Goal: Task Accomplishment & Management: Use online tool/utility

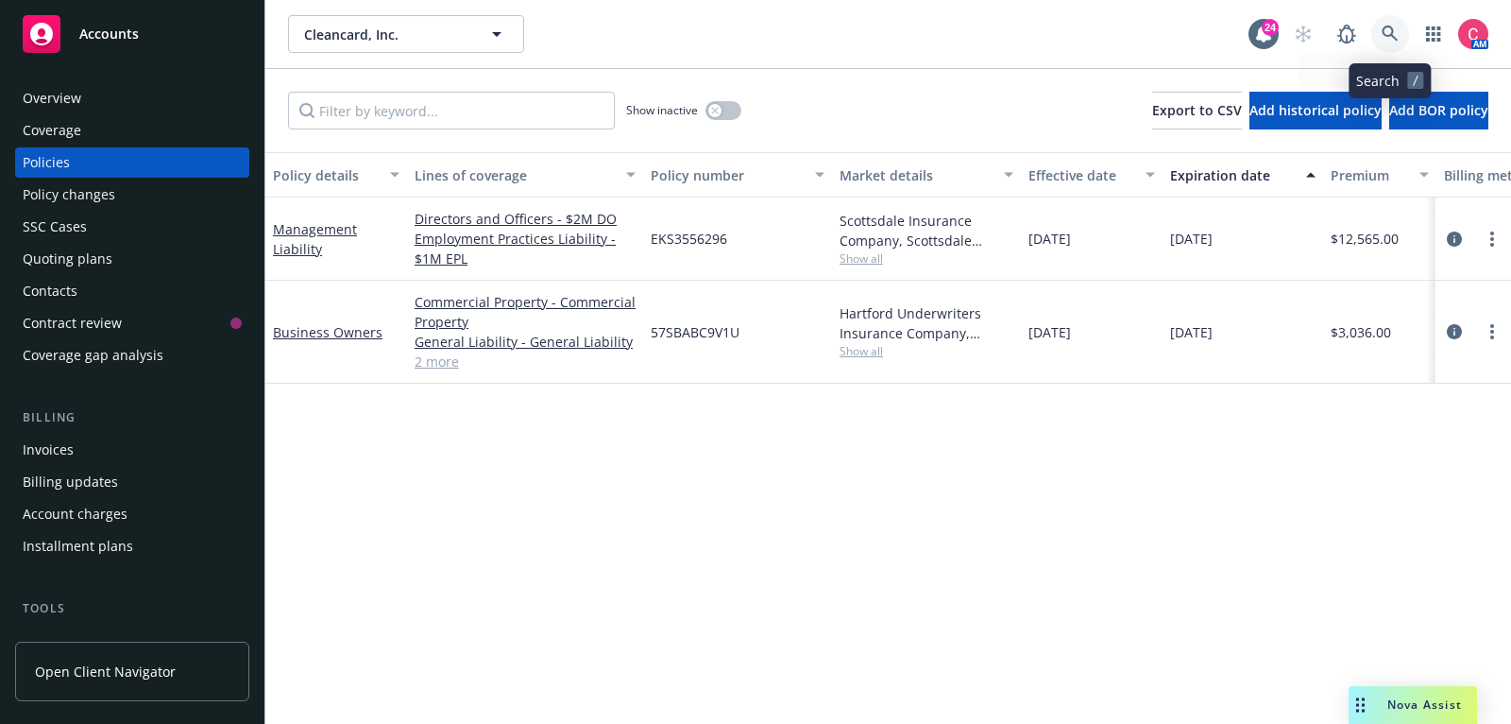
click at [1390, 32] on icon at bounding box center [1390, 34] width 17 height 17
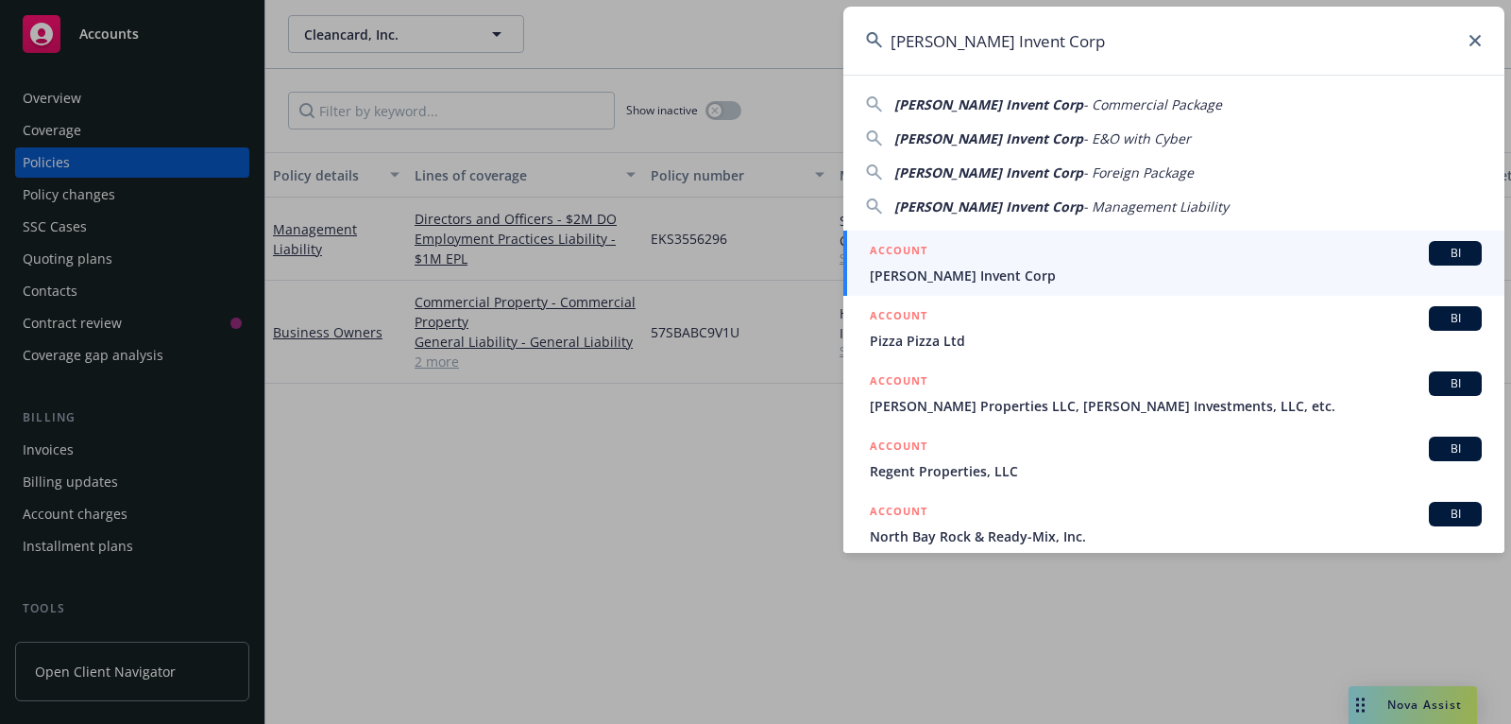
type input "Albert Invent Corp"
click at [1210, 263] on div "ACCOUNT BI" at bounding box center [1176, 253] width 612 height 25
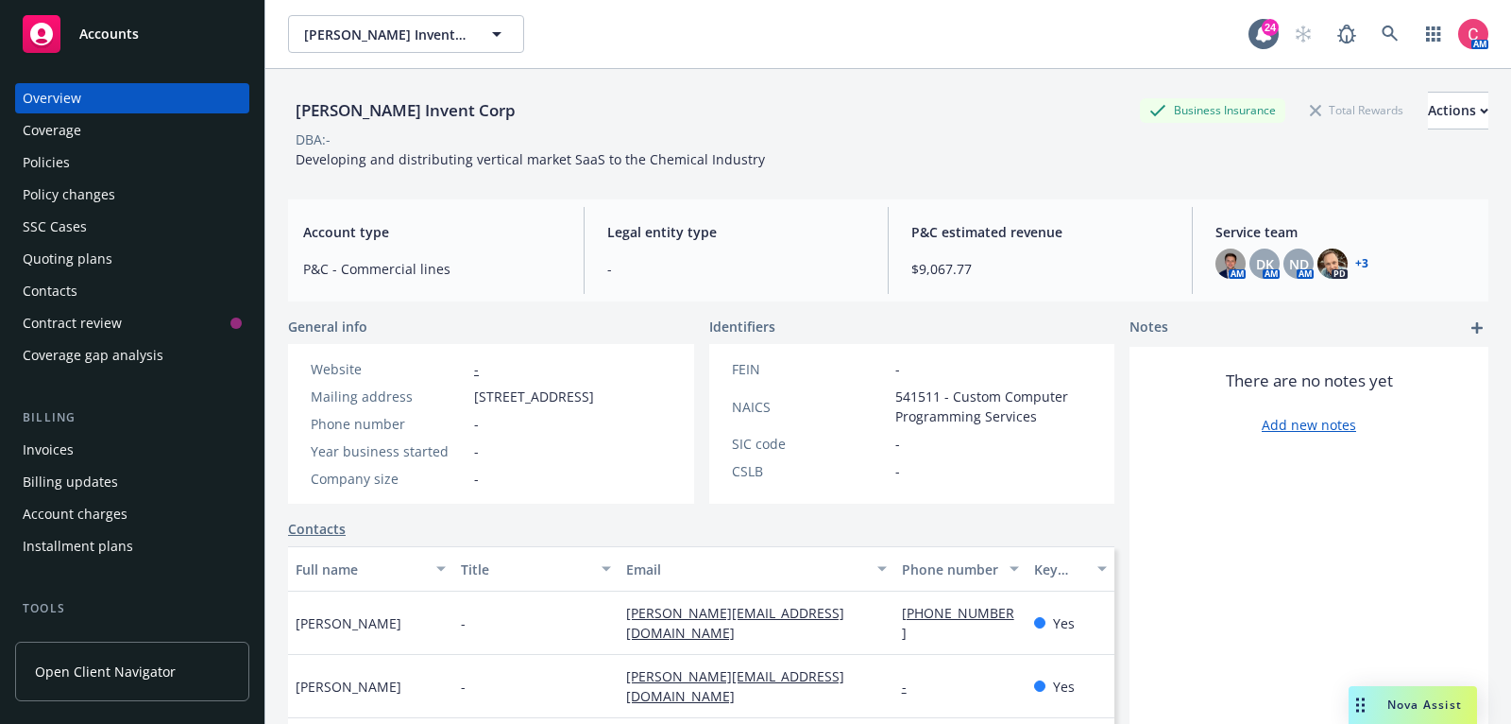
click at [144, 167] on div "Policies" at bounding box center [132, 162] width 219 height 30
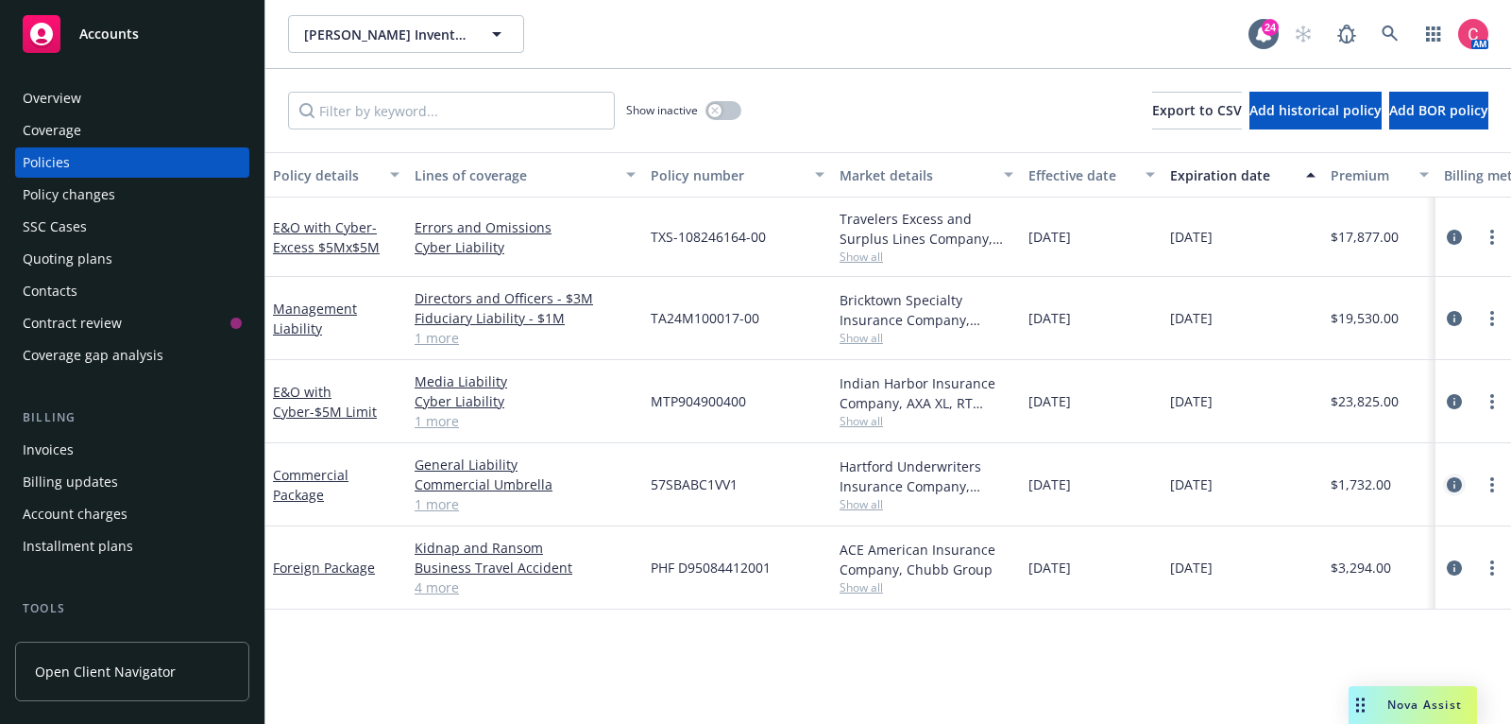
click at [1452, 484] on icon "circleInformation" at bounding box center [1454, 484] width 15 height 15
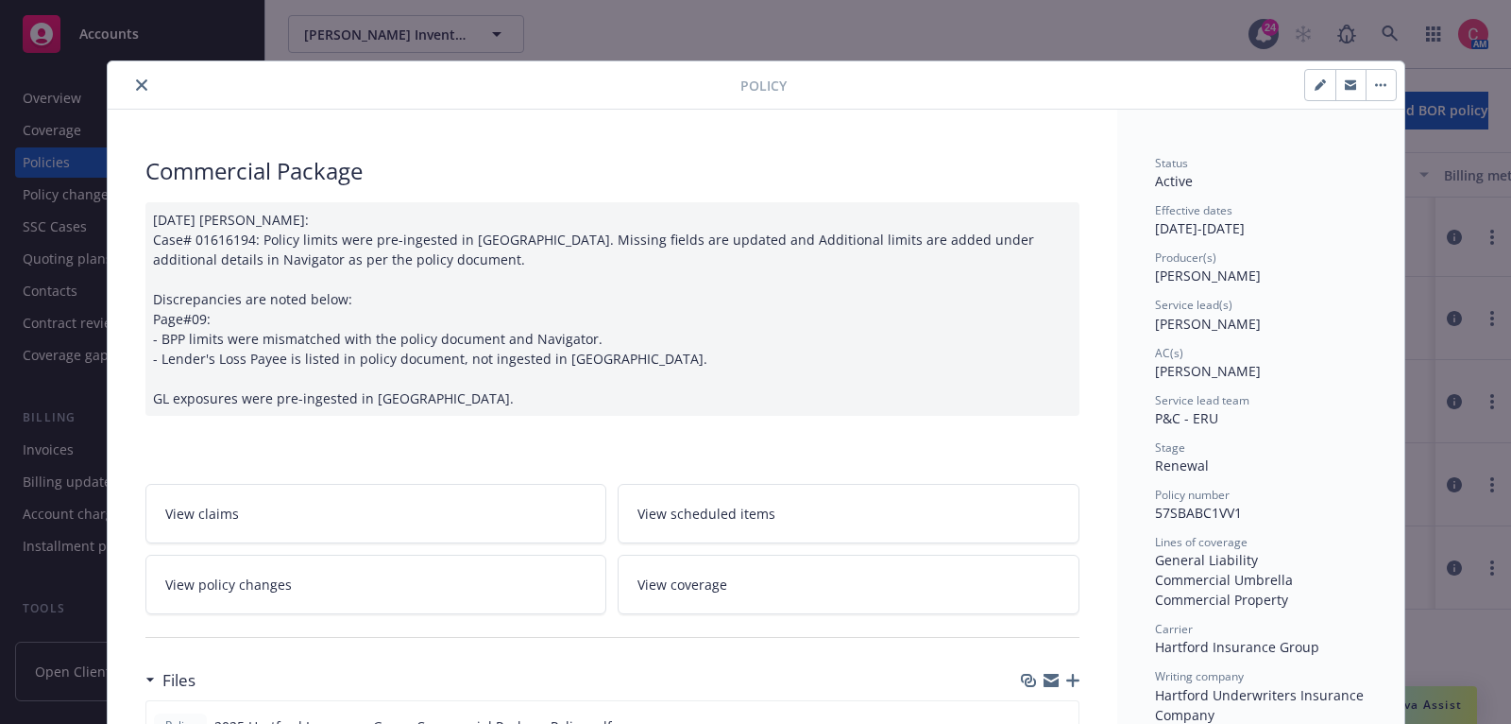
click at [1315, 87] on icon "button" at bounding box center [1320, 84] width 11 height 11
select select "RENEWAL"
select select "12"
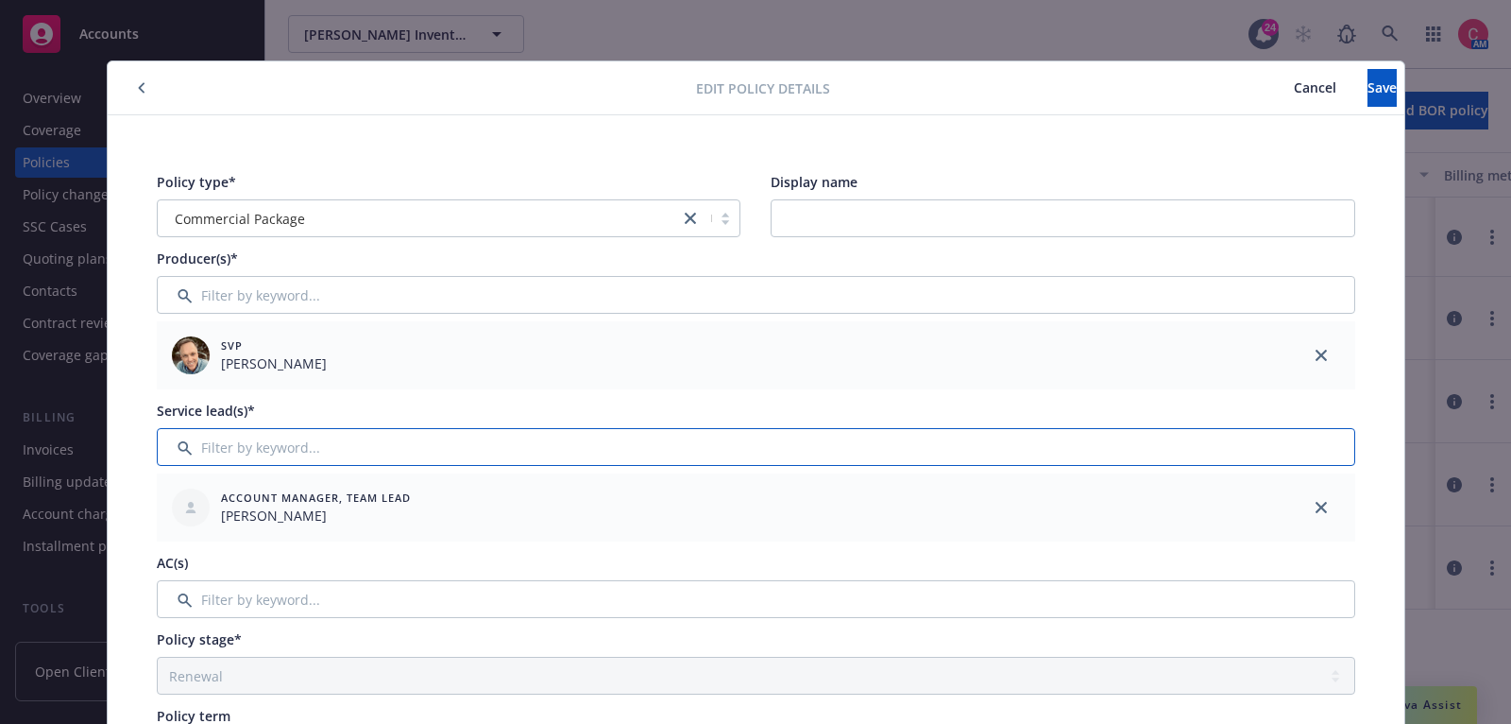
click at [522, 454] on input "Filter by keyword..." at bounding box center [756, 447] width 1199 height 38
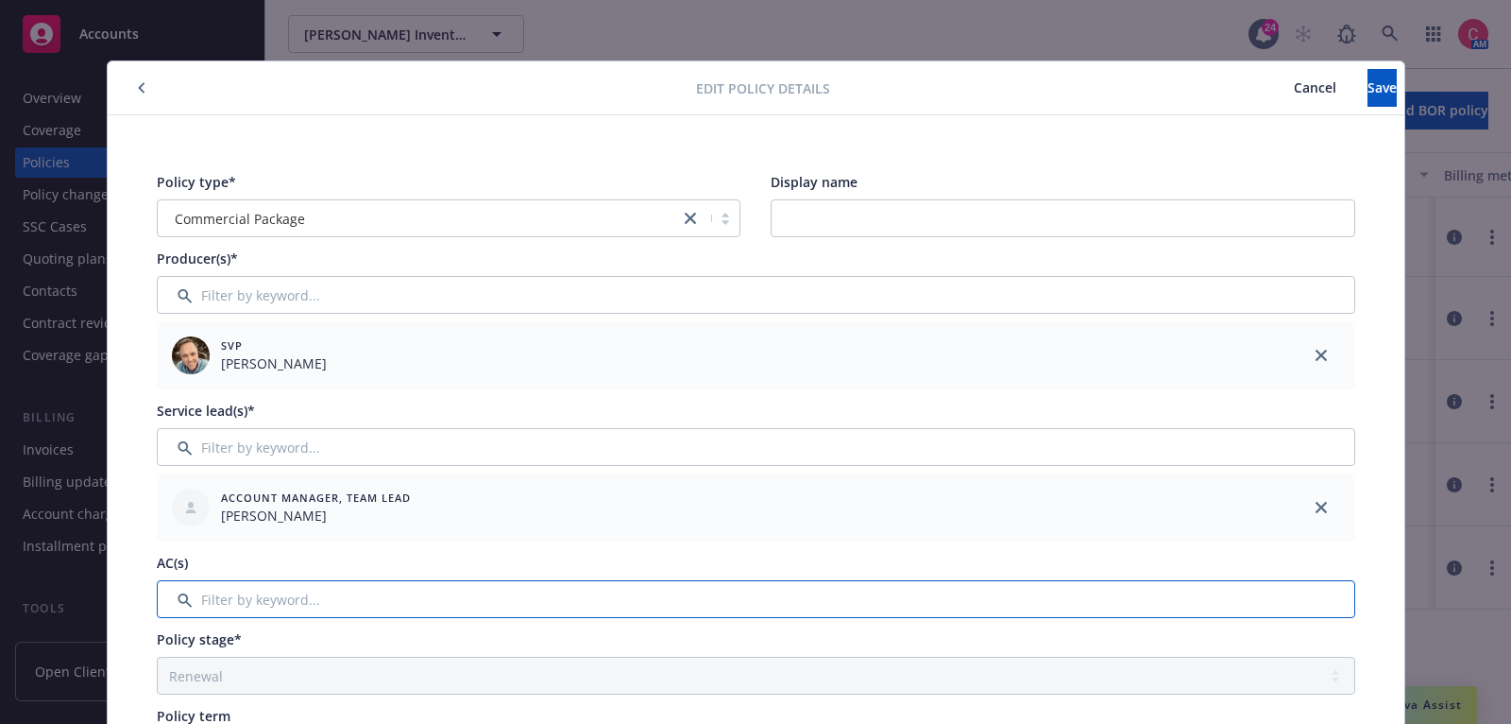
click at [523, 596] on input "Filter by keyword..." at bounding box center [756, 599] width 1199 height 38
click at [1312, 507] on link "close" at bounding box center [1321, 507] width 23 height 23
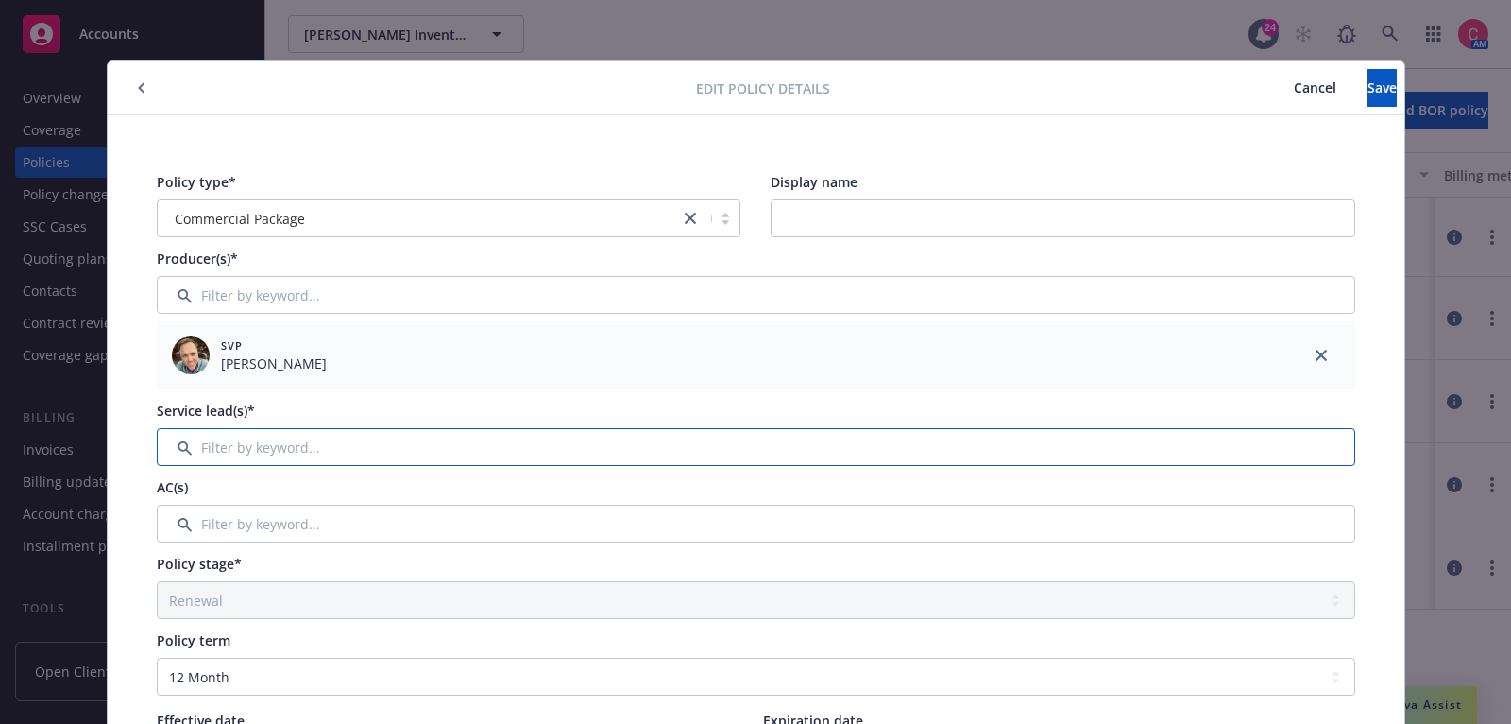
click at [1005, 457] on input "Filter by keyword..." at bounding box center [756, 447] width 1199 height 38
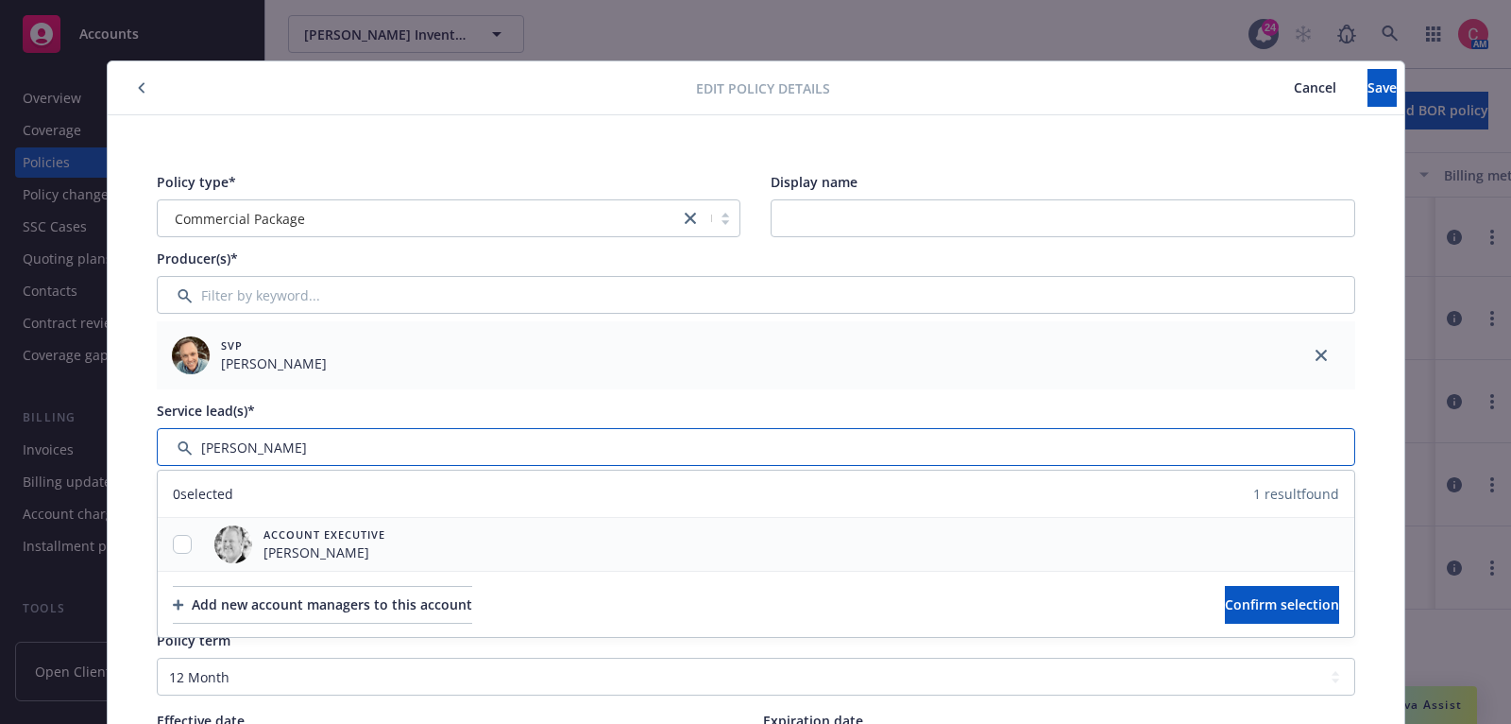
type input "steve"
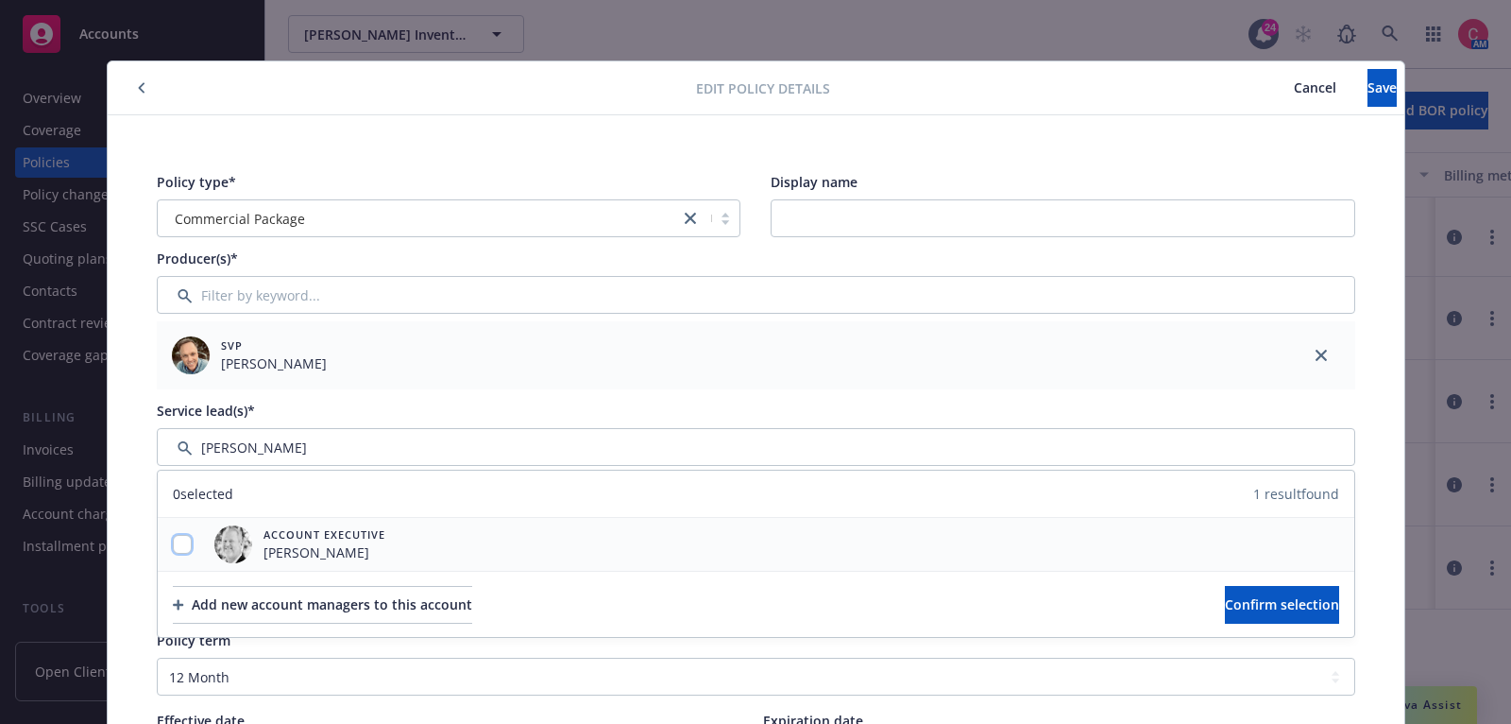
click at [183, 536] on input "checkbox" at bounding box center [182, 544] width 19 height 19
checkbox input "true"
click at [1307, 587] on button "Confirm selection" at bounding box center [1282, 605] width 114 height 38
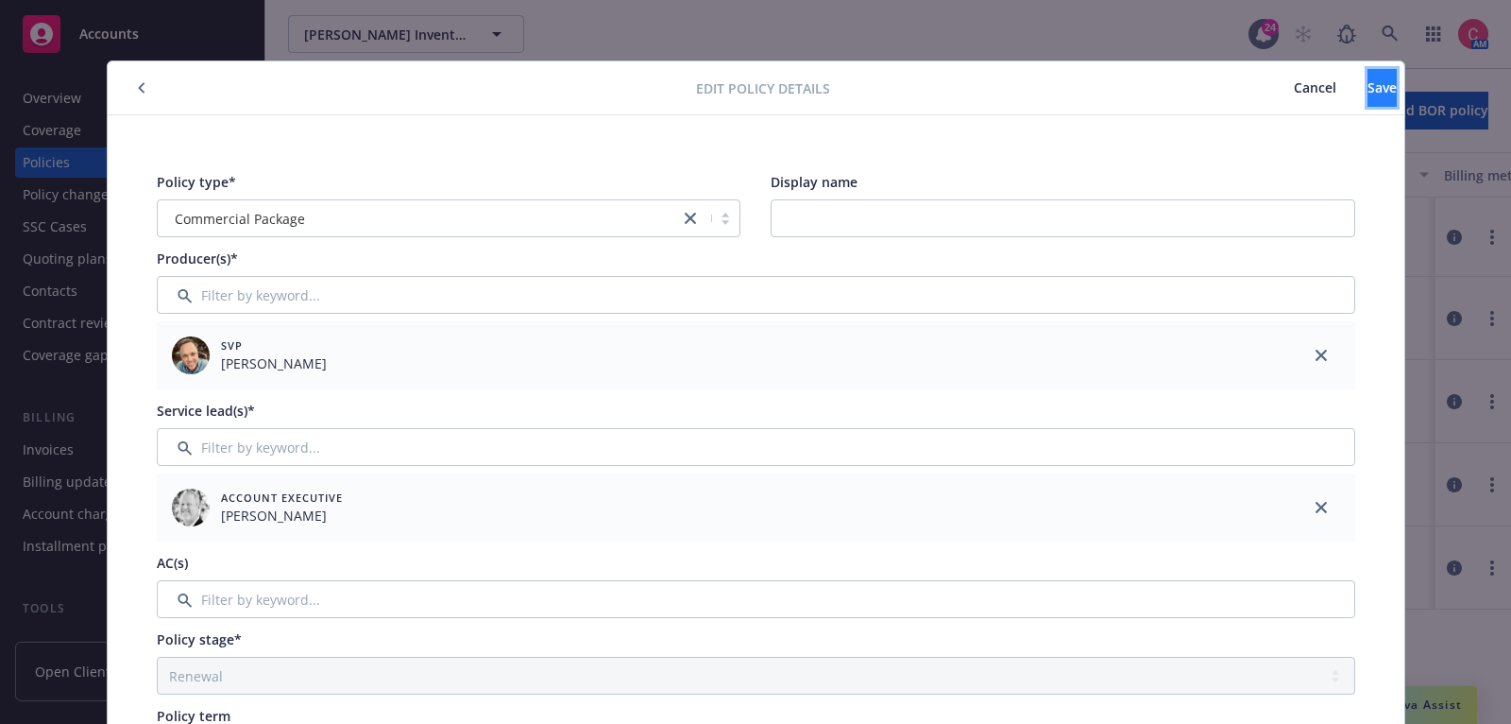
click at [1368, 98] on button "Save" at bounding box center [1382, 88] width 29 height 38
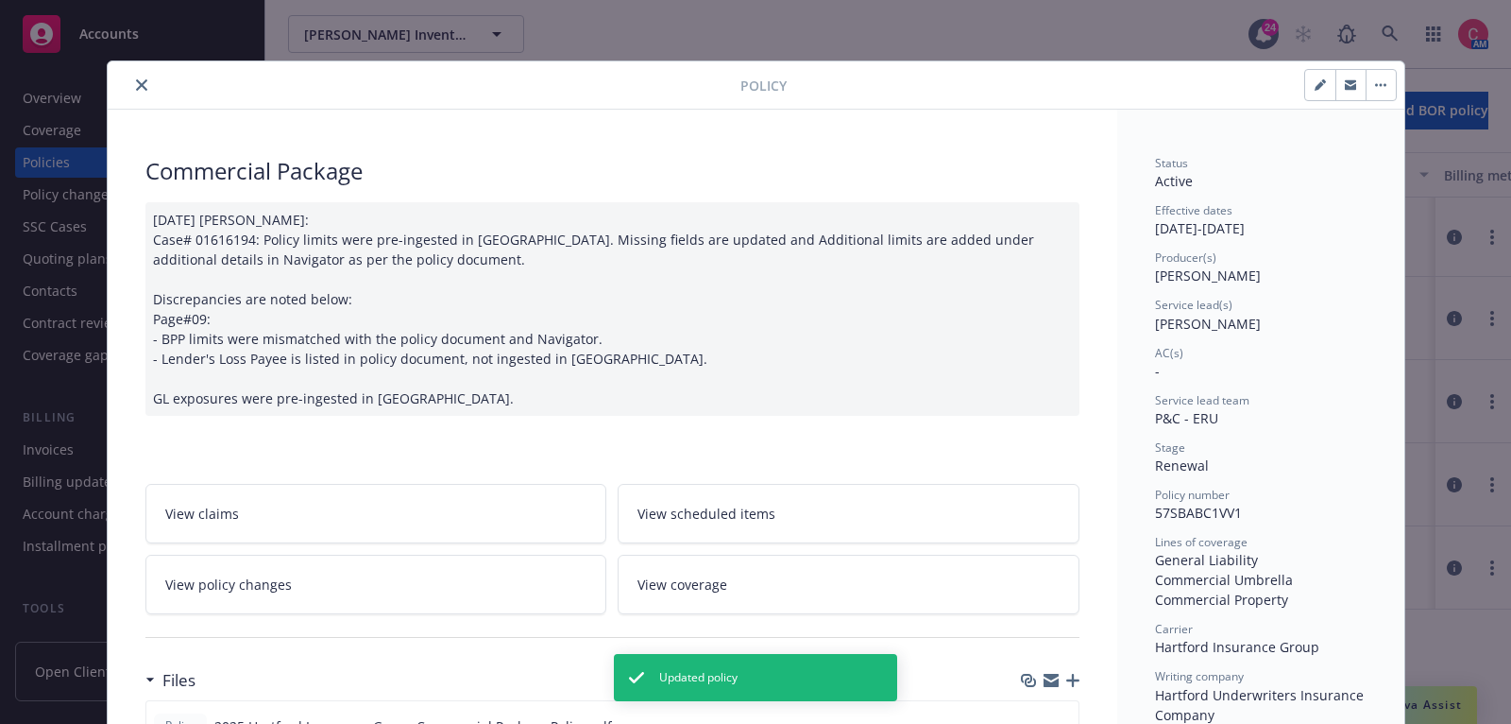
click at [136, 85] on icon "close" at bounding box center [141, 84] width 11 height 11
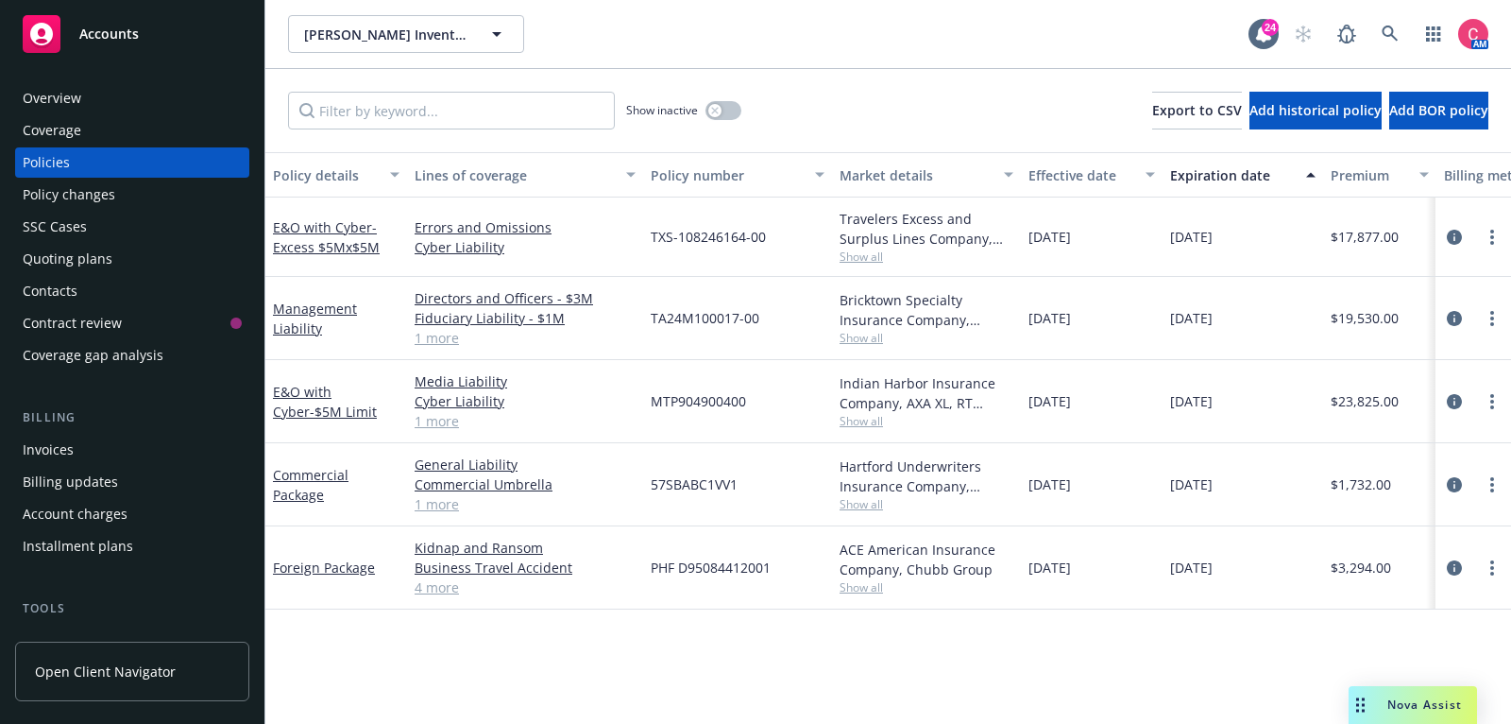
scroll to position [0, 576]
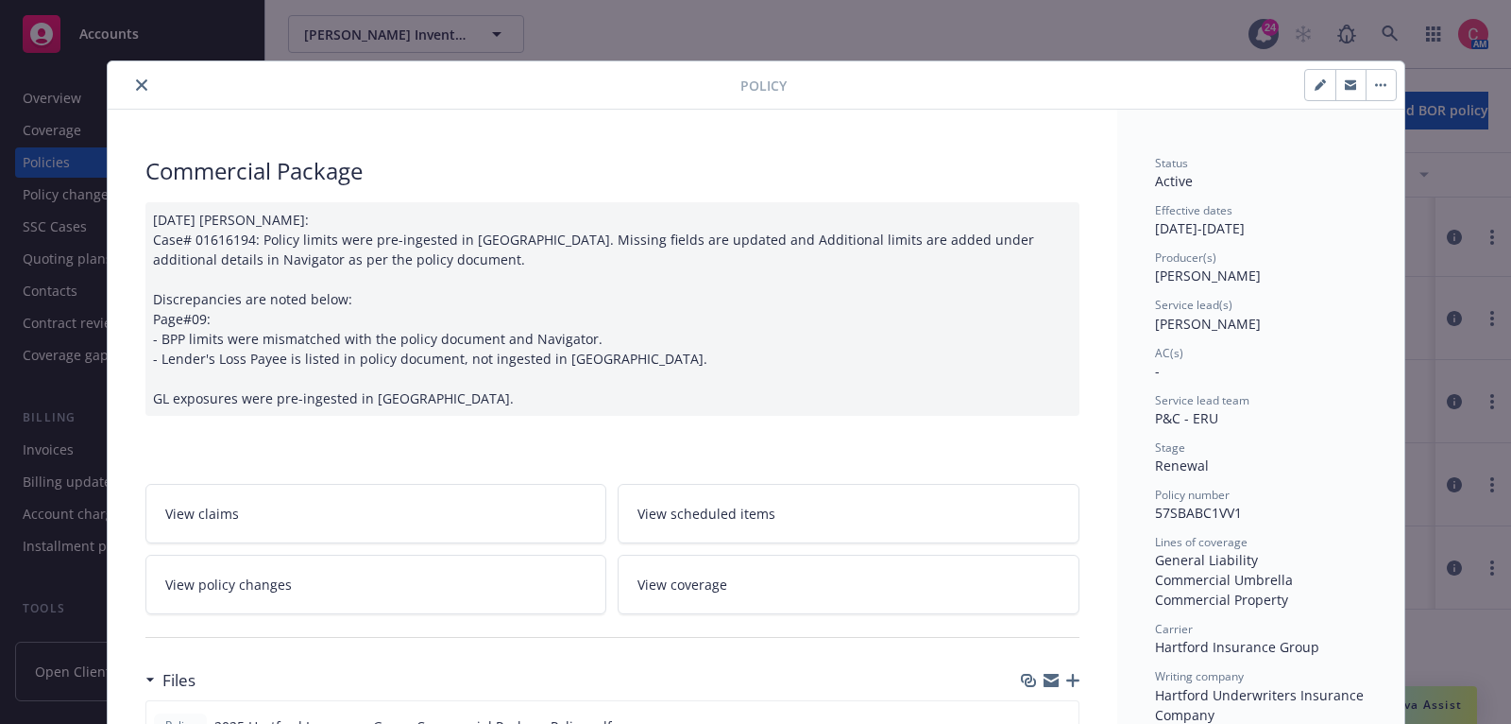
scroll to position [56, 0]
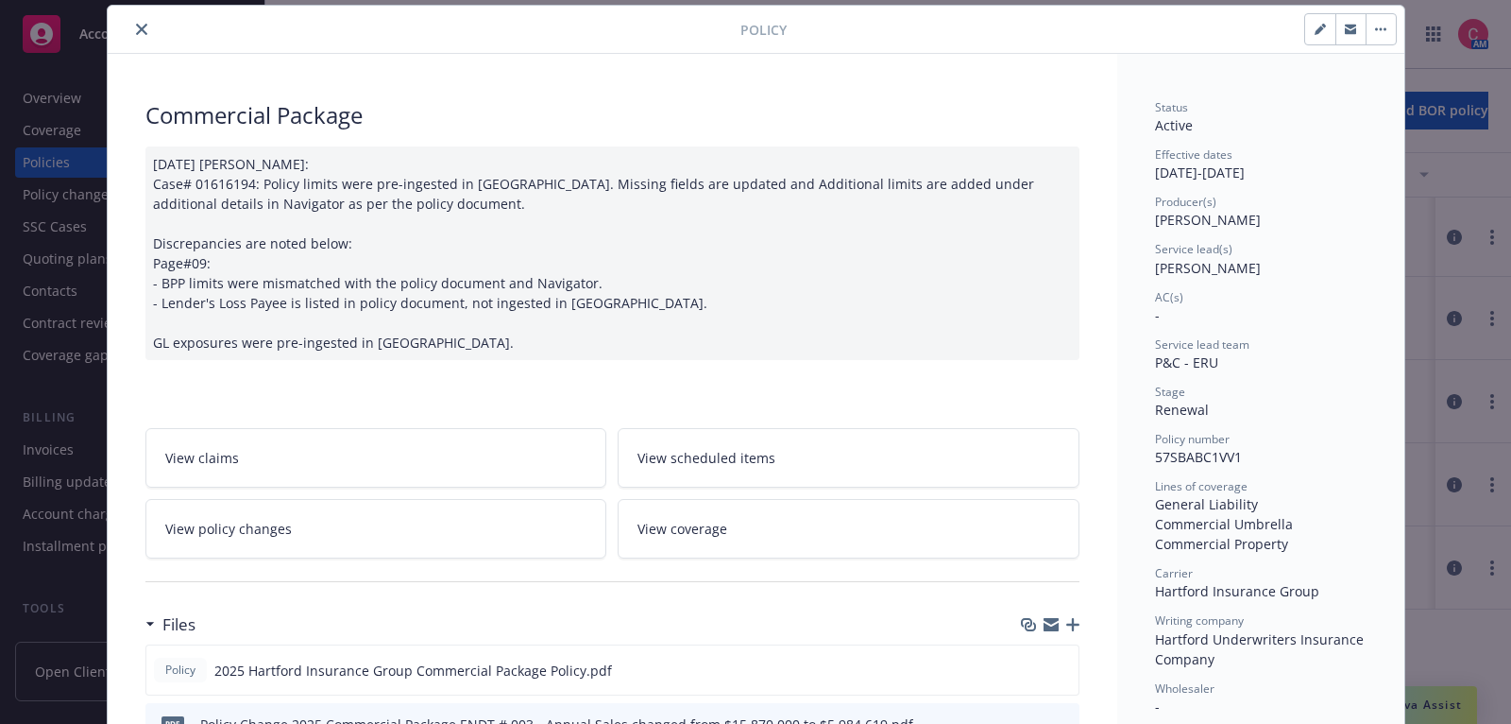
click at [145, 30] on icon "close" at bounding box center [141, 29] width 11 height 11
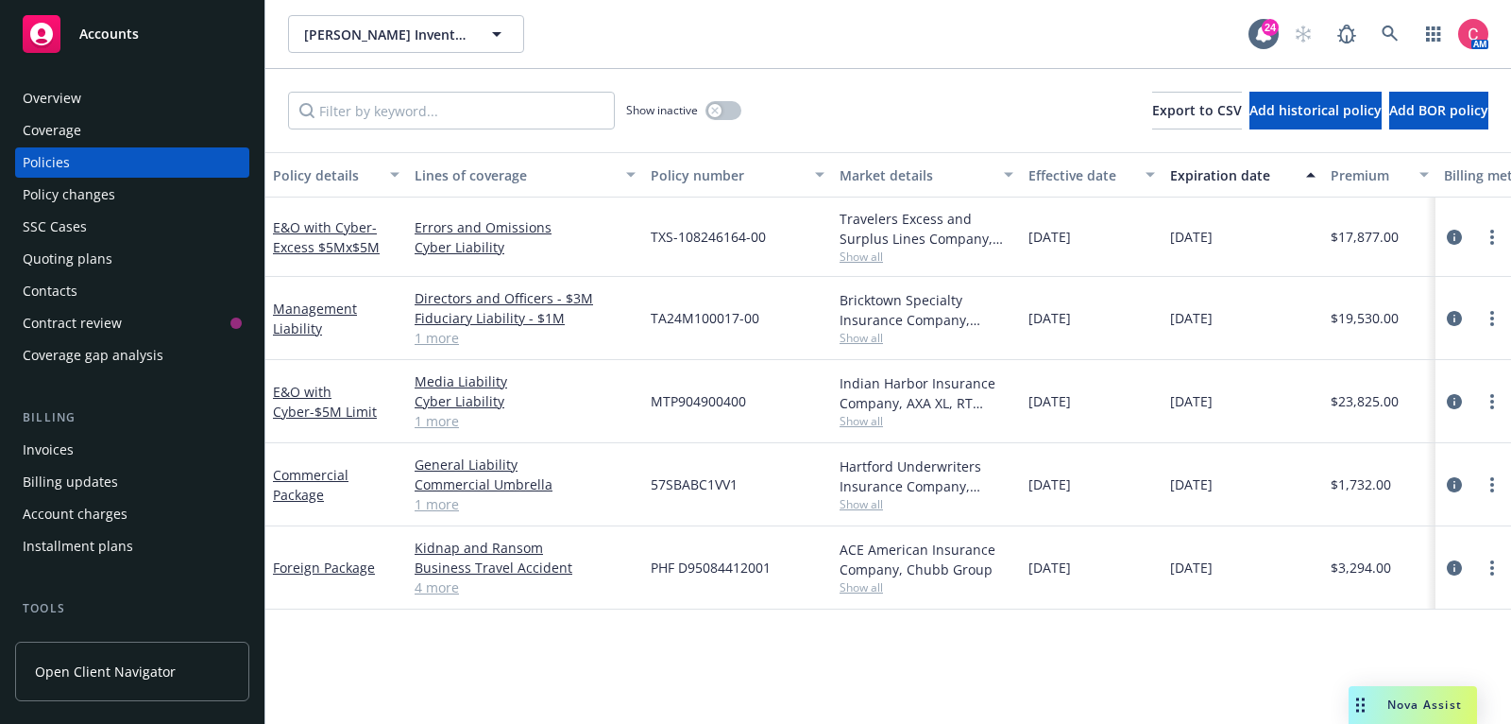
click at [172, 109] on div "Overview" at bounding box center [132, 98] width 219 height 30
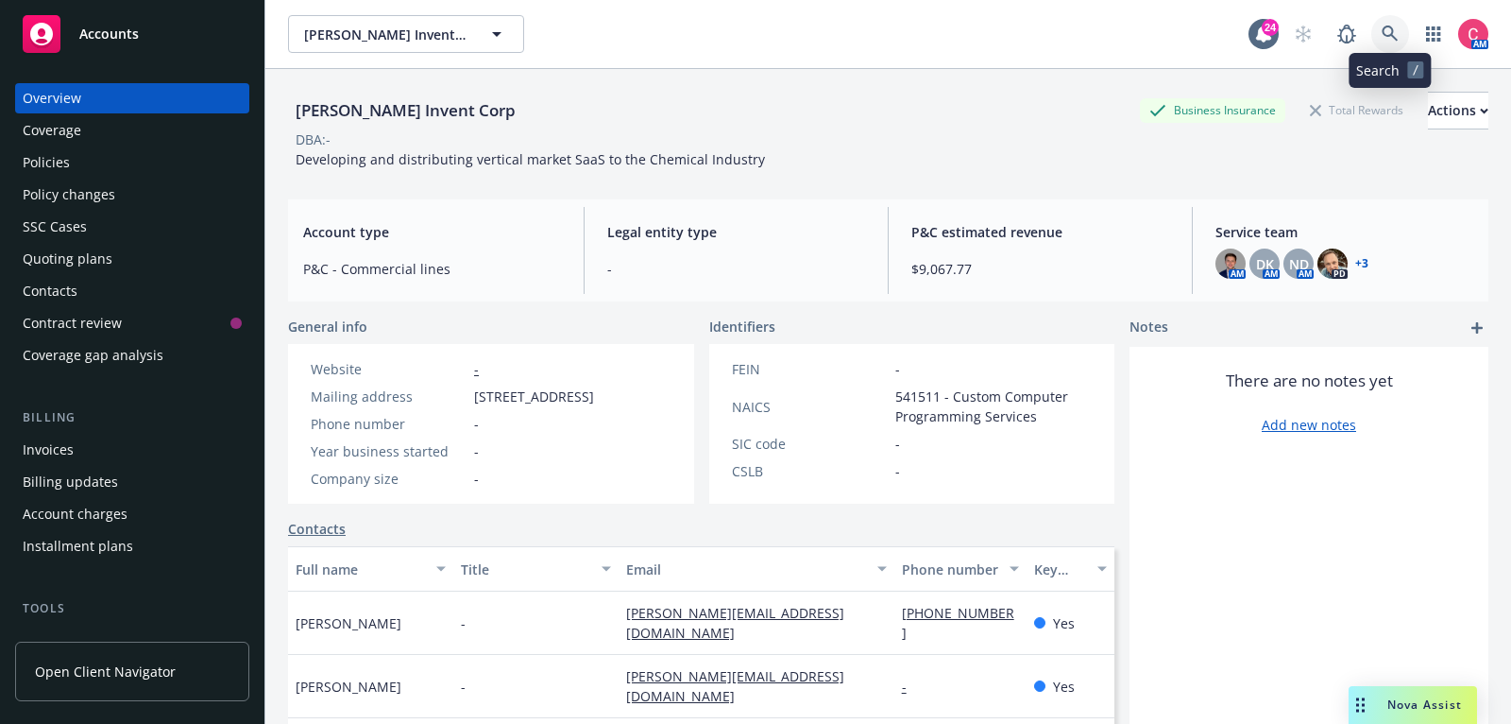
click at [1384, 33] on icon at bounding box center [1390, 34] width 16 height 16
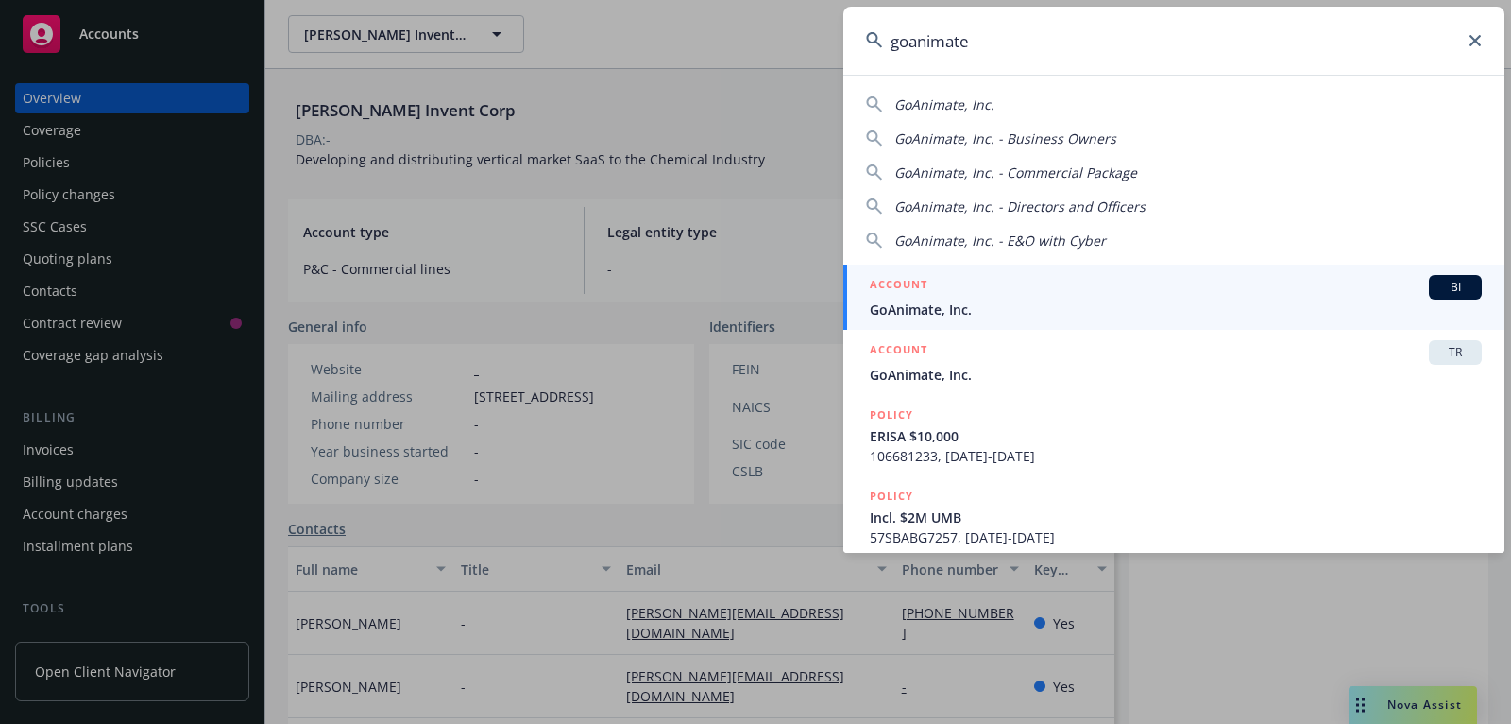
type input "goanimate"
click at [1064, 295] on div "ACCOUNT BI" at bounding box center [1176, 287] width 612 height 25
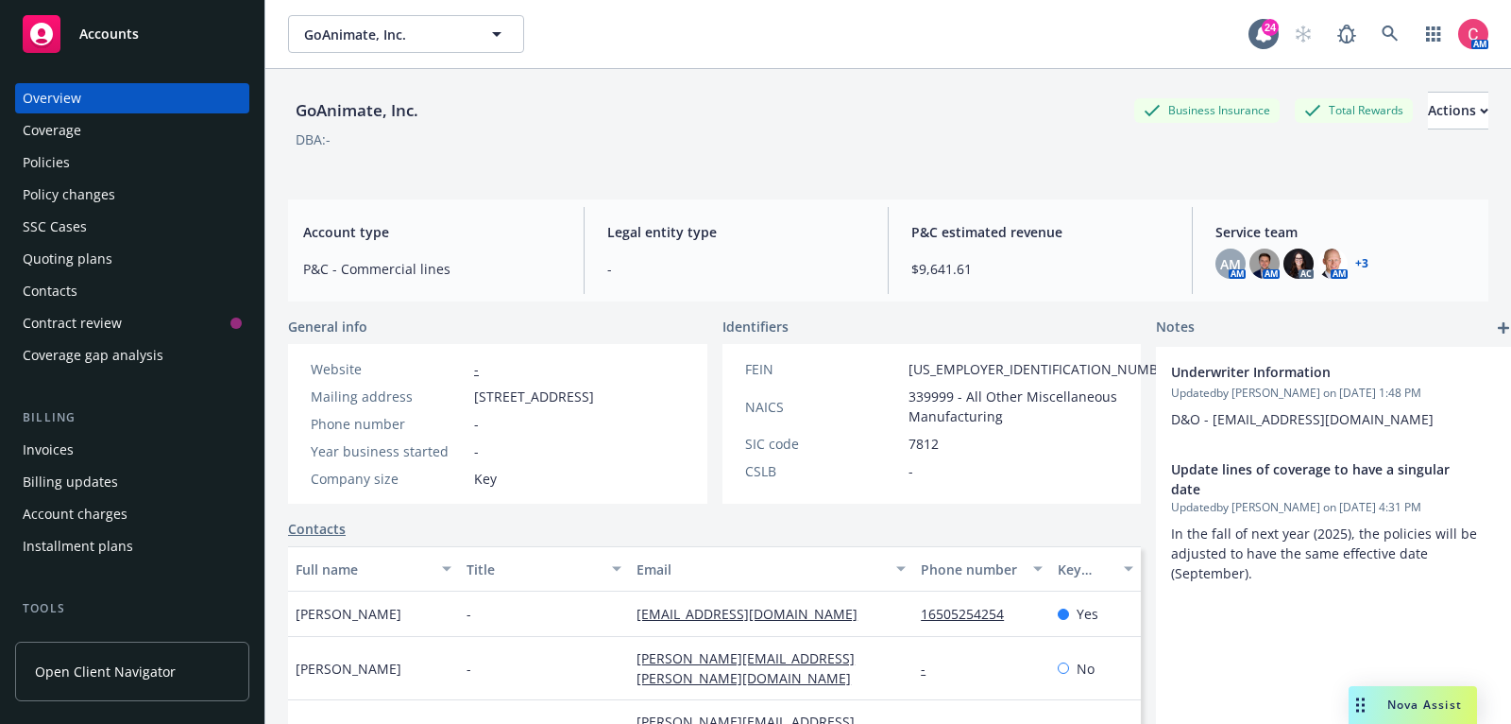
click at [166, 155] on div "Policies" at bounding box center [132, 162] width 219 height 30
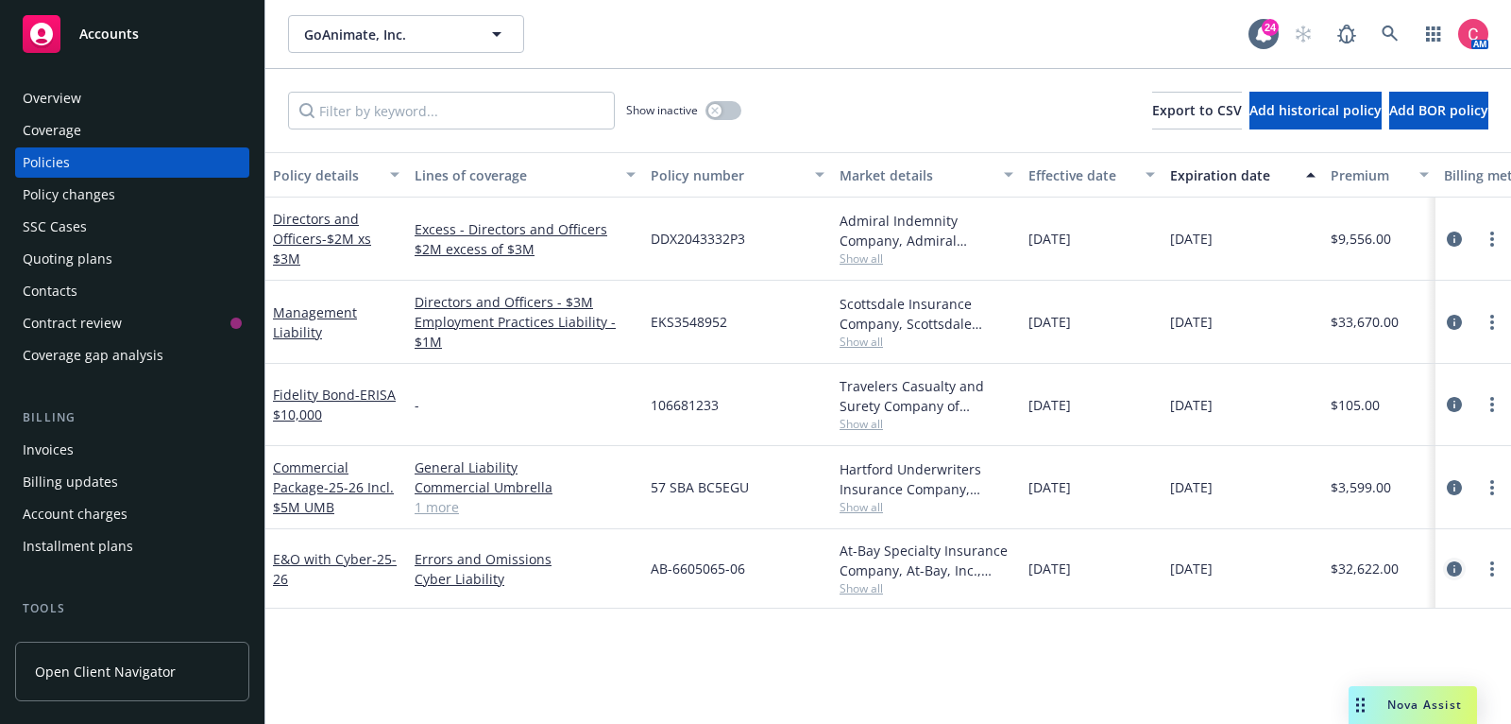
click at [1461, 566] on icon "circleInformation" at bounding box center [1454, 568] width 15 height 15
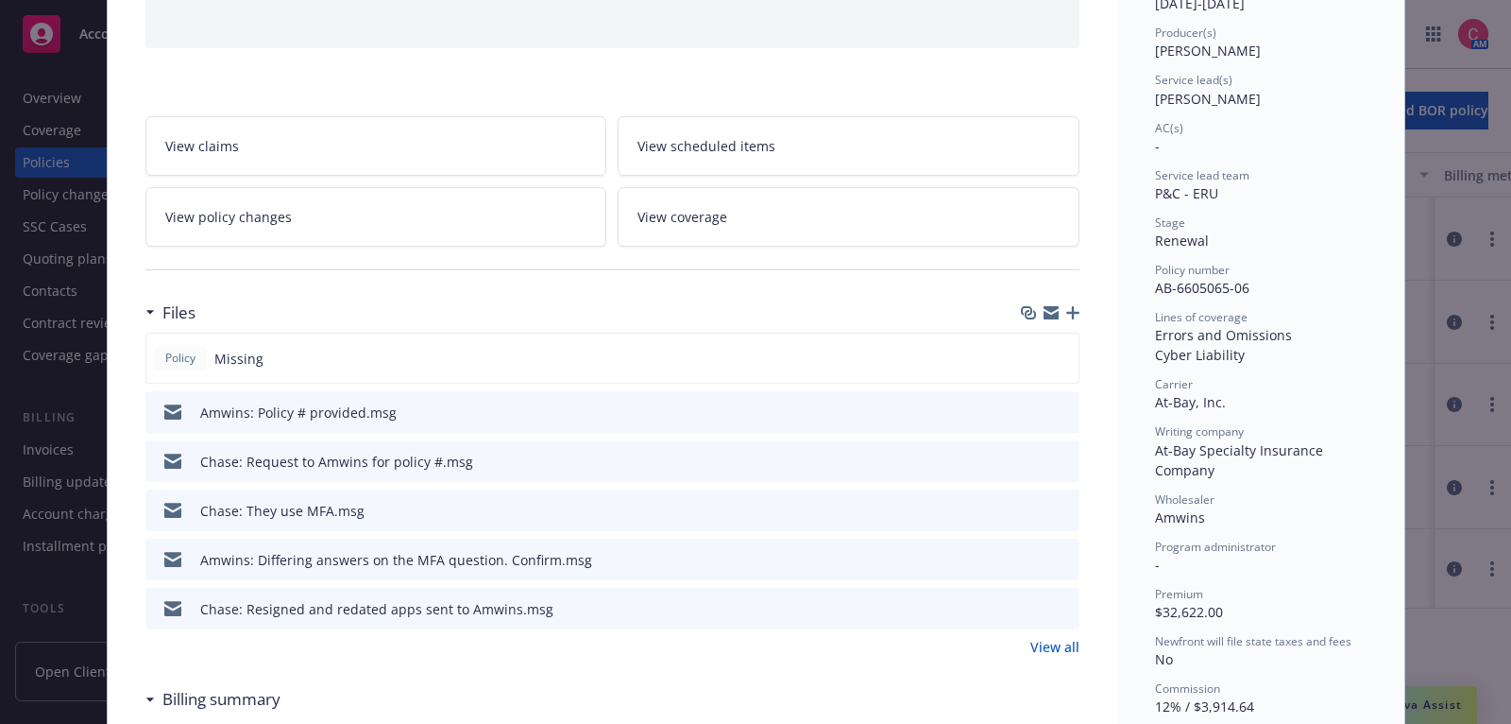
scroll to position [219, 0]
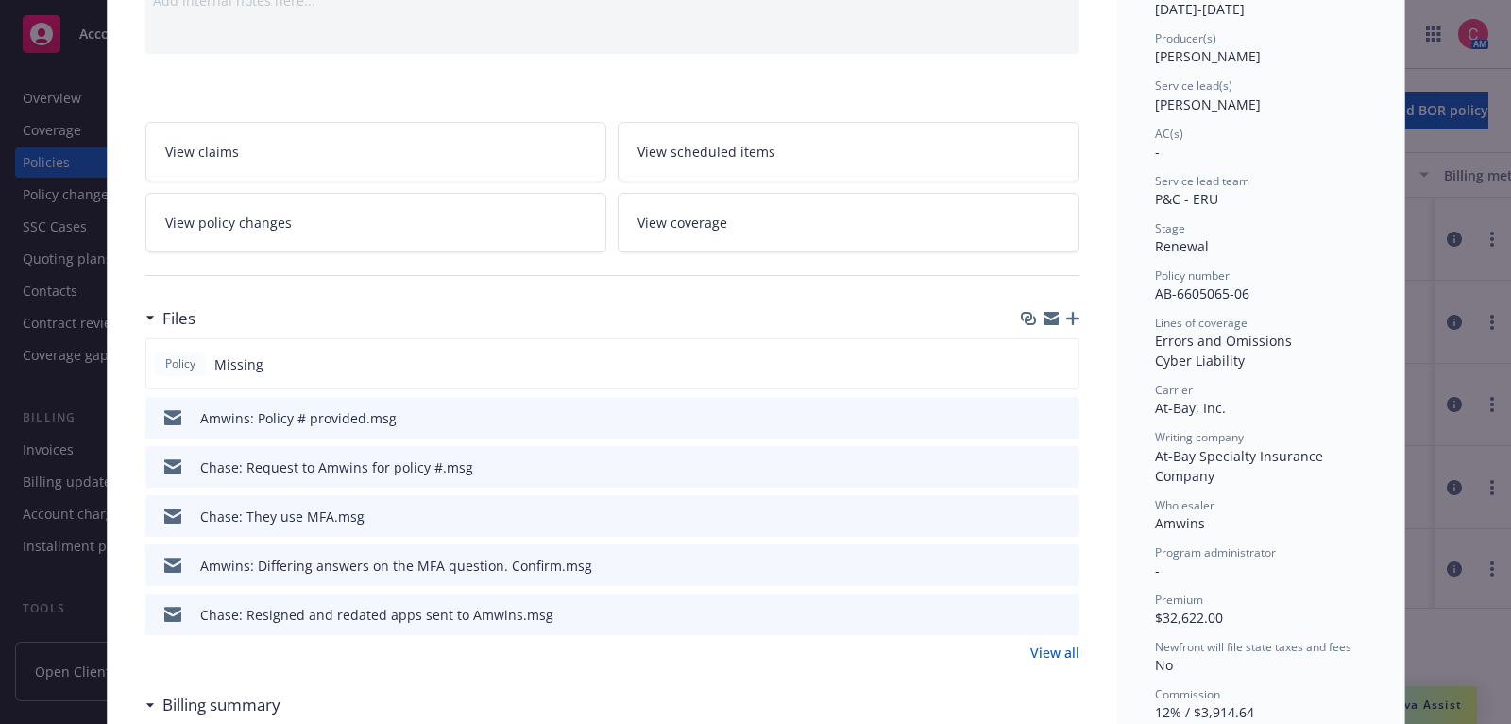
click at [1078, 315] on icon "button" at bounding box center [1072, 318] width 13 height 13
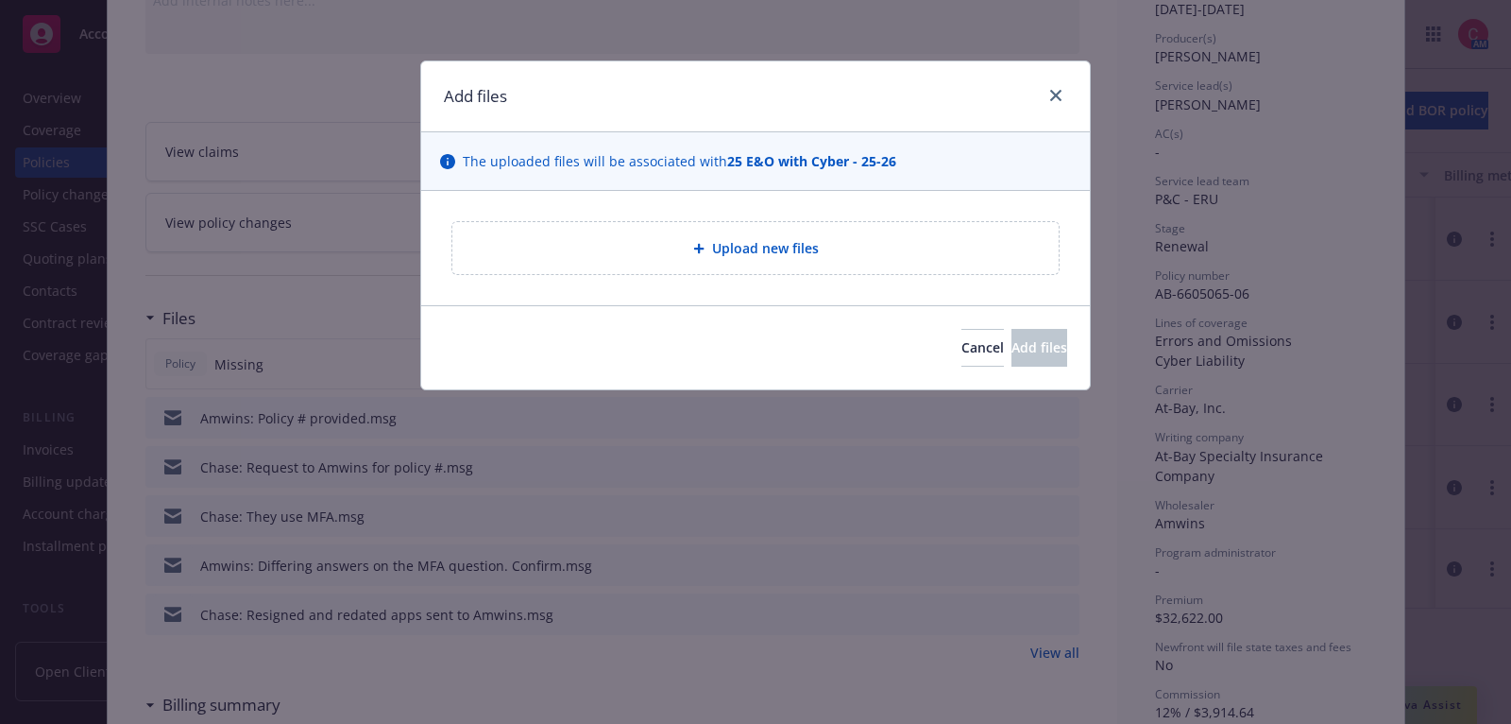
click at [861, 231] on div "Upload new files" at bounding box center [755, 248] width 606 height 52
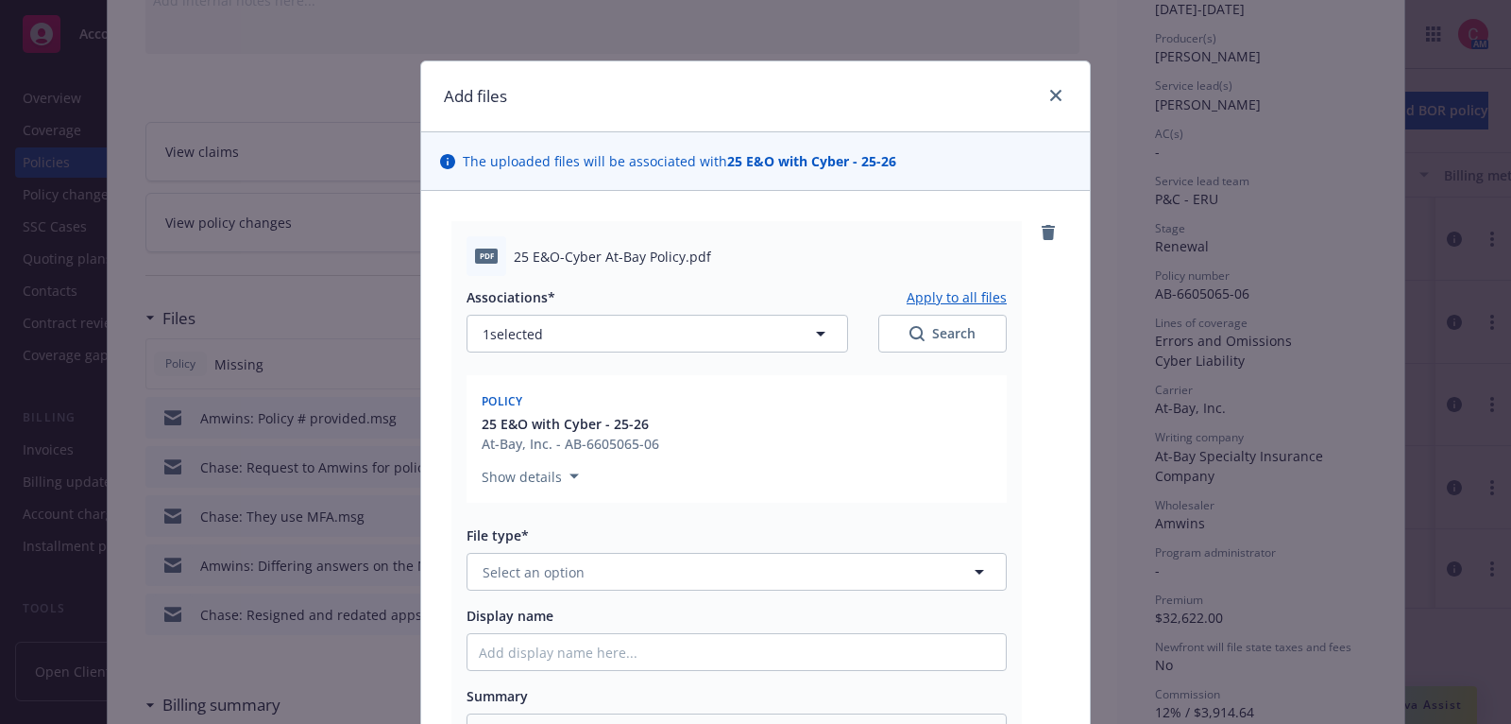
click at [595, 590] on div "Associations* Apply to all files 1 selected Search Policy 25 E&O with Cyber - 2…" at bounding box center [737, 520] width 540 height 488
click at [594, 569] on button "Select an option" at bounding box center [737, 572] width 540 height 38
type input "poli"
click at [638, 627] on div "Policy" at bounding box center [737, 623] width 516 height 27
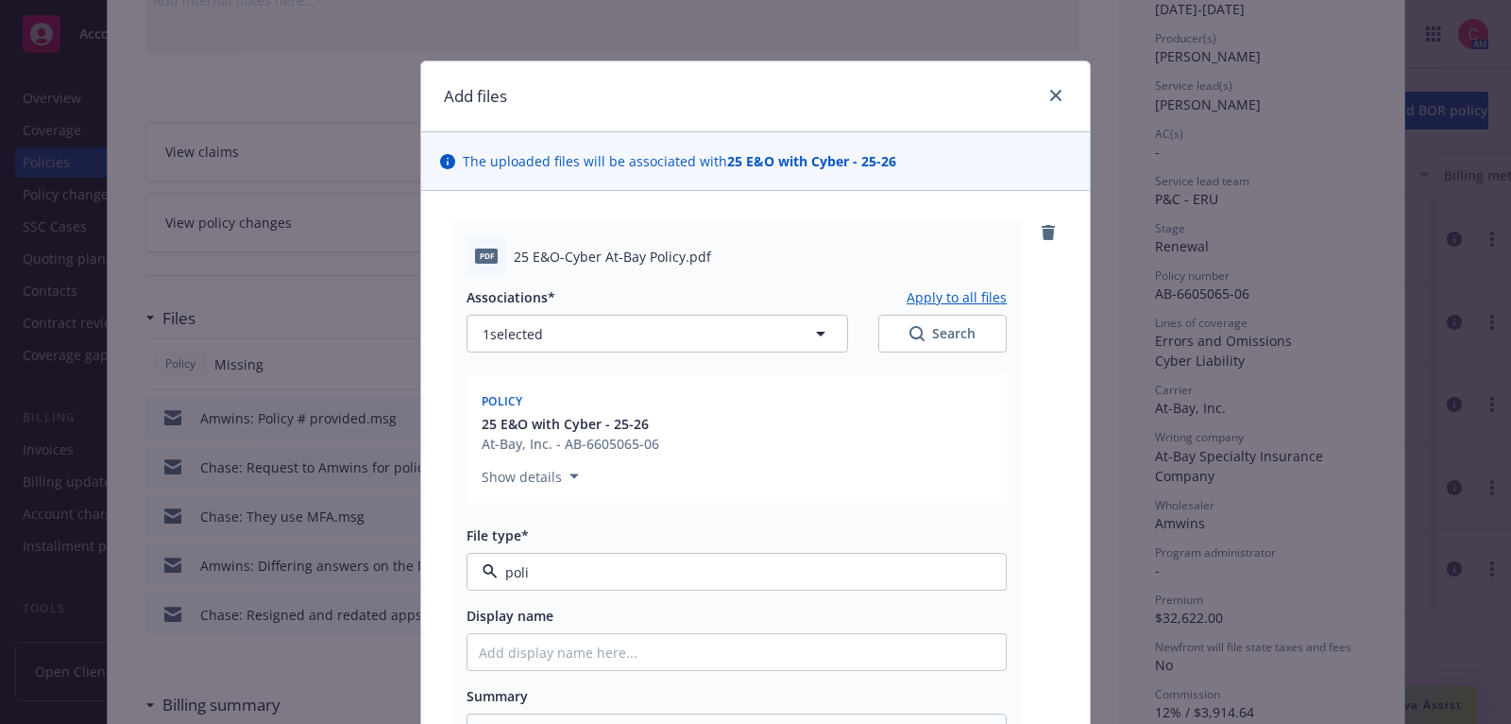
type textarea "x"
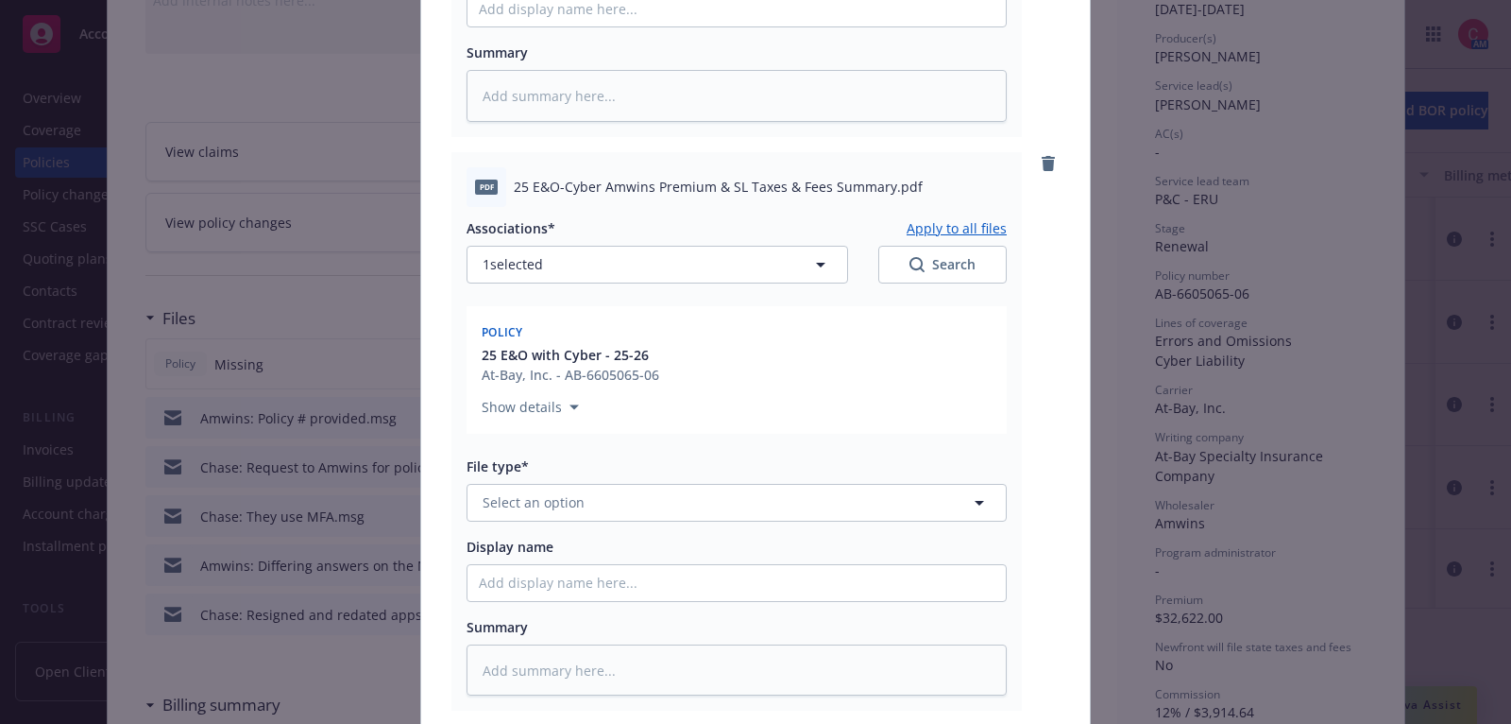
scroll to position [672, 0]
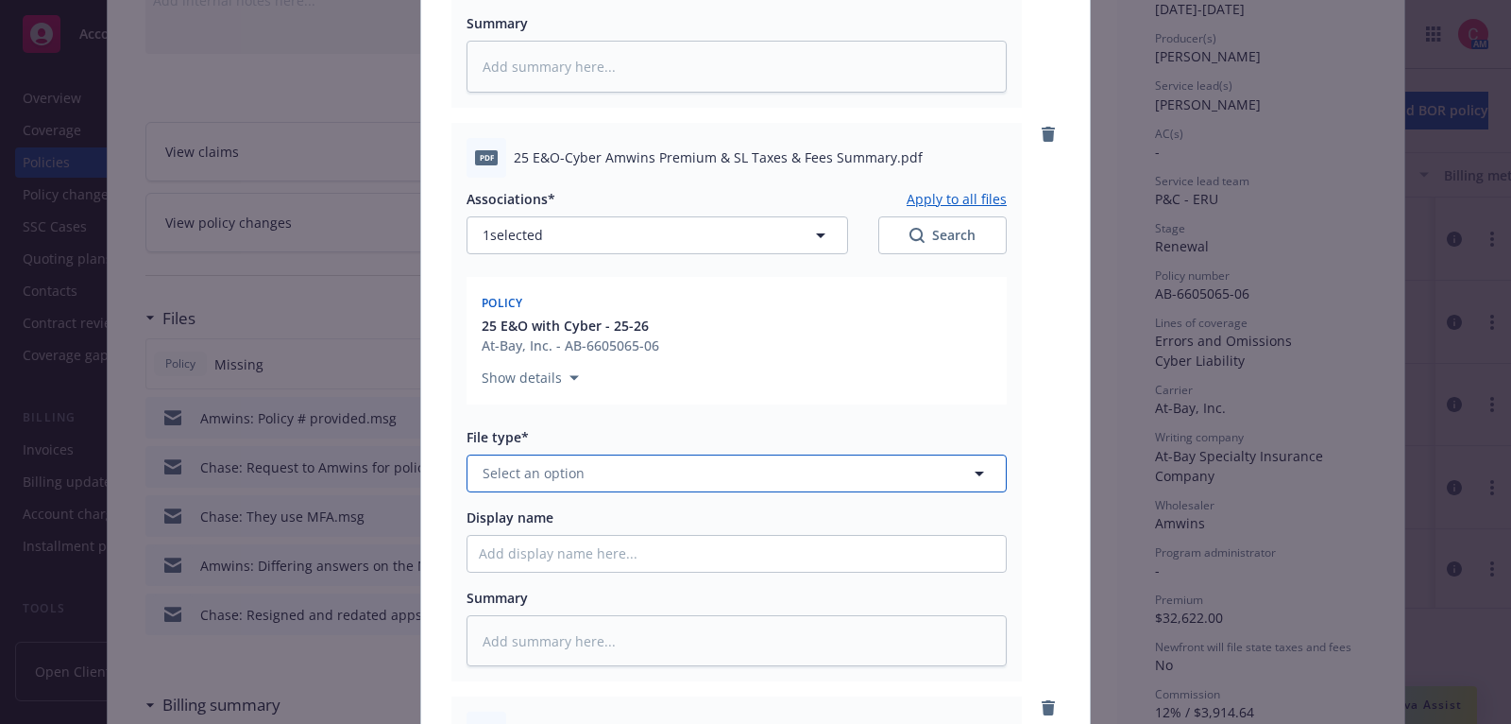
click at [633, 459] on button "Select an option" at bounding box center [737, 473] width 540 height 38
type input "other"
click at [667, 511] on div "Other" at bounding box center [737, 524] width 516 height 27
type textarea "x"
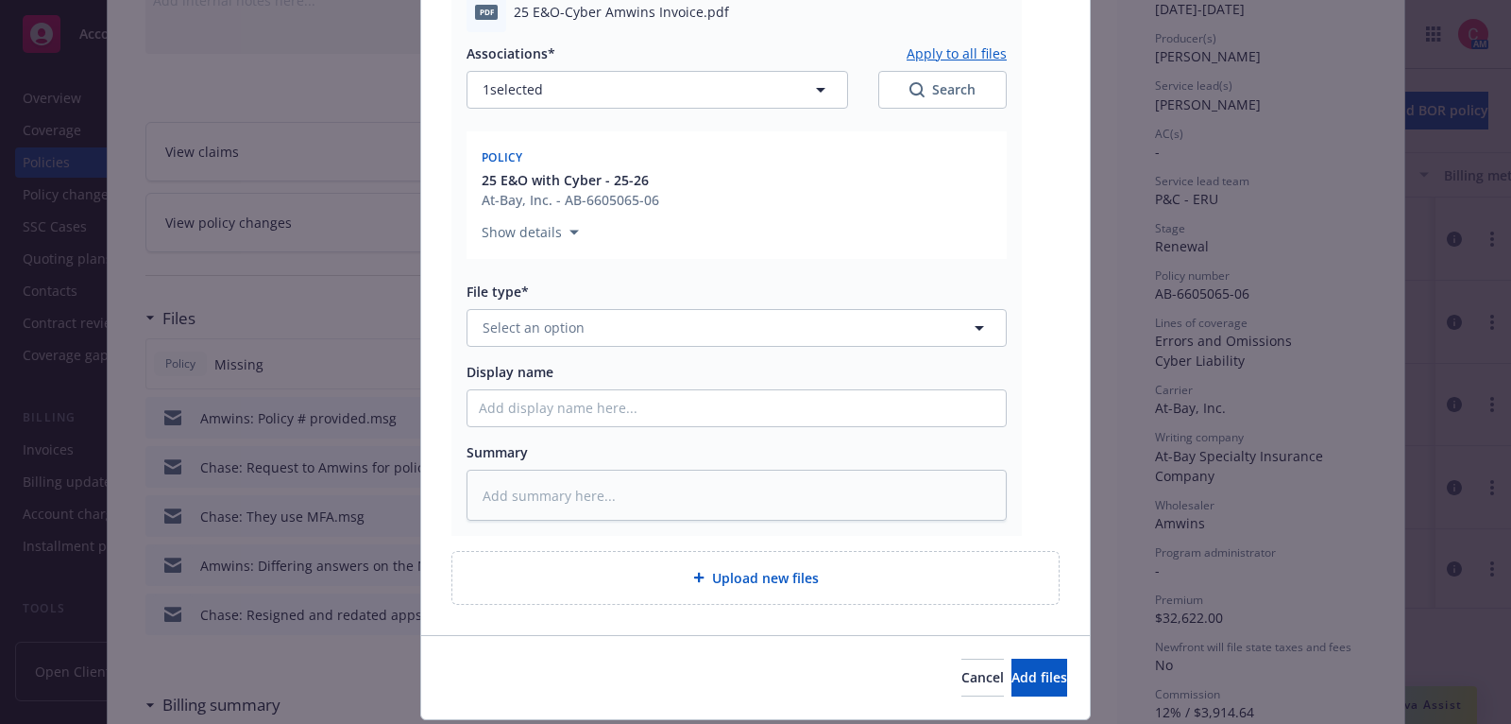
scroll to position [1403, 0]
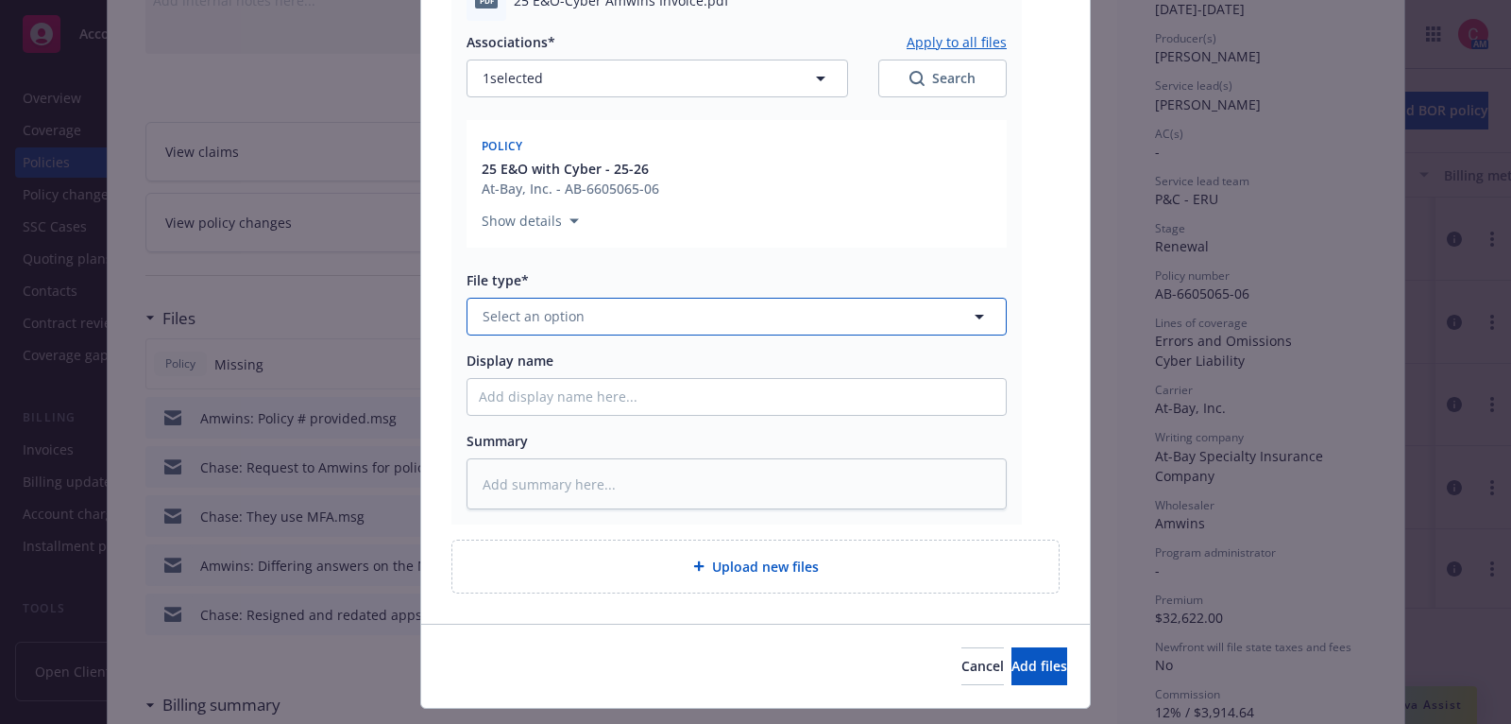
click at [718, 315] on button "Select an option" at bounding box center [737, 317] width 540 height 38
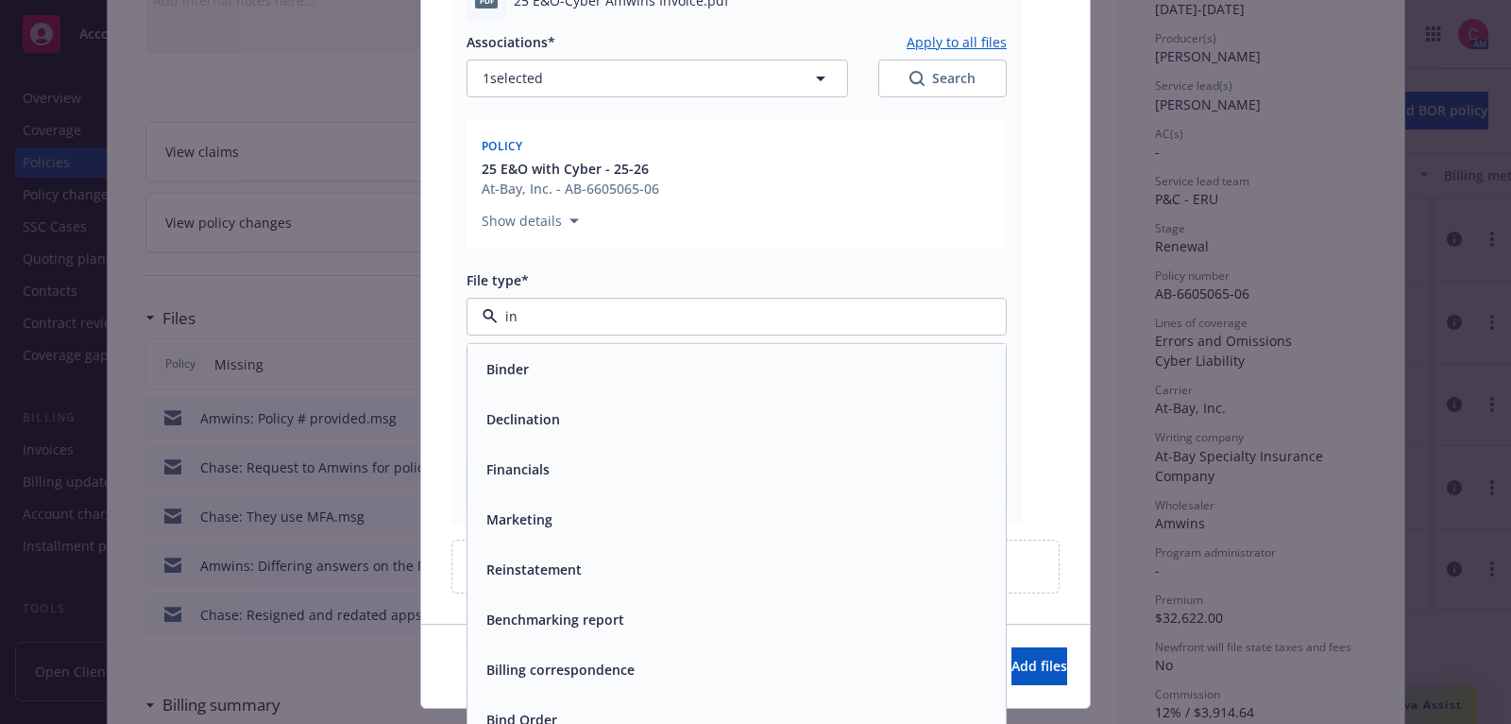
type input "inv"
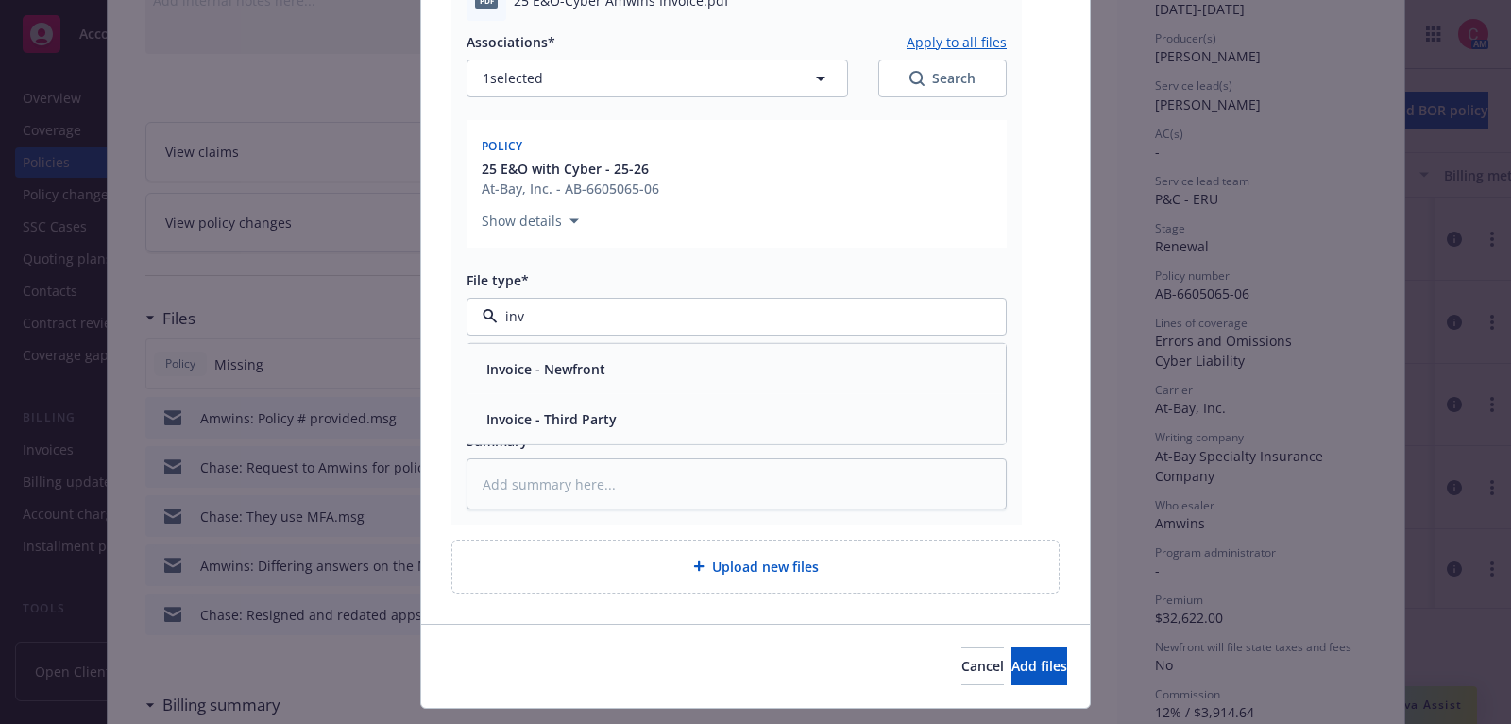
click at [741, 406] on div "Invoice - Third Party" at bounding box center [737, 417] width 516 height 27
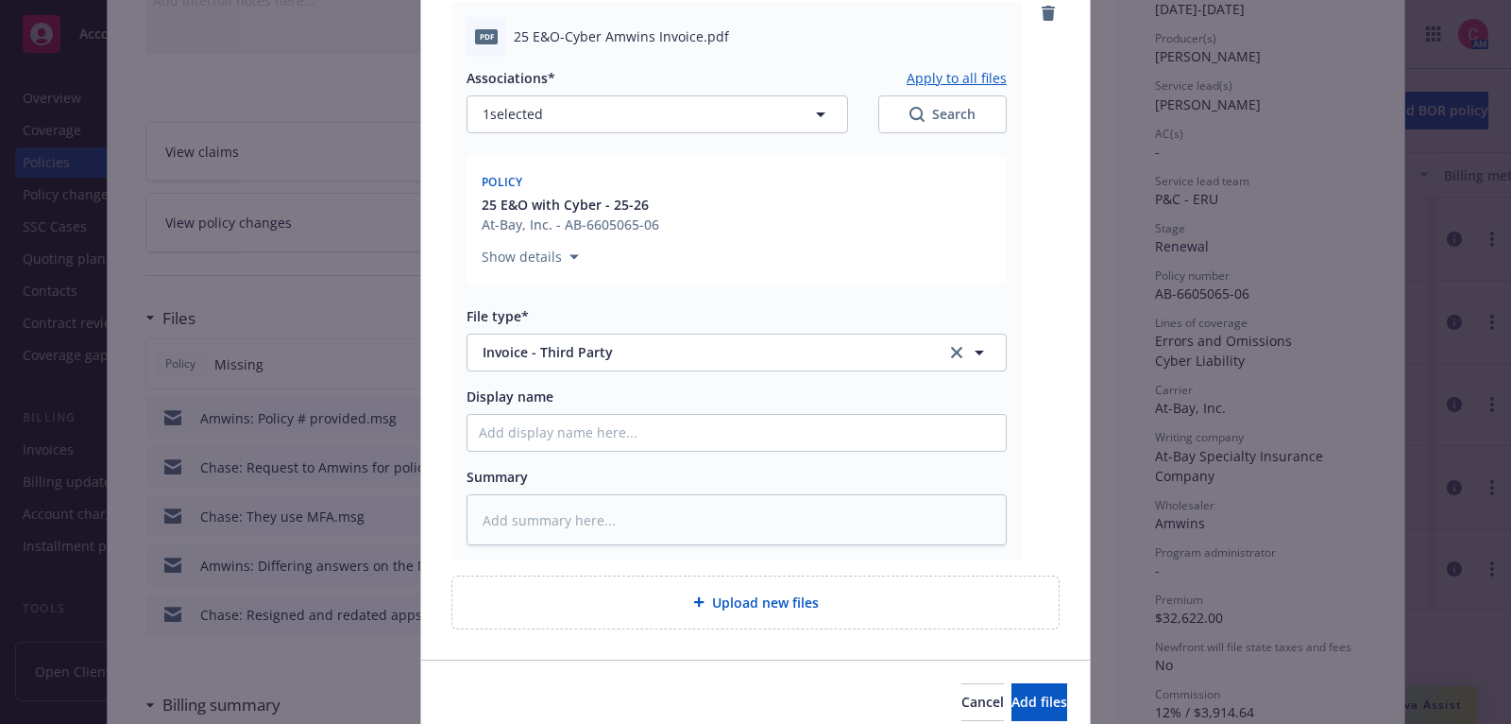
scroll to position [1356, 0]
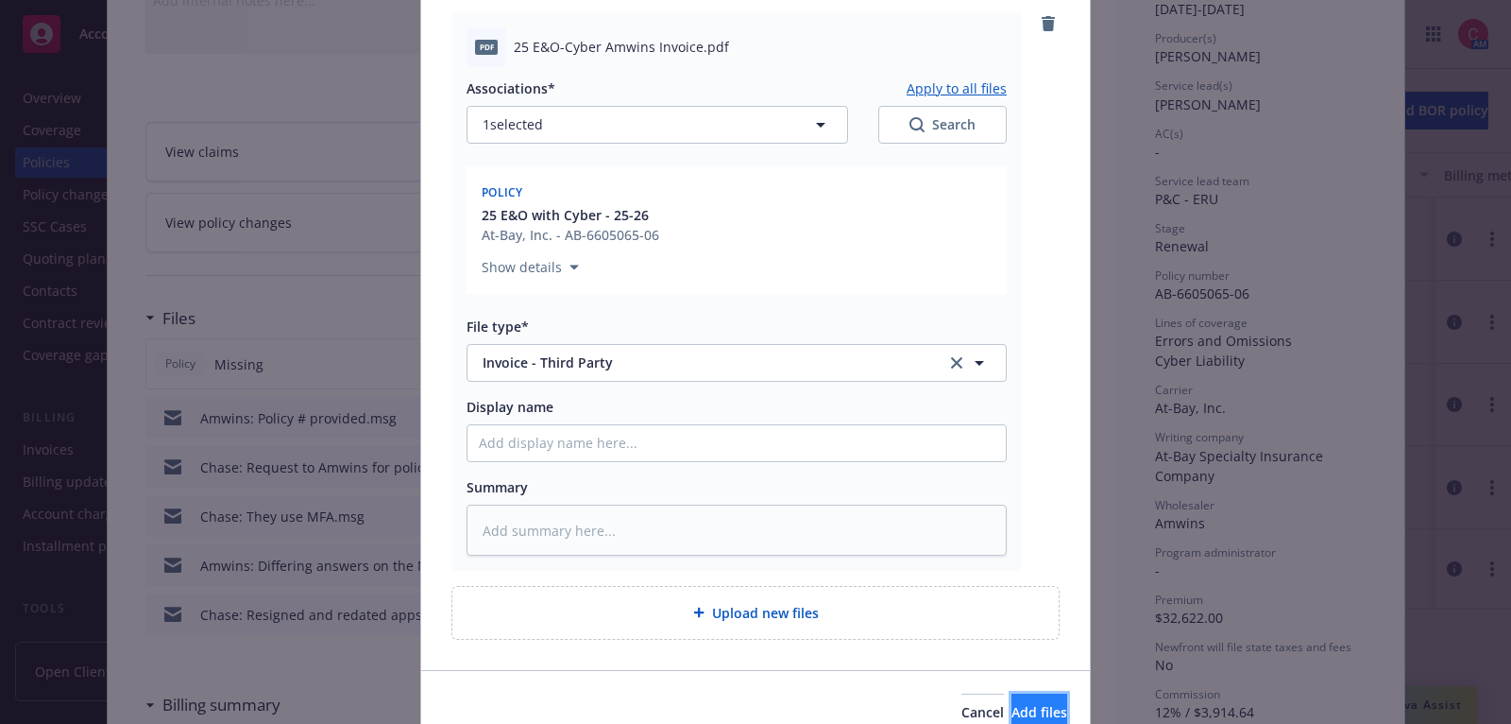
click at [1013, 698] on button "Add files" at bounding box center [1040, 712] width 56 height 38
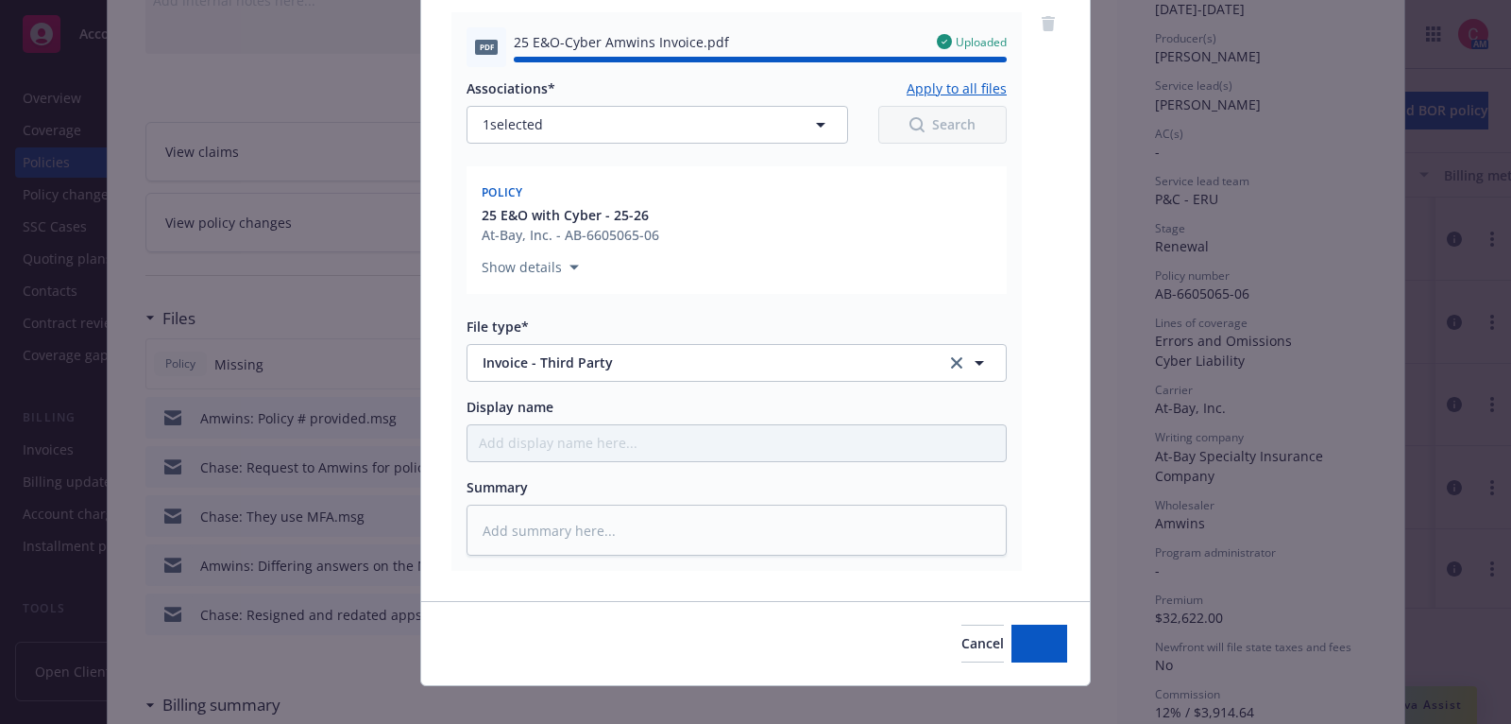
type textarea "x"
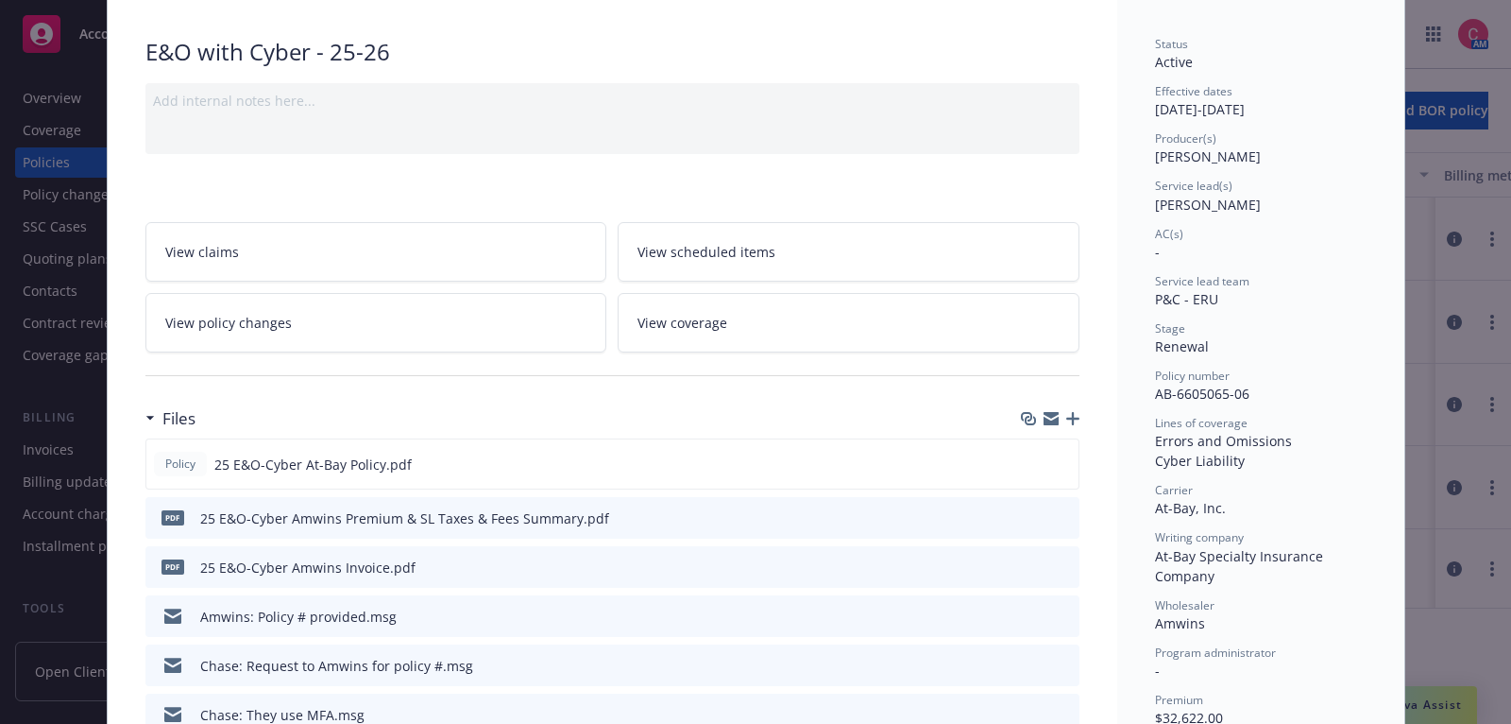
scroll to position [43, 0]
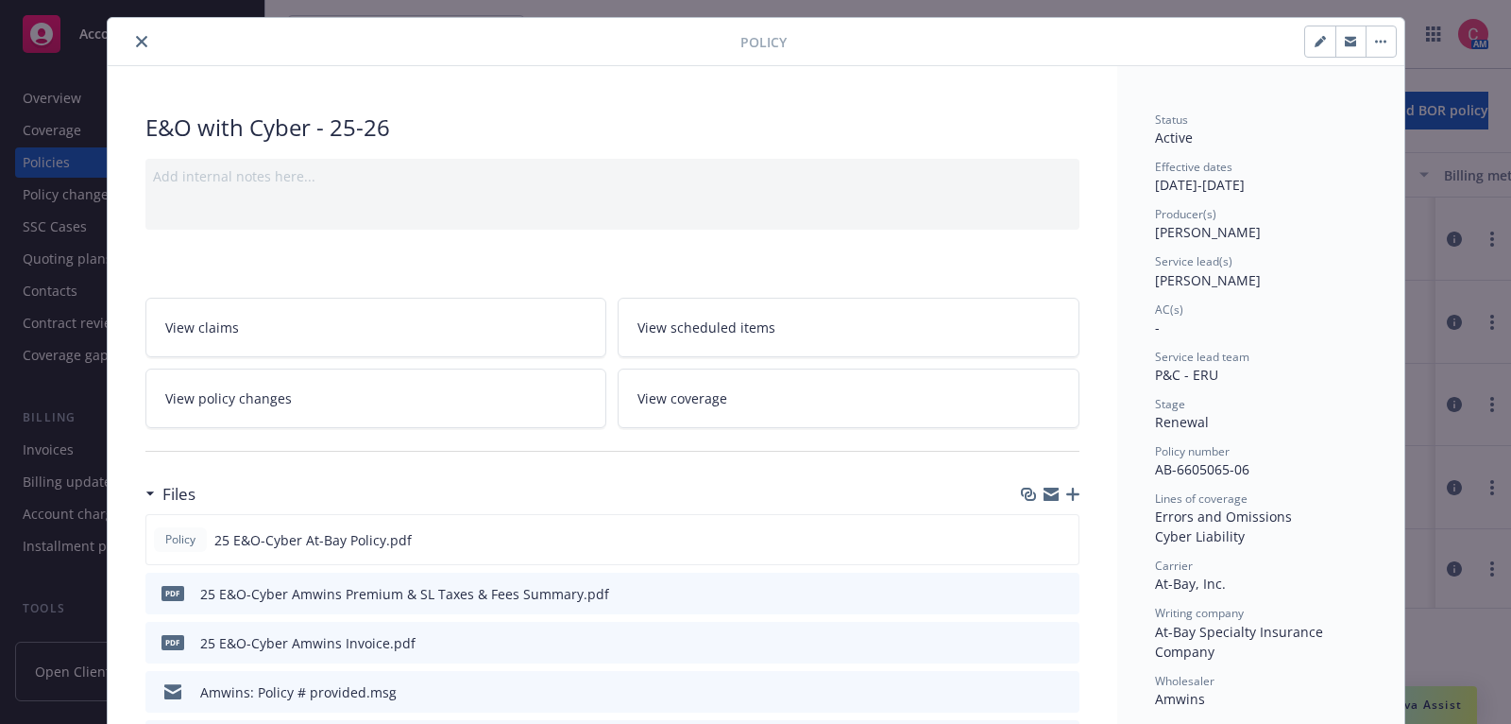
click at [137, 43] on icon "close" at bounding box center [141, 41] width 11 height 11
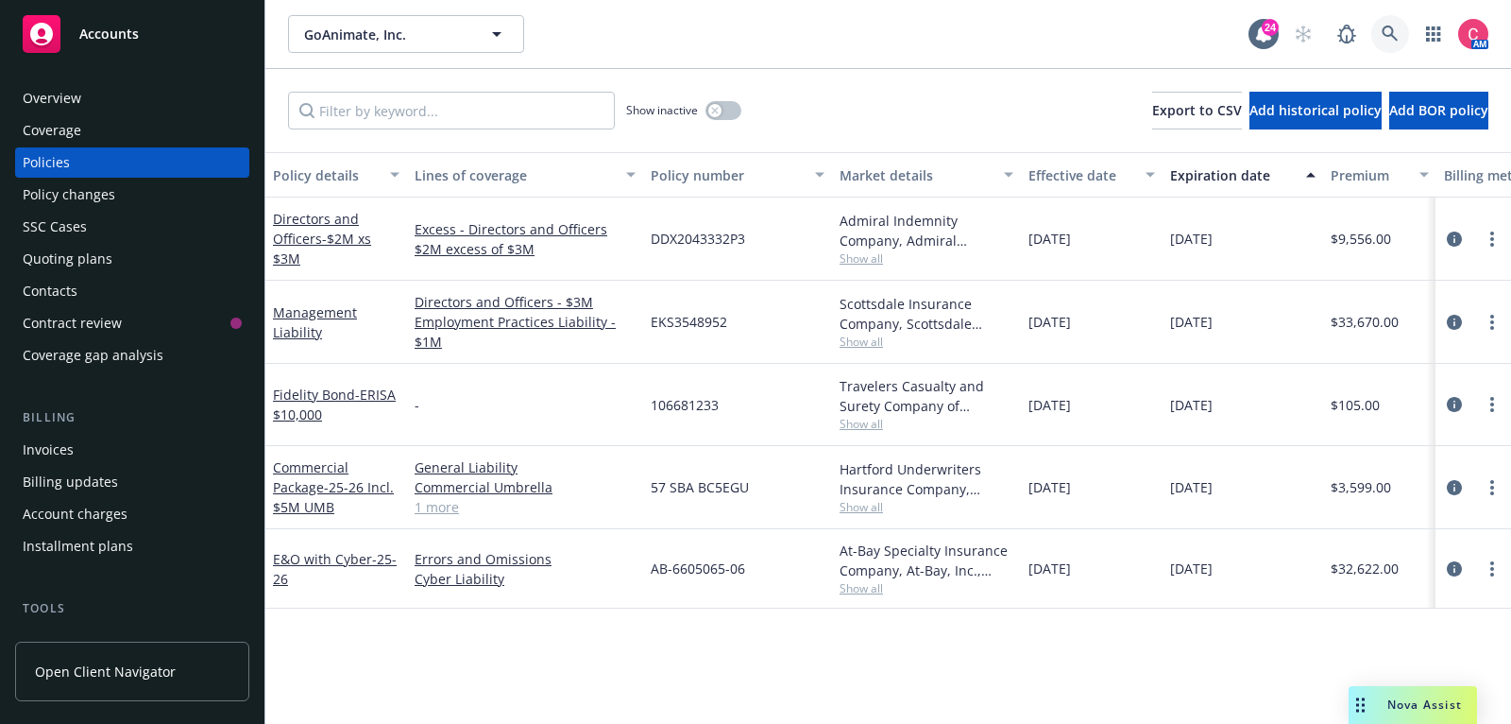
click at [1385, 29] on icon at bounding box center [1390, 34] width 17 height 17
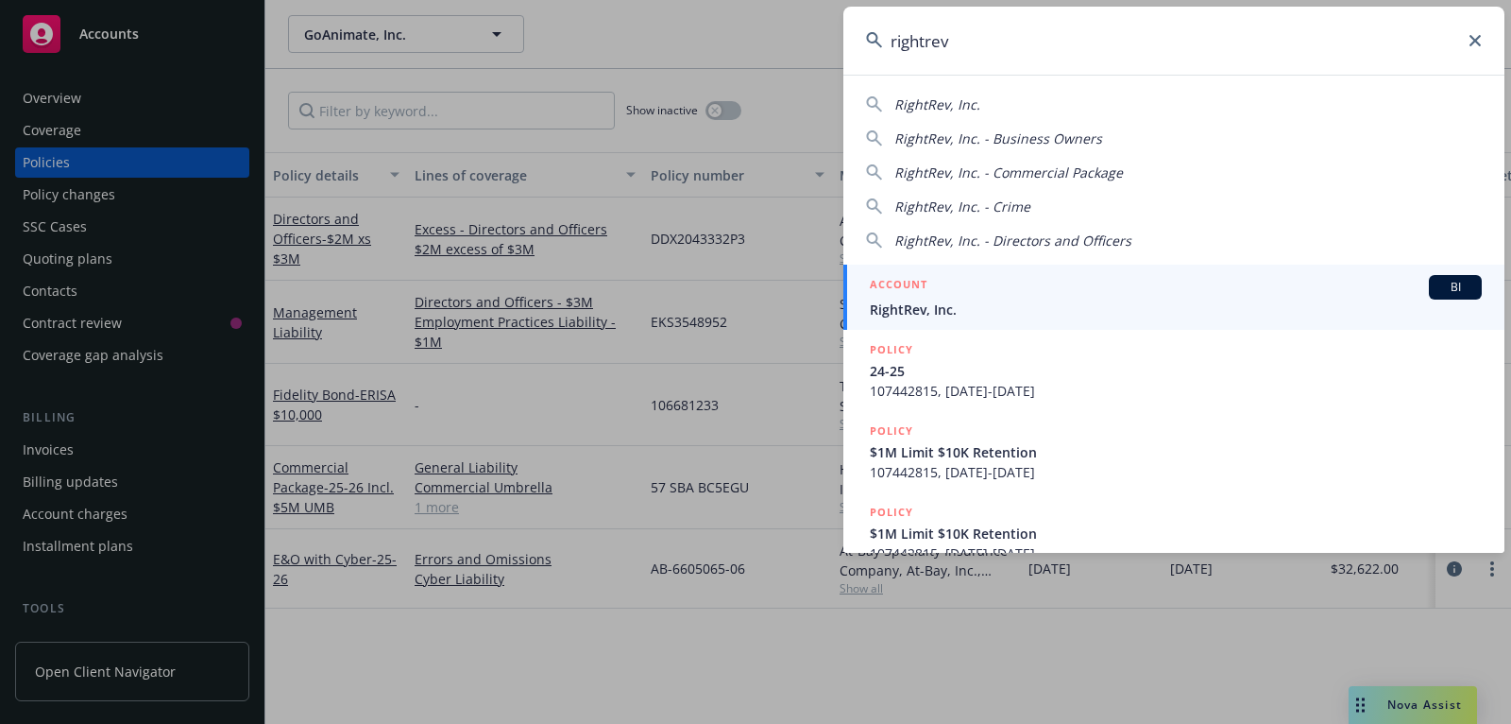
type input "rightrev"
click at [1105, 293] on div "ACCOUNT BI" at bounding box center [1176, 287] width 612 height 25
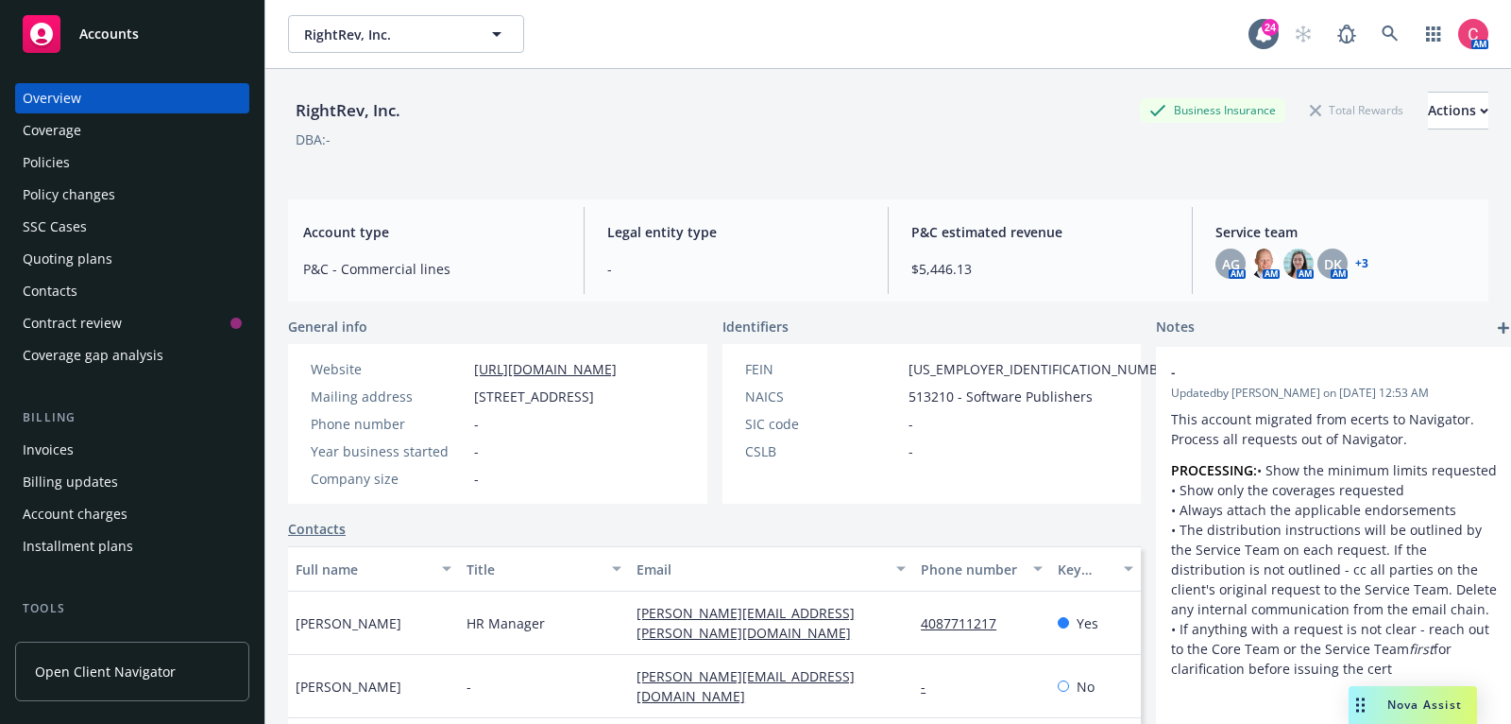
click at [108, 165] on div "Policies" at bounding box center [132, 162] width 219 height 30
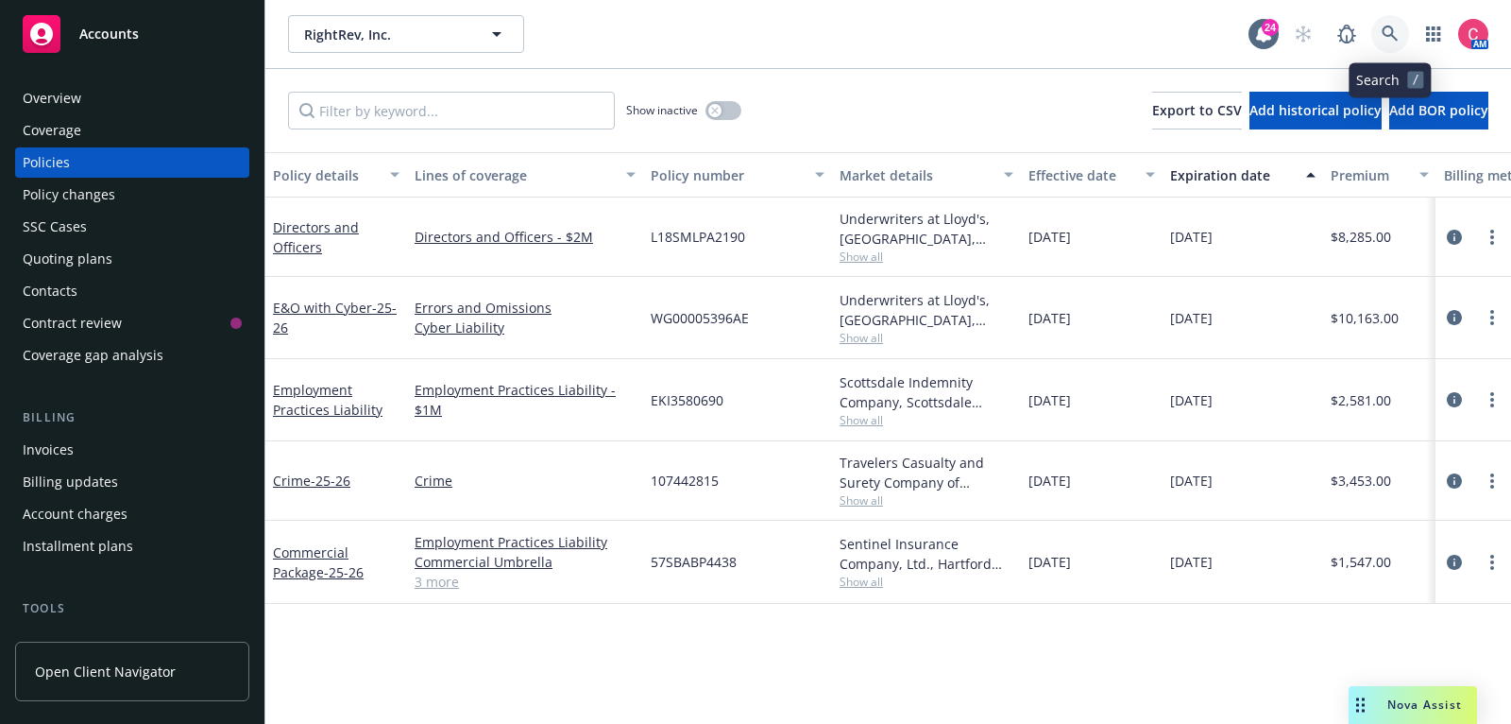
click at [1384, 29] on icon at bounding box center [1390, 34] width 16 height 16
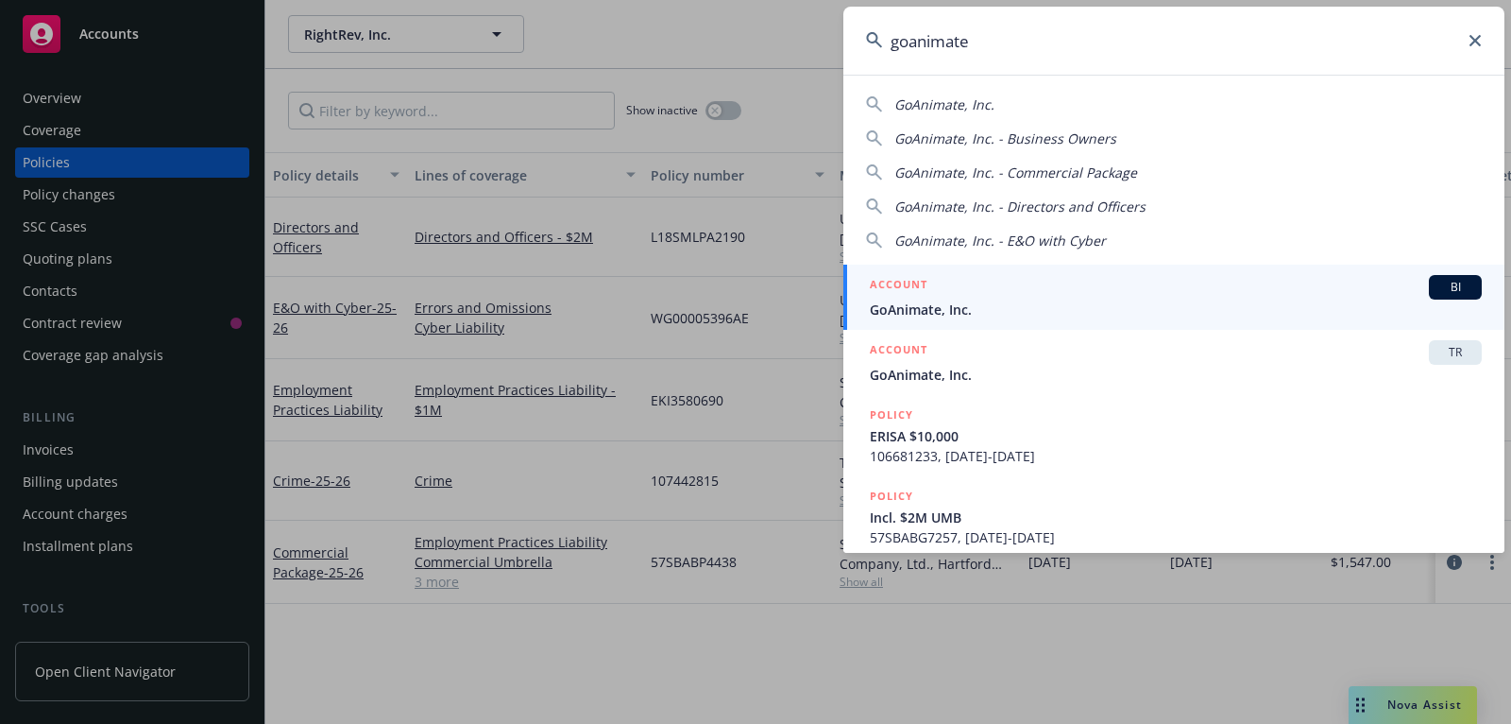
type input "goanimate"
click at [1149, 298] on div "ACCOUNT BI" at bounding box center [1176, 287] width 612 height 25
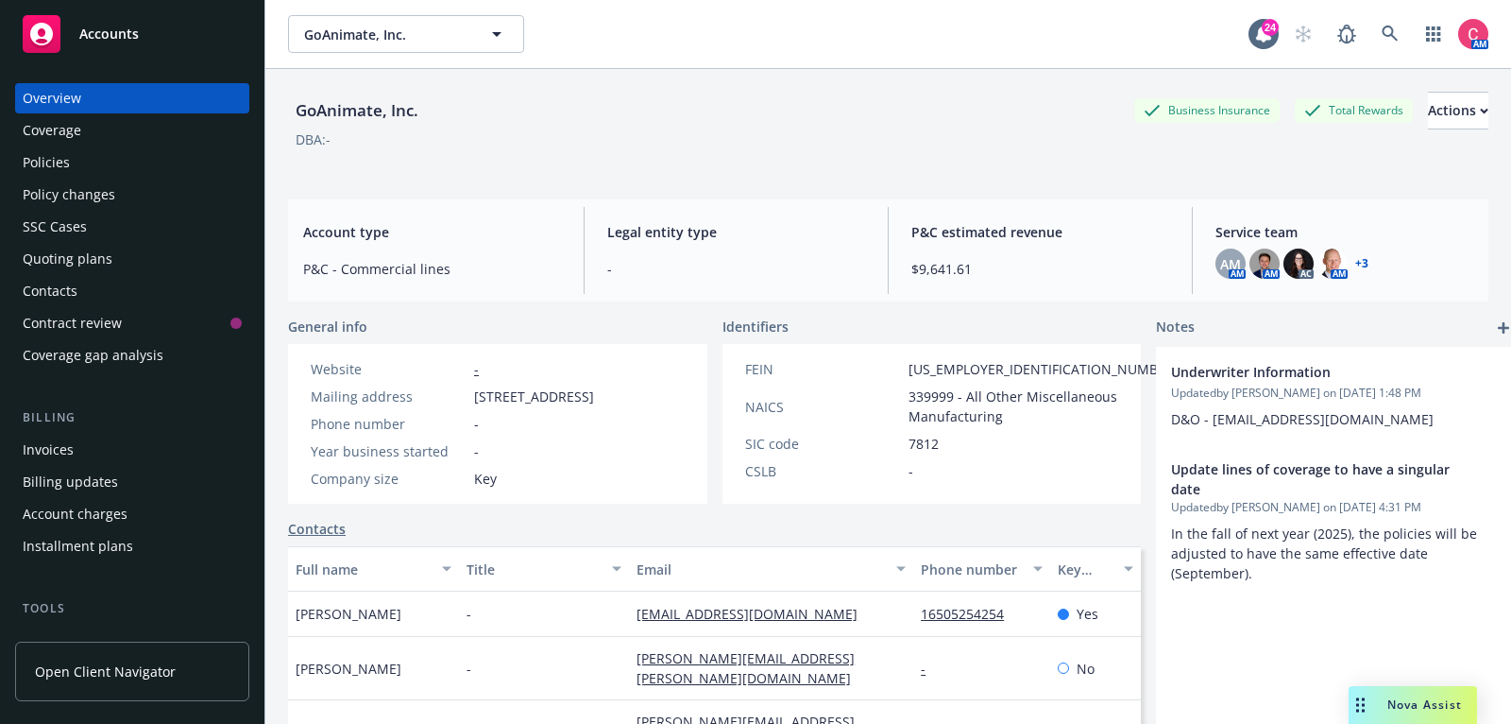
click at [205, 170] on div "Policies" at bounding box center [132, 162] width 219 height 30
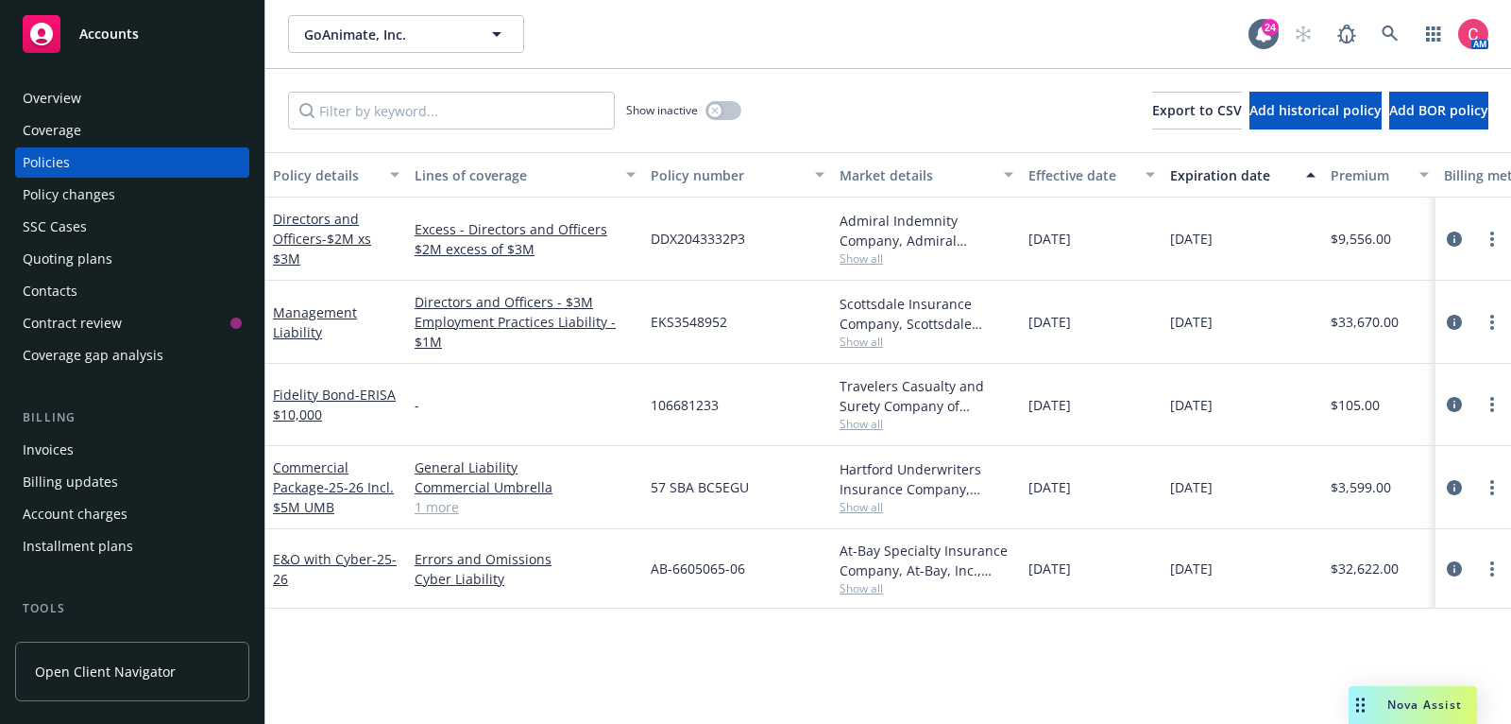
click at [146, 451] on div "Invoices" at bounding box center [132, 449] width 219 height 30
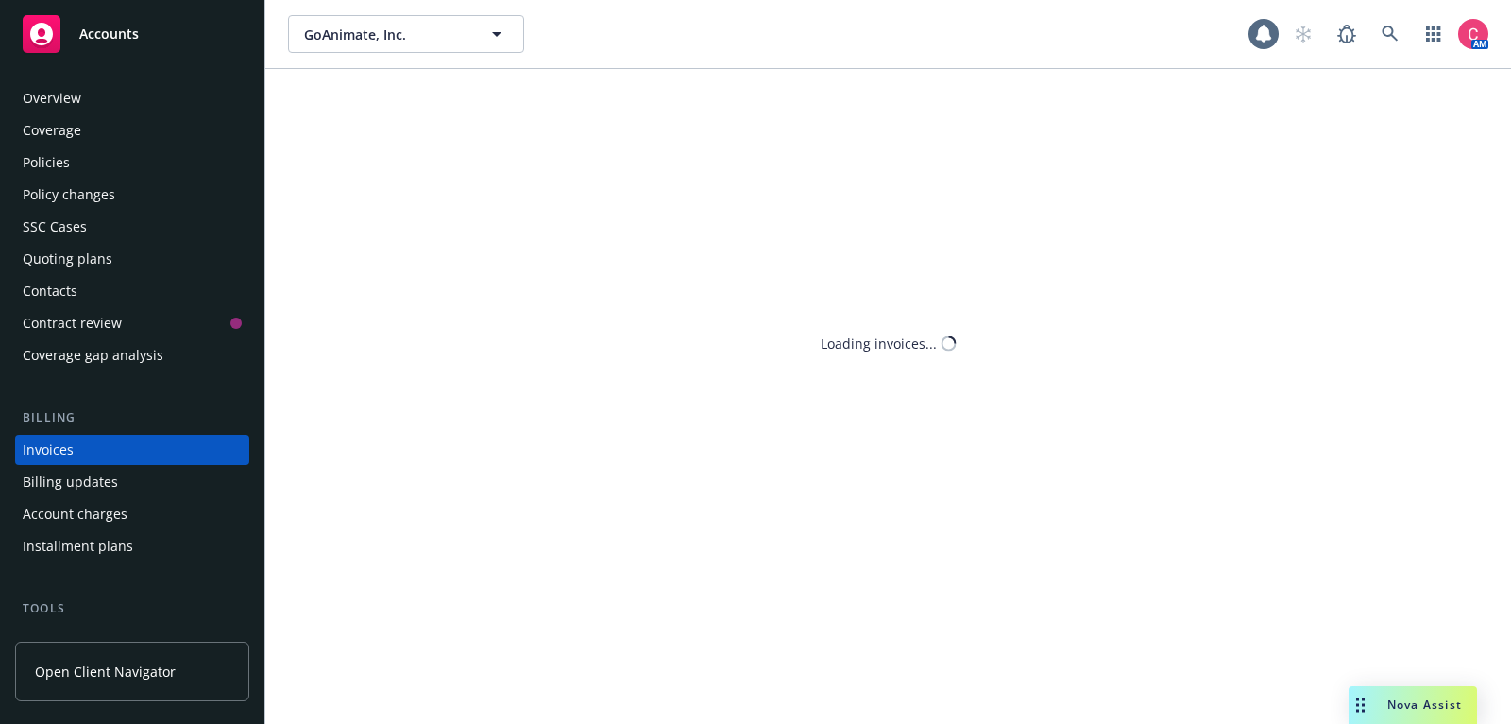
scroll to position [57, 0]
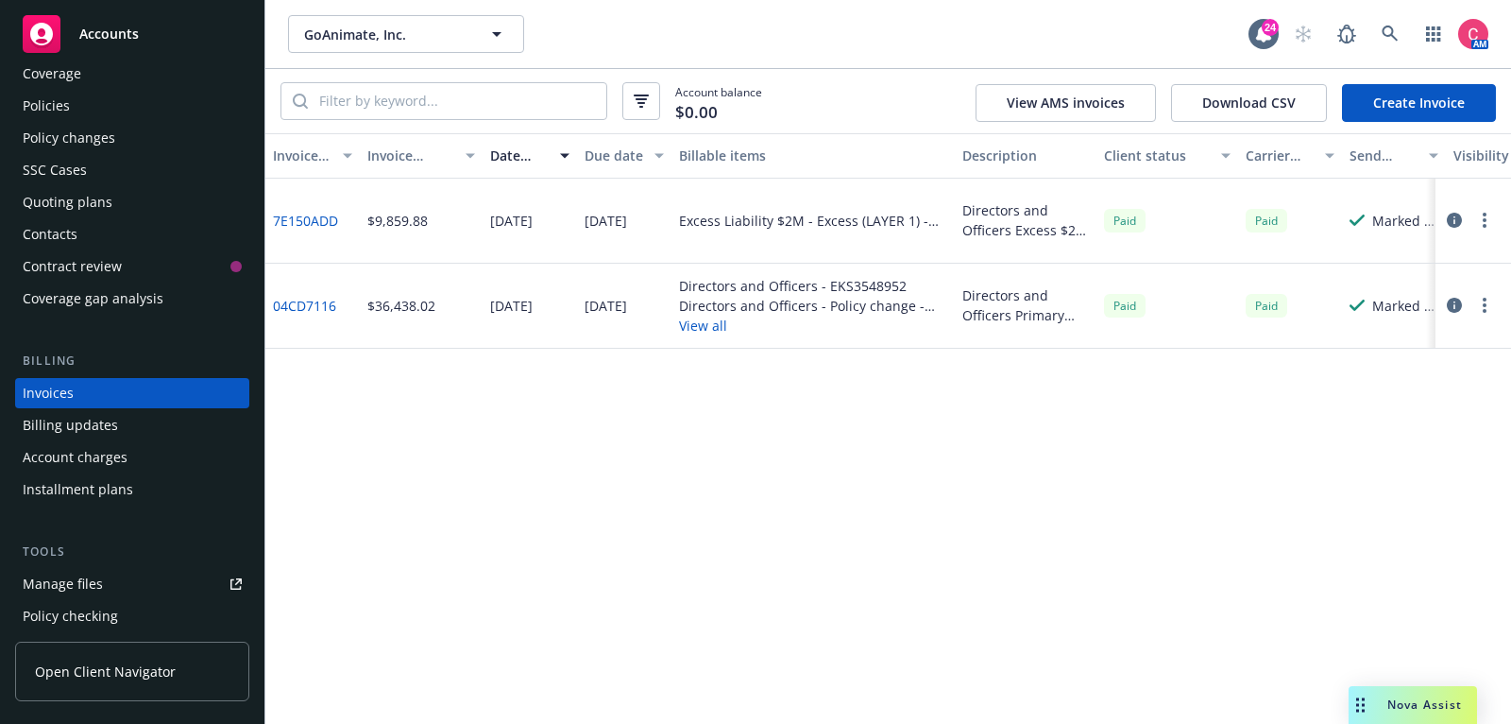
click at [1405, 102] on link "Create Invoice" at bounding box center [1419, 103] width 154 height 38
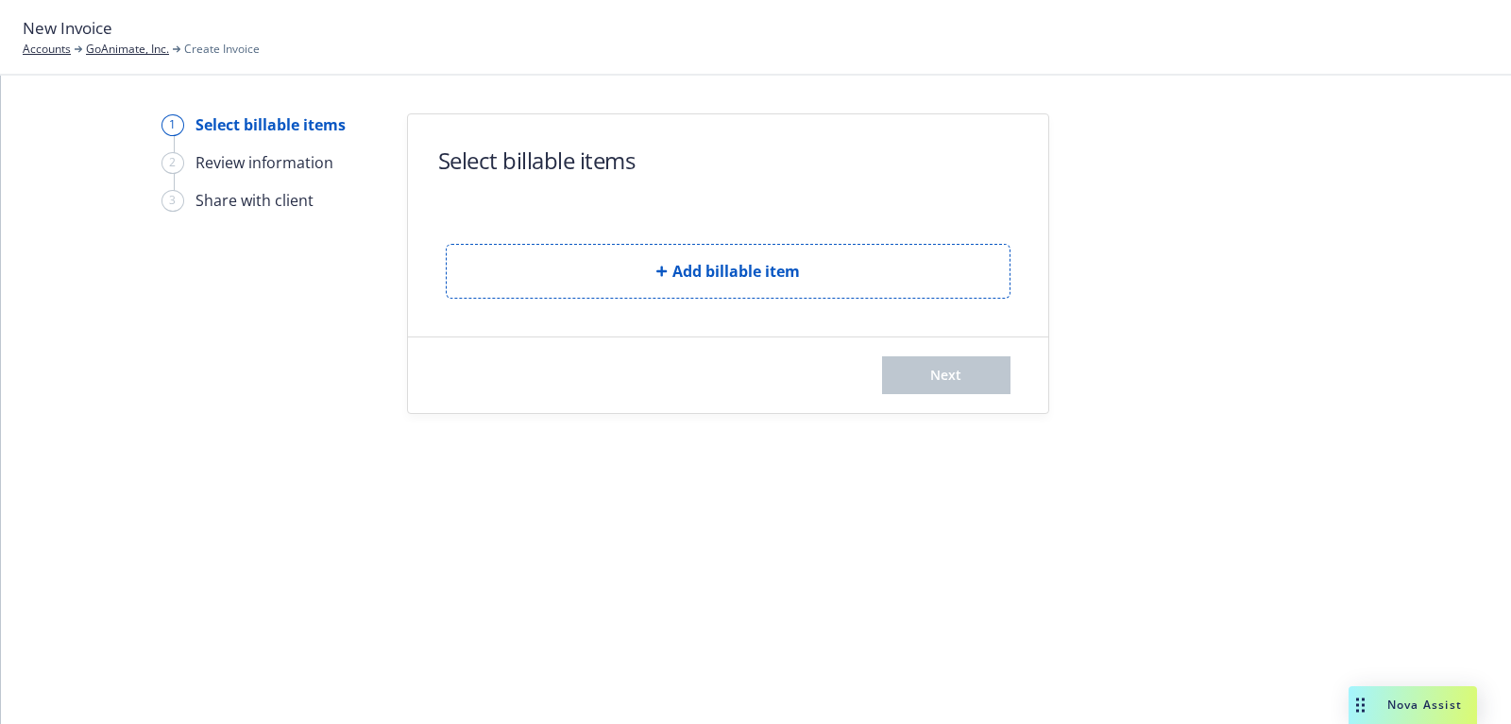
click at [886, 268] on button "Add billable item" at bounding box center [728, 271] width 565 height 55
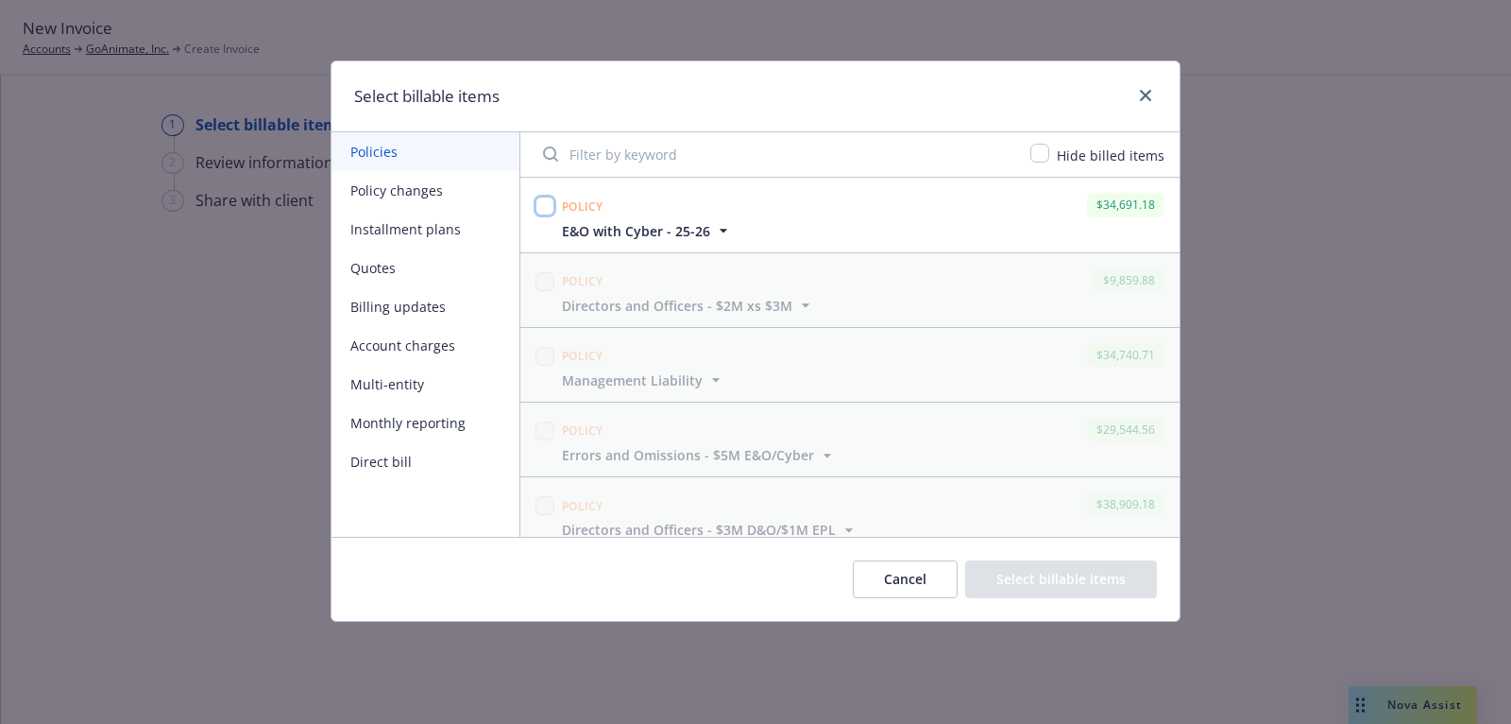
click at [542, 204] on input "checkbox" at bounding box center [545, 205] width 19 height 19
checkbox input "true"
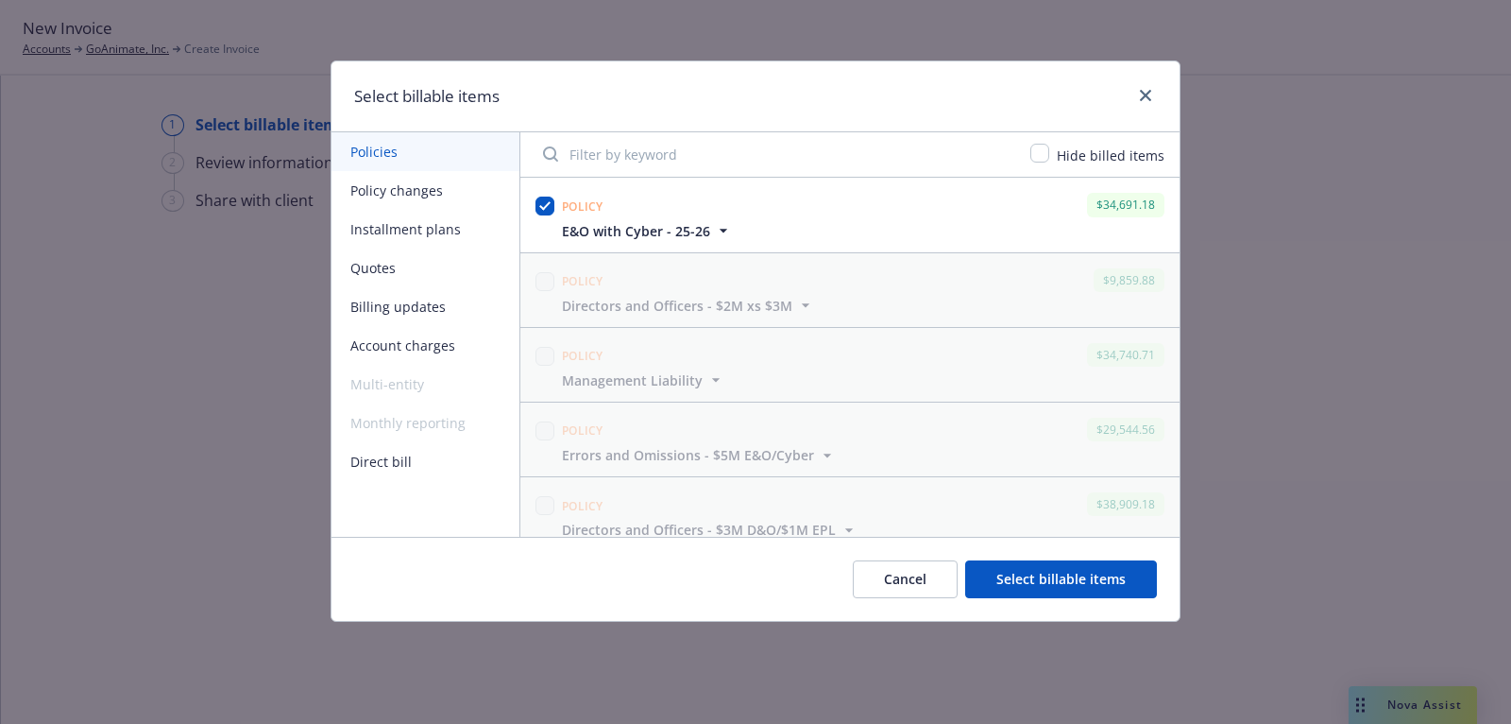
click at [997, 580] on button "Select billable items" at bounding box center [1061, 579] width 192 height 38
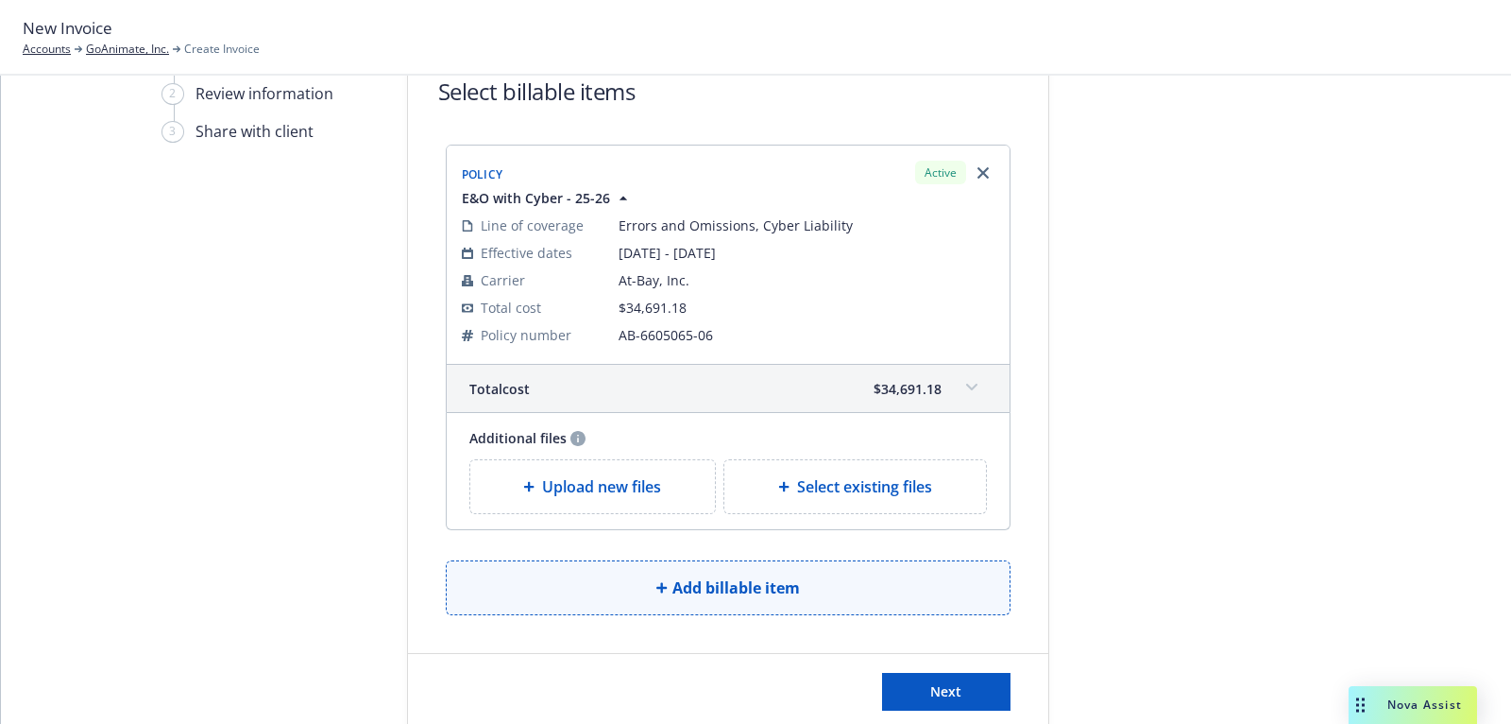
scroll to position [108, 0]
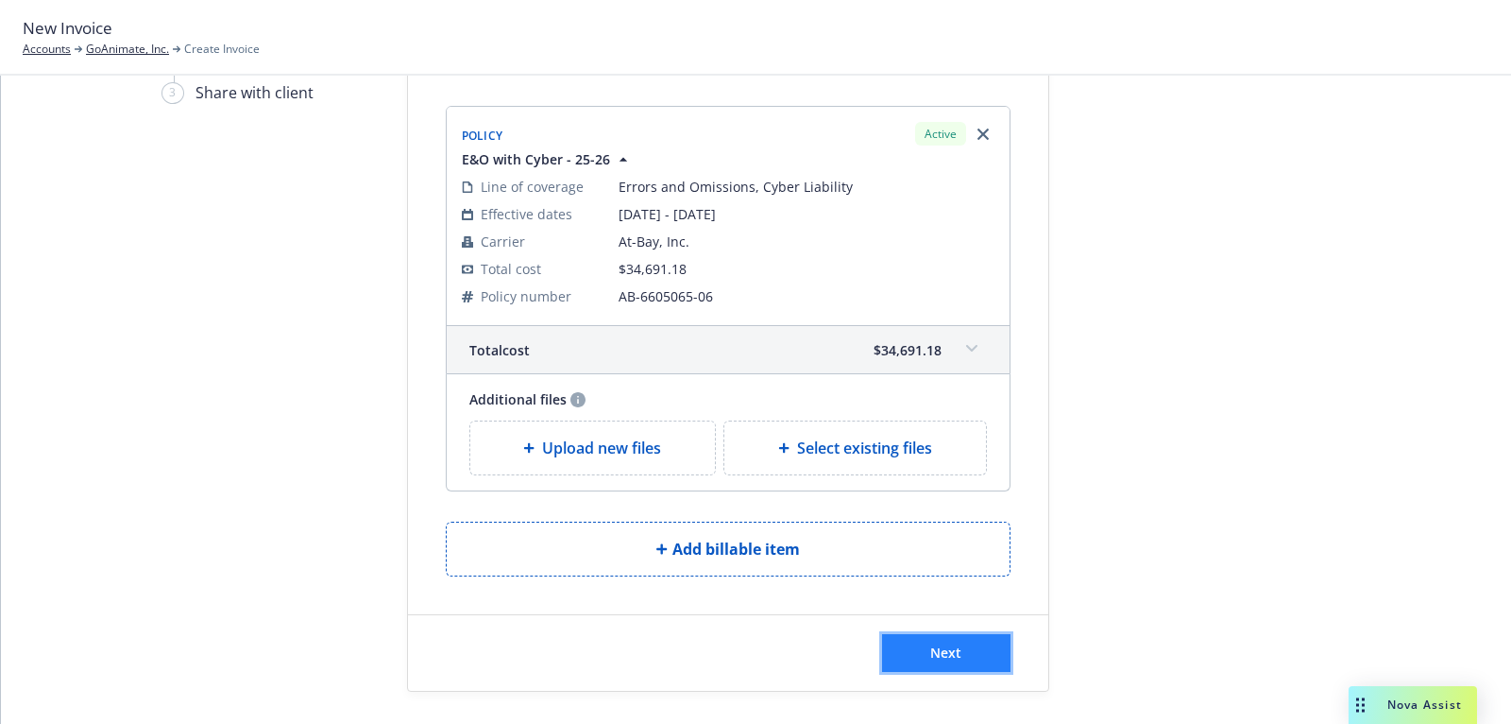
click at [972, 652] on button "Next" at bounding box center [946, 653] width 128 height 38
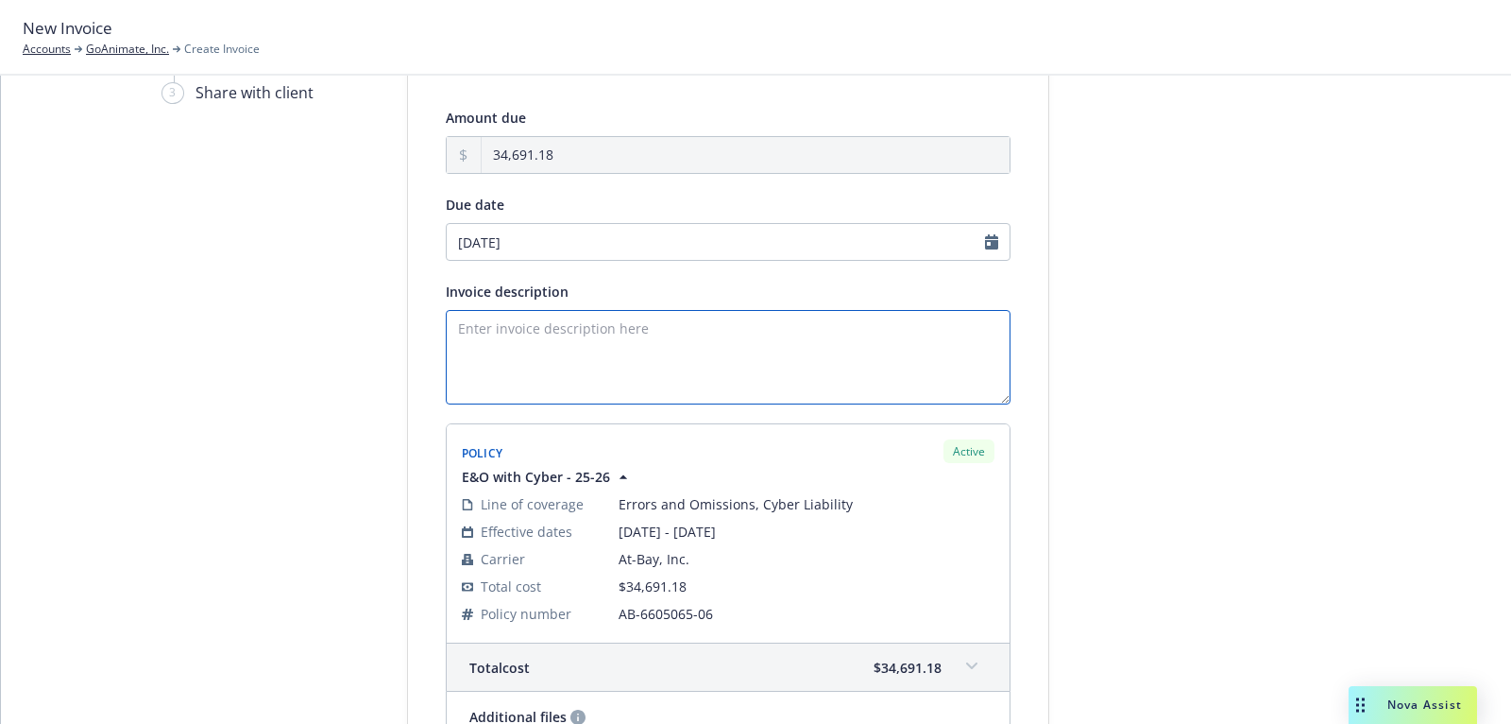
click at [794, 330] on textarea "Invoice description" at bounding box center [728, 357] width 565 height 94
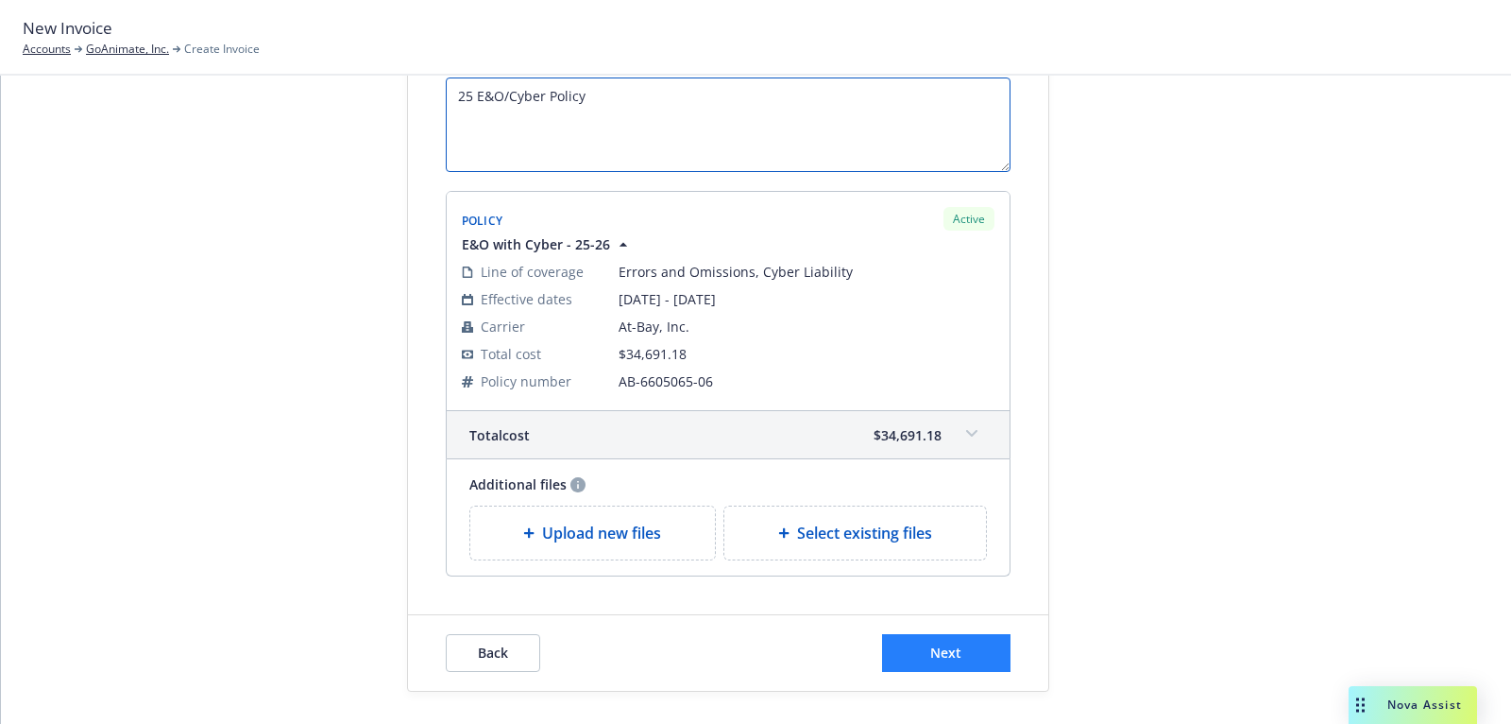
type textarea "25 E&O/Cyber Policy"
click at [936, 646] on span "Next" at bounding box center [945, 652] width 31 height 18
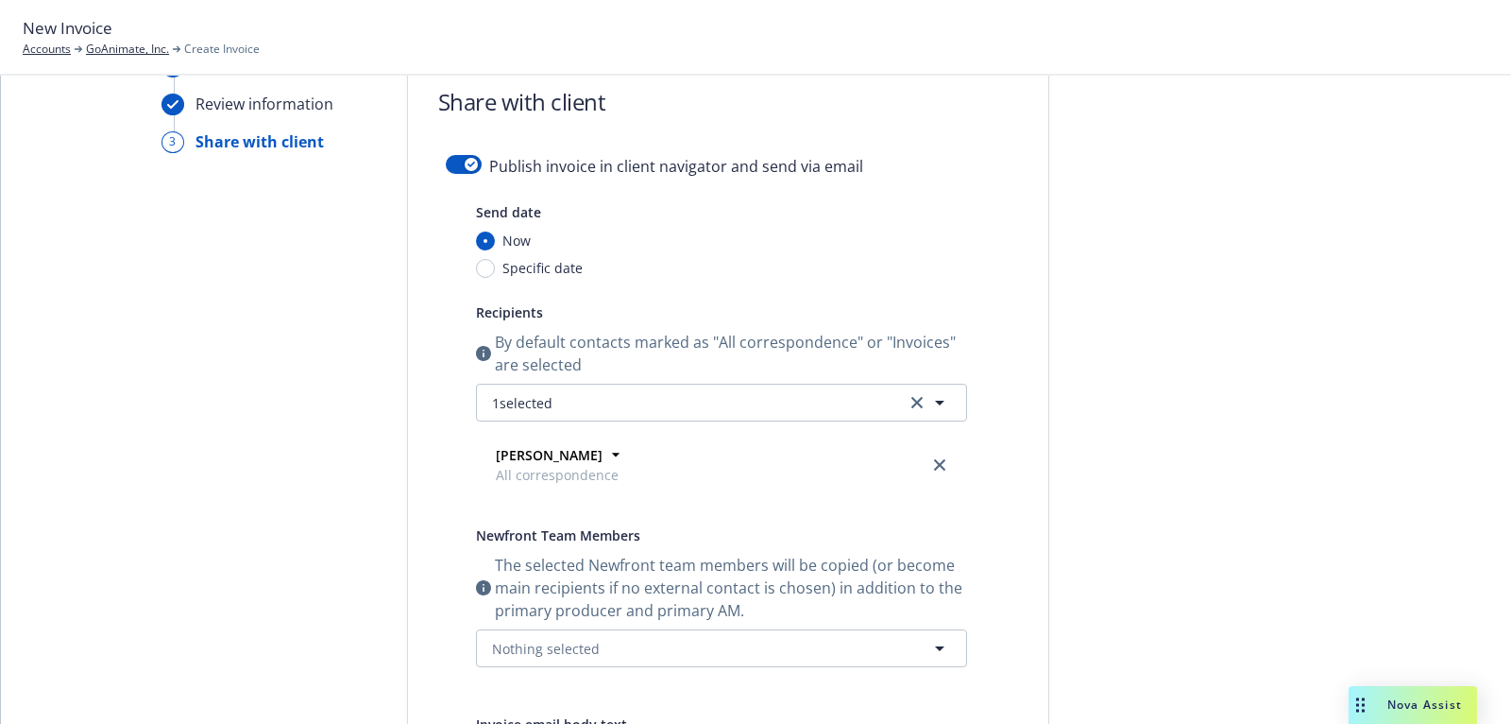
scroll to position [0, 0]
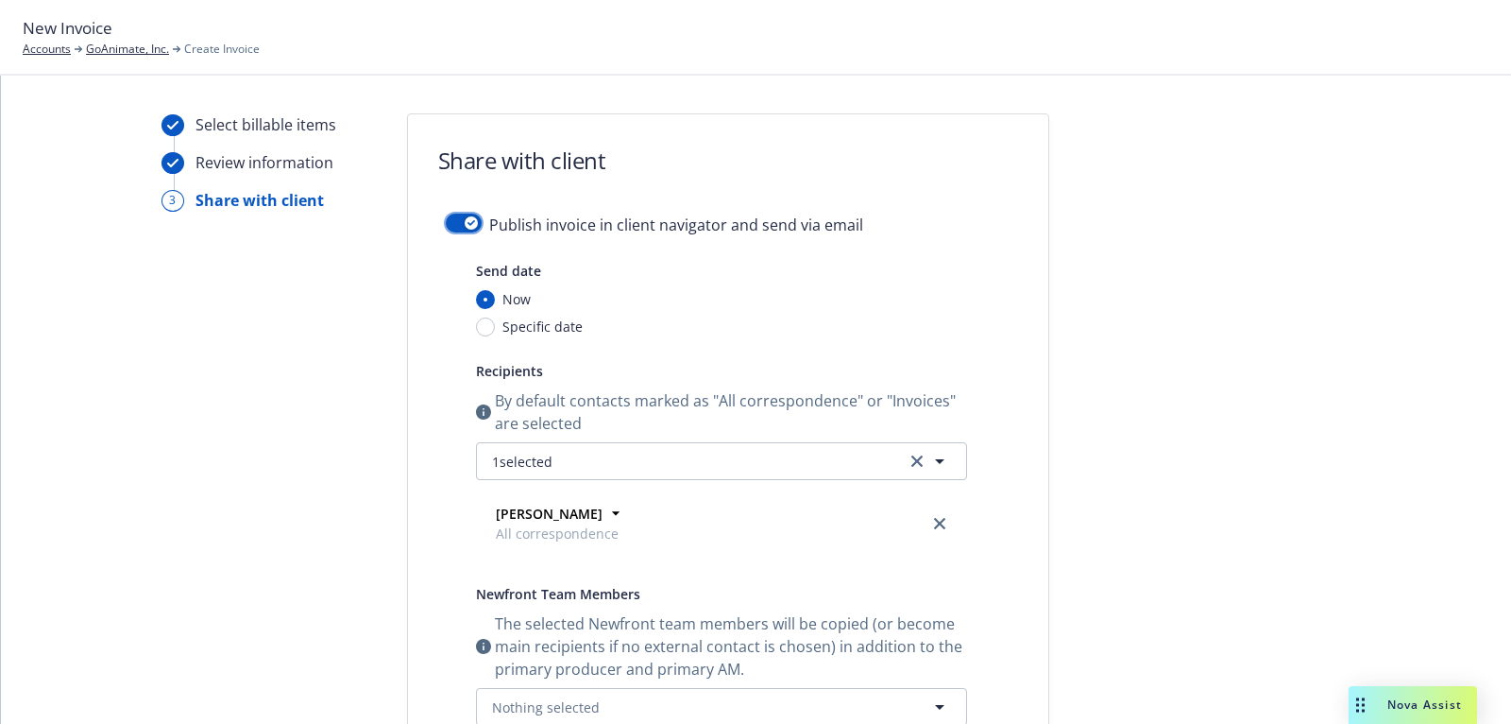
click at [461, 219] on button "button" at bounding box center [464, 222] width 36 height 19
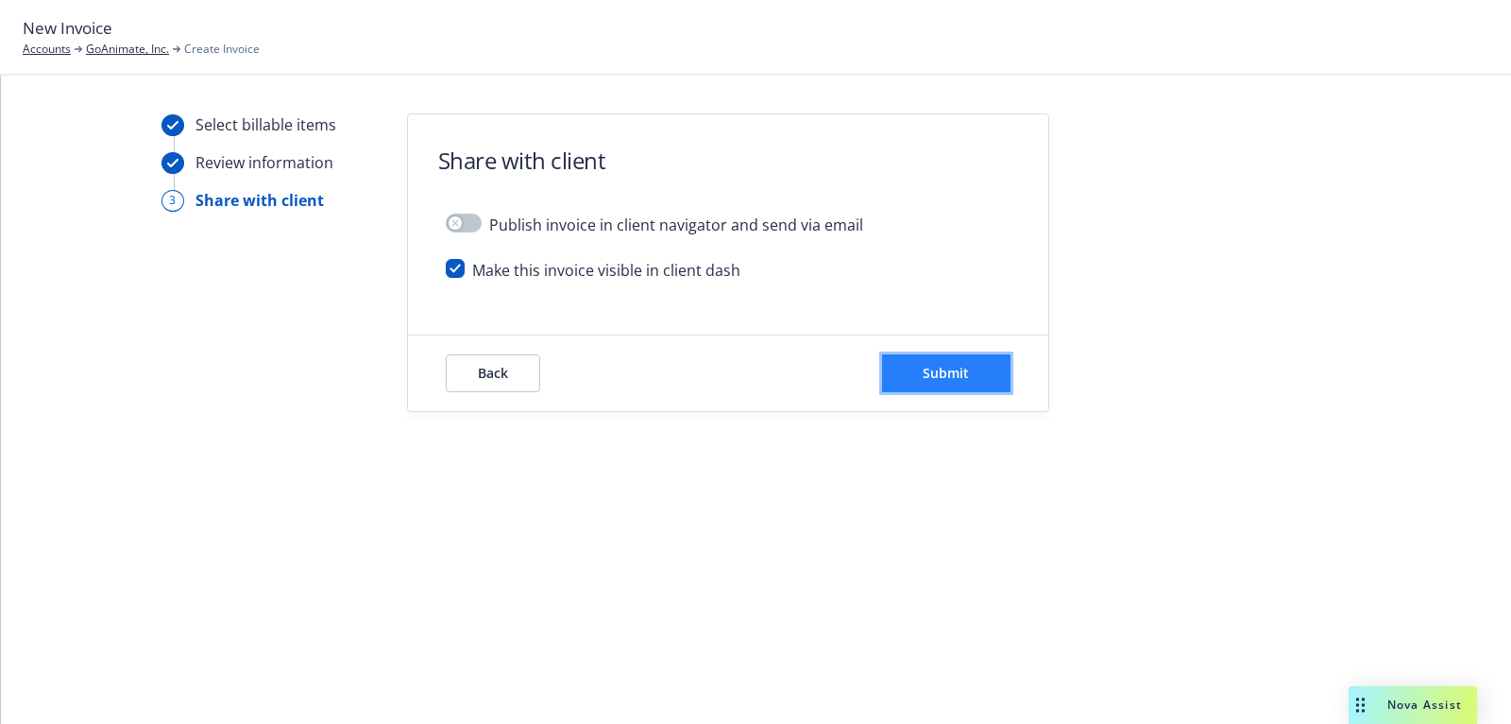
click at [951, 370] on span "Submit" at bounding box center [946, 373] width 46 height 18
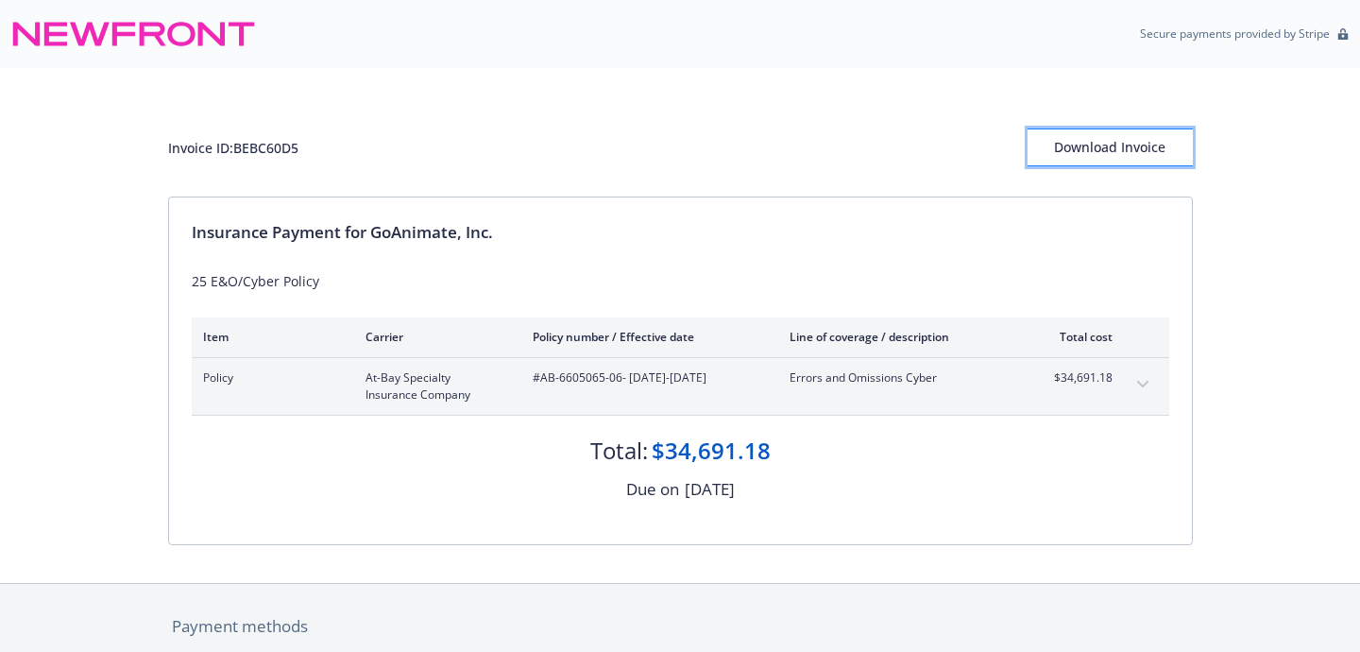
click at [1094, 144] on div "Download Invoice" at bounding box center [1110, 147] width 165 height 36
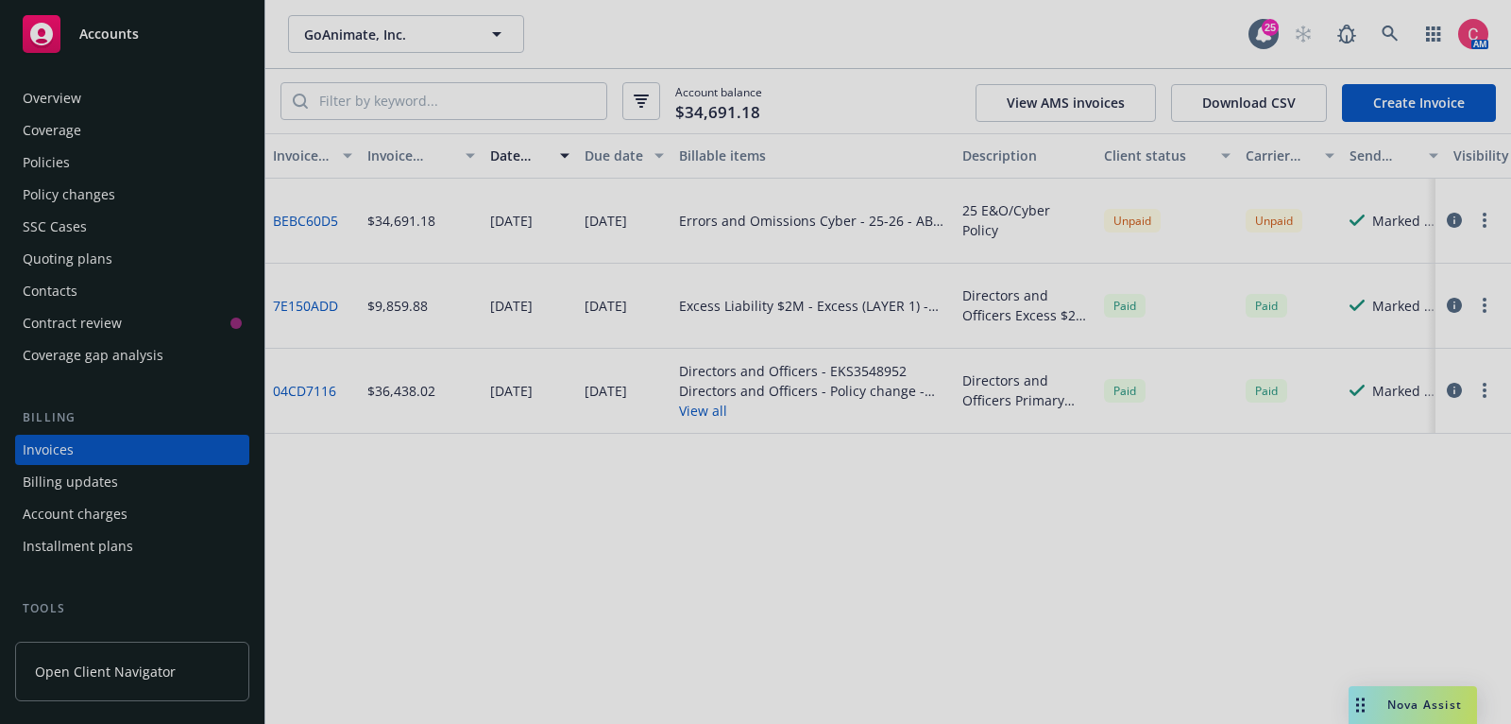
scroll to position [55, 0]
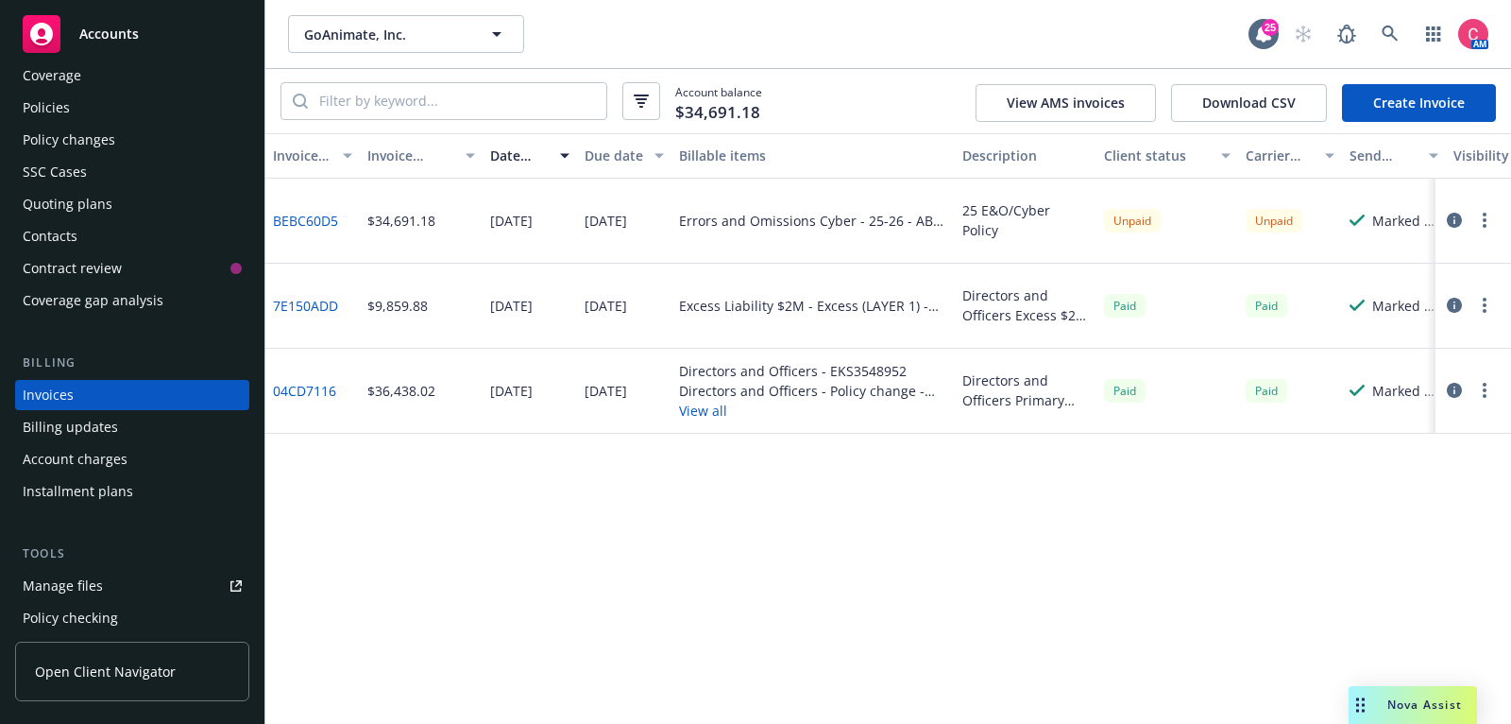
click at [1460, 205] on div at bounding box center [1474, 221] width 76 height 85
click at [1460, 213] on icon "button" at bounding box center [1454, 220] width 15 height 15
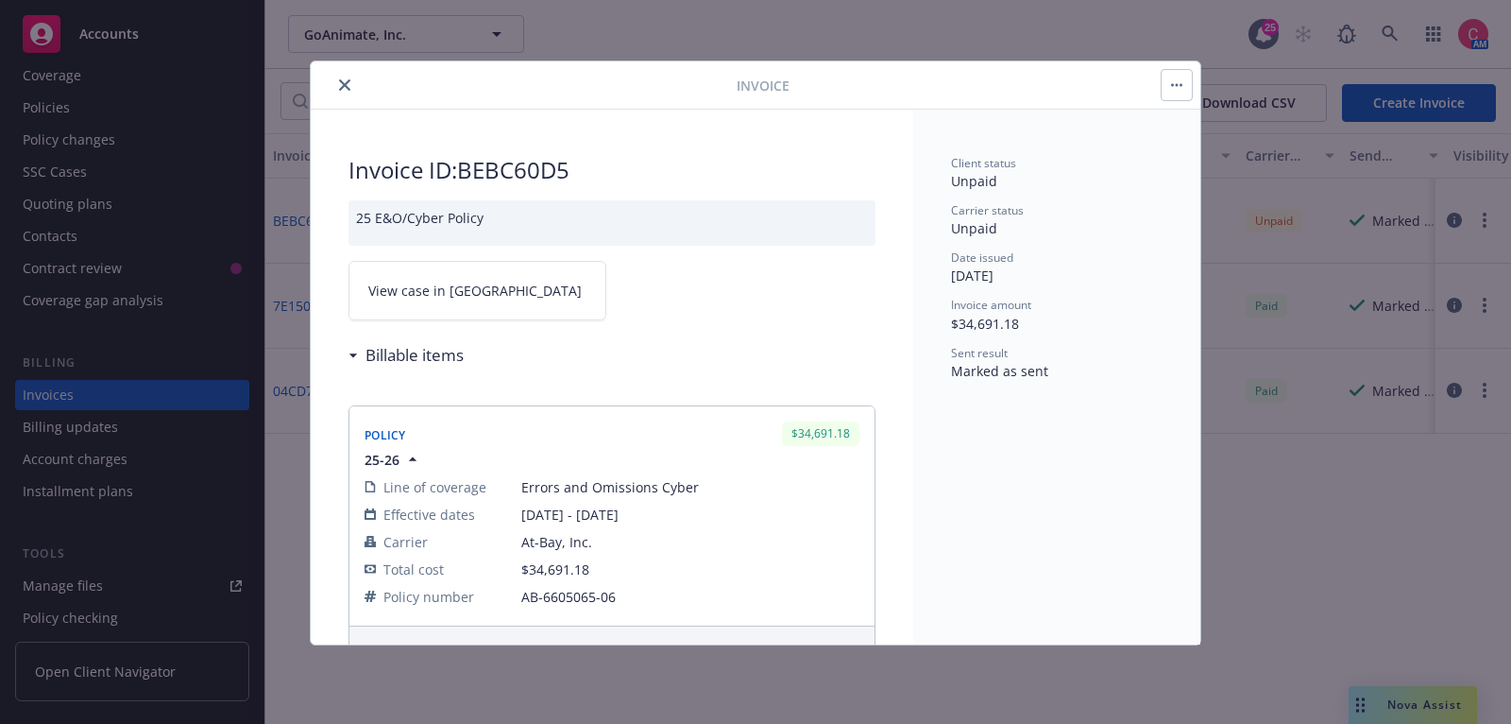
click at [596, 276] on link "View case in [GEOGRAPHIC_DATA]" at bounding box center [478, 291] width 258 height 60
click at [348, 83] on icon "close" at bounding box center [344, 84] width 11 height 11
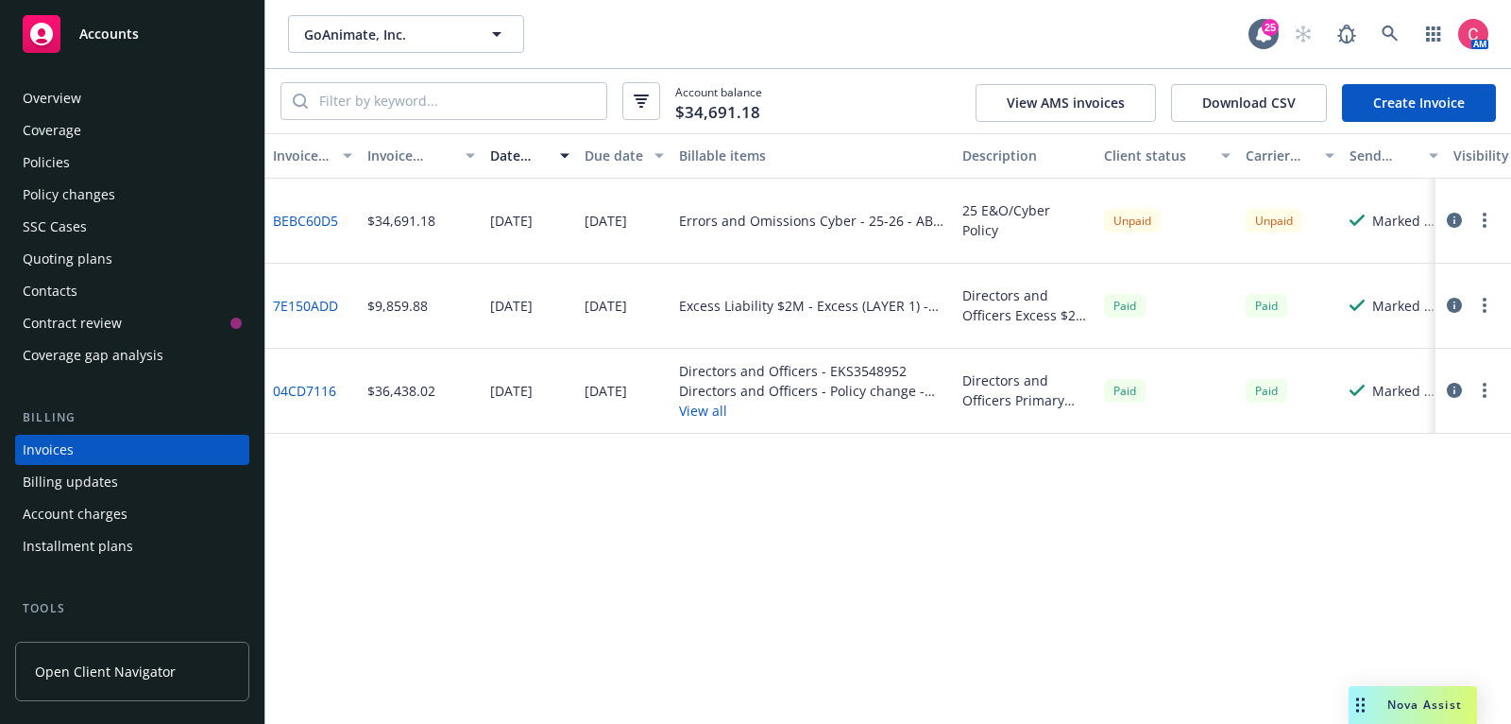
click at [197, 99] on div "Overview" at bounding box center [132, 98] width 219 height 30
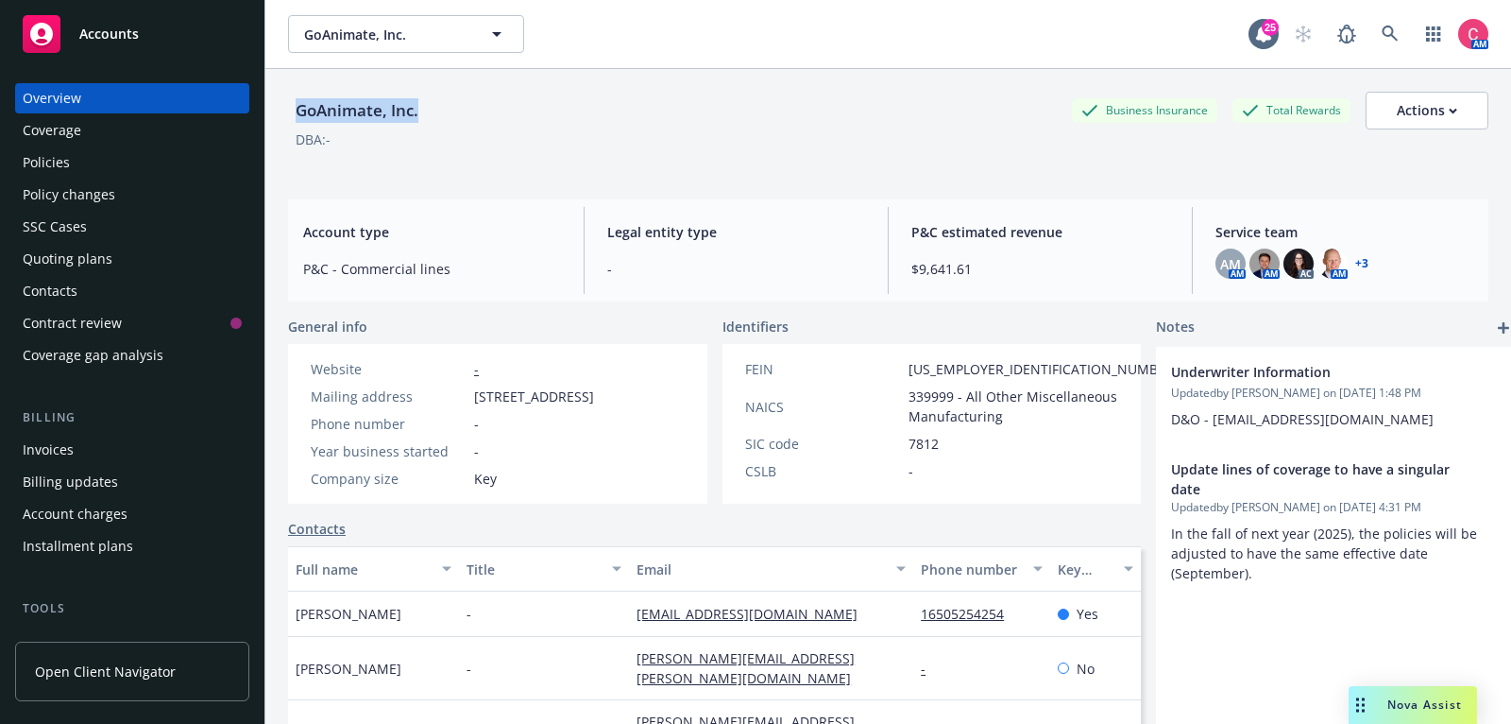
drag, startPoint x: 298, startPoint y: 108, endPoint x: 440, endPoint y: 114, distance: 141.8
click at [440, 114] on div "GoAnimate, Inc. Business Insurance Total Rewards Actions" at bounding box center [888, 111] width 1200 height 38
copy div "GoAnimate, Inc."
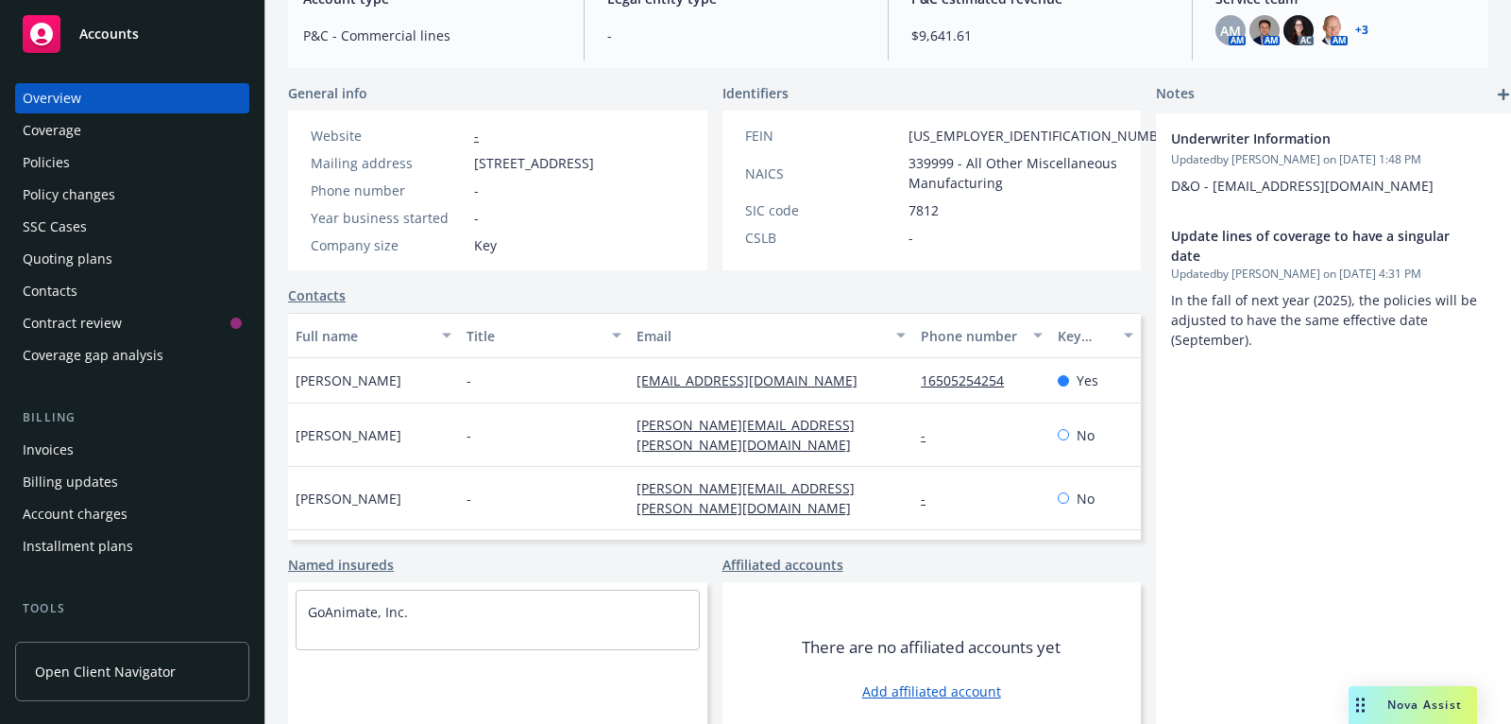
scroll to position [234, 0]
drag, startPoint x: 814, startPoint y: 407, endPoint x: 621, endPoint y: 403, distance: 192.7
click at [629, 402] on div "[EMAIL_ADDRESS][DOMAIN_NAME]" at bounding box center [771, 379] width 284 height 45
copy link "[EMAIL_ADDRESS][DOMAIN_NAME]"
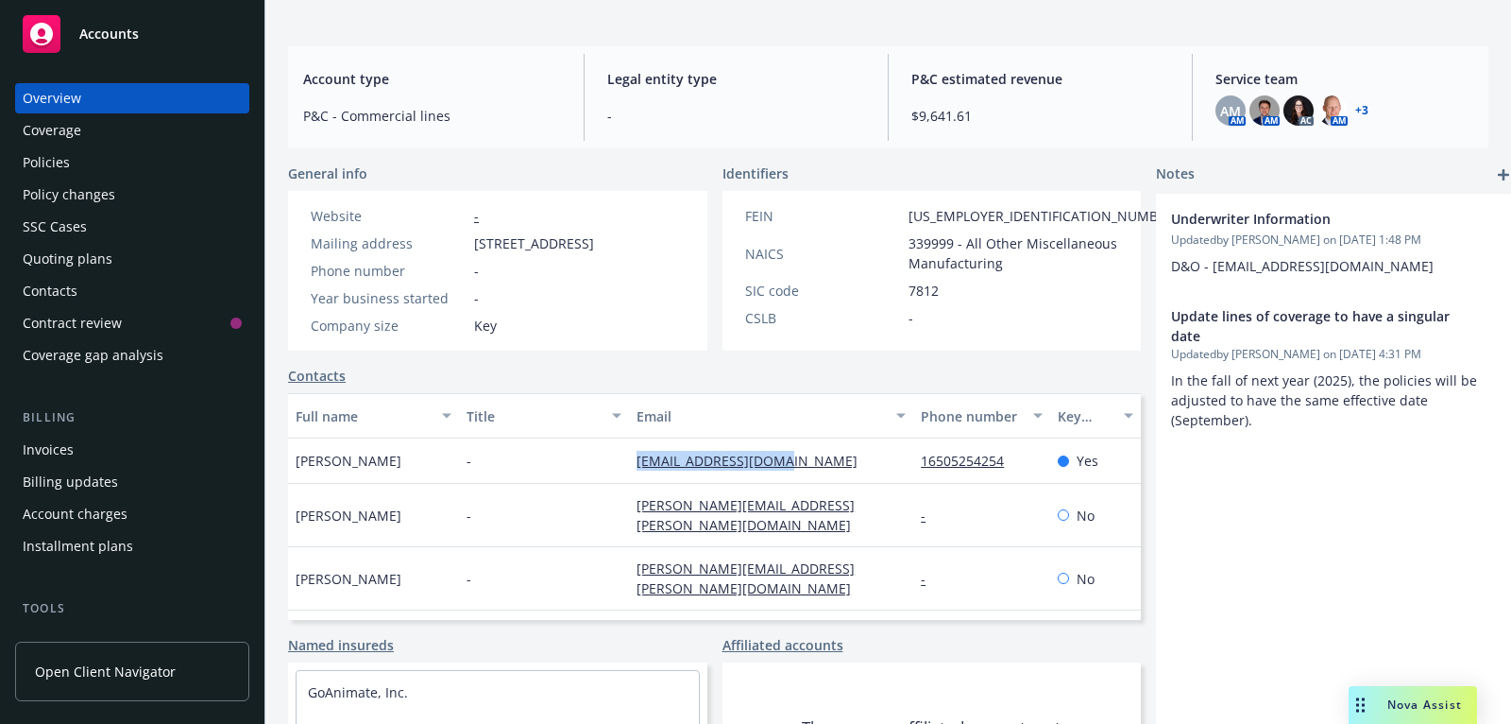
scroll to position [151, 0]
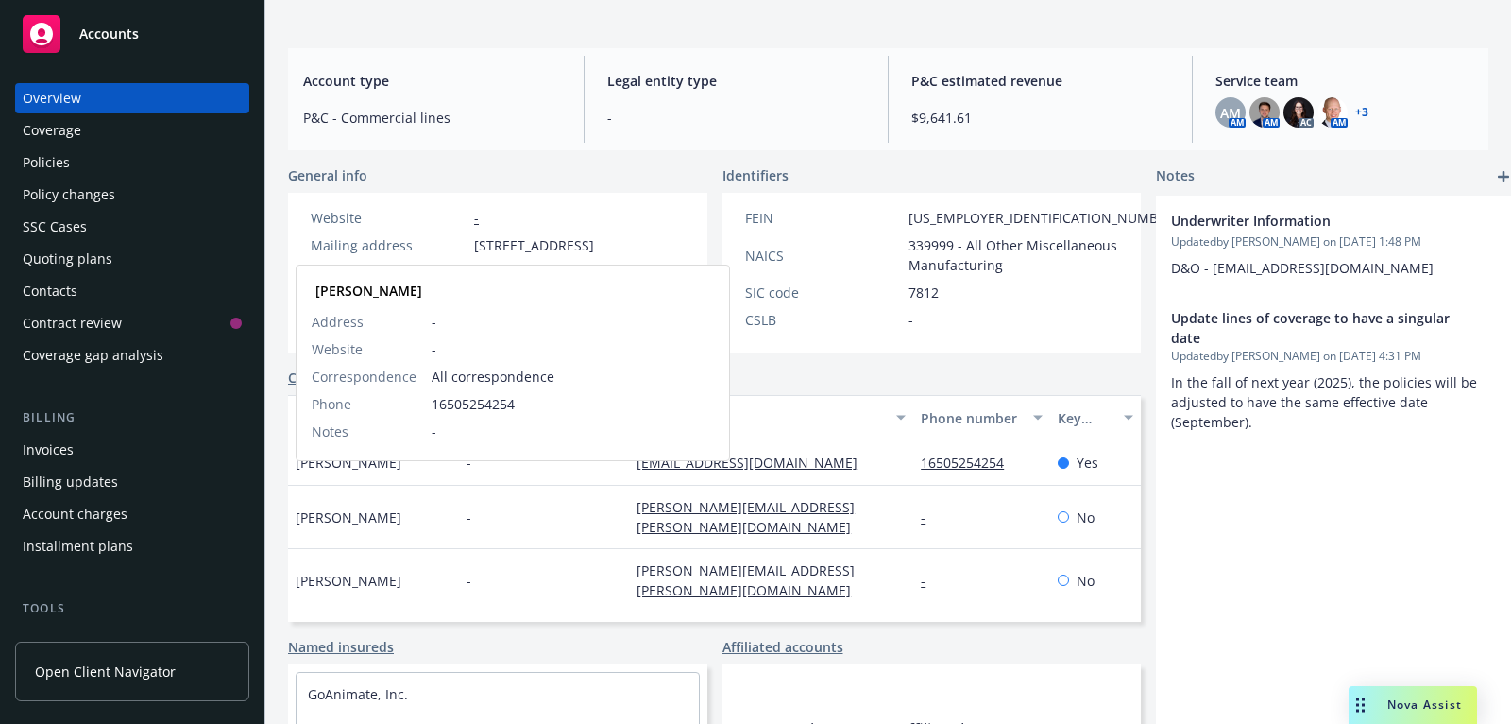
click at [316, 472] on span "[PERSON_NAME]" at bounding box center [349, 462] width 106 height 20
copy span "Chunli"
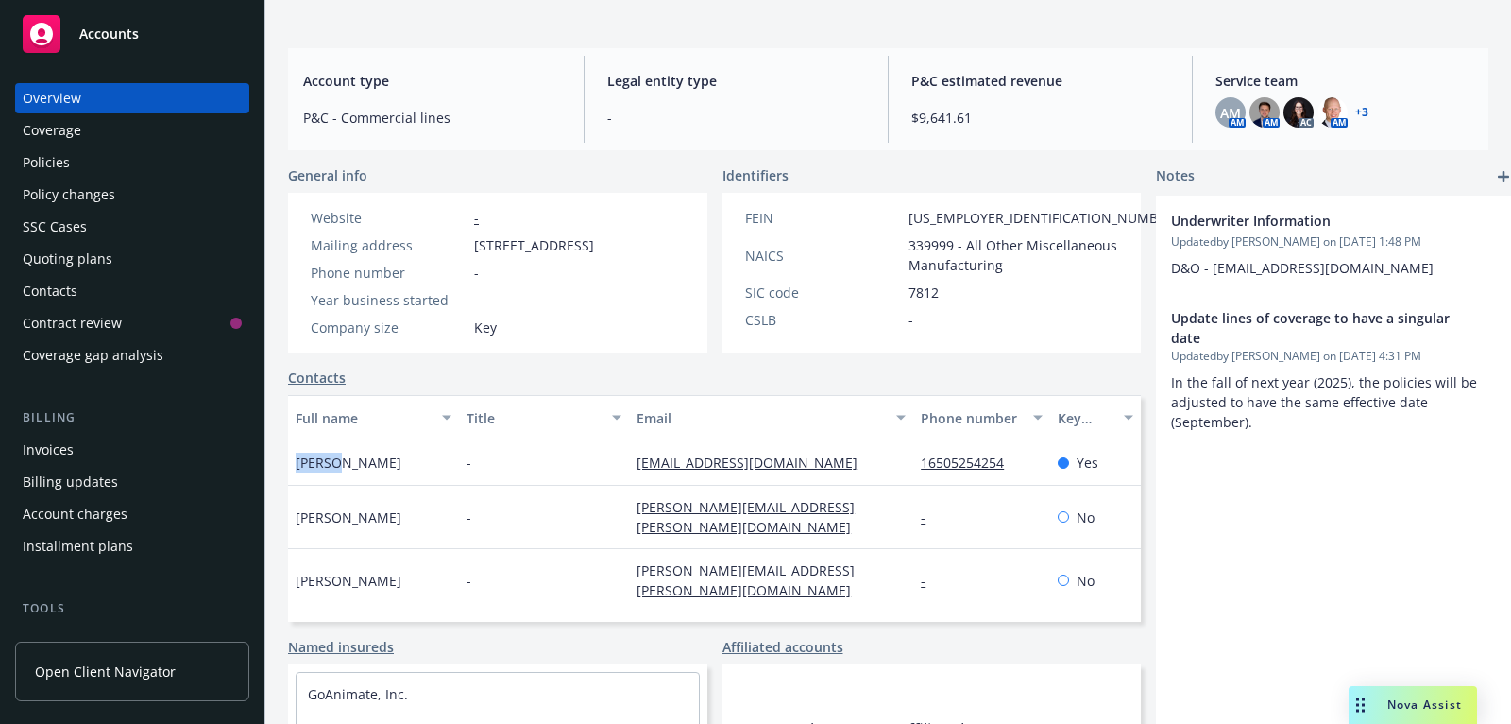
click at [84, 157] on div "Policies" at bounding box center [132, 162] width 219 height 30
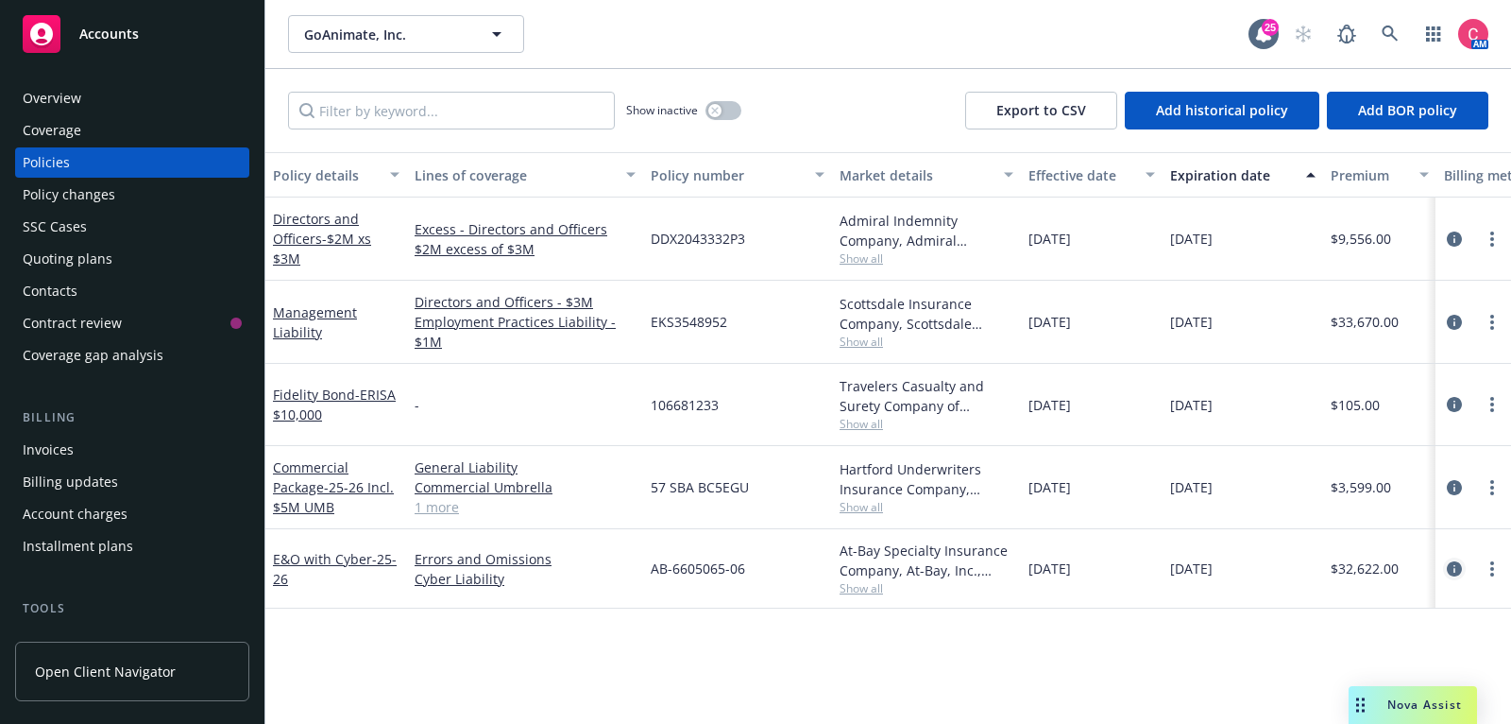
click at [1453, 563] on icon "circleInformation" at bounding box center [1454, 568] width 15 height 15
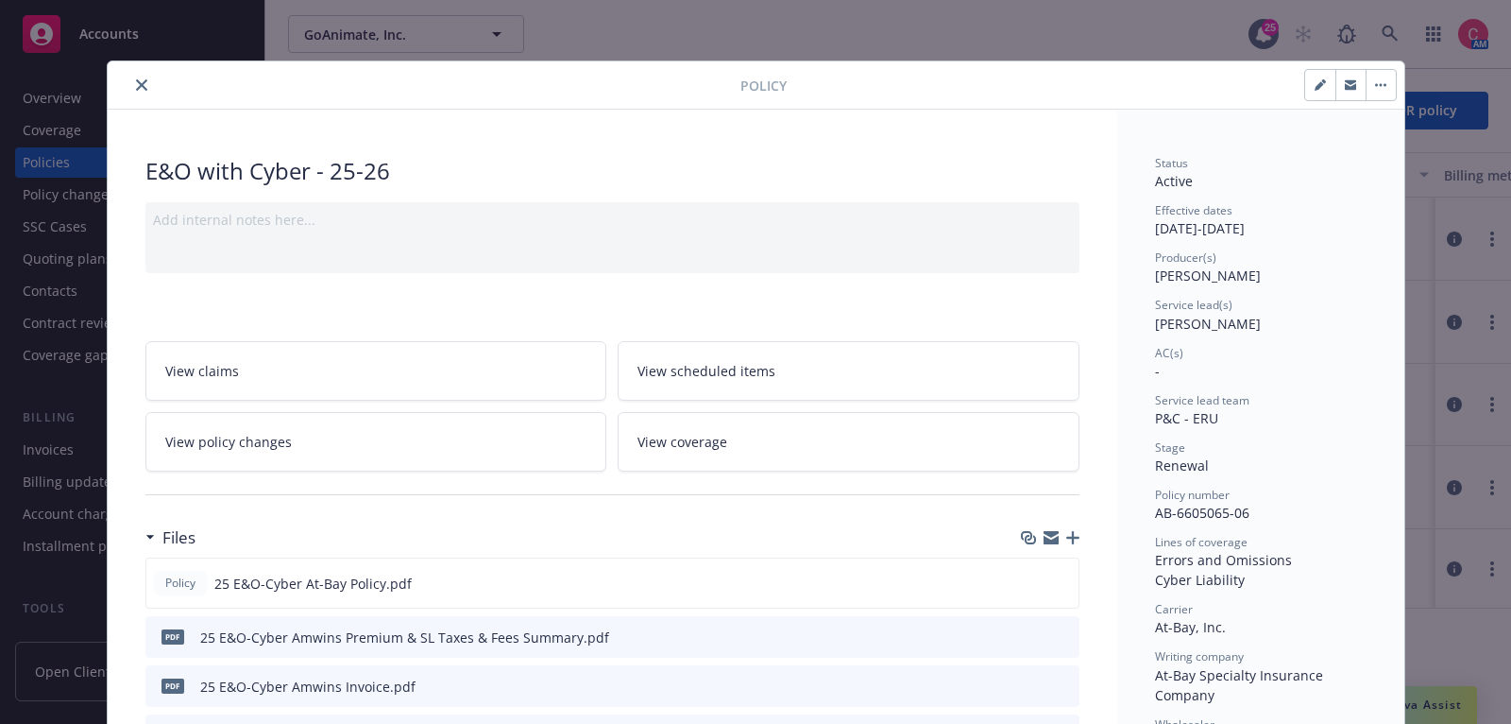
click at [1074, 532] on icon "button" at bounding box center [1072, 537] width 13 height 13
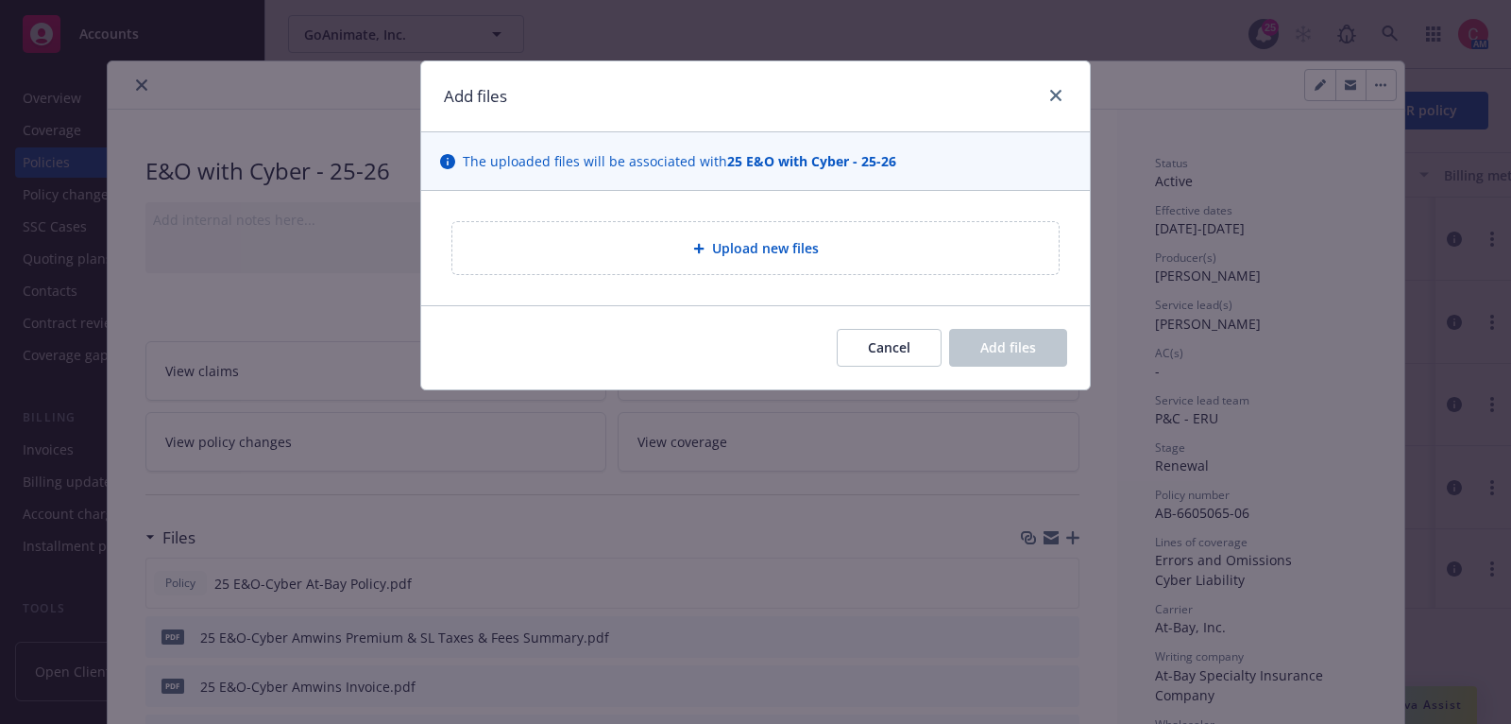
click at [814, 265] on div "Upload new files" at bounding box center [755, 248] width 606 height 52
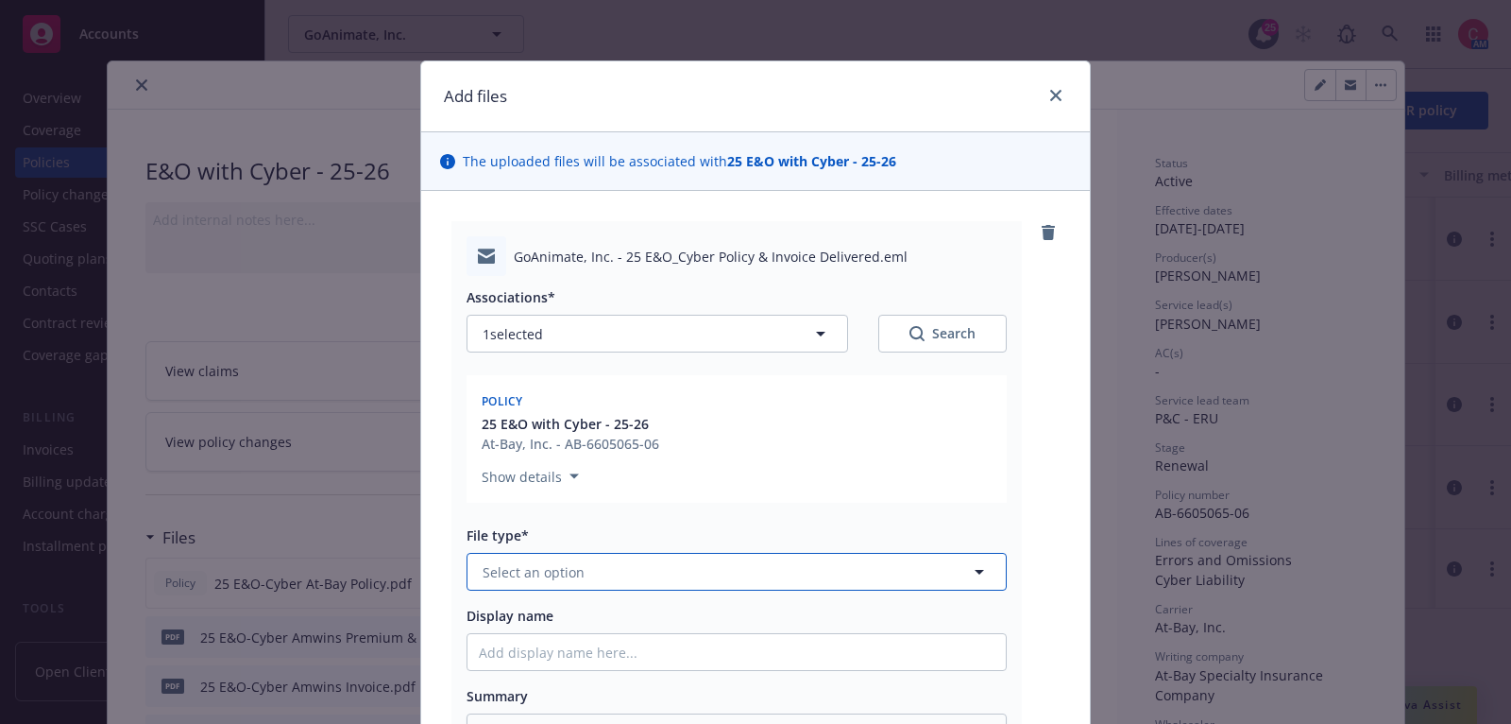
click at [759, 557] on button "Select an option" at bounding box center [737, 572] width 540 height 38
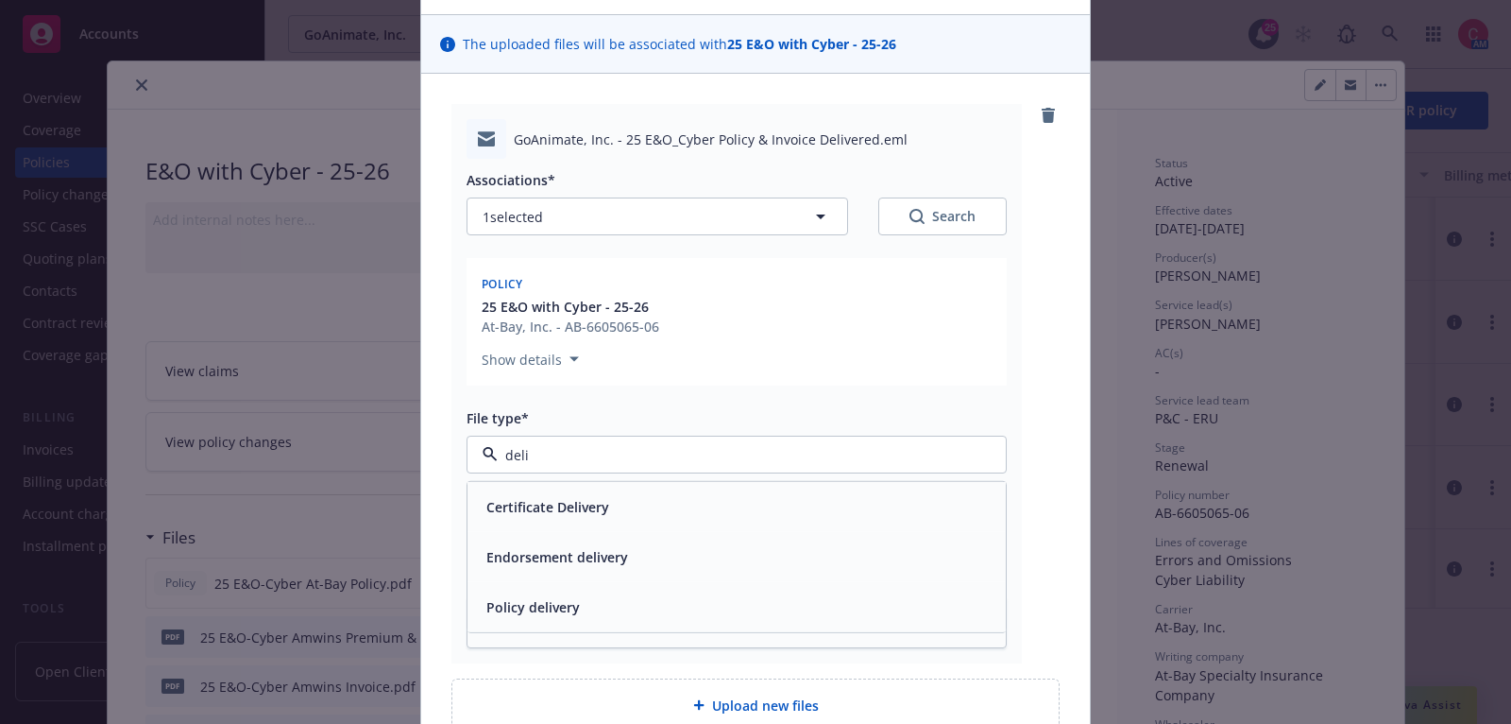
scroll to position [121, 0]
type input "deli"
click at [702, 626] on textarea at bounding box center [737, 617] width 540 height 51
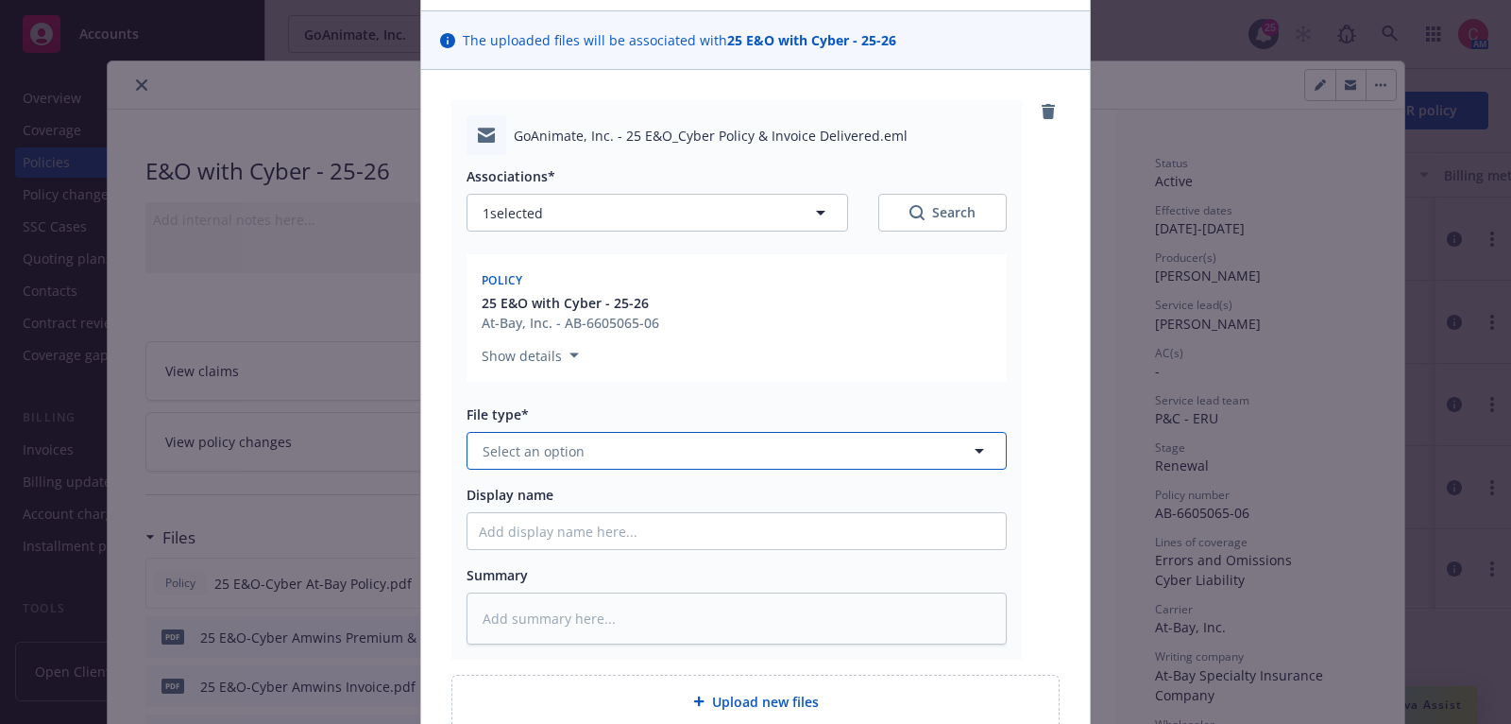
click at [735, 453] on button "Select an option" at bounding box center [737, 451] width 540 height 38
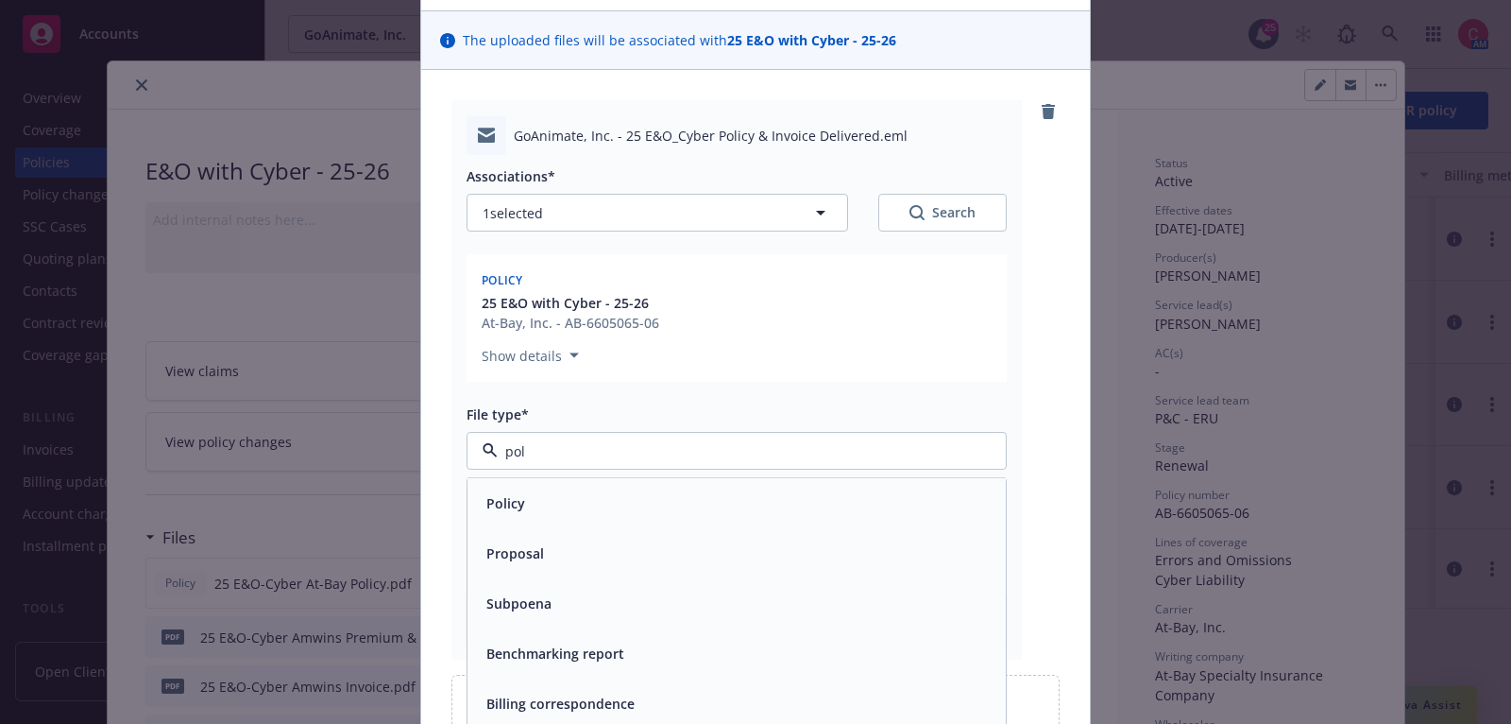
type input "poli"
click at [727, 584] on div "Policy delivery" at bounding box center [737, 603] width 538 height 50
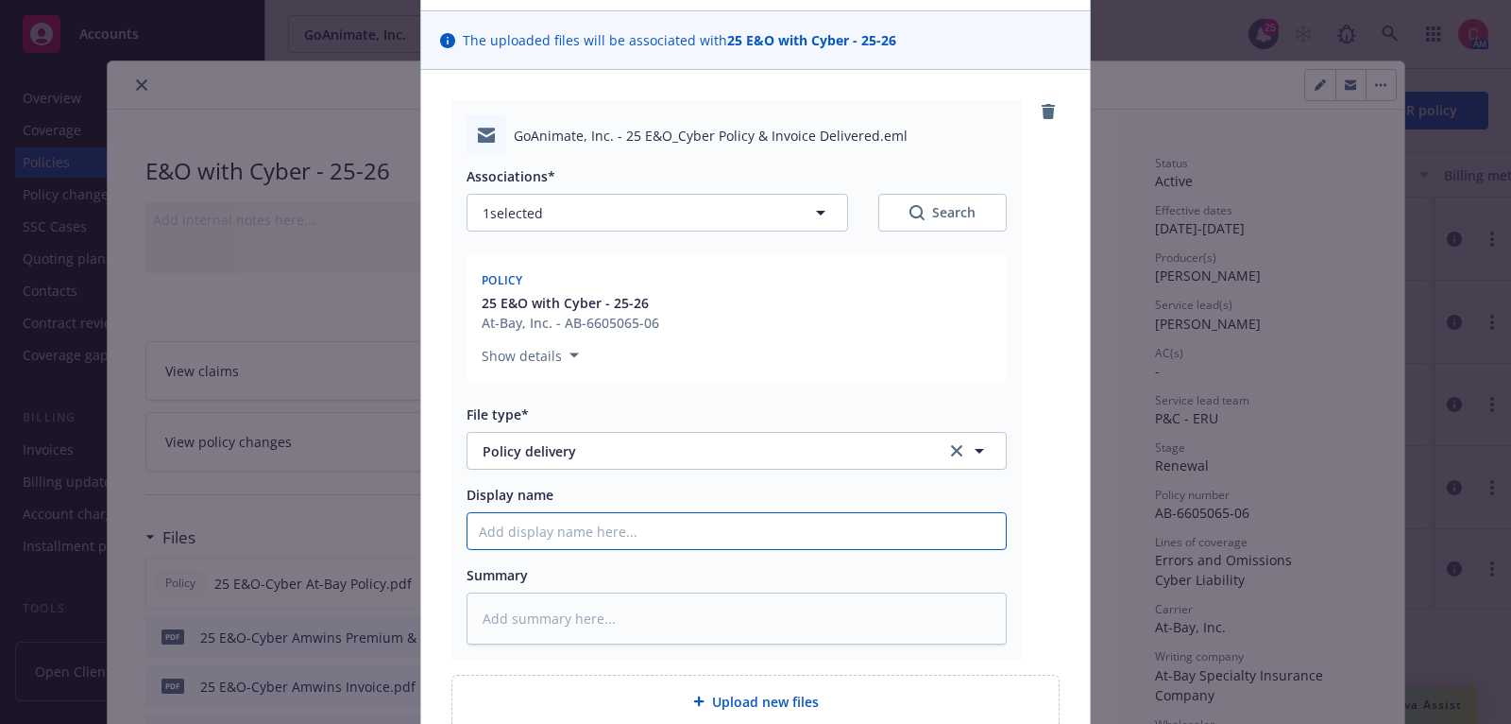
click at [727, 528] on input "Display name" at bounding box center [737, 531] width 538 height 36
type textarea "x"
type input "2"
type textarea "x"
type input "25"
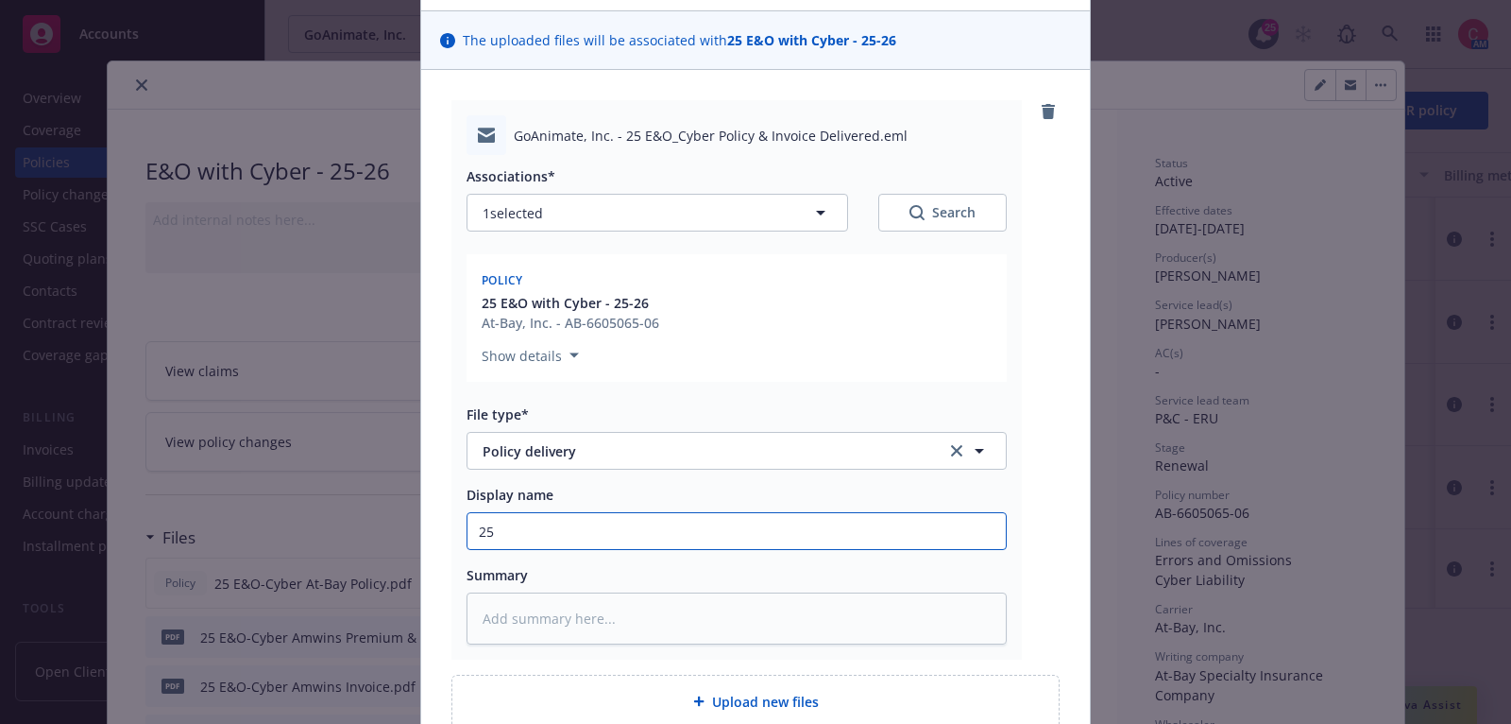
type textarea "x"
type input "25"
type textarea "x"
type input "25 E"
type textarea "x"
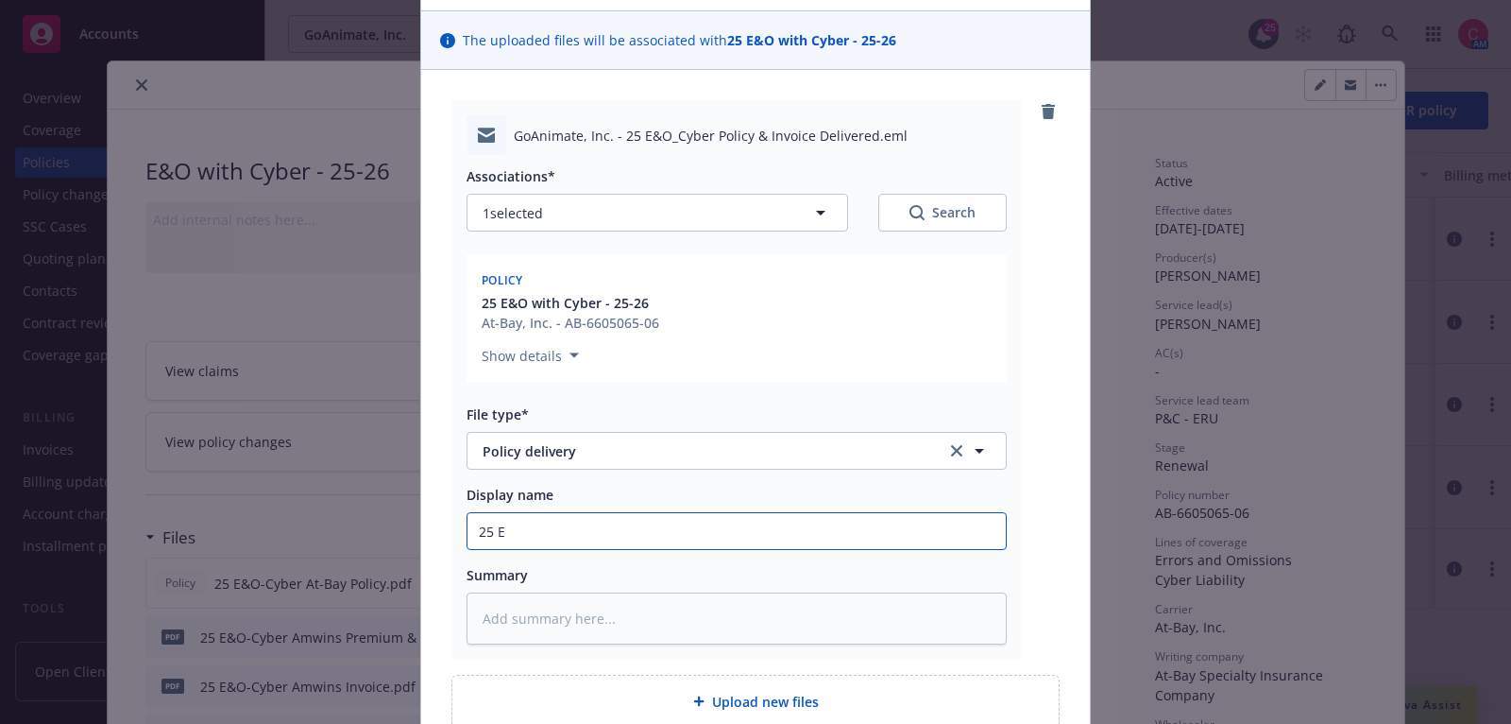
type input "25 E&"
type textarea "x"
type input "25 E&O"
type textarea "x"
type input "25 E&O/"
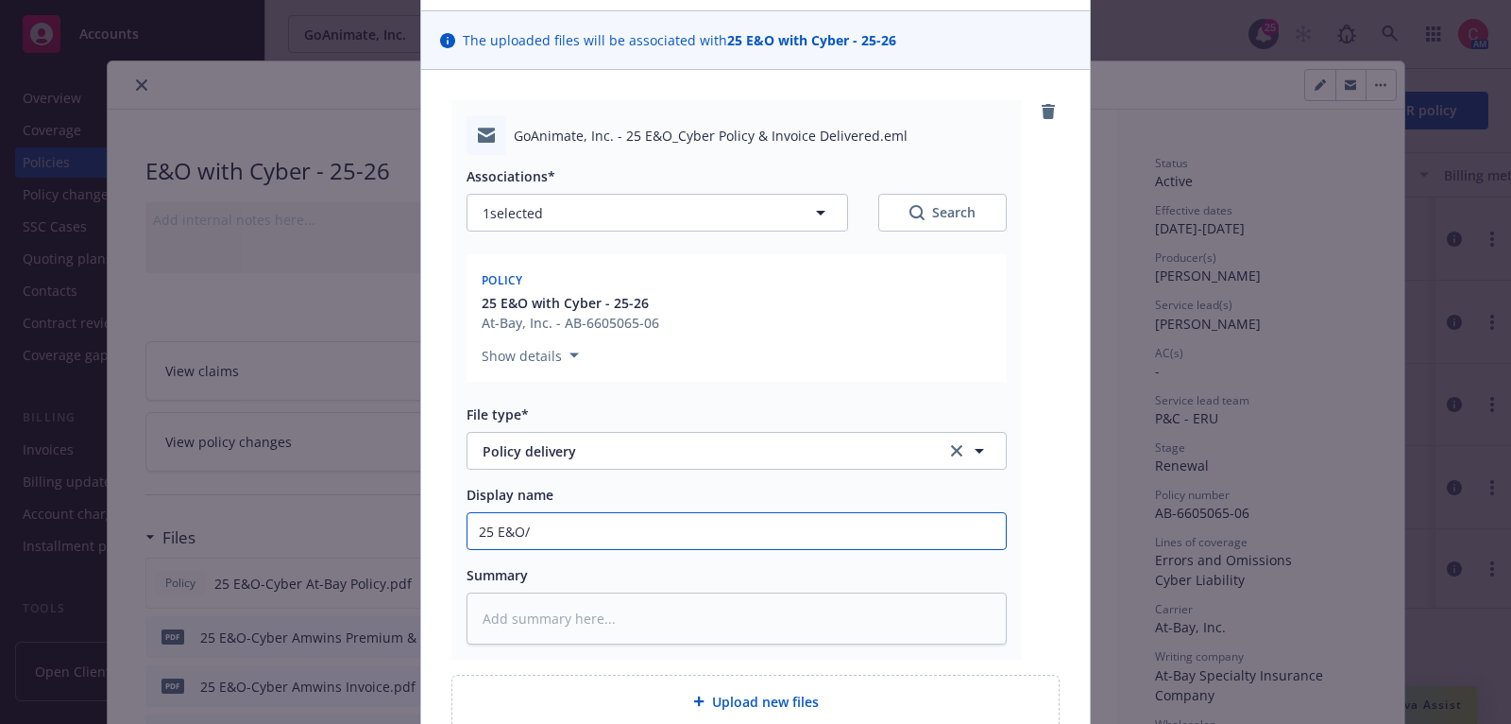
type textarea "x"
type input "25 E&O/C"
type textarea "x"
type input "25 E&O/Cy"
type textarea "x"
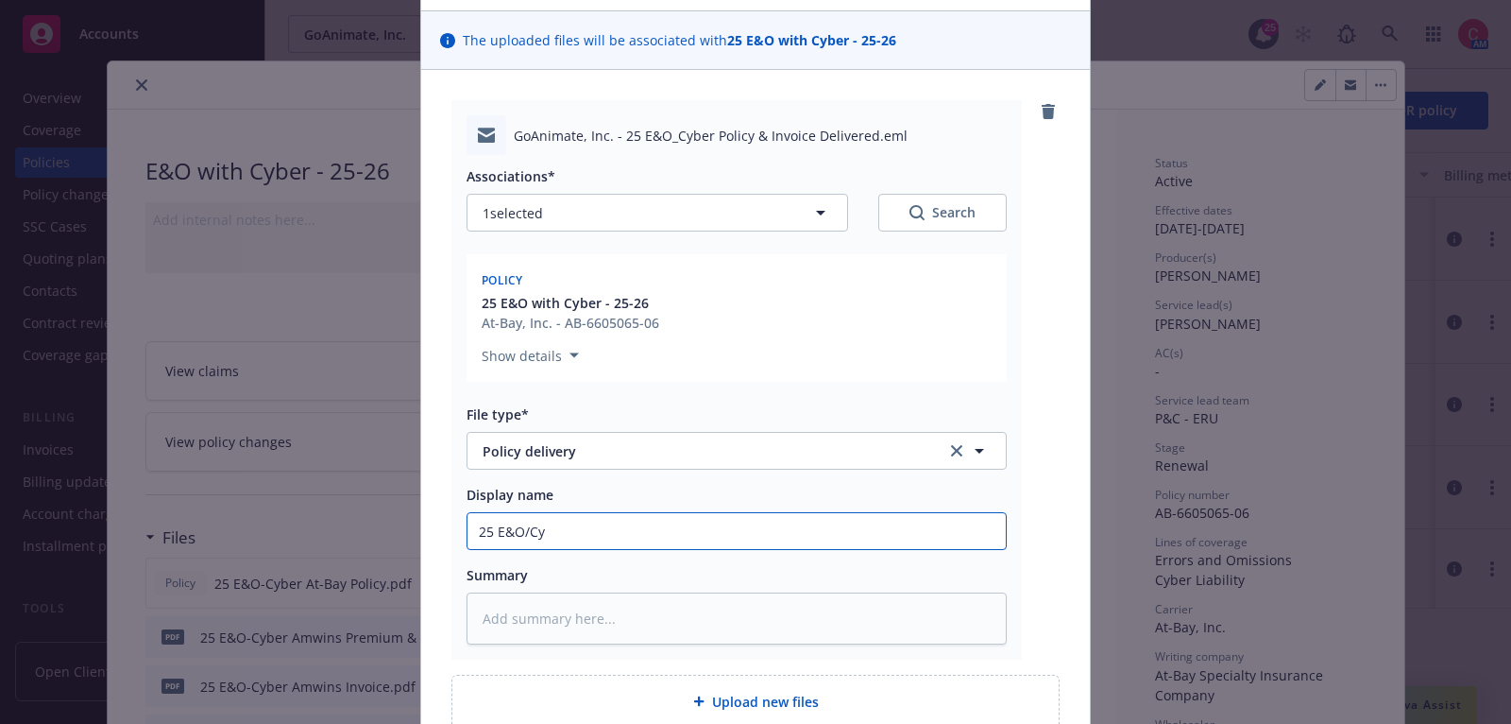
type input "25 E&O/Cyb"
type textarea "x"
type input "25 E&O/Cybe"
type textarea "x"
type input "25 E&O/Cyber"
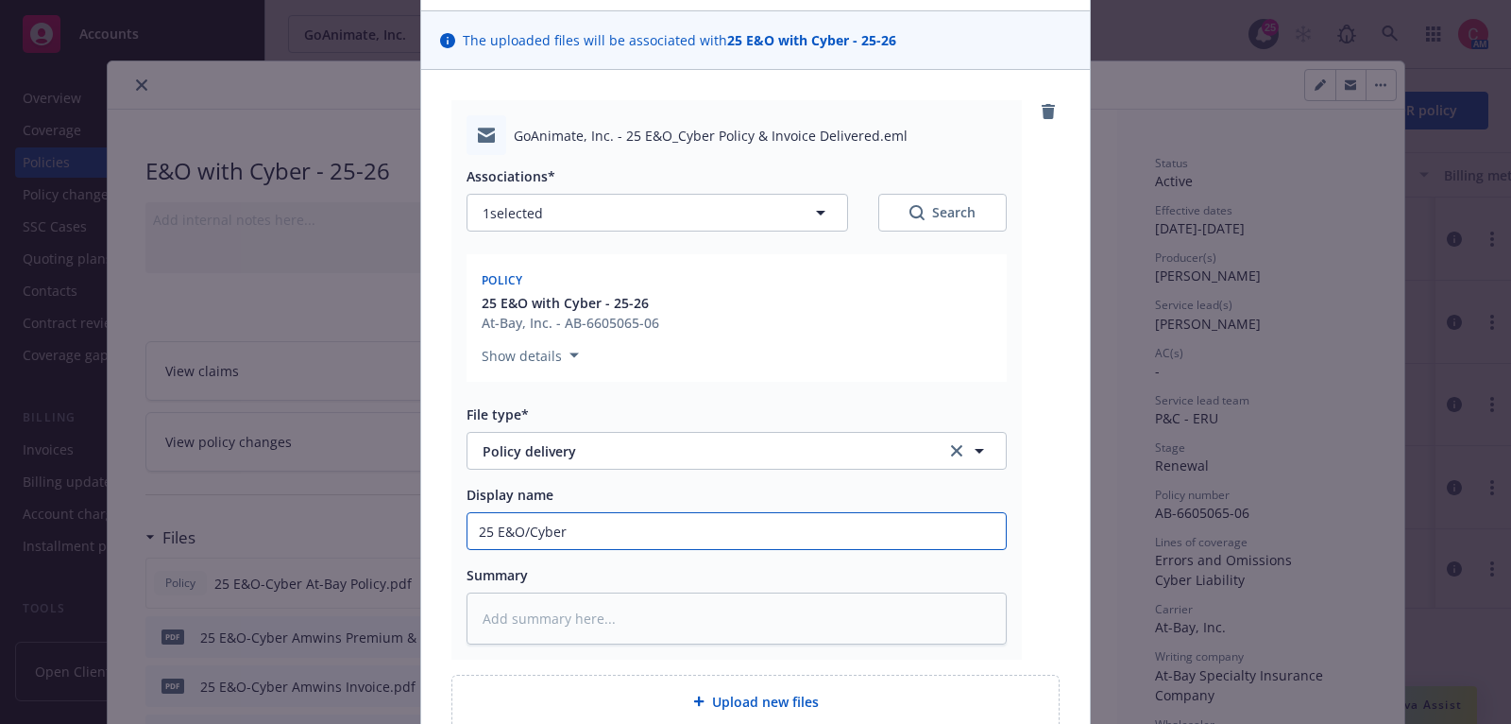
type textarea "x"
type input "25 E&O/Cyber"
type textarea "x"
type input "25 E&O/Cyber P"
type textarea "x"
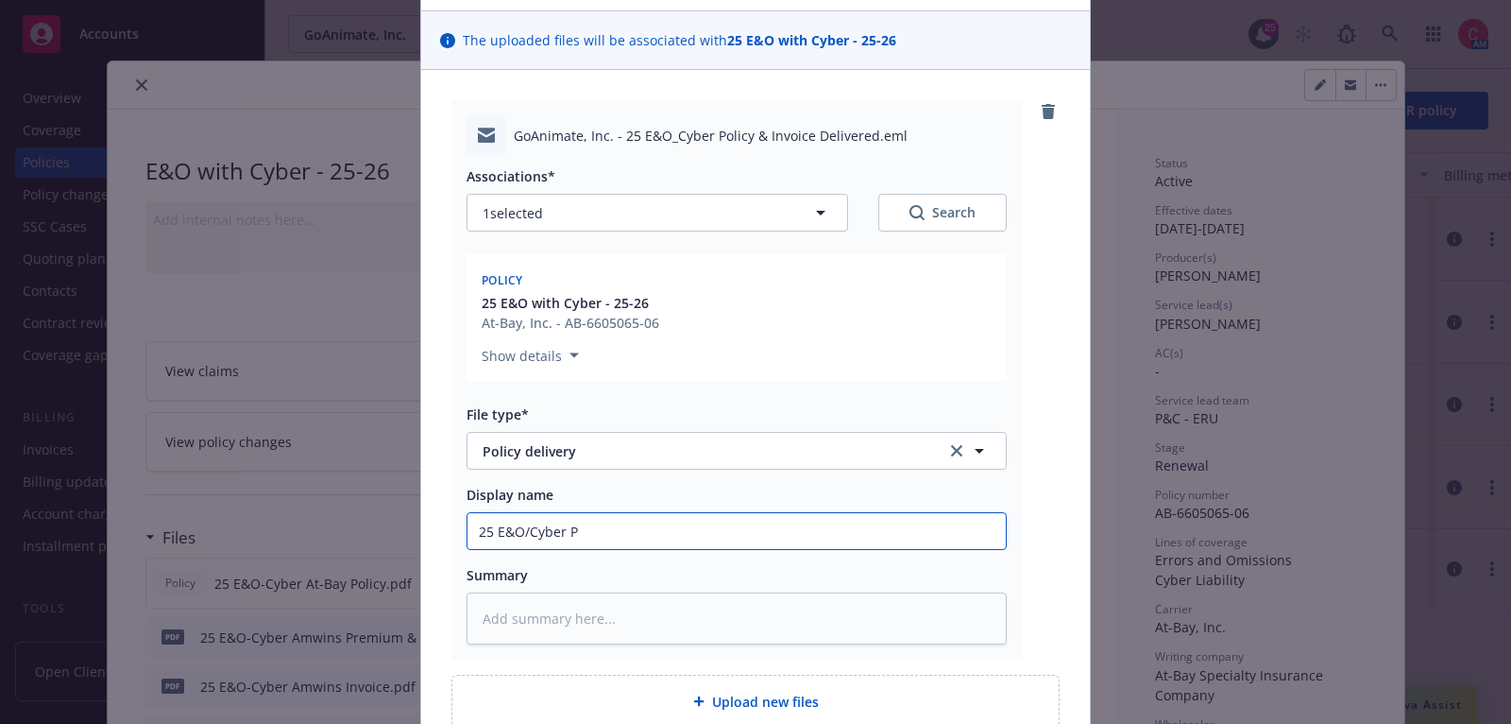
type input "25 E&O/Cyber Po"
type textarea "x"
type input "25 E&O/Cyber Poic"
type textarea "x"
type input "25 E&O/Cyber Poi"
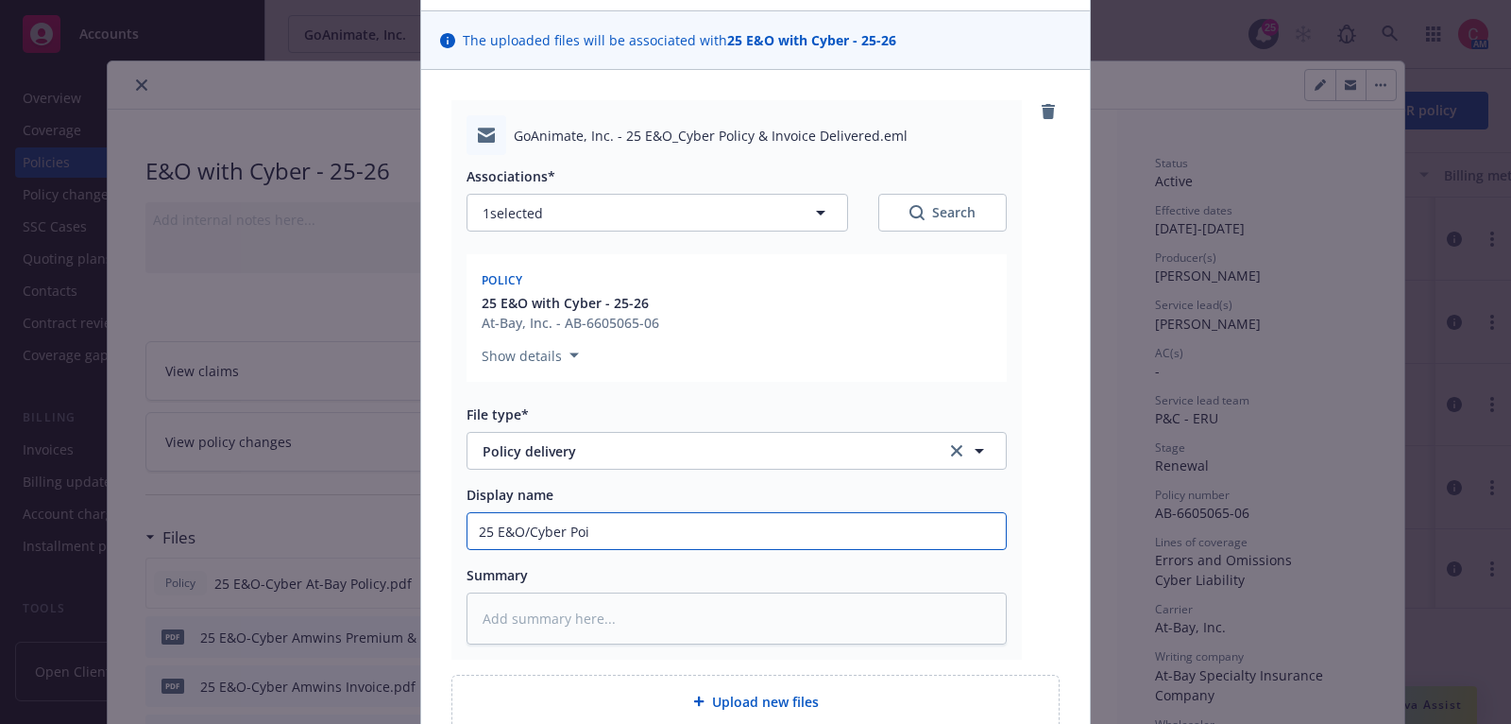
type textarea "x"
type input "25 E&O/Cyber Po"
type textarea "x"
type input "25 E&O/Cyber Pol"
type textarea "x"
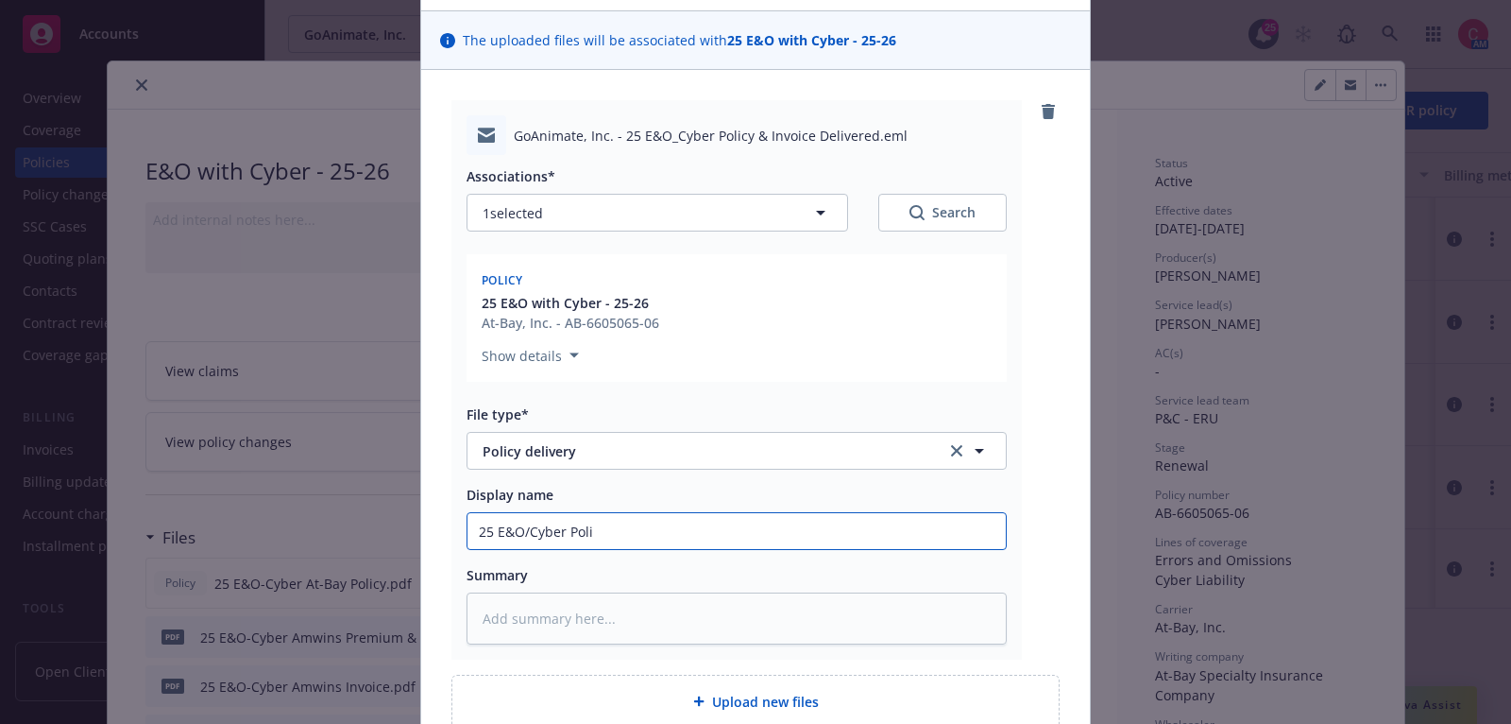
type input "25 E&O/Cyber Polic"
type textarea "x"
type input "25 E&O/Cyber Policy"
type textarea "x"
type input "25 E&O/Cyber Policy"
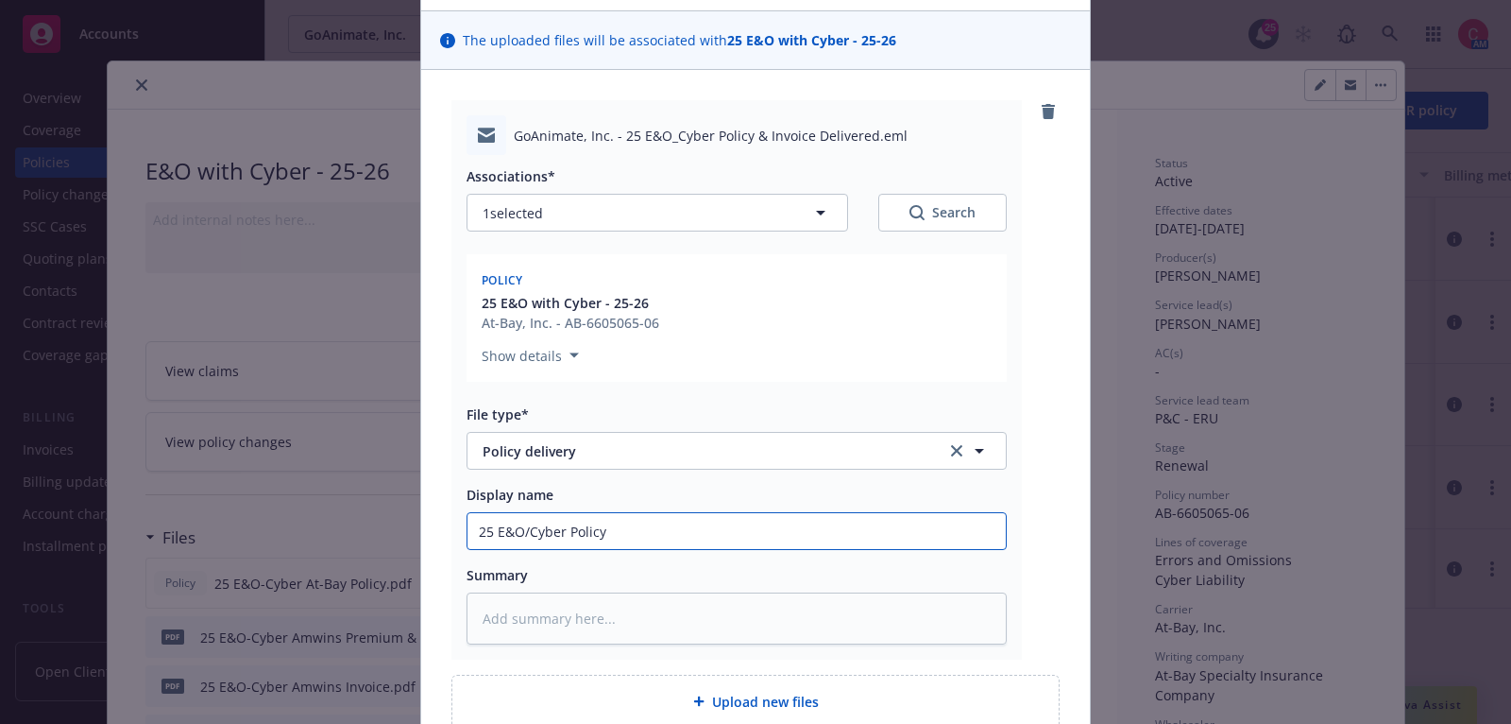
type textarea "x"
type input "25 E&O/Cyber Policy a"
type textarea "x"
type input "25 E&O/Cyber Policy an"
type textarea "x"
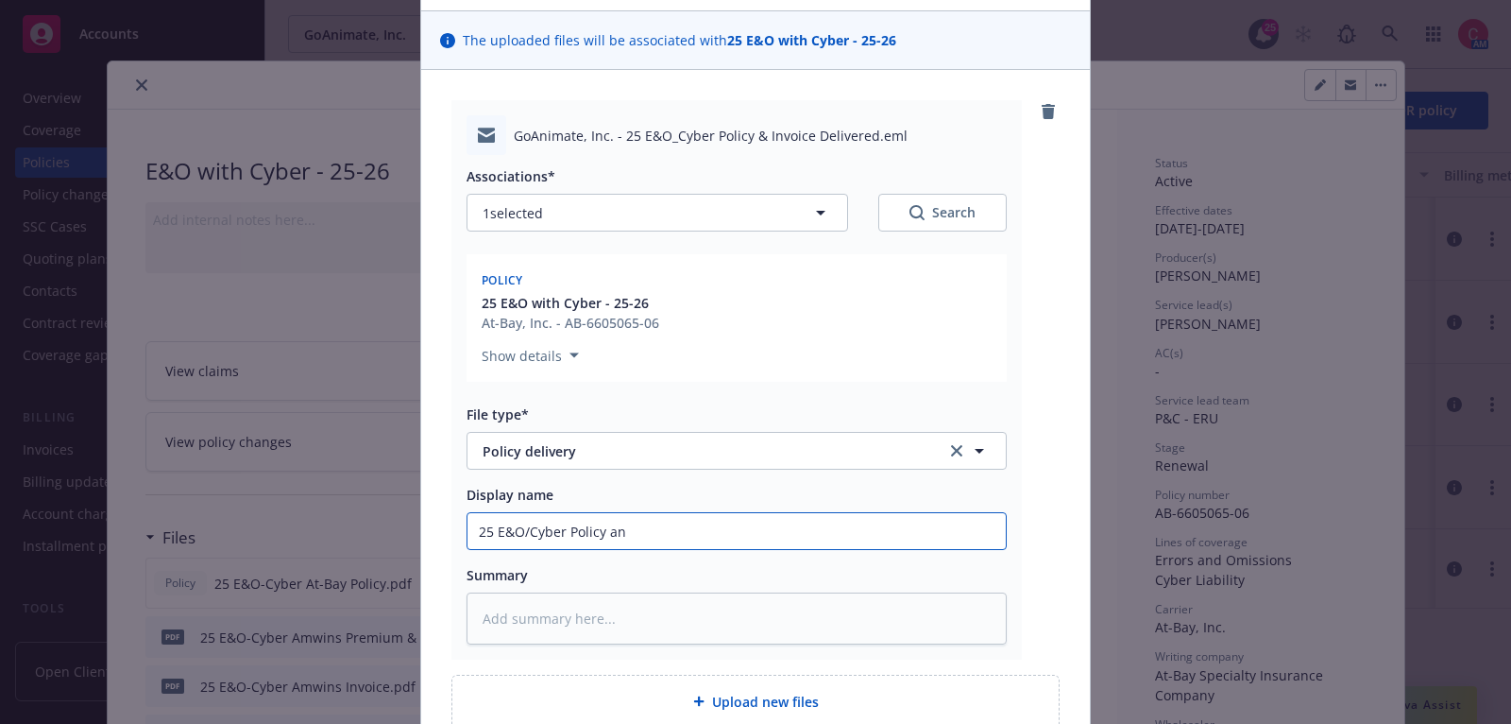
type input "25 E&O/Cyber Policy and"
type textarea "x"
type input "25 E&O/Cyber Policy and"
type textarea "x"
type input "25 E&O/Cyber Policy and I"
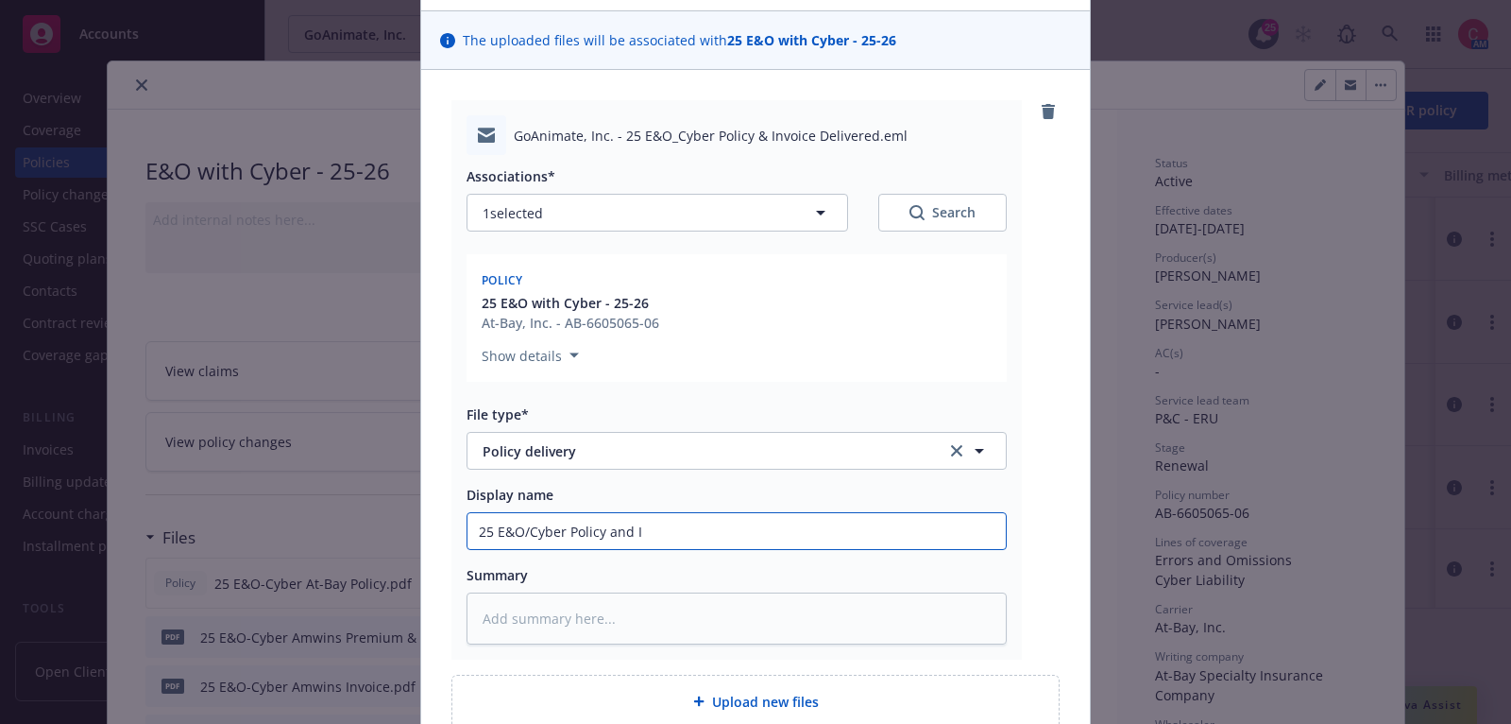
type textarea "x"
type input "25 E&O/Cyber Policy and In"
type textarea "x"
type input "25 E&O/Cyber Policy and Inv"
type textarea "x"
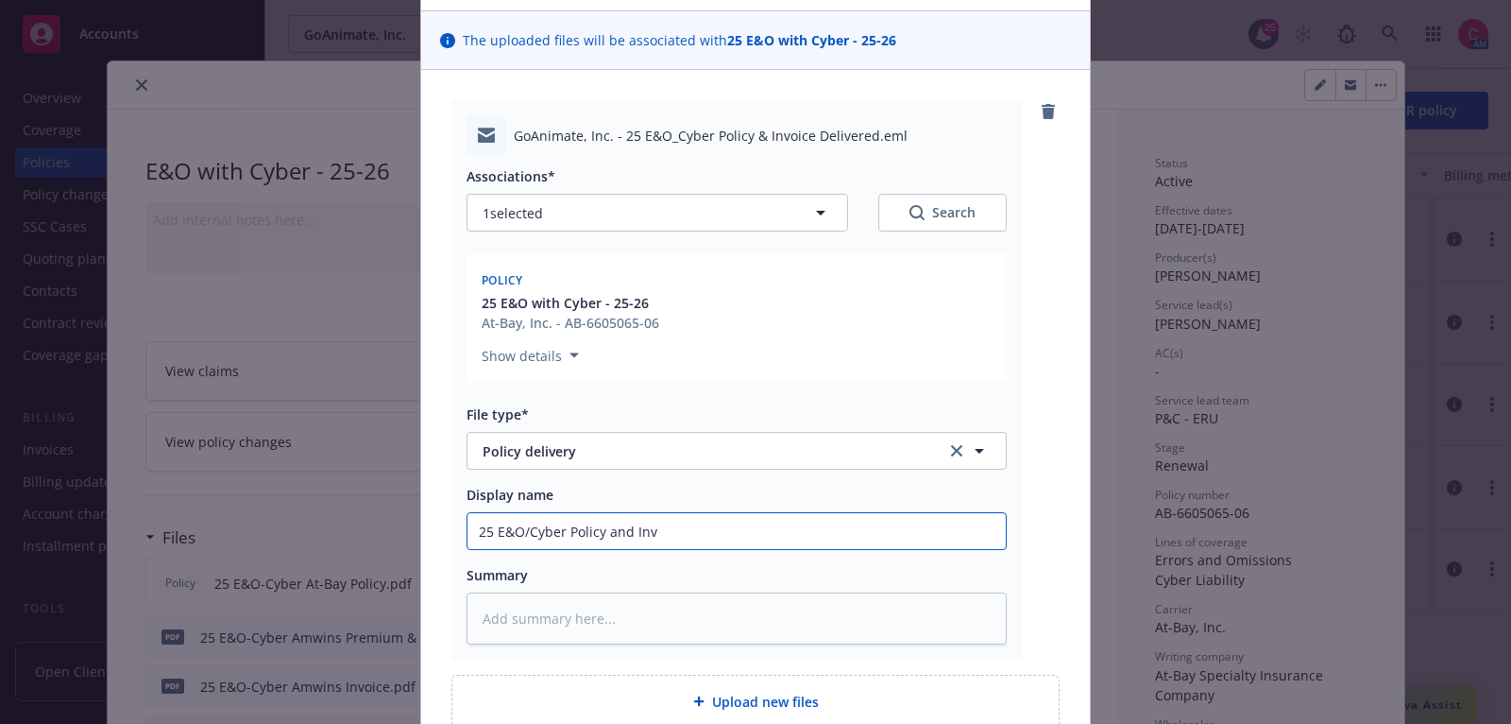
type input "25 E&O/Cyber Policy and Invo"
type textarea "x"
type input "25 E&O/Cyber Policy and Invoic"
type textarea "x"
type input "25 E&O/Cyber Policy and Invoice"
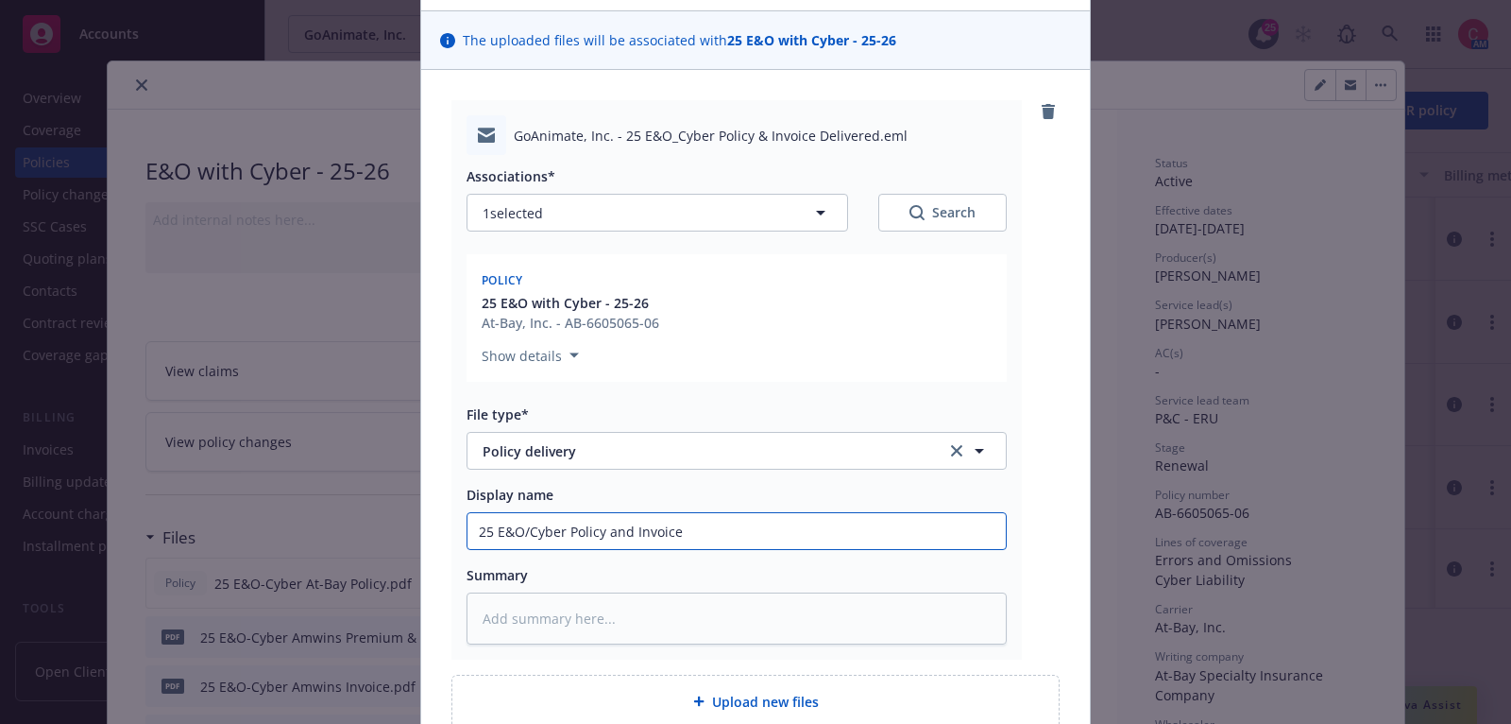
type textarea "x"
type input "25 E&O/Cyber Policy and Invoice"
type textarea "x"
type input "25 E&O/Cyber Policy and Invoice D"
type textarea "x"
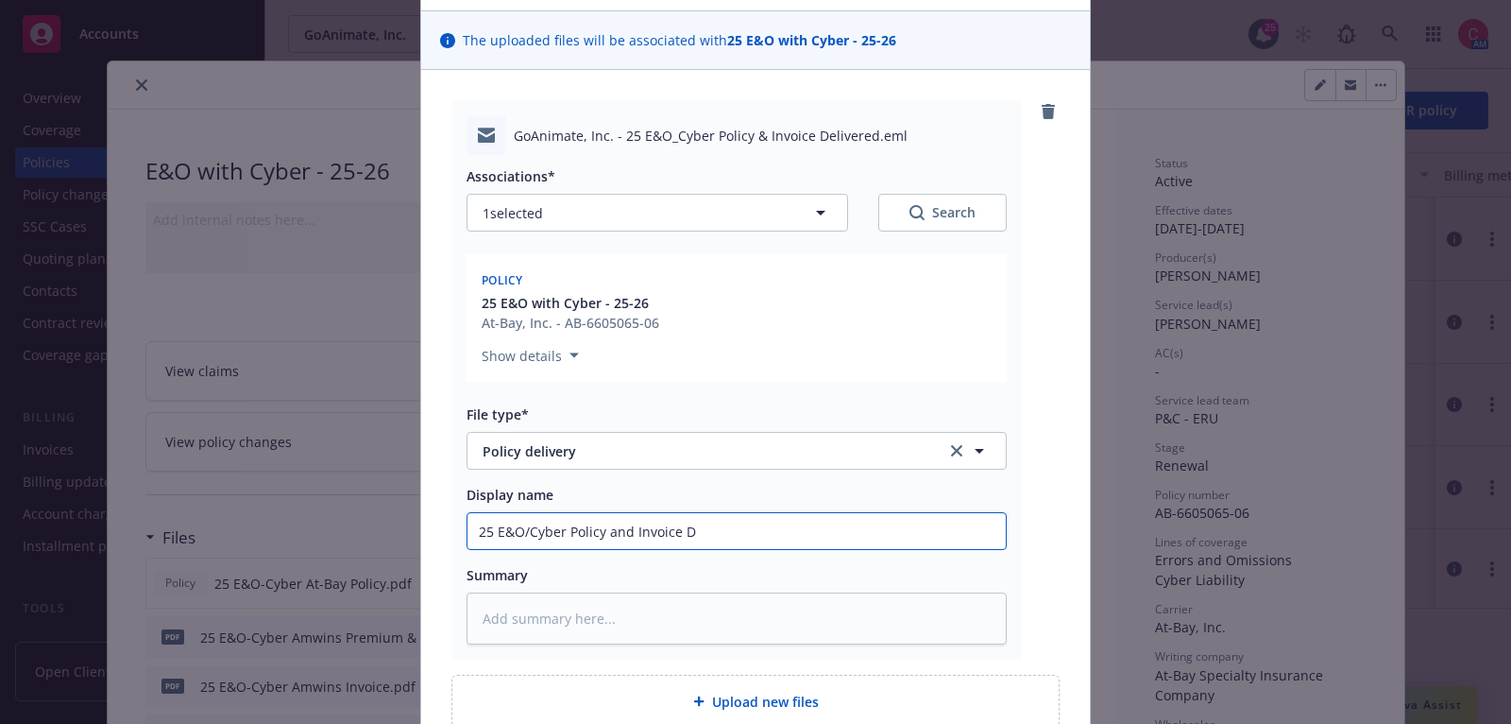
type input "25 E&O/Cyber Policy and Invoice De"
type textarea "x"
type input "25 E&O/Cyber Policy and Invoice Del"
type textarea "x"
type input "25 E&O/Cyber Policy and Invoice Deli"
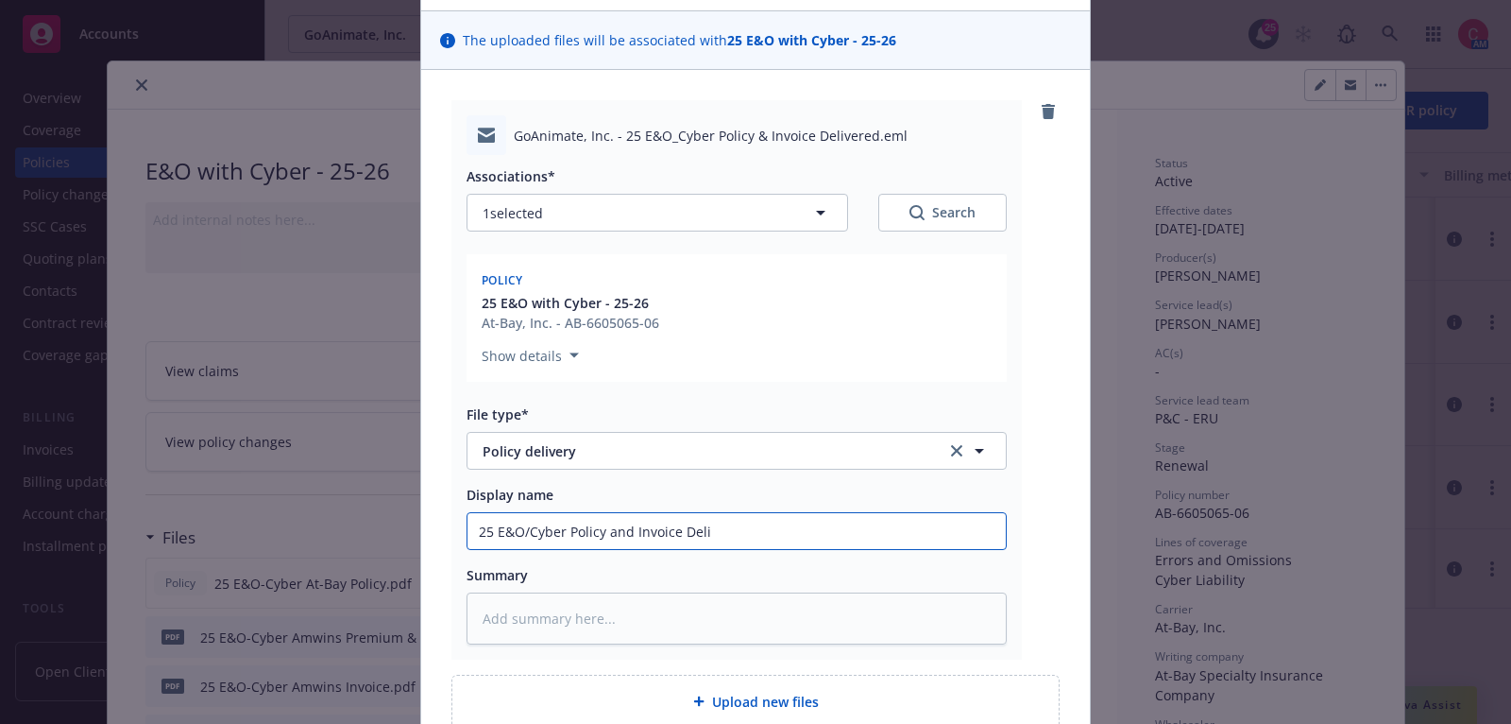
type textarea "x"
type input "25 E&O/Cyber Policy and Invoice Deliv"
type textarea "x"
type input "25 E&O/Cyber Policy and Invoice Deliver"
type textarea "x"
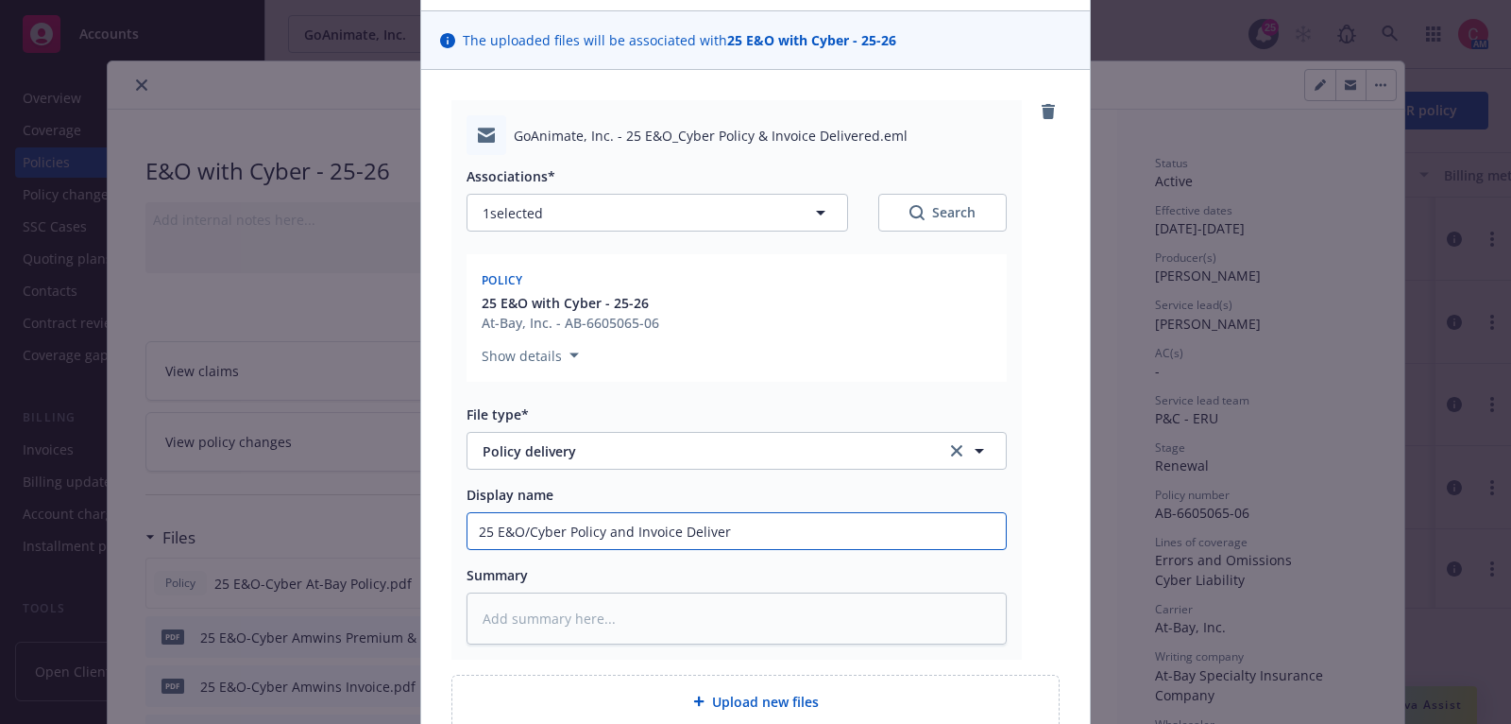
type input "25 E&O/Cyber Policy and Invoice Deliver"
type textarea "x"
type input "25 E&O/Cyber Policy and Invoice Deliver"
type textarea "x"
type input "25 E&O/Cyber Policy and Invoice Delivere"
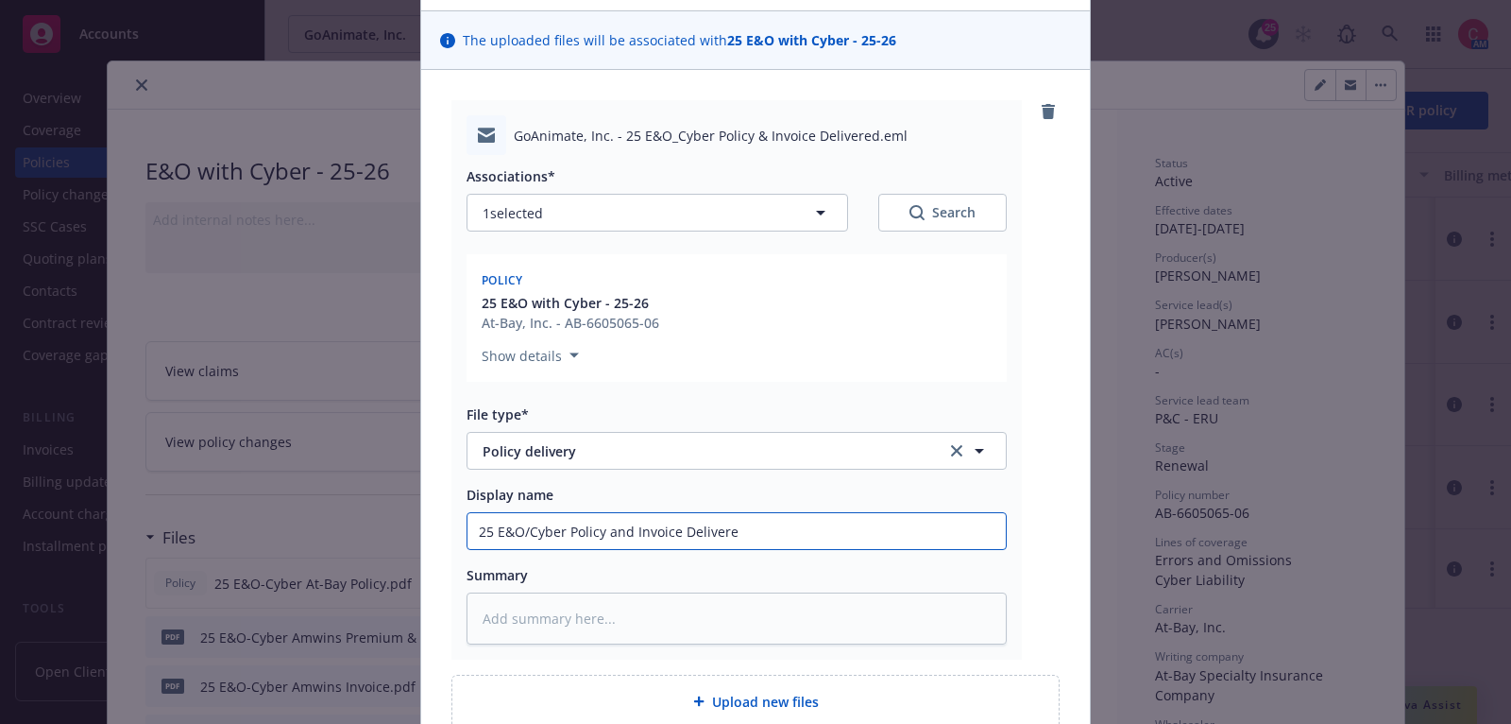
type textarea "x"
type input "25 E&O/Cyber Policy and Invoice Delivered"
type textarea "x"
type input "25 E&O/Cyber Policy and Invoice Delivered"
type textarea "x"
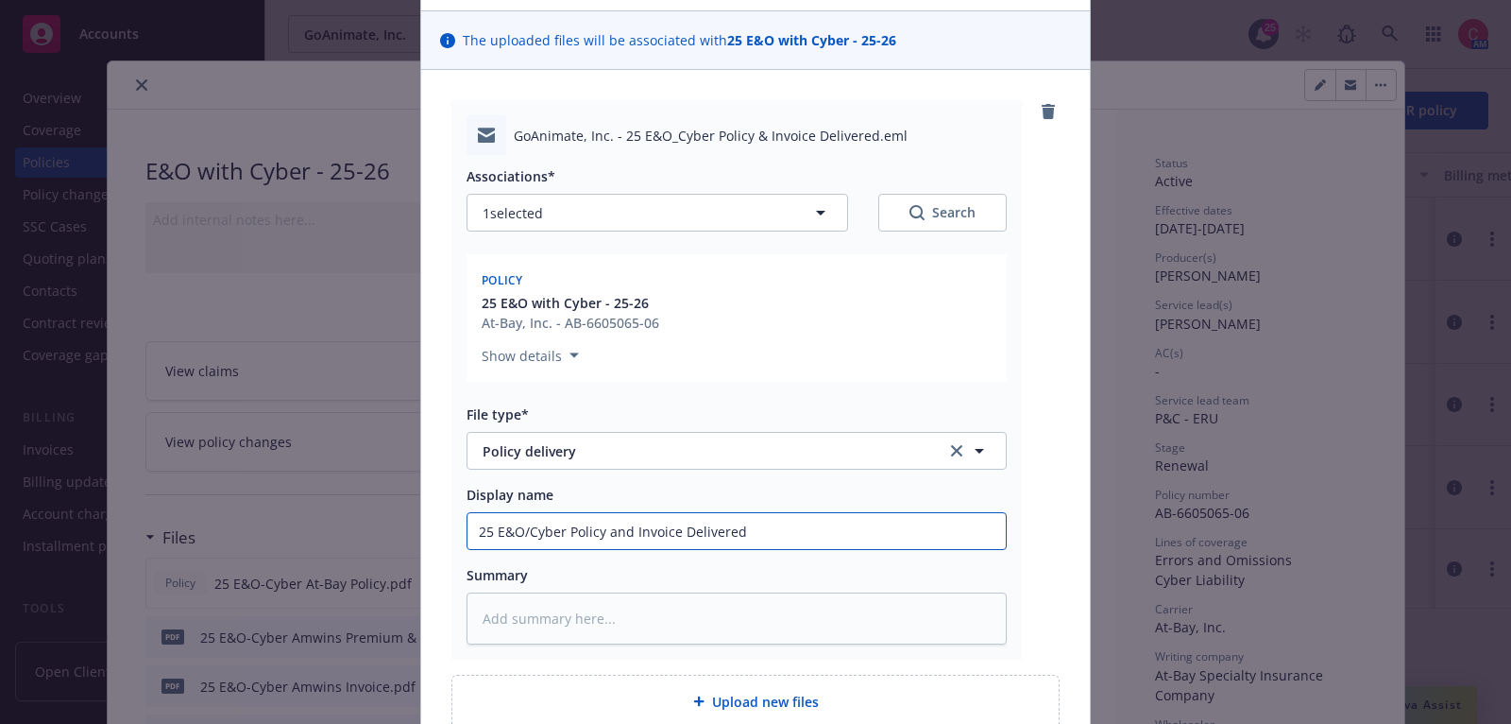
type input "25 E&O/Cyber Policy and Invoice Delivered t"
type textarea "x"
type input "25 E&O/Cyber Policy and Invoice Delivered to"
type textarea "x"
type input "25 E&O/Cyber Policy and Invoice Delivered to"
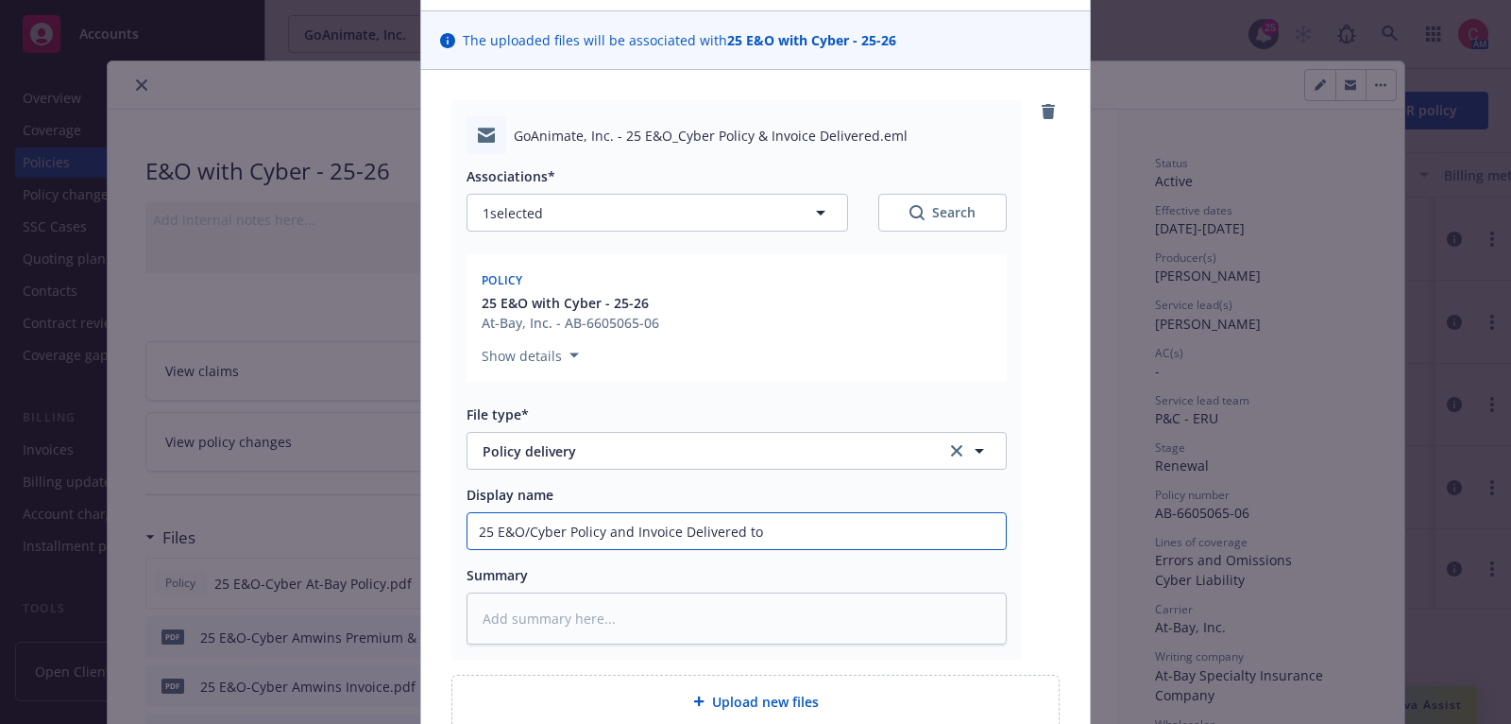
type textarea "x"
type input "25 E&O/Cyber Policy and Invoice Delivered to i"
type textarea "x"
type input "25 E&O/Cyber Policy and Invoice Delivered to"
type textarea "x"
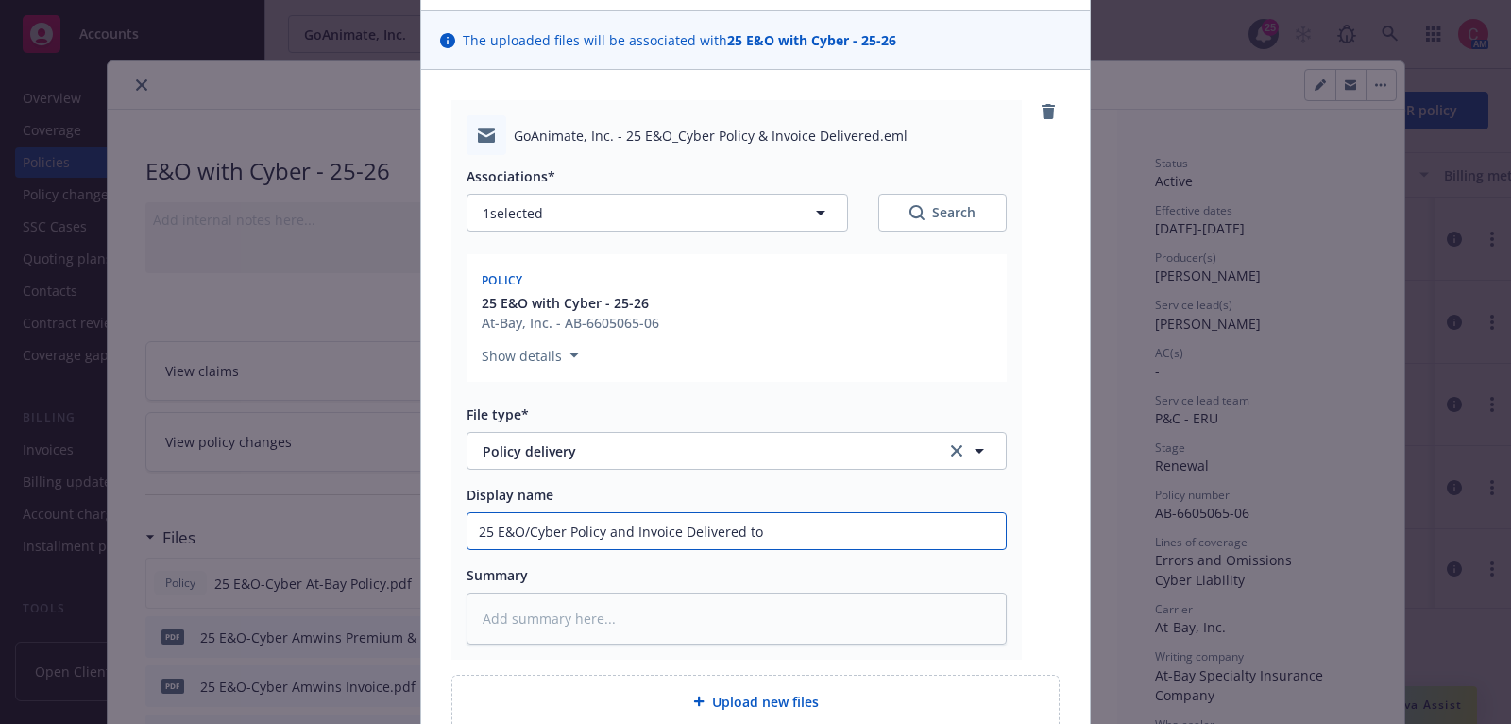
type input "25 E&O/Cyber Policy and Invoice Delivered to I"
type textarea "x"
type input "25 E&O/Cyber Policy and Invoice Delivered to In"
type textarea "x"
type input "25 E&O/Cyber Policy and Invoice Delivered to Ins"
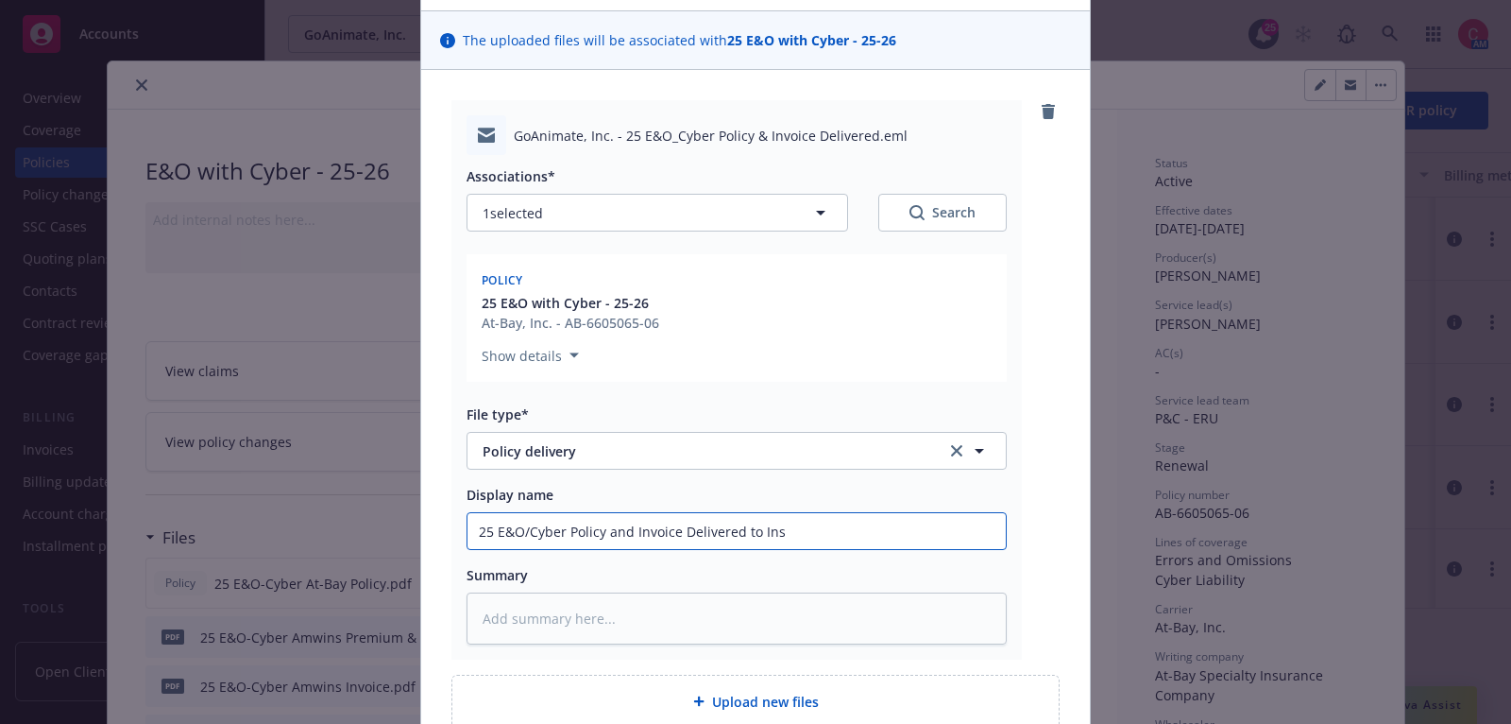
type textarea "x"
type input "25 E&O/Cyber Policy and Invoice Delivered to Insu"
type textarea "x"
type input "25 E&O/Cyber Policy and Invoice Delivered to Insur"
type textarea "x"
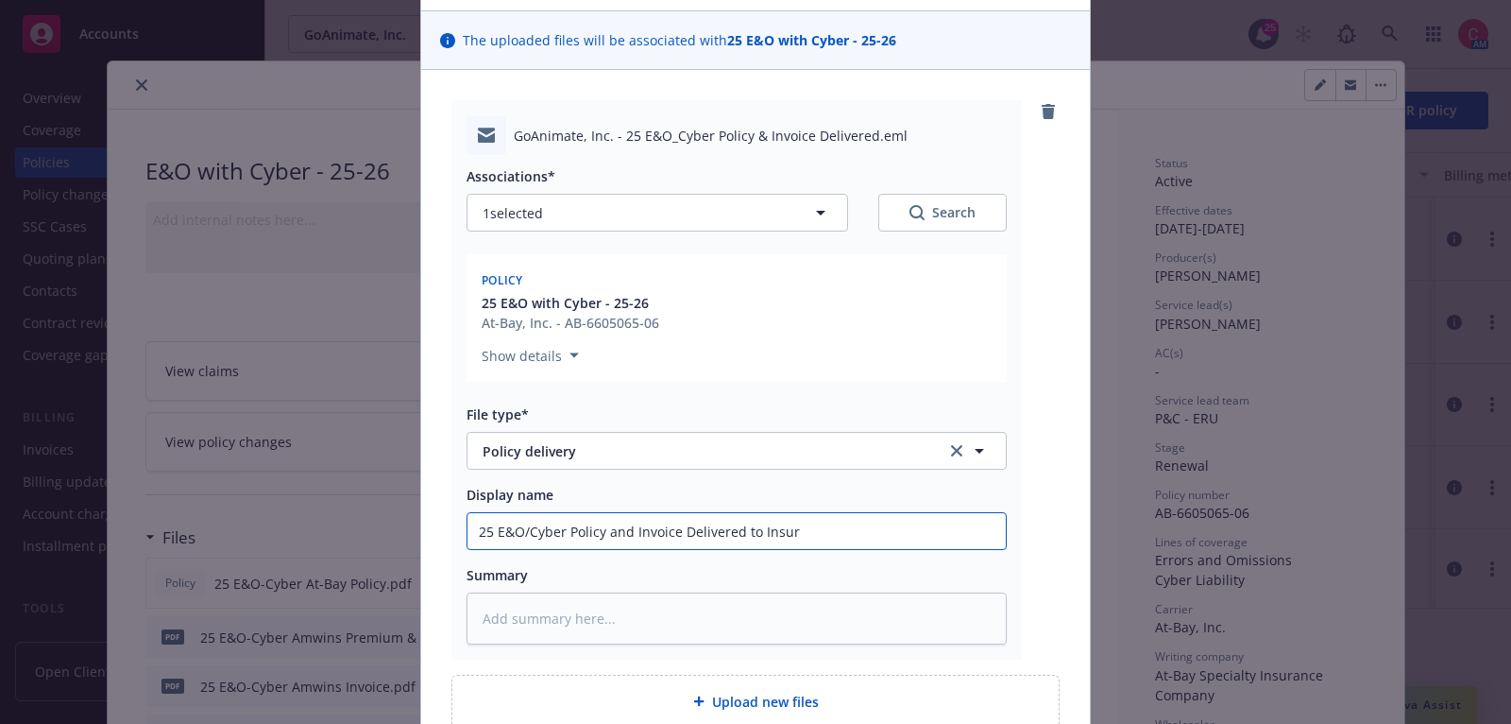
type input "25 E&O/Cyber Policy and Invoice Delivered to Insure"
type textarea "x"
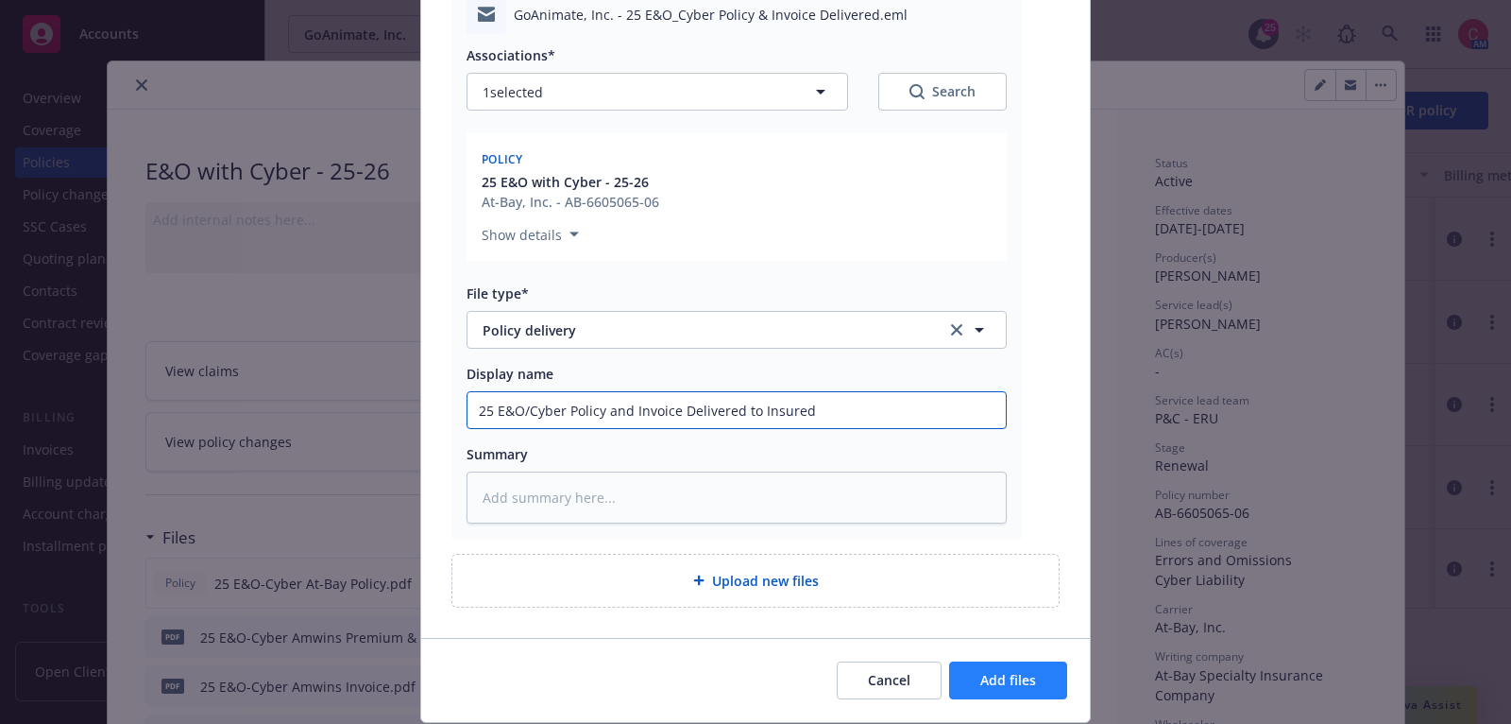
type input "25 E&O/Cyber Policy and Invoice Delivered to Insured"
click at [995, 677] on span "Add files" at bounding box center [1008, 680] width 56 height 18
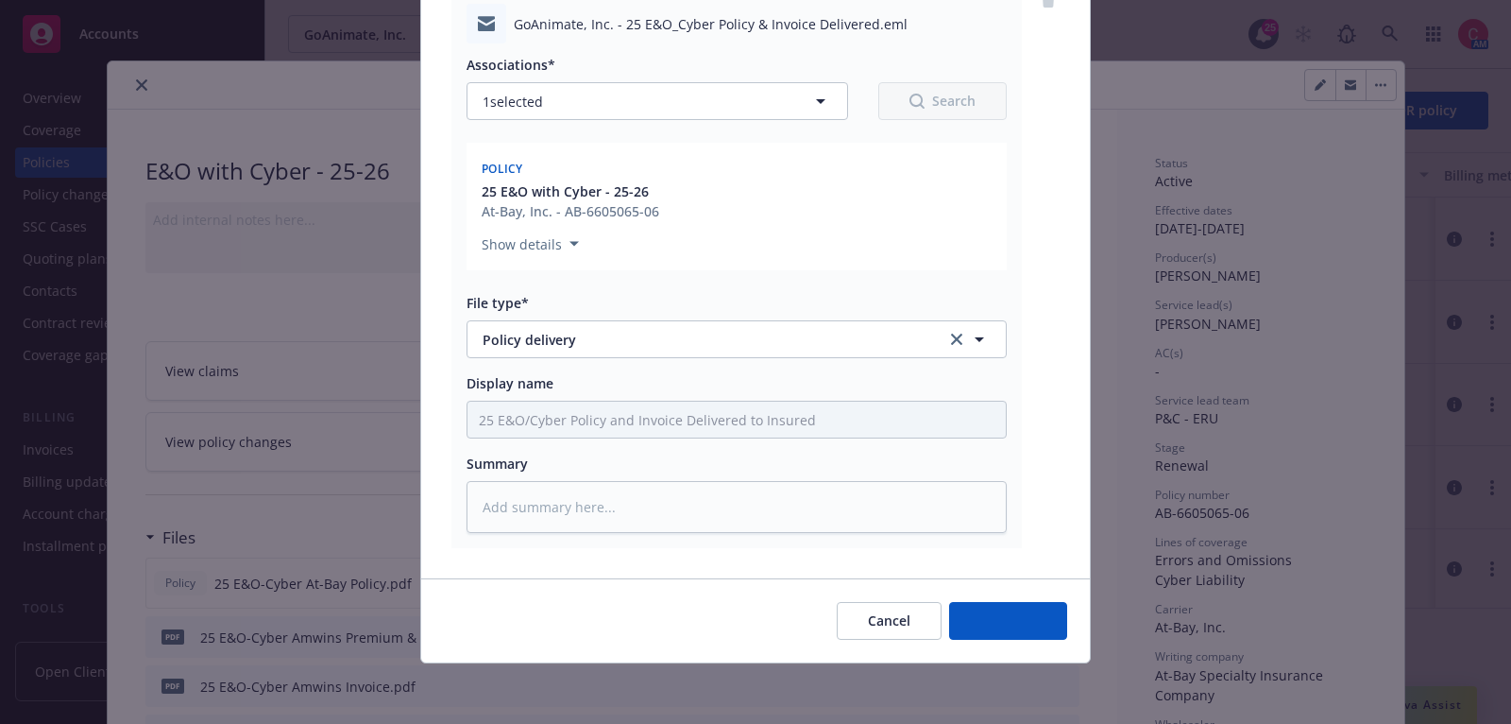
scroll to position [229, 0]
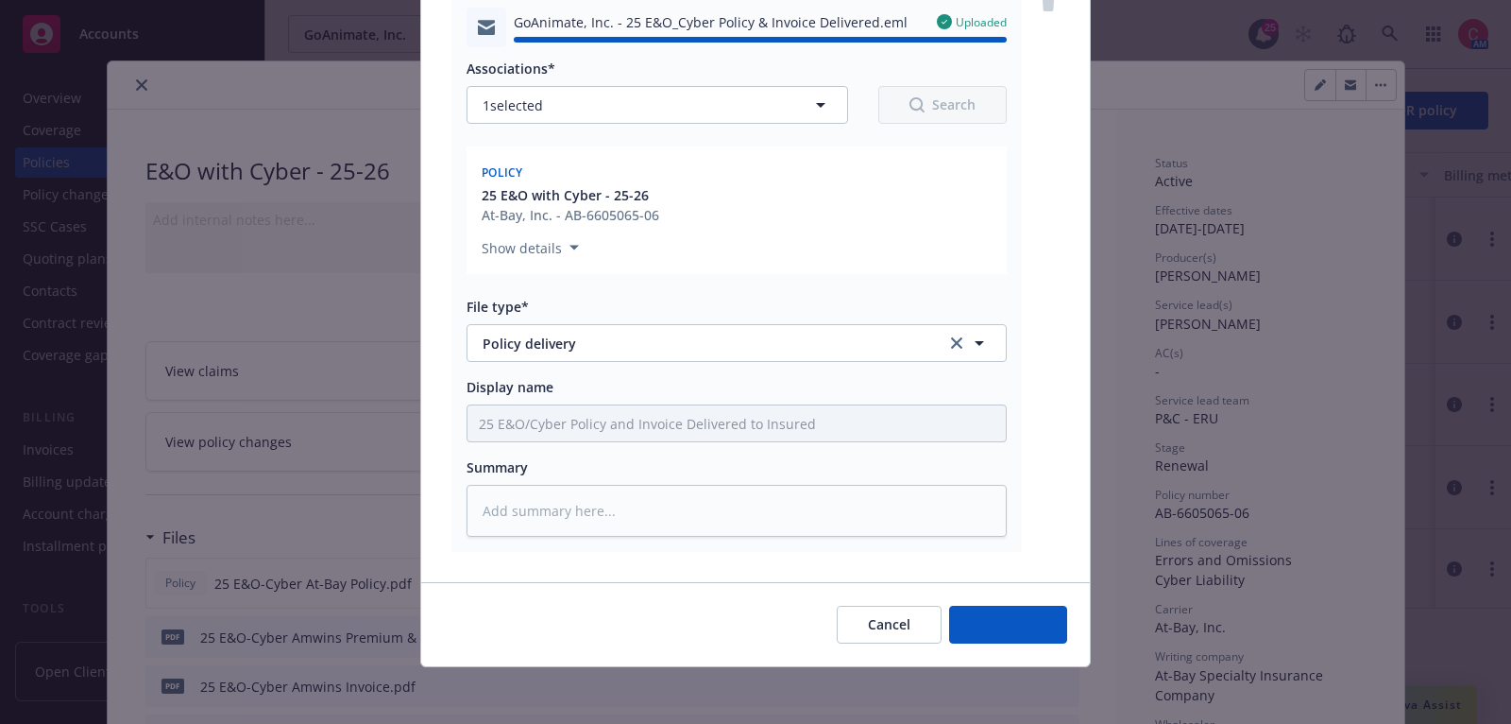
type textarea "x"
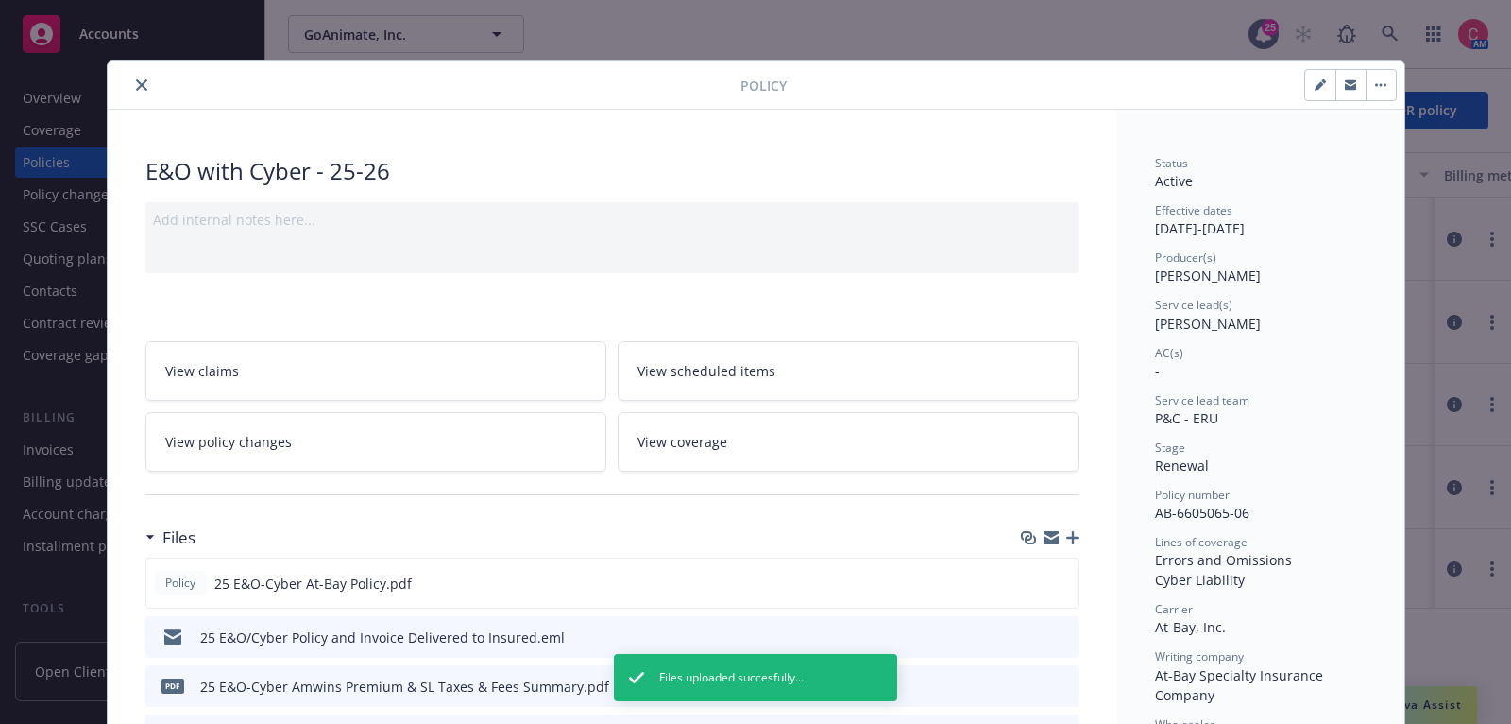
click at [140, 87] on icon "close" at bounding box center [141, 84] width 11 height 11
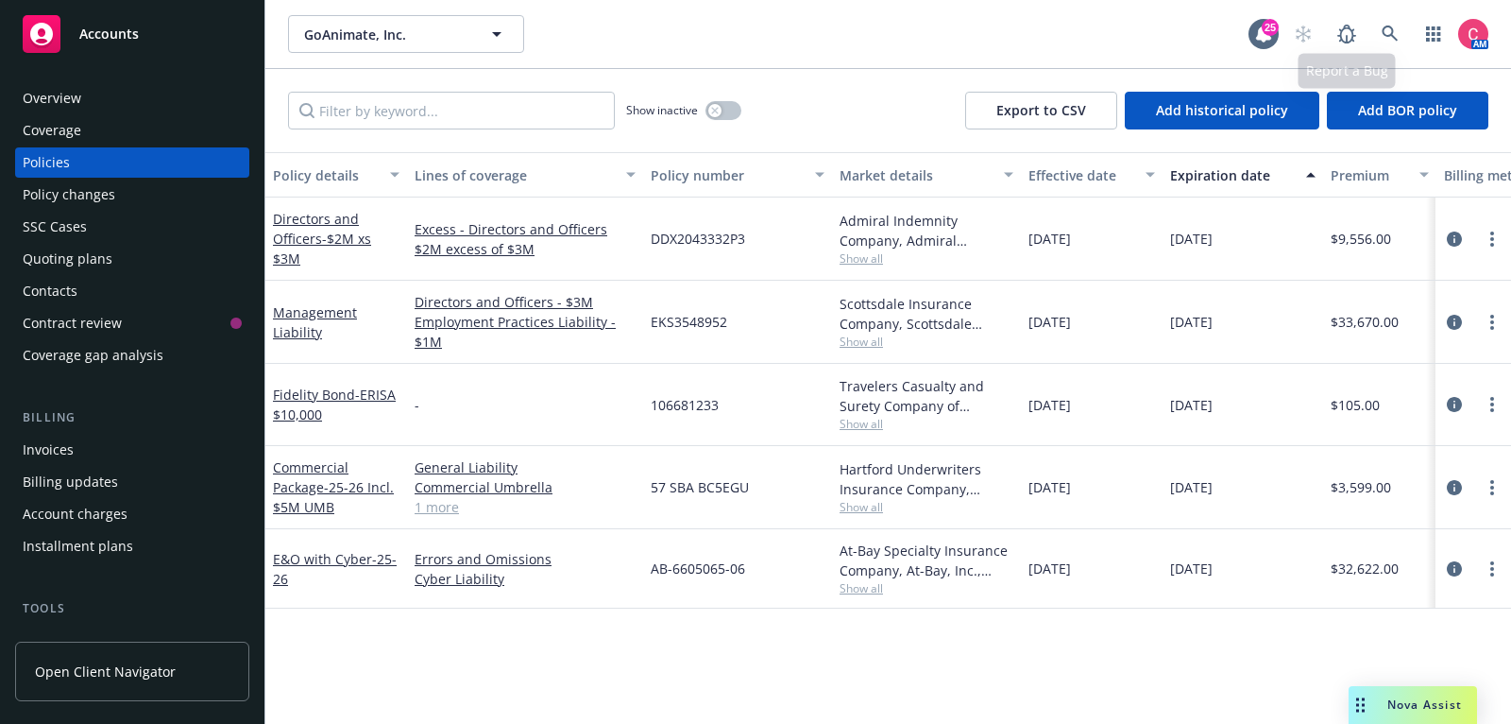
click at [1367, 46] on div "AM" at bounding box center [1387, 34] width 204 height 38
click at [1394, 38] on icon at bounding box center [1390, 34] width 16 height 16
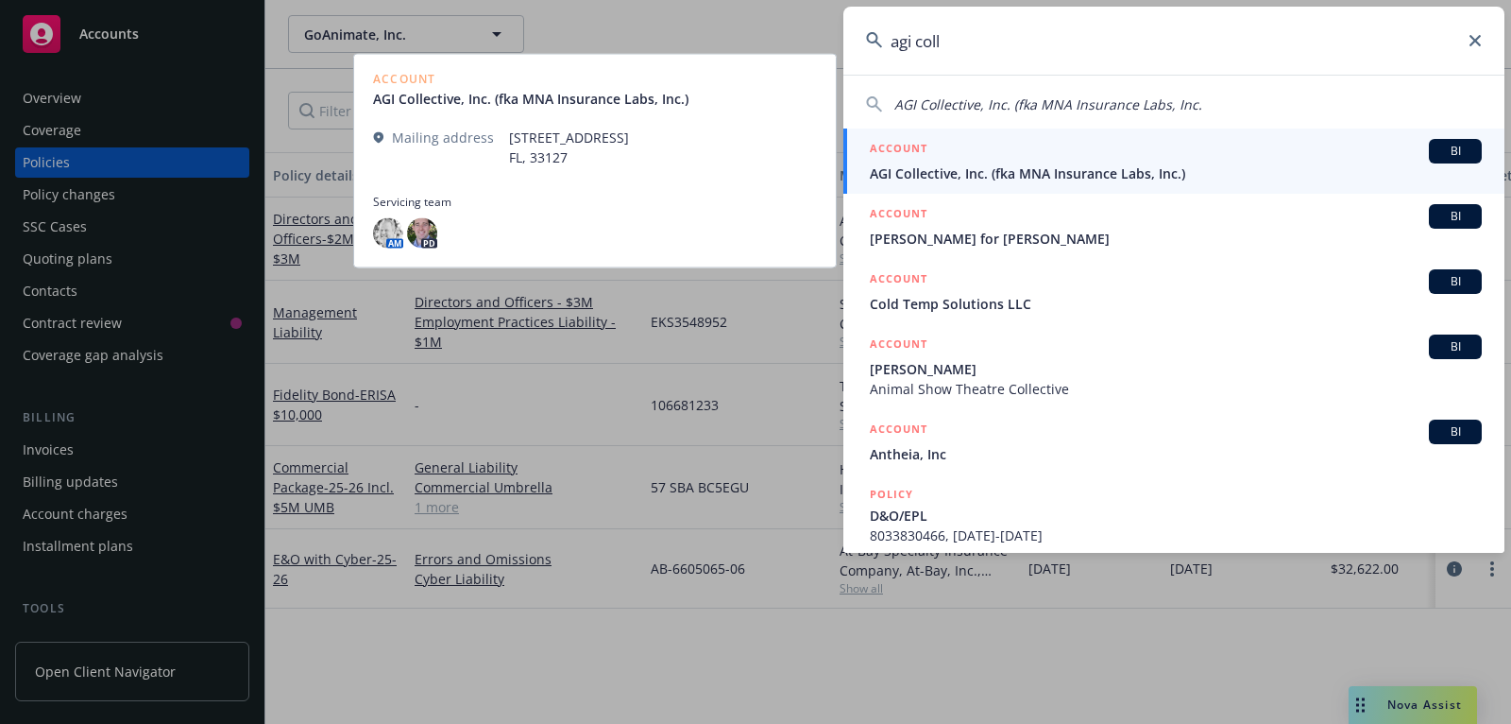
type input "agi coll"
click at [1260, 155] on div "ACCOUNT BI" at bounding box center [1176, 151] width 612 height 25
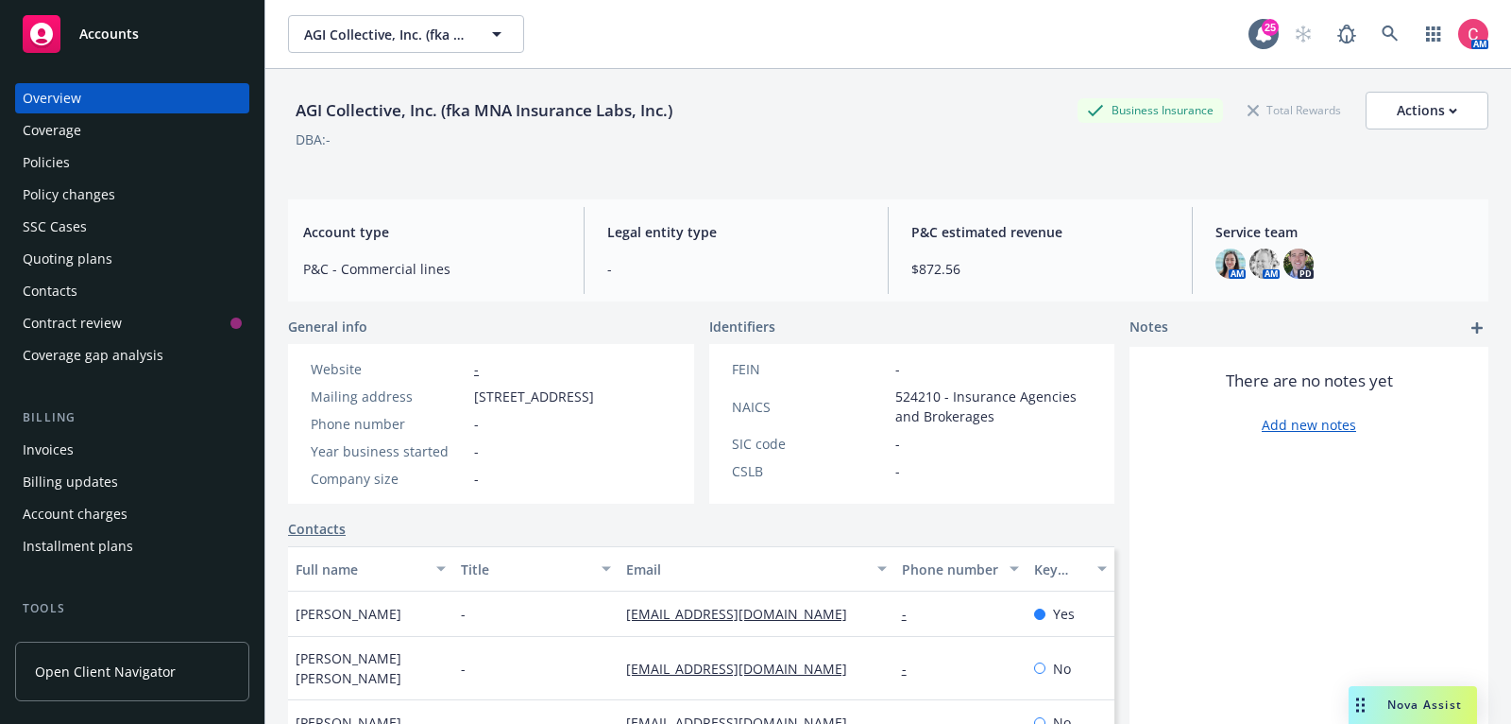
click at [152, 149] on div "Policies" at bounding box center [132, 162] width 219 height 30
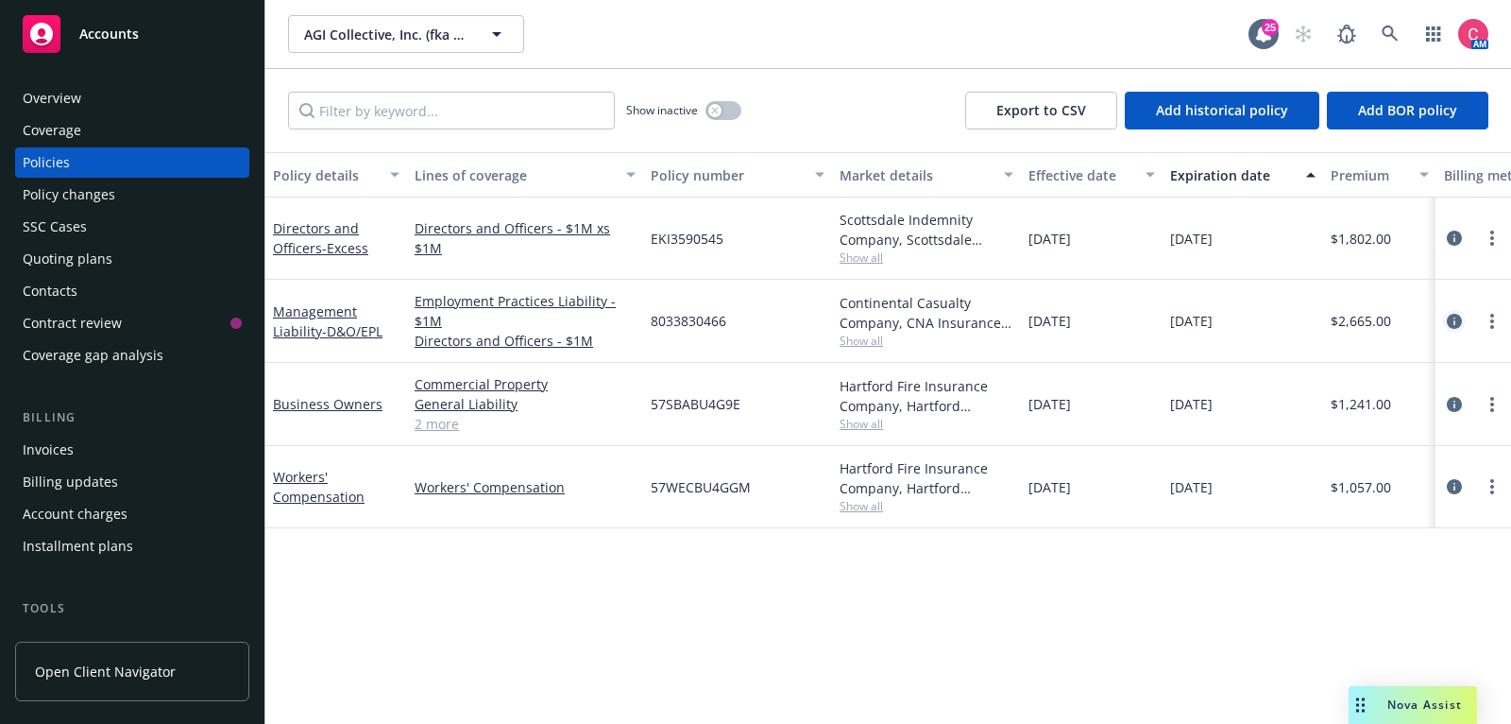
click at [1460, 322] on icon "circleInformation" at bounding box center [1454, 321] width 15 height 15
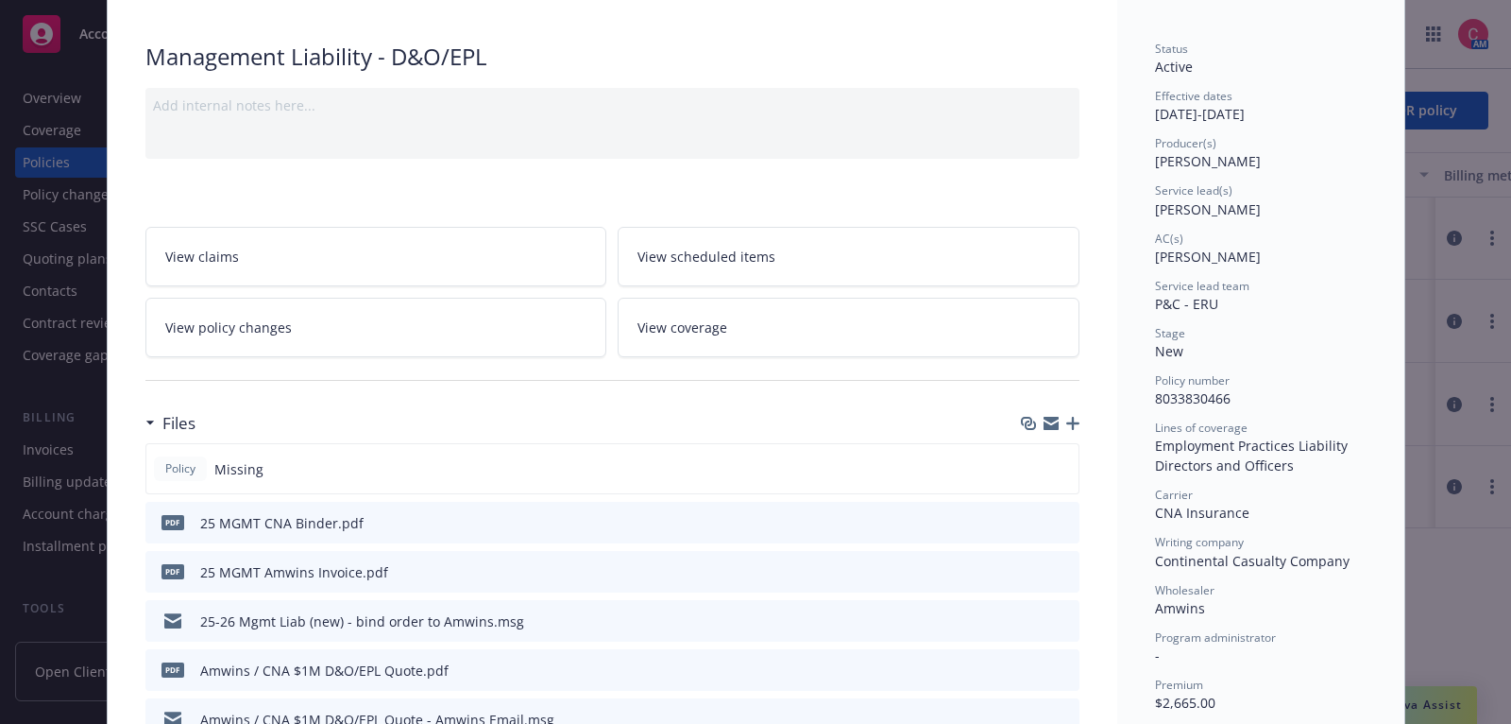
scroll to position [119, 0]
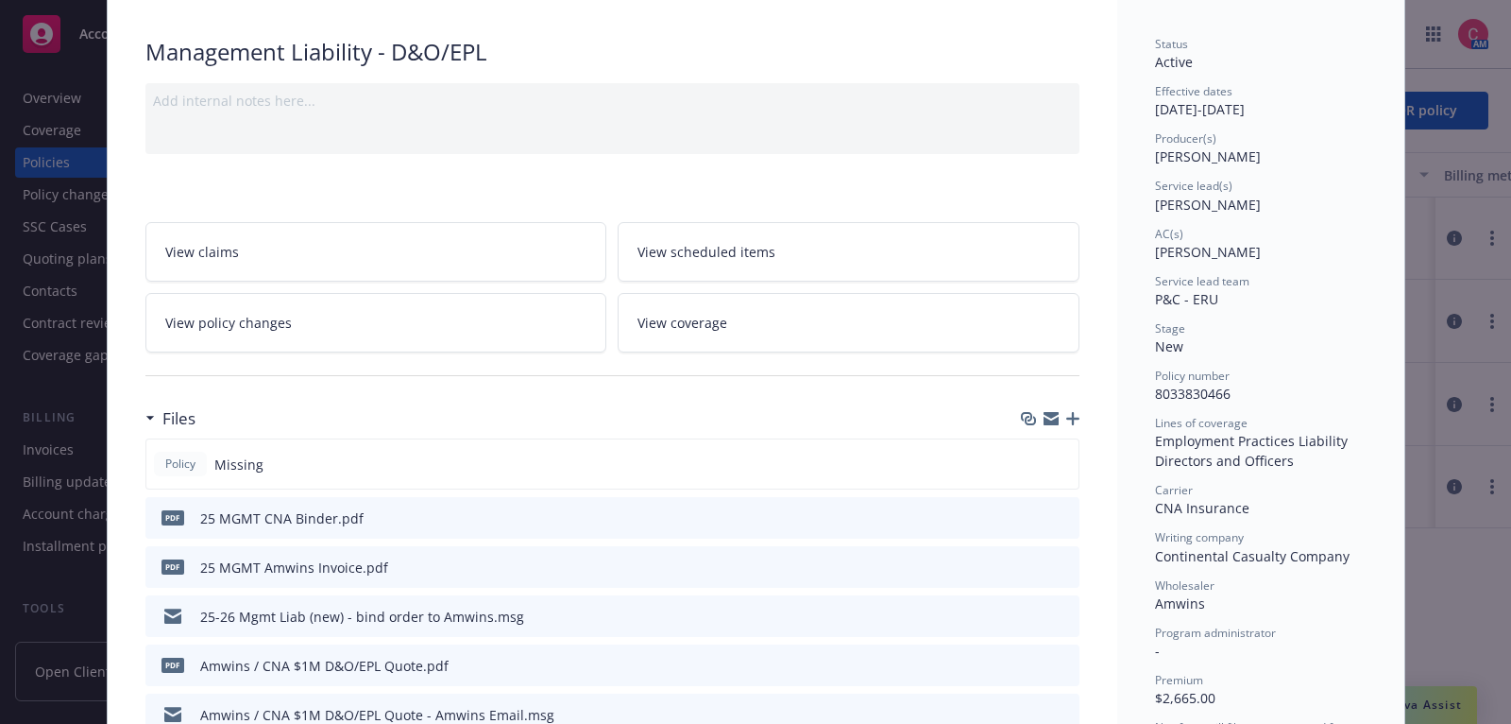
click at [1074, 417] on icon "button" at bounding box center [1072, 418] width 13 height 13
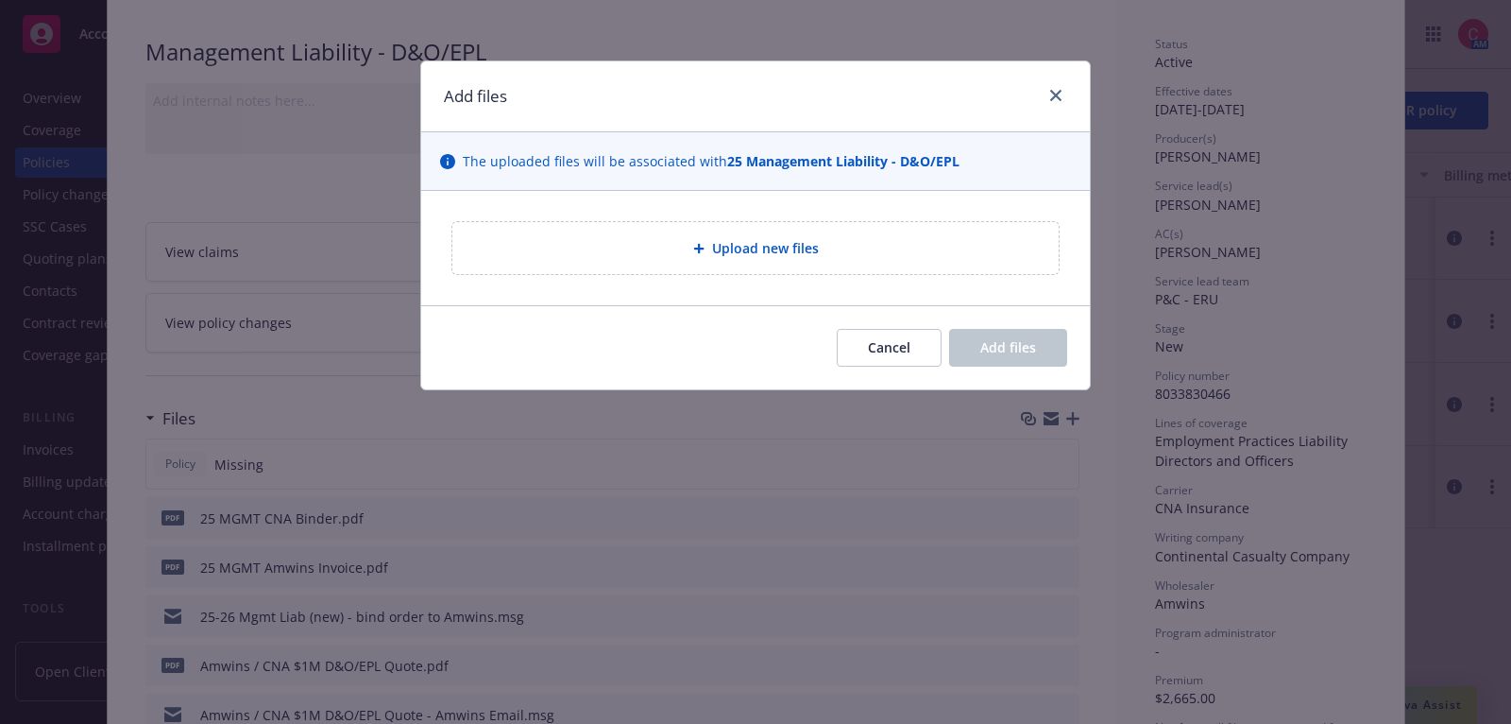
click at [715, 254] on span "Upload new files" at bounding box center [765, 248] width 107 height 20
type textarea "x"
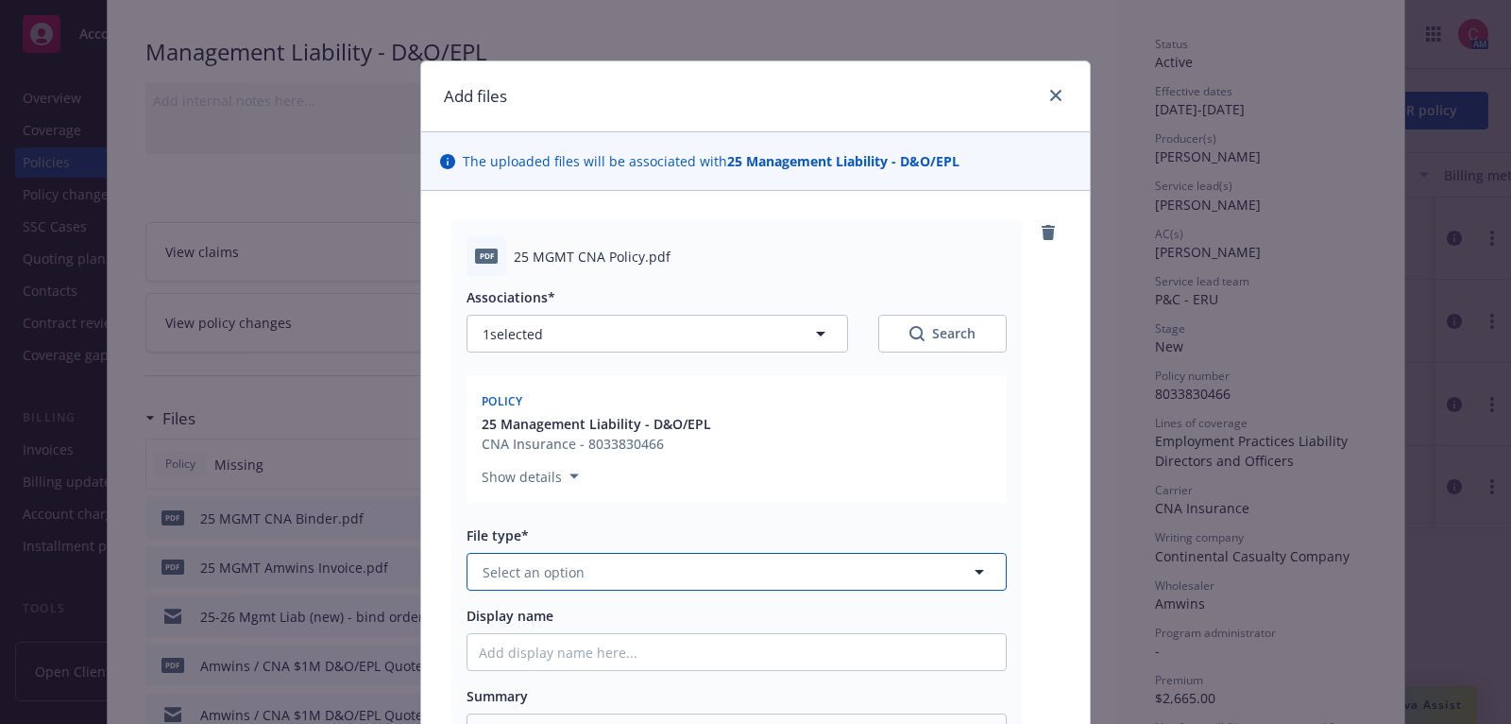
click at [760, 574] on button "Select an option" at bounding box center [737, 572] width 540 height 38
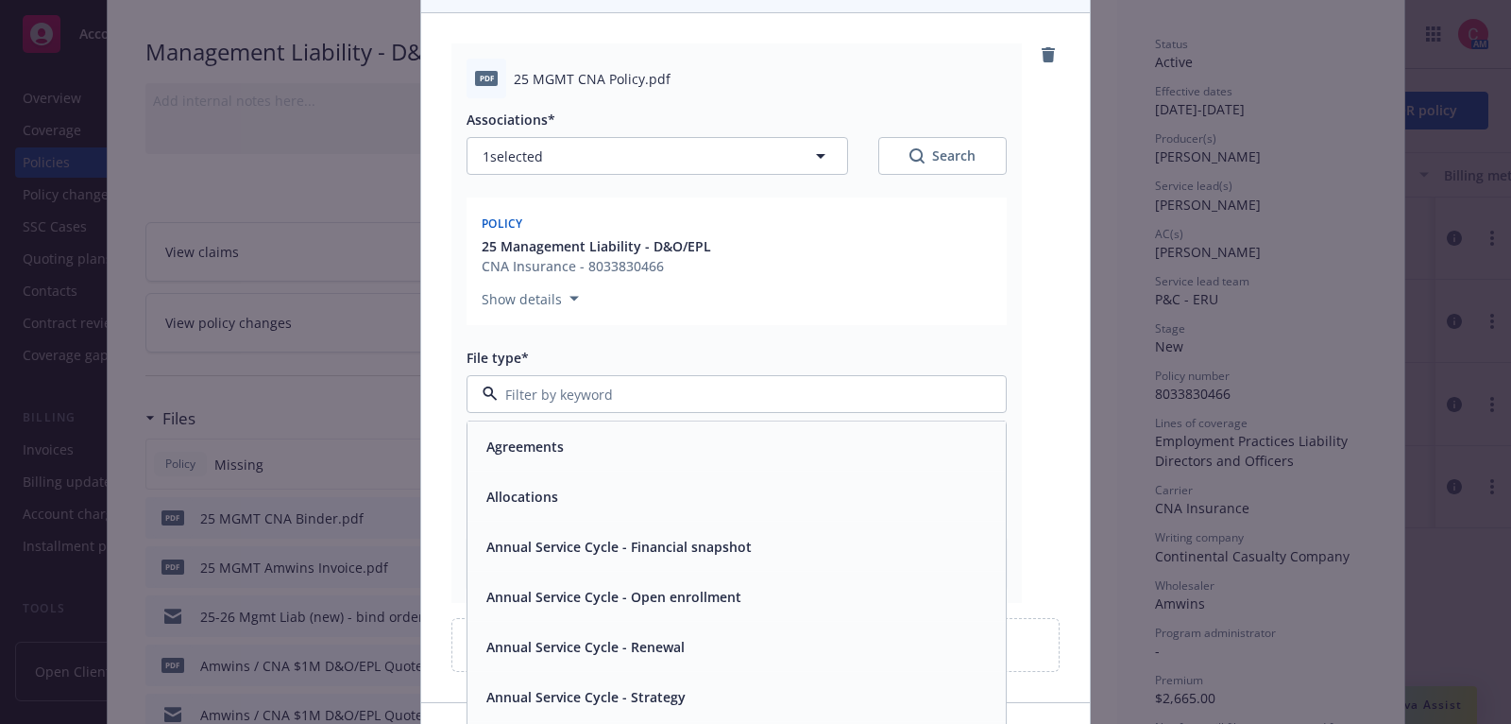
scroll to position [229, 0]
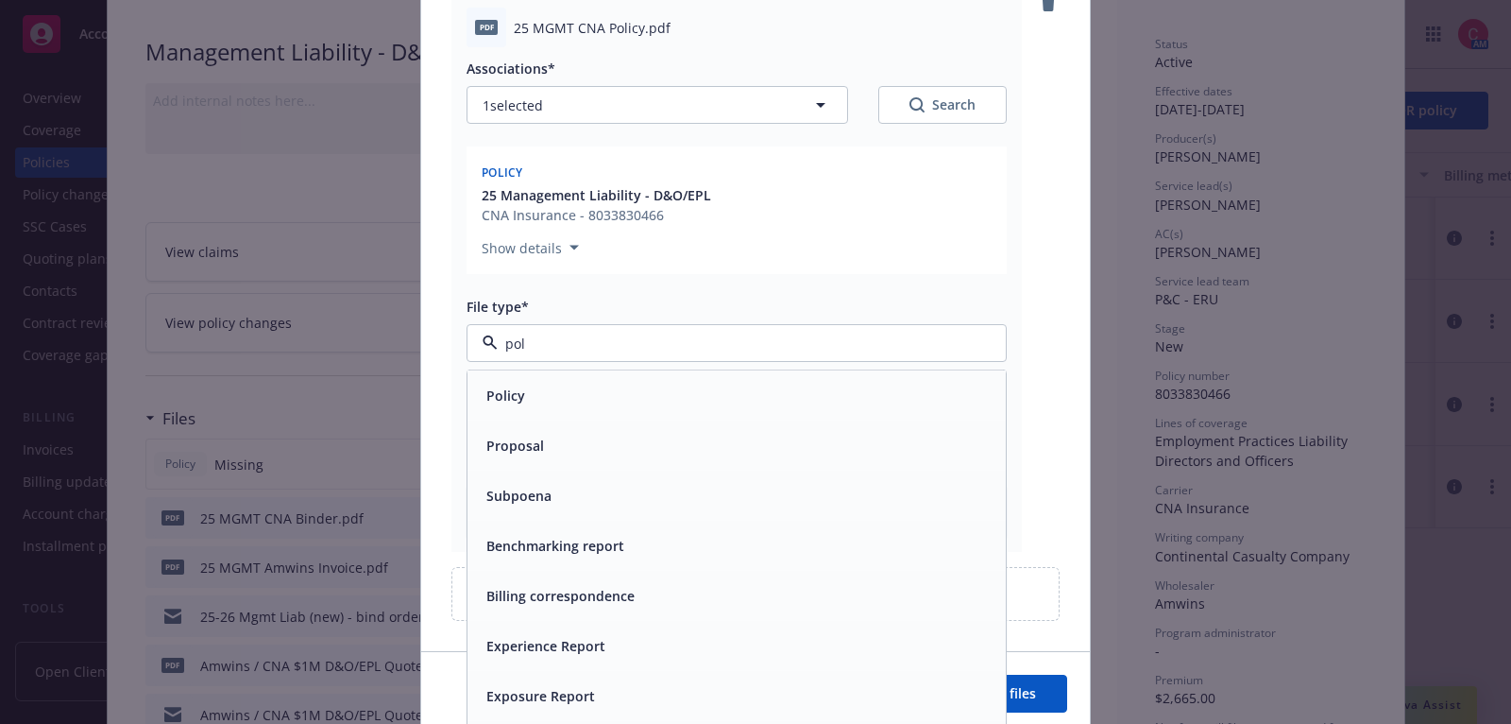
type input "poli"
click at [753, 382] on div "Policy" at bounding box center [737, 395] width 516 height 27
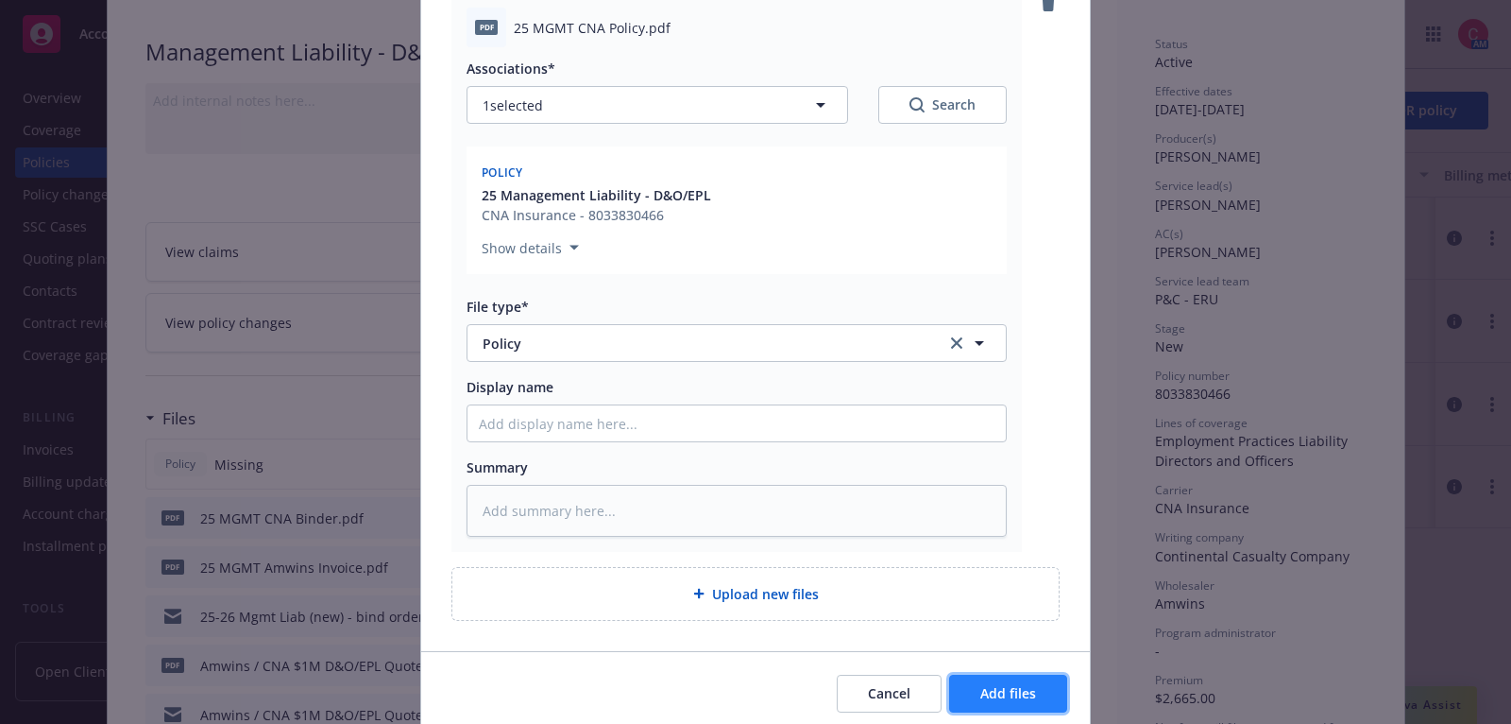
click at [974, 687] on button "Add files" at bounding box center [1008, 693] width 118 height 38
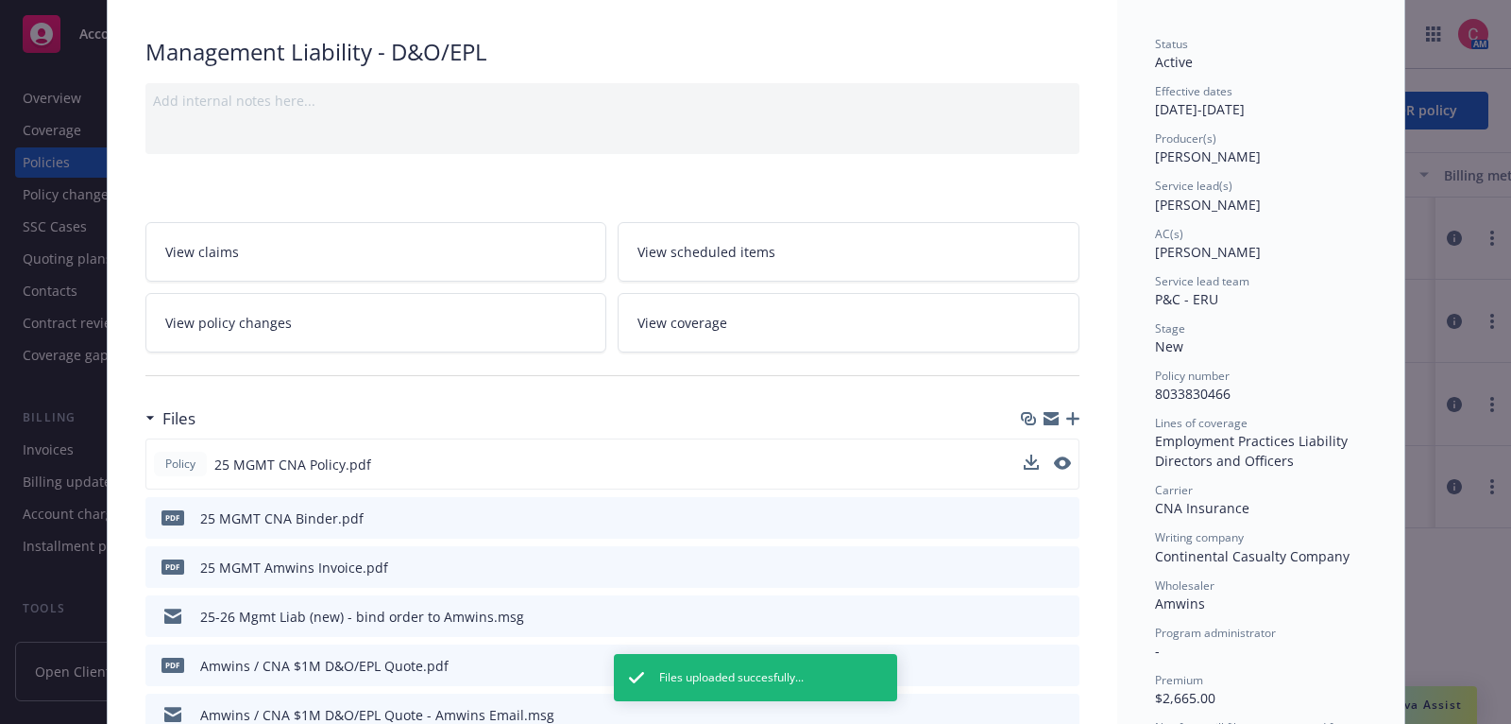
scroll to position [0, 0]
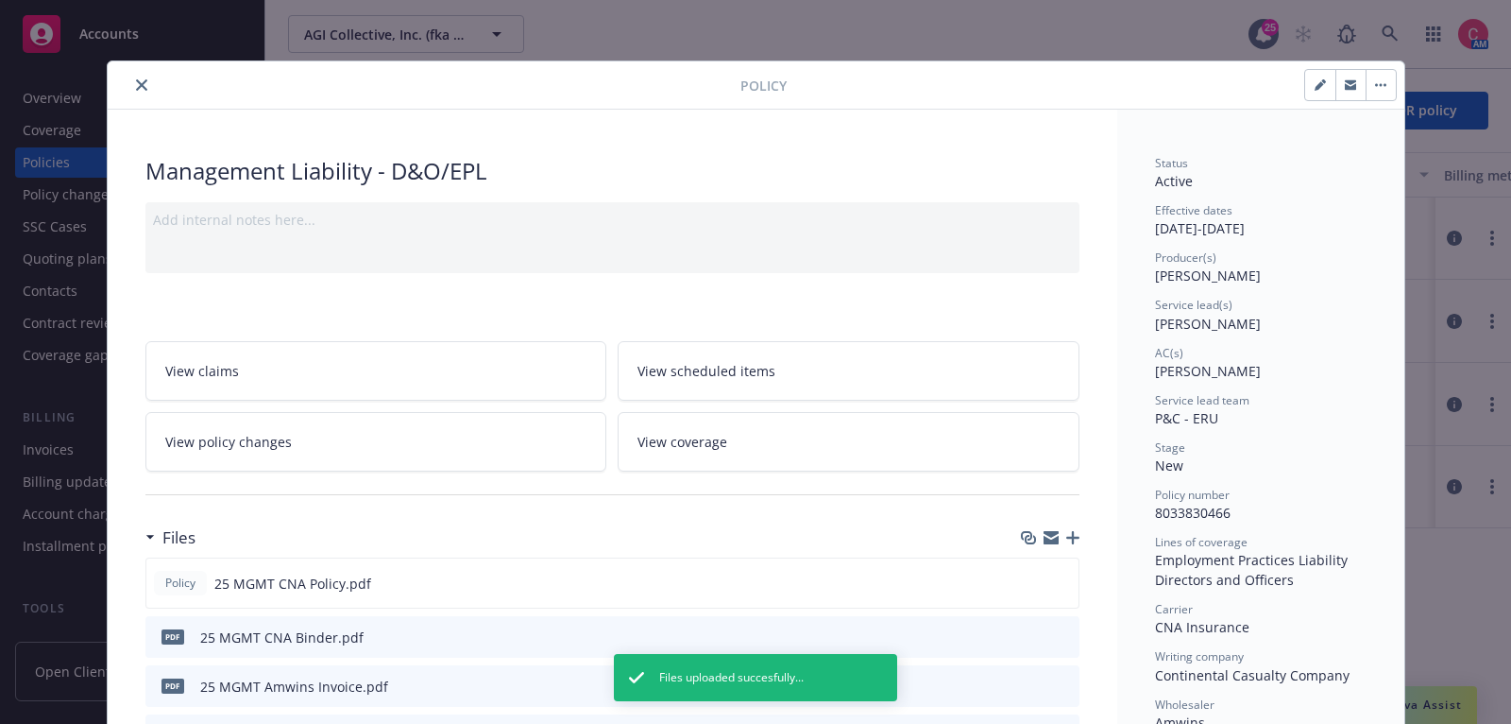
click at [136, 88] on icon "close" at bounding box center [141, 84] width 11 height 11
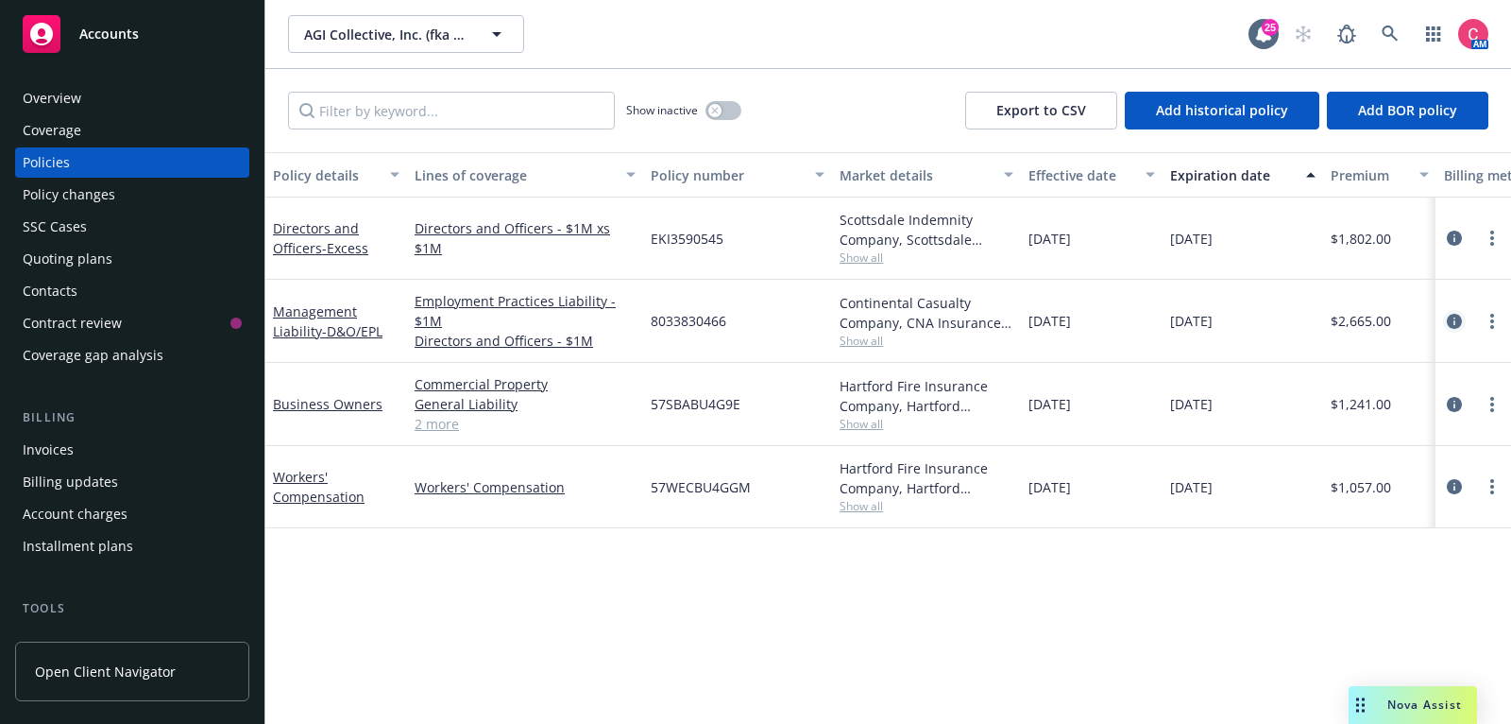
click at [1456, 320] on icon "circleInformation" at bounding box center [1454, 321] width 15 height 15
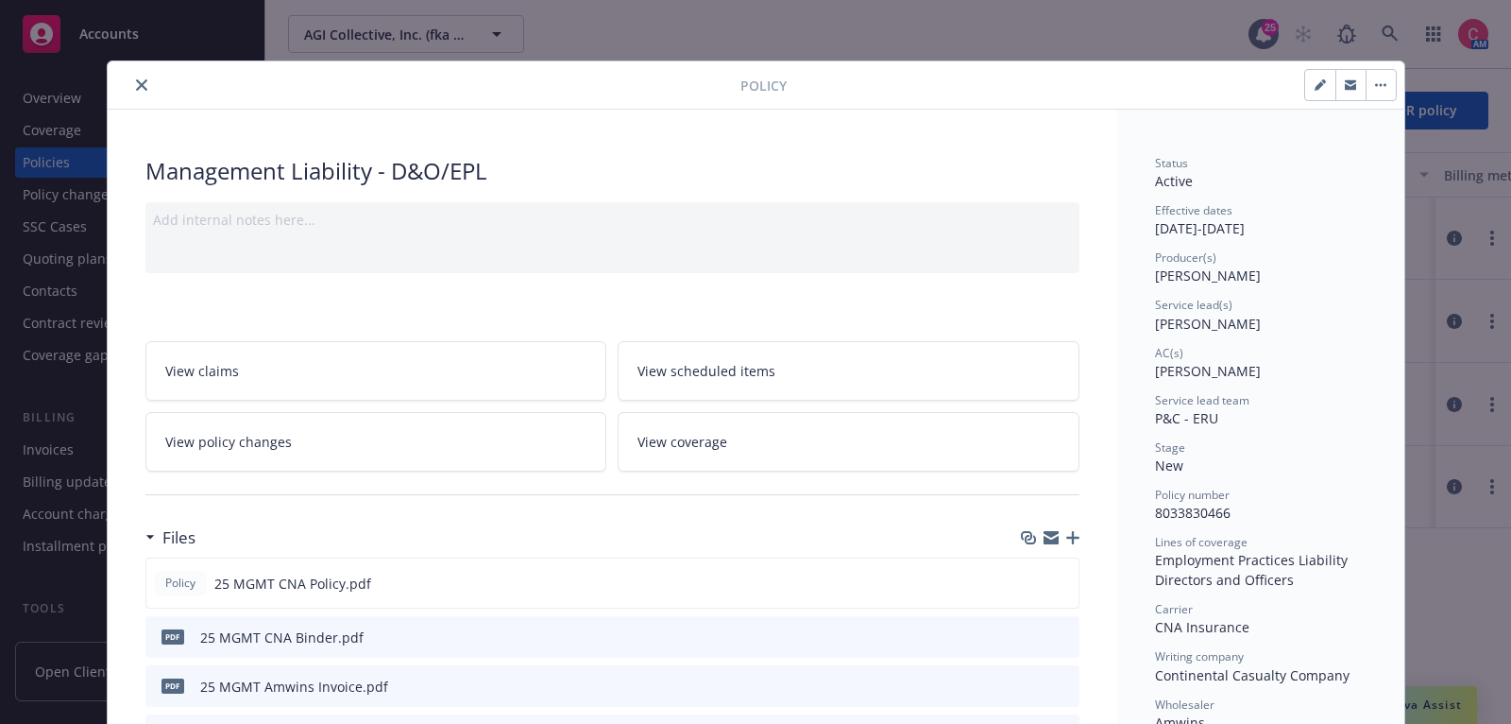
click at [138, 75] on button "close" at bounding box center [141, 85] width 23 height 23
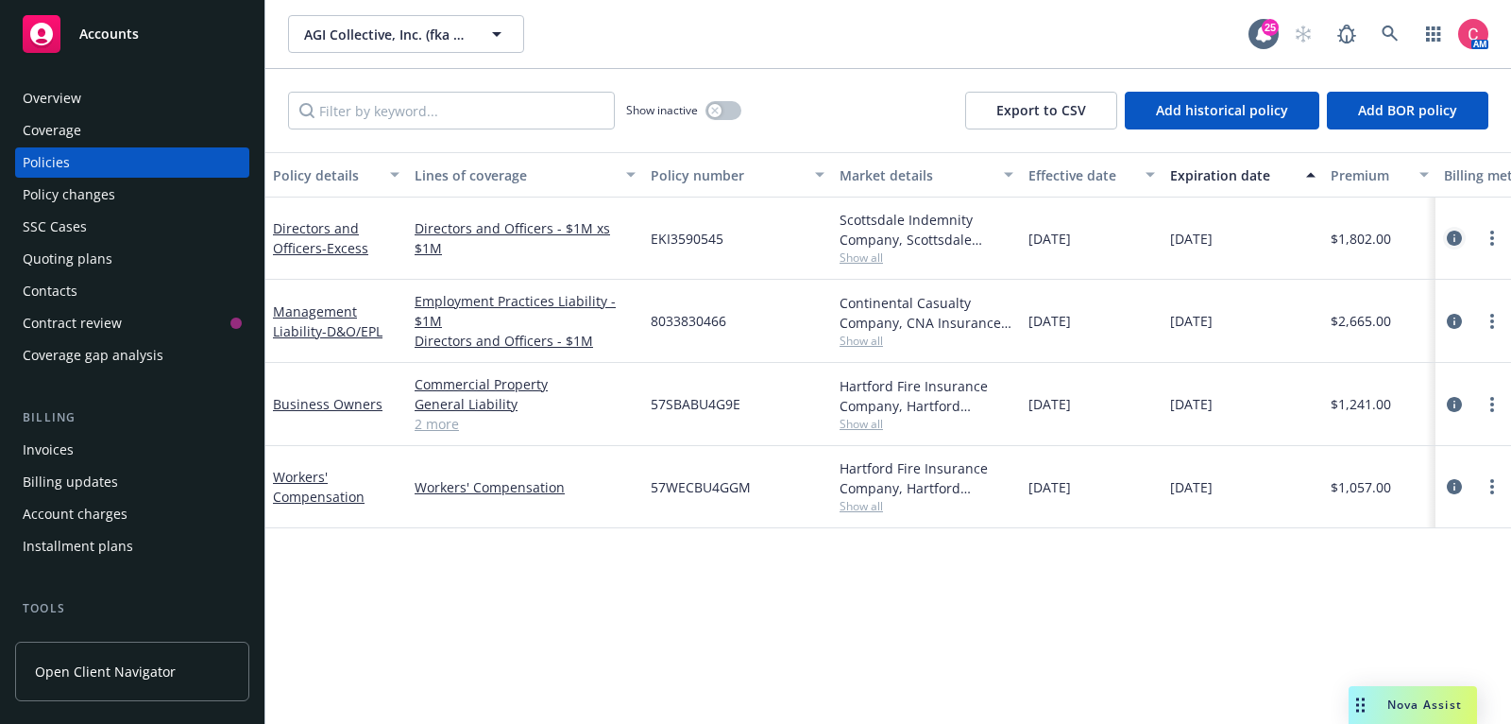
click at [1458, 242] on icon "circleInformation" at bounding box center [1454, 237] width 15 height 15
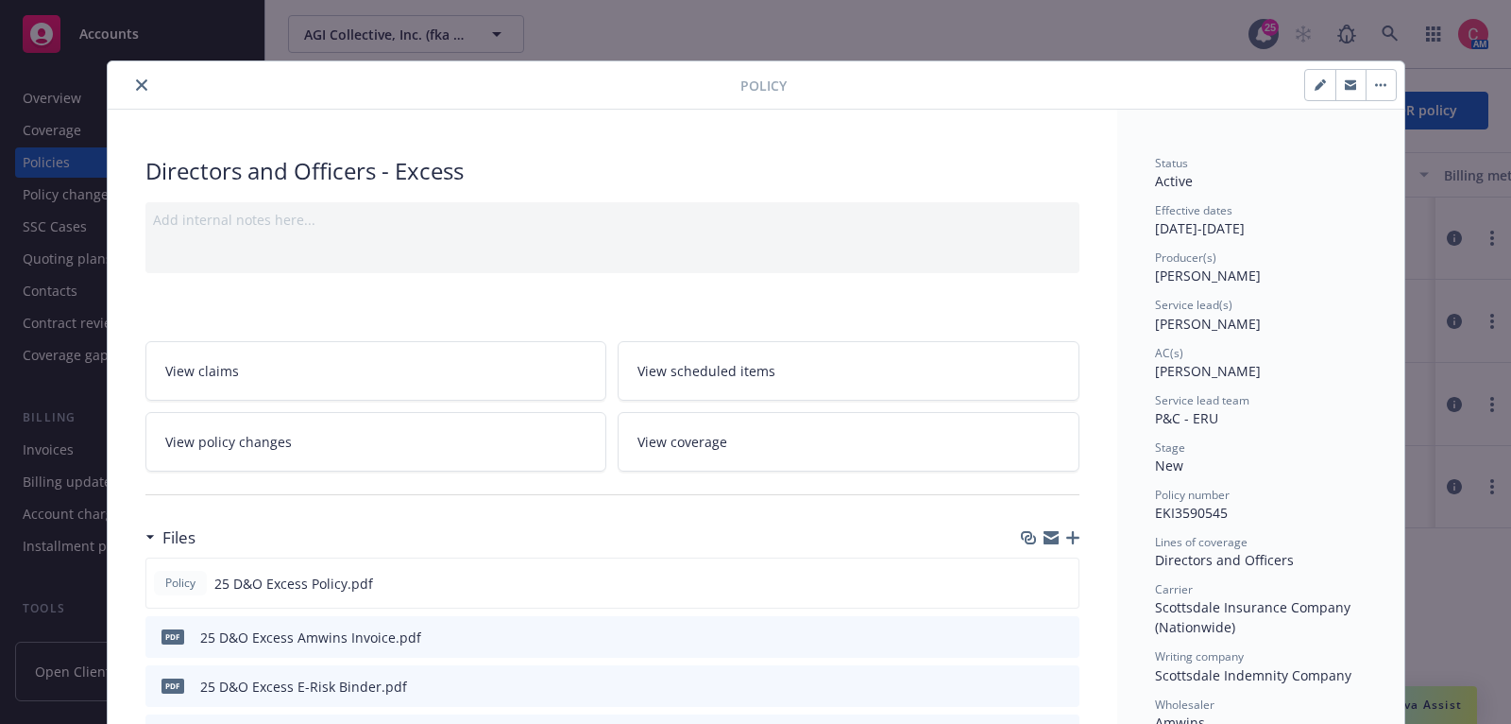
click at [141, 82] on icon "close" at bounding box center [141, 84] width 11 height 11
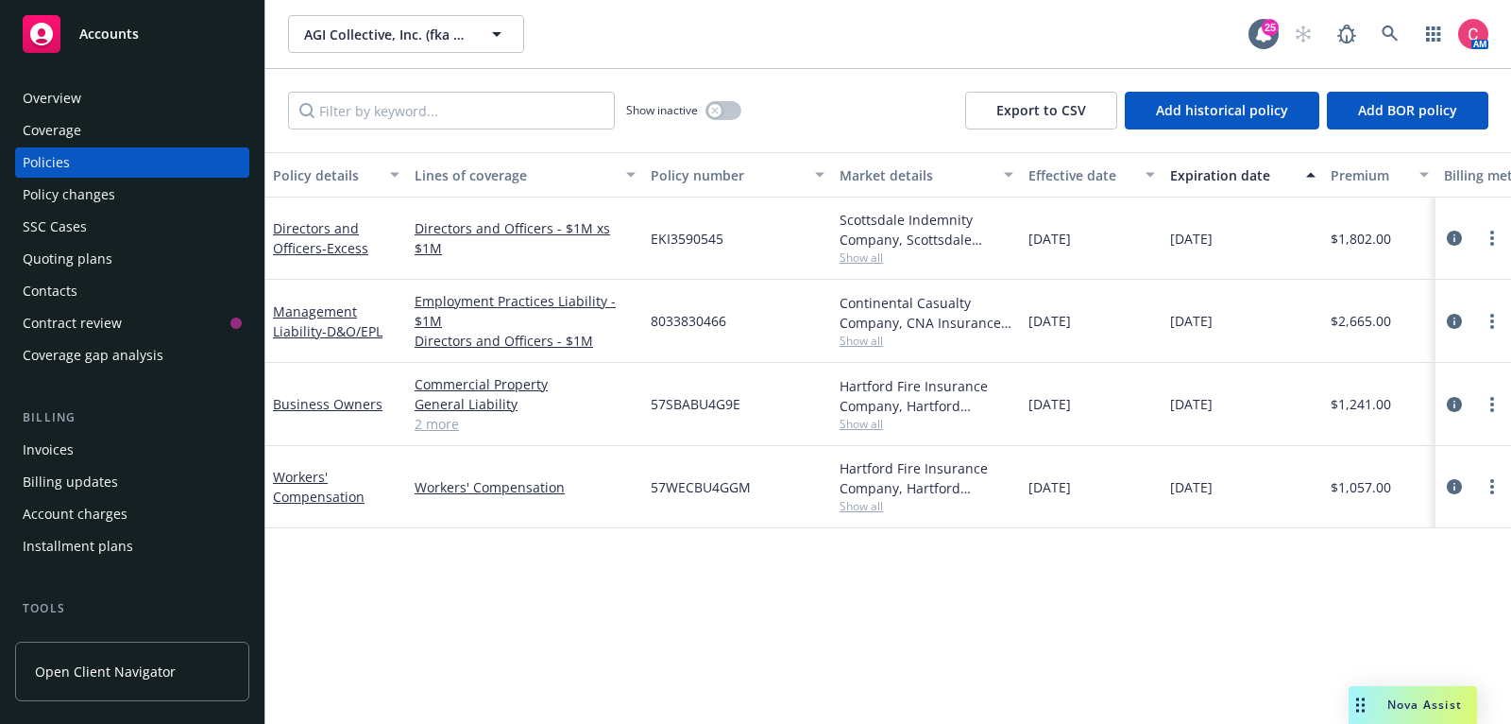
click at [137, 447] on div "Invoices" at bounding box center [132, 449] width 219 height 30
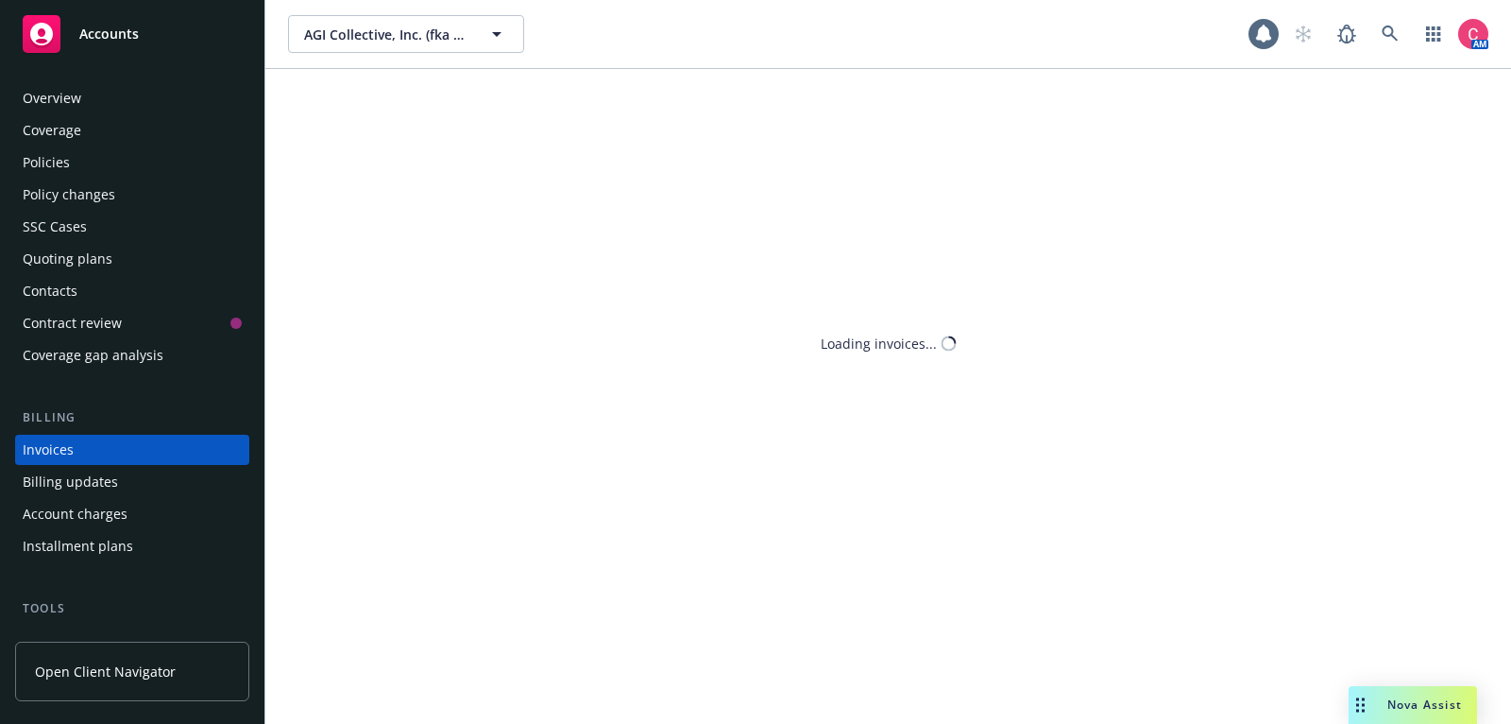
scroll to position [57, 0]
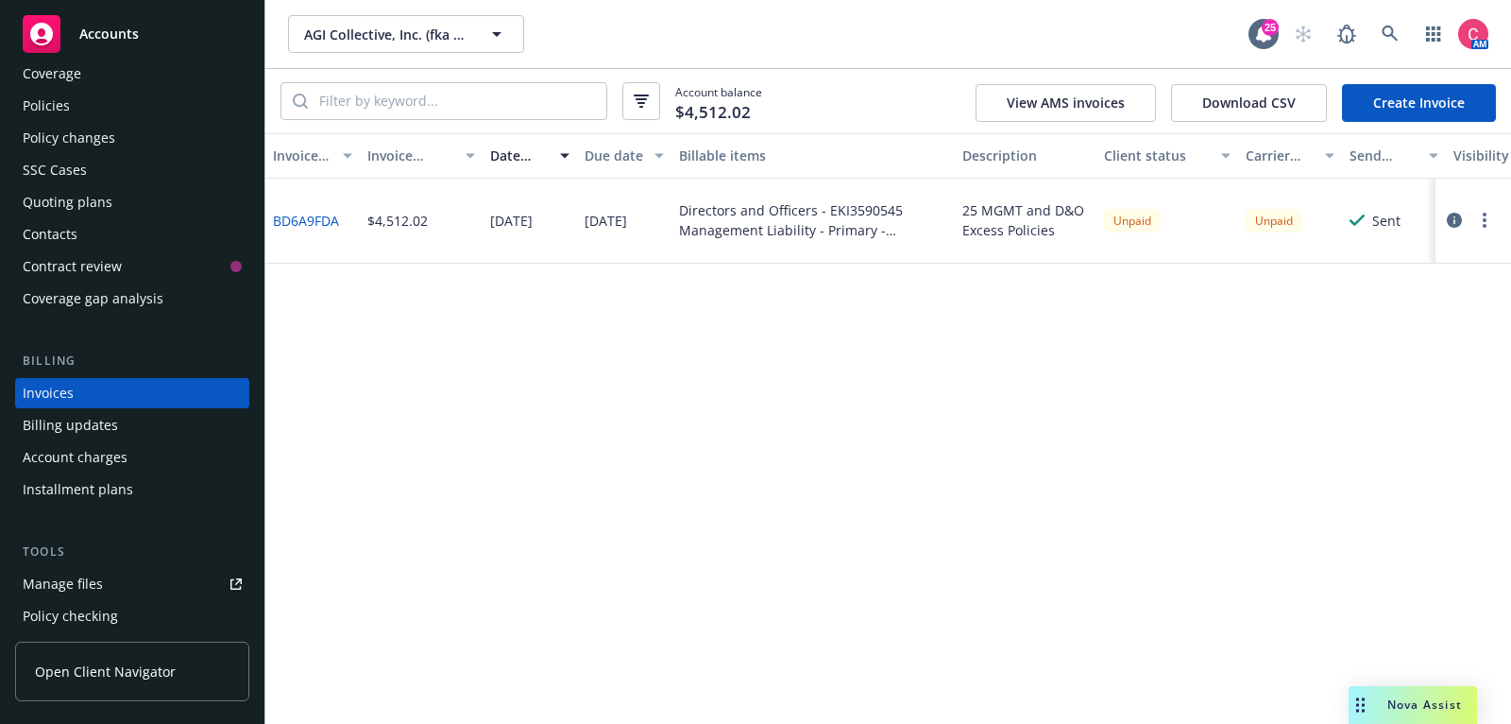
click at [1447, 222] on icon "button" at bounding box center [1454, 220] width 15 height 15
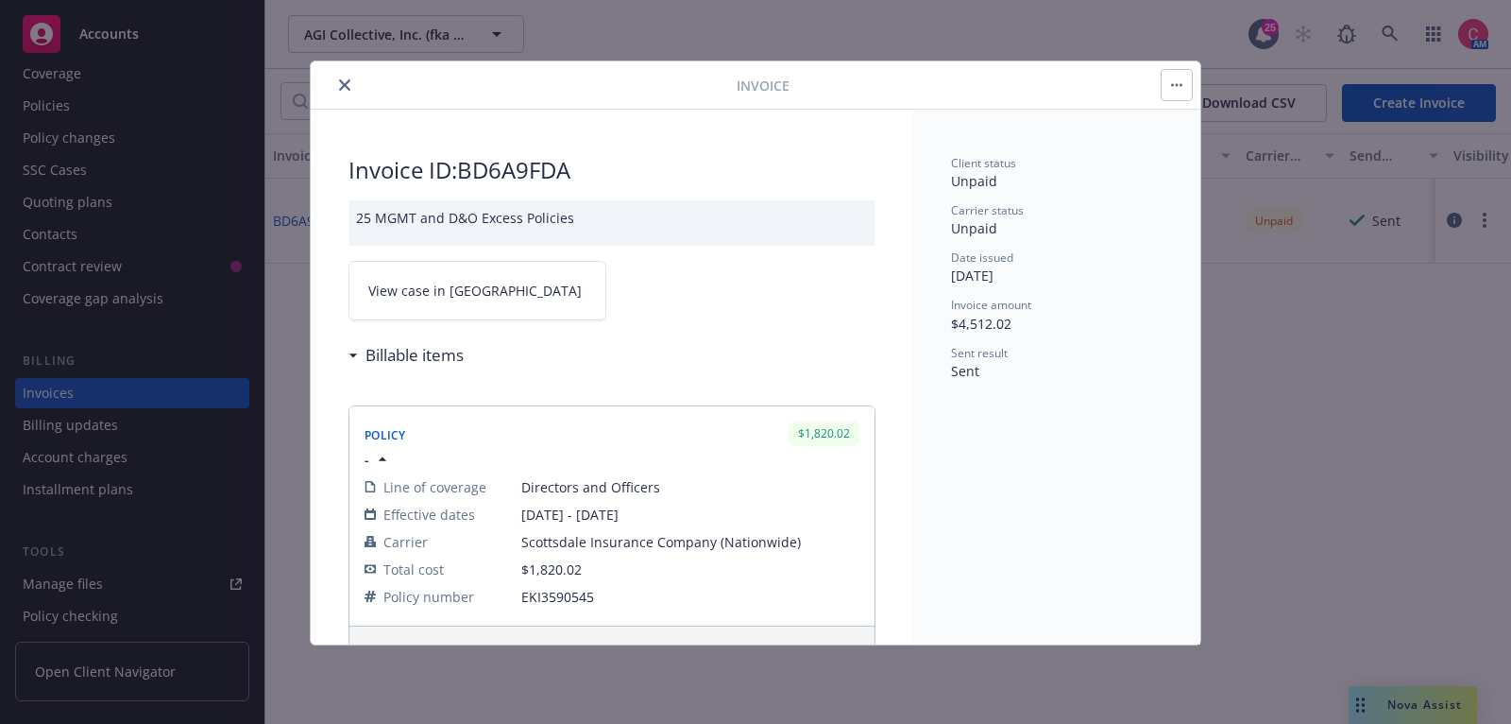
click at [394, 287] on span "View case in SSC" at bounding box center [474, 291] width 213 height 20
click at [333, 88] on button "close" at bounding box center [344, 85] width 23 height 23
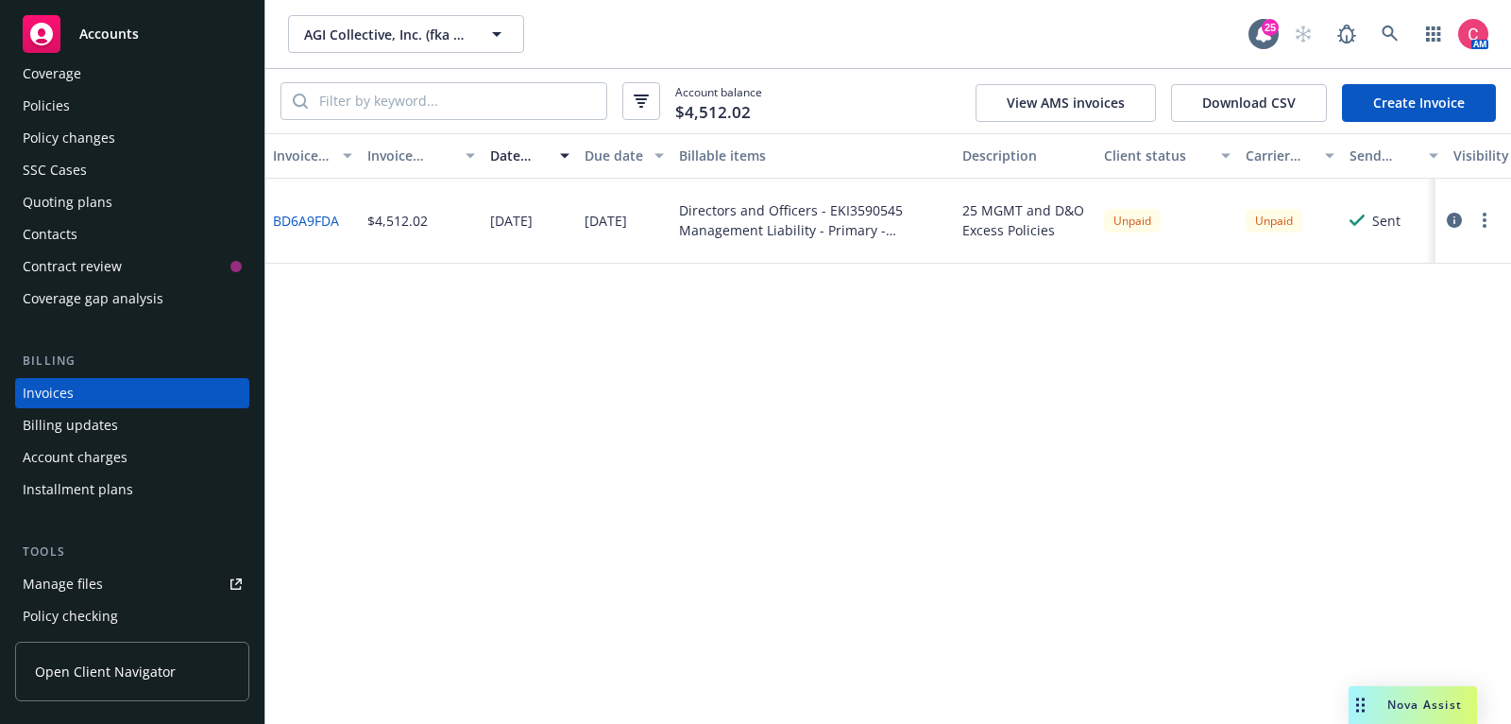
click at [197, 107] on div "Policies" at bounding box center [132, 106] width 219 height 30
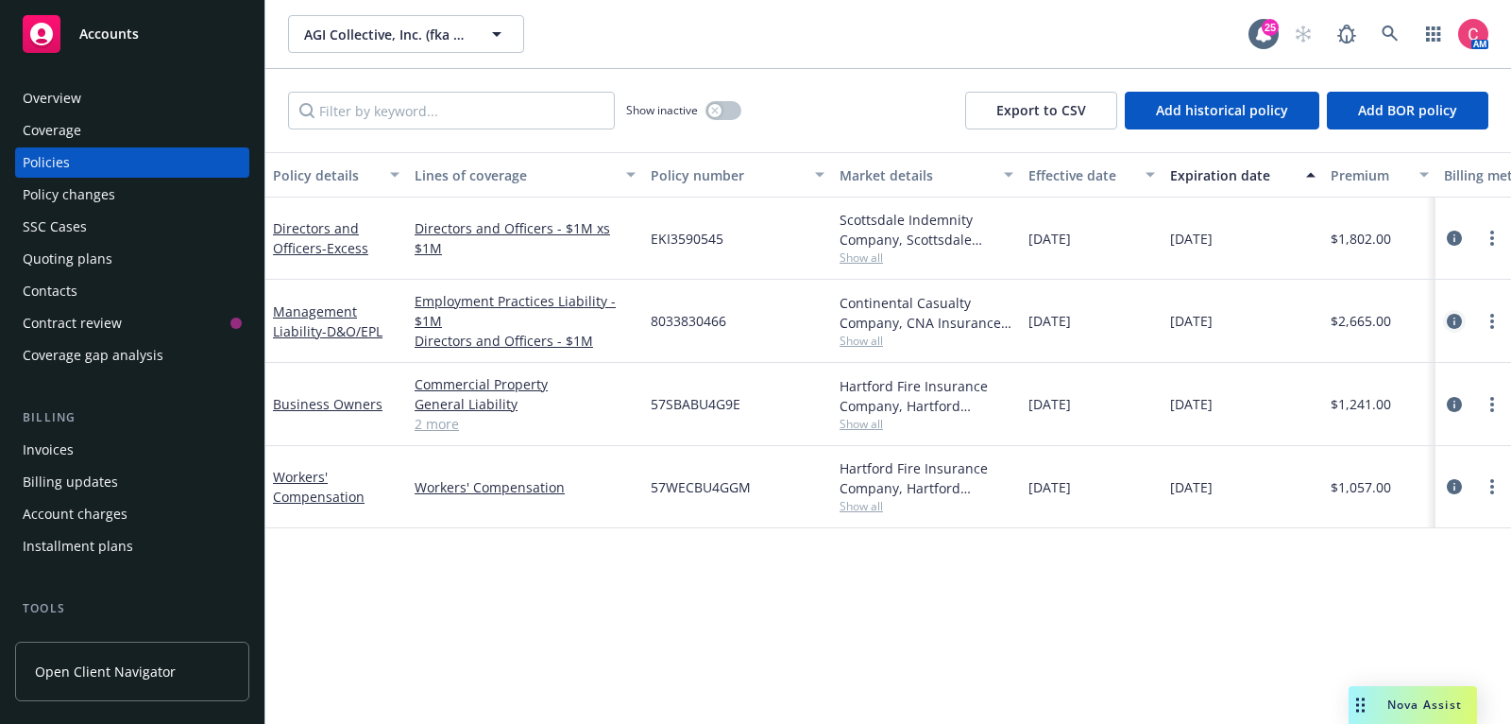
click at [1456, 317] on icon "circleInformation" at bounding box center [1454, 321] width 15 height 15
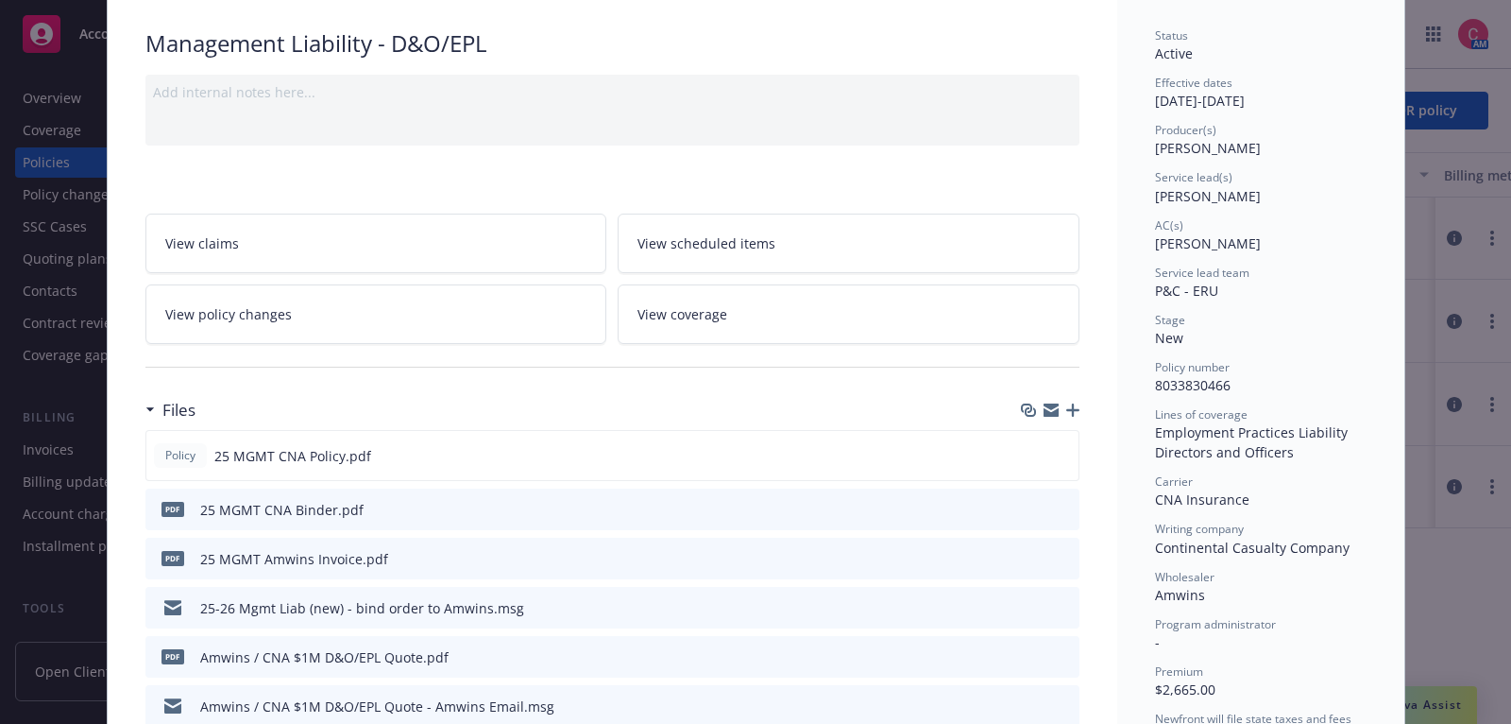
scroll to position [129, 0]
click at [1073, 394] on div "Files" at bounding box center [612, 408] width 934 height 40
click at [1077, 402] on icon "button" at bounding box center [1072, 407] width 13 height 13
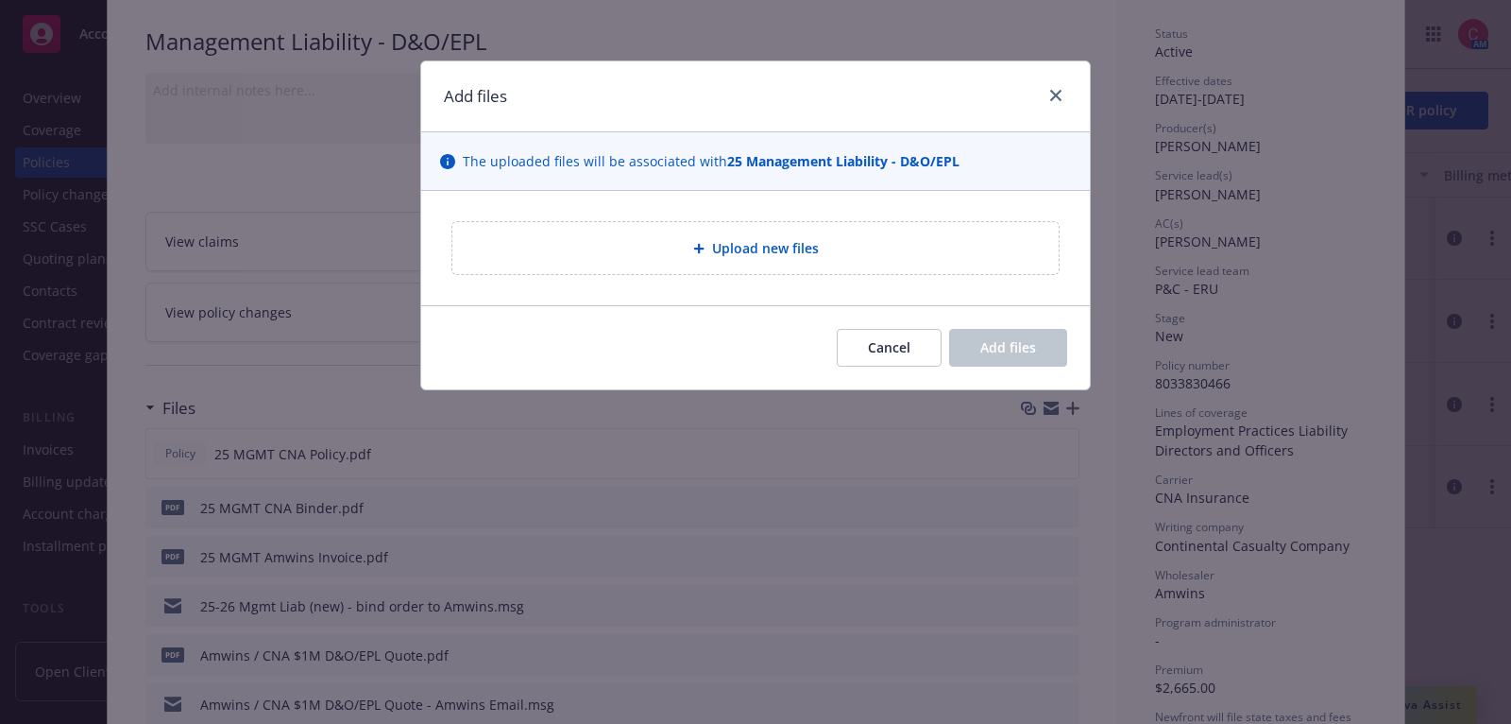
click at [784, 238] on span "Upload new files" at bounding box center [765, 248] width 107 height 20
type textarea "x"
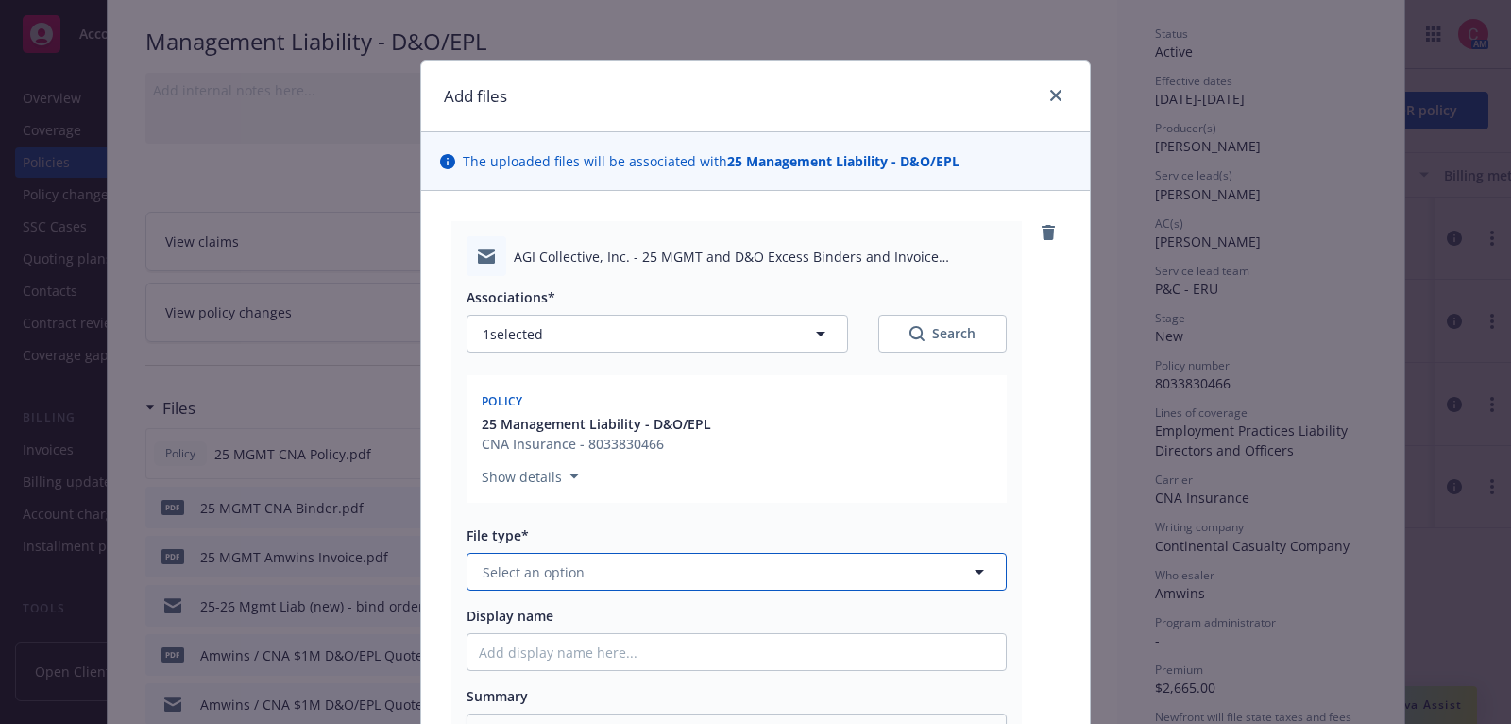
click at [877, 570] on button "Select an option" at bounding box center [737, 572] width 540 height 38
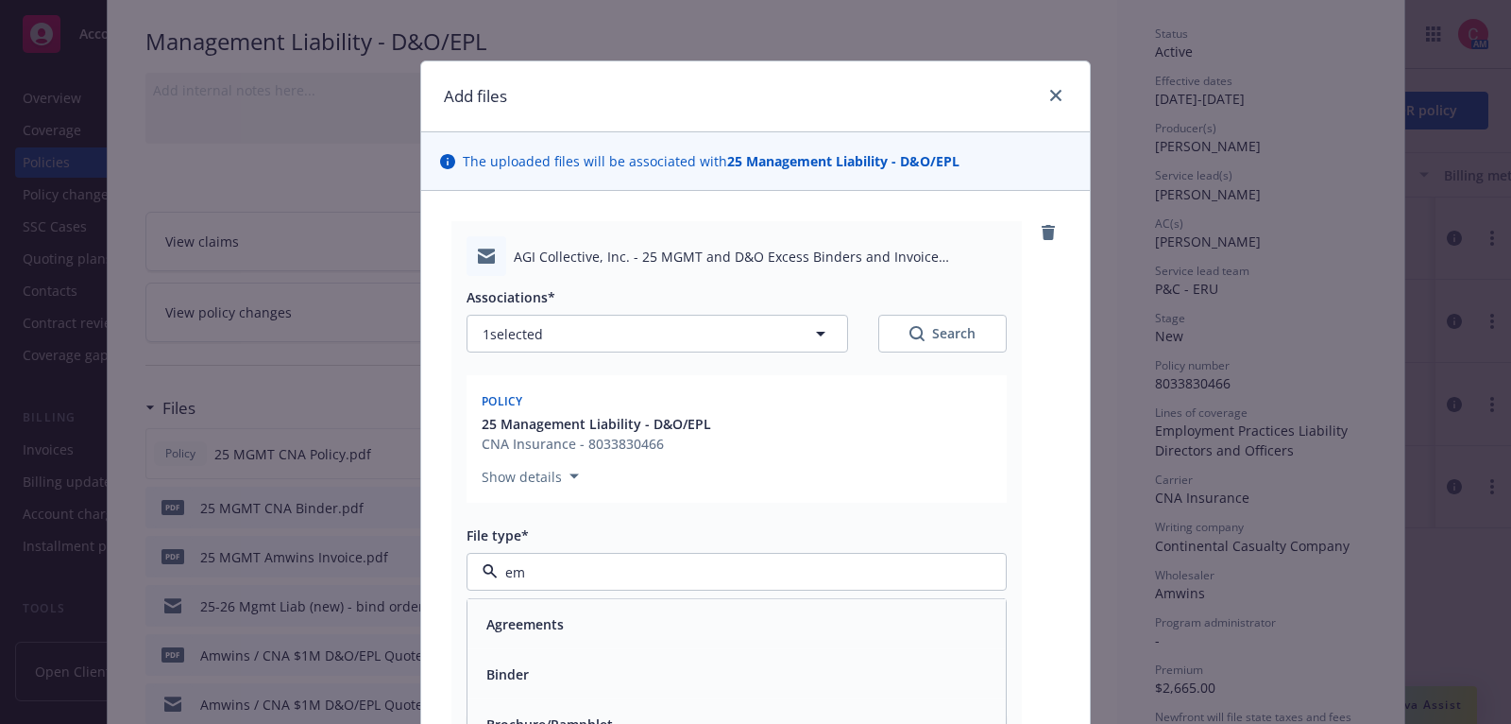
type input "ema"
click at [866, 611] on div "Email" at bounding box center [737, 623] width 516 height 27
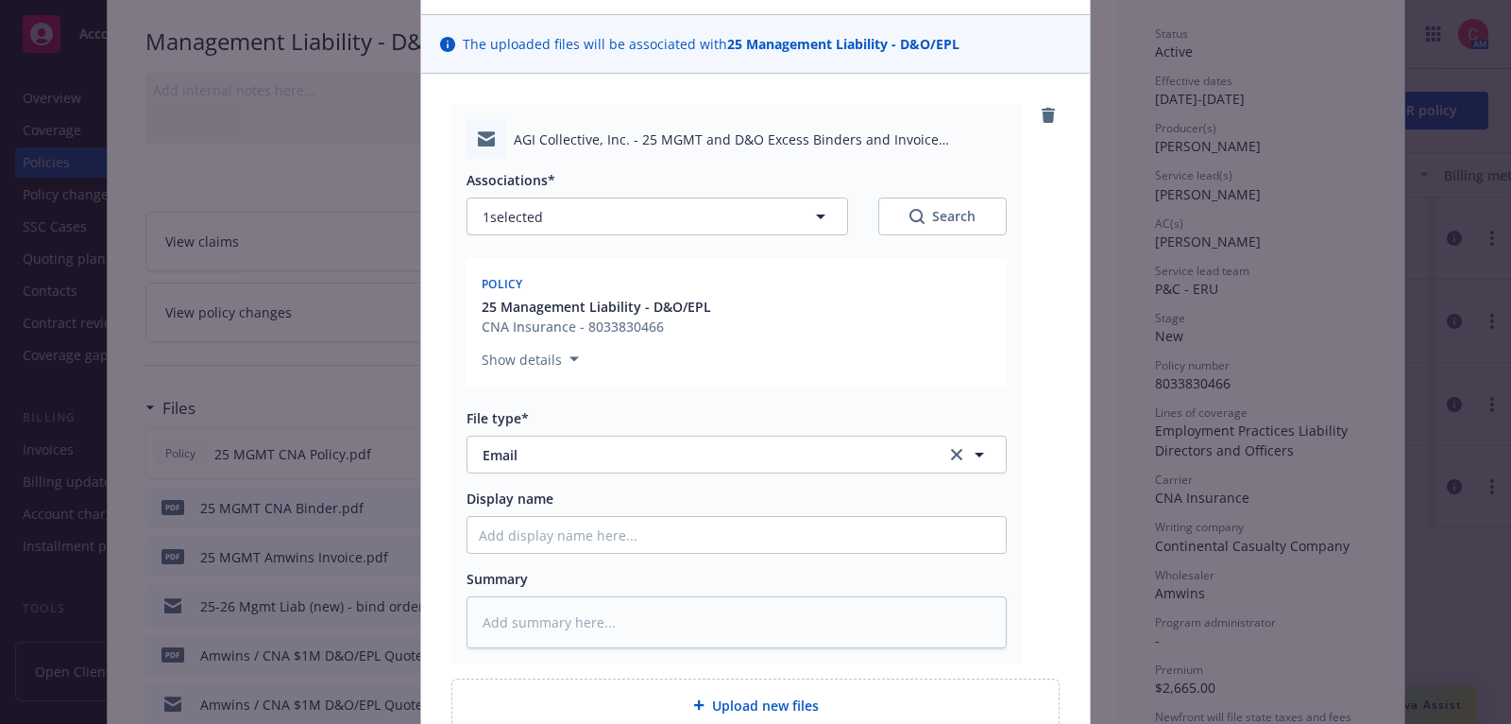
scroll to position [127, 0]
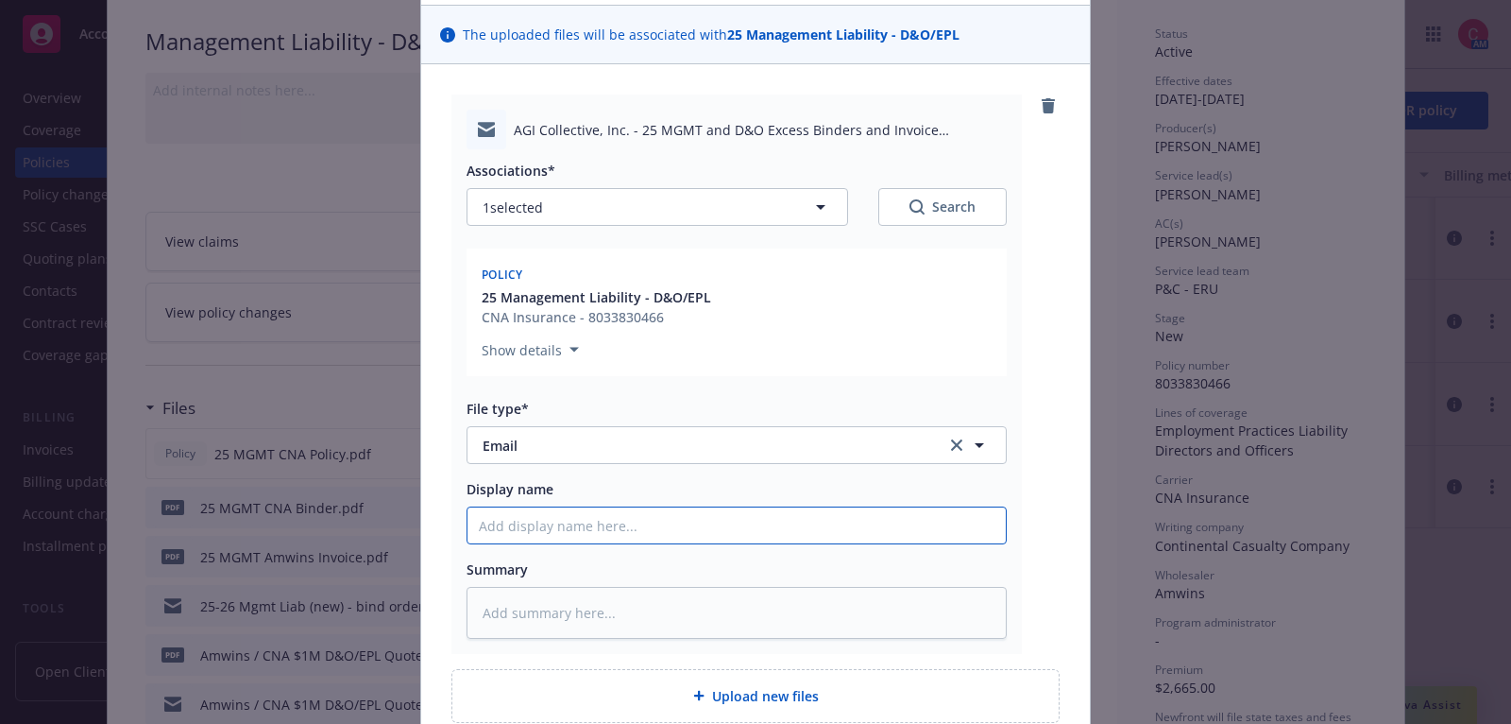
click at [846, 519] on input "Display name" at bounding box center [737, 525] width 538 height 36
type textarea "x"
type input "2"
type textarea "x"
type input "25"
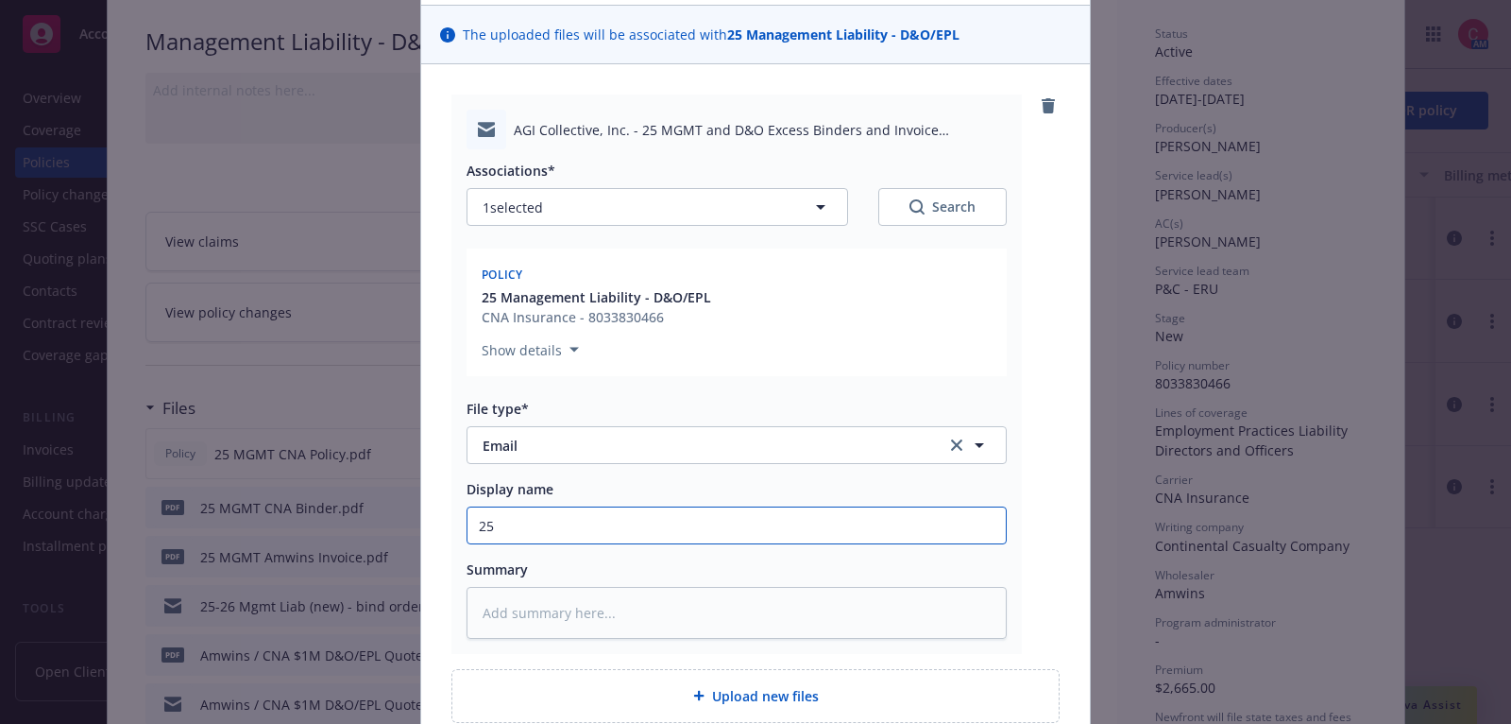
type textarea "x"
type input "25"
type textarea "x"
type input "25 M"
type textarea "x"
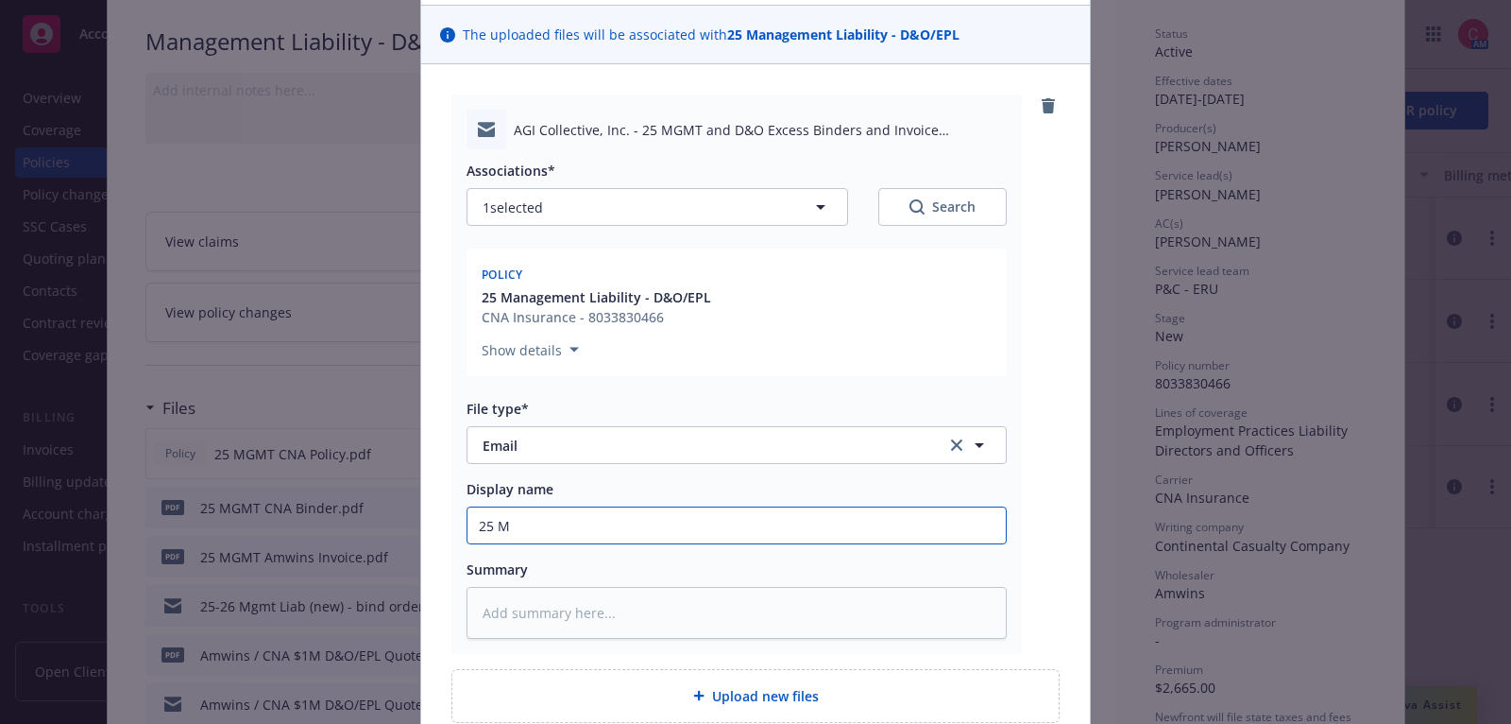
type input "25 MG"
type textarea "x"
type input "25 MGM"
type textarea "x"
type input "25 MGMT"
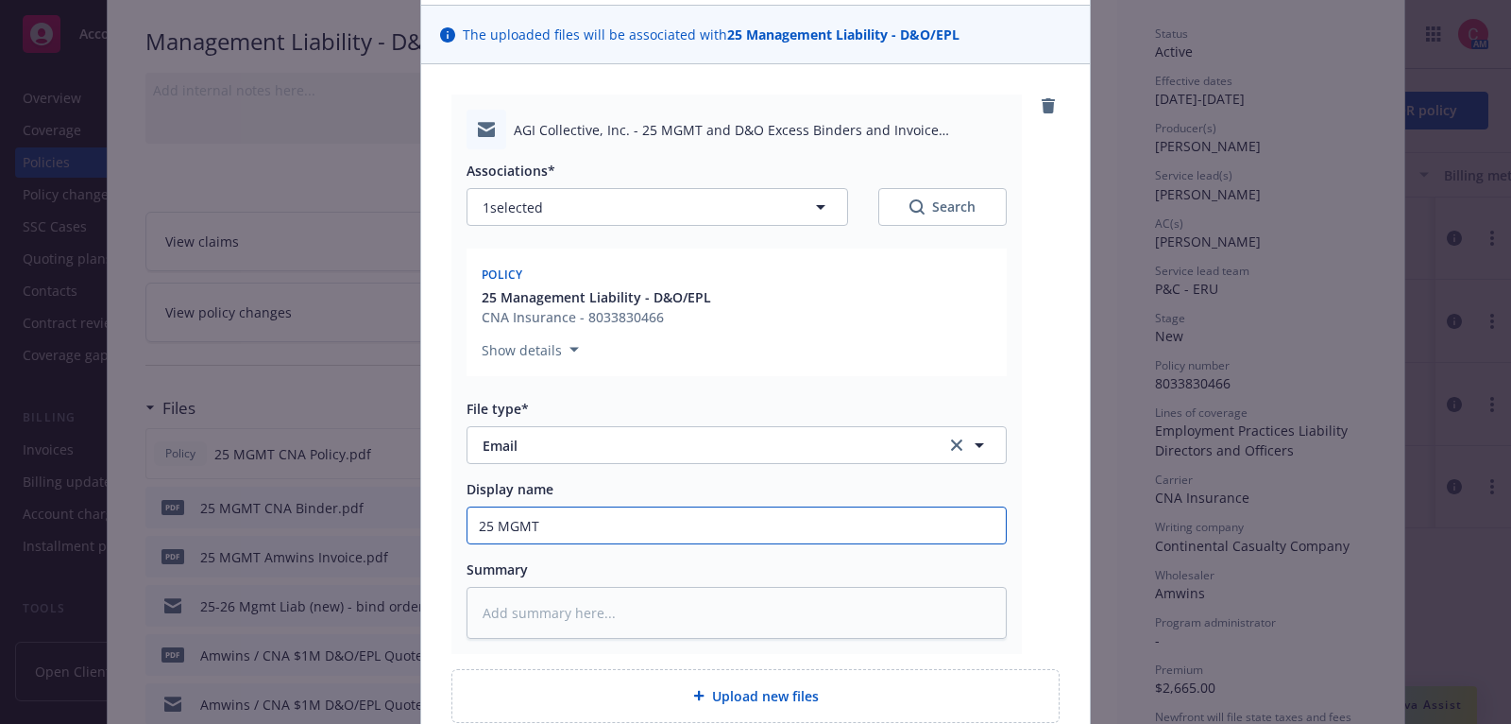
type textarea "x"
type input "25 MGMT"
type textarea "x"
type input "25 MGMT a"
type textarea "x"
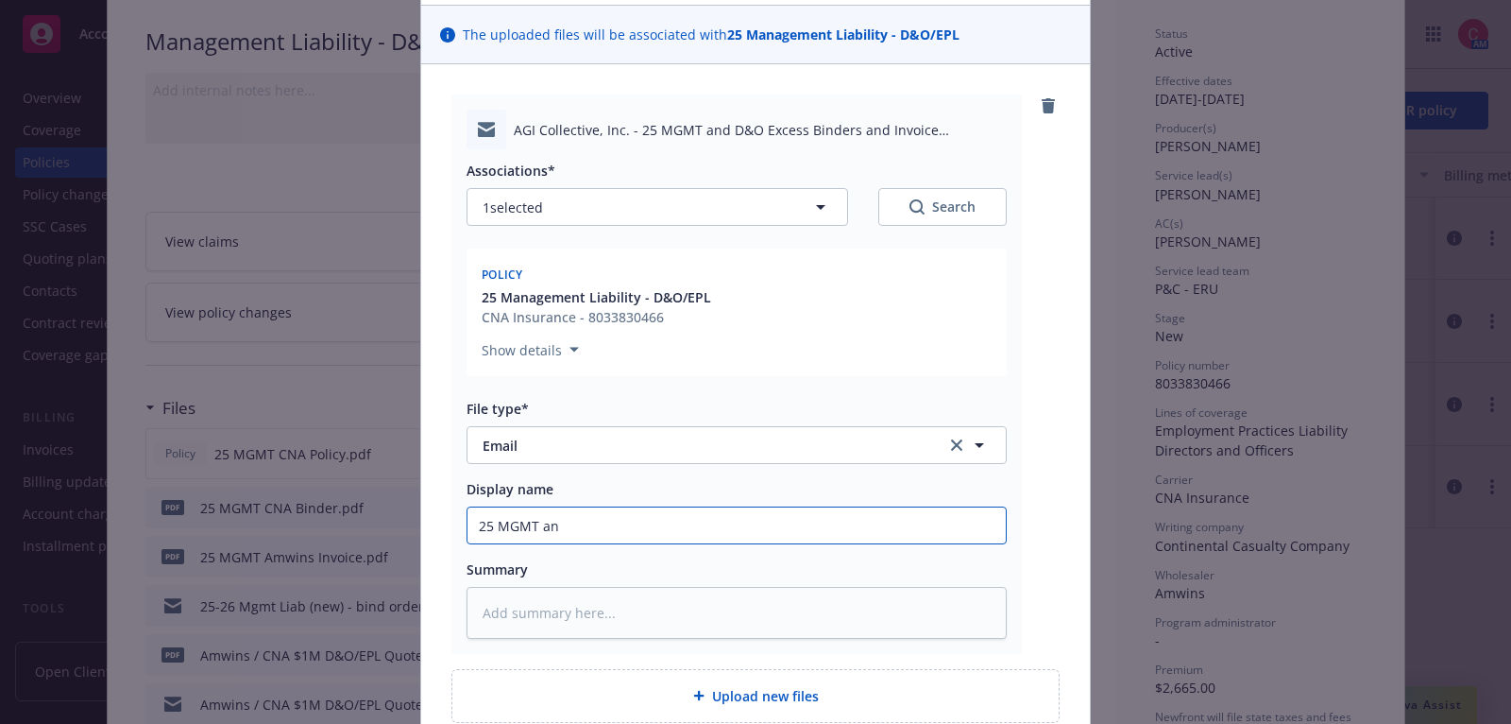
type input "25 MGMT and"
type textarea "x"
type input "25 MGMT and"
type textarea "x"
type input "25 MGMT and D"
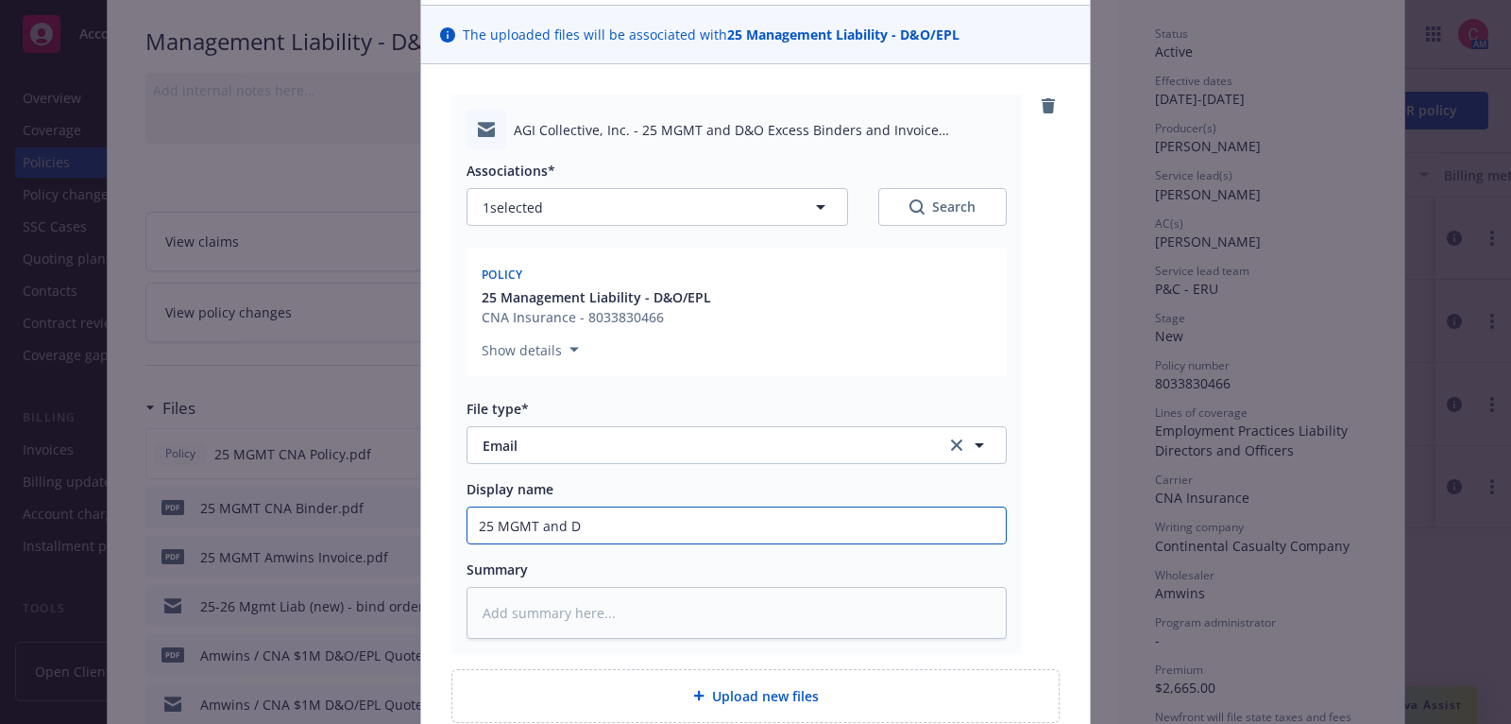
type textarea "x"
type input "25 MGMT and D&"
type textarea "x"
type input "25 MGMT and D&O"
type textarea "x"
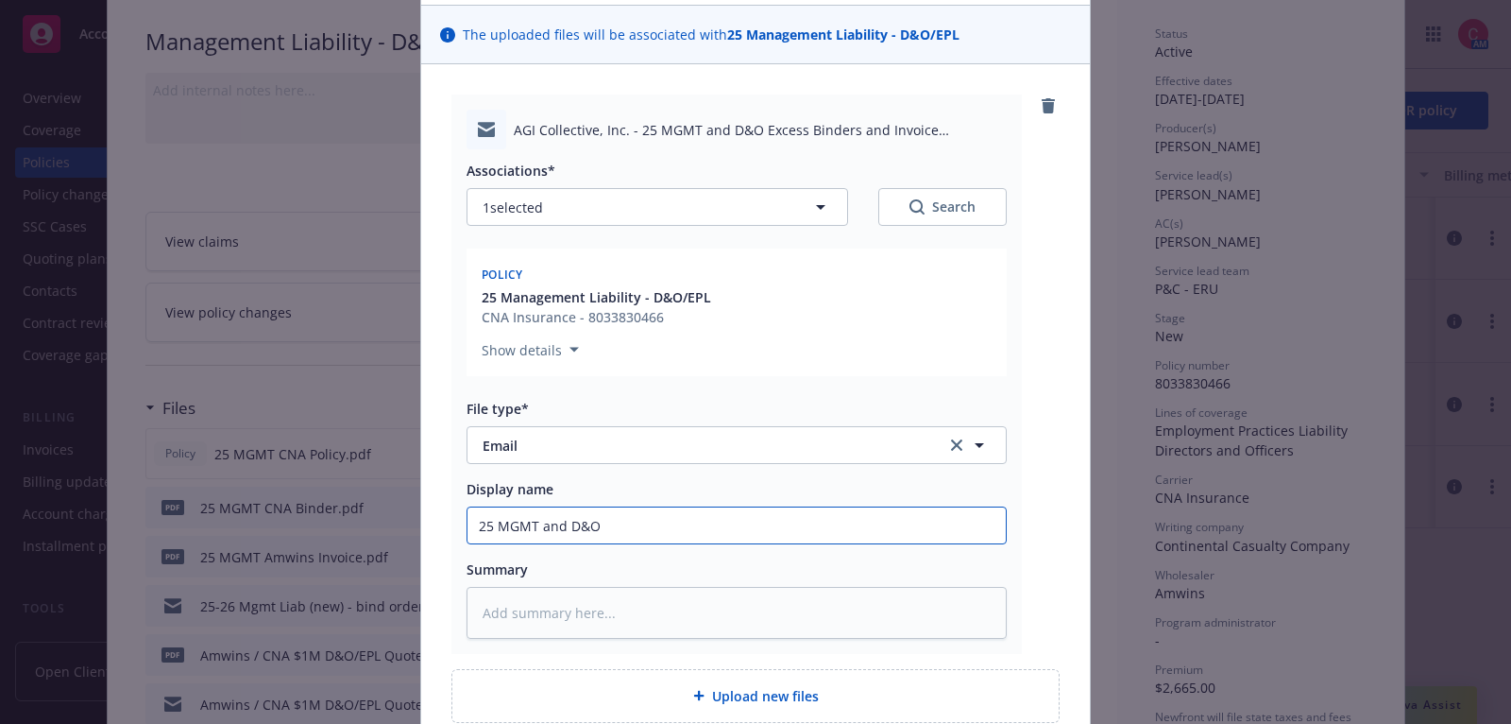
type input "25 MGMT and D&O"
type textarea "x"
type input "25 MGMT and D&O E"
type textarea "x"
type input "25 MGMT and D&O Ex"
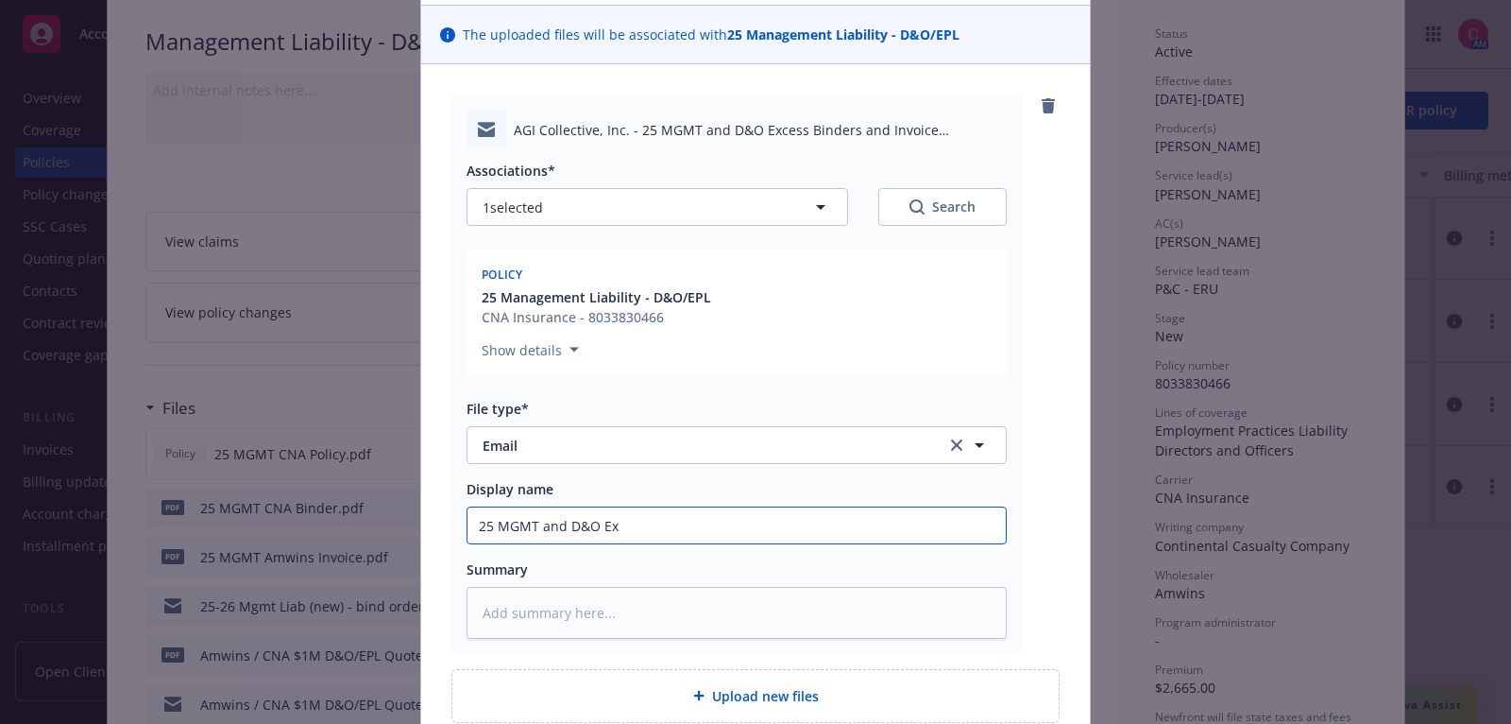
type textarea "x"
type input "25 MGMT and D&O Exc"
type textarea "x"
type input "25 MGMT and D&O Exce"
type textarea "x"
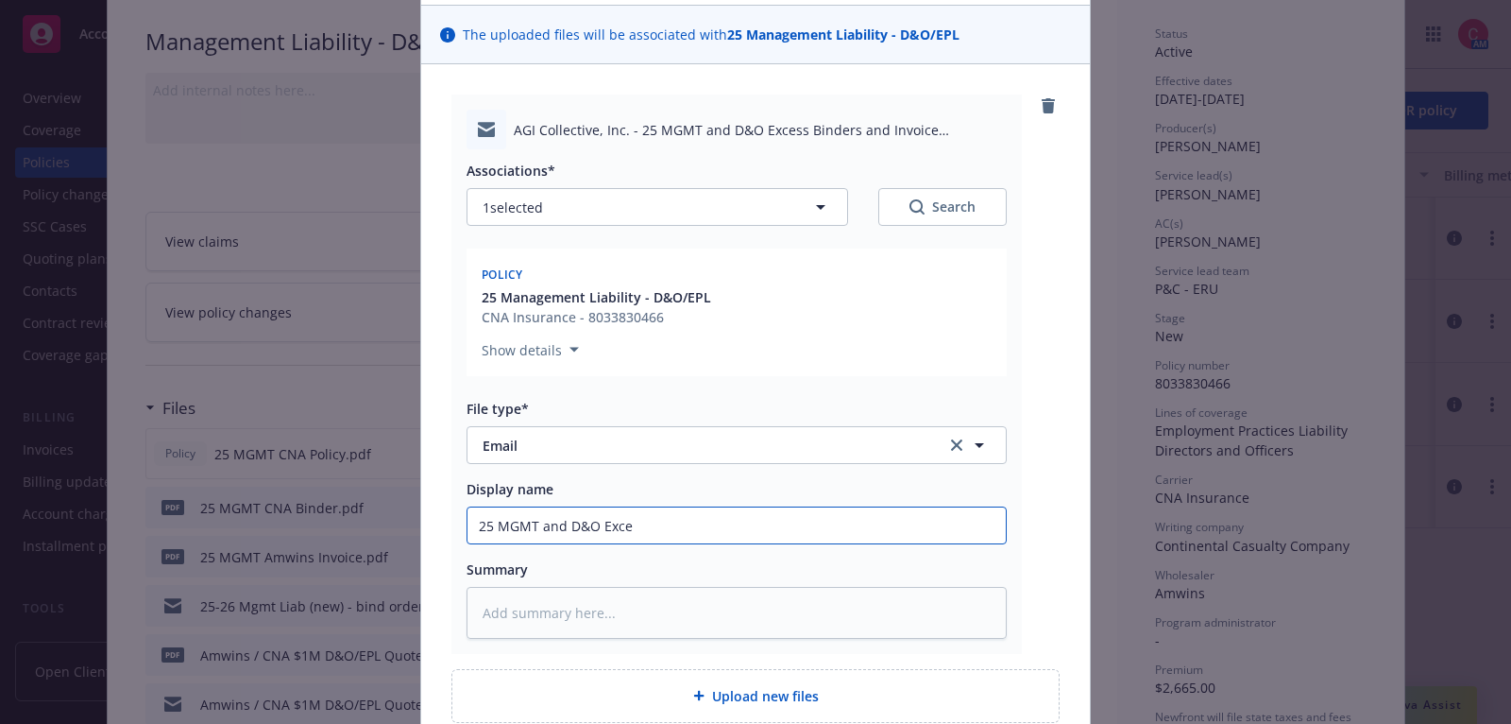
type input "25 MGMT and D&O Exces"
type textarea "x"
type input "25 MGMT and D&O Excess"
type textarea "x"
type input "25 MGMT and D&O Excess"
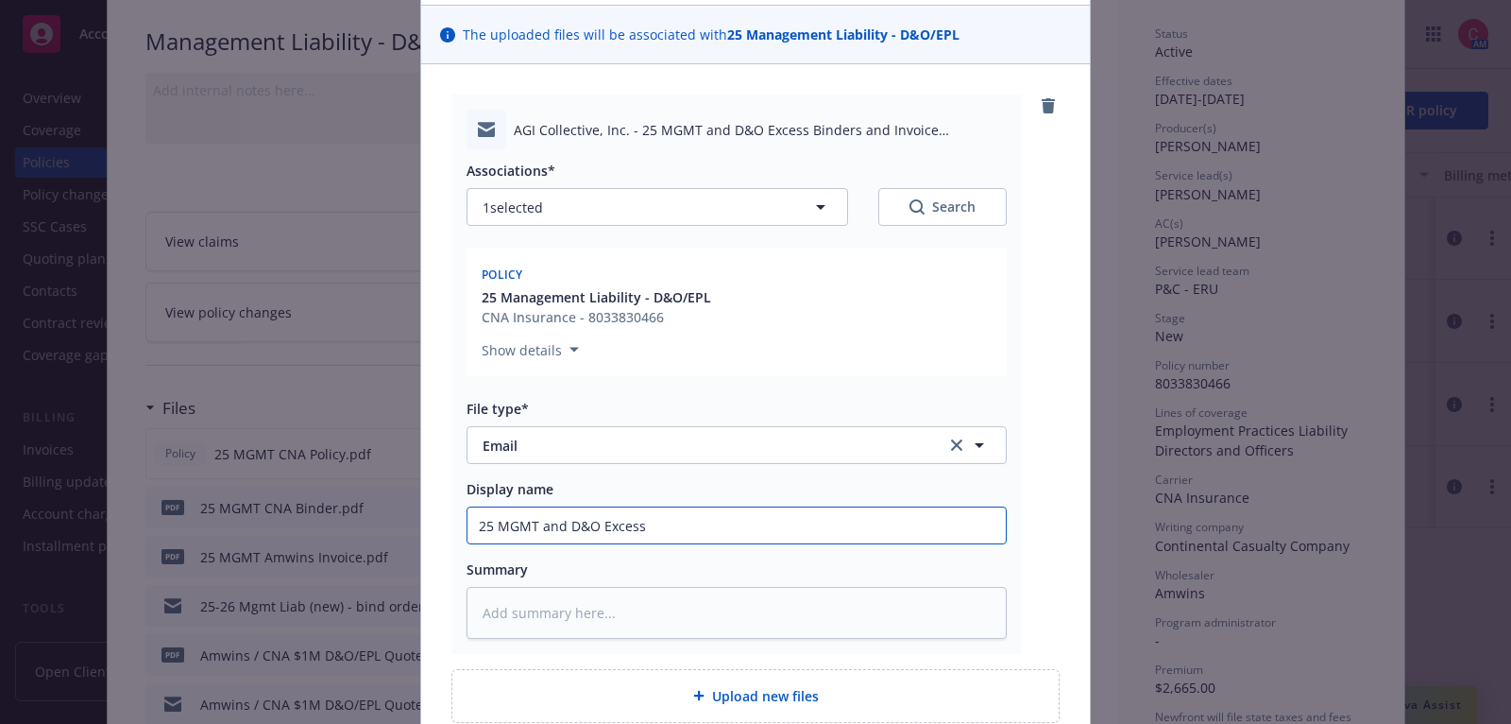
type textarea "x"
type input "25 MGMT and D&O Excess B"
type textarea "x"
type input "25 MGMT and D&O Excess Bi"
type textarea "x"
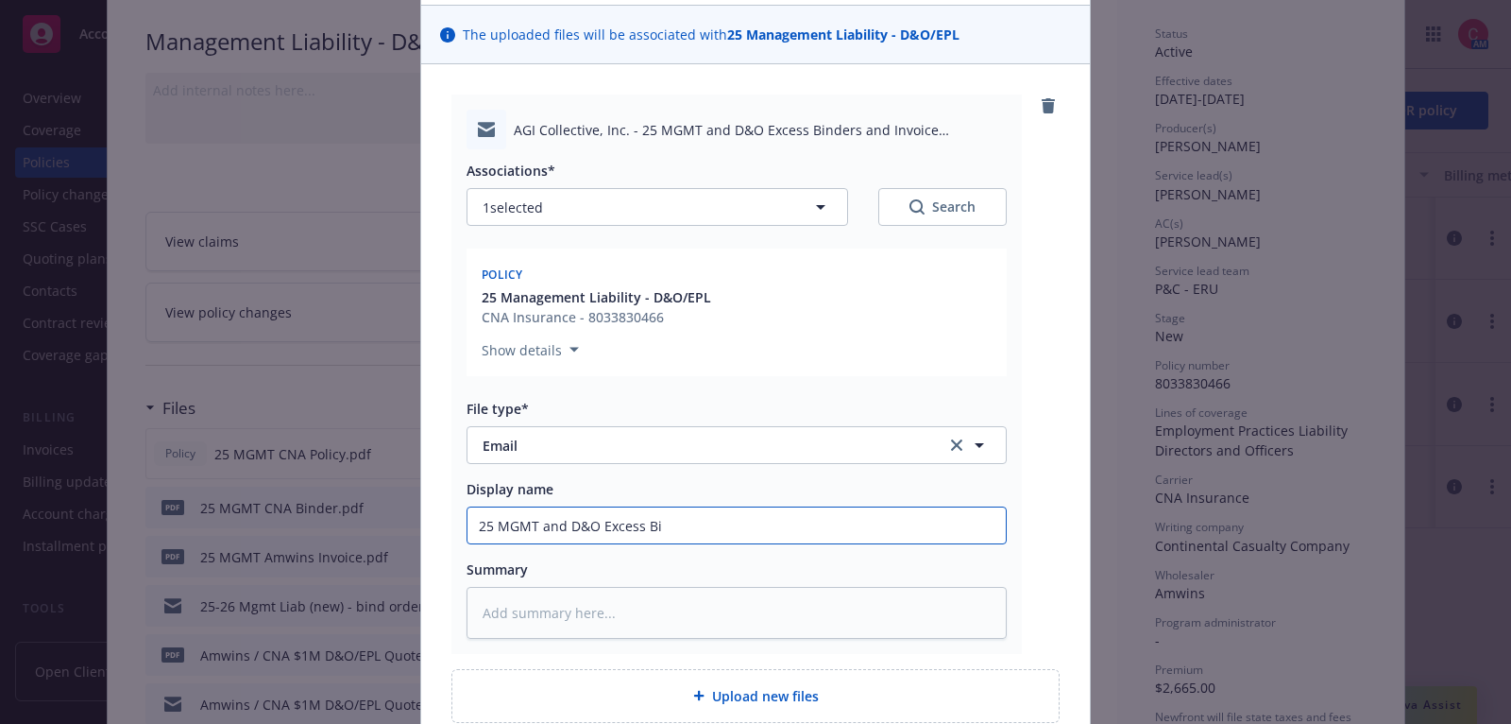
type input "25 MGMT and D&O Excess Bin"
type textarea "x"
type input "25 MGMT and D&O Excess Bind"
type textarea "x"
type input "25 MGMT and D&O Excess Binde"
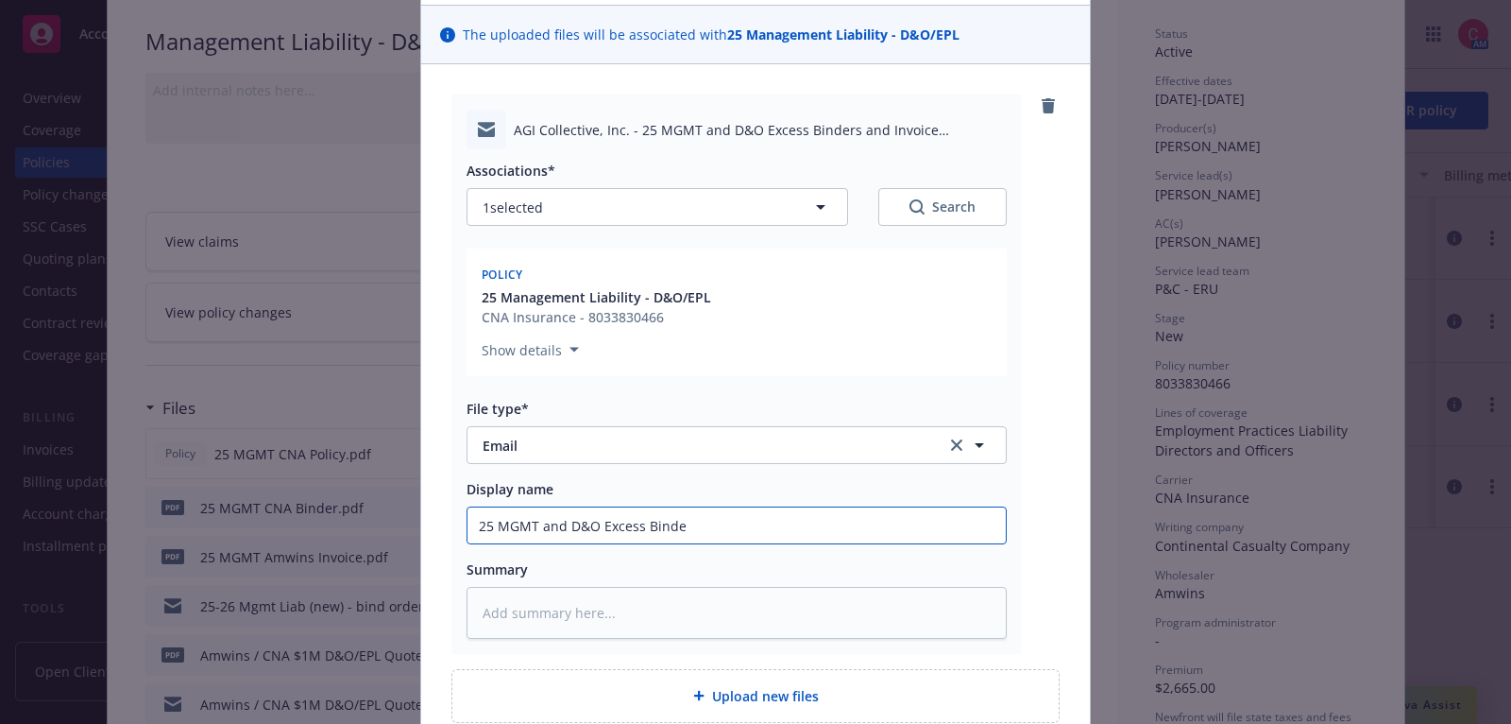
type textarea "x"
type input "25 MGMT and D&O Excess Binder"
type textarea "x"
type input "25 MGMT and D&O Excess Binders"
type textarea "x"
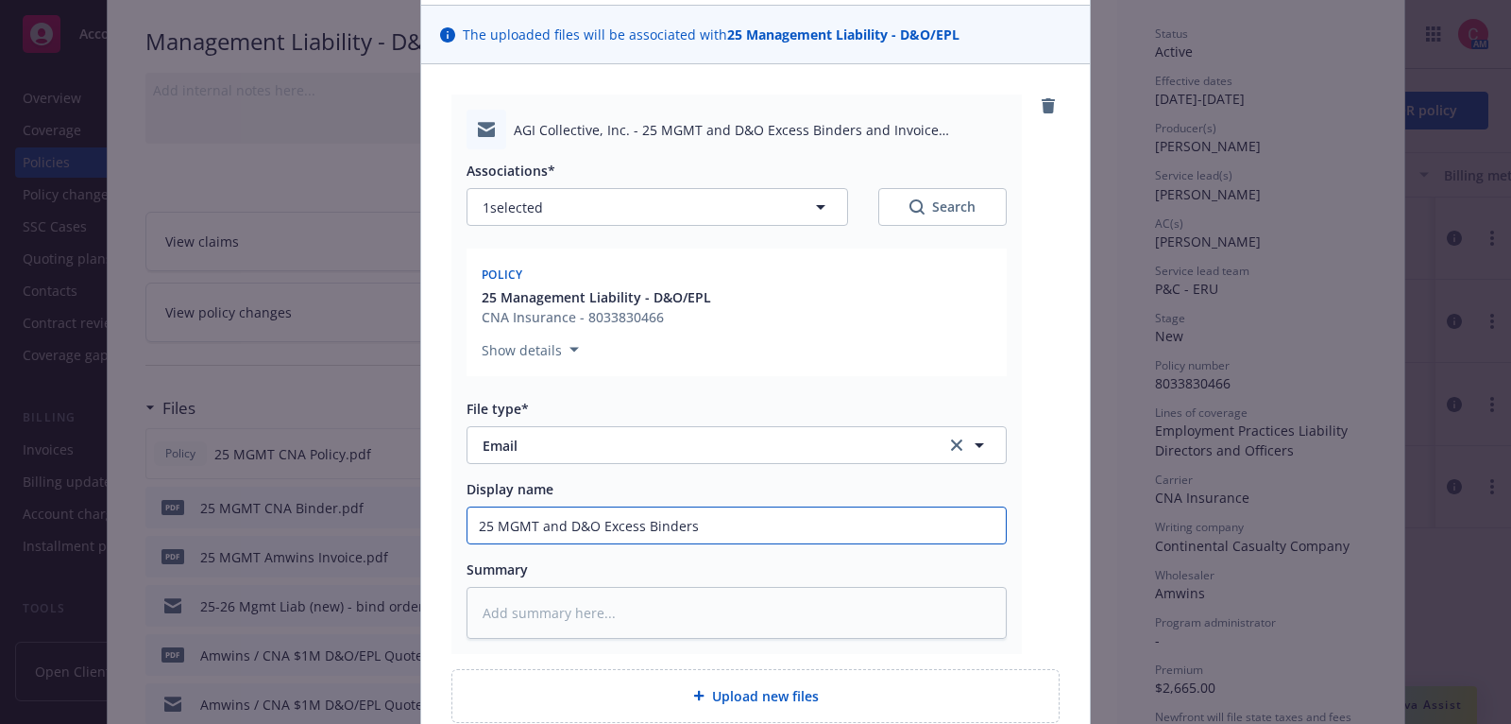
type input "25 MGMT and D&O Excess Binders"
type textarea "x"
type input "25 MGMT and D&O Excess Binders a"
type textarea "x"
type input "25 MGMT and D&O Excess Binders an"
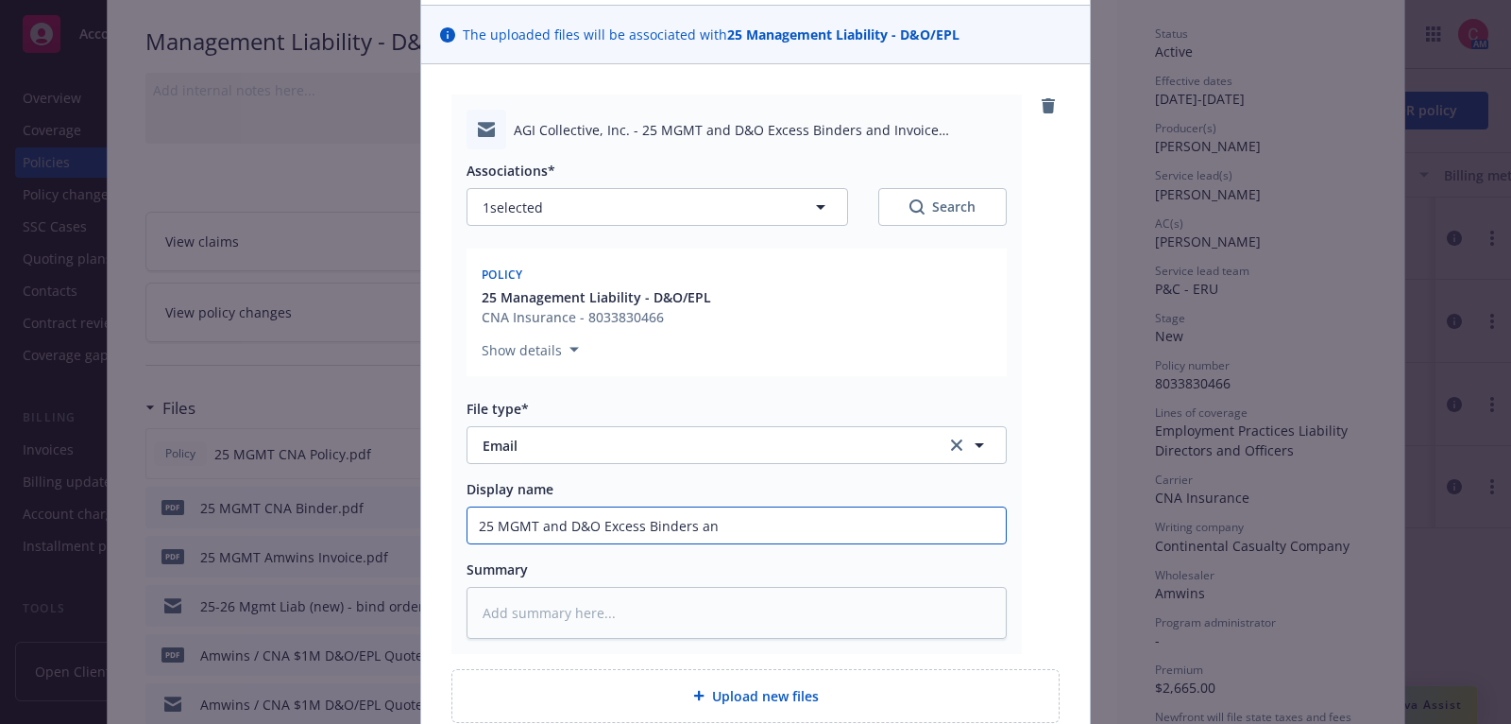
type textarea "x"
type input "25 MGMT and D&O Excess Binders and"
type textarea "x"
type input "25 MGMT and D&O Excess Binders and"
type textarea "x"
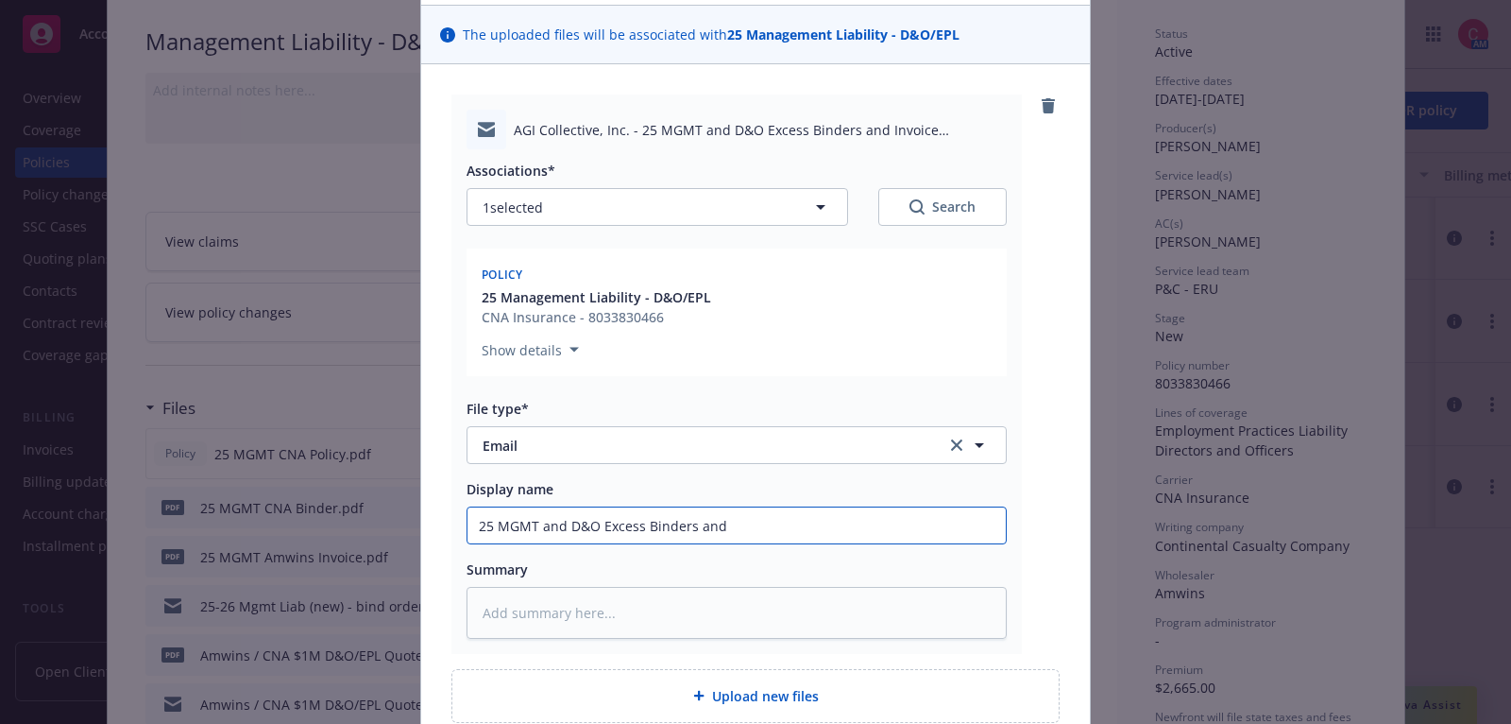
type input "25 MGMT and D&O Excess Binders and I"
type textarea "x"
type input "25 MGMT and D&O Excess Binders and In"
type textarea "x"
type input "25 MGMT and D&O Excess Binders and Inv"
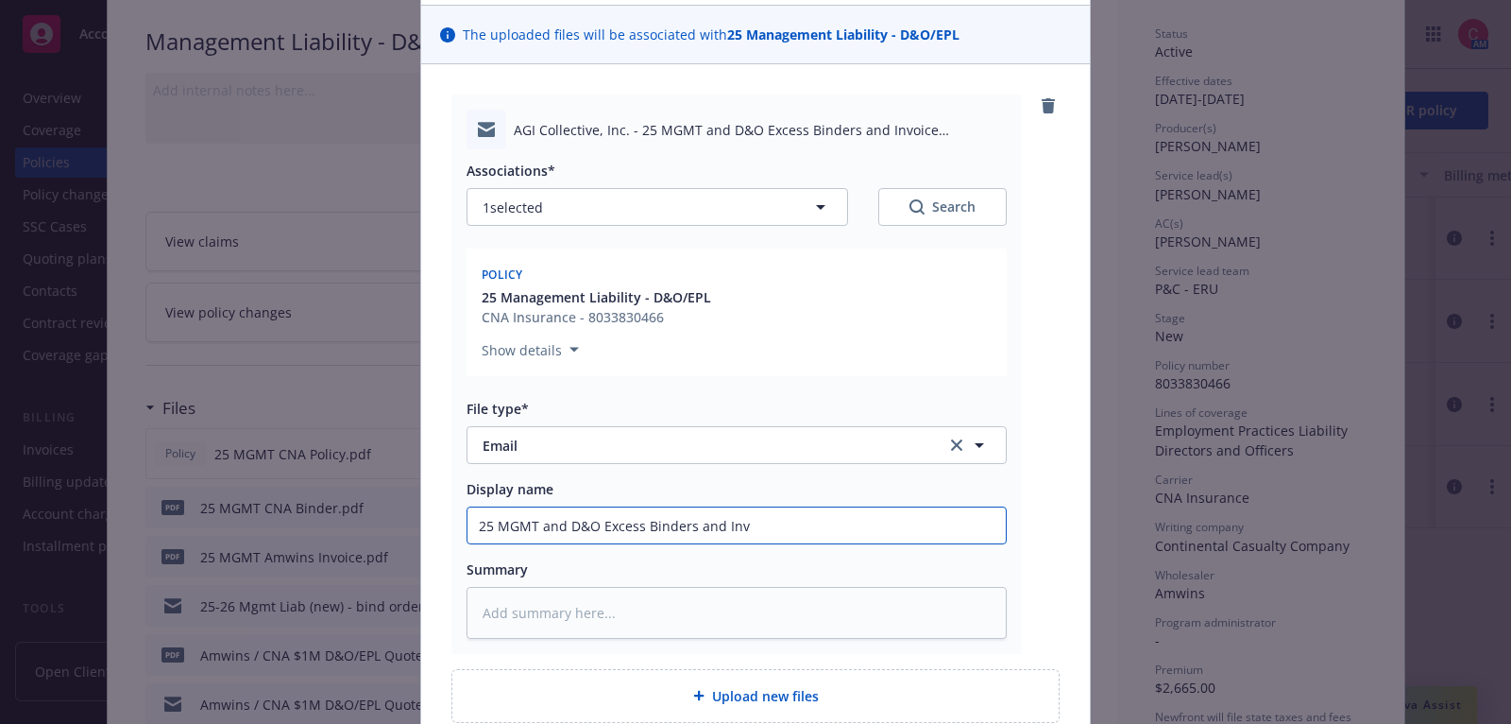
type textarea "x"
type input "25 MGMT and D&O Excess Binders and Invo"
type textarea "x"
type input "25 MGMT and D&O Excess Binders and Invoi"
type textarea "x"
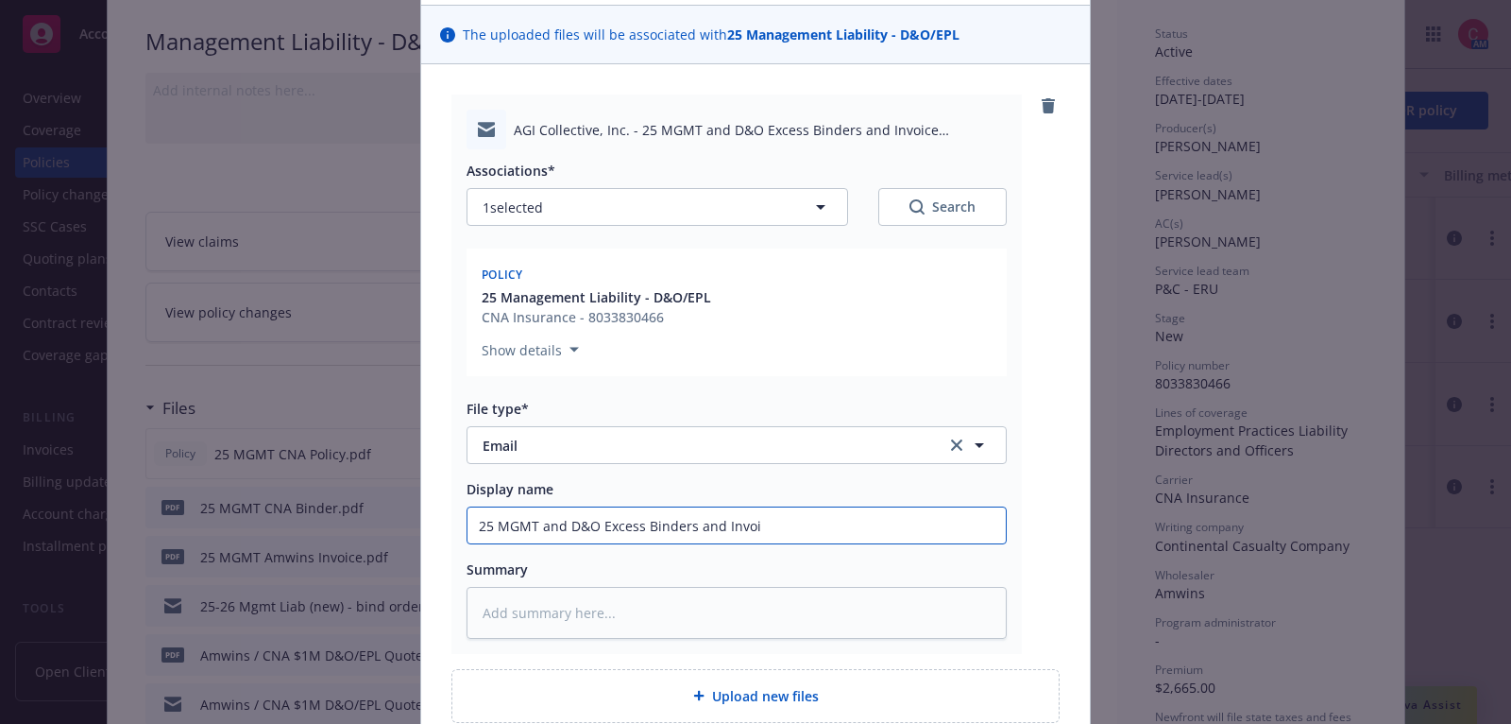
type input "25 MGMT and D&O Excess Binders and Invoic"
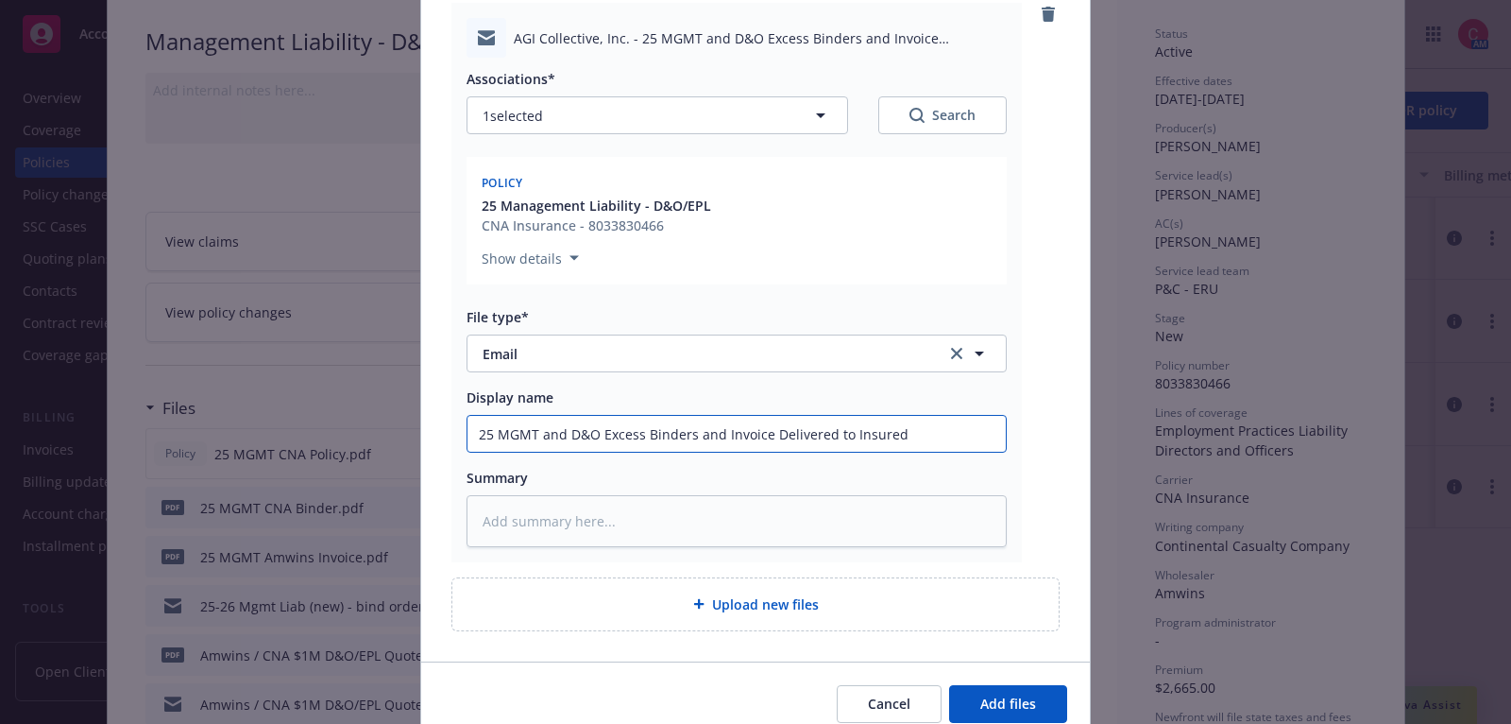
scroll to position [297, 0]
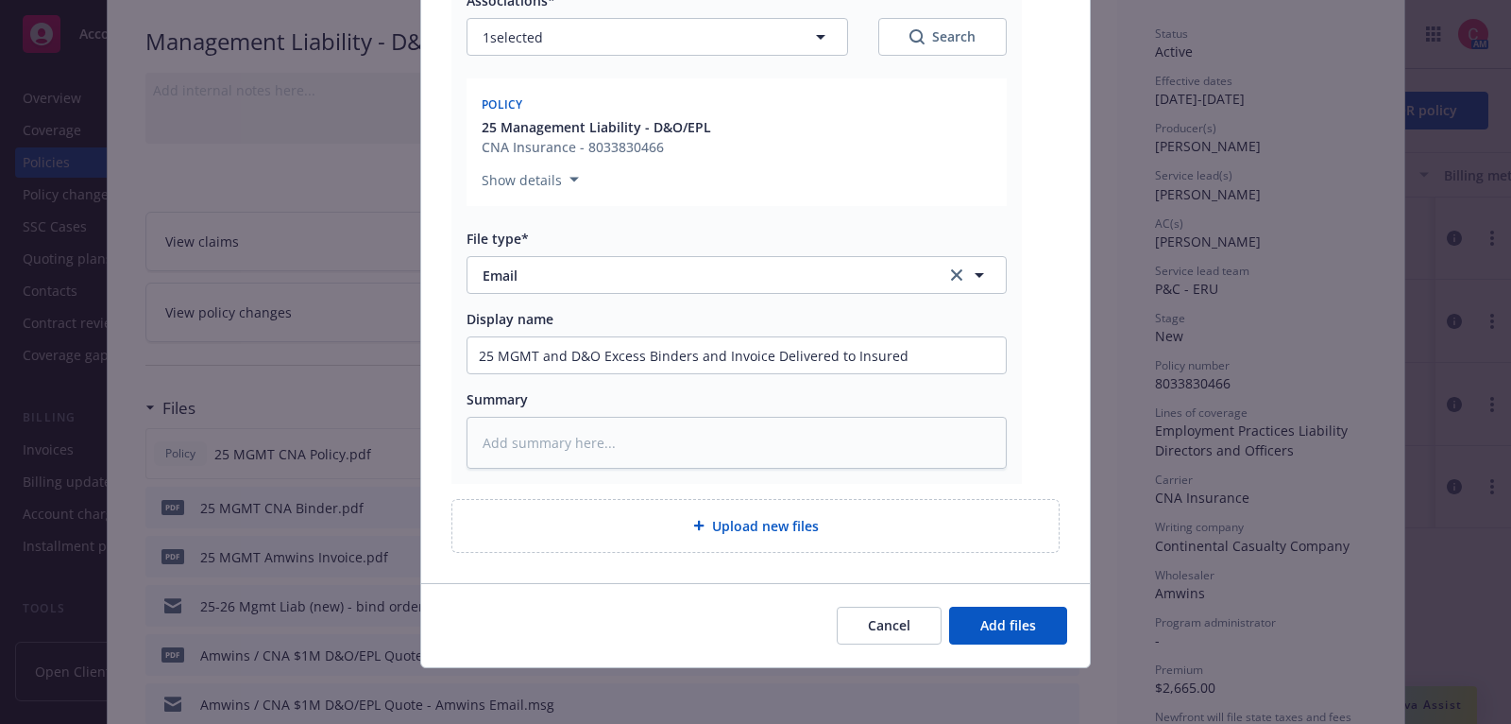
click at [1000, 642] on div "Cancel Add files" at bounding box center [755, 625] width 669 height 84
click at [999, 627] on span "Add files" at bounding box center [1008, 625] width 56 height 18
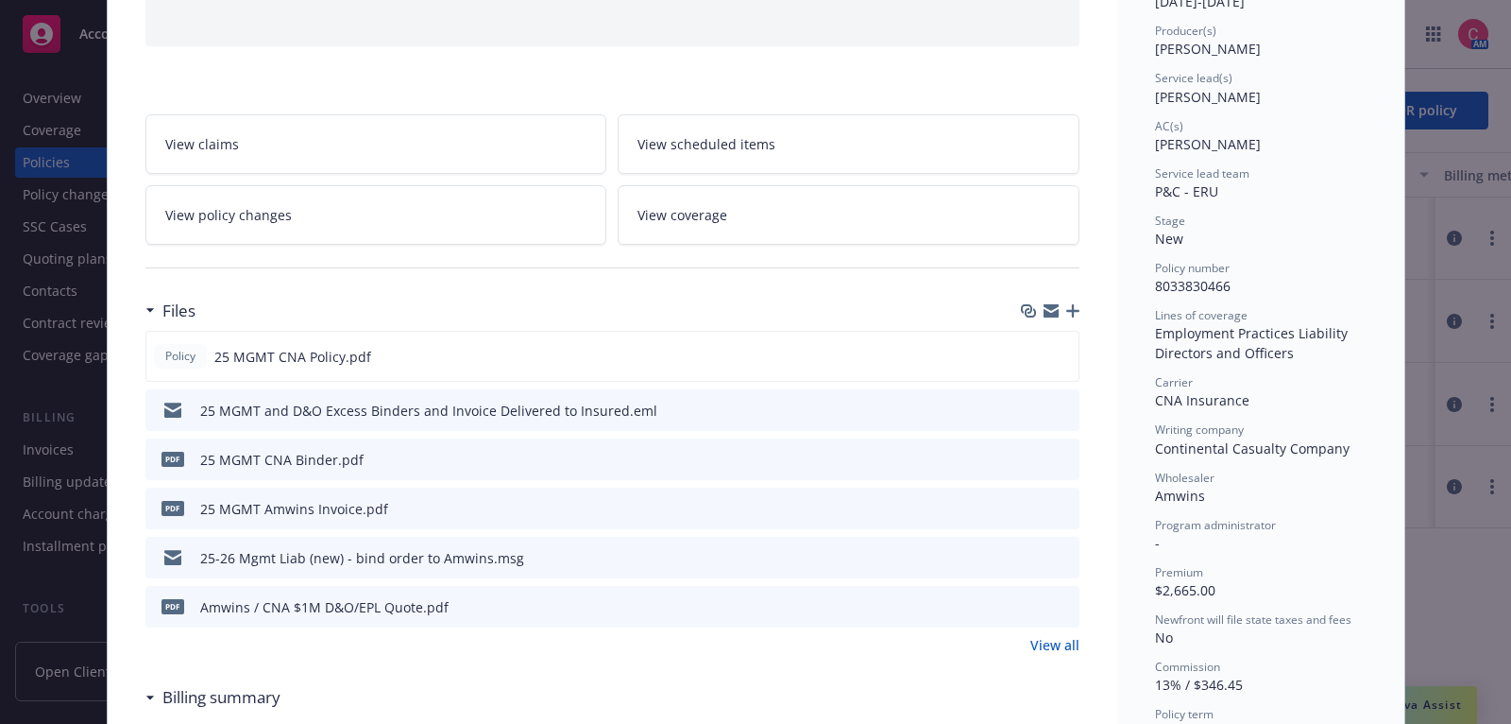
scroll to position [230, 0]
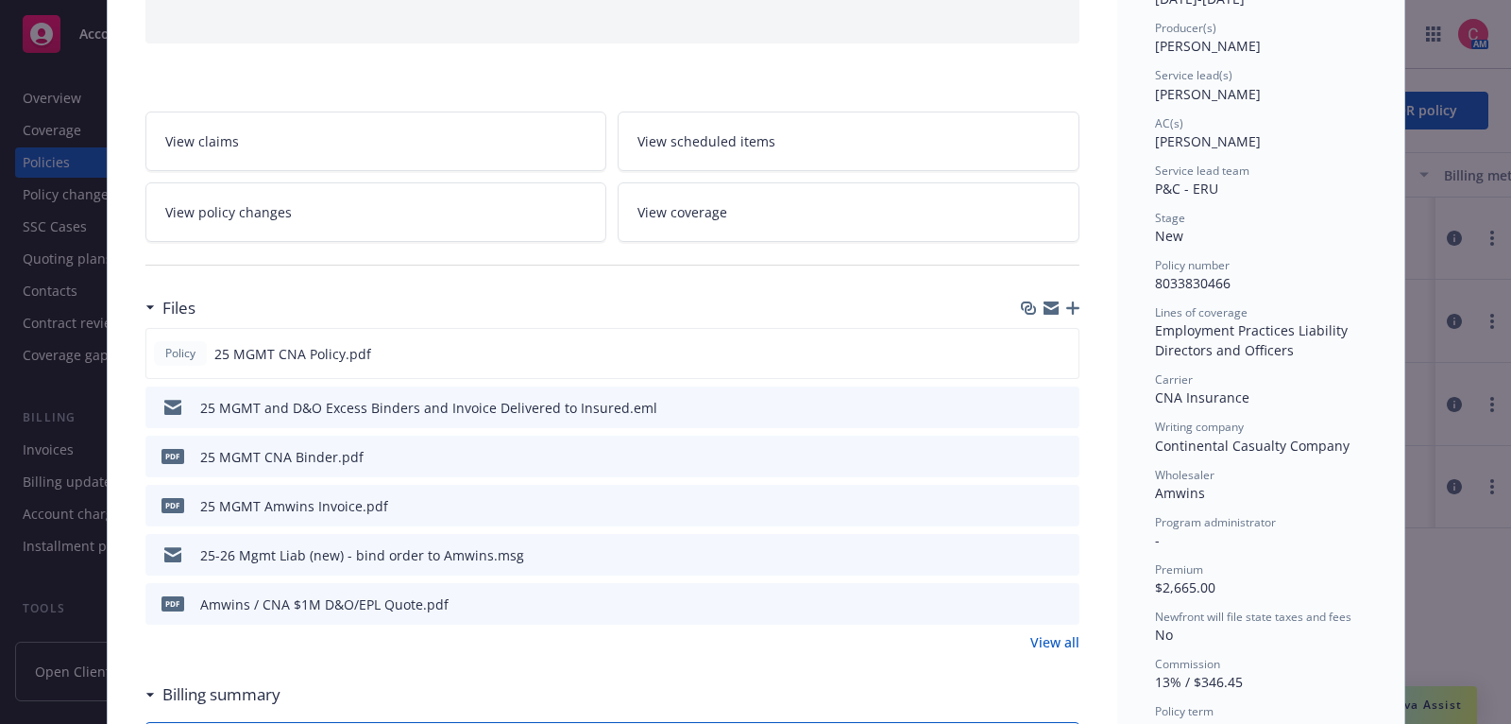
click at [1068, 633] on link "View all" at bounding box center [1054, 642] width 49 height 20
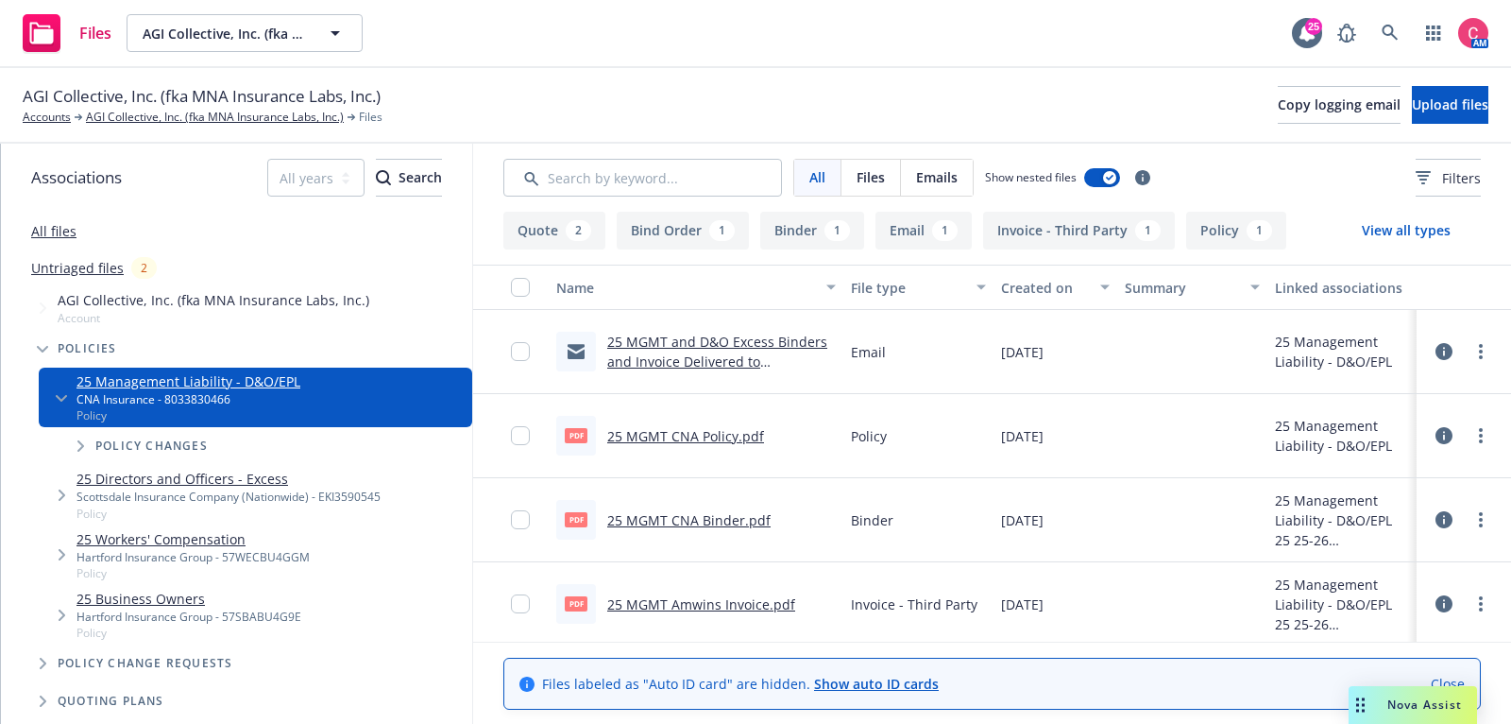
click at [1443, 353] on icon at bounding box center [1444, 351] width 17 height 17
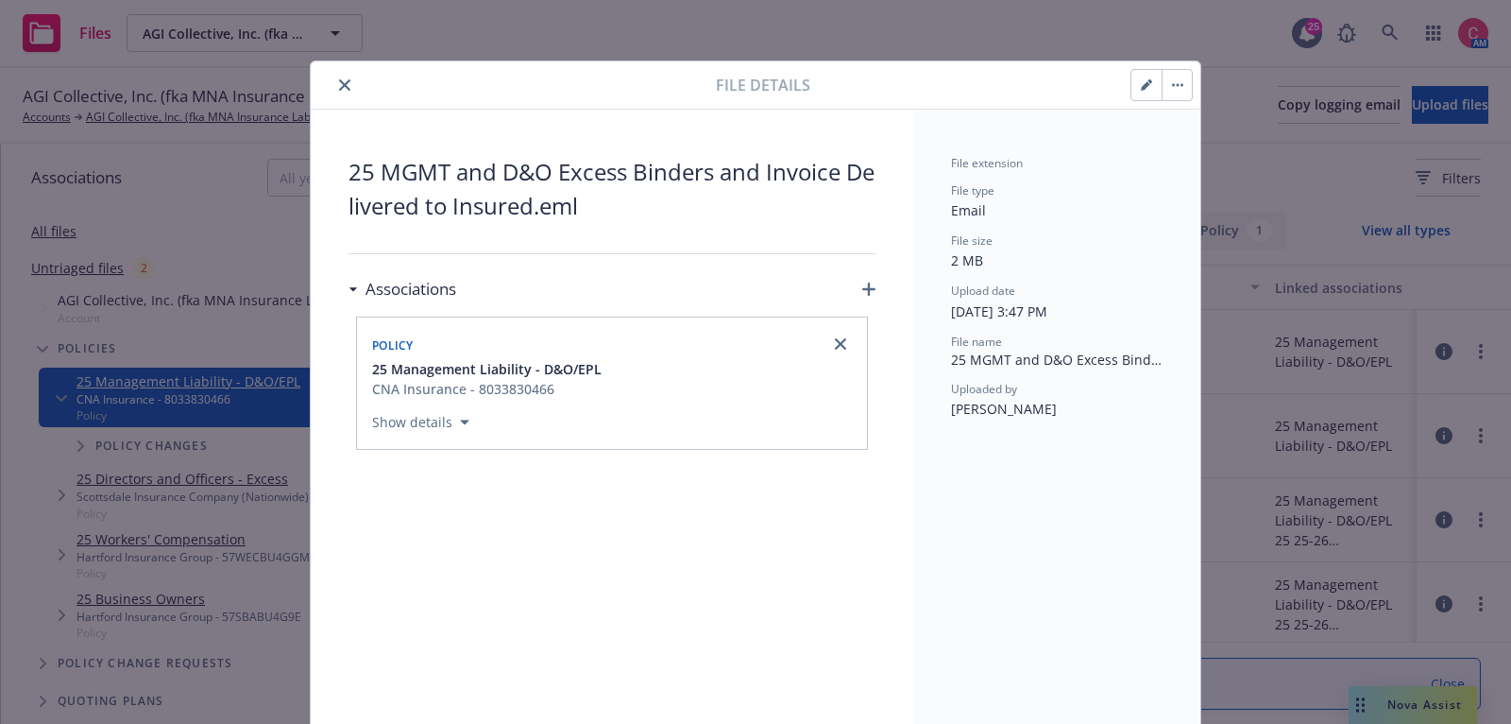
click at [1184, 86] on button "button" at bounding box center [1177, 85] width 30 height 30
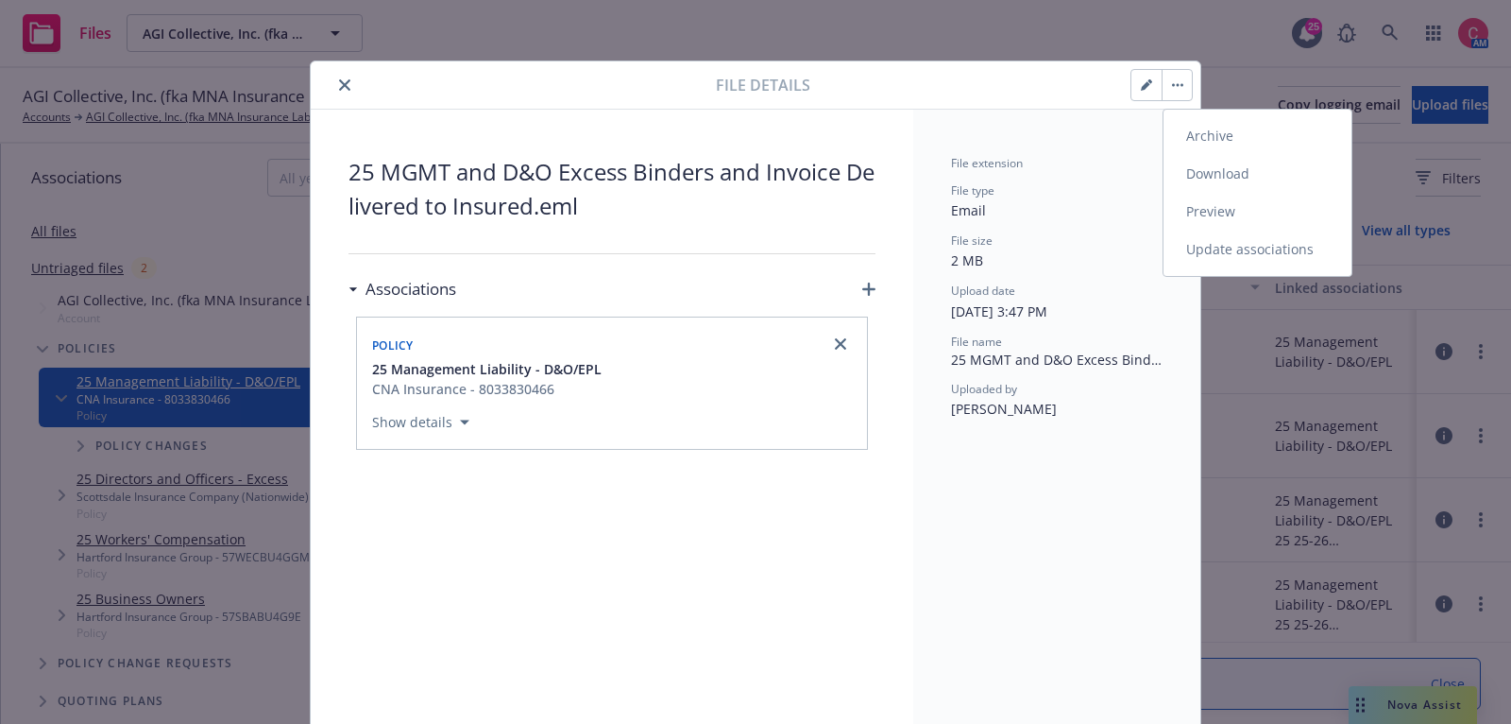
click at [1205, 264] on link "Update associations" at bounding box center [1258, 249] width 188 height 38
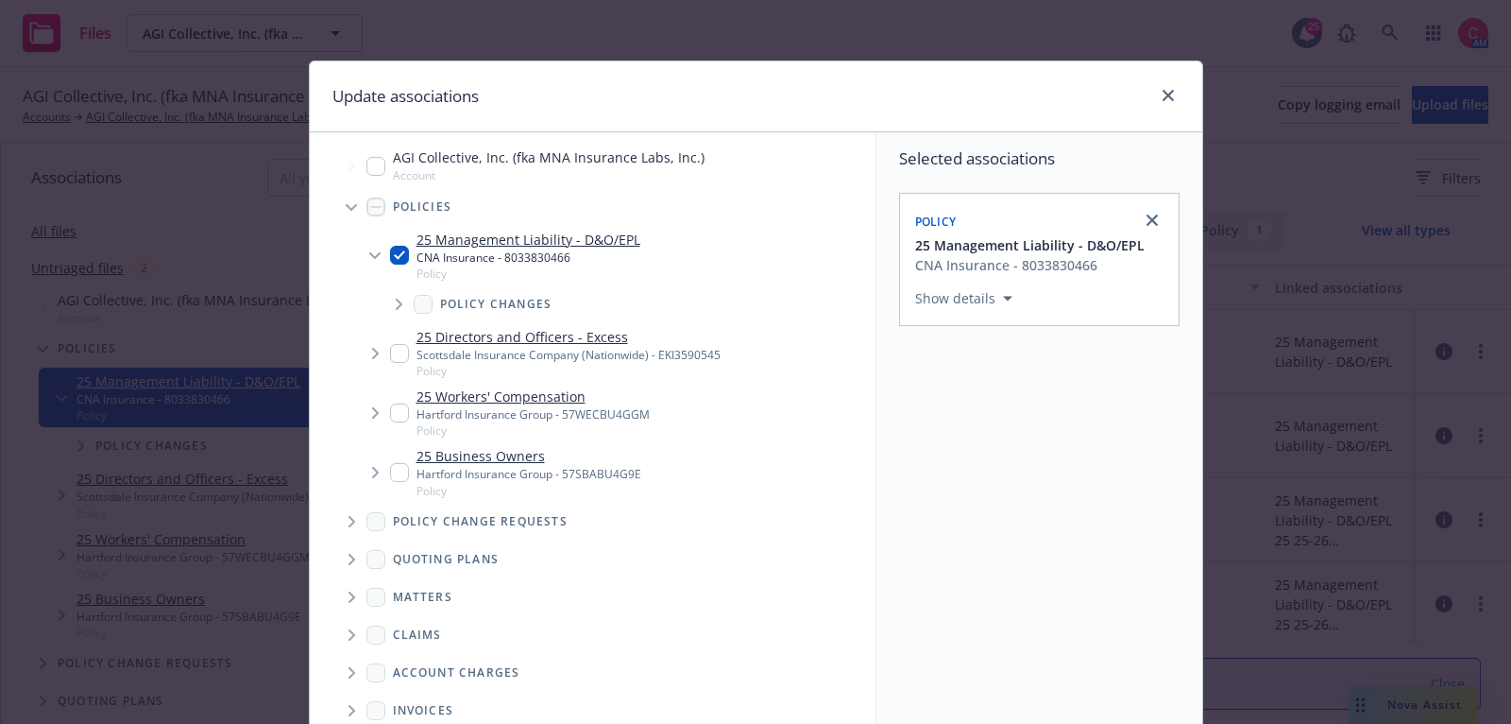
click at [407, 355] on input "Tree Example" at bounding box center [399, 353] width 19 height 19
checkbox input "true"
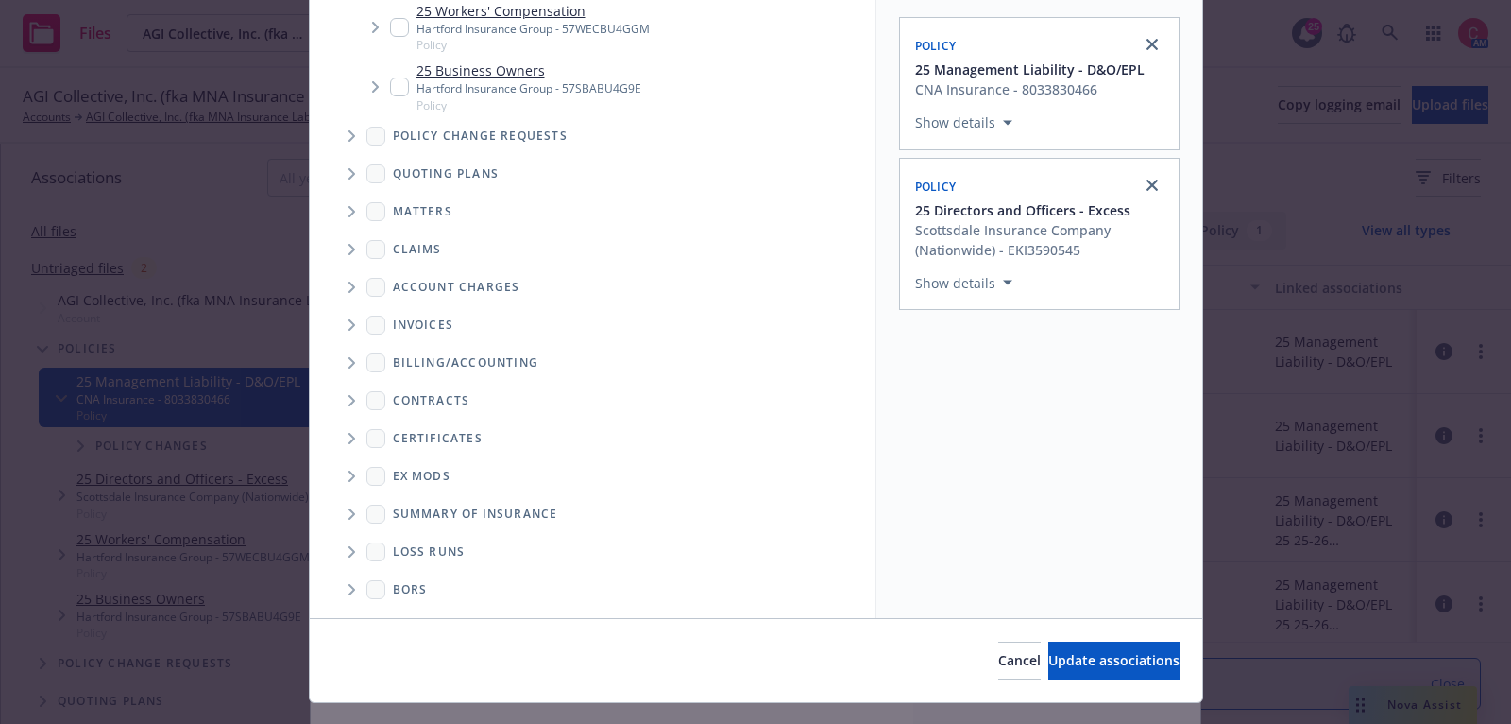
scroll to position [213, 0]
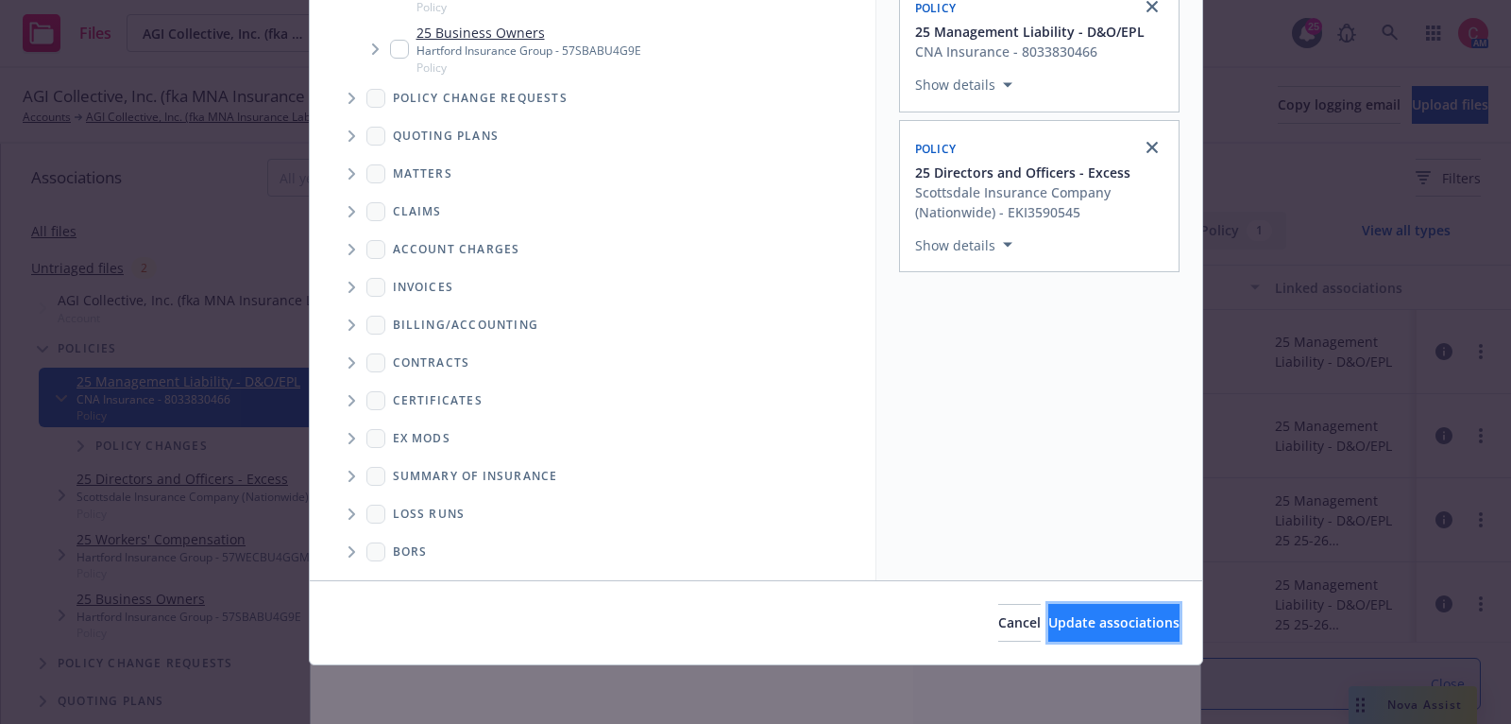
click at [1052, 625] on span "Update associations" at bounding box center [1113, 622] width 131 height 18
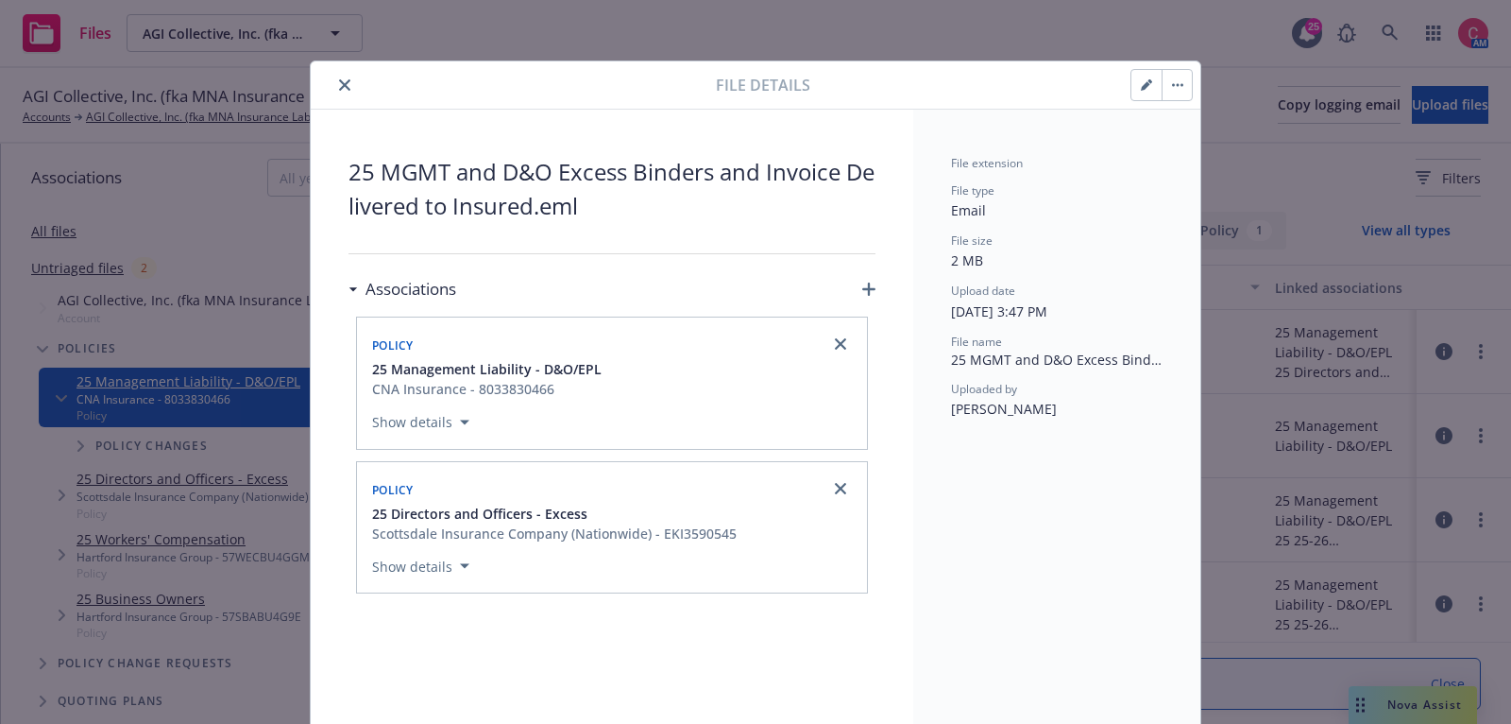
click at [345, 86] on icon "close" at bounding box center [344, 84] width 11 height 11
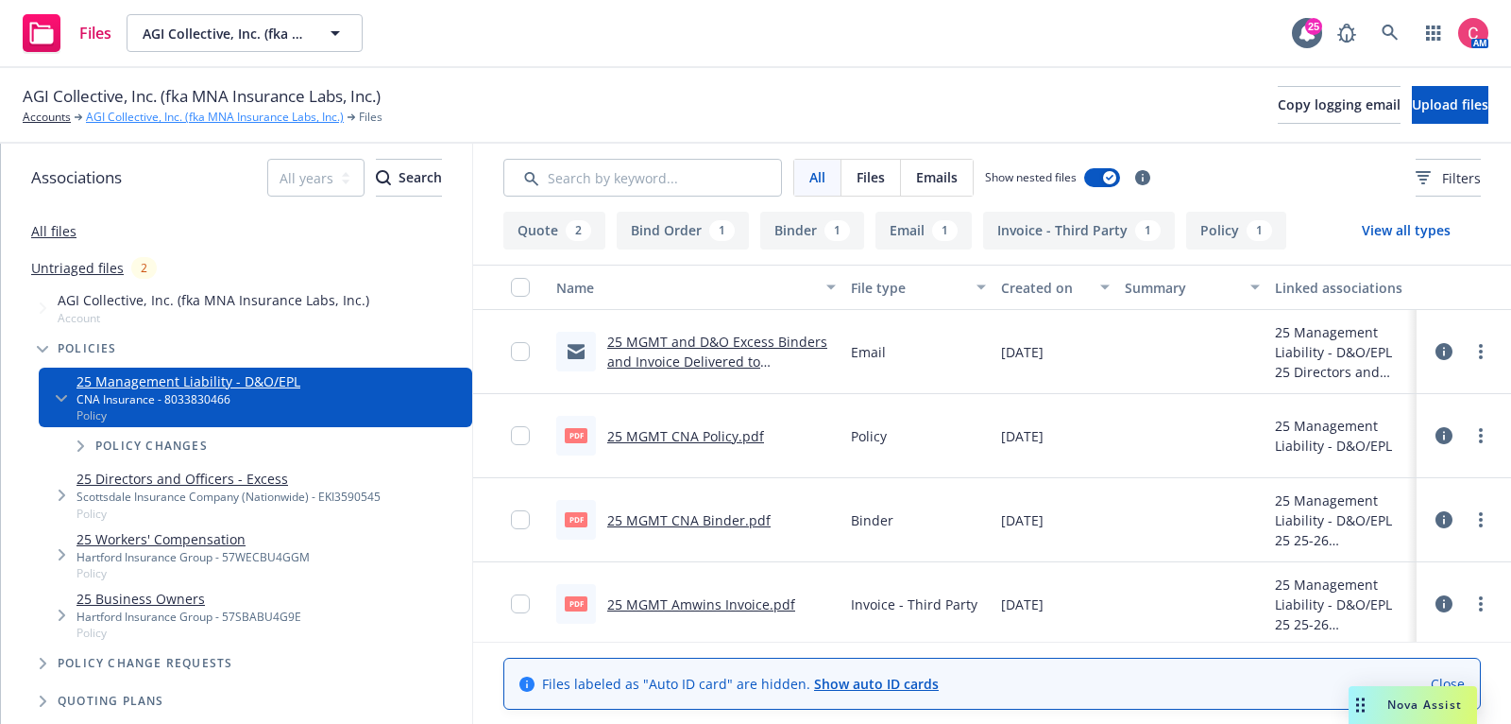
click at [160, 111] on link "AGI Collective, Inc. (fka MNA Insurance Labs, Inc.)" at bounding box center [215, 117] width 258 height 17
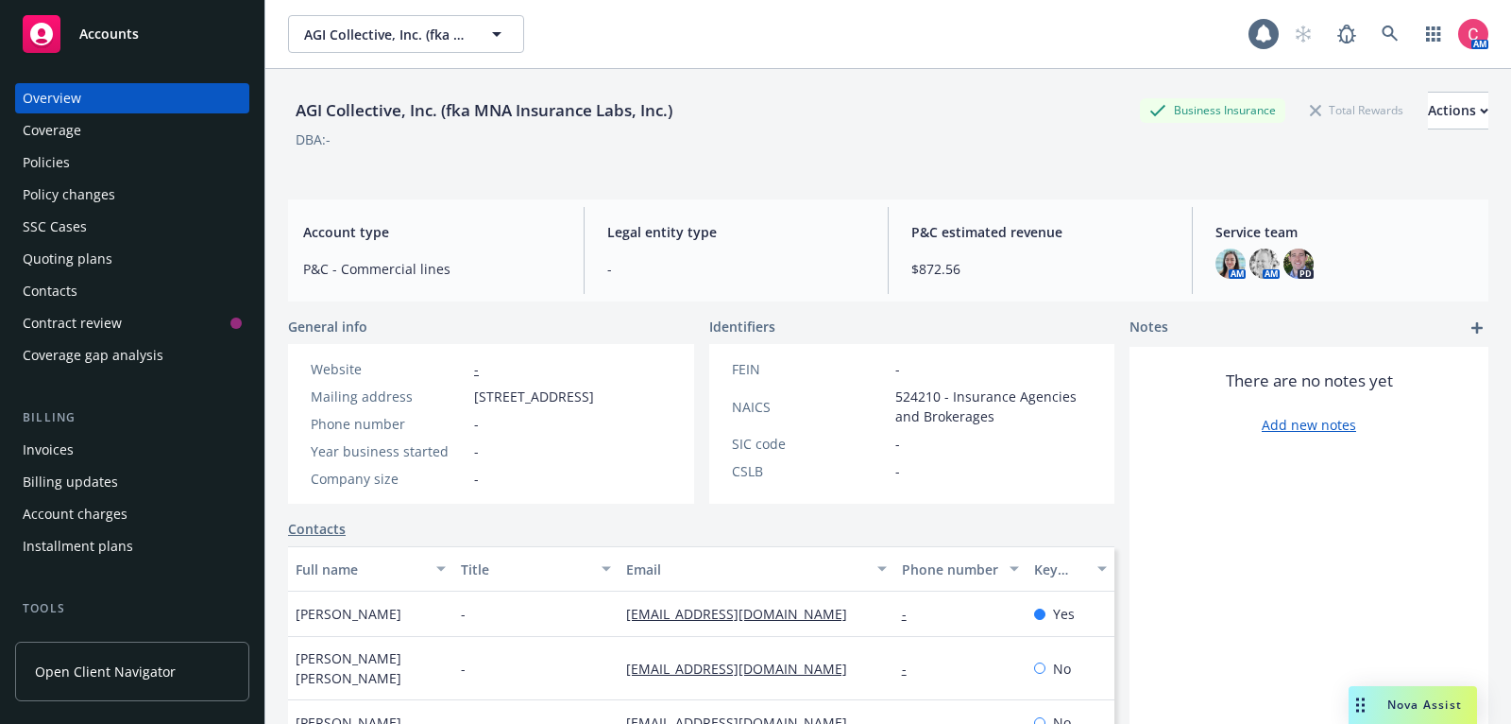
click at [153, 159] on div "Policies" at bounding box center [132, 162] width 219 height 30
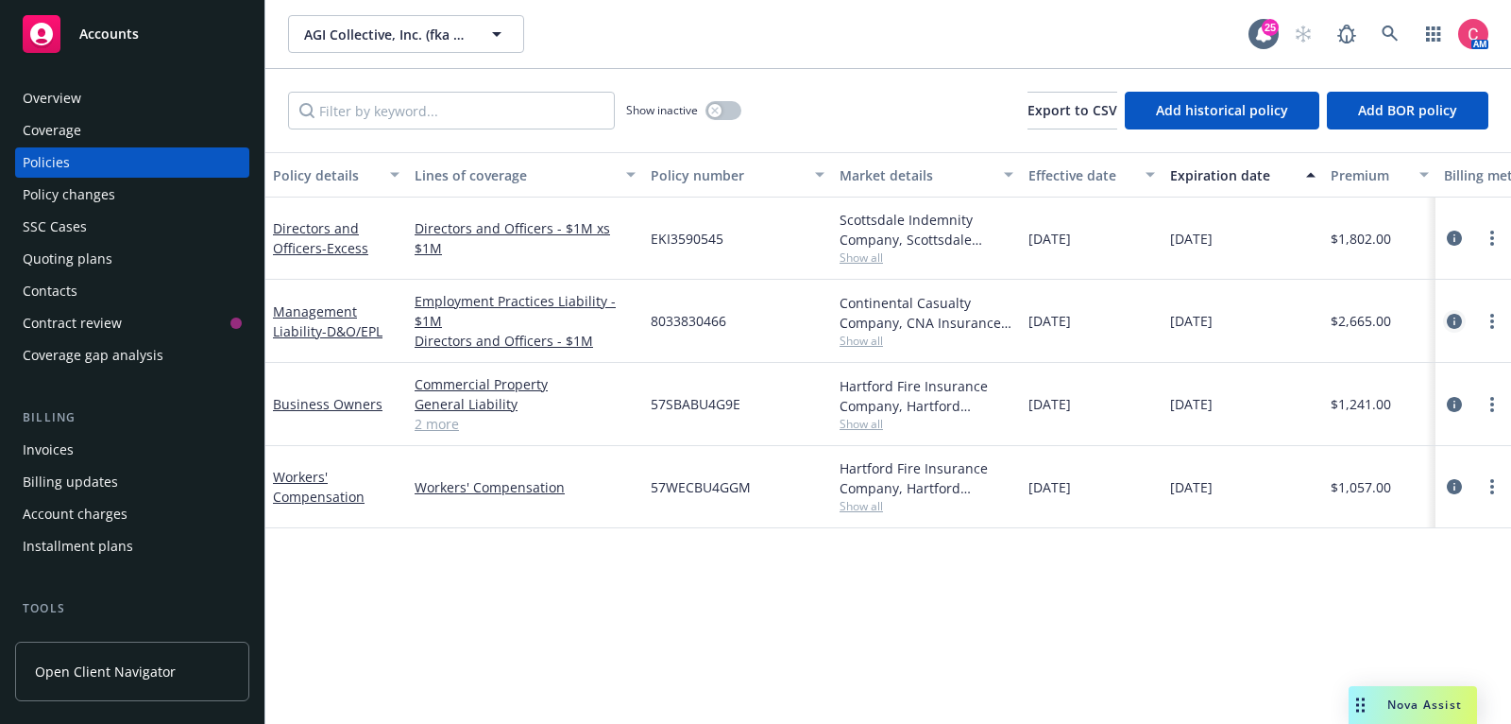
click at [1460, 322] on icon "circleInformation" at bounding box center [1454, 321] width 15 height 15
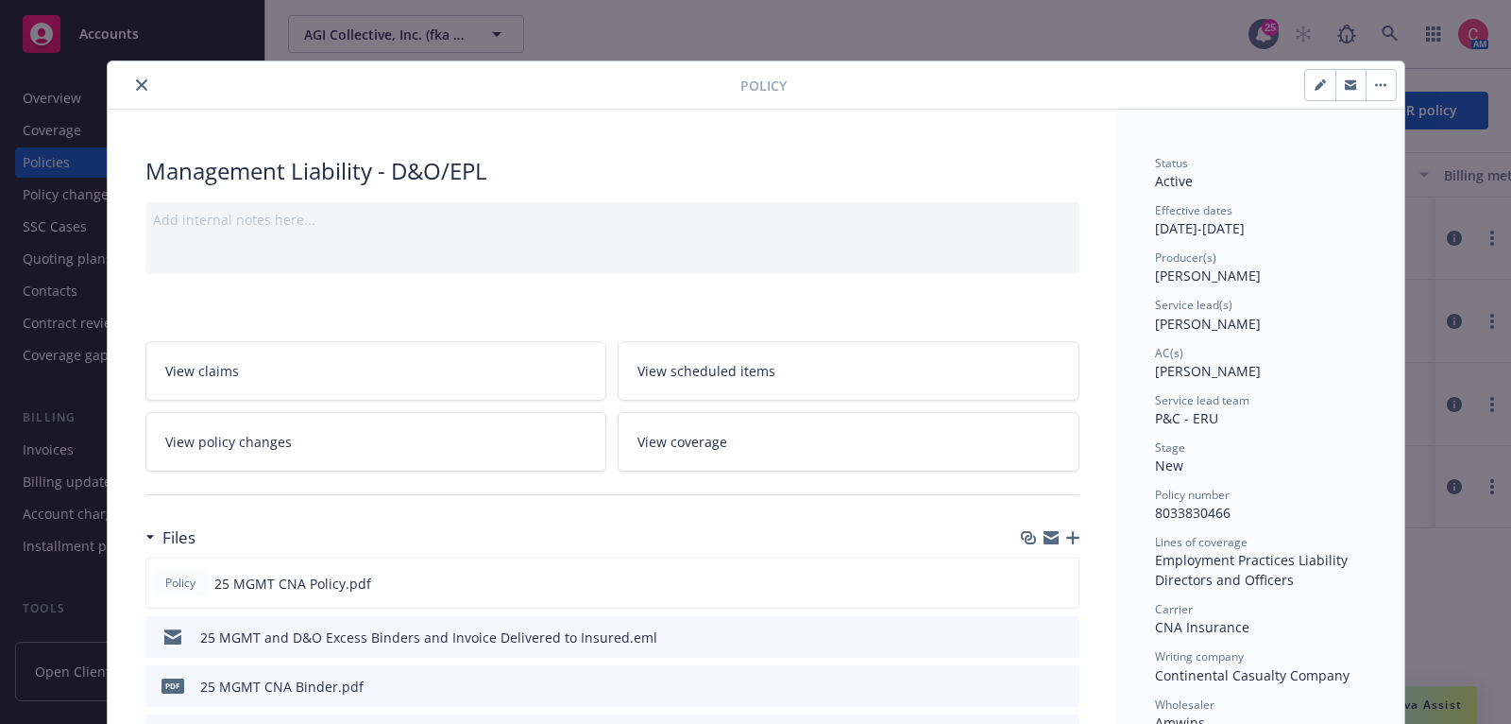
click at [1078, 534] on icon "button" at bounding box center [1072, 537] width 13 height 13
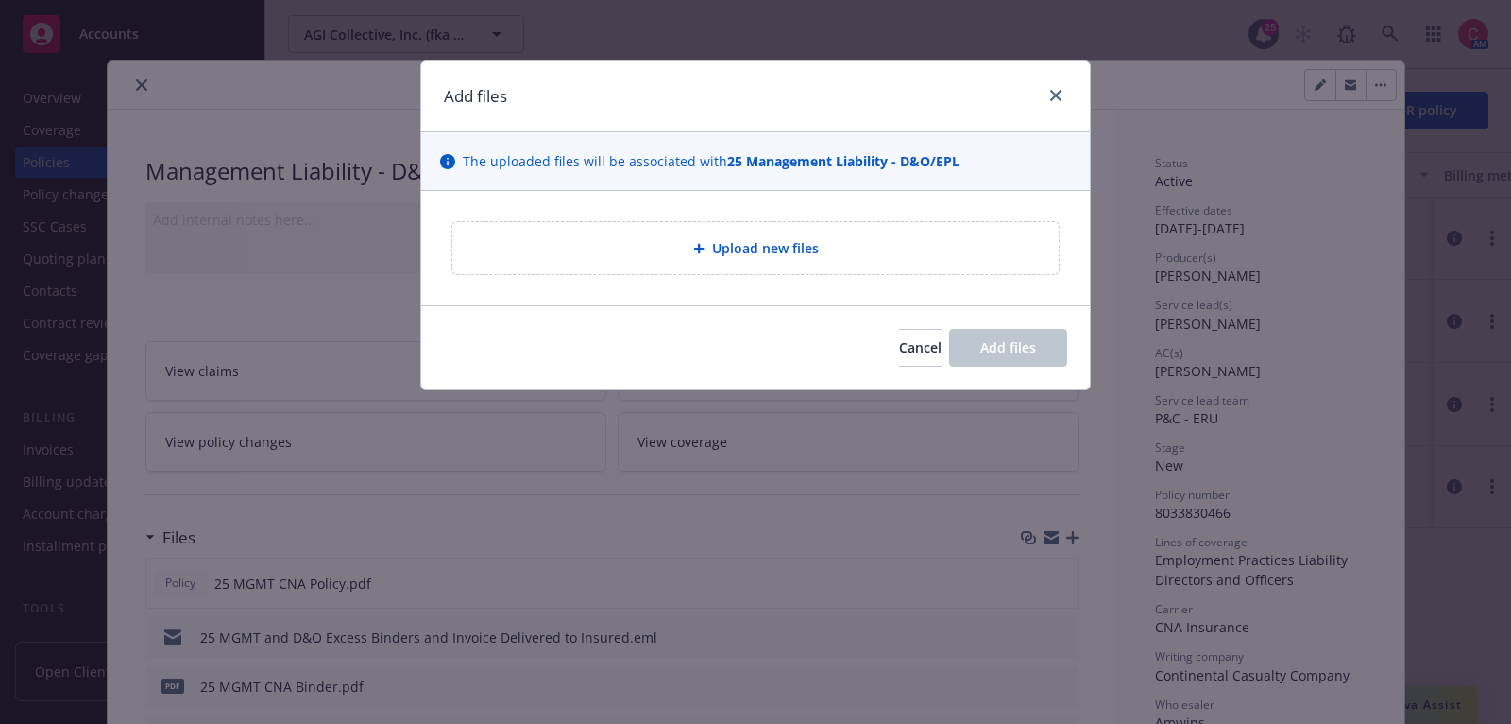
click at [828, 244] on div "Upload new files" at bounding box center [756, 248] width 576 height 22
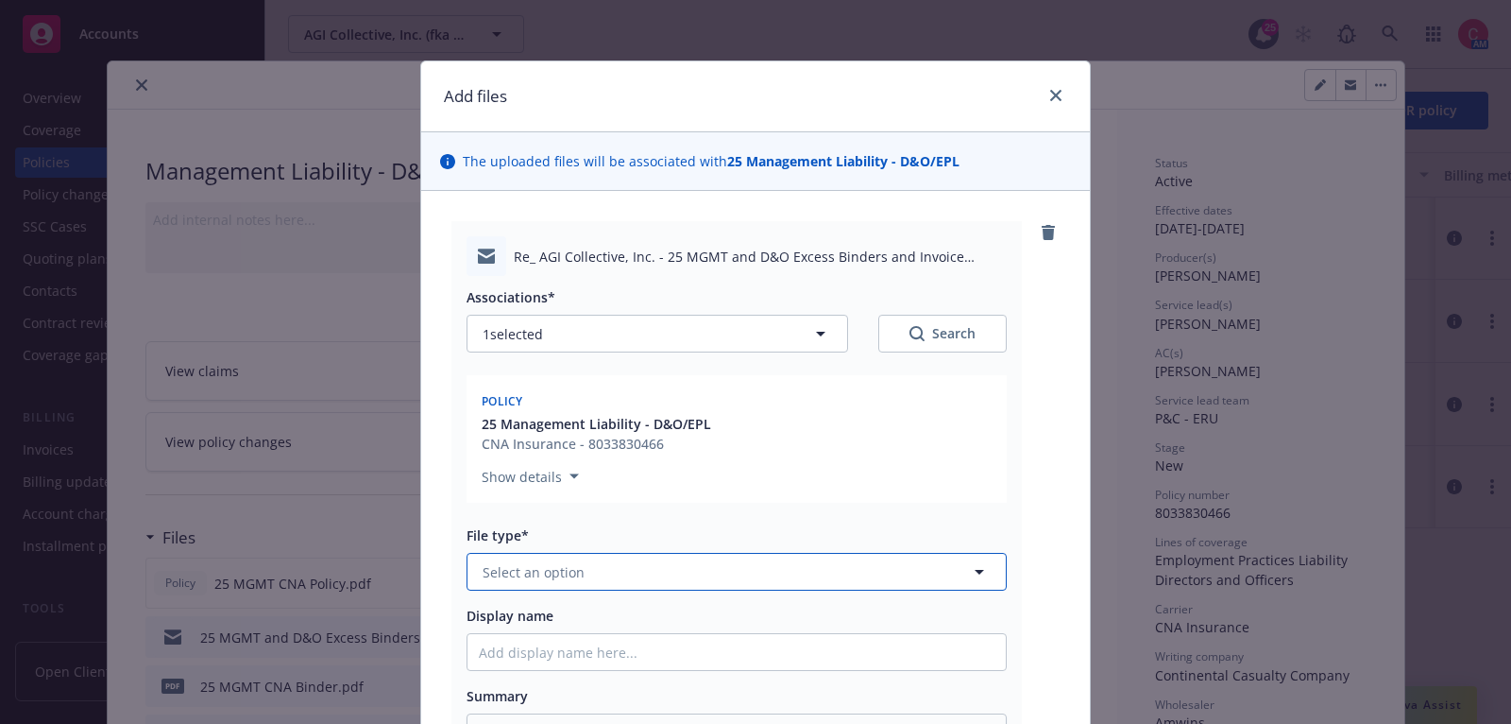
click at [751, 557] on button "Select an option" at bounding box center [737, 572] width 540 height 38
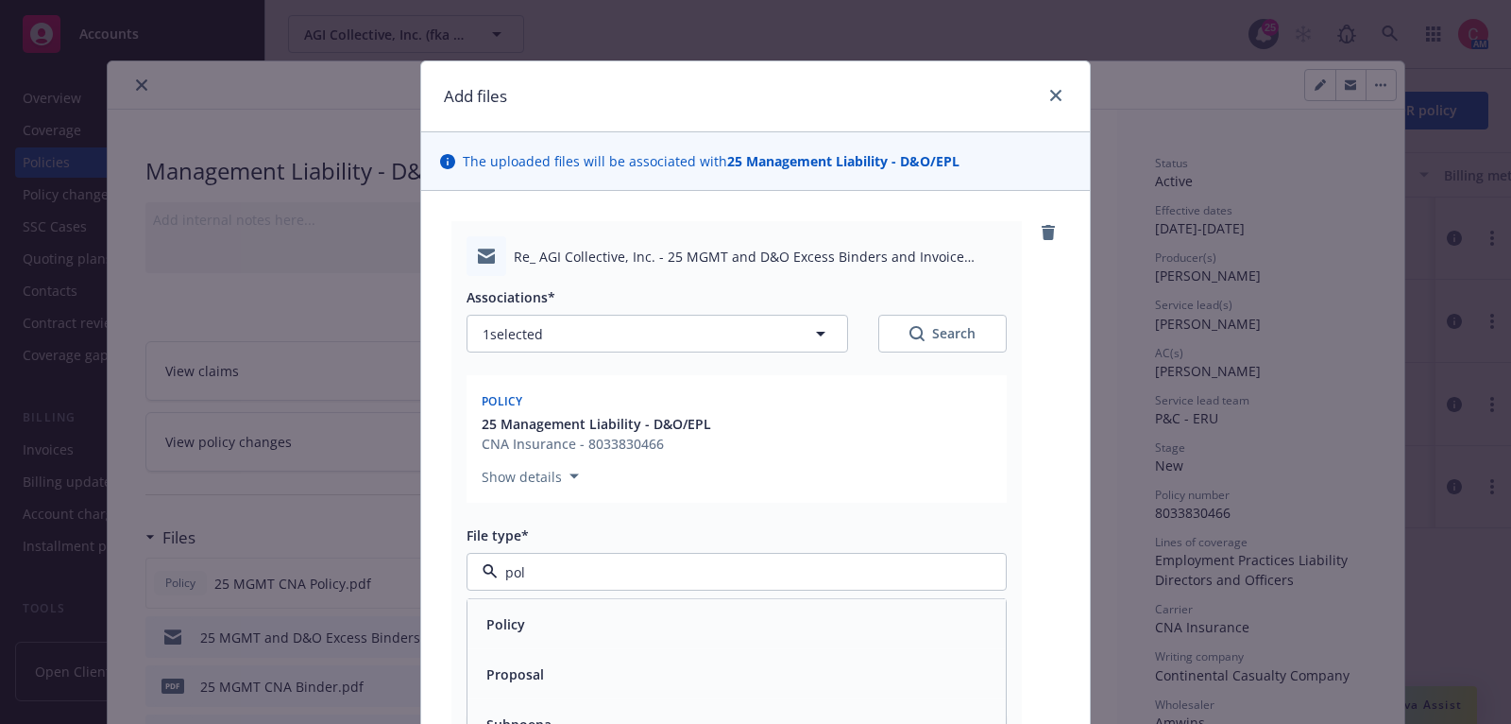
type input "poli"
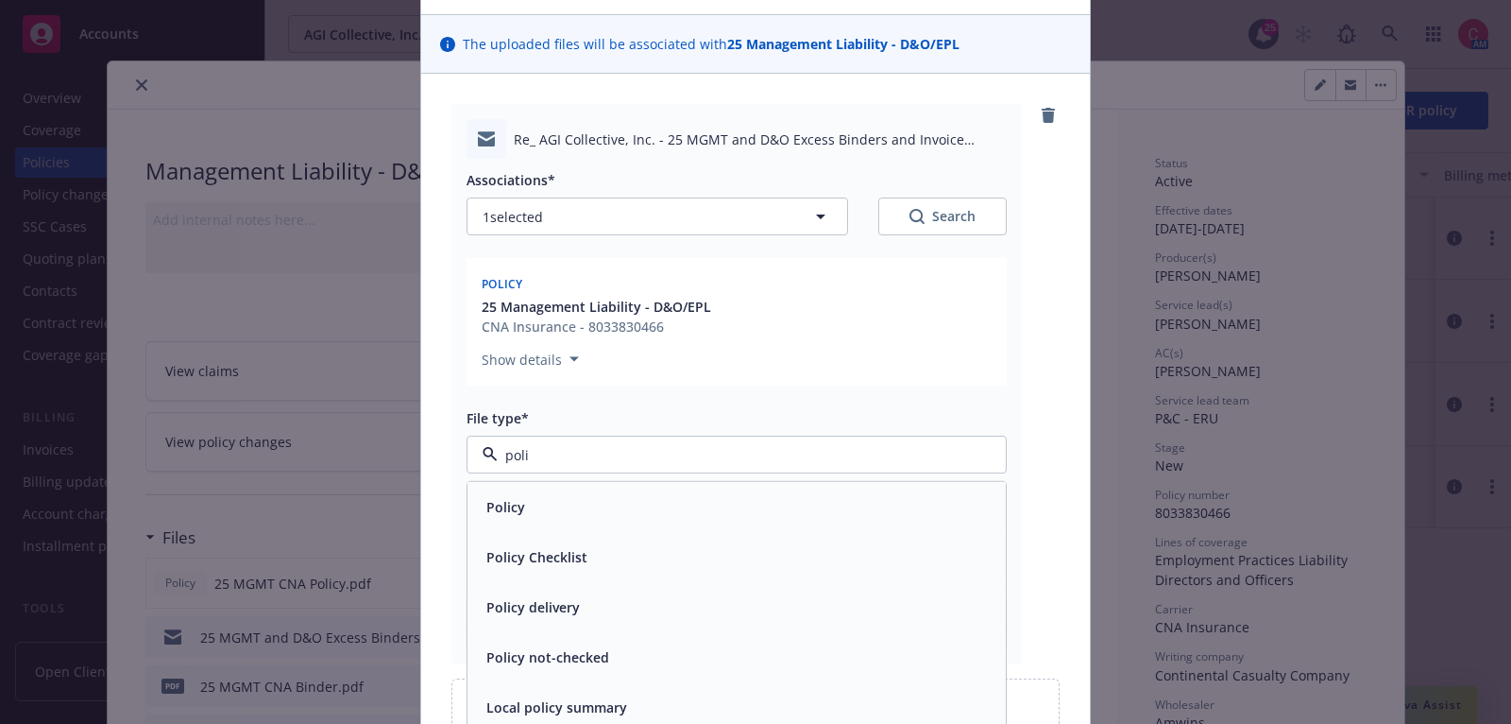
scroll to position [120, 0]
click at [753, 600] on div "Policy delivery" at bounding box center [737, 603] width 516 height 27
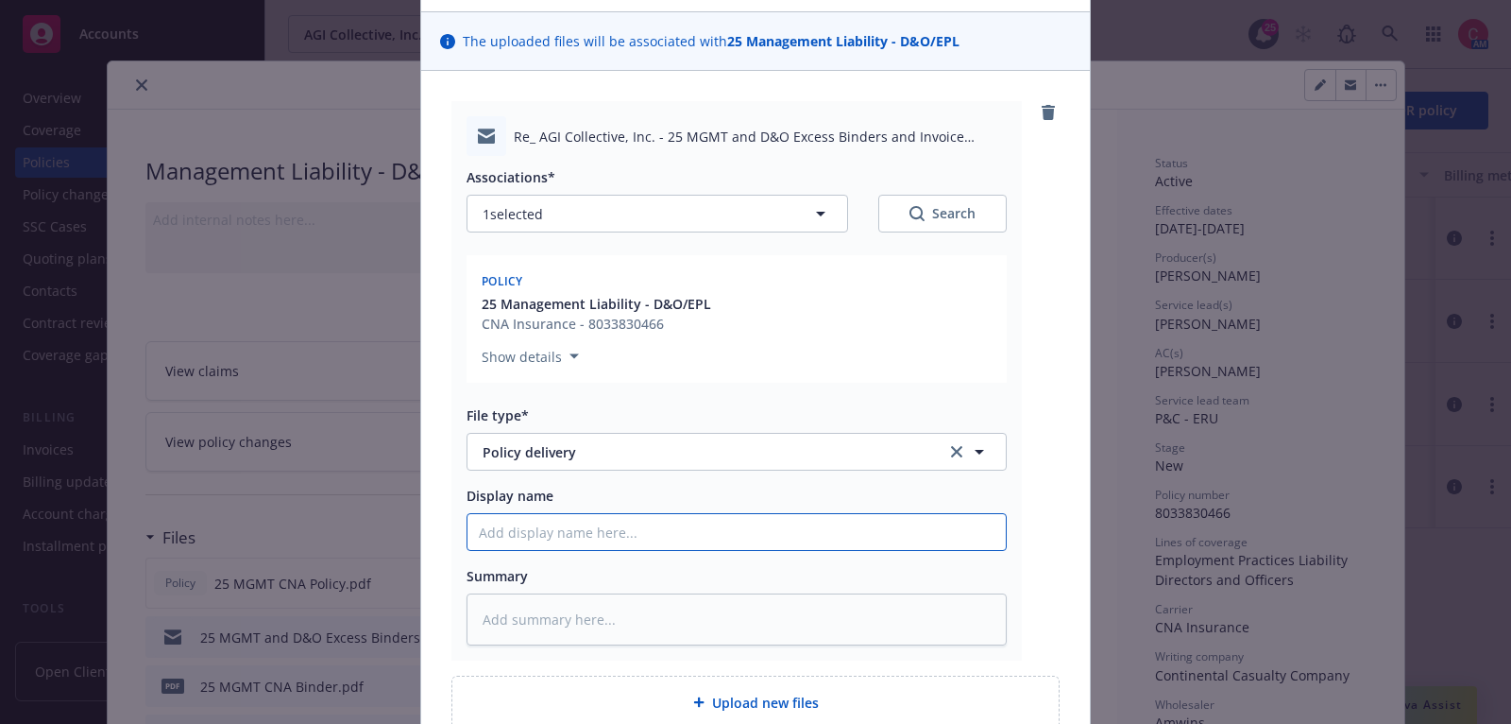
click at [751, 530] on input "Display name" at bounding box center [737, 532] width 538 height 36
type textarea "x"
type input "2"
type textarea "x"
type input "25"
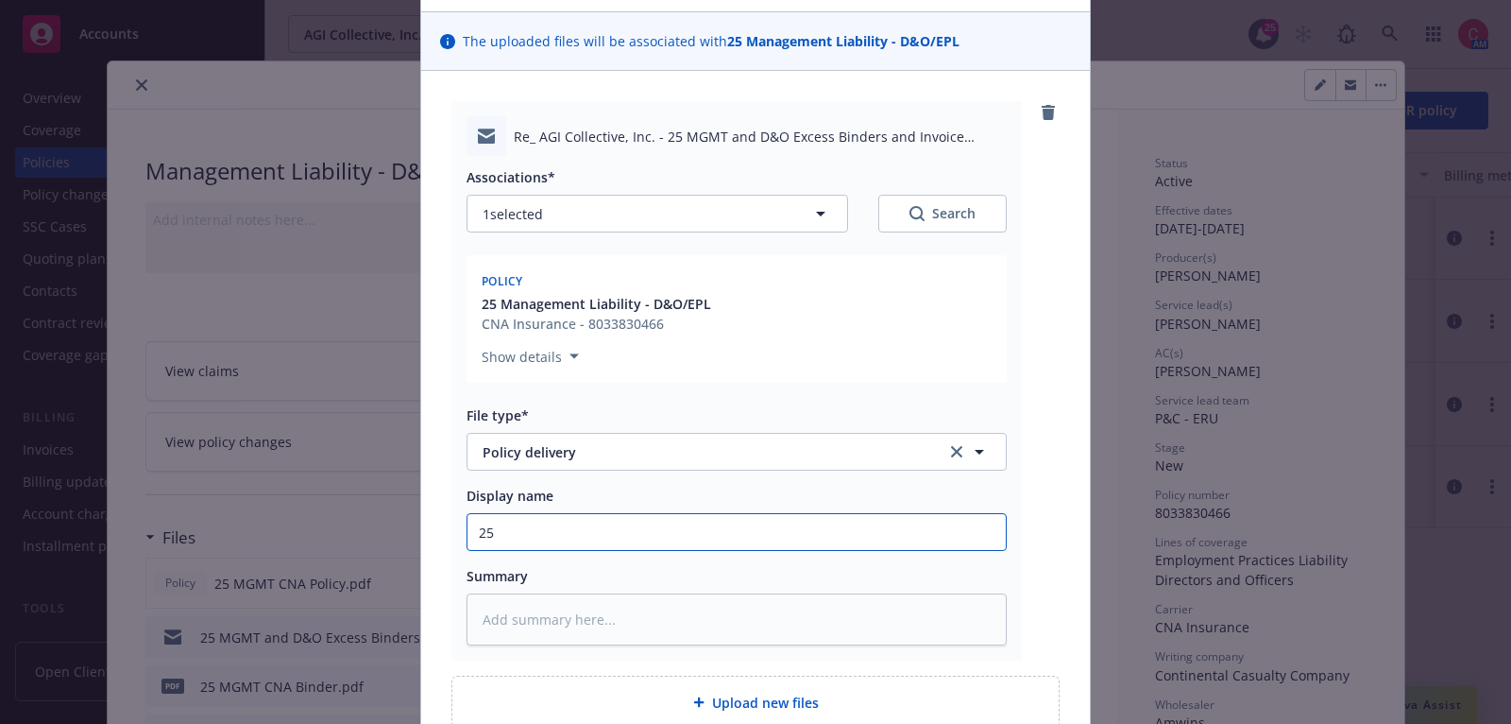
type textarea "x"
type input "25"
type textarea "x"
type input "25 M"
type textarea "x"
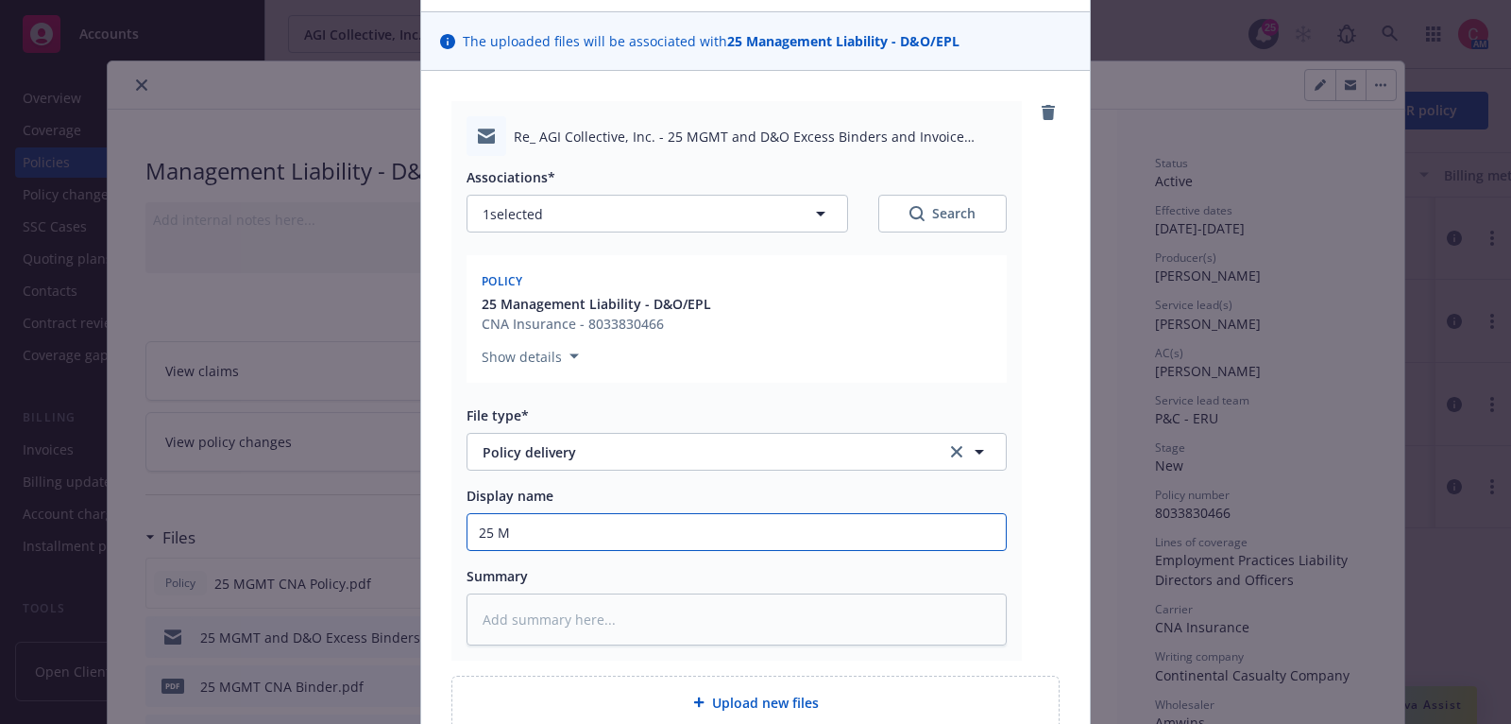
type input "25 MG"
type textarea "x"
type input "25 MGM"
type textarea "x"
type input "25 MGMT"
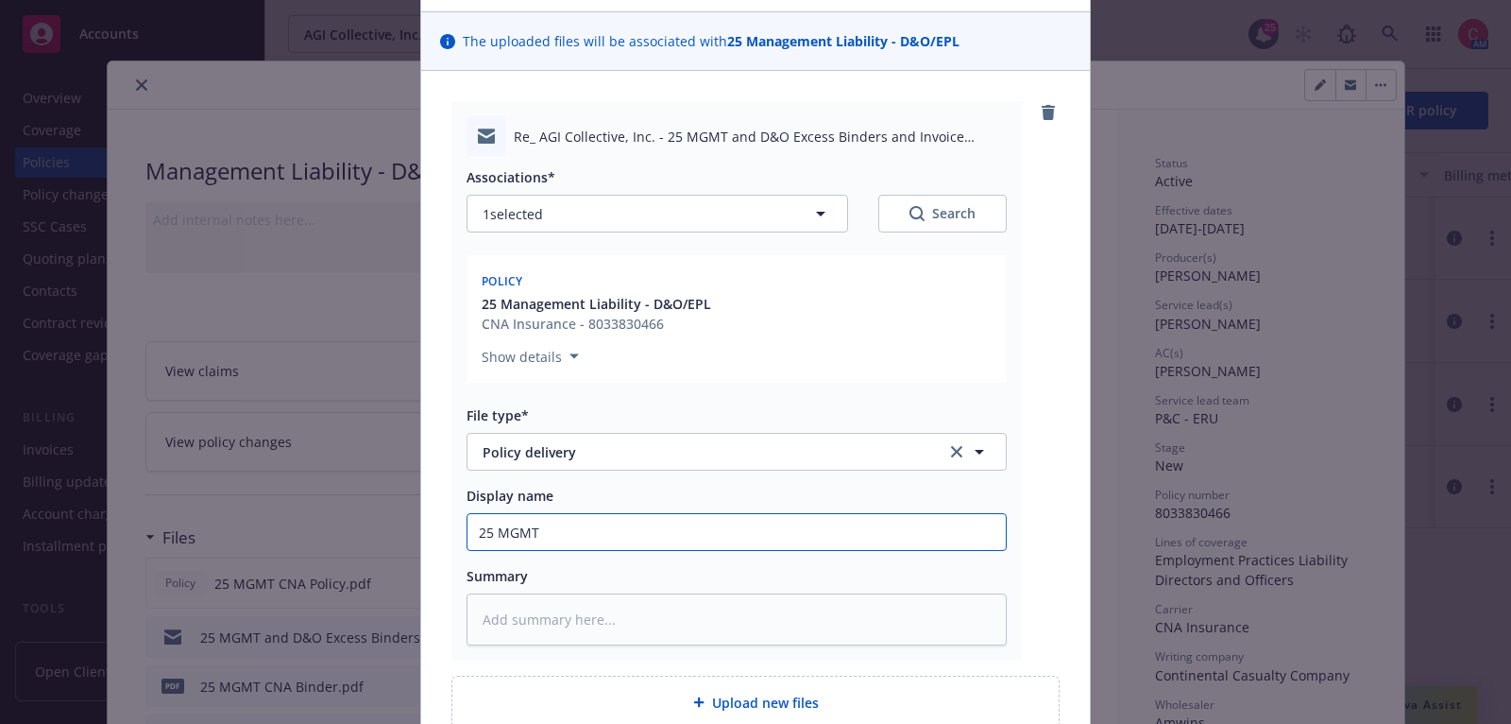
type textarea "x"
type input "25 MGMT"
type textarea "x"
type input "25 MGMT C"
type textarea "x"
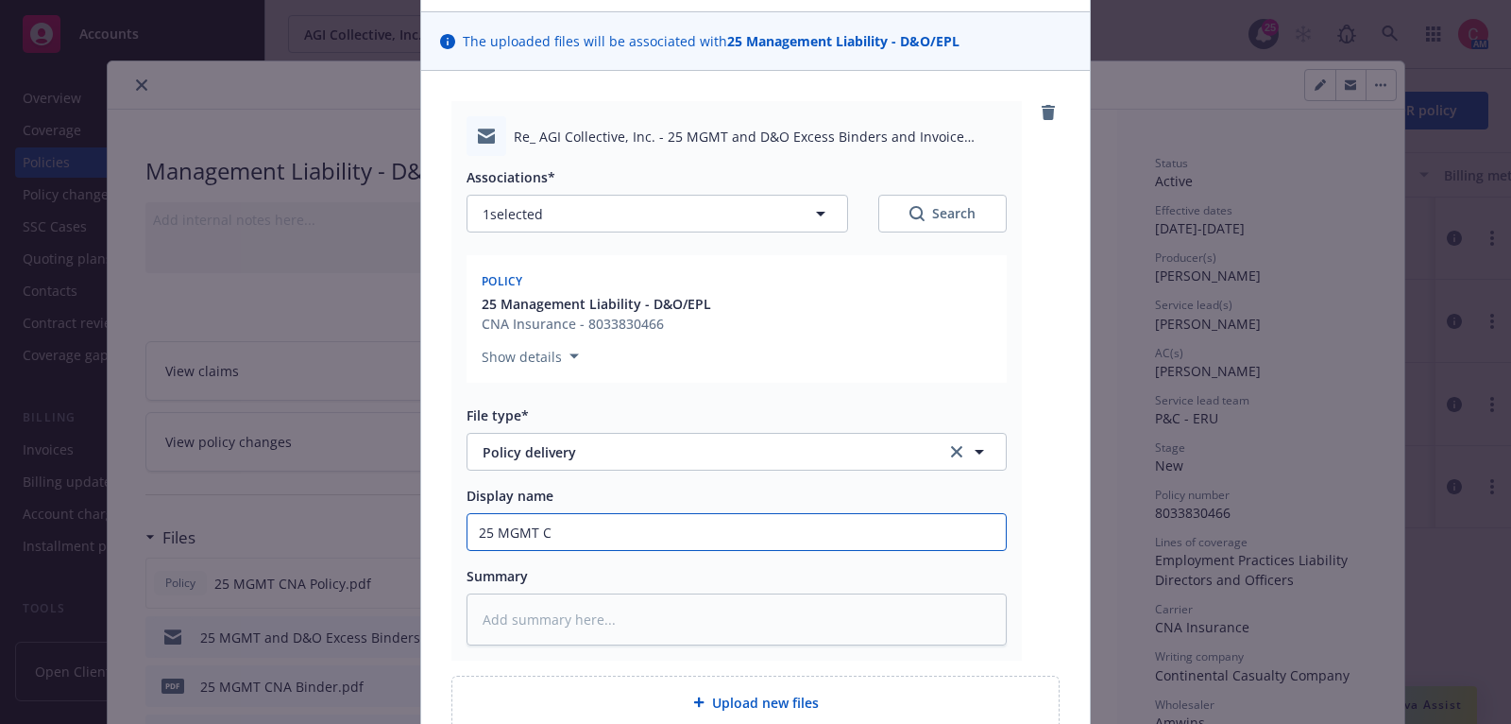
type input "25 MGMT CN"
type textarea "x"
type input "25 MGMT CNA"
type textarea "x"
type input "25 MGMT CNA"
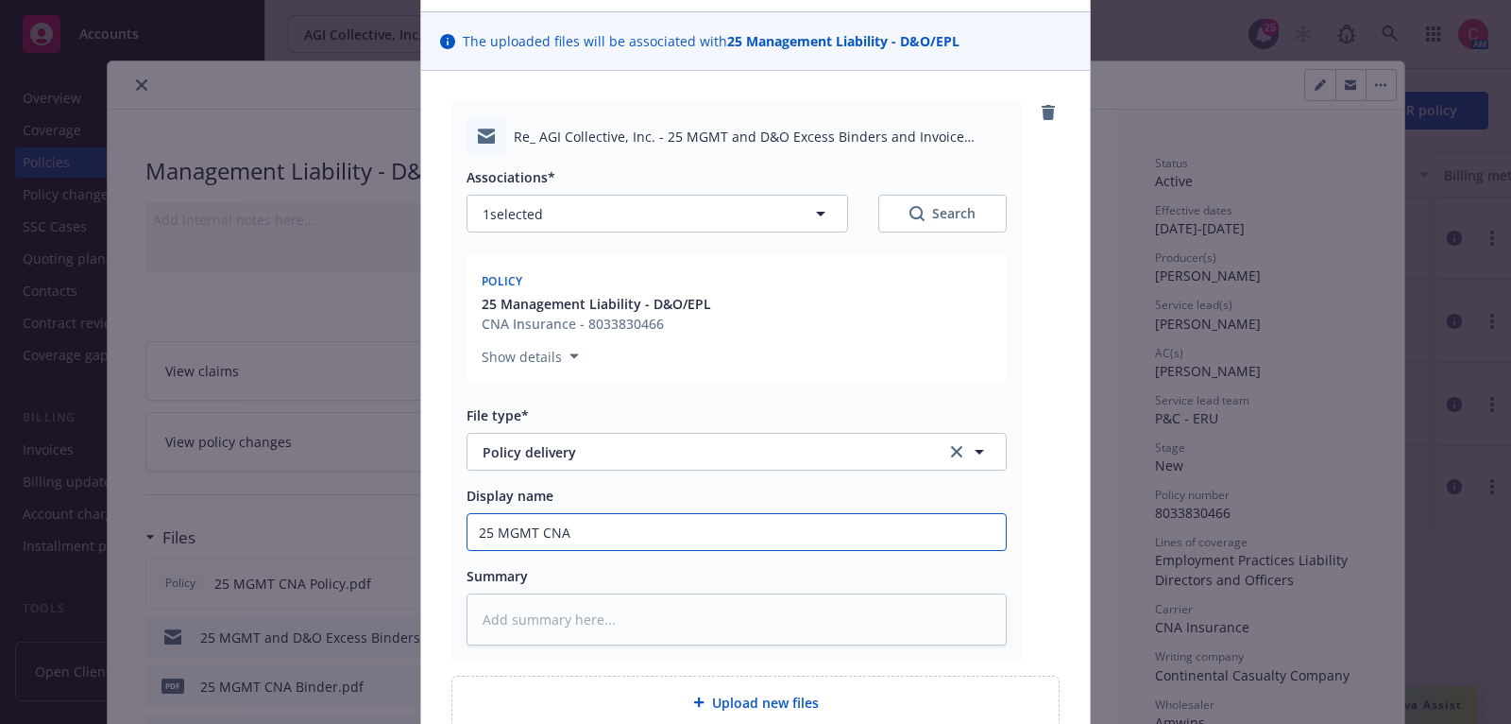
type textarea "x"
type input "25 MGMT CNA Po"
type textarea "x"
type input "25 MGMT CNA Pol"
type textarea "x"
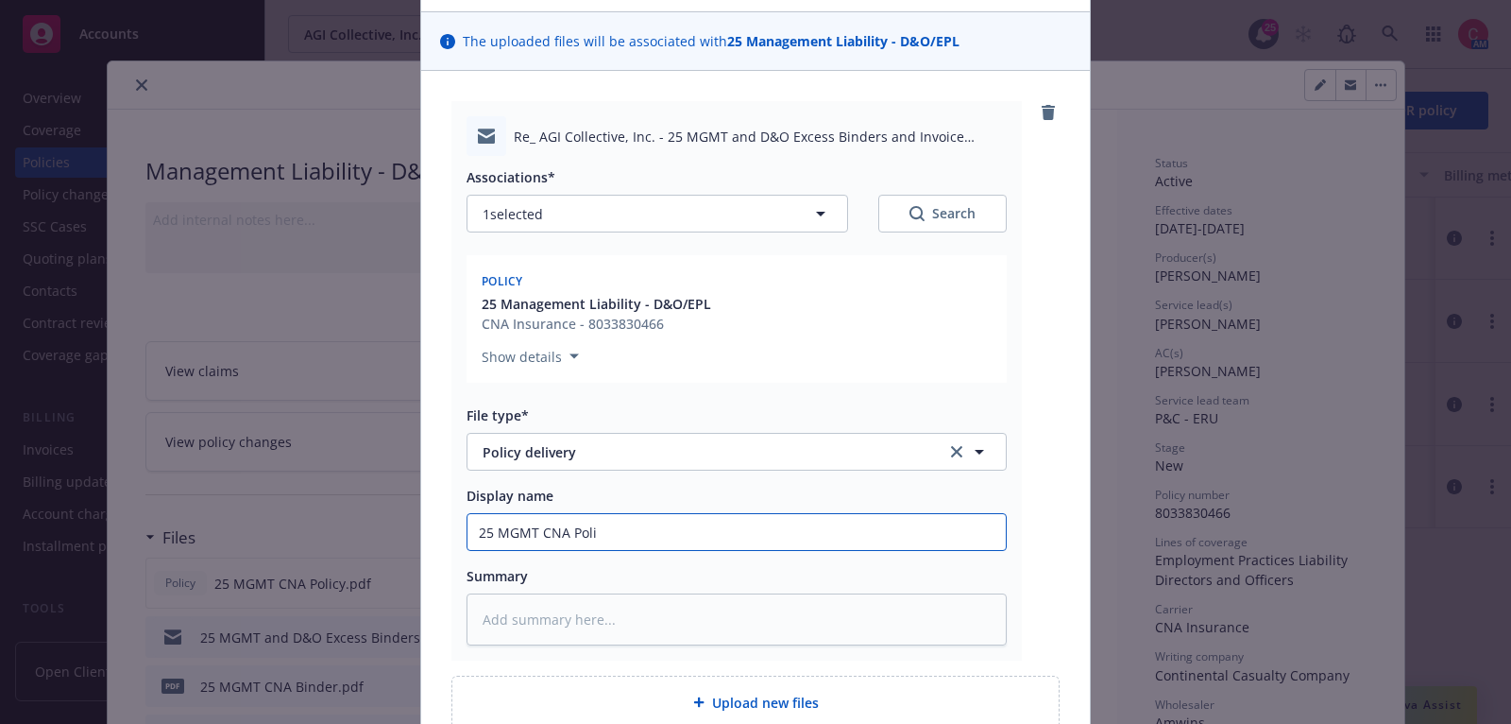
type input "25 MGMT CNA Polic"
type textarea "x"
type input "25 MGMT CNA Policy"
type textarea "x"
type input "25 MGMT CNA Policy"
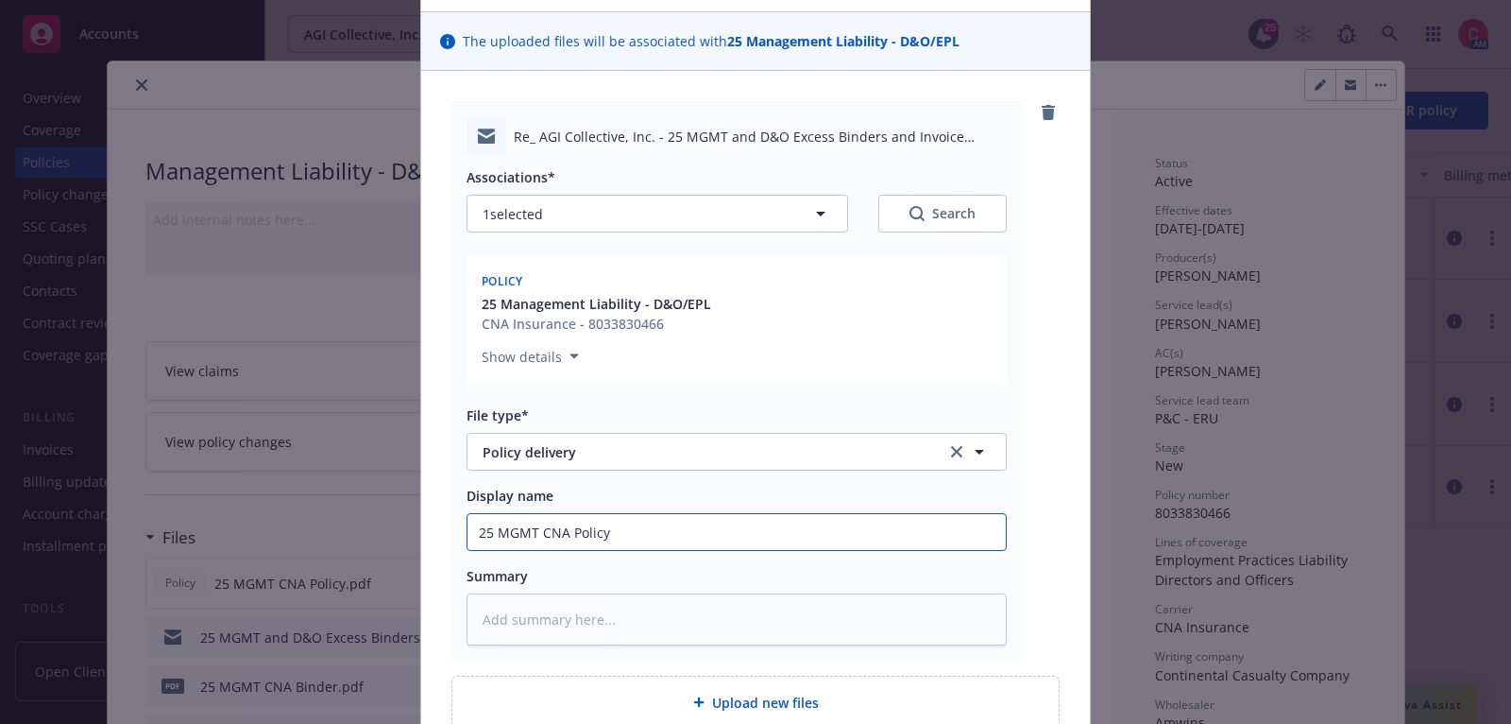
type textarea "x"
type input "25 MGMT CNA Policy D"
type textarea "x"
type input "25 MGMT CNA Policy De"
type textarea "x"
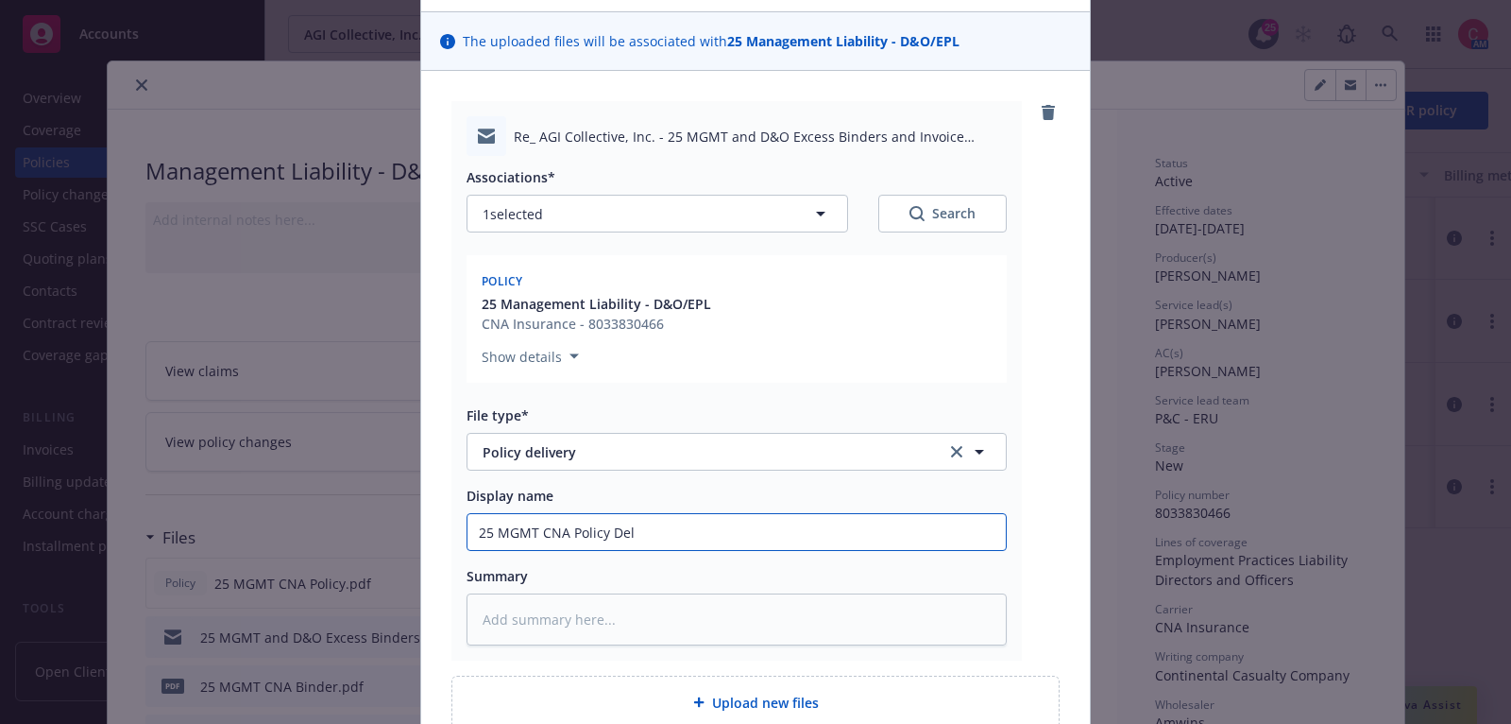
type input "25 MGMT CNA Policy Deli"
type textarea "x"
type input "25 MGMT CNA Policy Deliv"
type textarea "x"
type input "25 MGMT CNA Policy Delive"
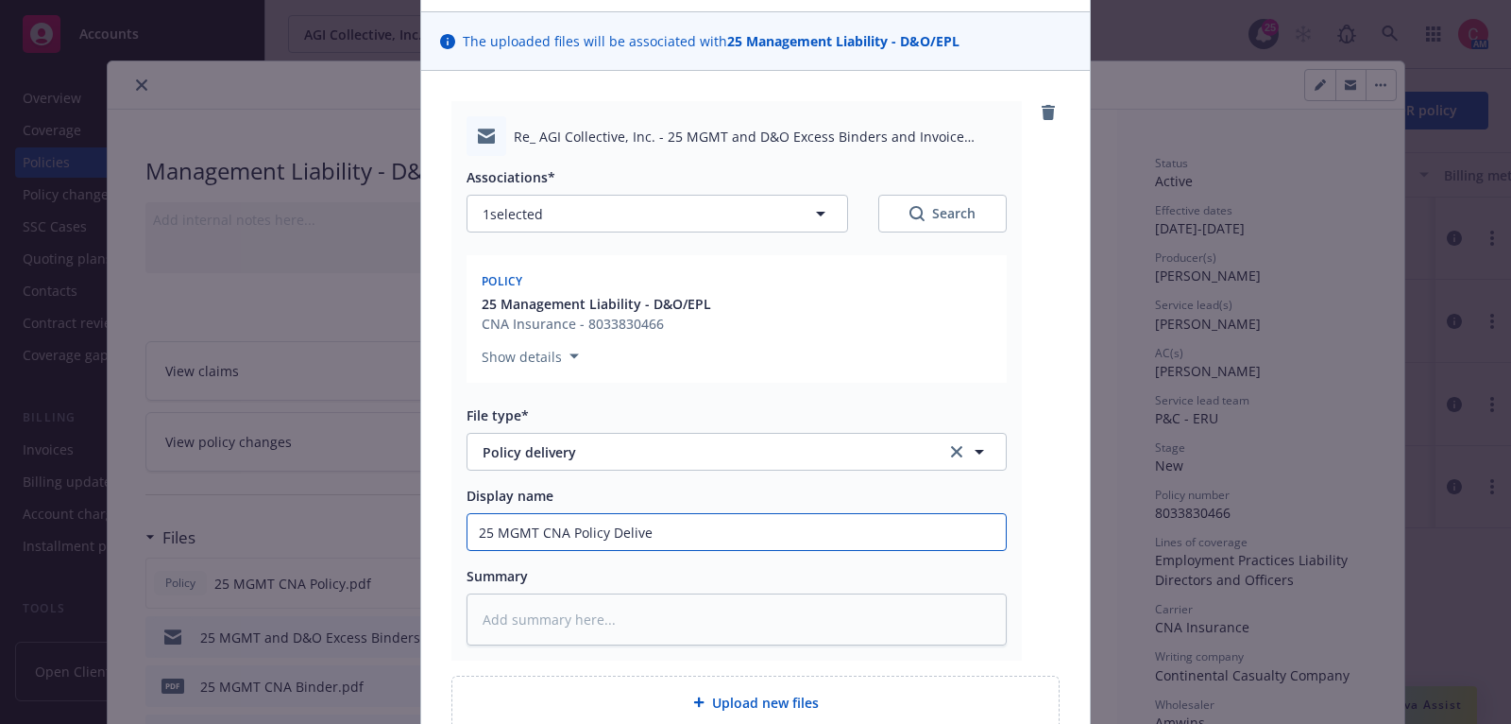
type textarea "x"
type input "25 MGMT CNA Policy Deliver"
type textarea "x"
type input "25 MGMT CNA Policy Delivere"
type textarea "x"
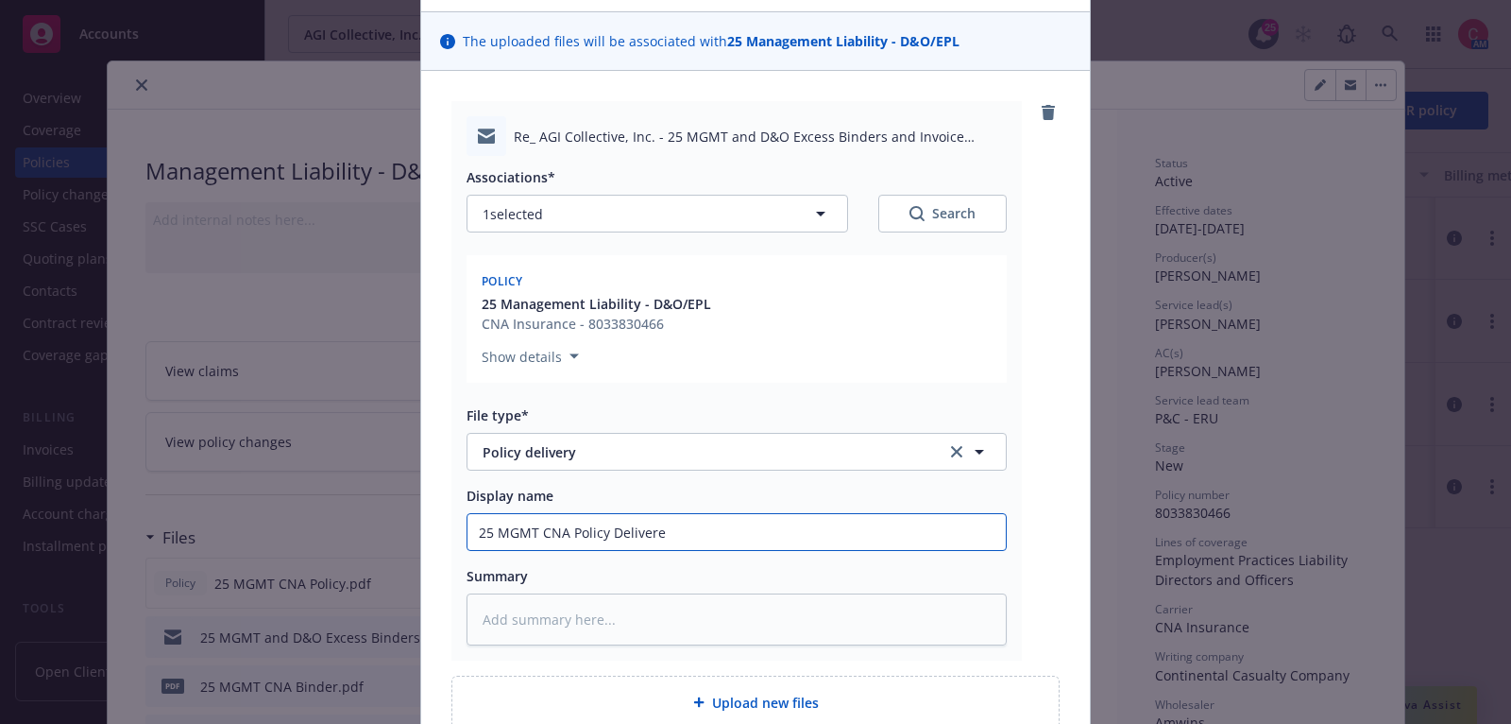
type input "25 MGMT CNA Policy Delivered"
type textarea "x"
type input "25 MGMT CNA Policy Delivered"
type textarea "x"
type input "25 MGMT CNA Policy Delivered to"
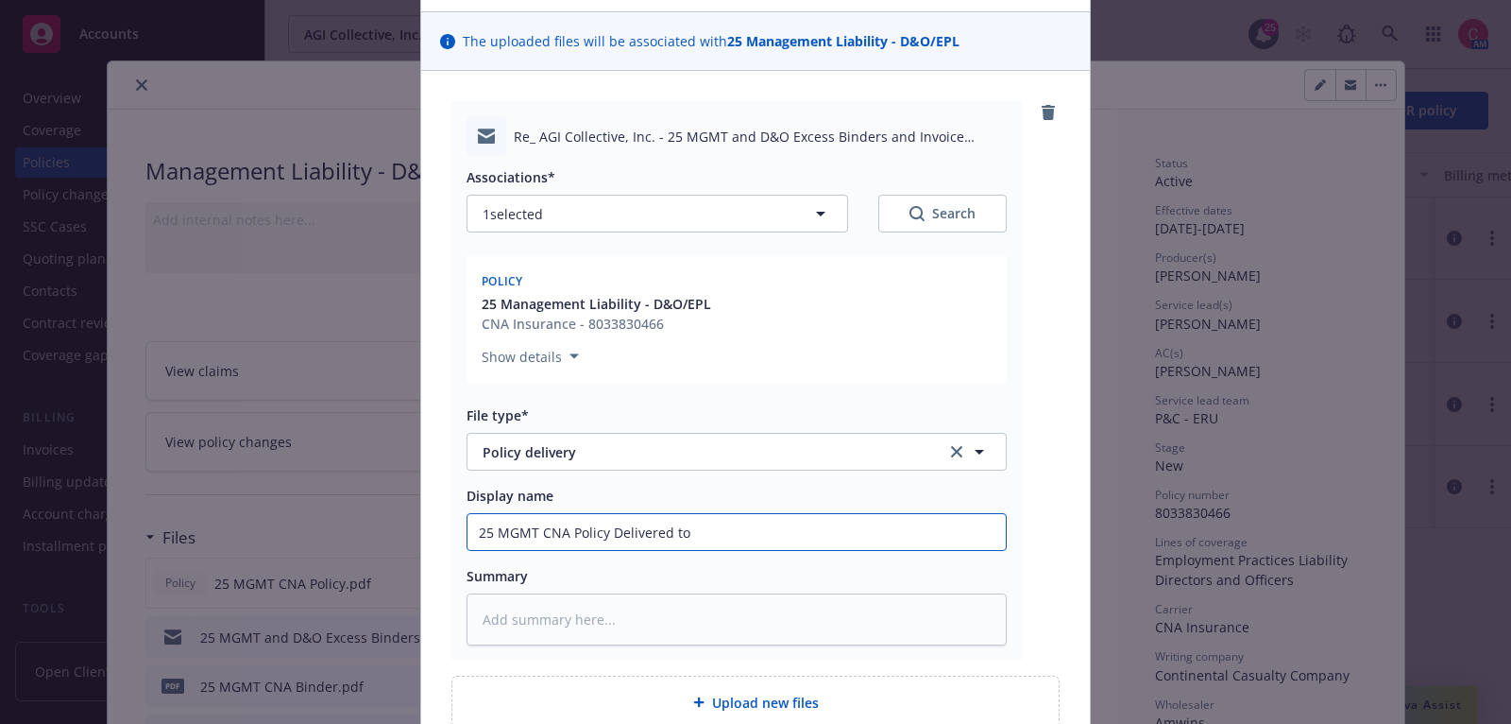
type textarea "x"
type input "25 MGMT CNA Policy Delivered to"
type textarea "x"
type input "25 MGMT CNA Policy Delivered to I"
type textarea "x"
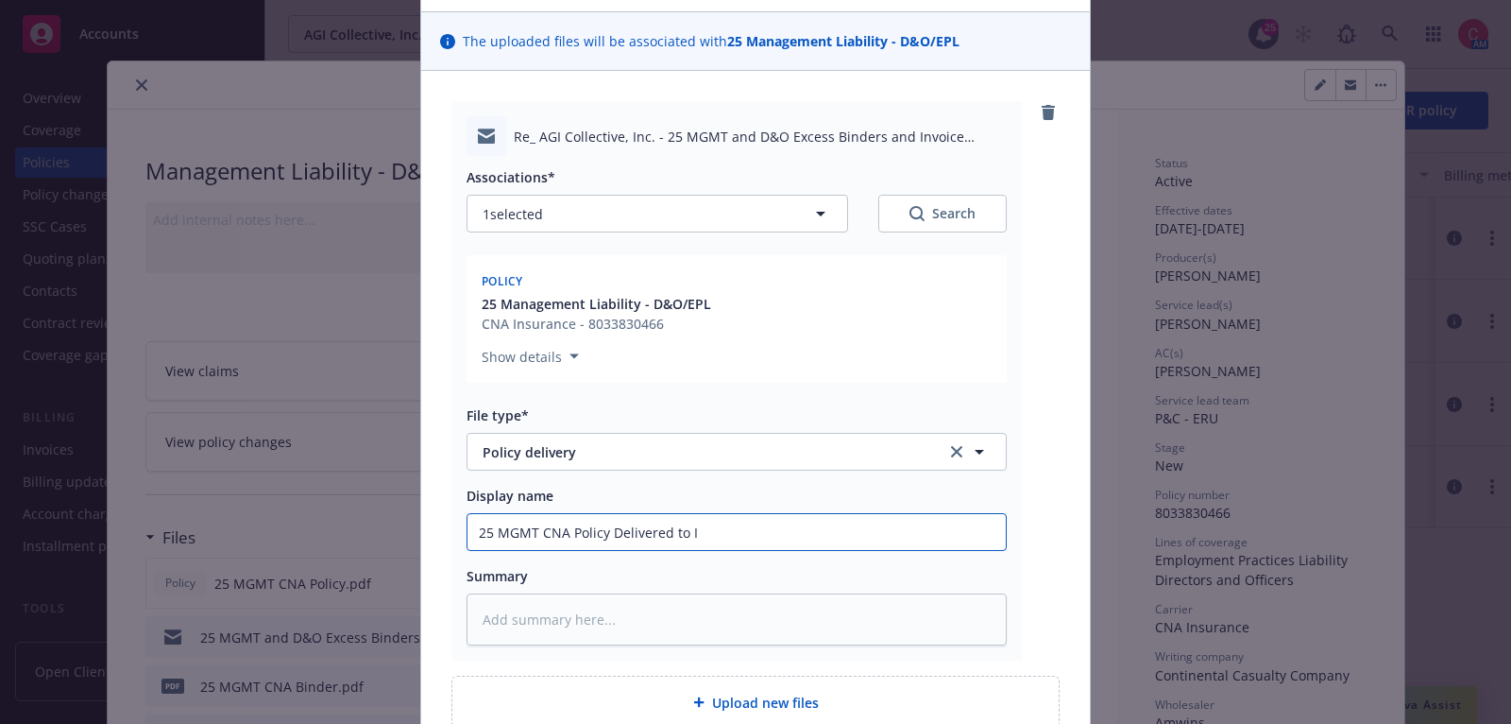
type input "25 MGMT CNA Policy Delivered to In"
type textarea "x"
type input "25 MGMT CNA Policy Delivered to Ins"
type textarea "x"
type input "25 MGMT CNA Policy Delivered to Insu"
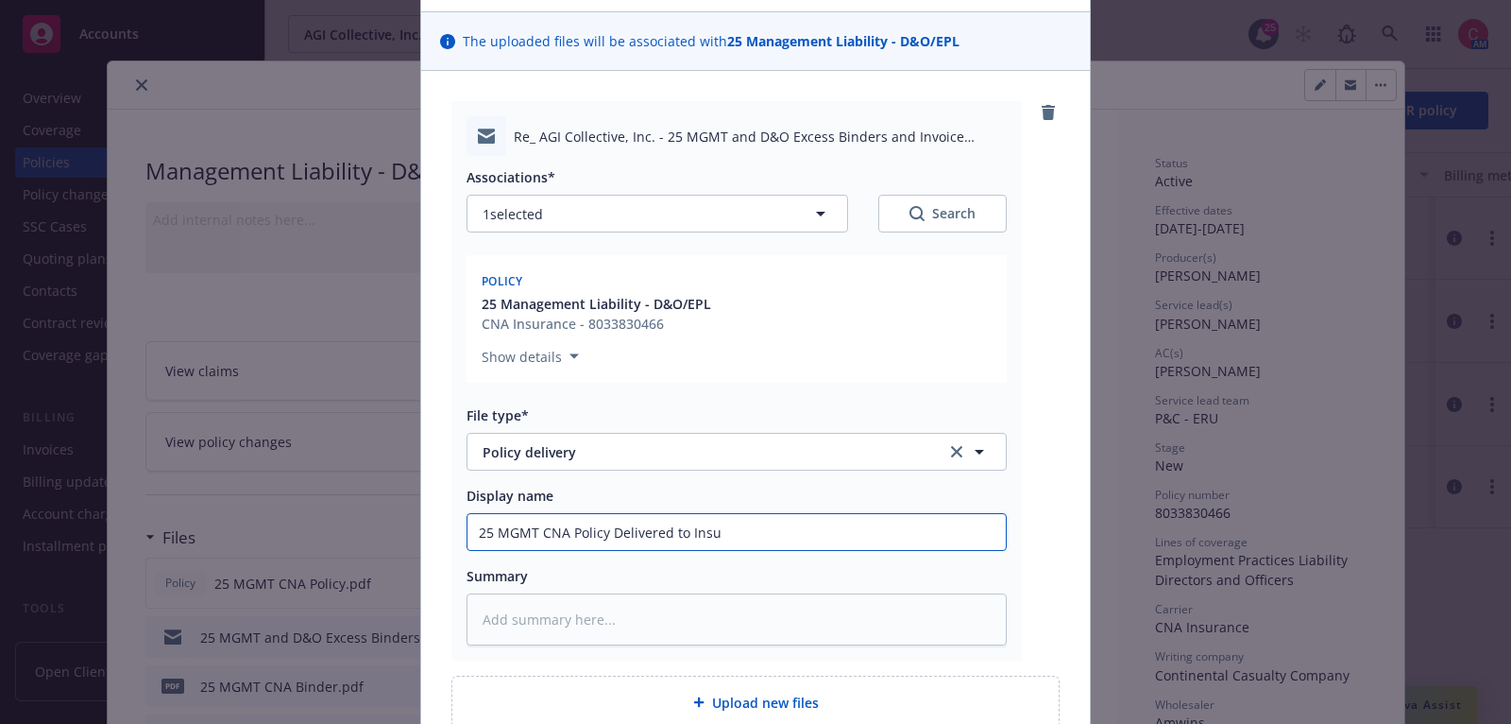
type textarea "x"
type input "25 MGMT CNA Policy Delivered to Insur"
type textarea "x"
type input "25 MGMT CNA Policy Delivered to Insure"
type textarea "x"
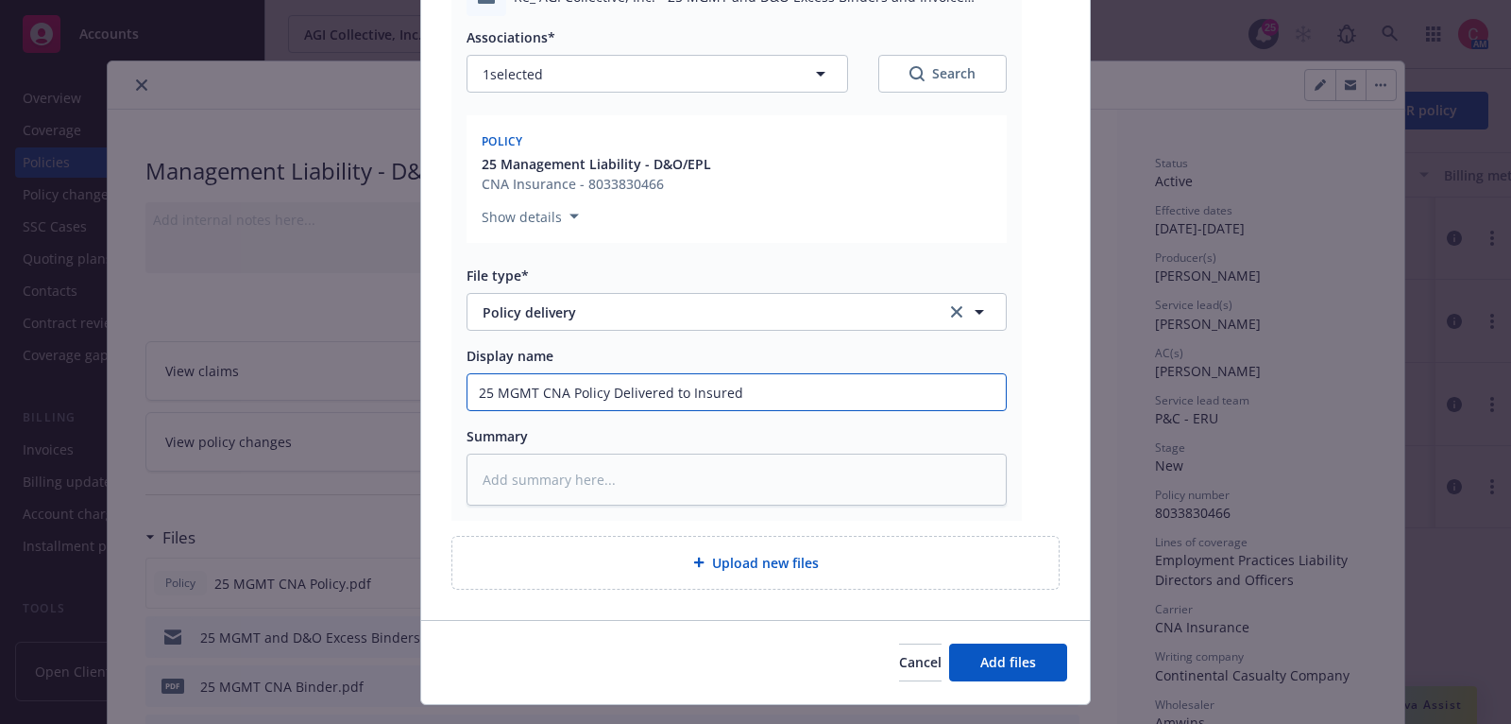
scroll to position [297, 0]
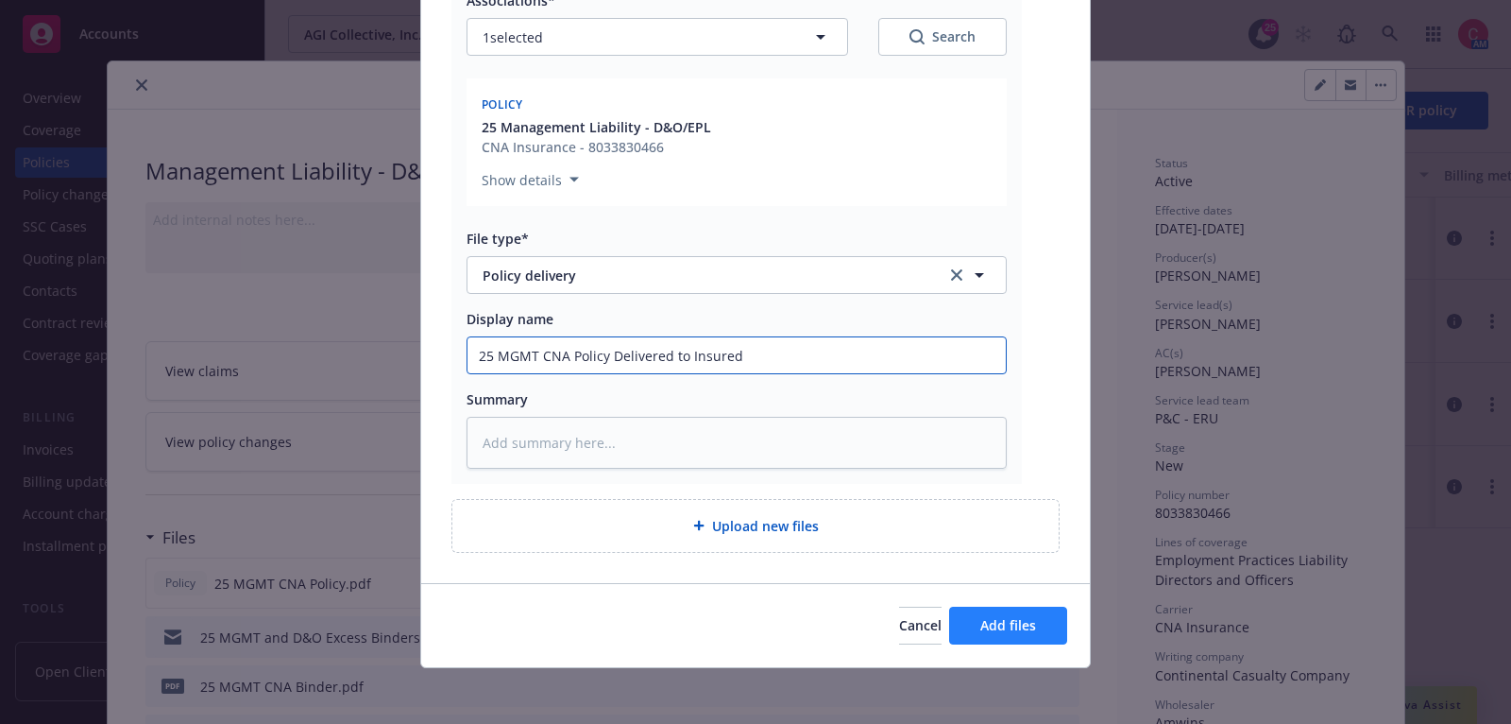
type input "25 MGMT CNA Policy Delivered to Insured"
click at [996, 612] on button "Add files" at bounding box center [1008, 625] width 118 height 38
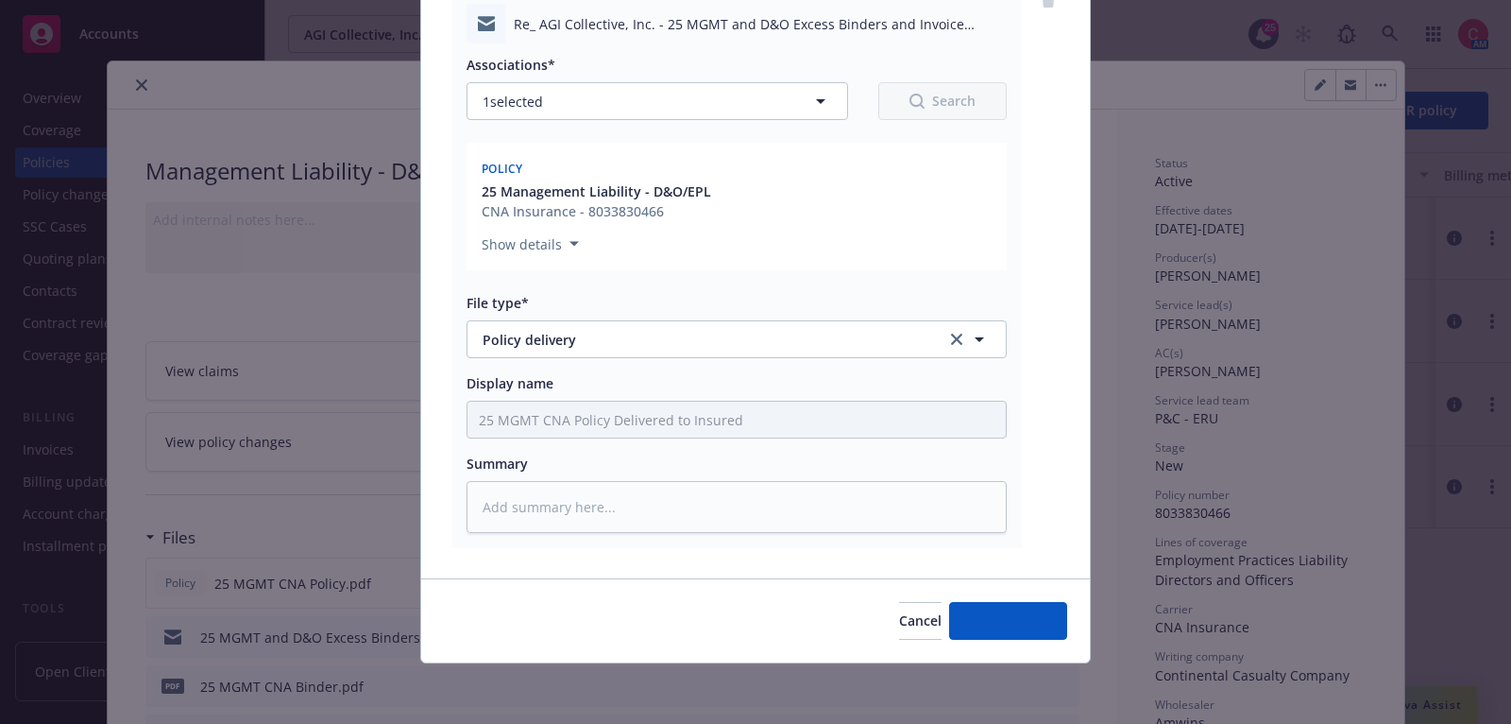
scroll to position [229, 0]
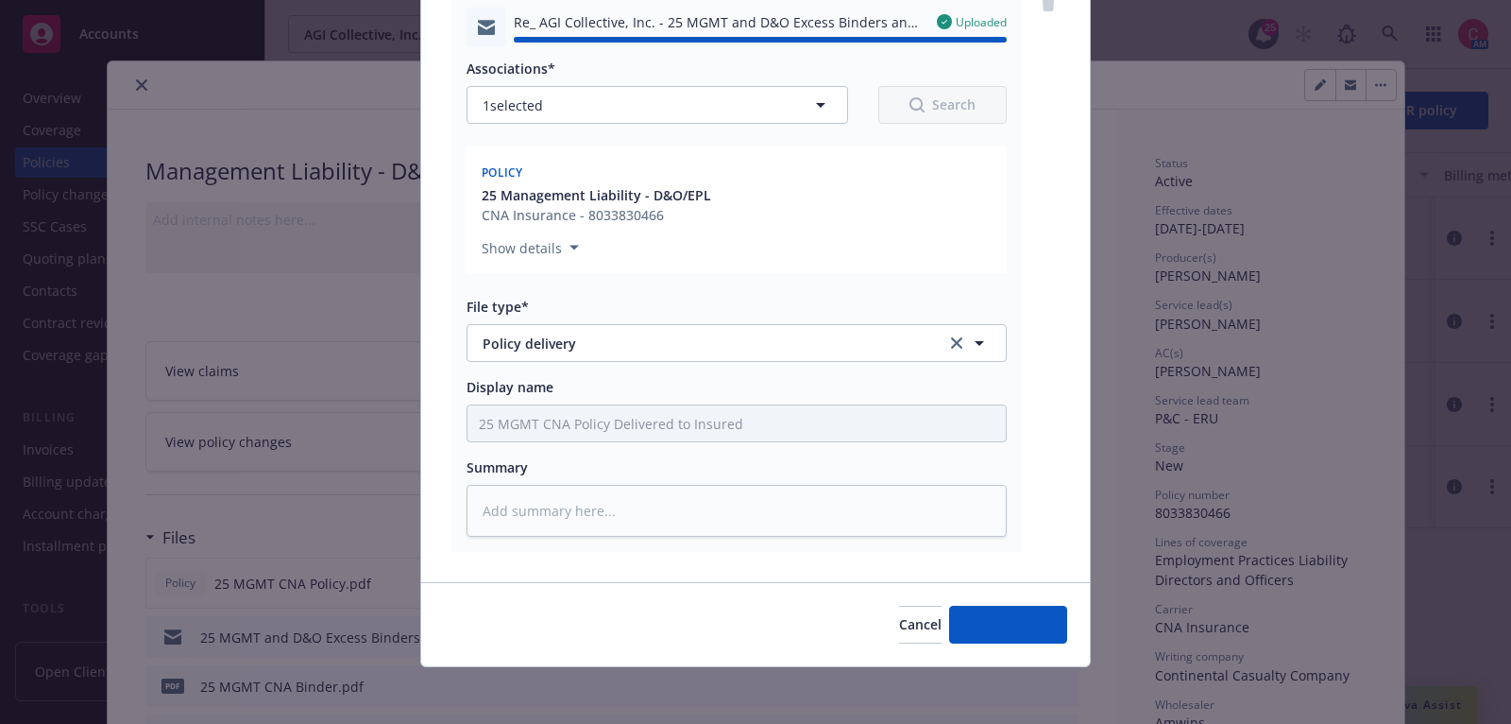
type textarea "x"
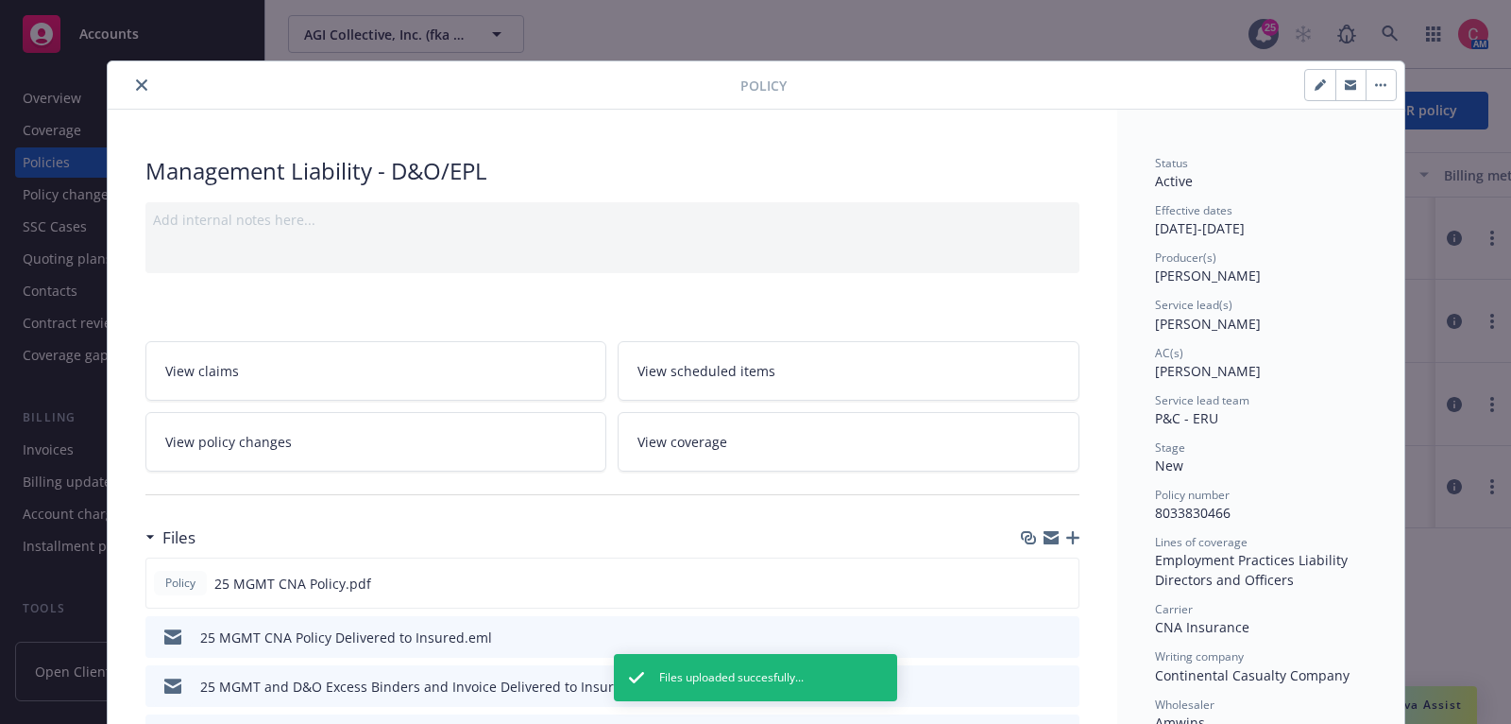
click at [137, 83] on icon "close" at bounding box center [141, 84] width 11 height 11
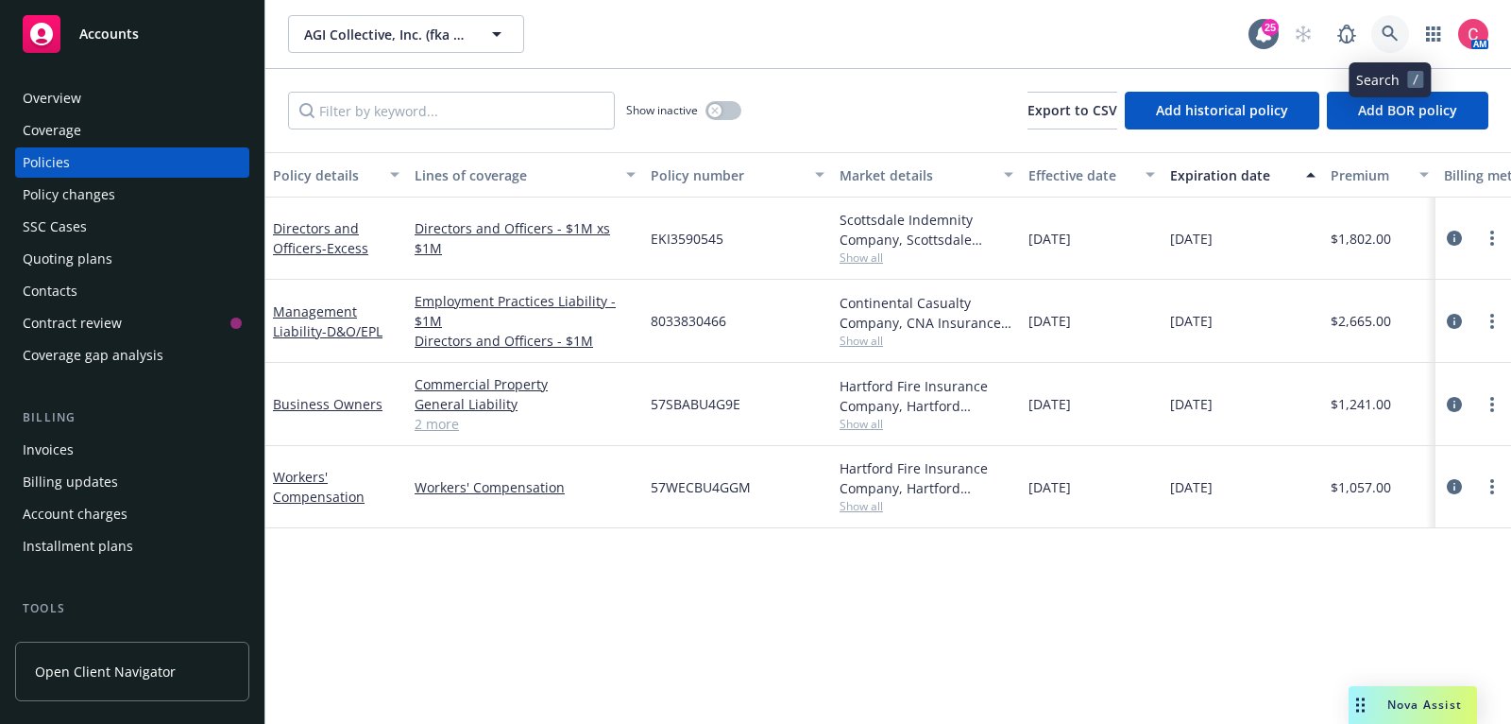
click at [1390, 29] on icon at bounding box center [1390, 34] width 17 height 17
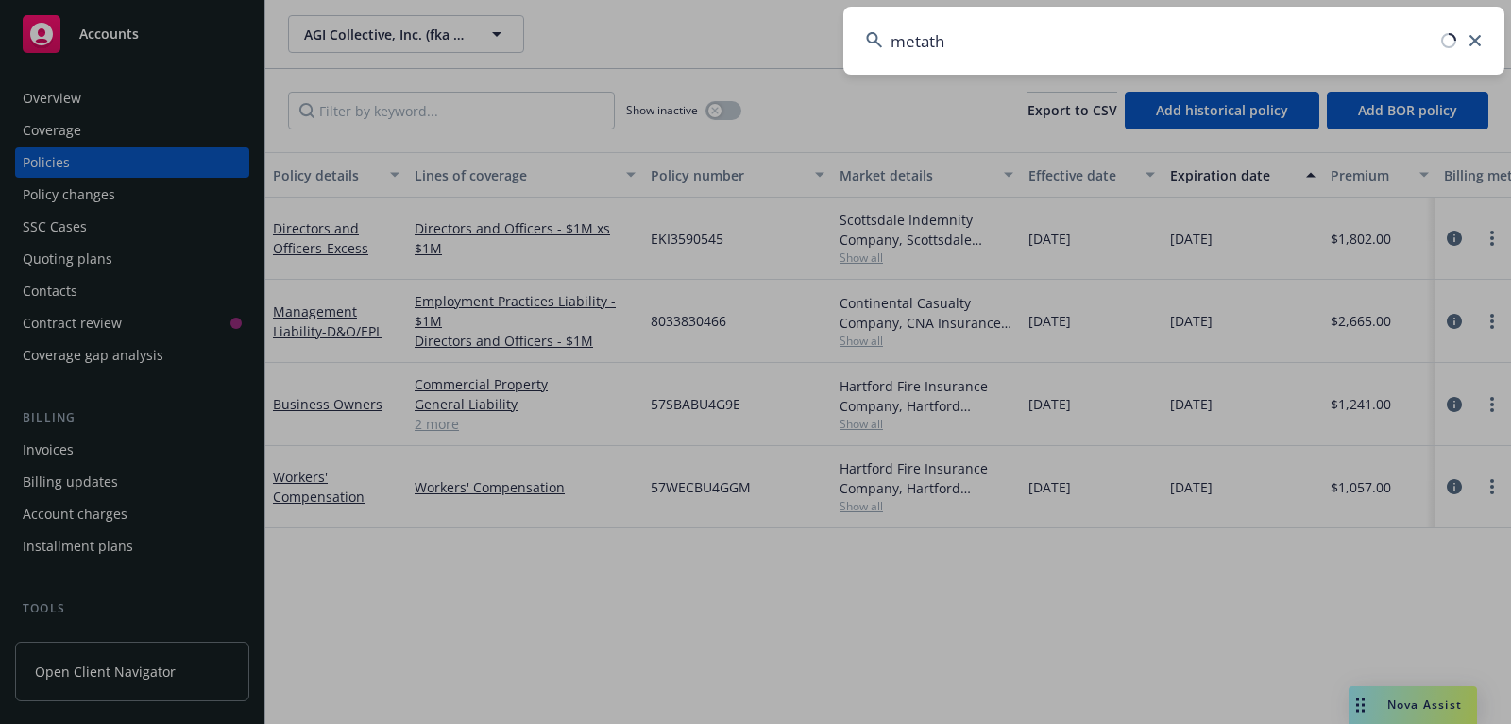
type input "metathr"
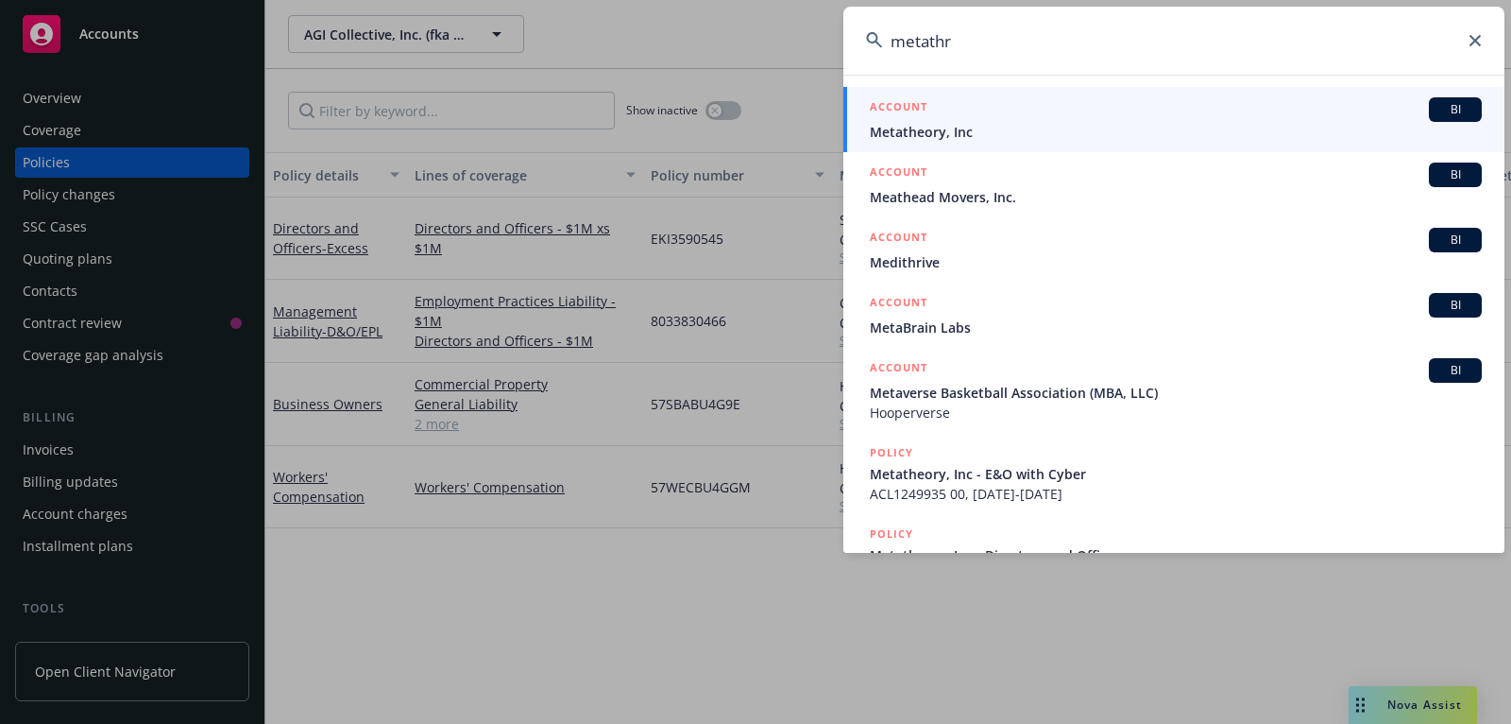
click at [1353, 117] on div "ACCOUNT BI" at bounding box center [1176, 109] width 612 height 25
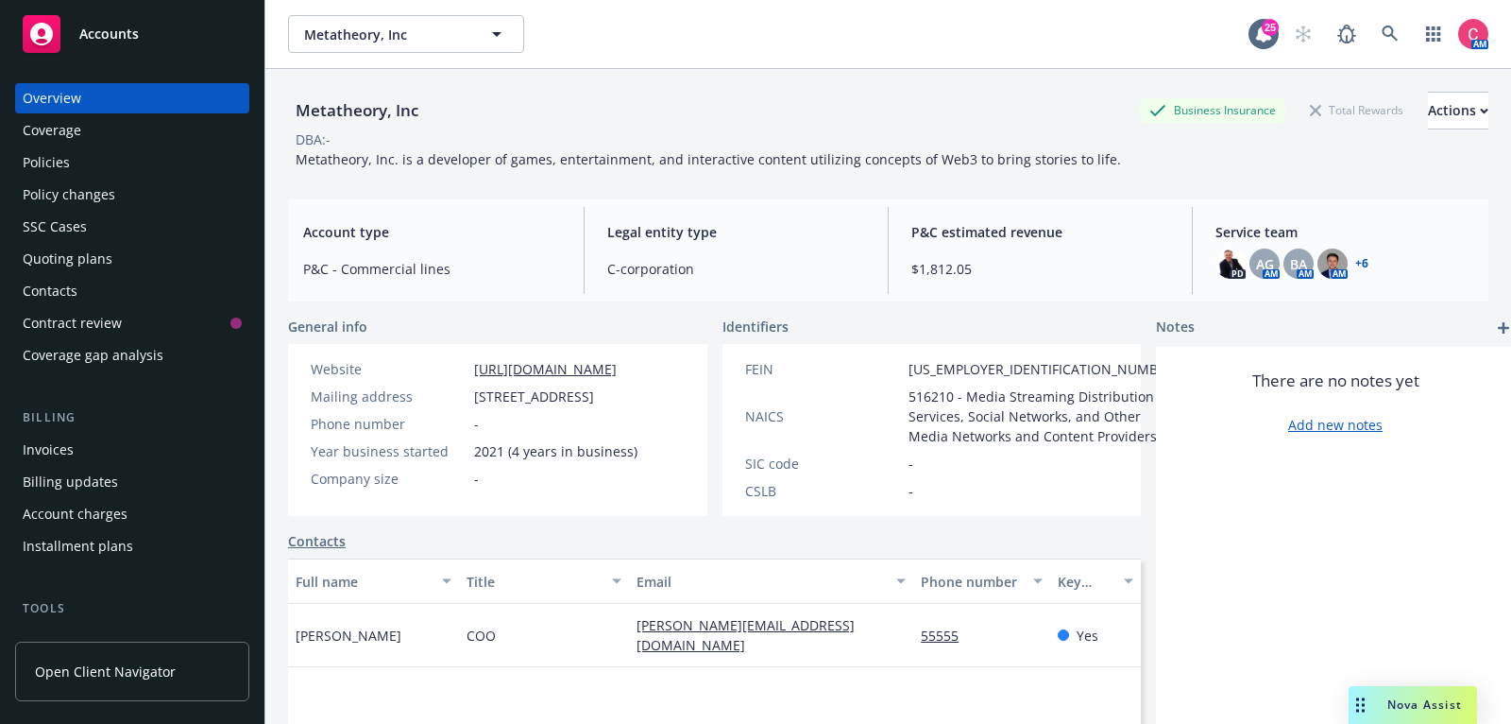
click at [91, 139] on div "Coverage" at bounding box center [132, 130] width 219 height 30
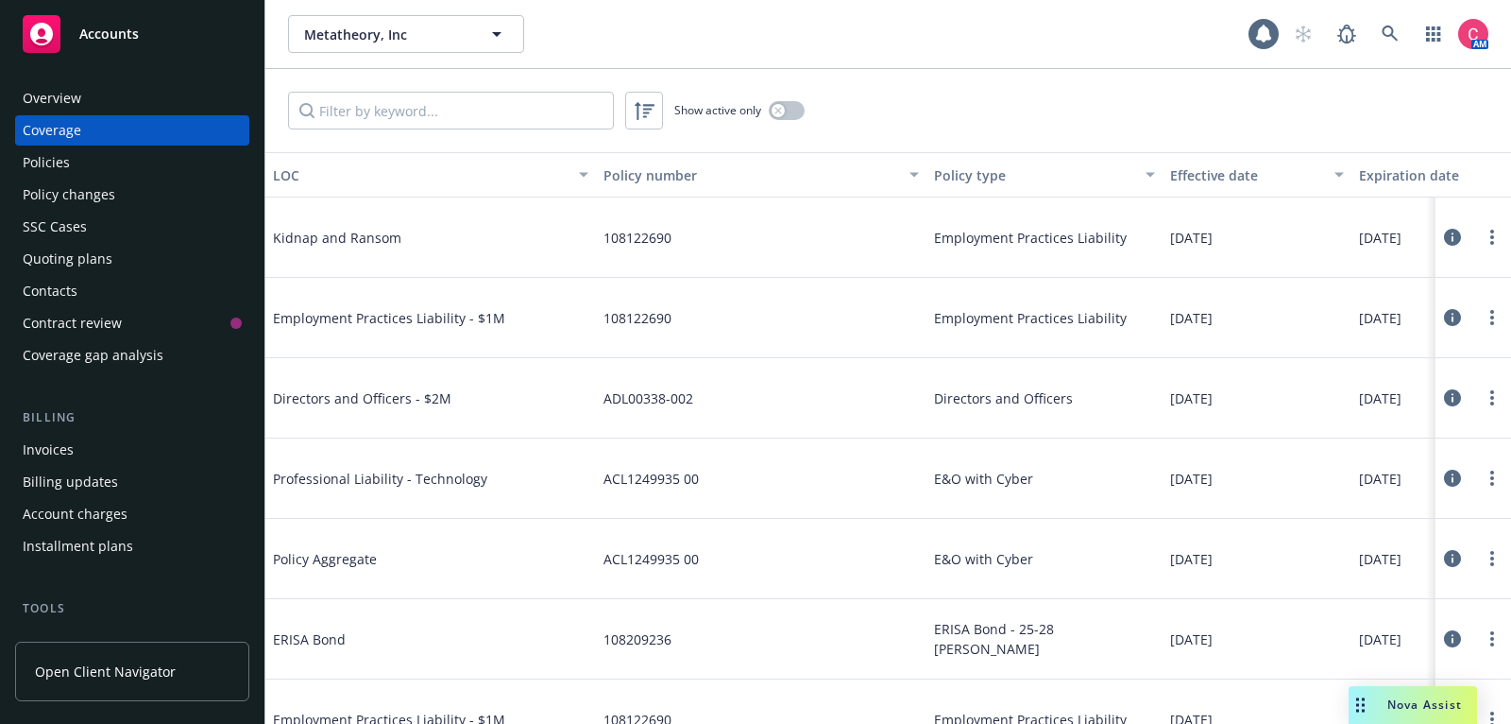
click at [91, 181] on div "Policy changes" at bounding box center [69, 194] width 93 height 30
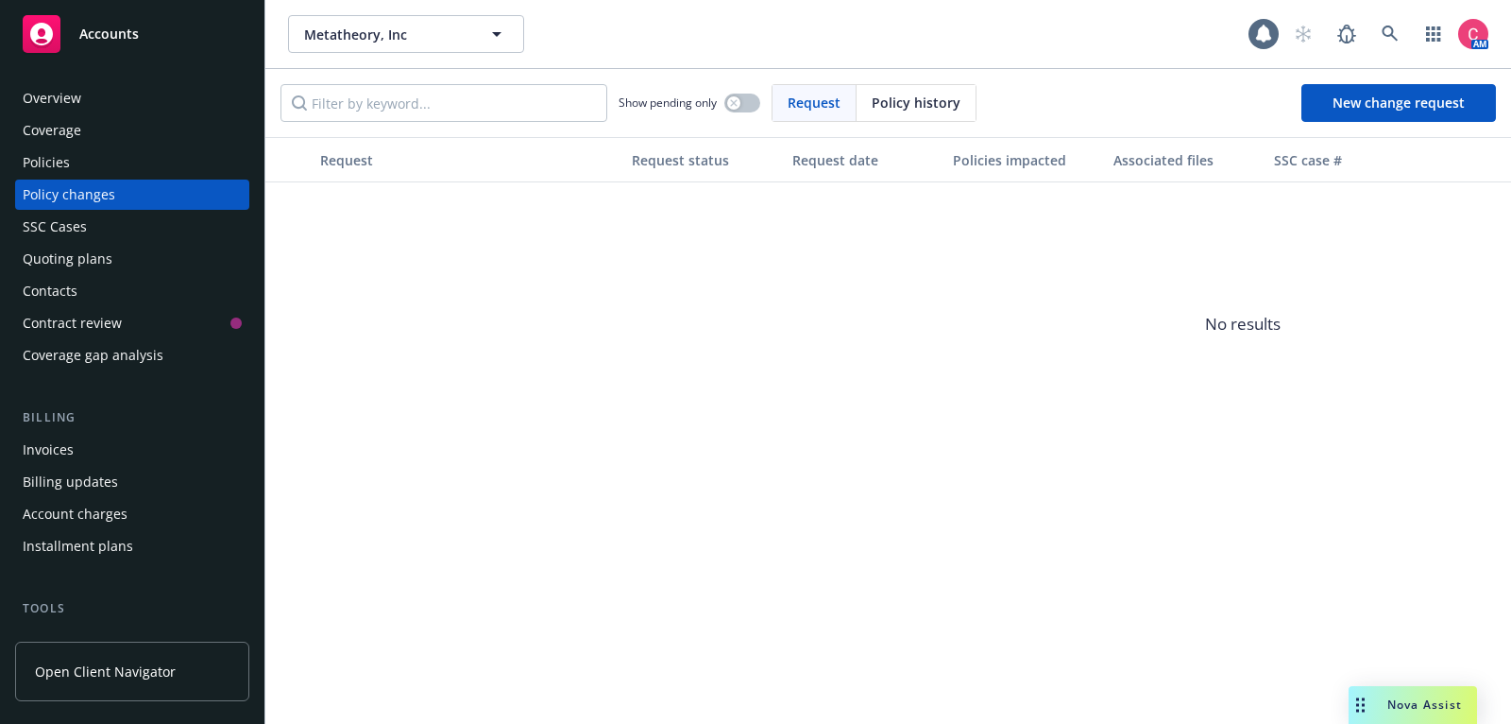
click at [90, 167] on div "Policies" at bounding box center [132, 162] width 219 height 30
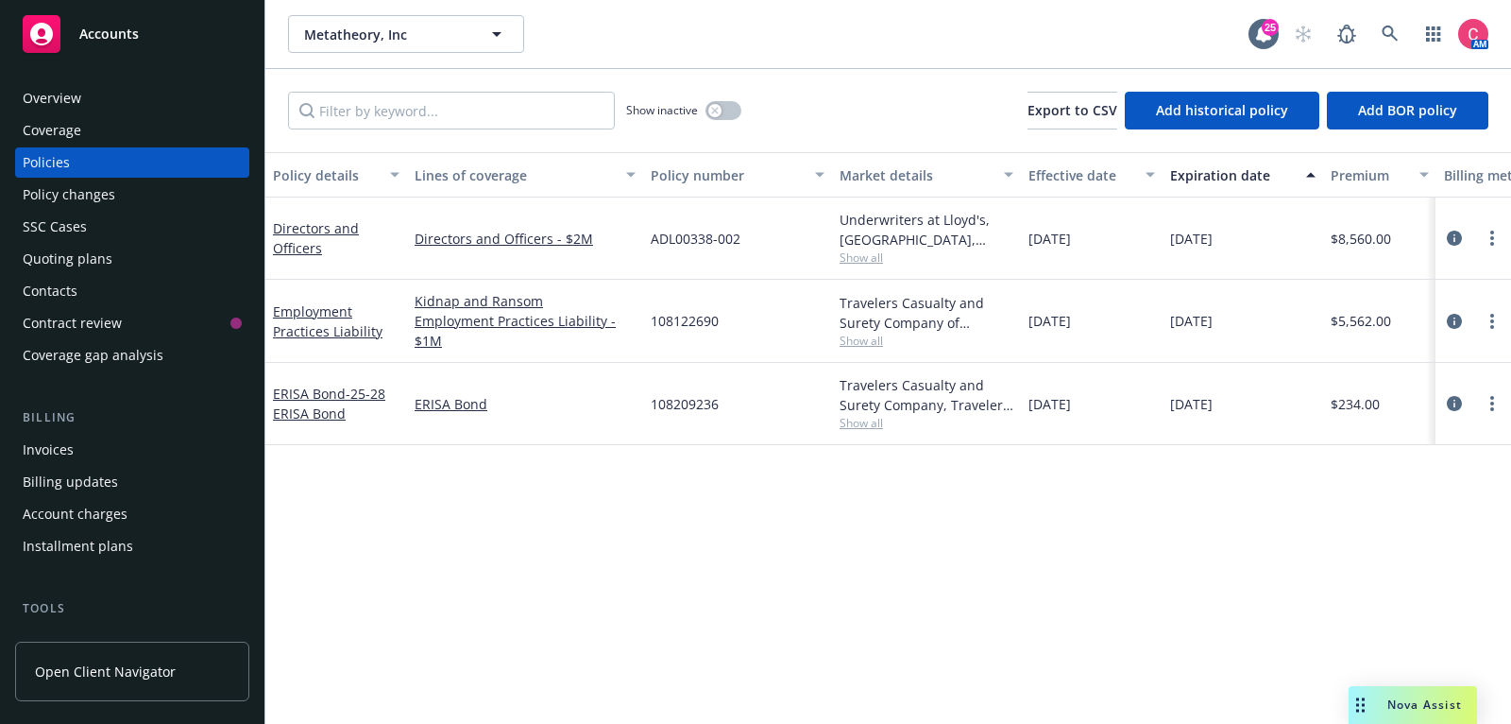
click at [870, 260] on span "Show all" at bounding box center [927, 257] width 174 height 16
click at [1460, 243] on icon "circleInformation" at bounding box center [1454, 237] width 15 height 15
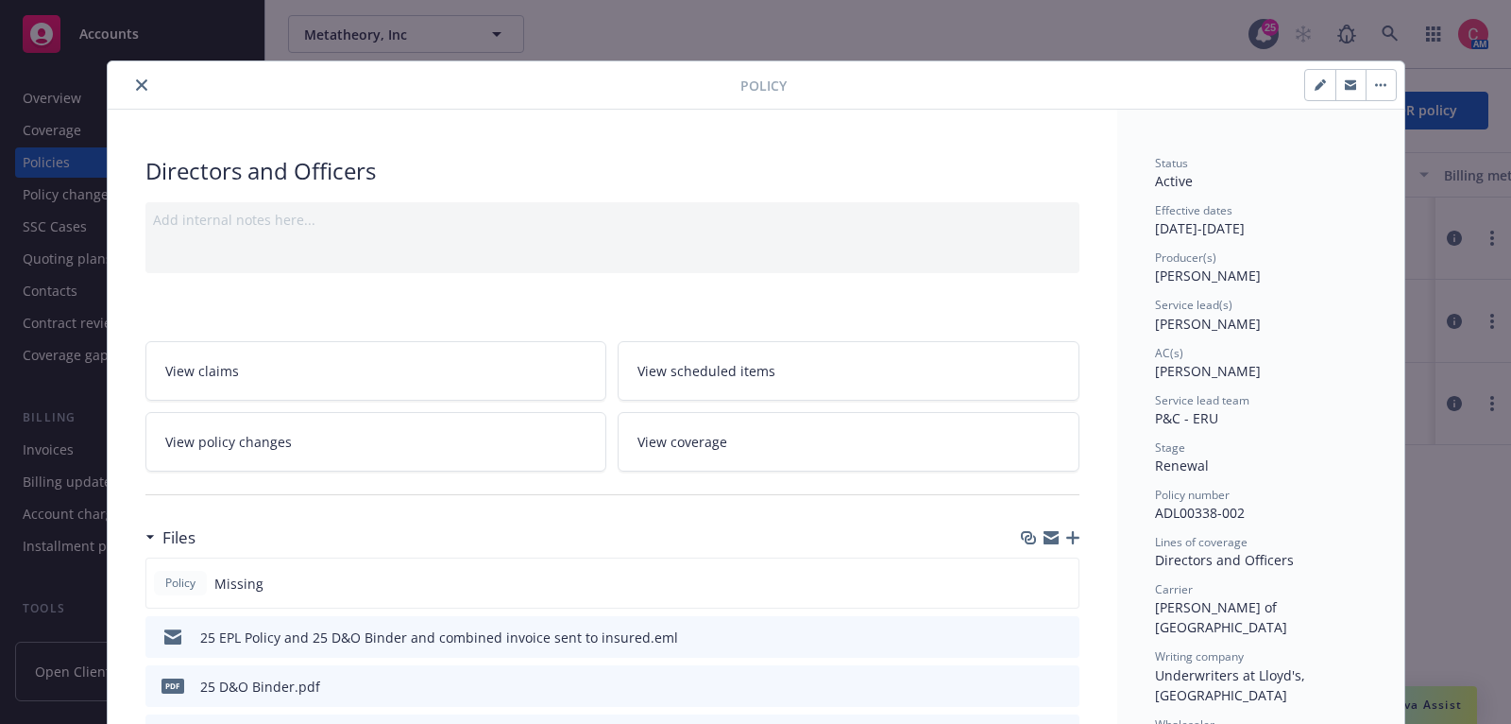
click at [1077, 531] on icon "button" at bounding box center [1072, 537] width 13 height 13
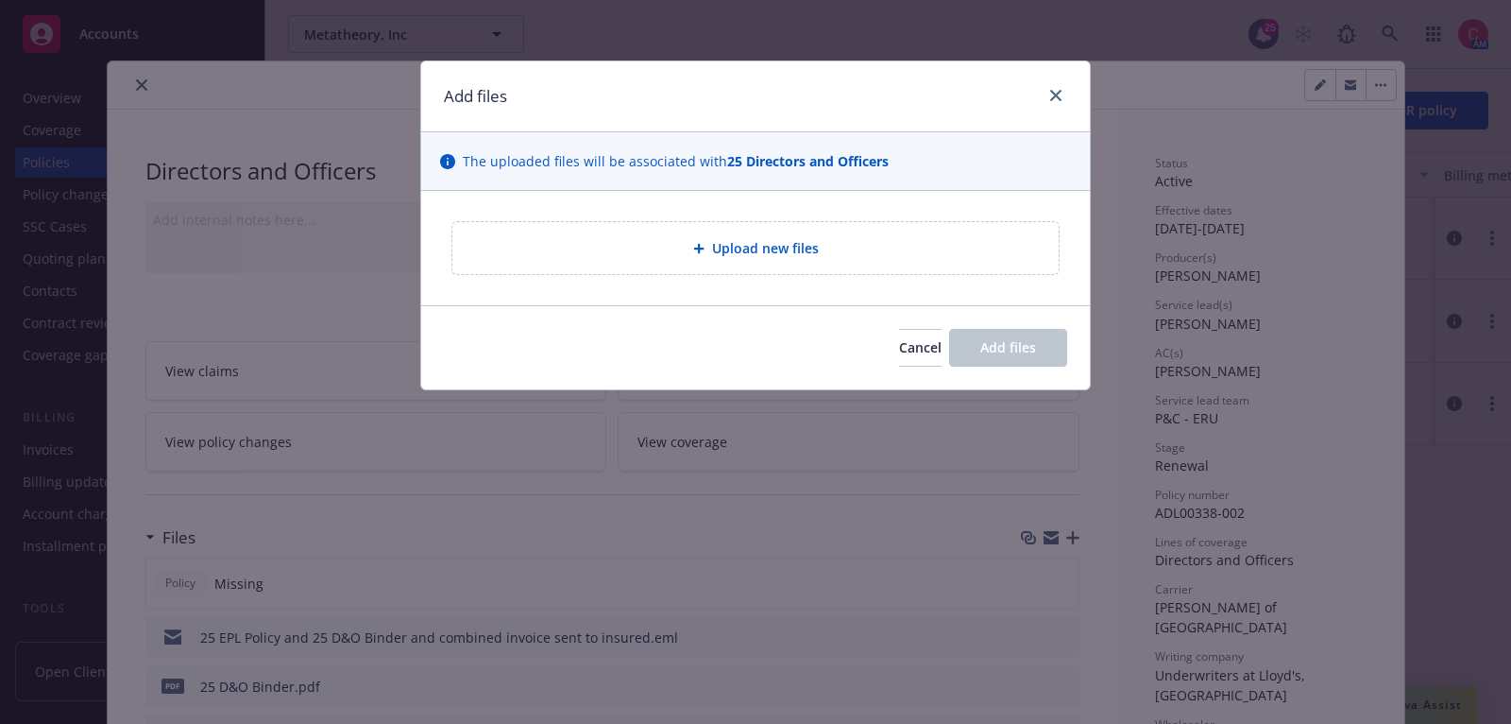
click at [884, 200] on div "Upload new files" at bounding box center [755, 248] width 669 height 114
click at [883, 246] on div "Upload new files" at bounding box center [756, 248] width 576 height 22
type textarea "x"
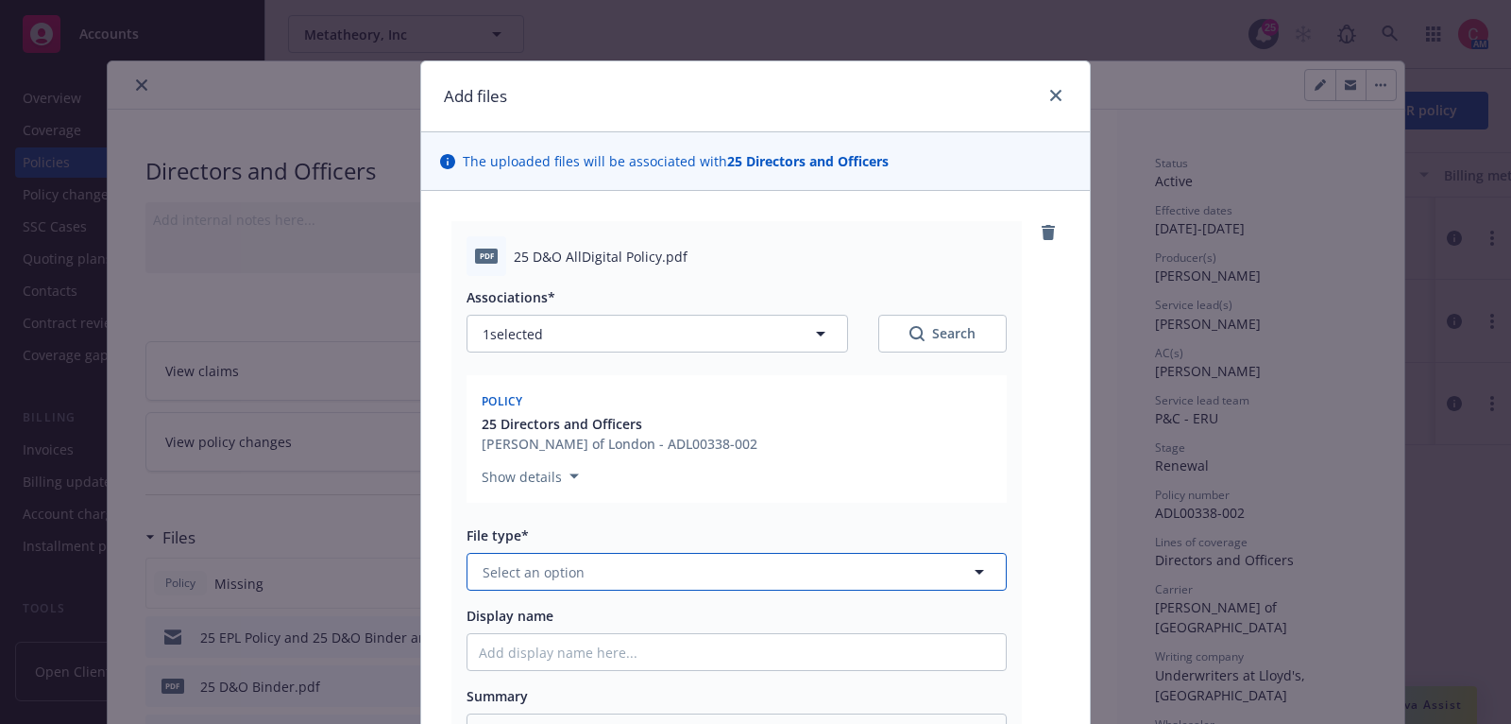
click at [821, 555] on button "Select an option" at bounding box center [737, 572] width 540 height 38
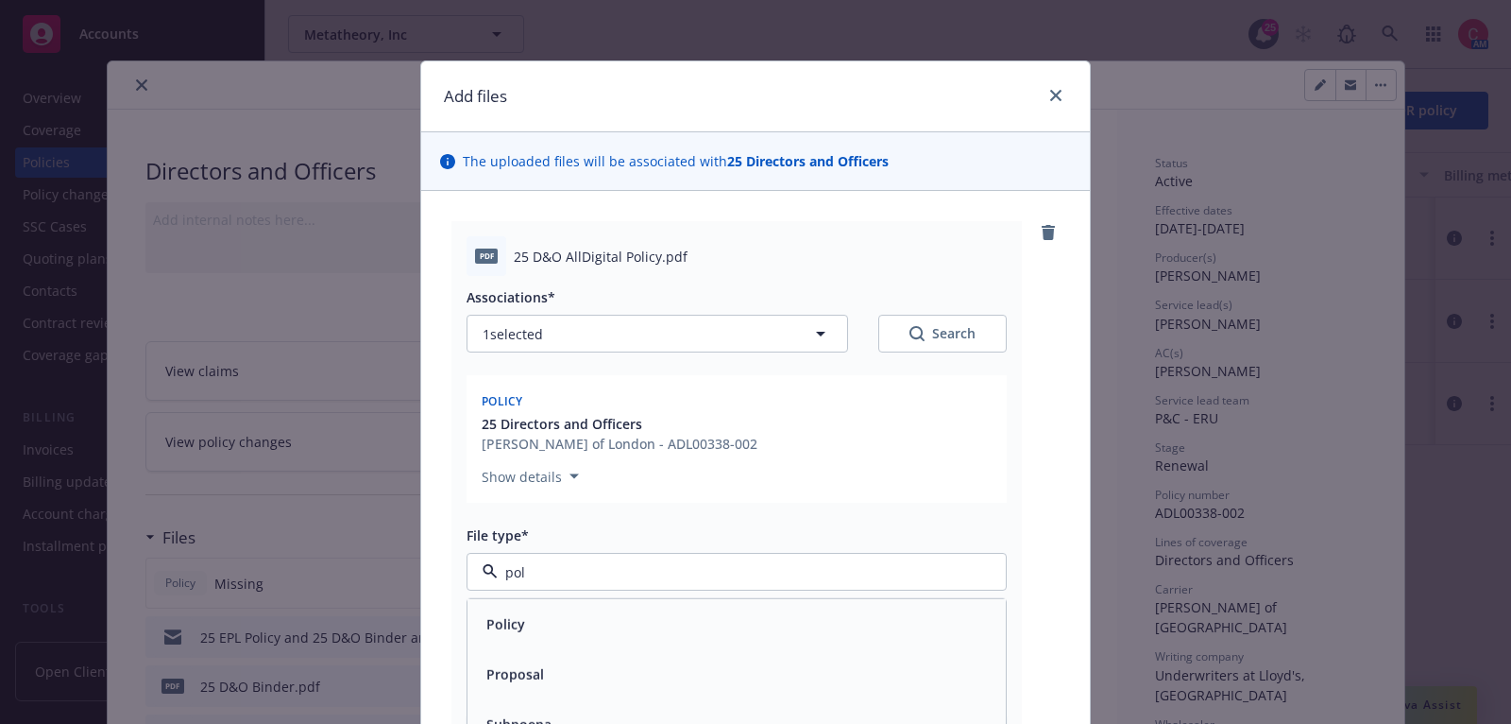
type input "poli"
click at [809, 617] on div "Policy" at bounding box center [737, 623] width 516 height 27
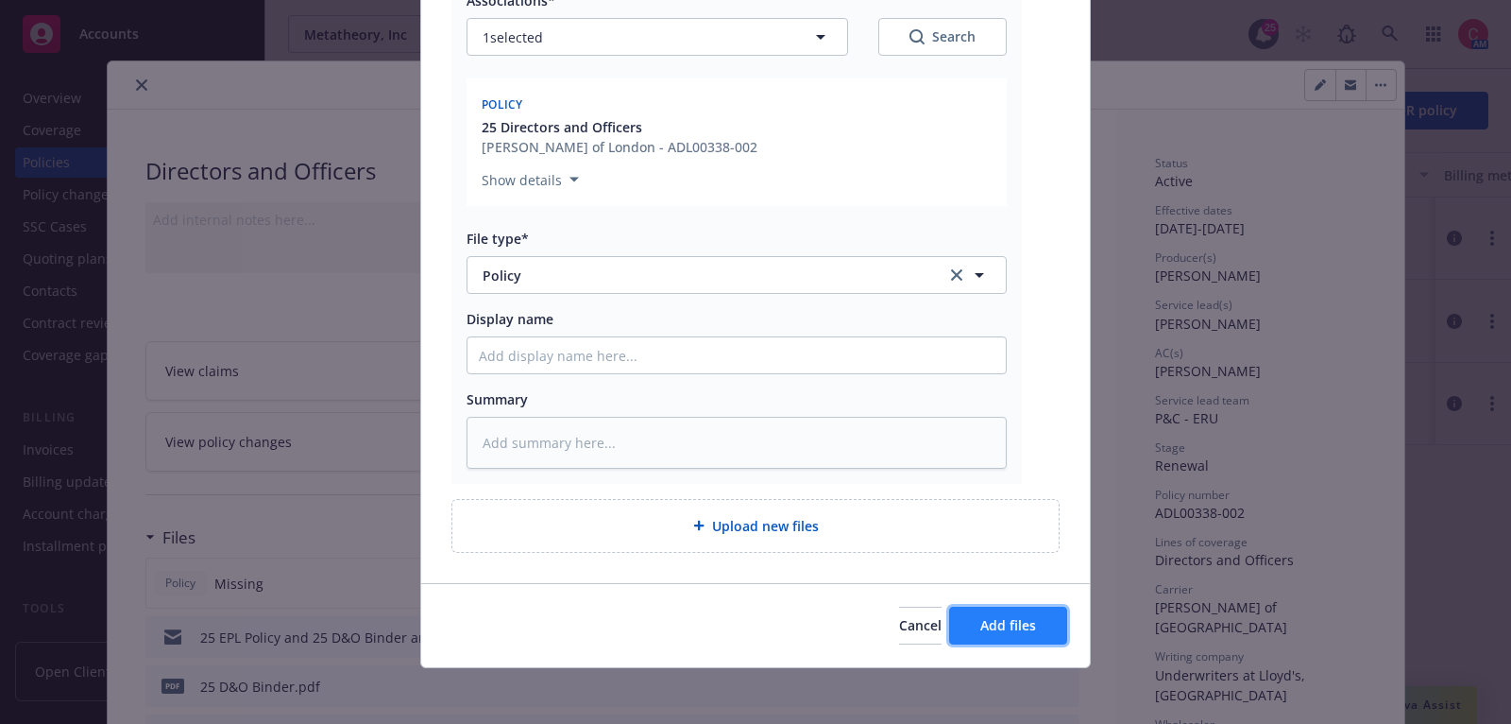
click at [980, 628] on button "Add files" at bounding box center [1008, 625] width 118 height 38
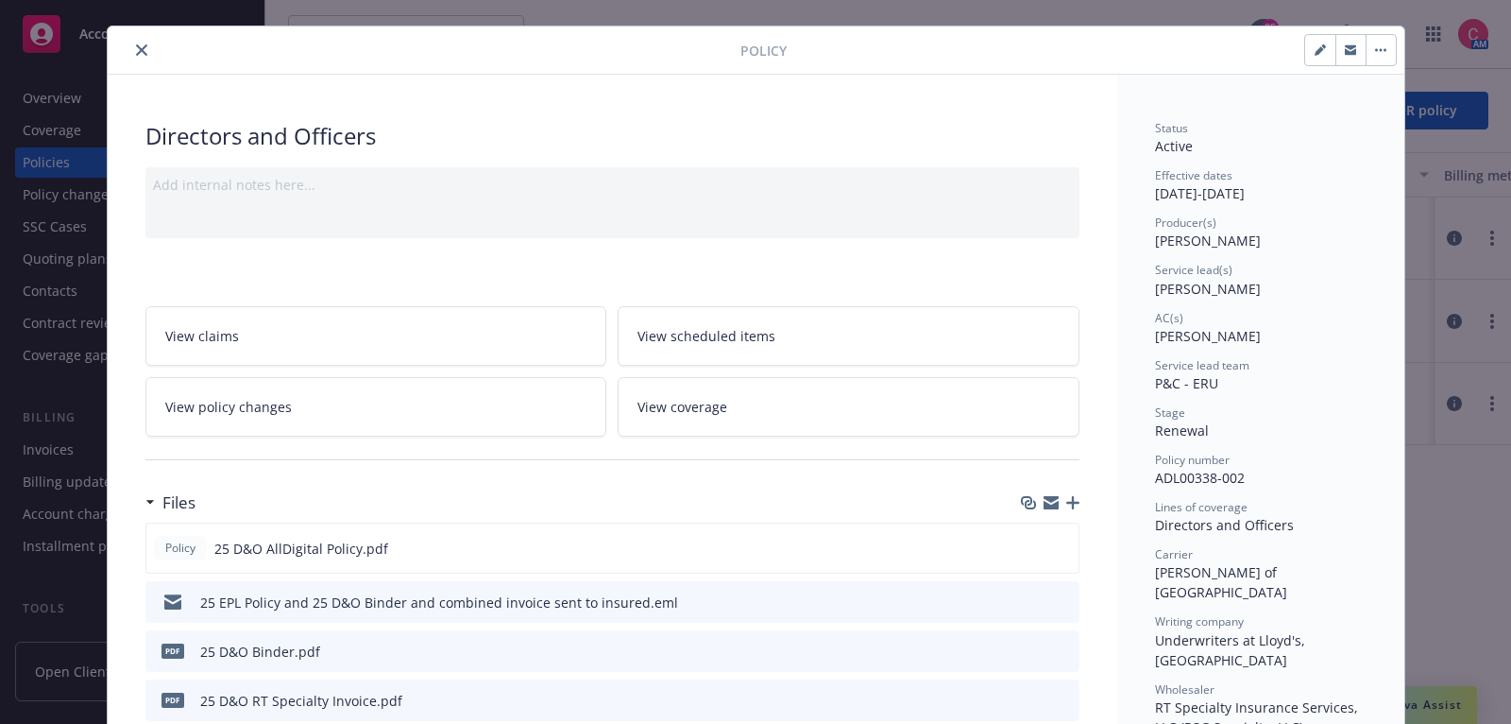
scroll to position [33, 0]
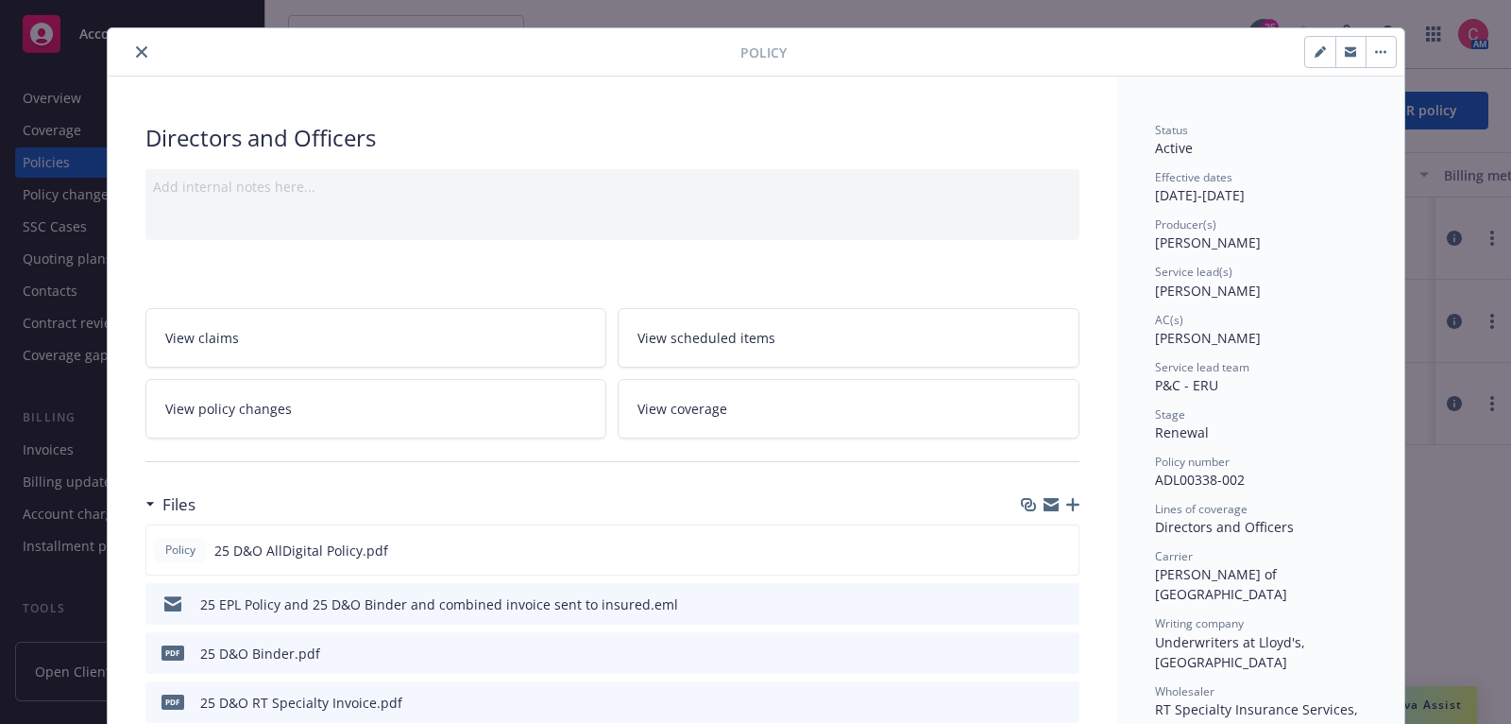
click at [1062, 600] on icon "preview file" at bounding box center [1061, 602] width 17 height 13
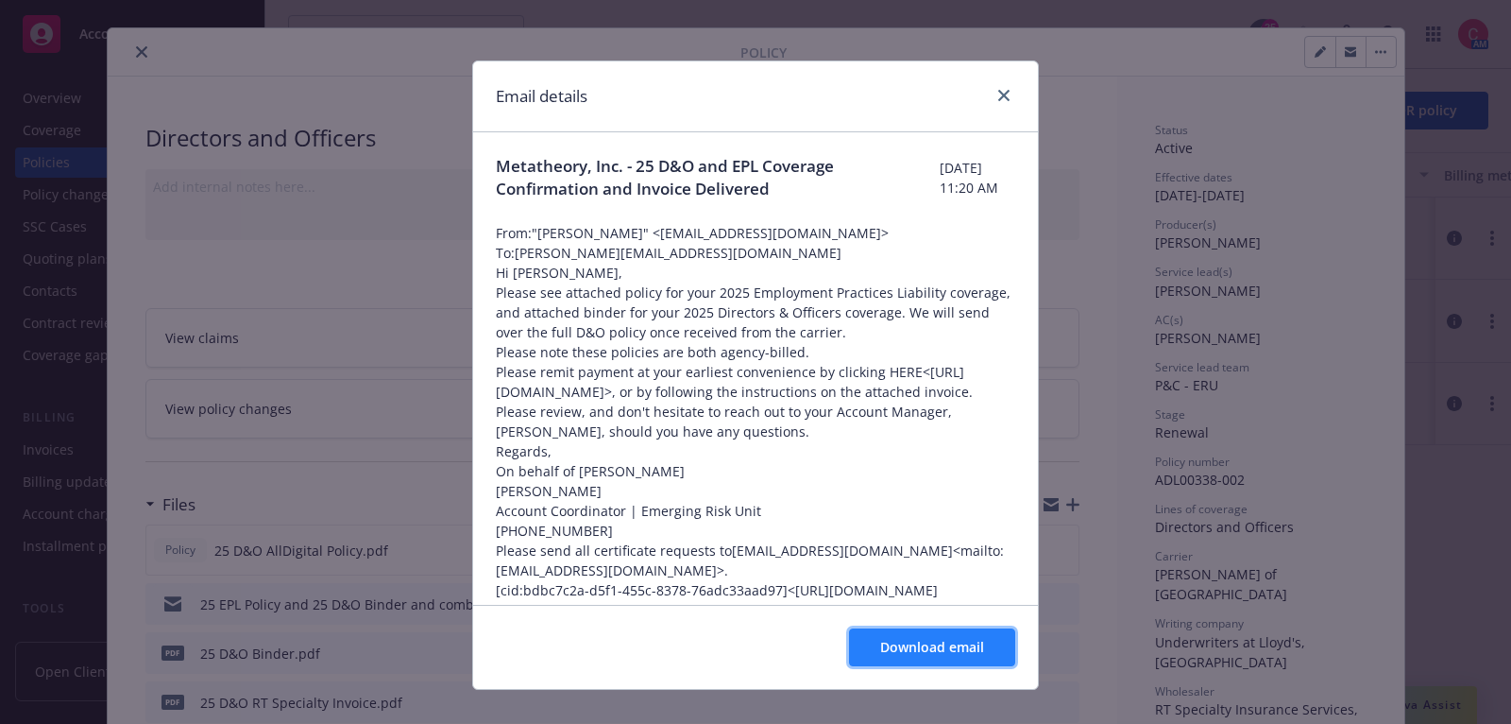
click at [964, 645] on span "Download email" at bounding box center [932, 647] width 104 height 18
click at [1007, 99] on icon "close" at bounding box center [1003, 95] width 11 height 11
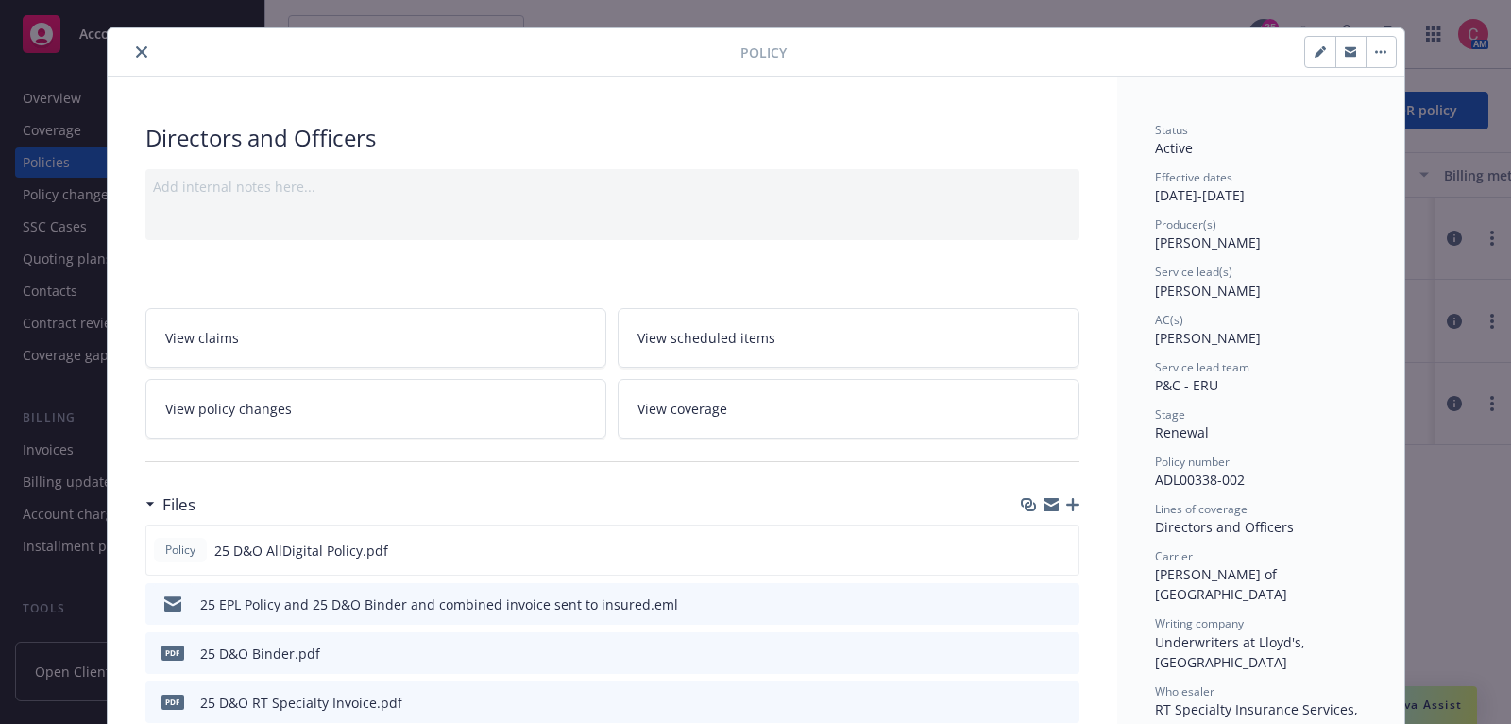
click at [138, 47] on icon "close" at bounding box center [141, 51] width 11 height 11
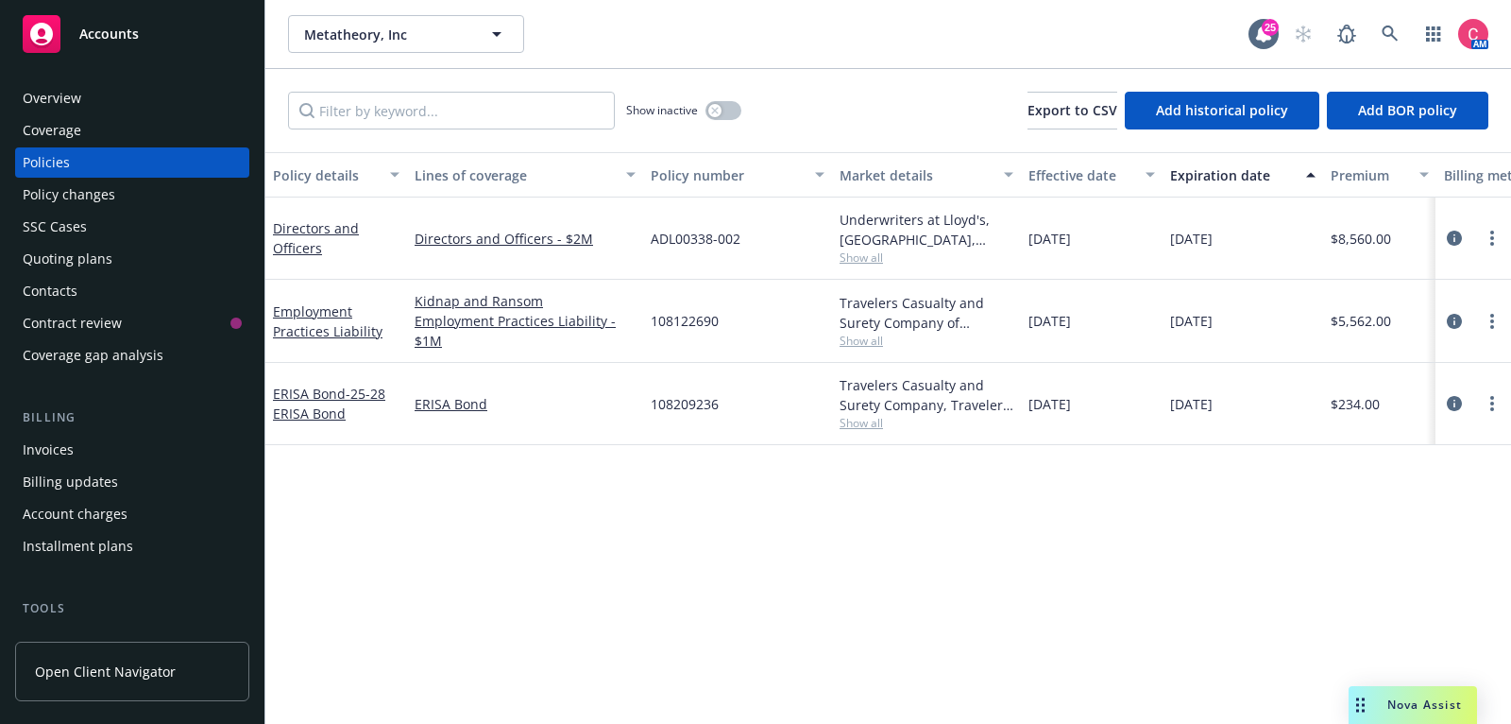
click at [126, 93] on div "Overview" at bounding box center [132, 98] width 219 height 30
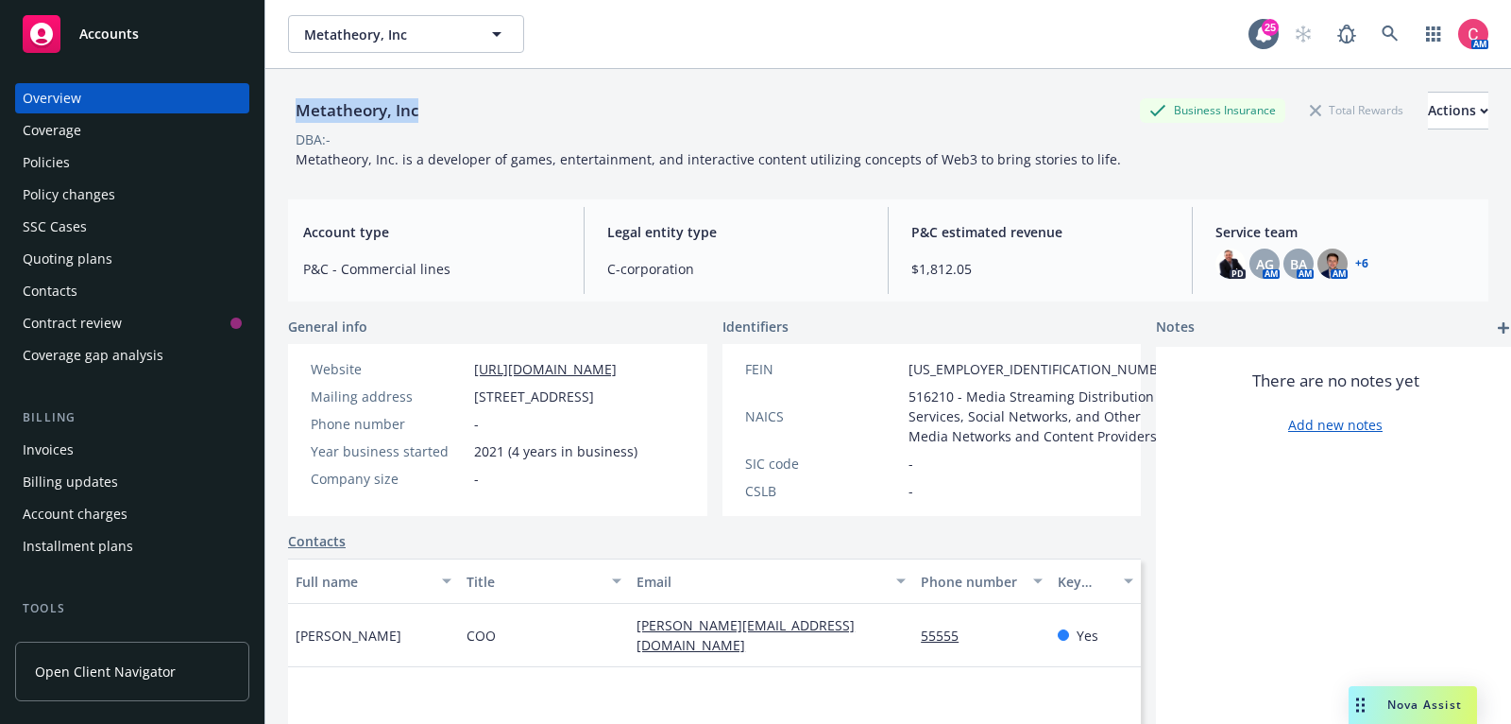
drag, startPoint x: 299, startPoint y: 111, endPoint x: 430, endPoint y: 110, distance: 130.4
click at [431, 111] on div "Metatheory, Inc Business Insurance Total Rewards Actions" at bounding box center [888, 111] width 1200 height 38
copy div "Metatheory, Inc"
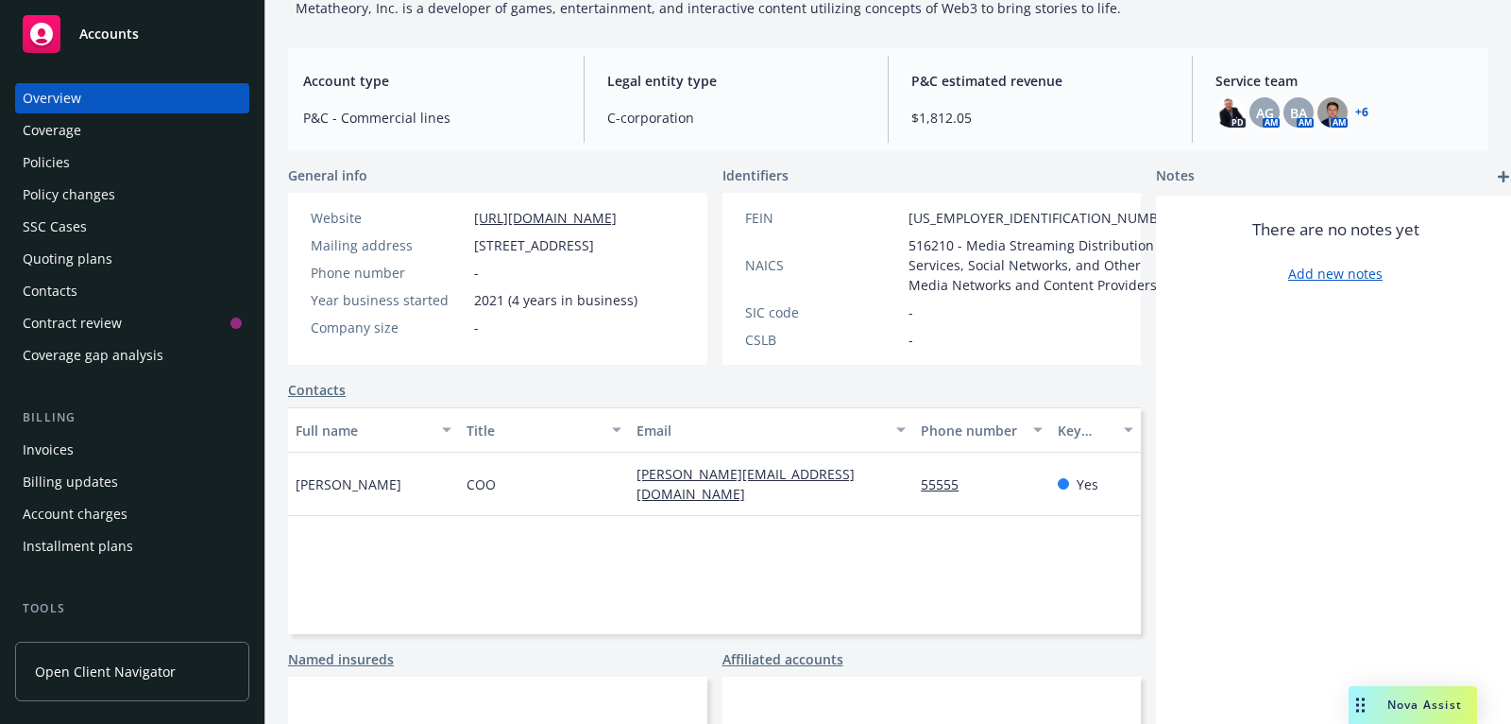
scroll to position [155, 0]
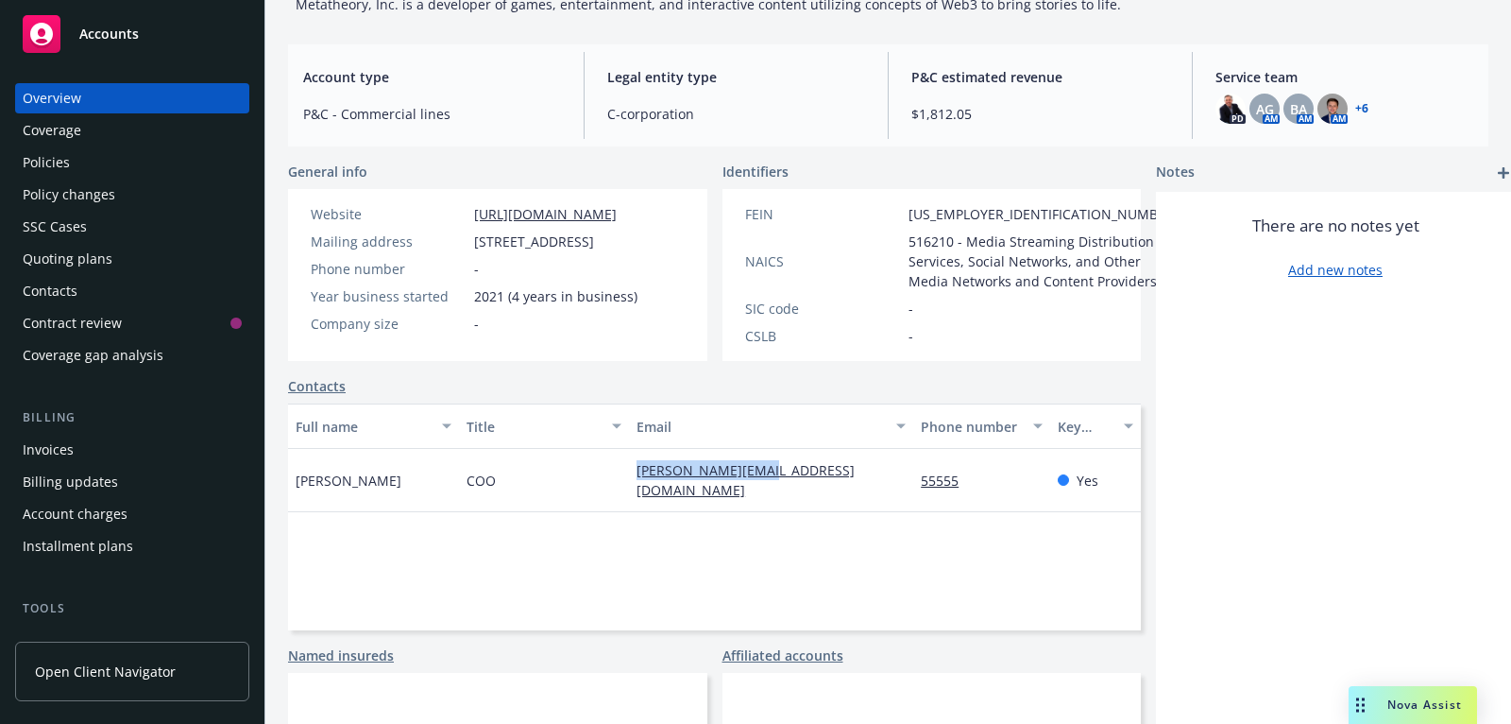
drag, startPoint x: 796, startPoint y: 508, endPoint x: 617, endPoint y: 508, distance: 179.5
click at [617, 508] on div "Adam Bao COO adam@metatheory.gg 55555 Yes" at bounding box center [714, 480] width 853 height 63
copy div "adam@metatheory.gg"
click at [196, 160] on div "Policies" at bounding box center [132, 162] width 219 height 30
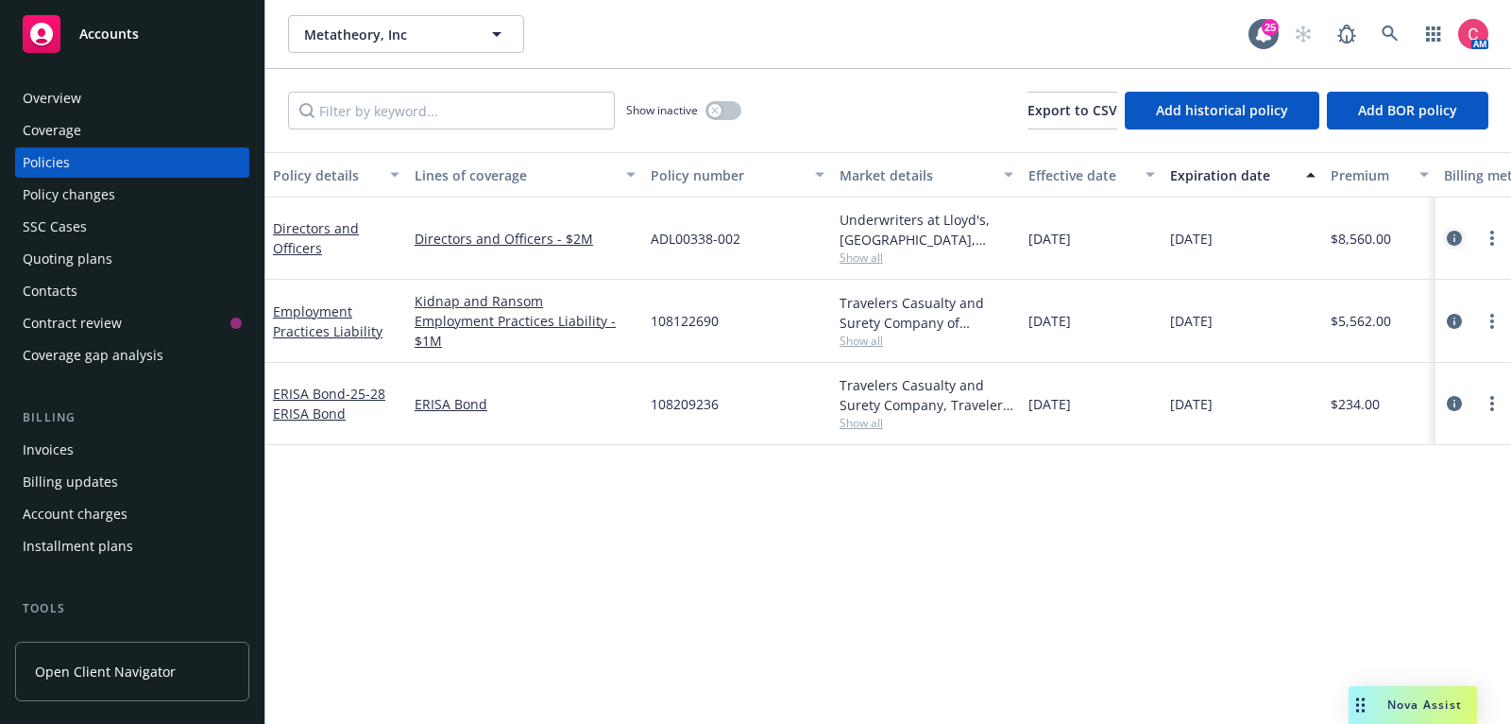
click at [1456, 237] on icon "circleInformation" at bounding box center [1454, 237] width 15 height 15
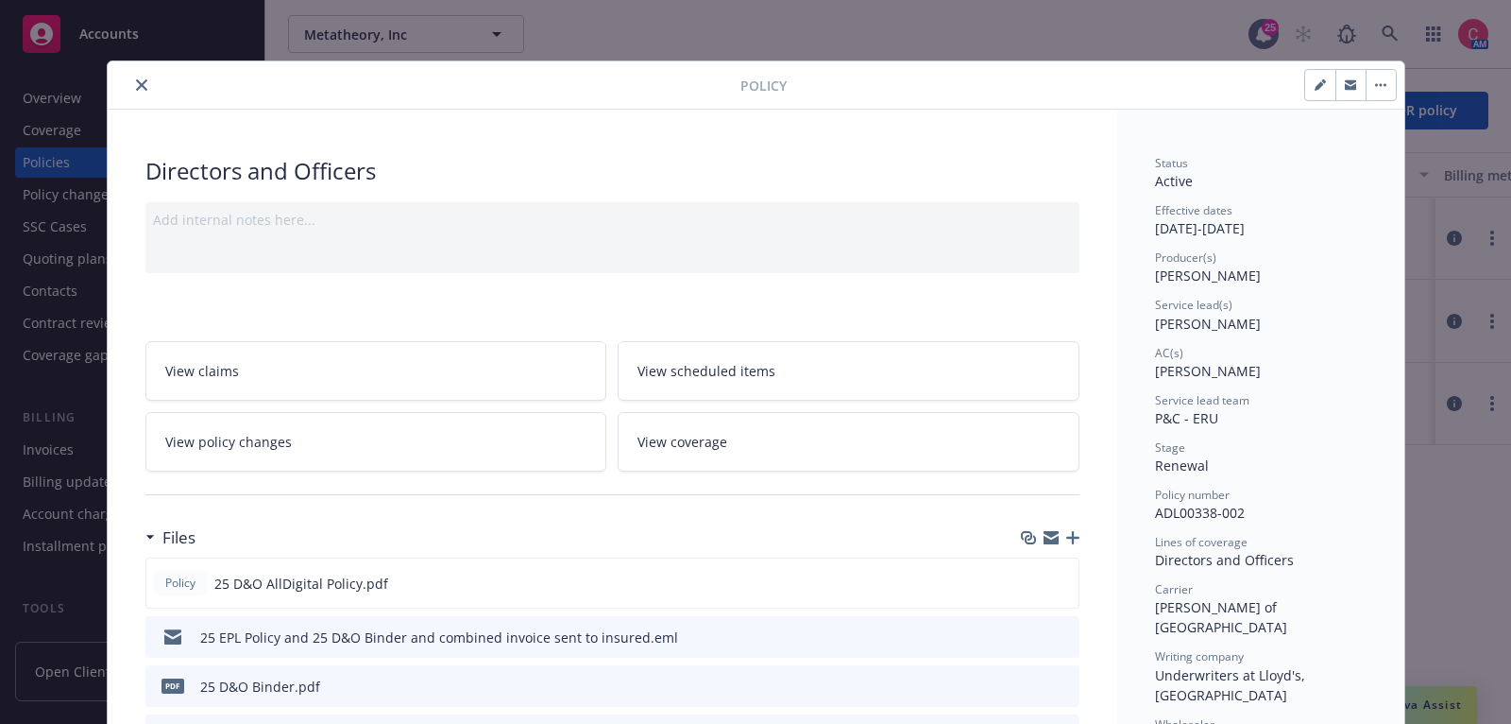
scroll to position [56, 0]
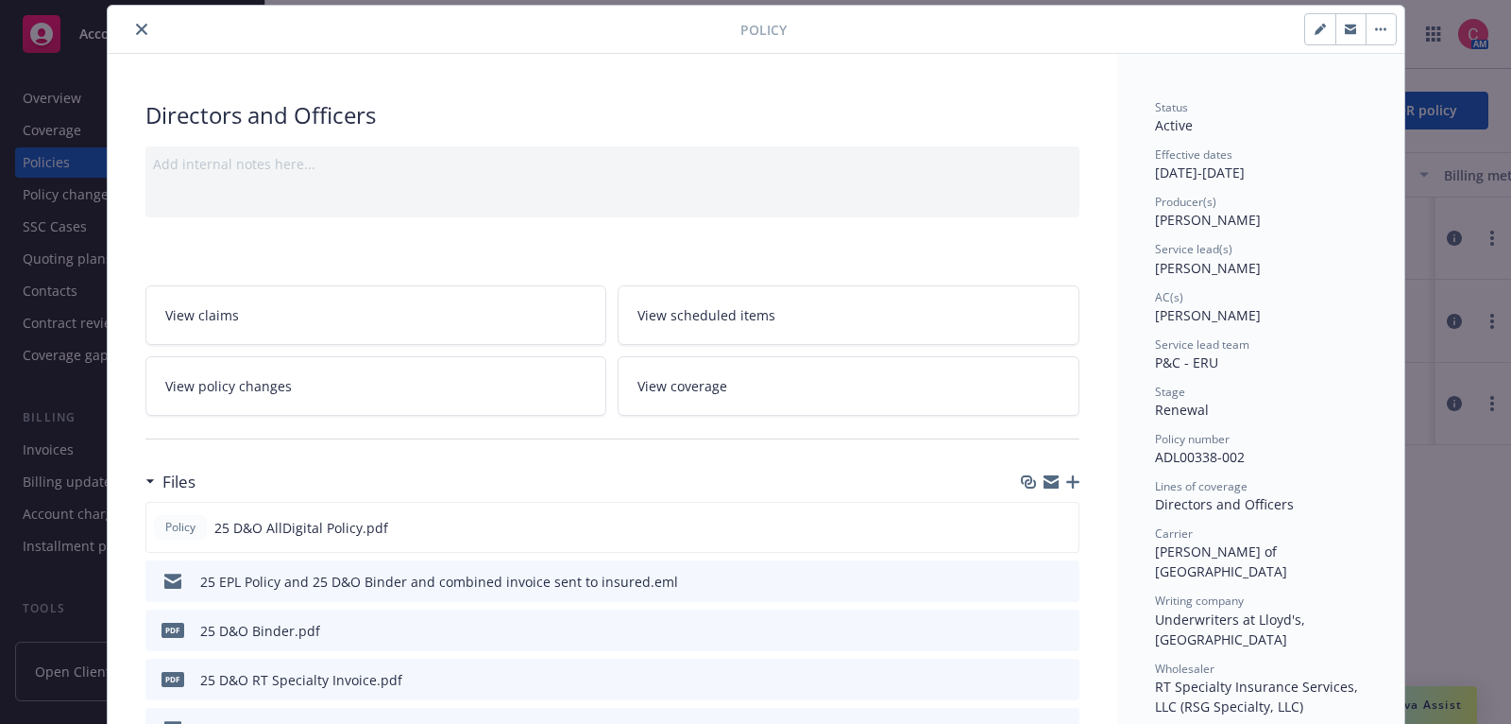
click at [1076, 475] on icon "button" at bounding box center [1072, 481] width 13 height 13
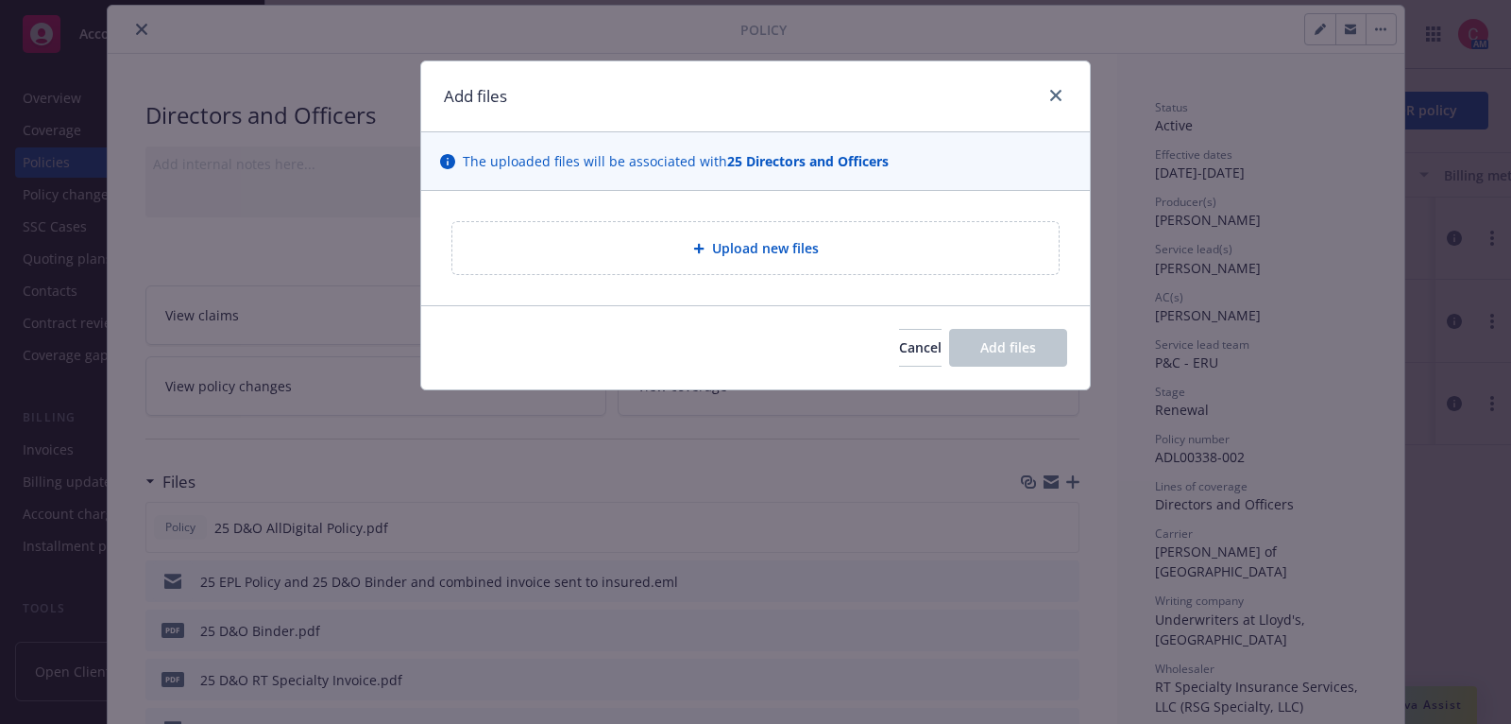
click at [882, 252] on div "Upload new files" at bounding box center [756, 248] width 576 height 22
type textarea "x"
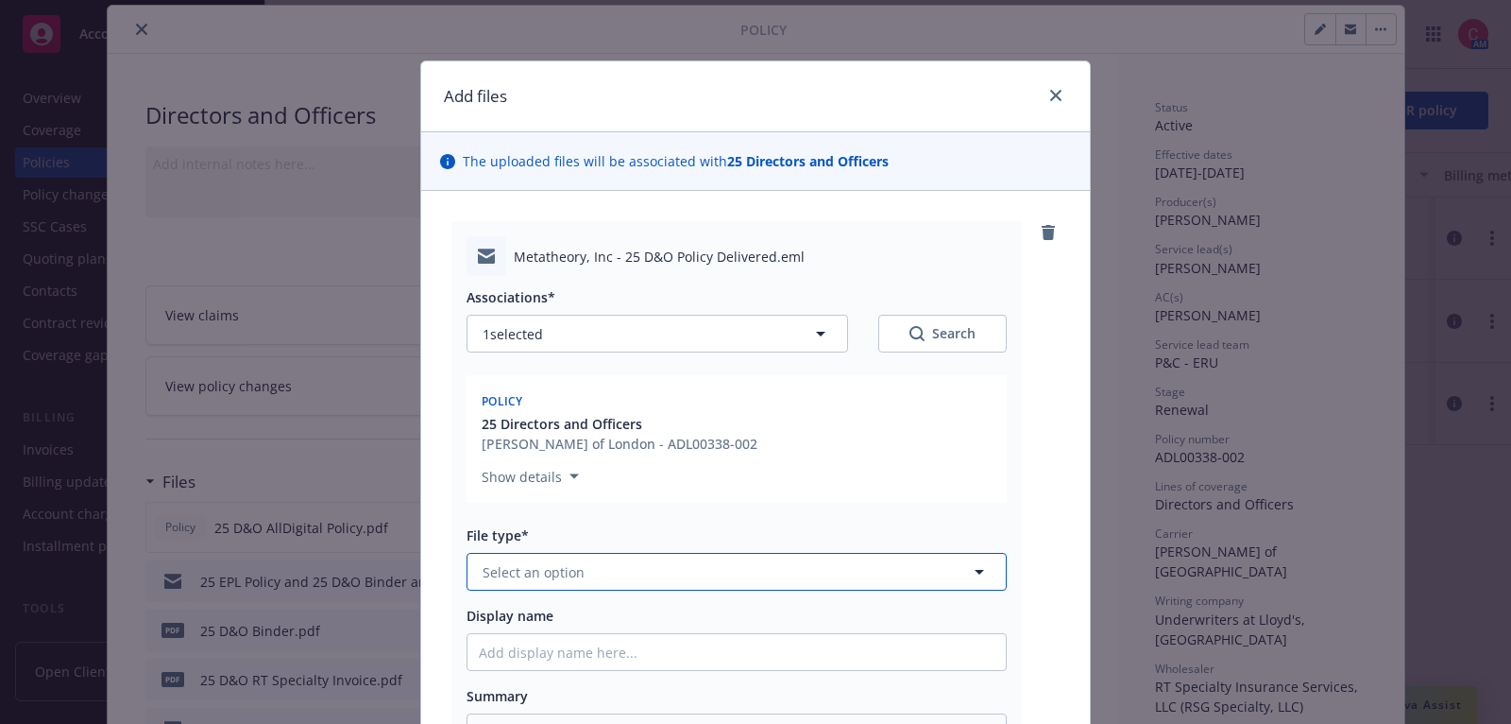
click at [766, 563] on button "Select an option" at bounding box center [737, 572] width 540 height 38
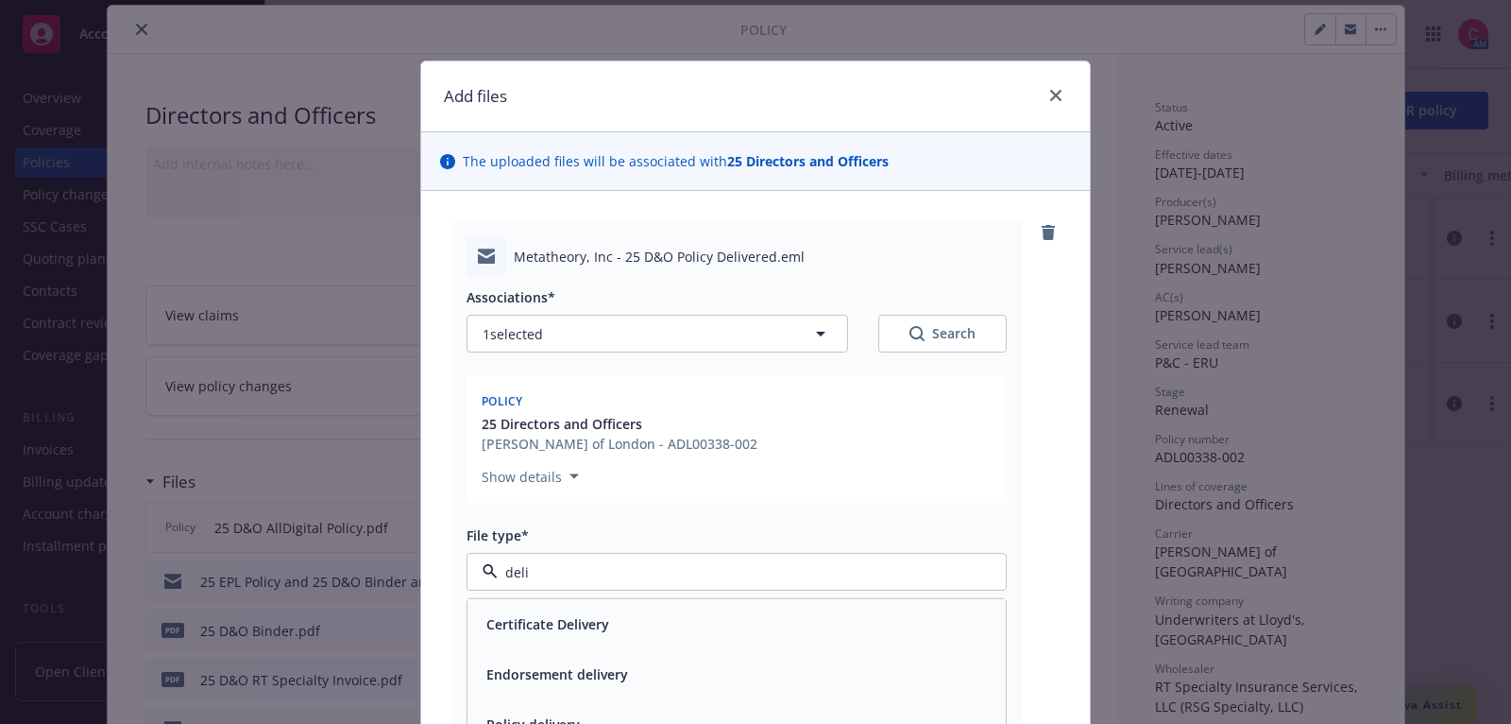
type input "deliv"
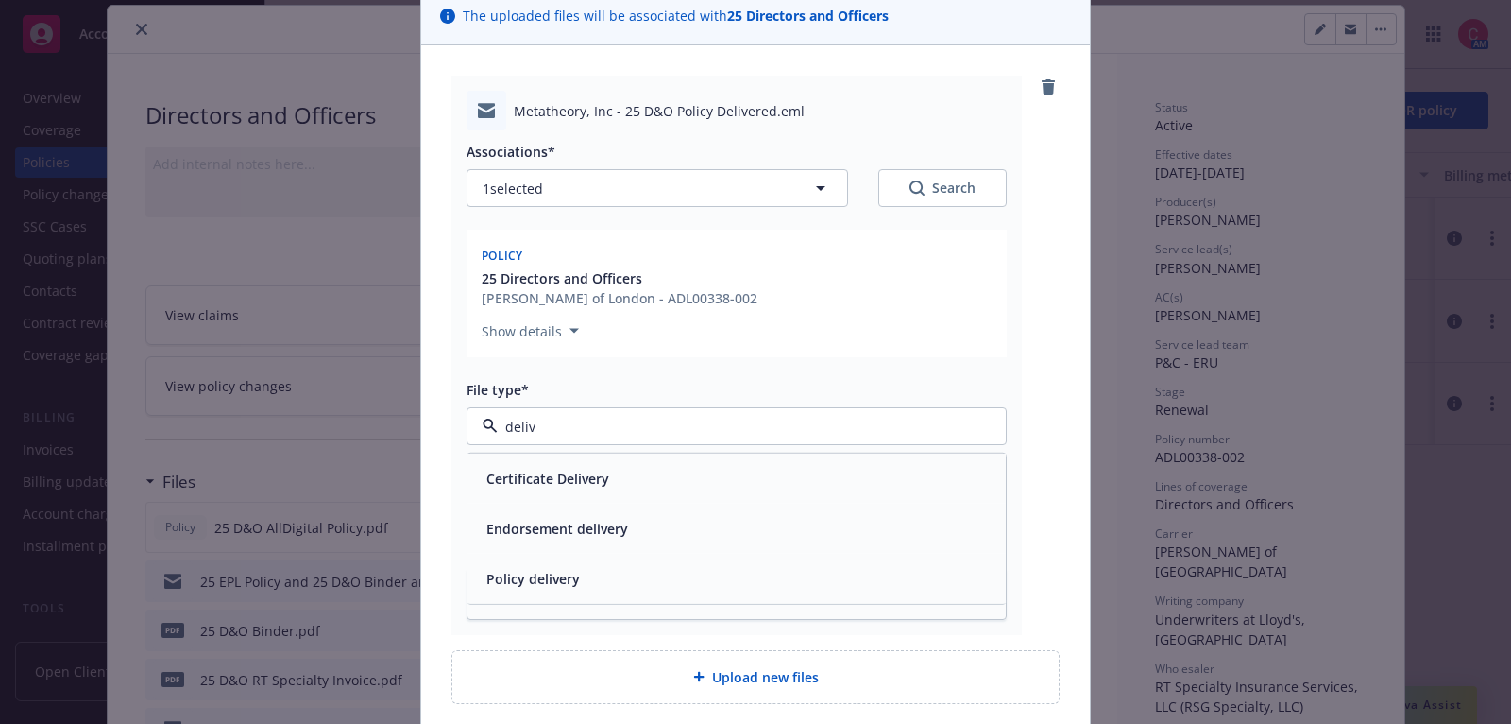
scroll to position [167, 0]
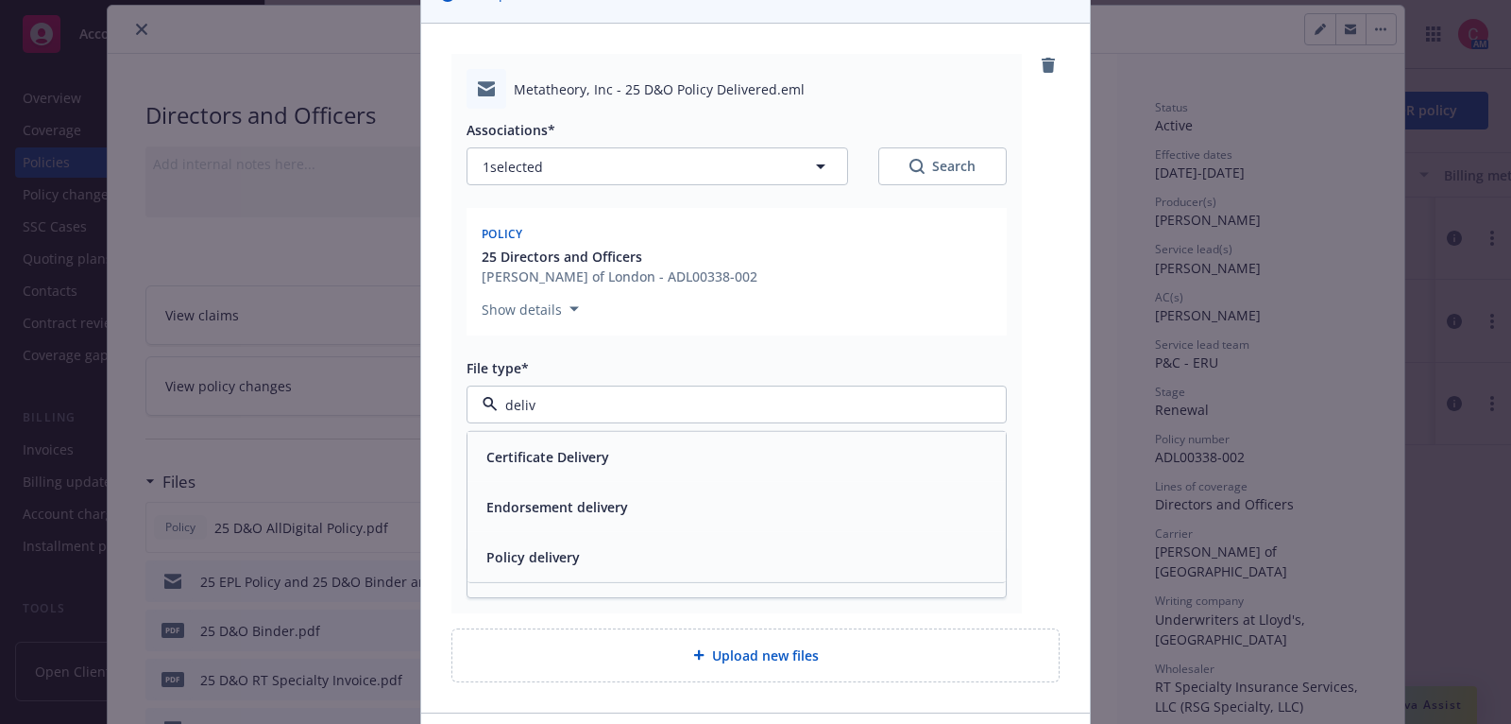
click at [764, 569] on div "Policy delivery" at bounding box center [737, 557] width 538 height 50
click at [758, 509] on div "Associations* 1 selected Search Policy 25 Directors and Officers Lloyd's of Lon…" at bounding box center [737, 353] width 540 height 488
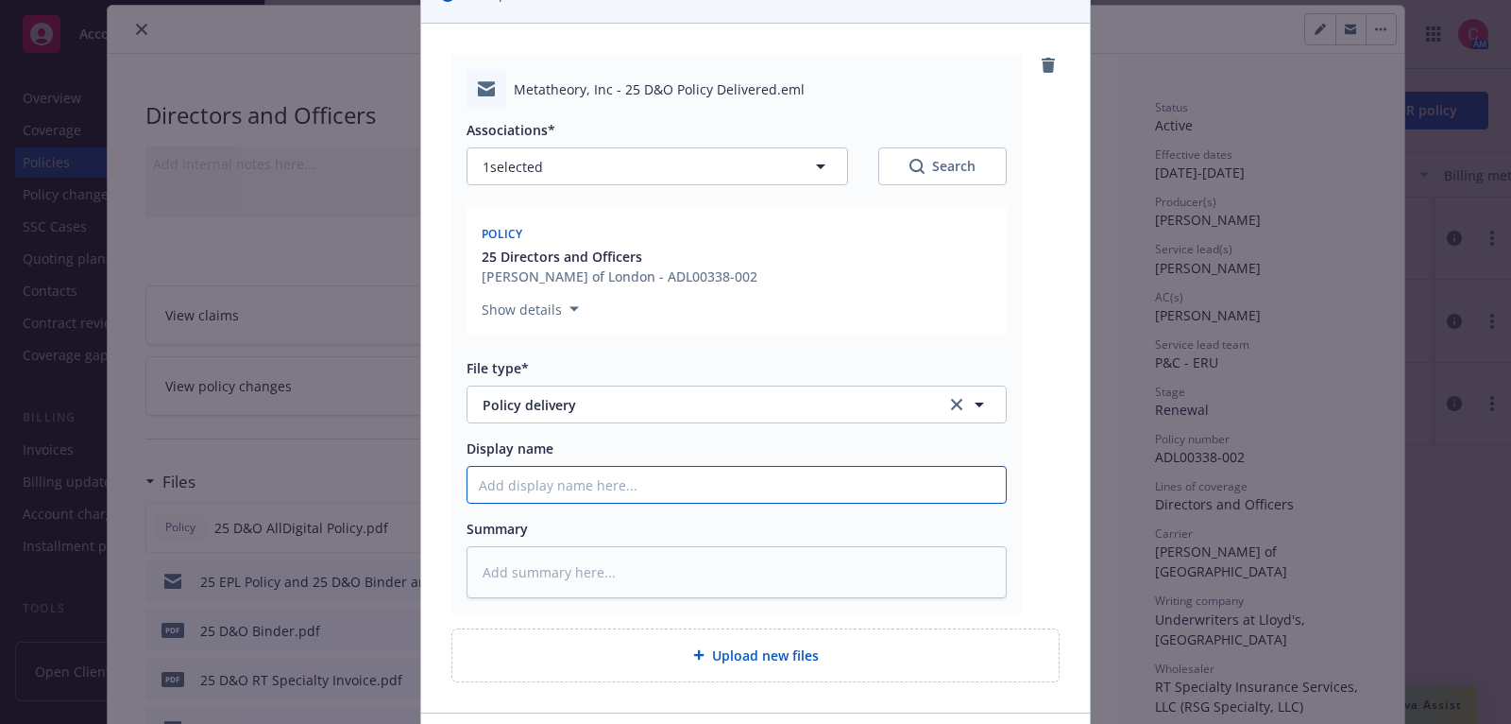
click at [757, 487] on input "Display name" at bounding box center [737, 485] width 538 height 36
type textarea "x"
type input "2"
type textarea "x"
type input "25"
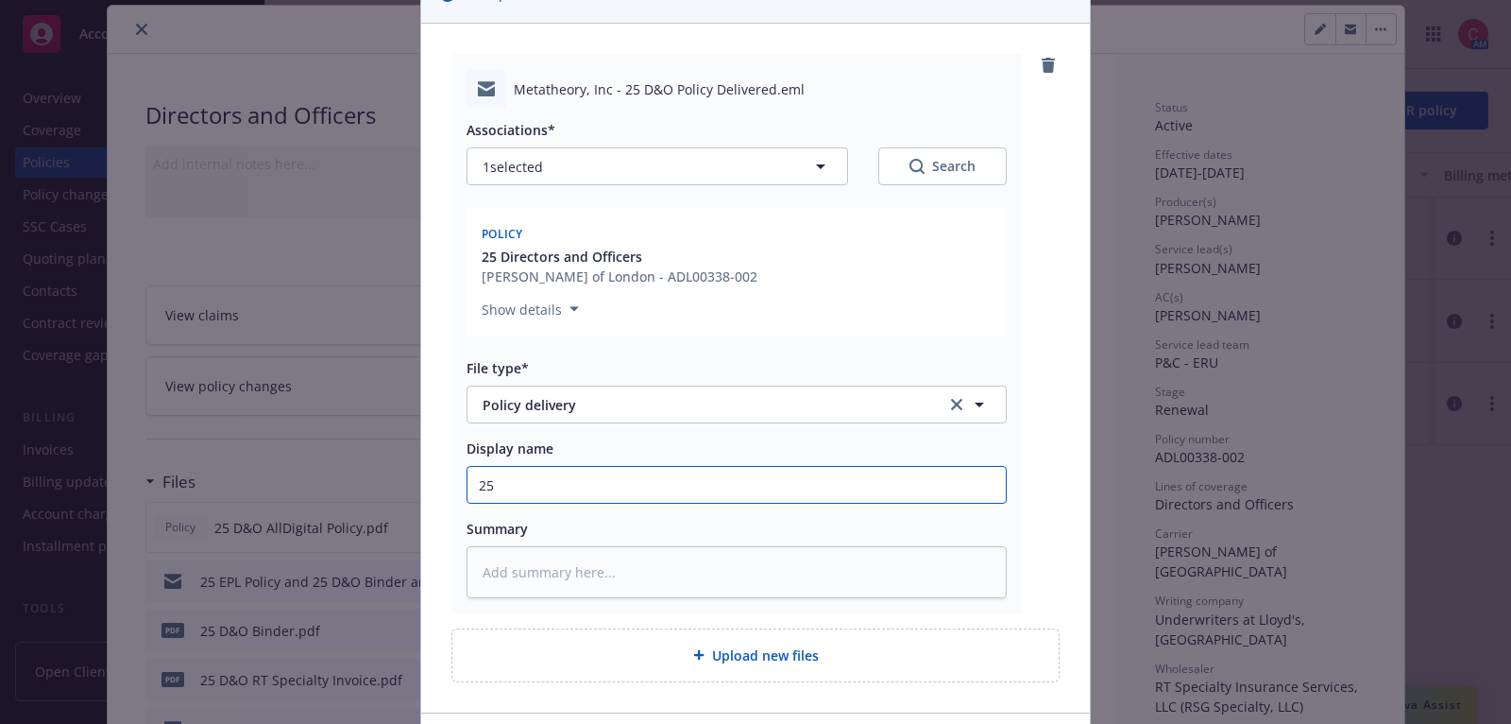
type textarea "x"
type input "25"
type textarea "x"
type input "25 D"
type textarea "x"
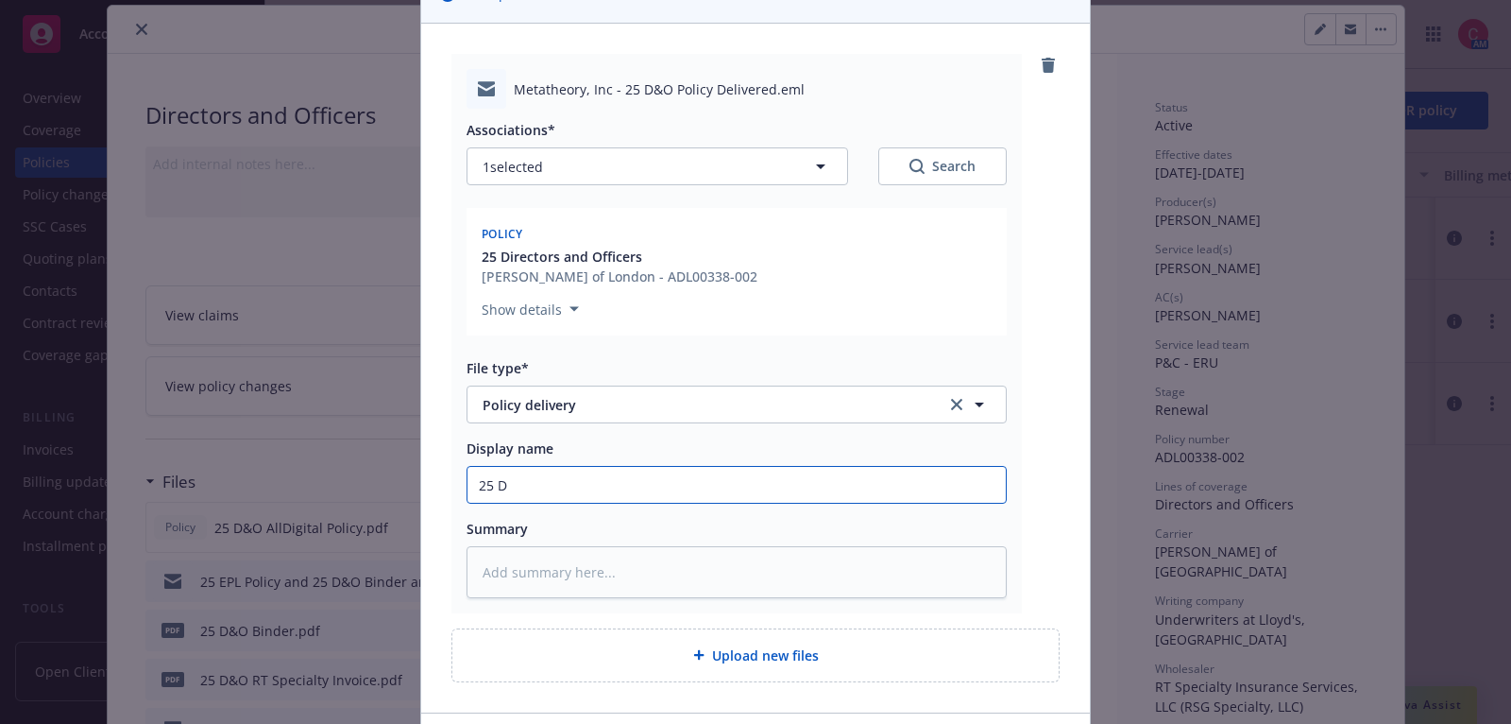
type input "25 D&"
type textarea "x"
type input "25 D&O"
type textarea "x"
type input "25 D&O"
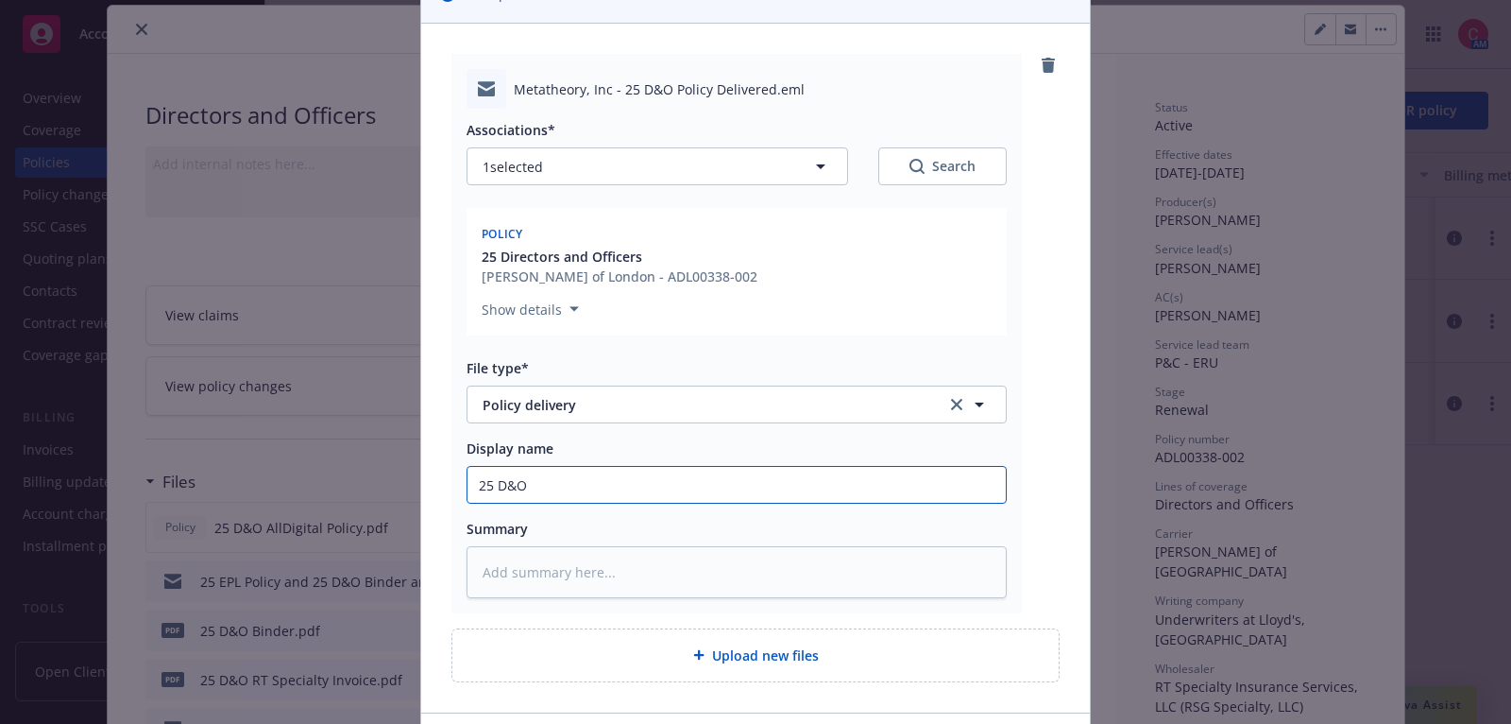
type textarea "x"
type input "25 D&O P"
type textarea "x"
type input "25 D&O"
type textarea "x"
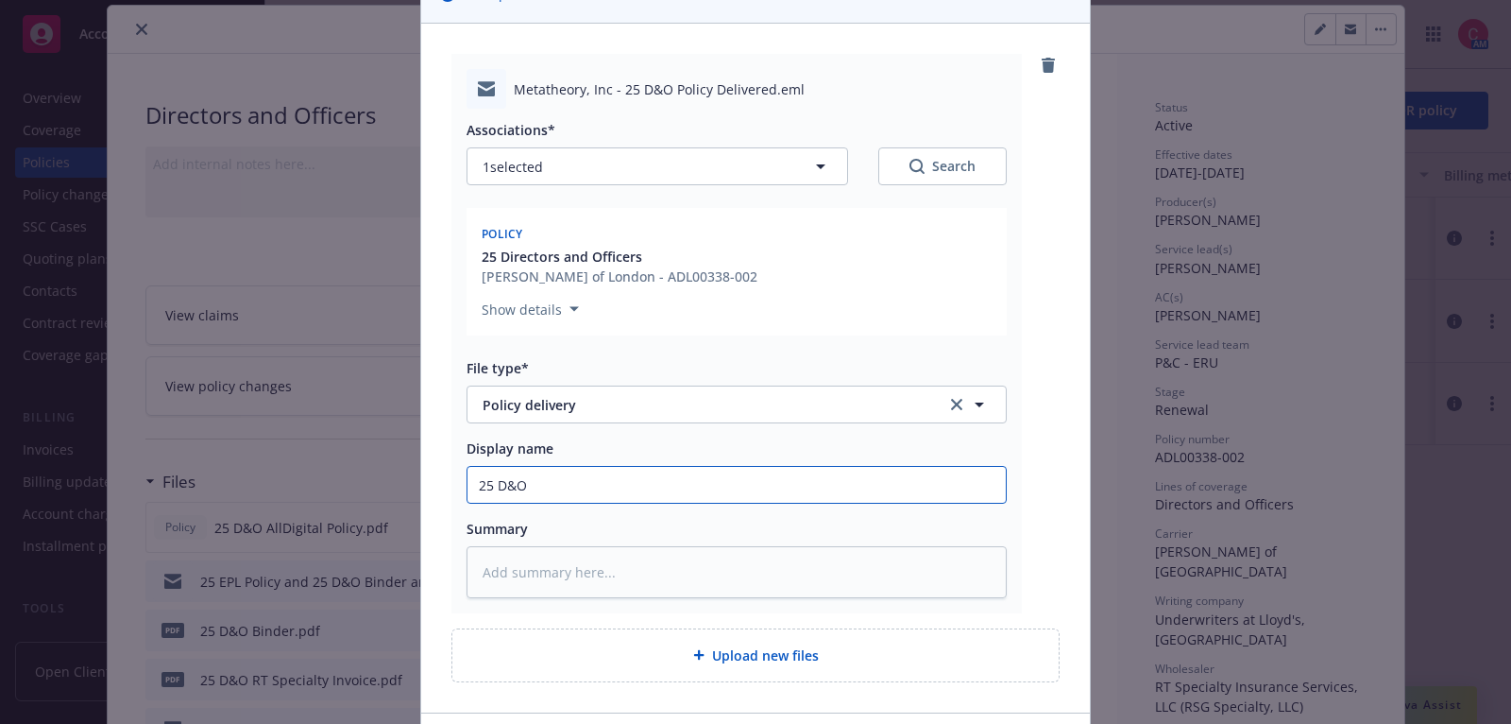
type input "25 D&O A"
type textarea "x"
type input "25 D&O Al"
type textarea "x"
type input "25 D&O All"
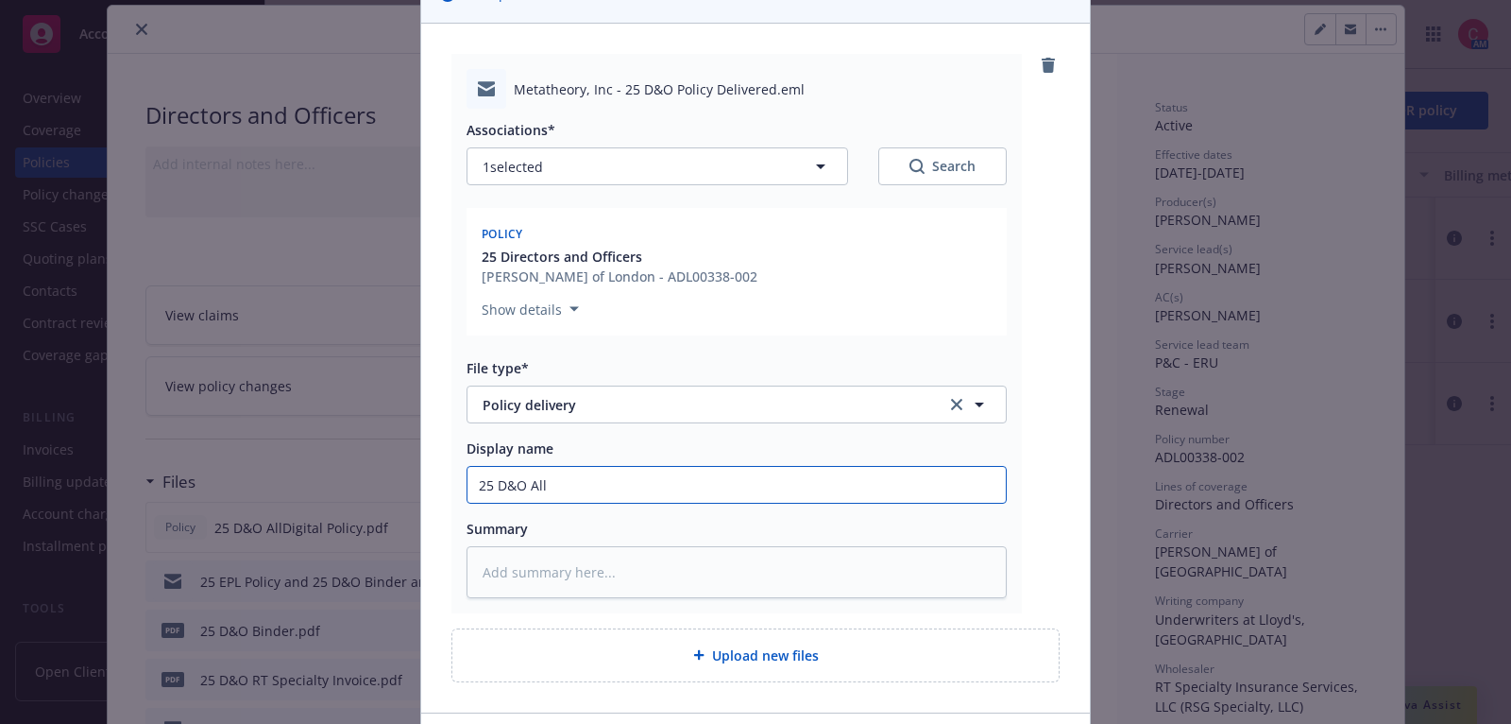
type textarea "x"
type input "25 D&O AllD"
type textarea "x"
type input "25 D&O AllDi"
type textarea "x"
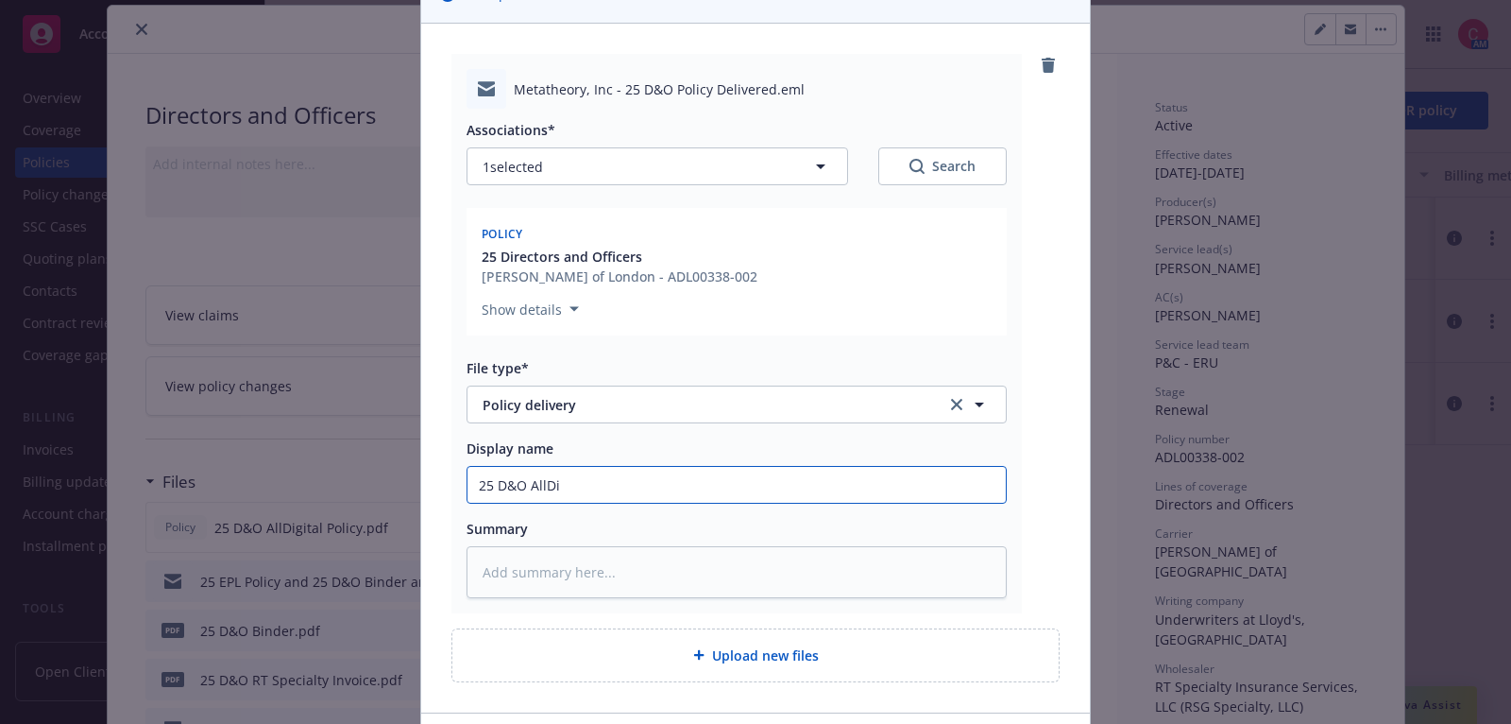
type input "25 D&O AllDig"
type textarea "x"
type input "25 D&O AllDigi"
type textarea "x"
type input "25 D&O AllDigit"
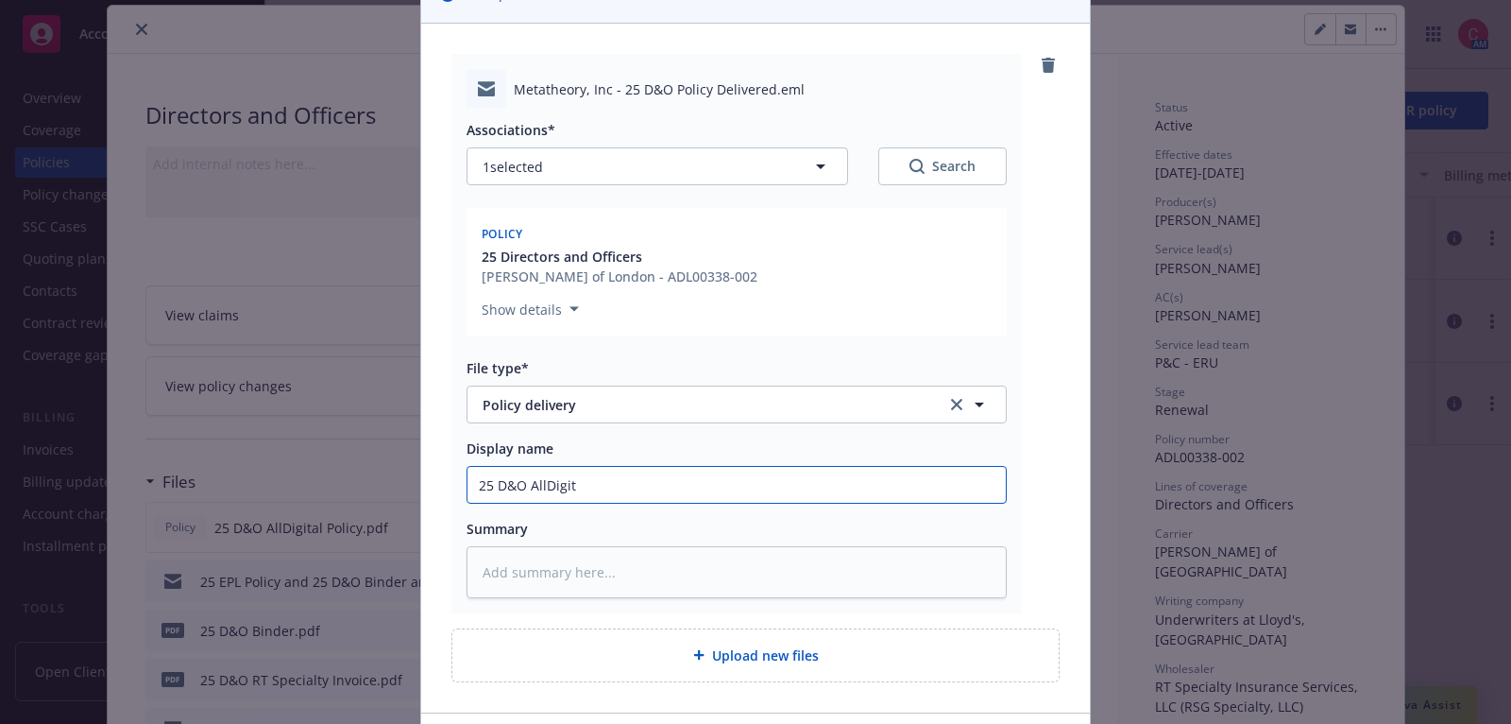
type textarea "x"
type input "25 D&O AllDigita"
type textarea "x"
type input "25 D&O AllDigital"
type textarea "x"
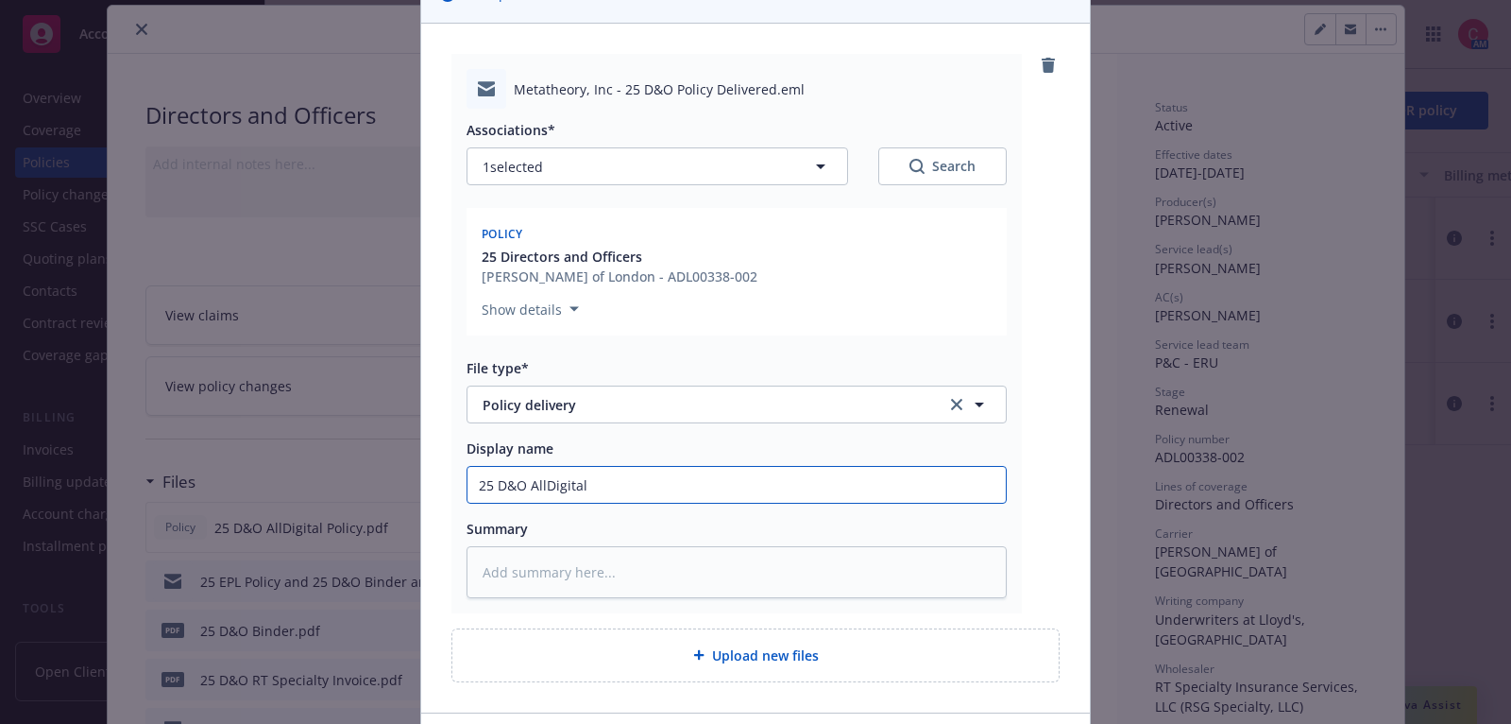
type input "25 D&O AllDigital P"
type textarea "x"
type input "25 D&O AllDigital Po"
type textarea "x"
type input "25 D&O AllDigital Pol"
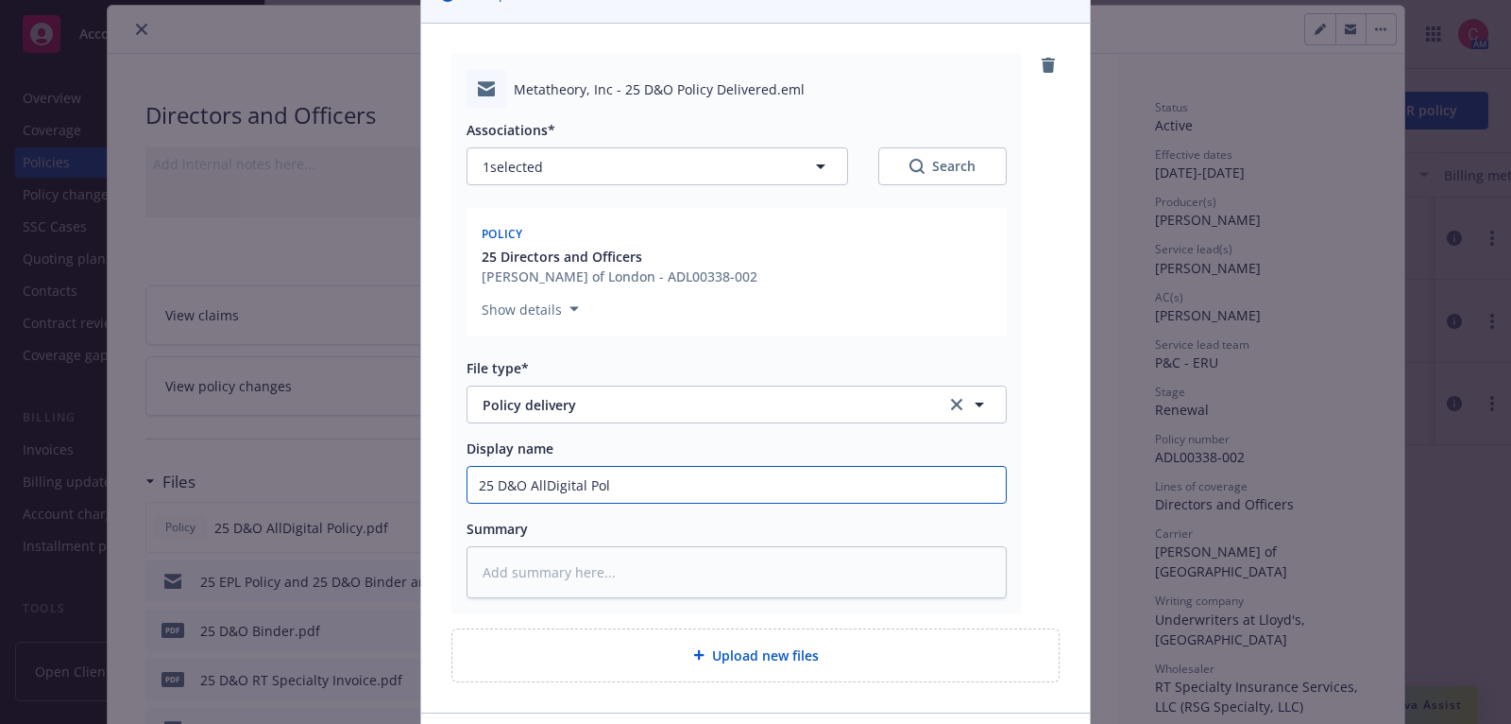
type textarea "x"
type input "25 D&O AllDigital Poli"
type textarea "x"
type input "25 D&O AllDigital Polic"
type textarea "x"
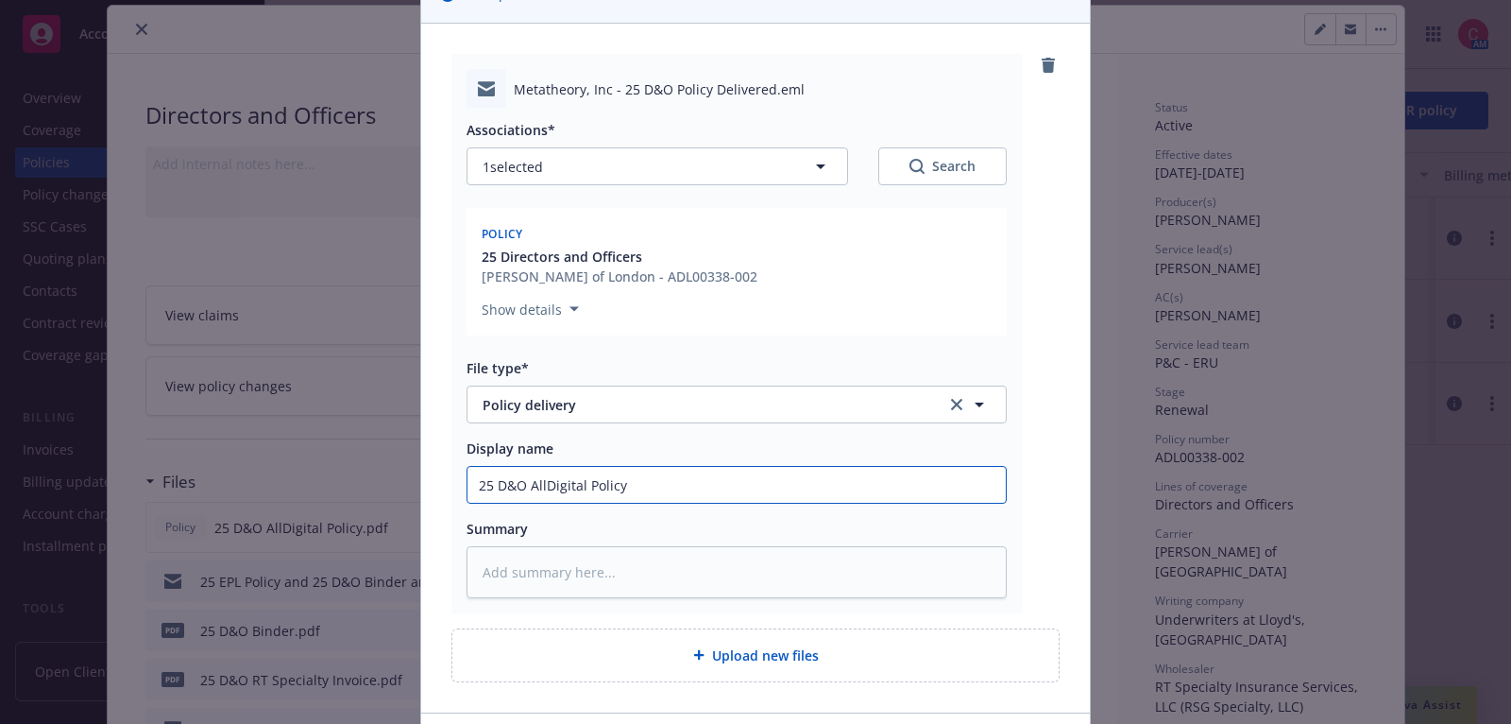
type input "25 D&O AllDigital Policy"
type textarea "x"
type input "25 D&O AllDigital Policy D"
type textarea "x"
type input "25 D&O AllDigital Policy De"
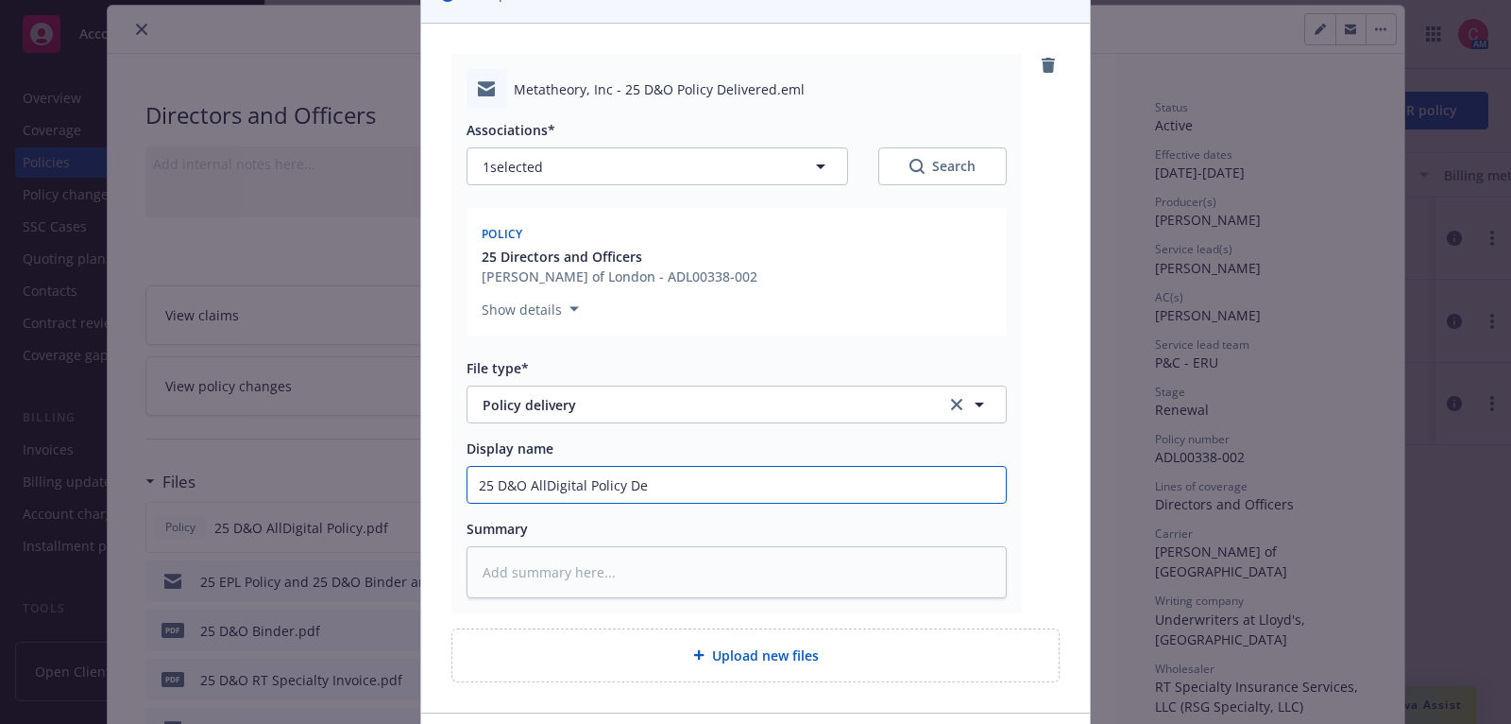
type textarea "x"
type input "25 D&O AllDigital Policy Del"
type textarea "x"
type input "25 D&O AllDigital Policy Delv"
type textarea "x"
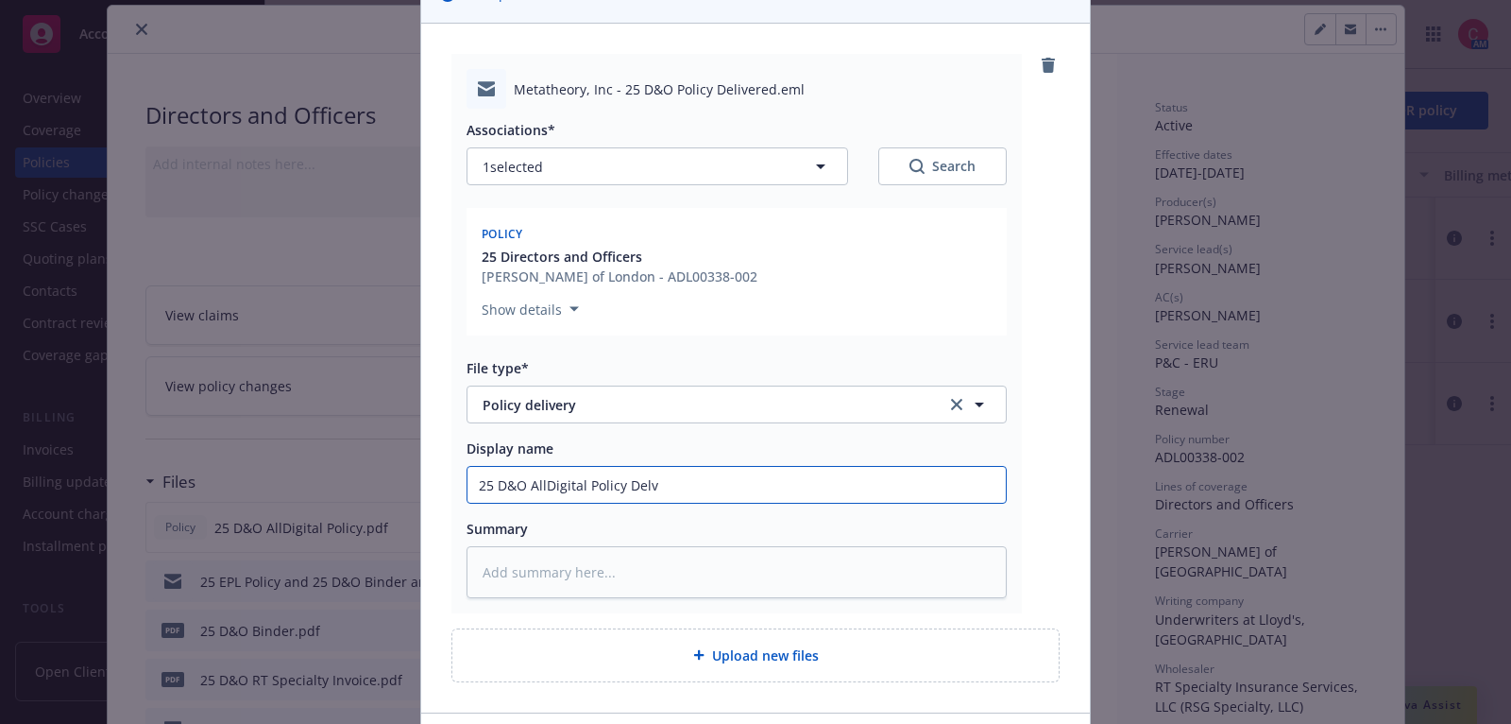
type input "25 D&O AllDigital Policy Delvi"
type textarea "x"
type input "25 D&O AllDigital Policy Delv"
type textarea "x"
type input "25 D&O AllDigital Policy Del"
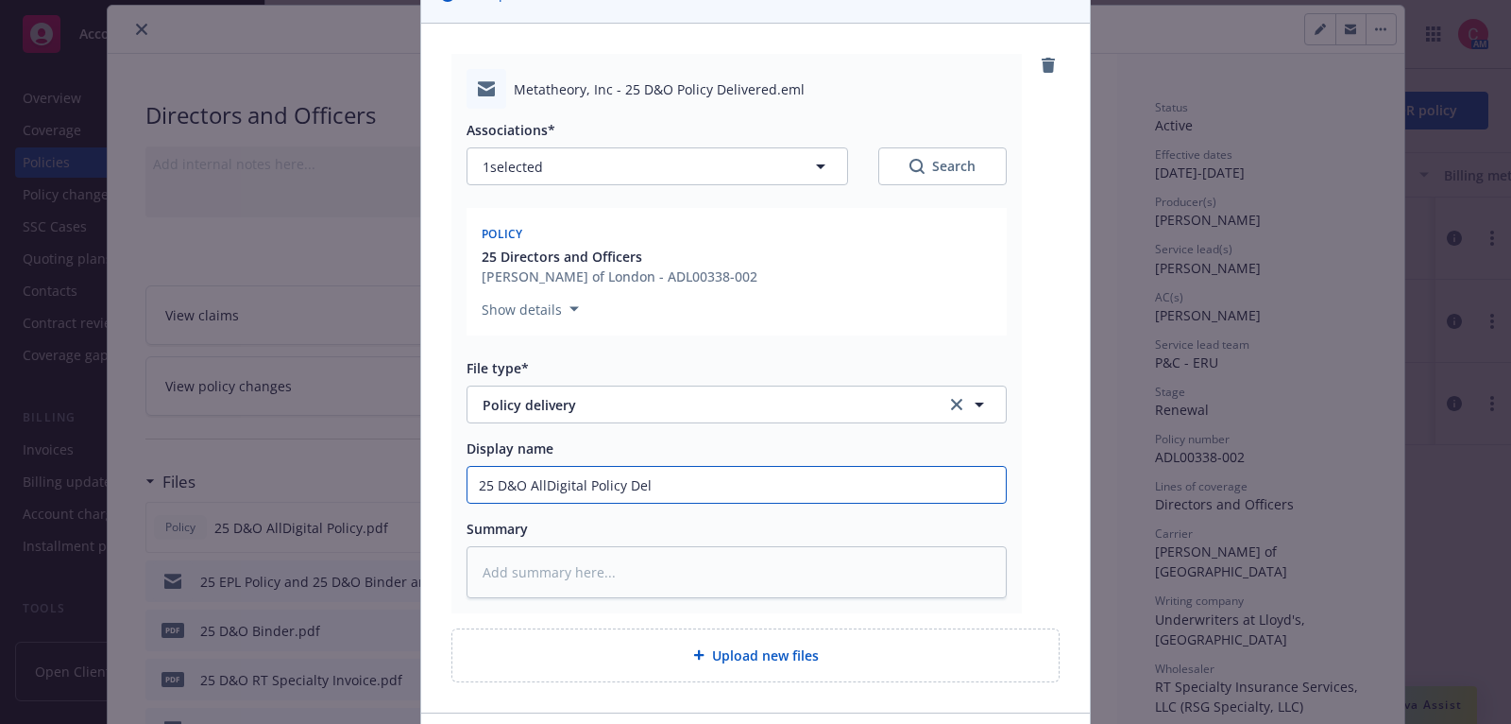
type textarea "x"
type input "25 D&O AllDigital Policy De"
type textarea "x"
type input "25 D&O AllDigital Policy Deli"
type textarea "x"
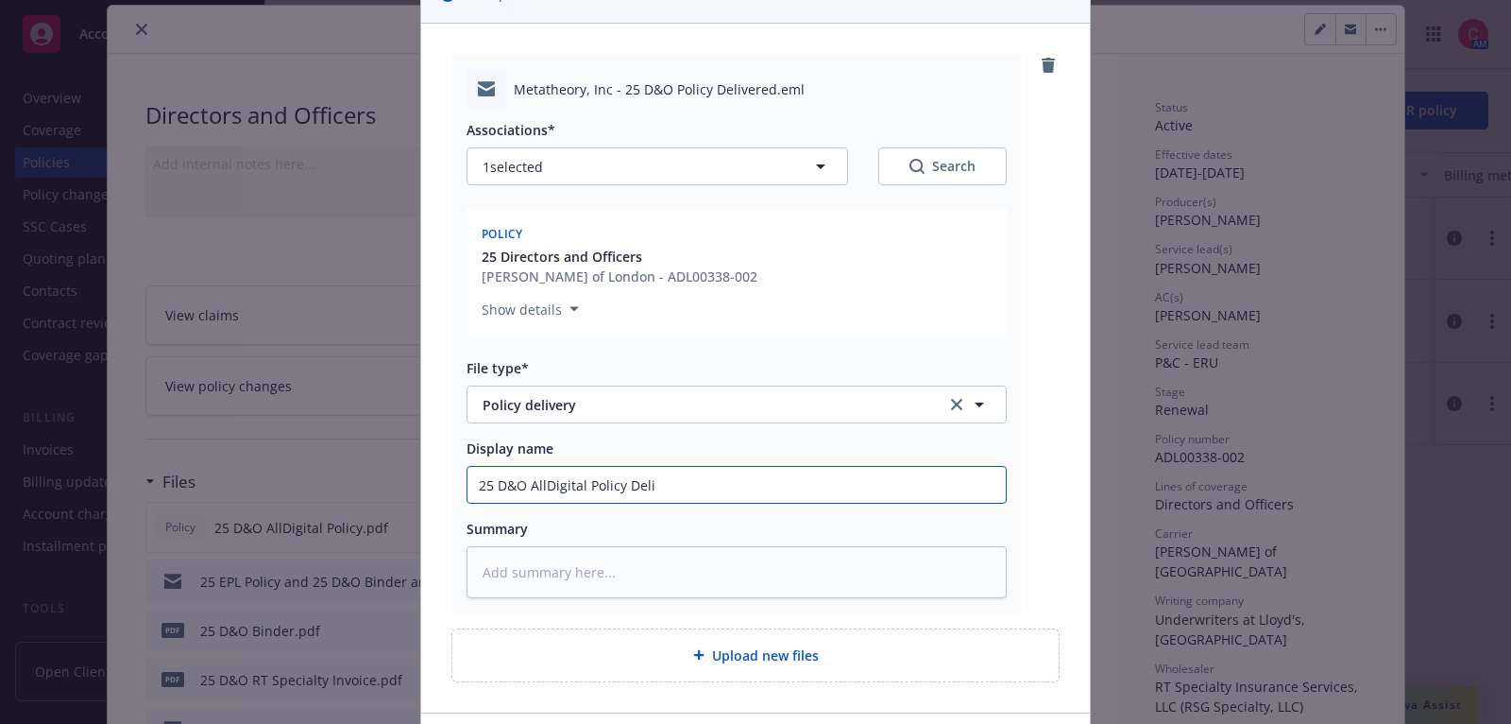
type input "25 D&O AllDigital Policy Deliv"
type textarea "x"
type input "25 D&O AllDigital Policy Delive"
type textarea "x"
type input "25 D&O AllDigital Policy Delivere"
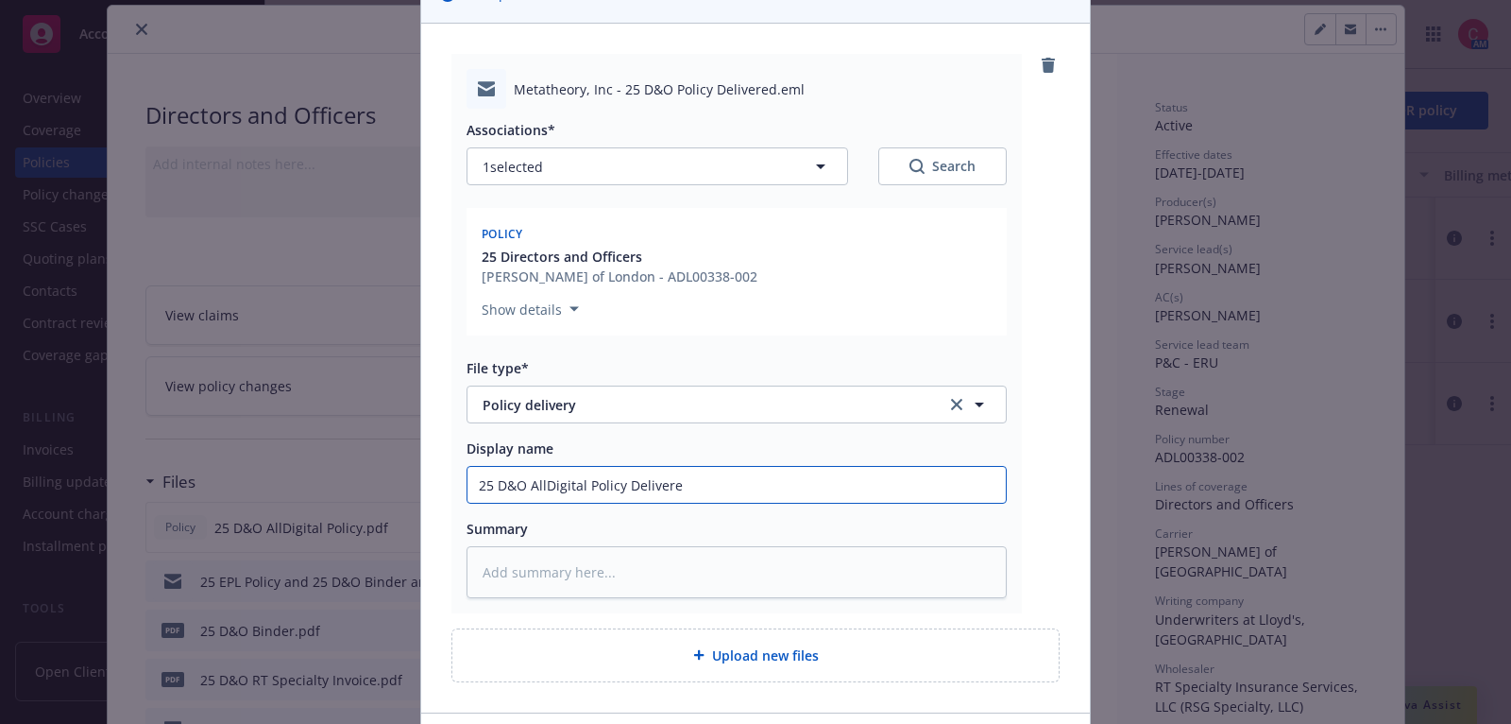
type textarea "x"
type input "25 D&O AllDigital Policy Delivered"
type textarea "x"
type input "25 D&O AllDigital Policy Delivered t"
type textarea "x"
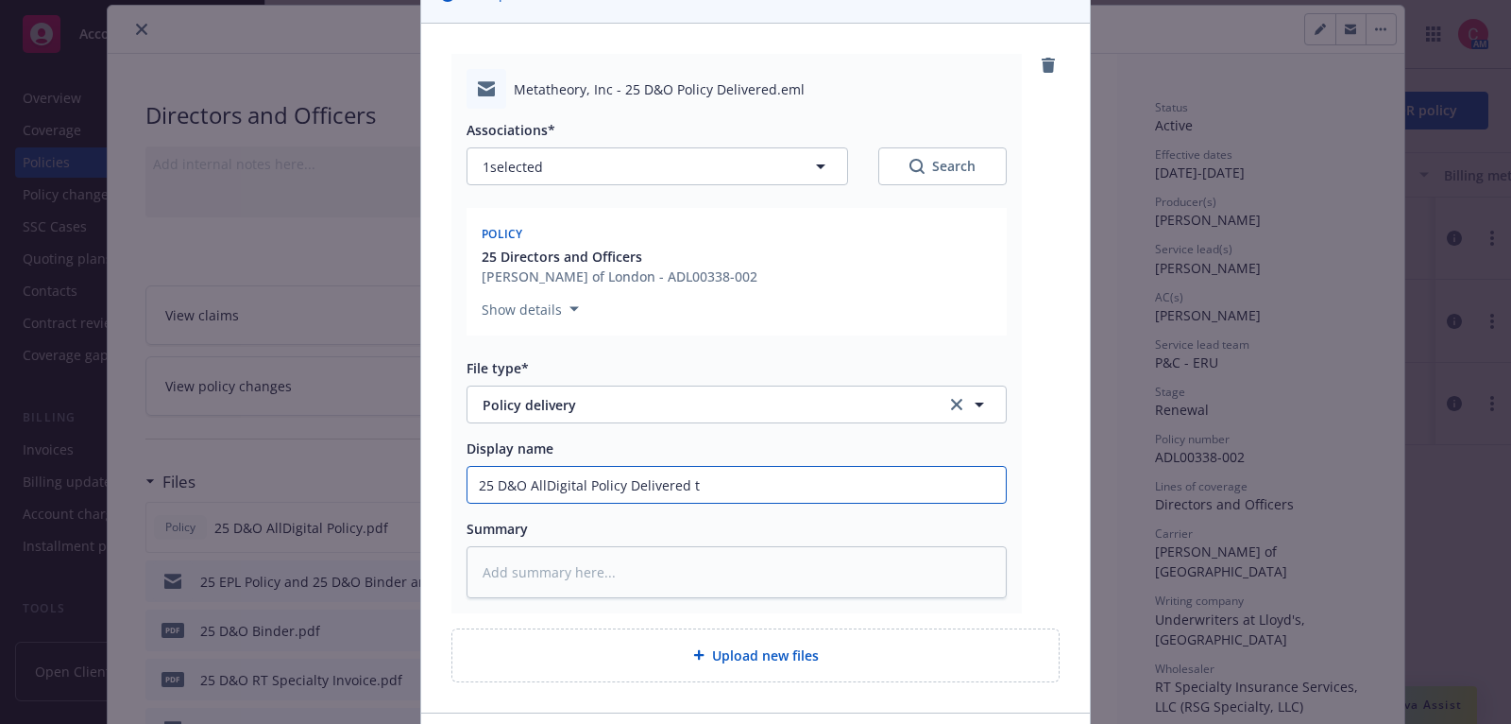
type input "25 D&O AllDigital Policy Delivered to"
type textarea "x"
type input "25 D&O AllDigital Policy Delivered to I"
type textarea "x"
type input "25 D&O AllDigital Policy Delivered to In"
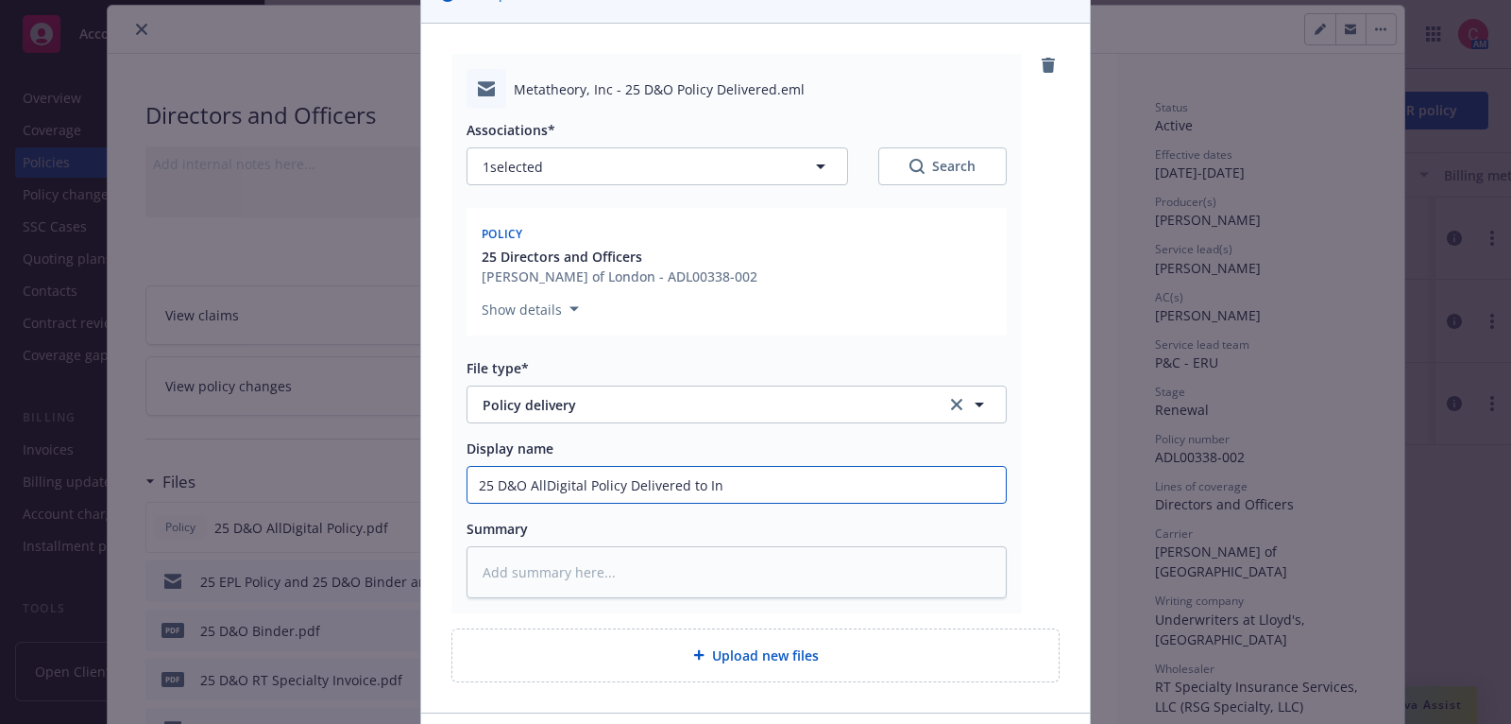
type textarea "x"
type input "25 D&O AllDigital Policy Delivered to Ins"
type textarea "x"
type input "25 D&O AllDigital Policy Delivered to Insu"
type textarea "x"
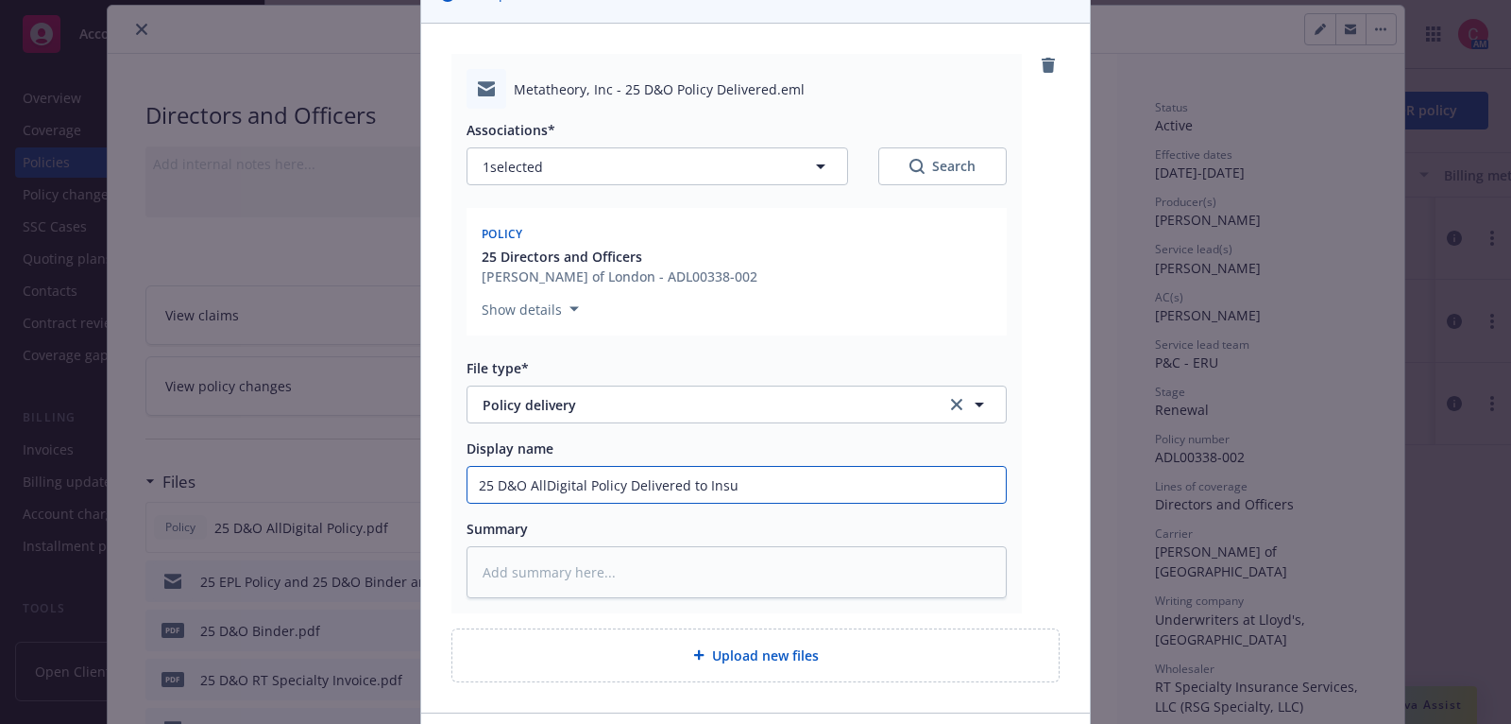
type input "25 D&O AllDigital Policy Delivered to Insur"
type textarea "x"
type input "25 D&O AllDigital Policy Delivered to Insure"
type textarea "x"
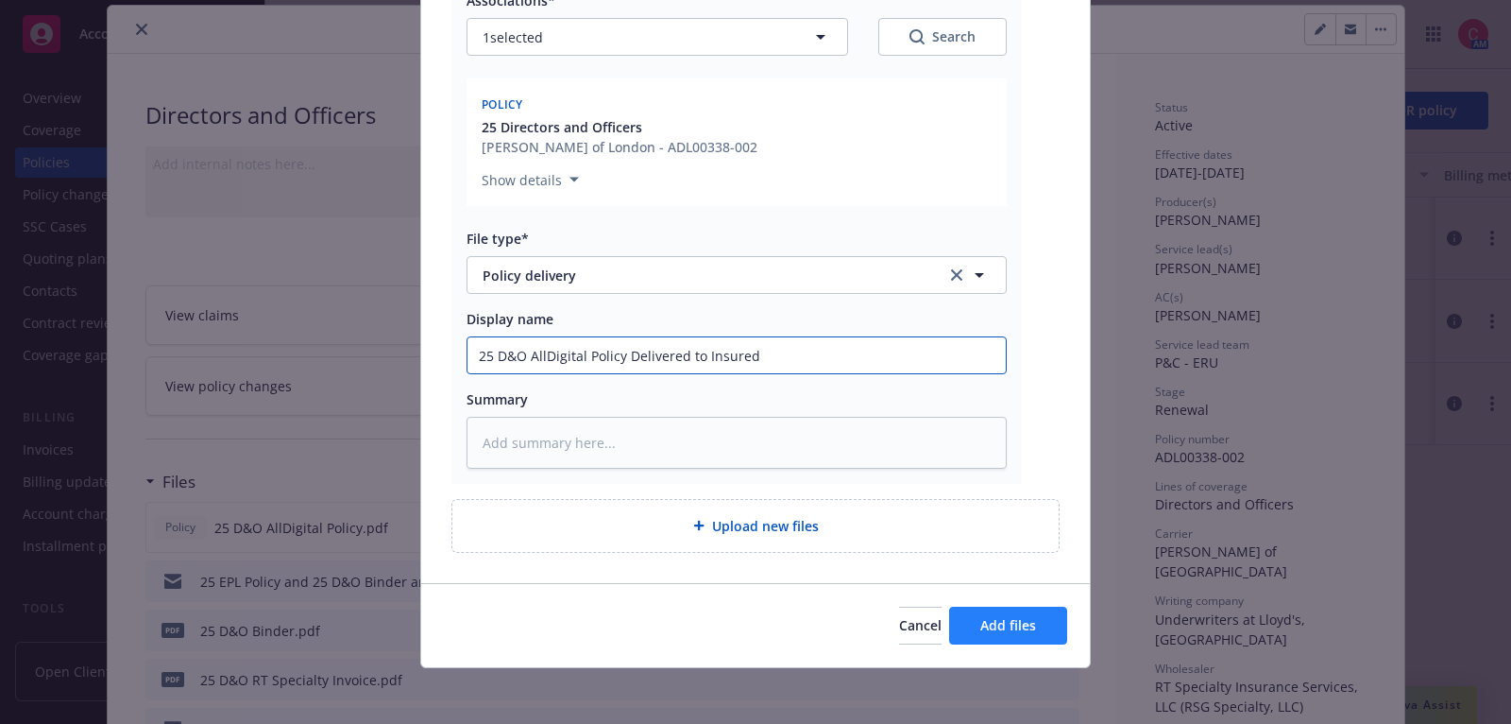
type input "25 D&O AllDigital Policy Delivered to Insured"
click at [995, 618] on span "Add files" at bounding box center [1008, 625] width 56 height 18
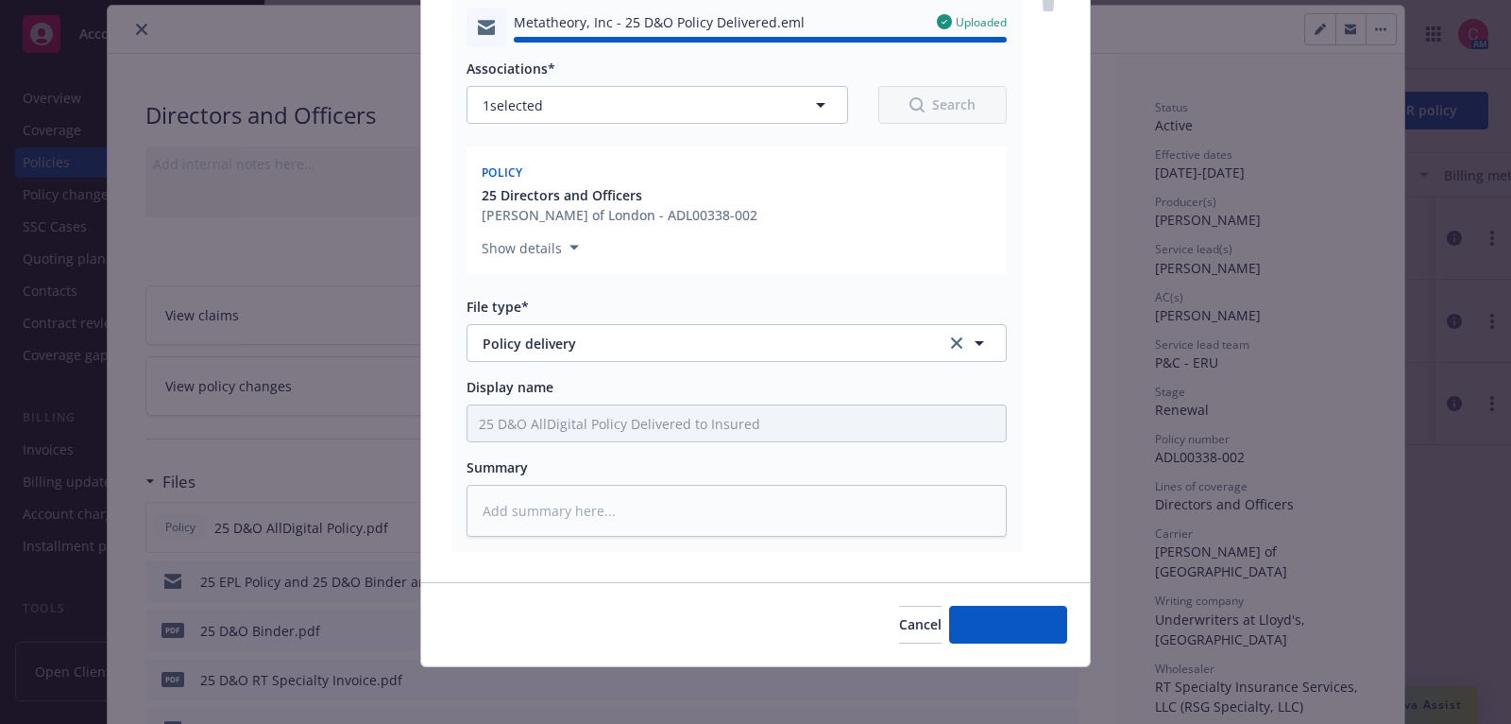
type textarea "x"
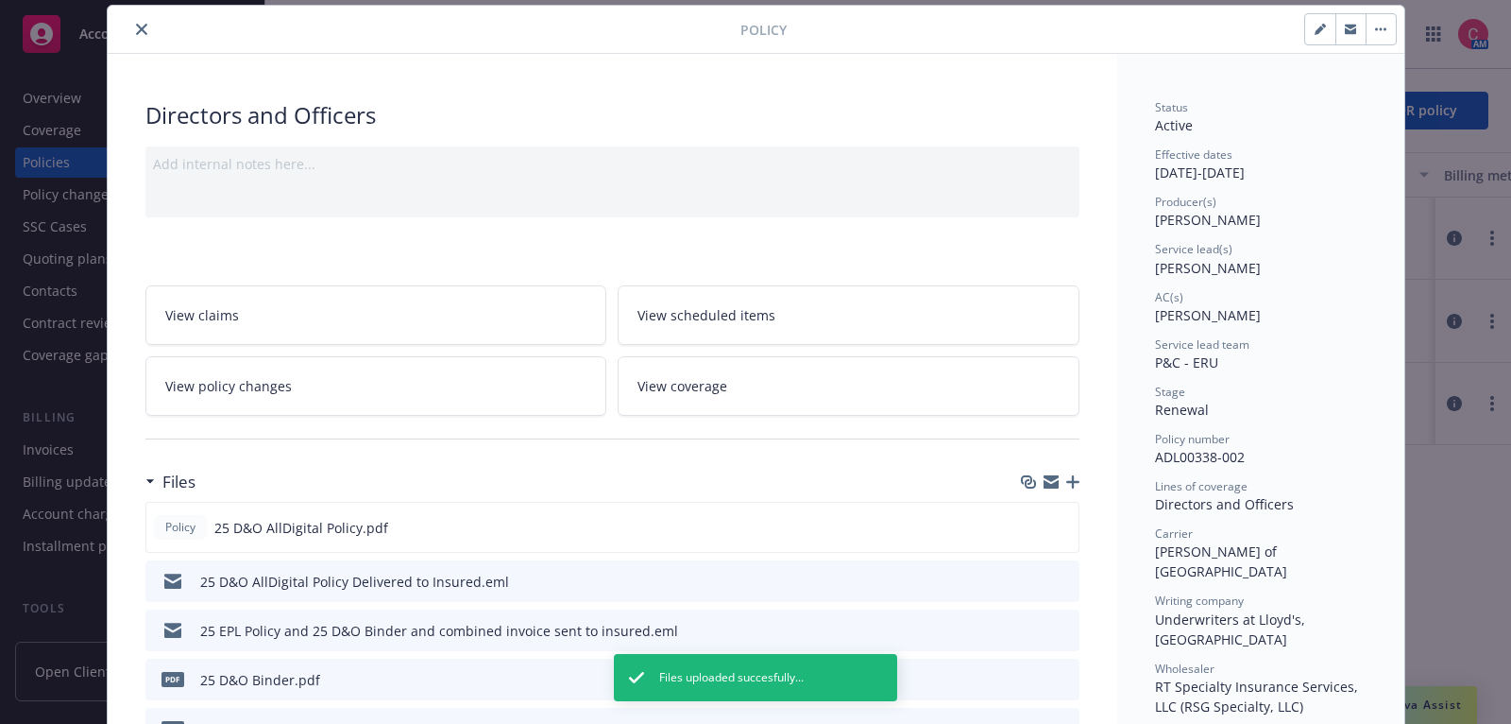
click at [141, 28] on icon "close" at bounding box center [141, 29] width 11 height 11
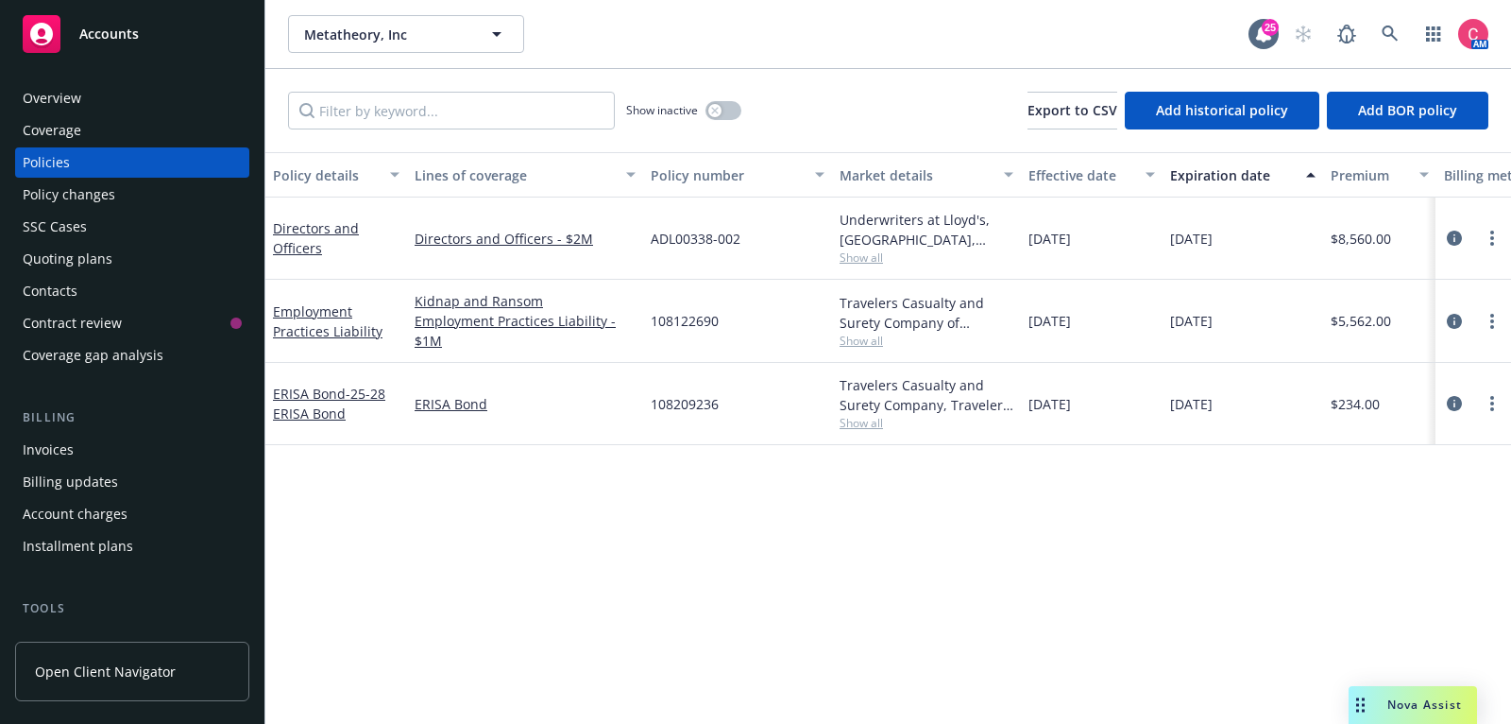
click at [159, 102] on div "Overview" at bounding box center [132, 98] width 219 height 30
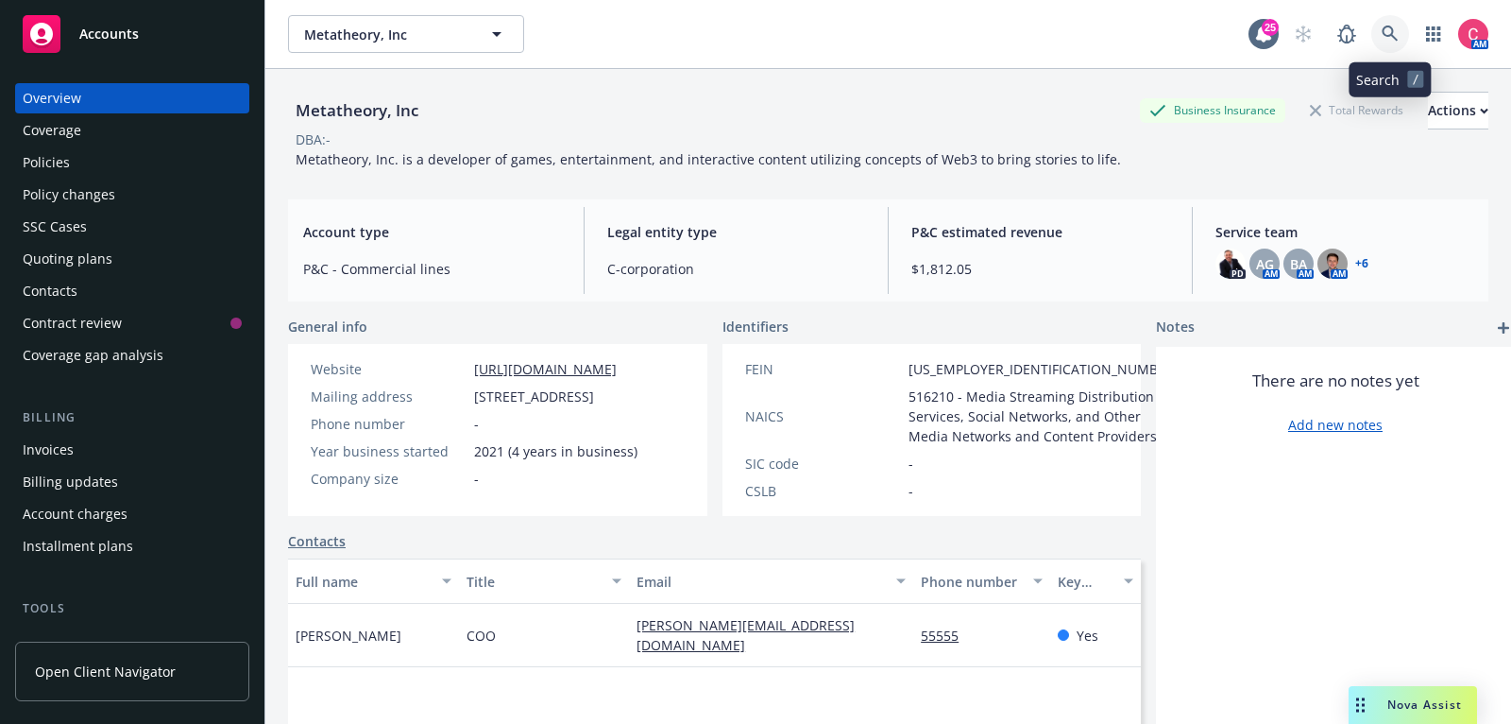
click at [1392, 32] on icon at bounding box center [1390, 34] width 16 height 16
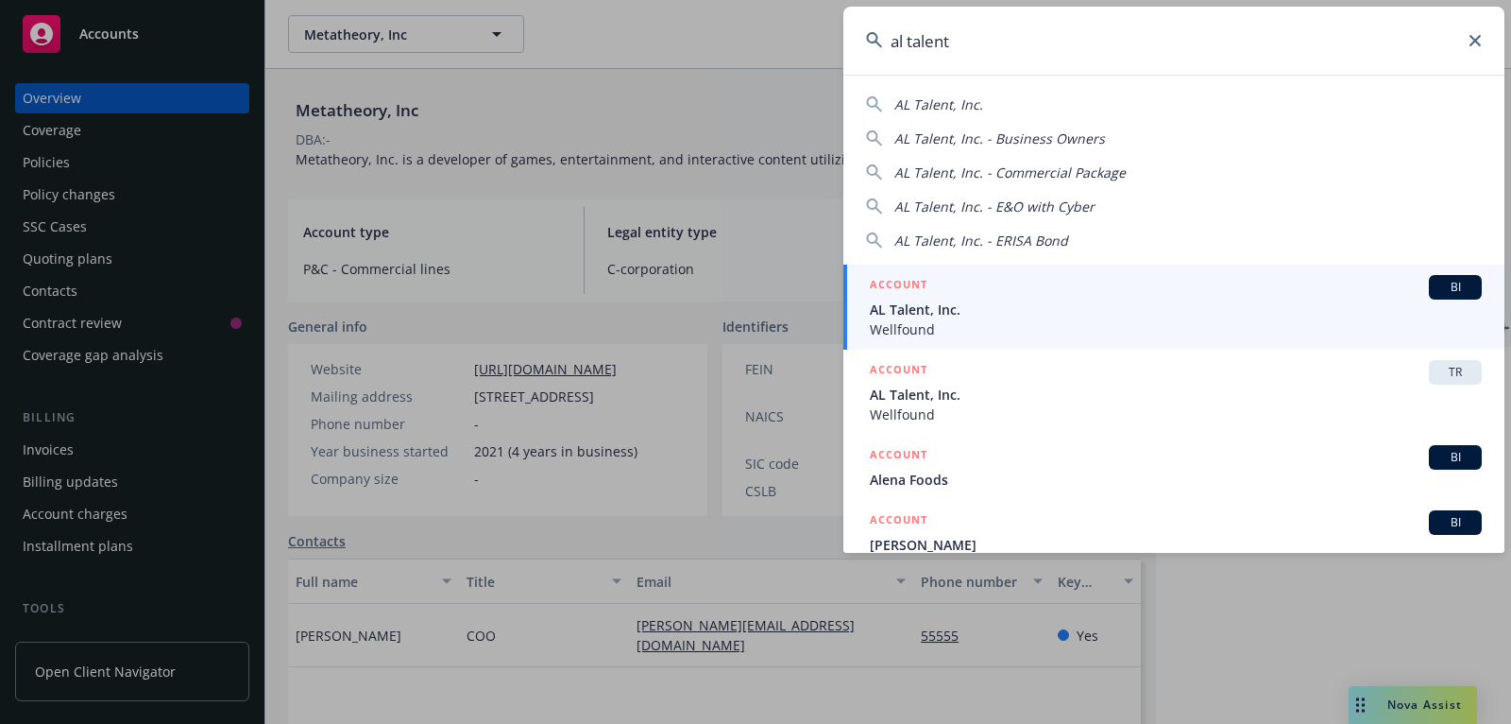
type input "al talent"
click at [1142, 282] on div "ACCOUNT BI" at bounding box center [1176, 287] width 612 height 25
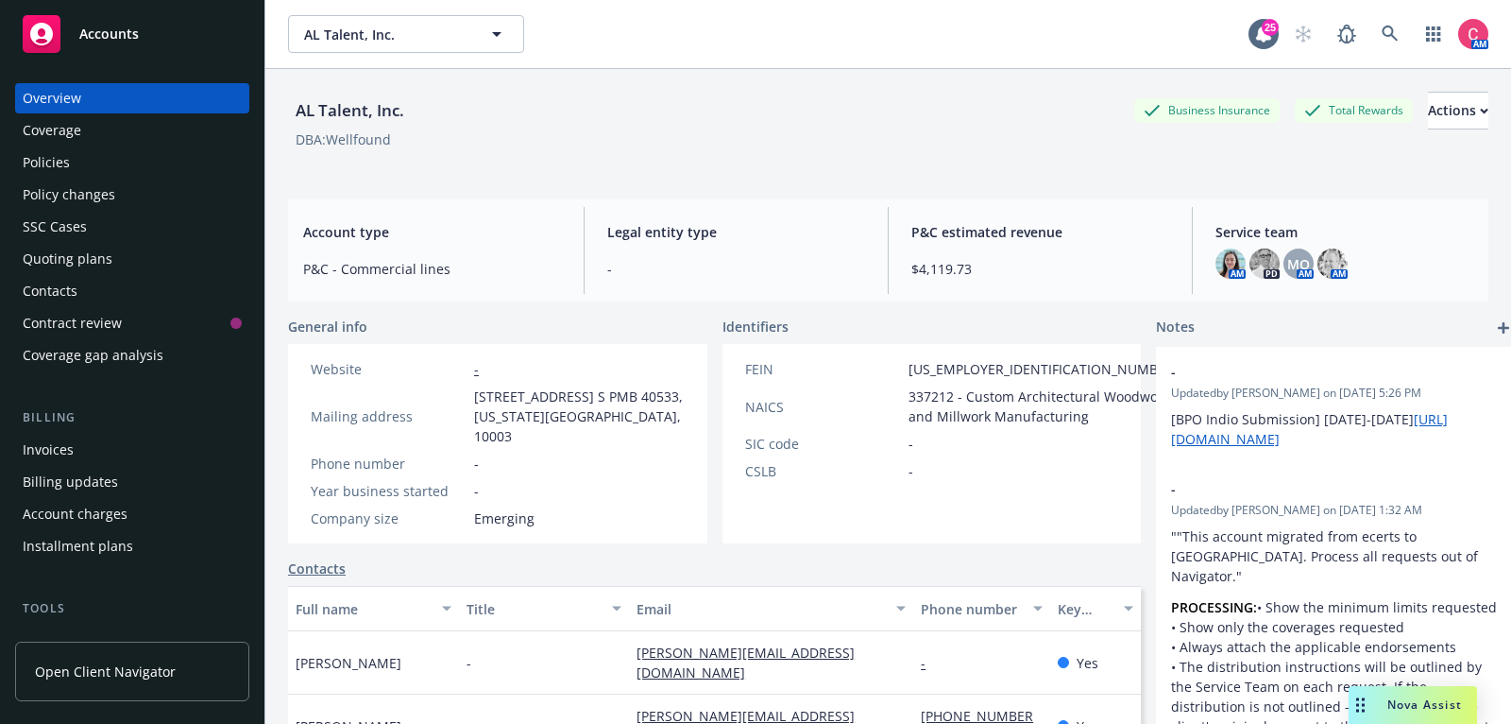
click at [53, 165] on div "Policies" at bounding box center [46, 162] width 47 height 30
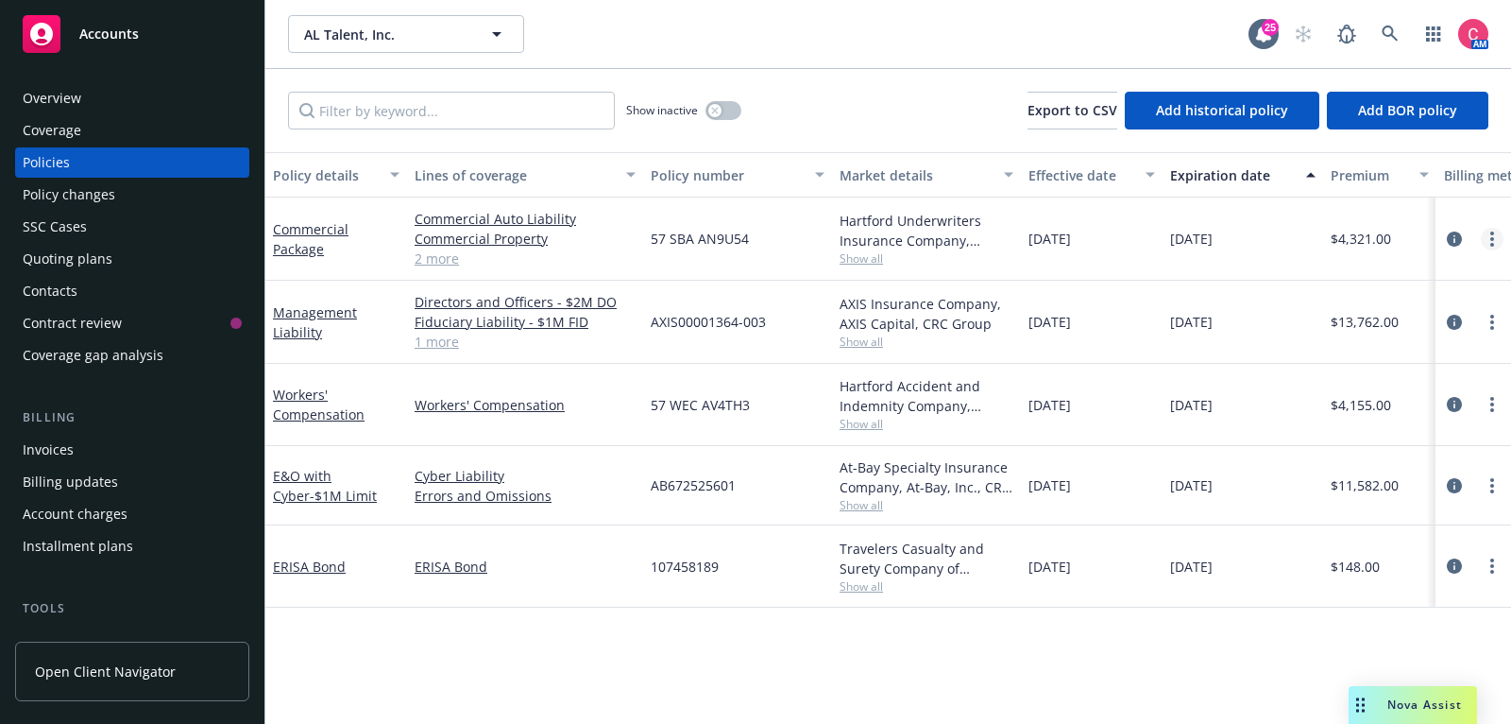
click at [1490, 236] on icon "more" at bounding box center [1492, 238] width 4 height 15
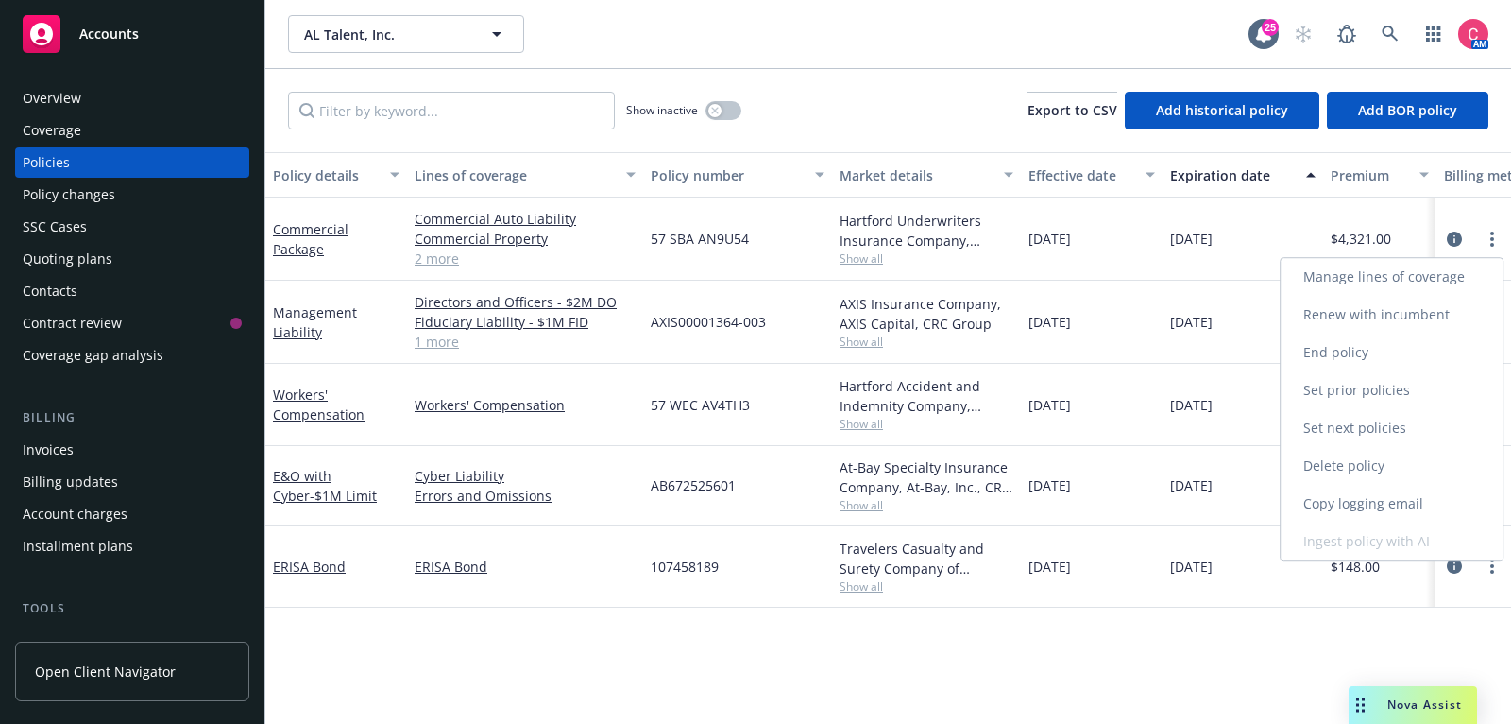
click at [1454, 304] on link "Renew with incumbent" at bounding box center [1392, 315] width 222 height 38
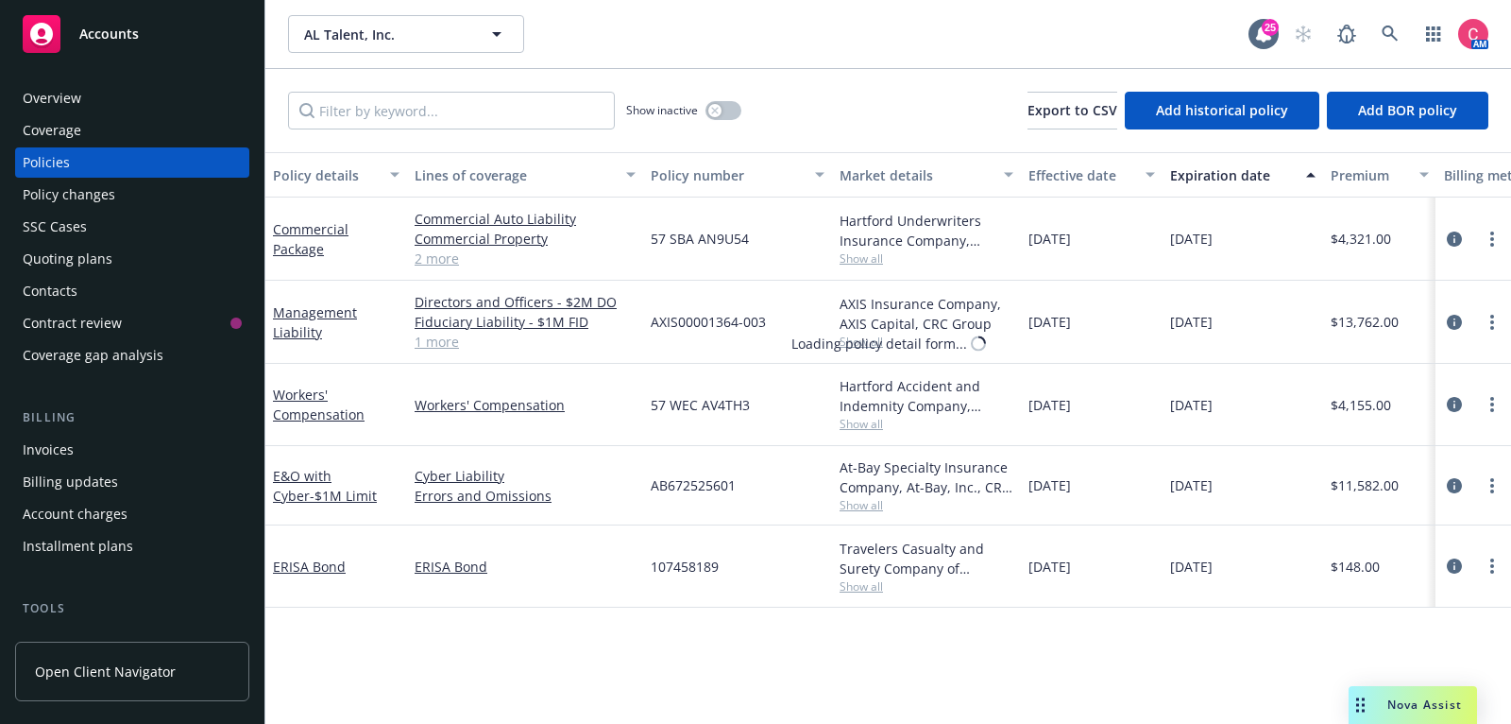
select select "12"
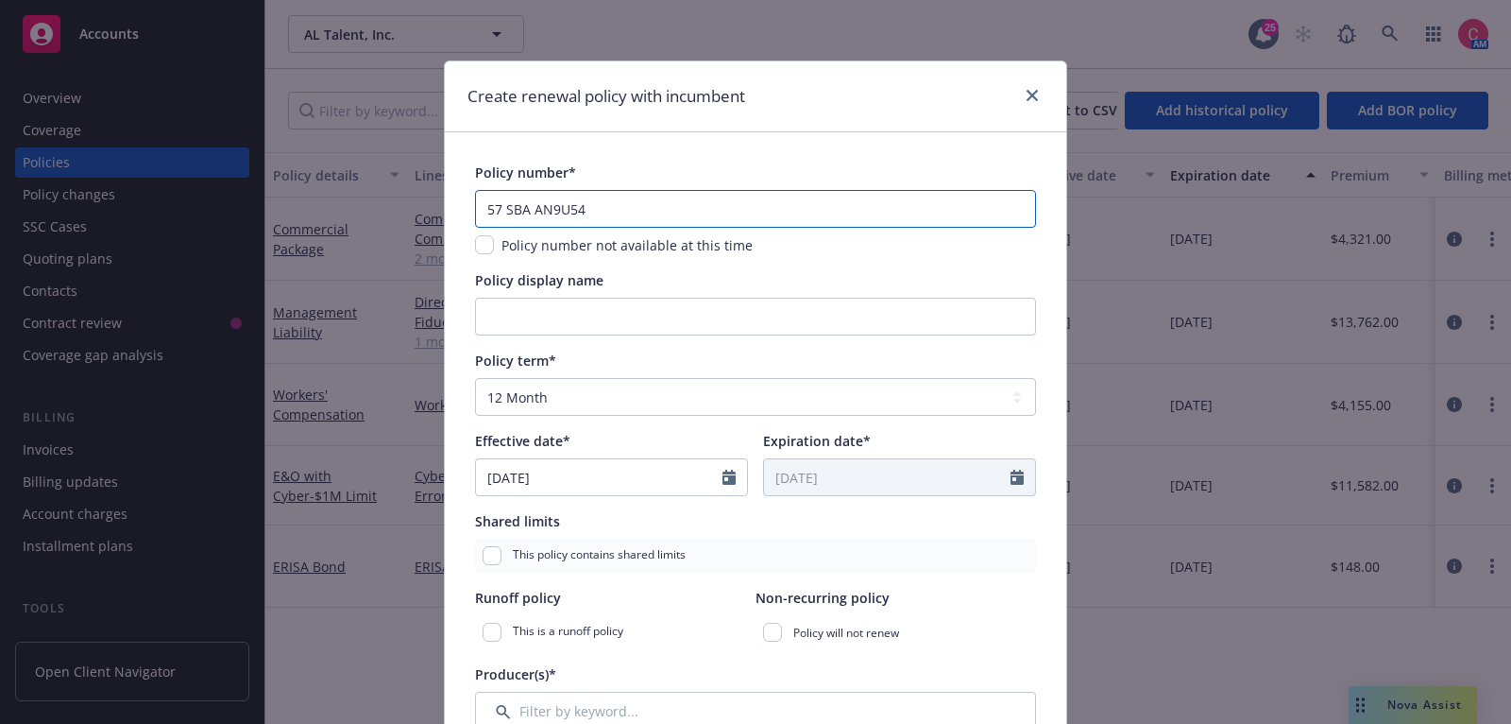
click at [705, 209] on input "57 SBA AN9U54" at bounding box center [755, 209] width 561 height 38
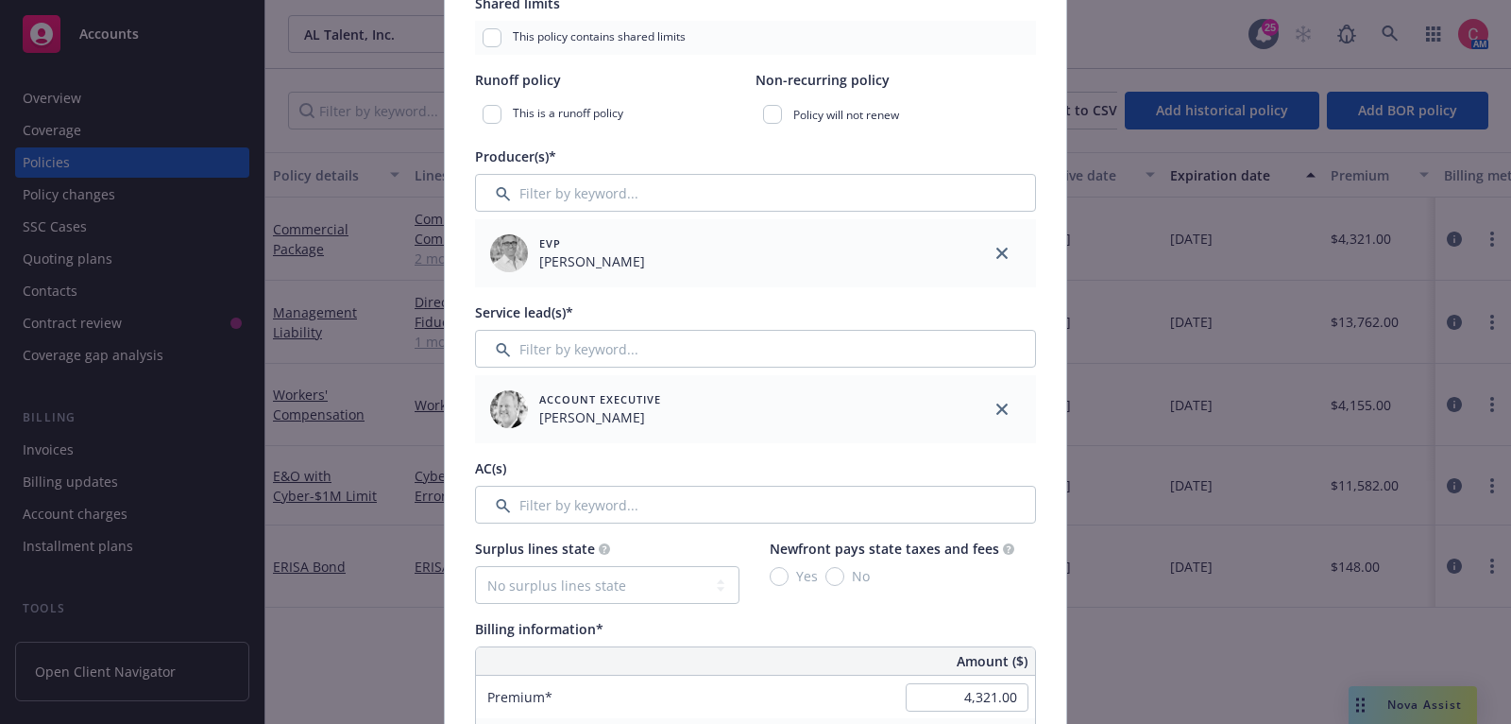
scroll to position [520, 0]
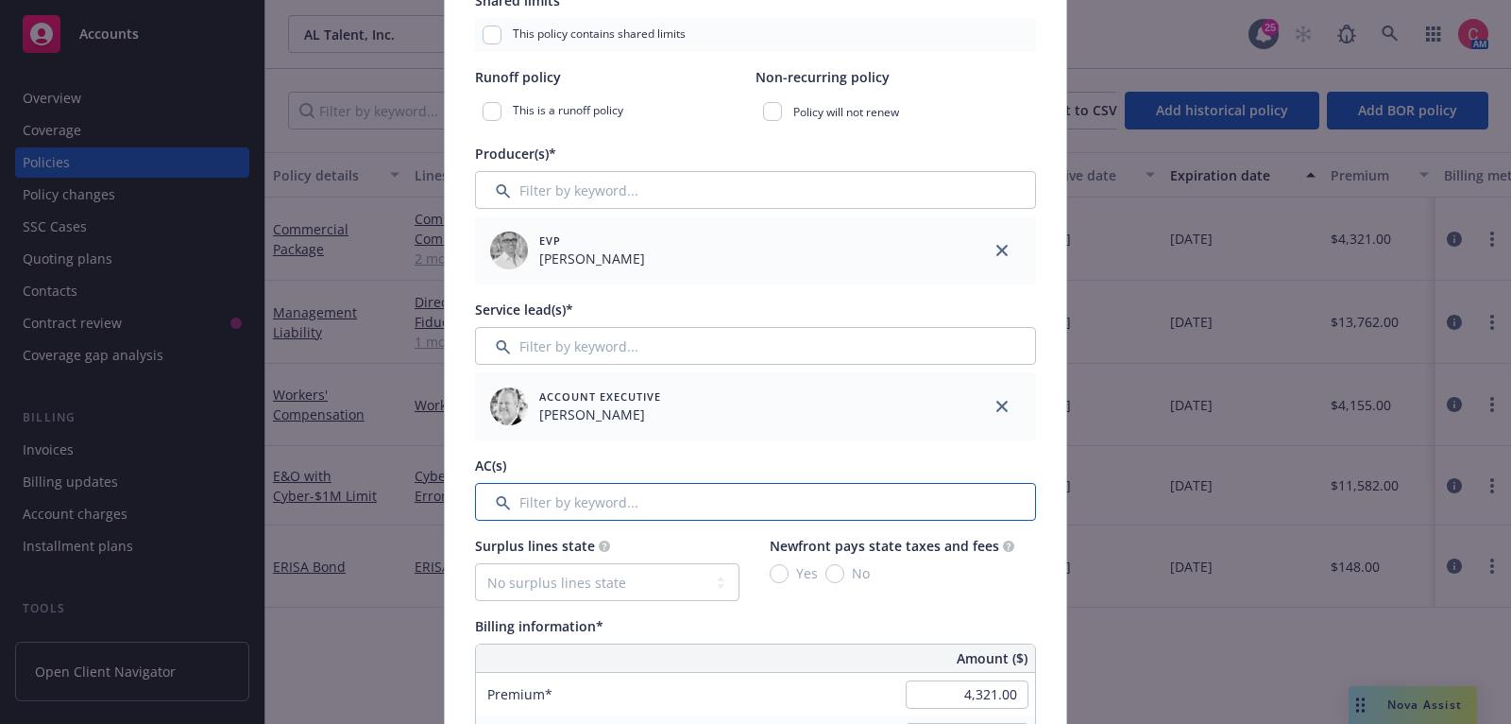
click at [702, 493] on input "Filter by keyword..." at bounding box center [755, 502] width 561 height 38
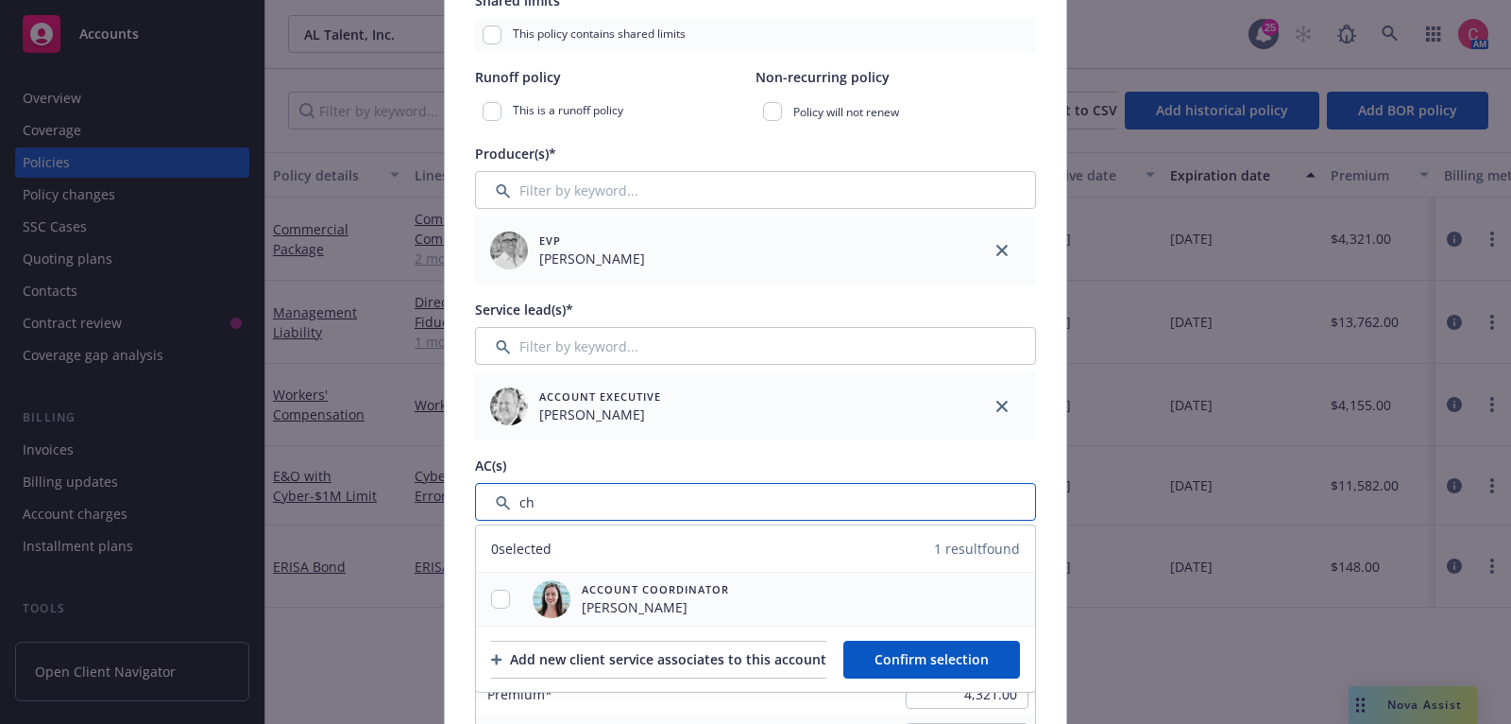
type input "ch"
click at [508, 589] on input "checkbox" at bounding box center [500, 598] width 19 height 19
checkbox input "true"
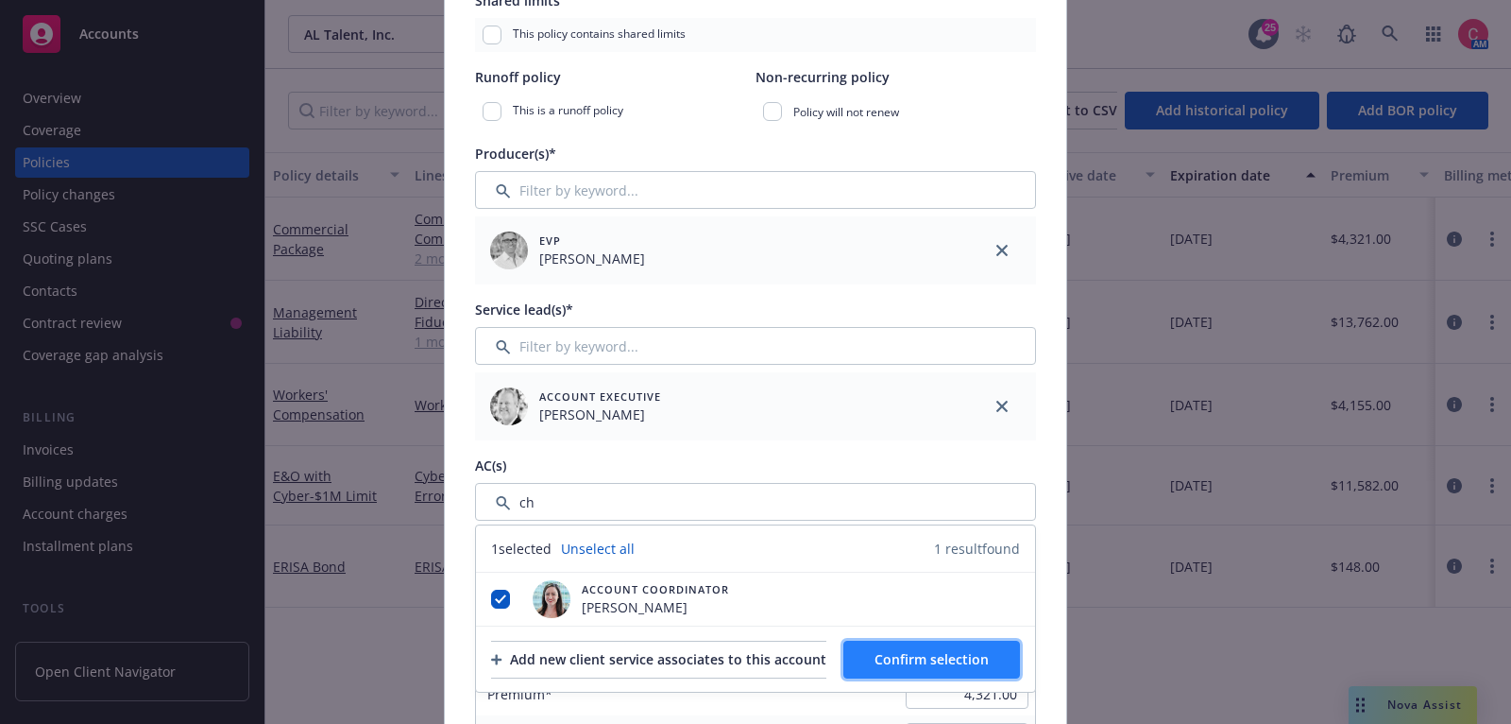
click at [989, 665] on span "Confirm selection" at bounding box center [932, 659] width 114 height 18
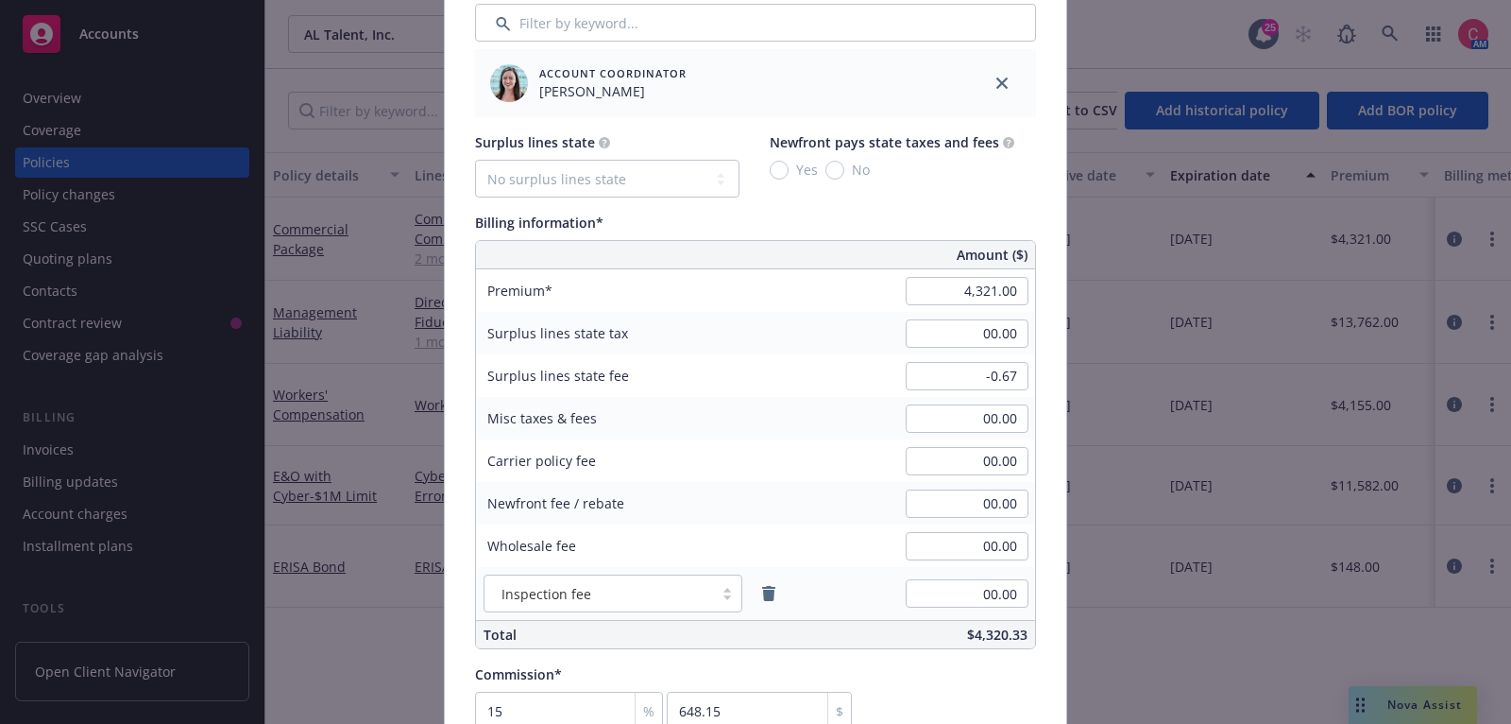
scroll to position [1011, 0]
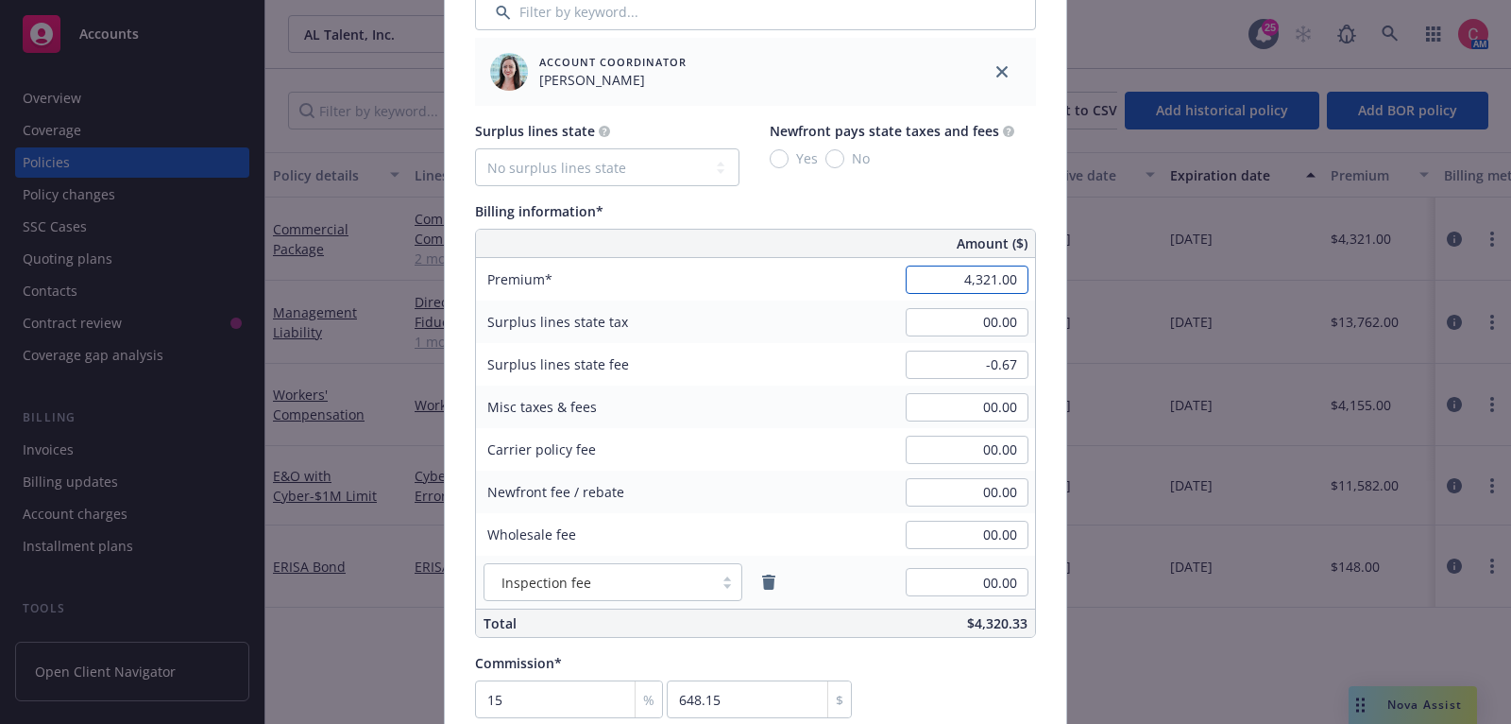
click at [990, 277] on input "4,321.00" at bounding box center [967, 279] width 123 height 28
paste input "36"
type input "4,336.00"
type input "650.4"
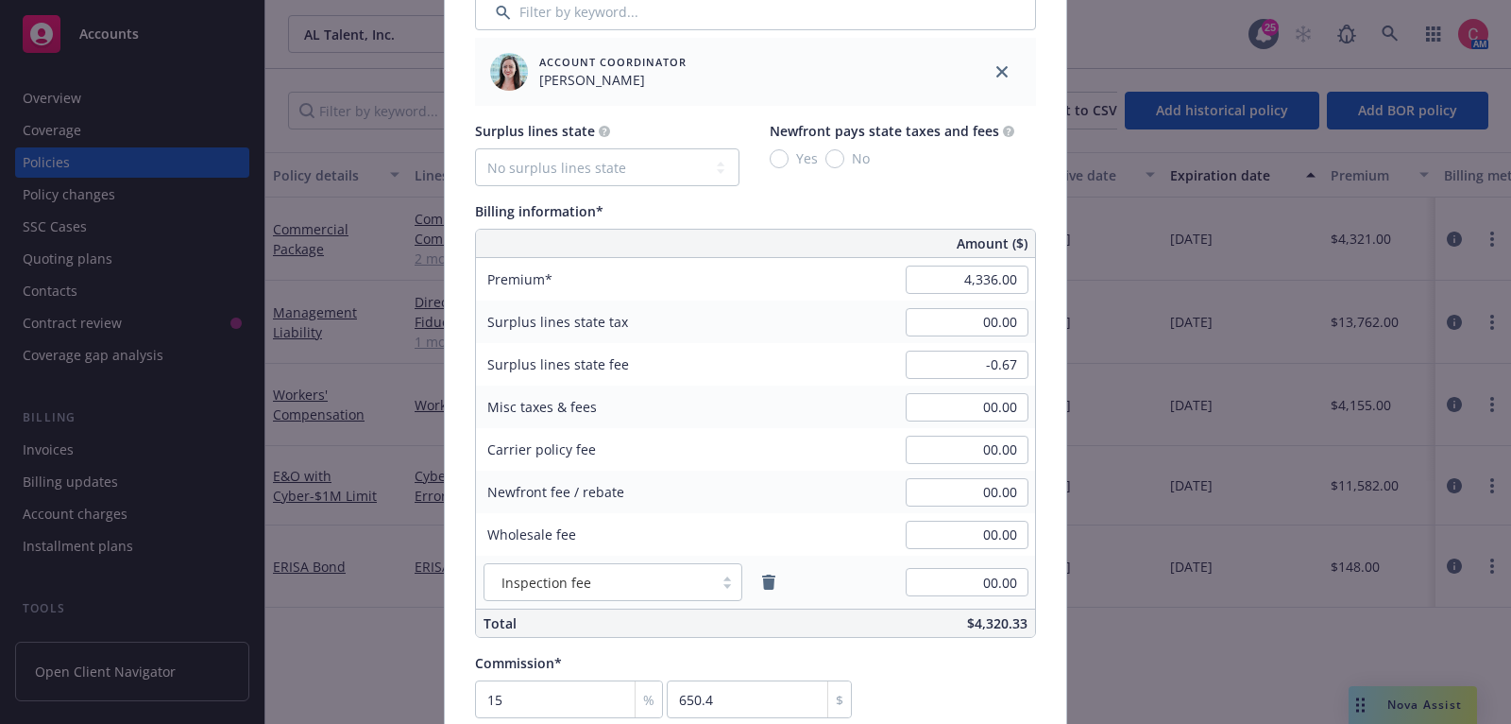
click at [861, 343] on div "Surplus lines state fee -0.67" at bounding box center [755, 364] width 559 height 43
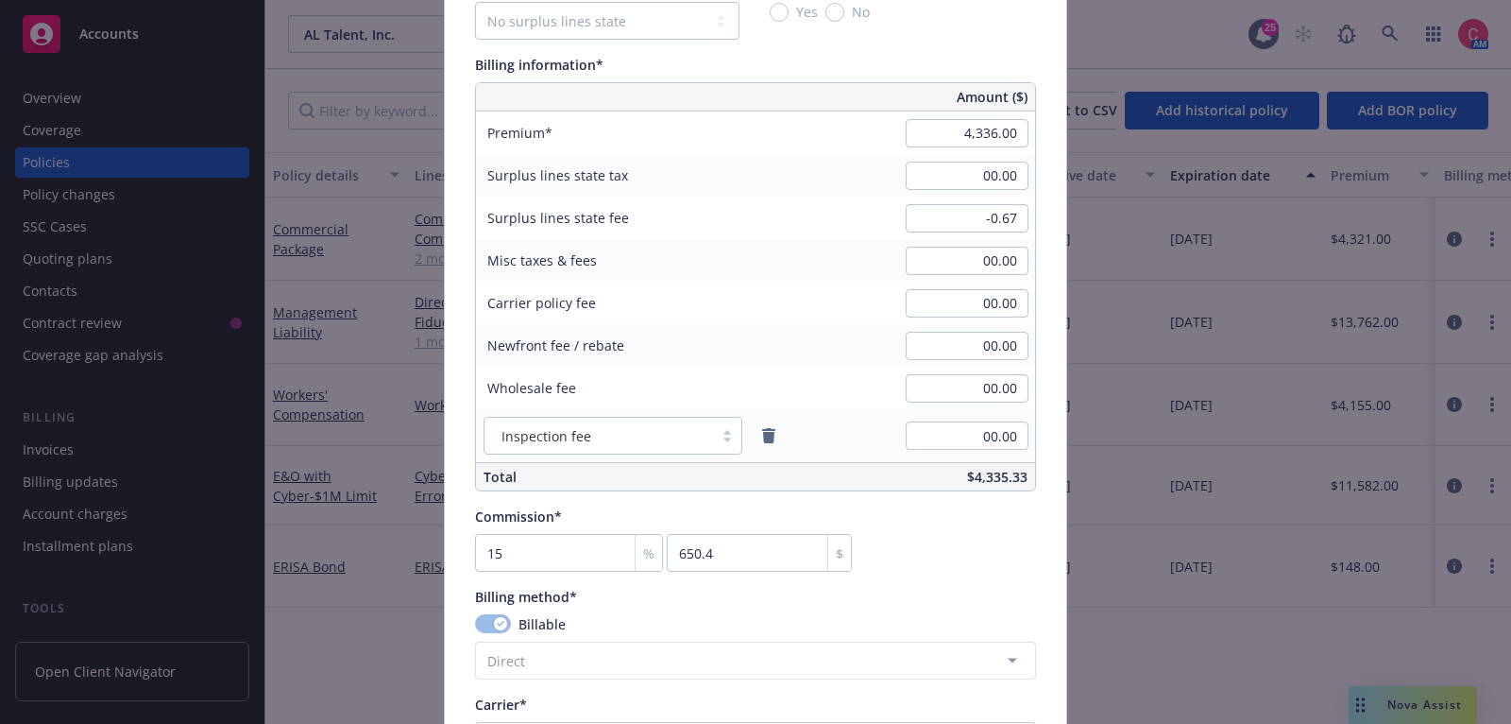
scroll to position [1129, 0]
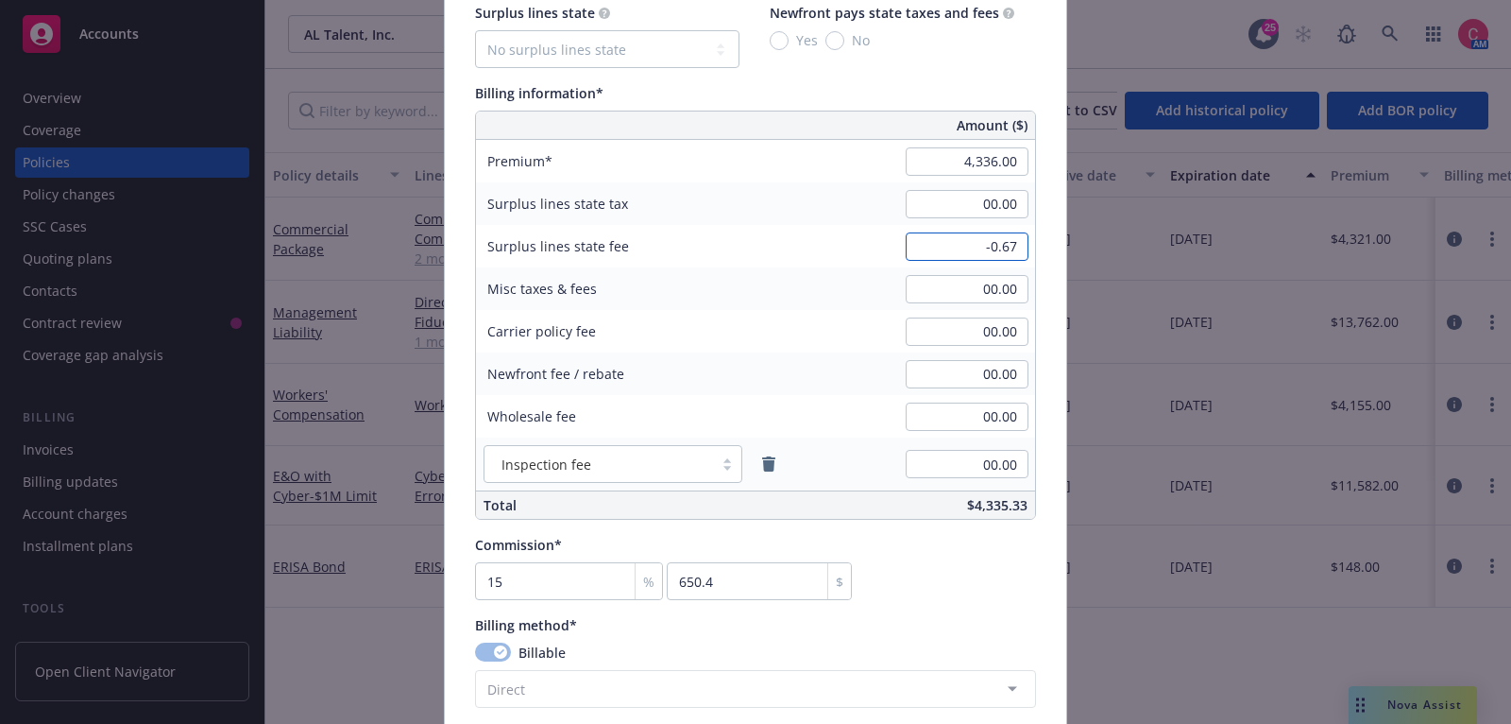
click at [996, 241] on input "-0.67" at bounding box center [967, 246] width 123 height 28
click at [996, 243] on input "-0.67" at bounding box center [967, 246] width 123 height 28
type input "-"
click at [918, 253] on input at bounding box center [967, 246] width 123 height 28
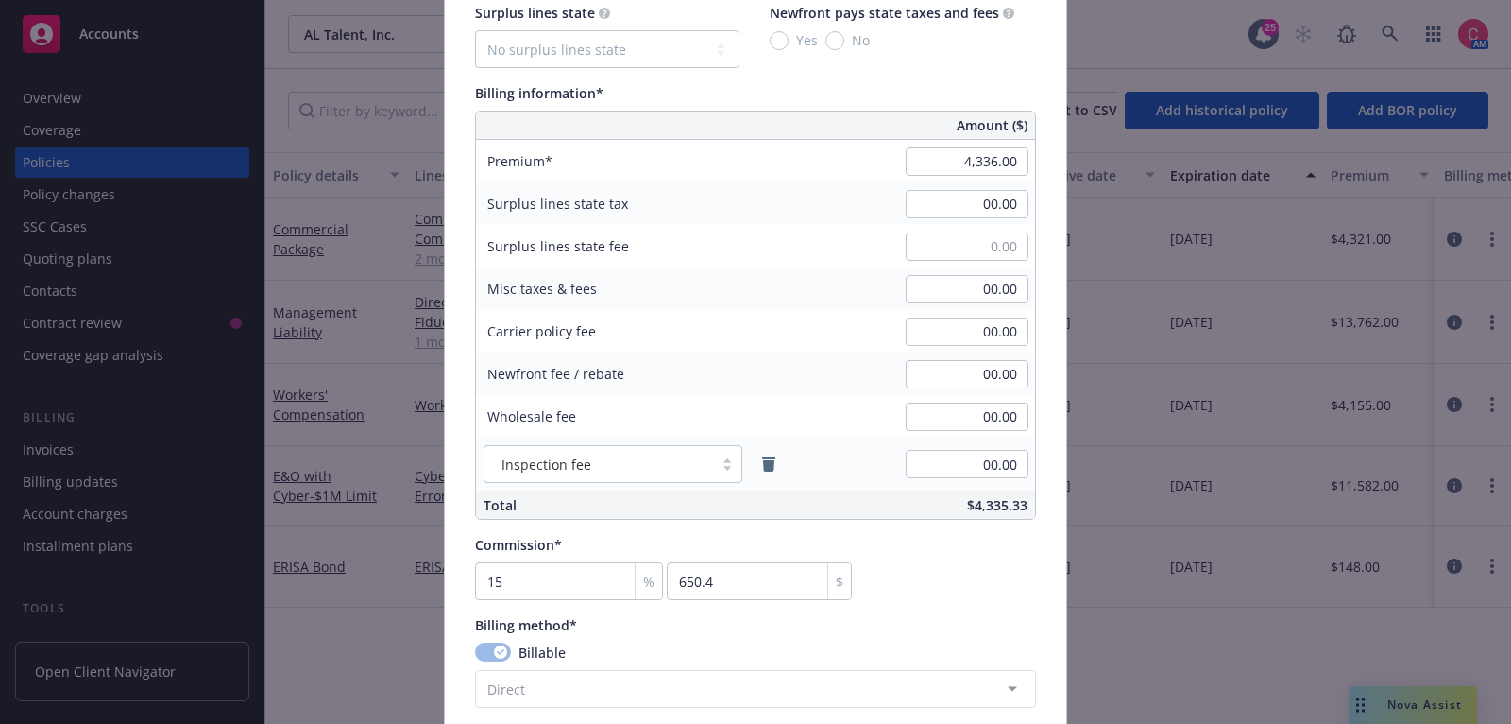
type input "00.00"
click at [894, 267] on div "Misc taxes & fees 00.00" at bounding box center [755, 288] width 559 height 43
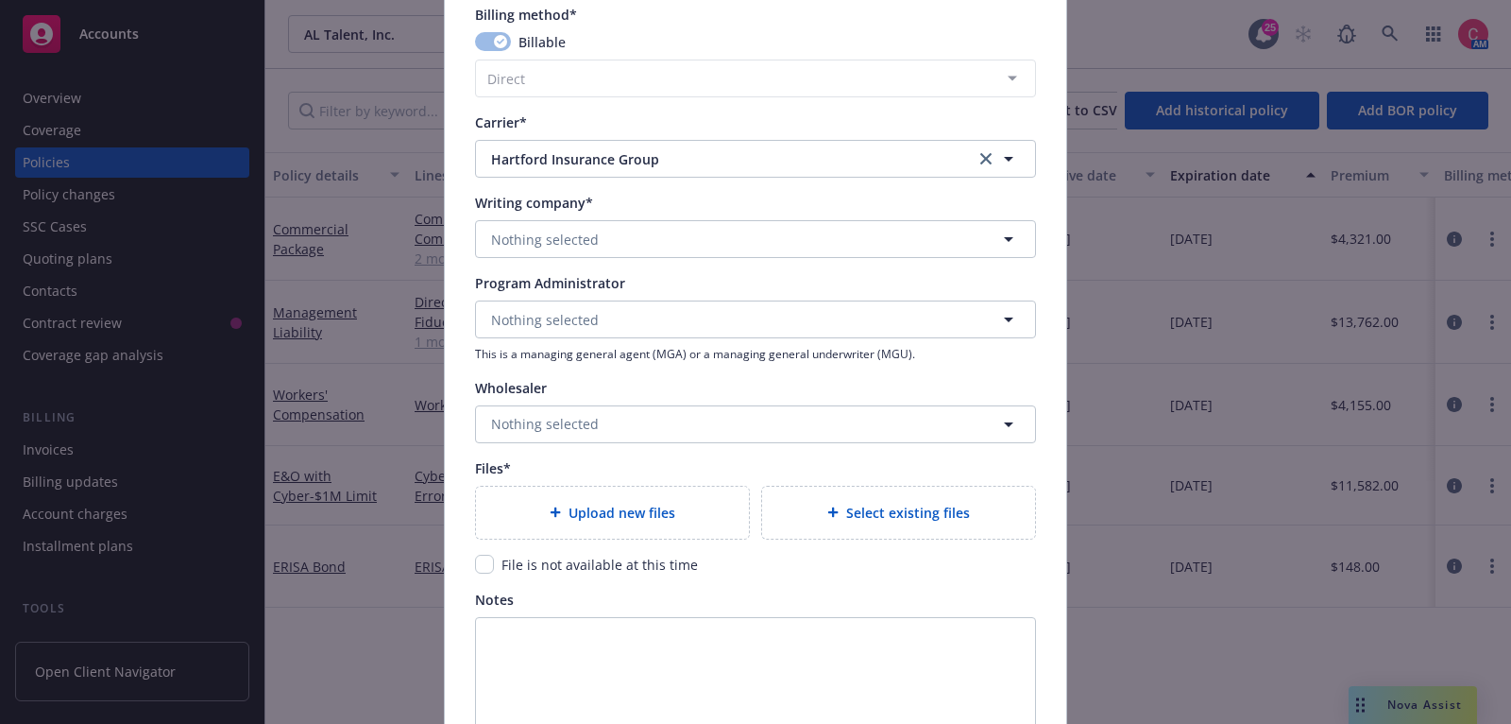
scroll to position [1740, 0]
click at [826, 237] on button "Nothing selected" at bounding box center [755, 238] width 561 height 38
type input "und"
click at [654, 295] on strong "Hartford Underwriters Insurance Company" at bounding box center [635, 291] width 278 height 18
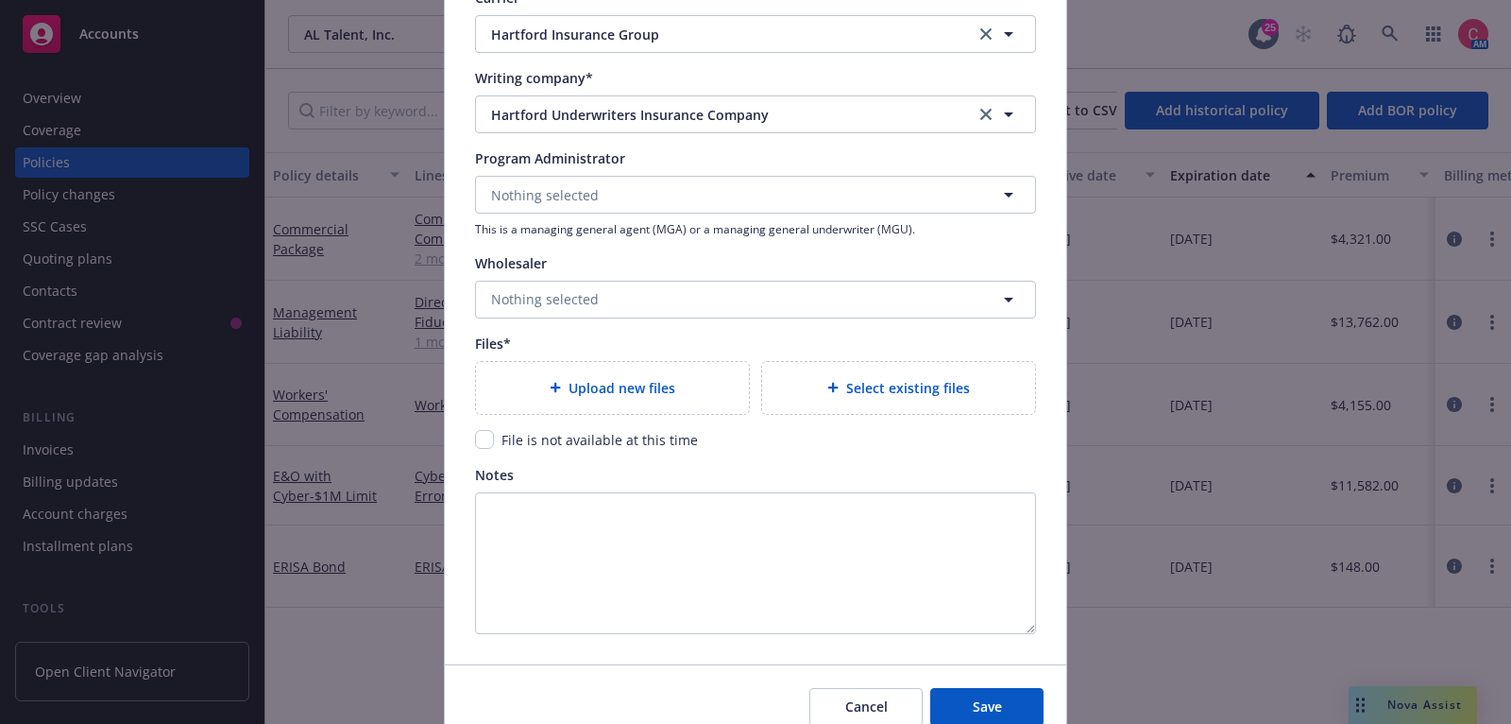
scroll to position [1943, 0]
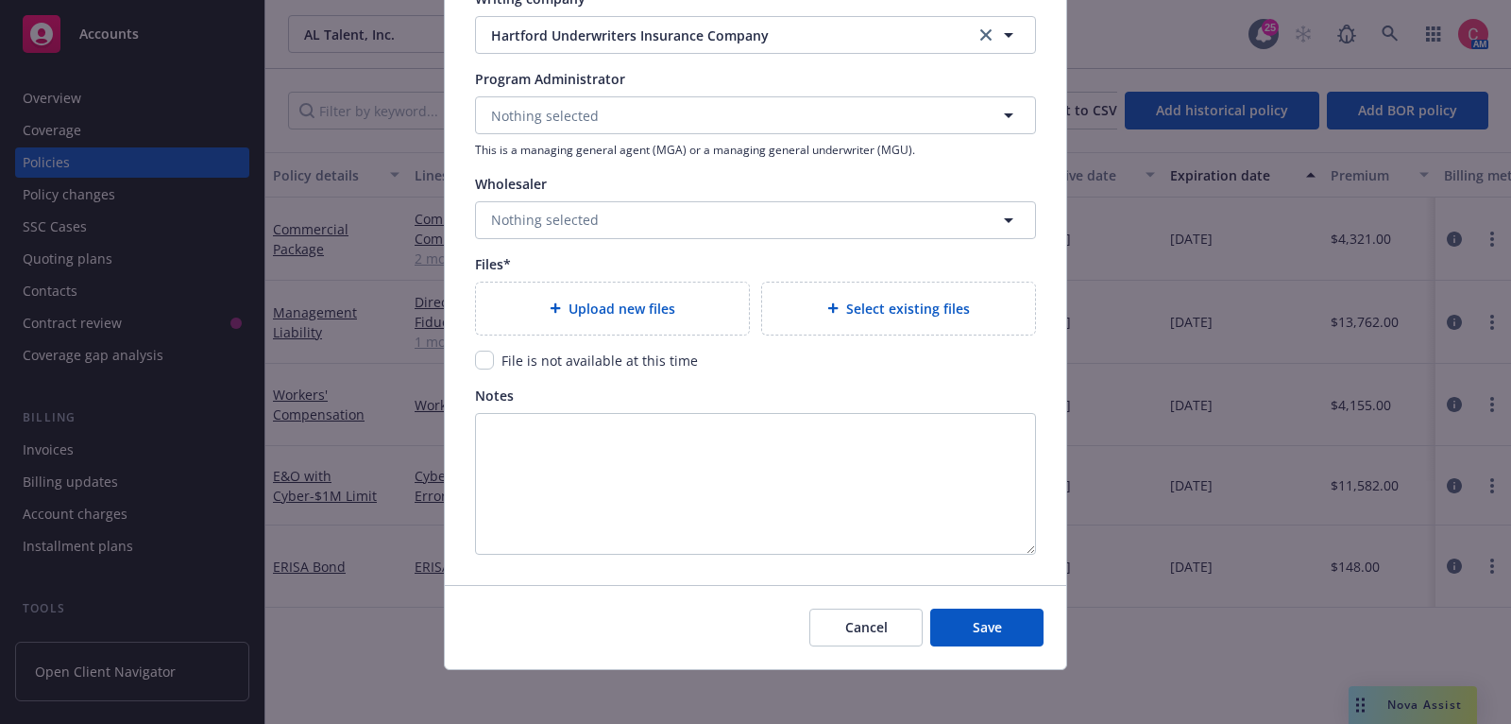
click at [698, 312] on div "Upload new files" at bounding box center [612, 309] width 243 height 22
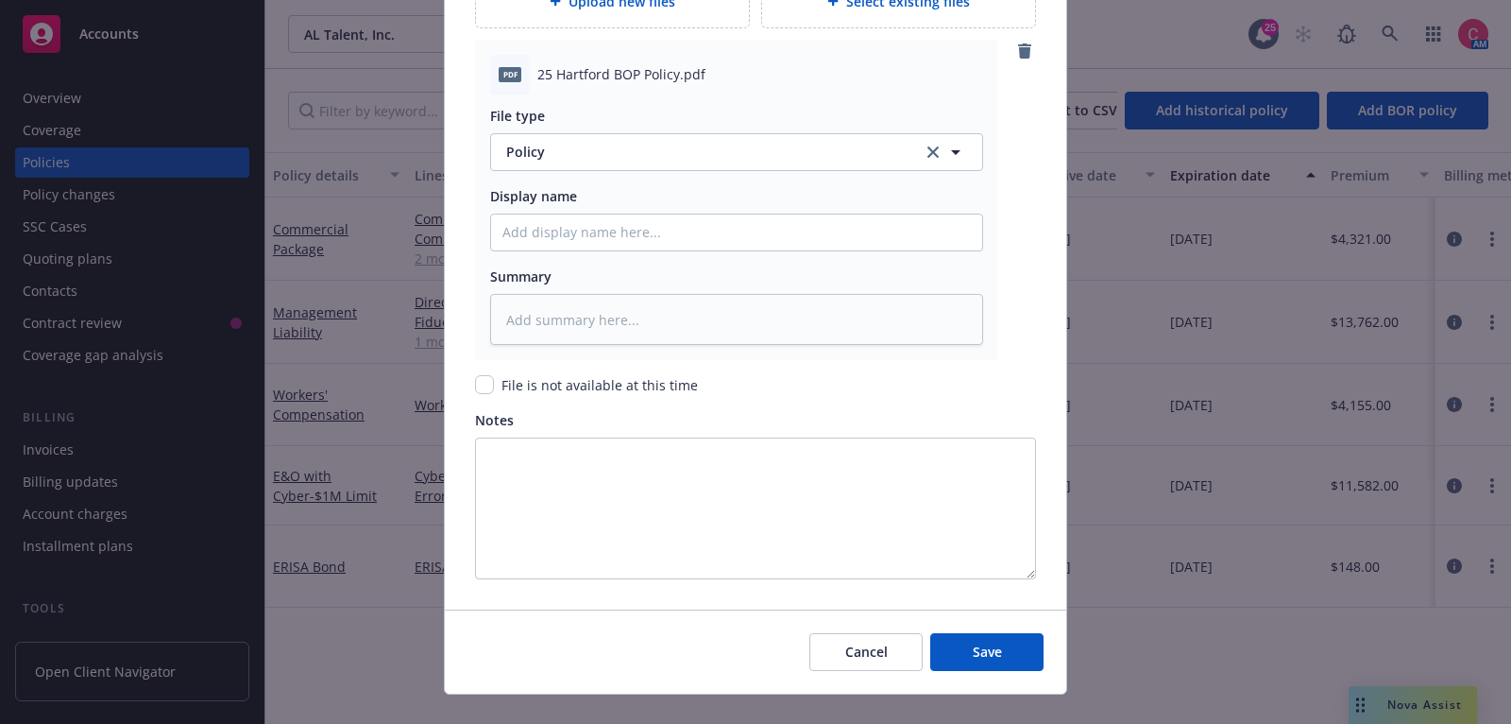
scroll to position [2274, 0]
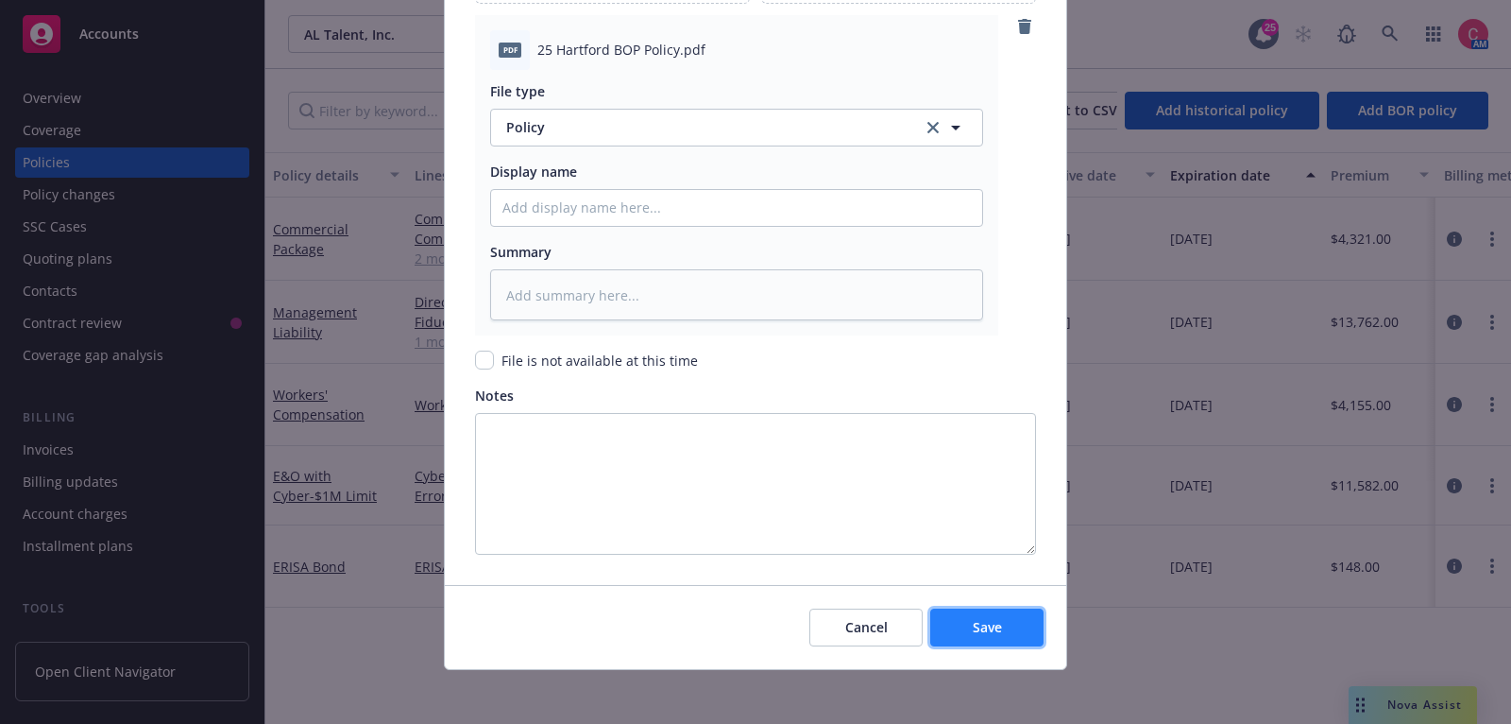
click at [1018, 627] on button "Save" at bounding box center [986, 627] width 113 height 38
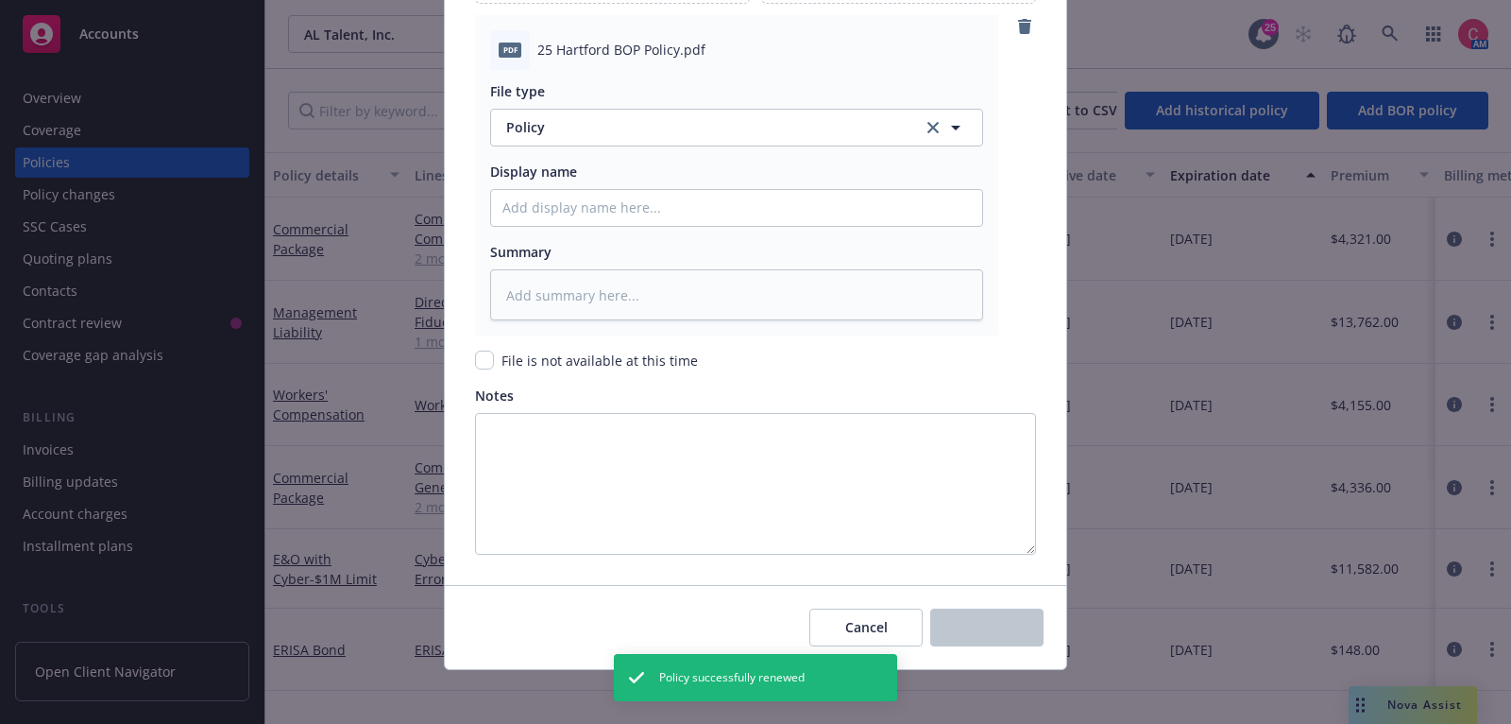
type textarea "x"
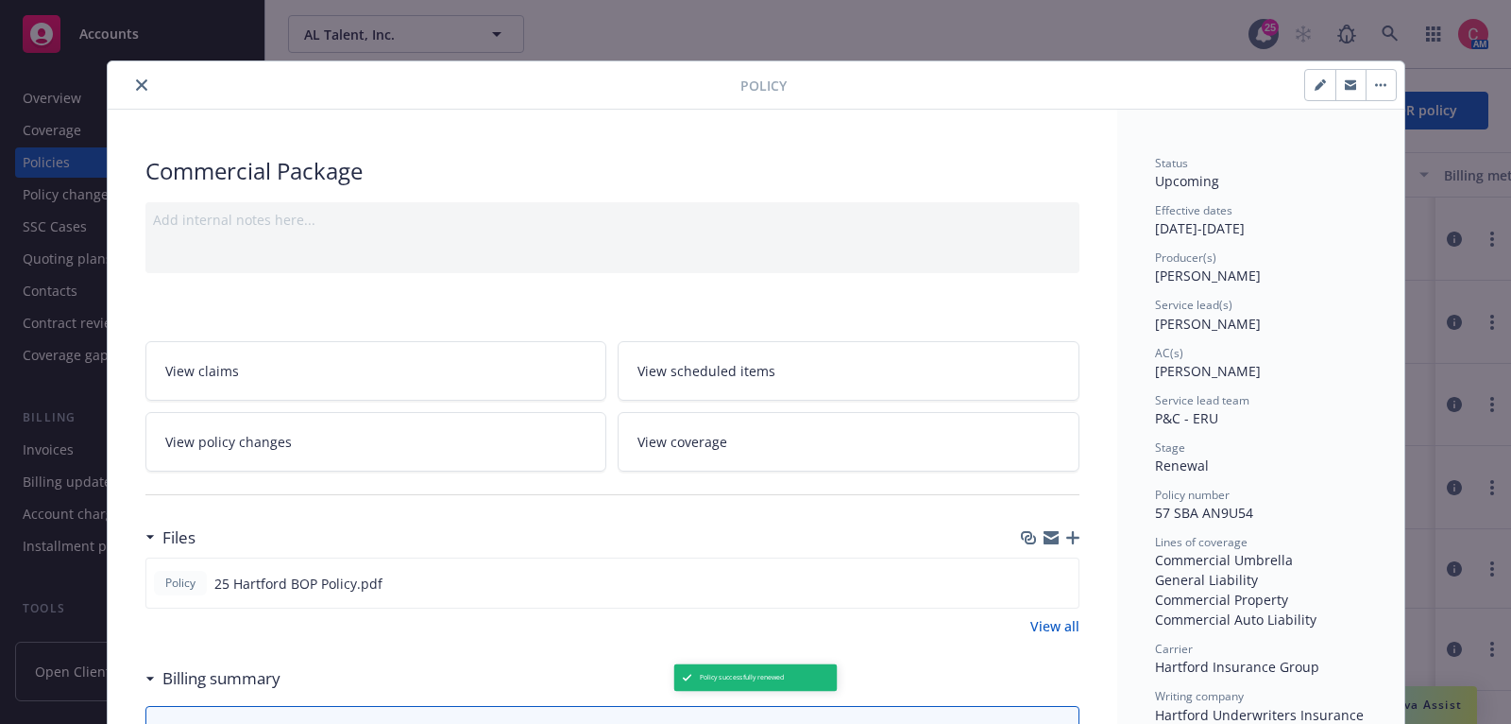
click at [1313, 89] on button "button" at bounding box center [1320, 85] width 30 height 30
select select "RENEWAL"
select select "12"
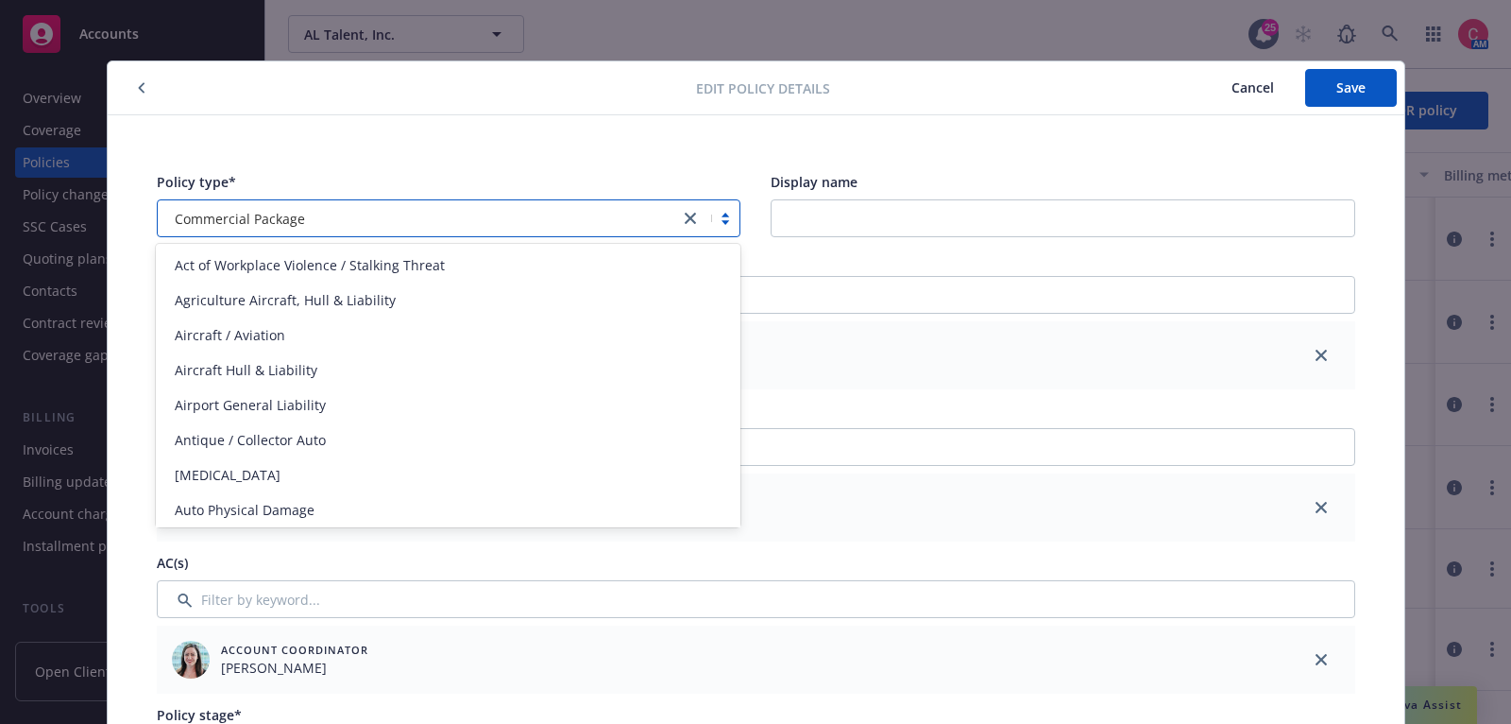
click at [687, 218] on icon "close" at bounding box center [690, 218] width 11 height 11
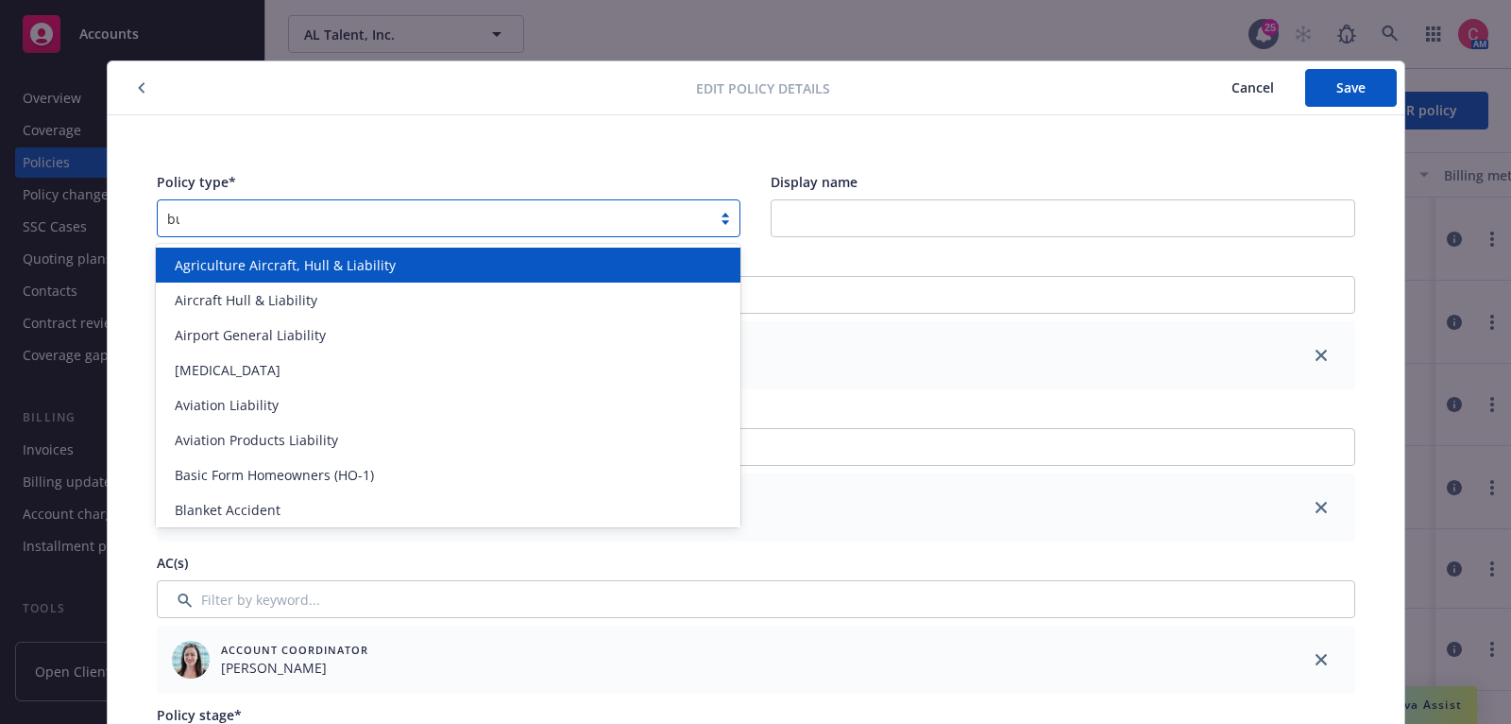
type input "bus"
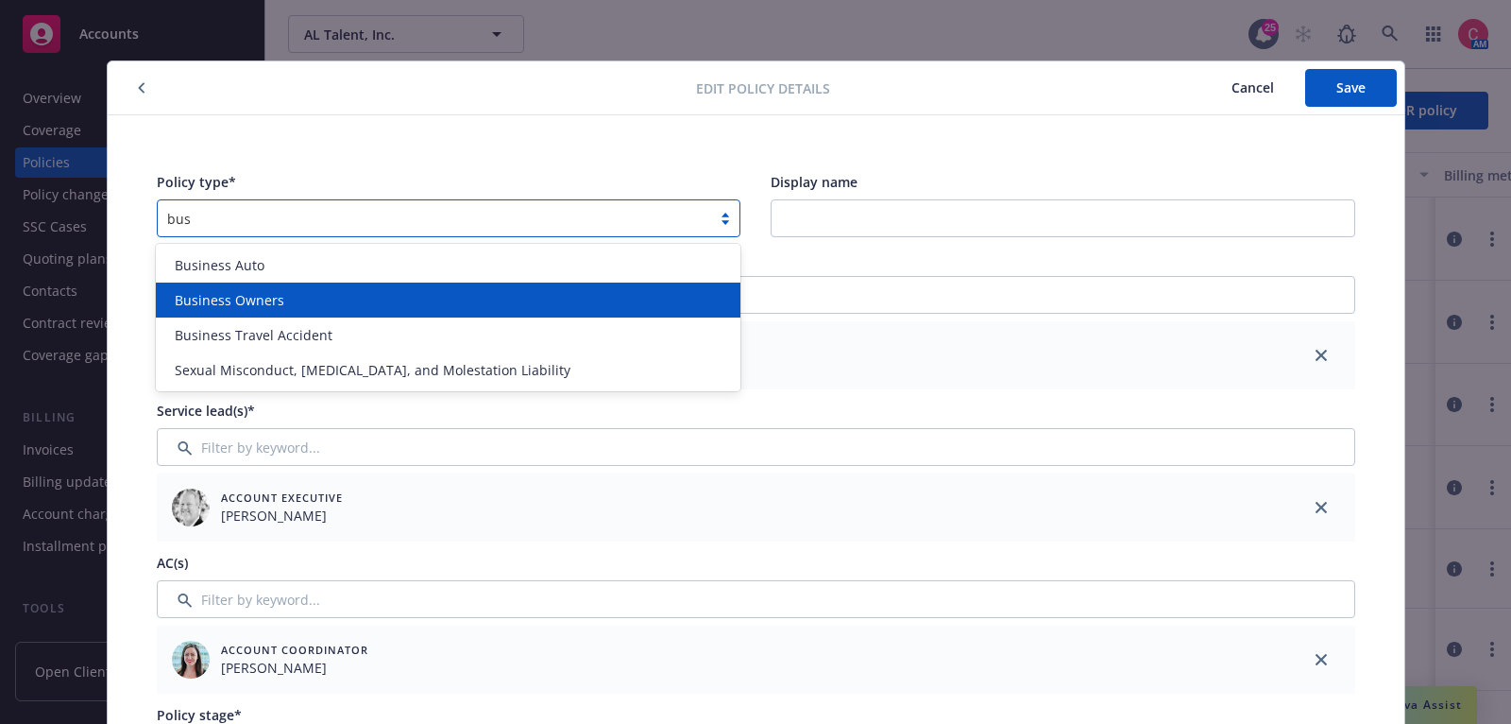
click at [671, 294] on div "Business Owners" at bounding box center [448, 300] width 562 height 20
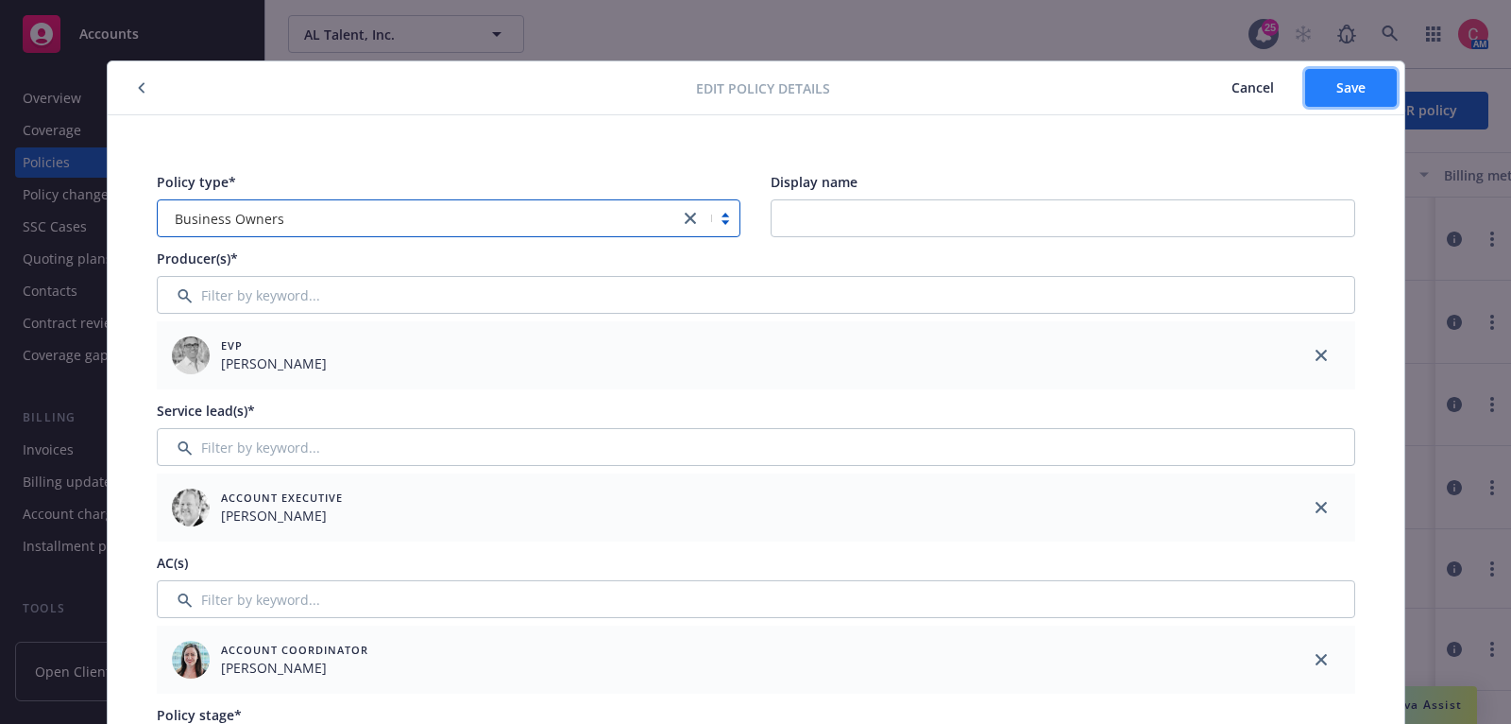
click at [1341, 91] on span "Save" at bounding box center [1350, 87] width 29 height 18
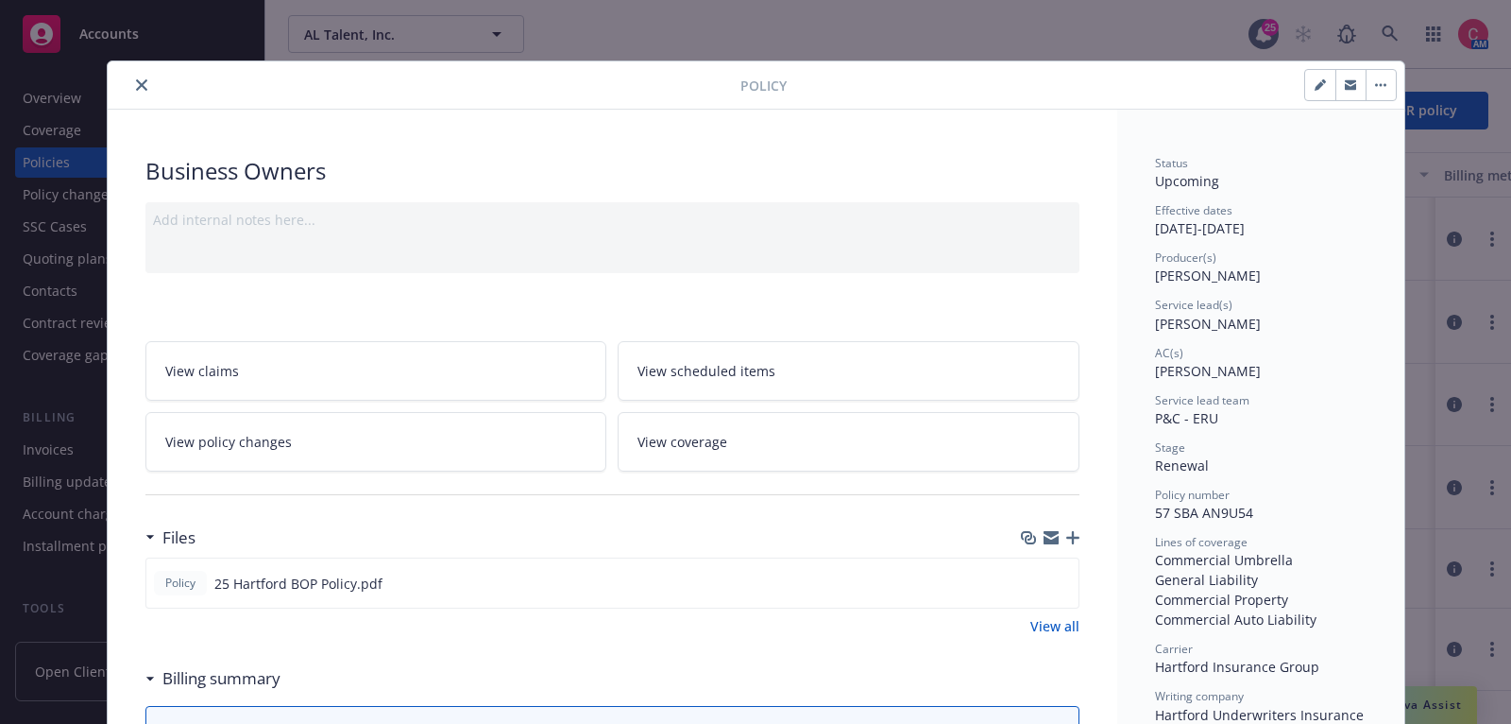
click at [142, 89] on icon "close" at bounding box center [141, 84] width 11 height 11
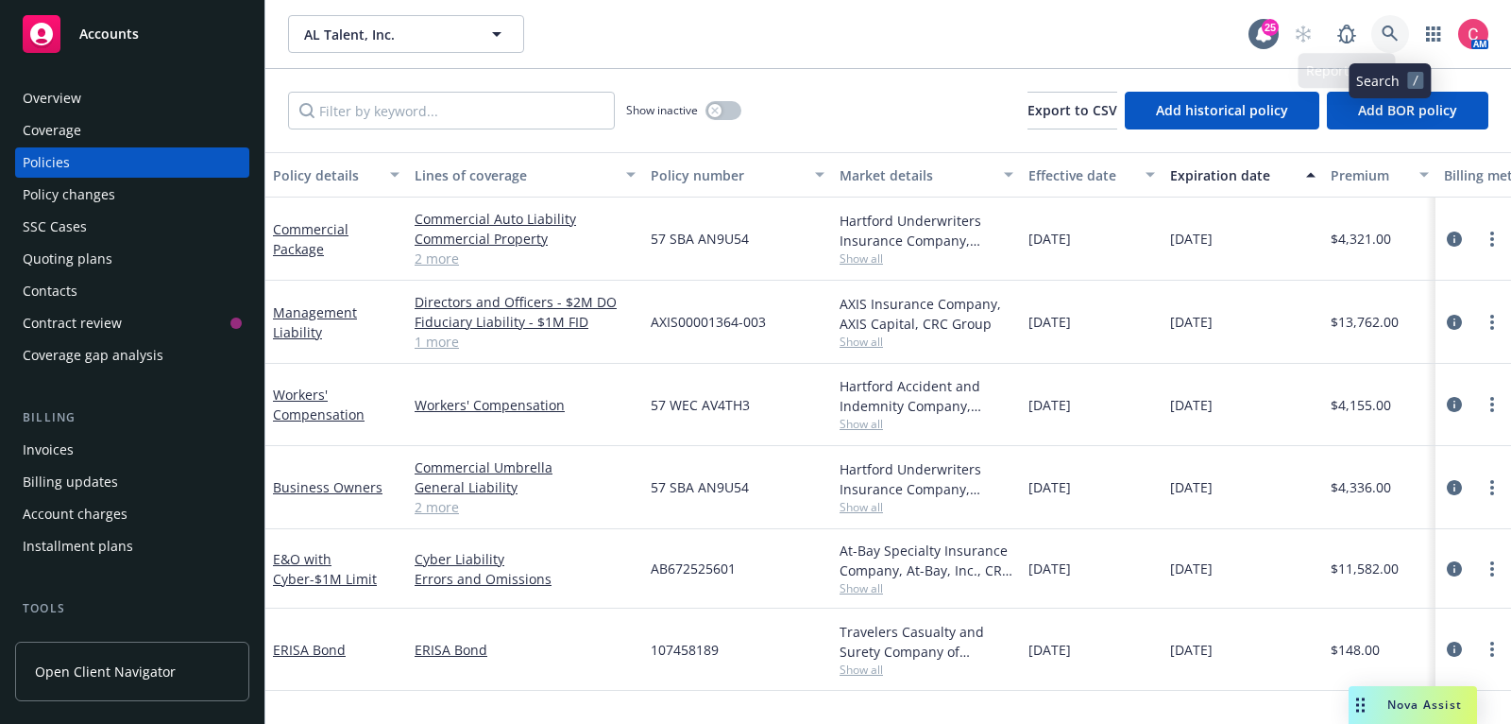
click at [1379, 33] on link at bounding box center [1390, 34] width 38 height 38
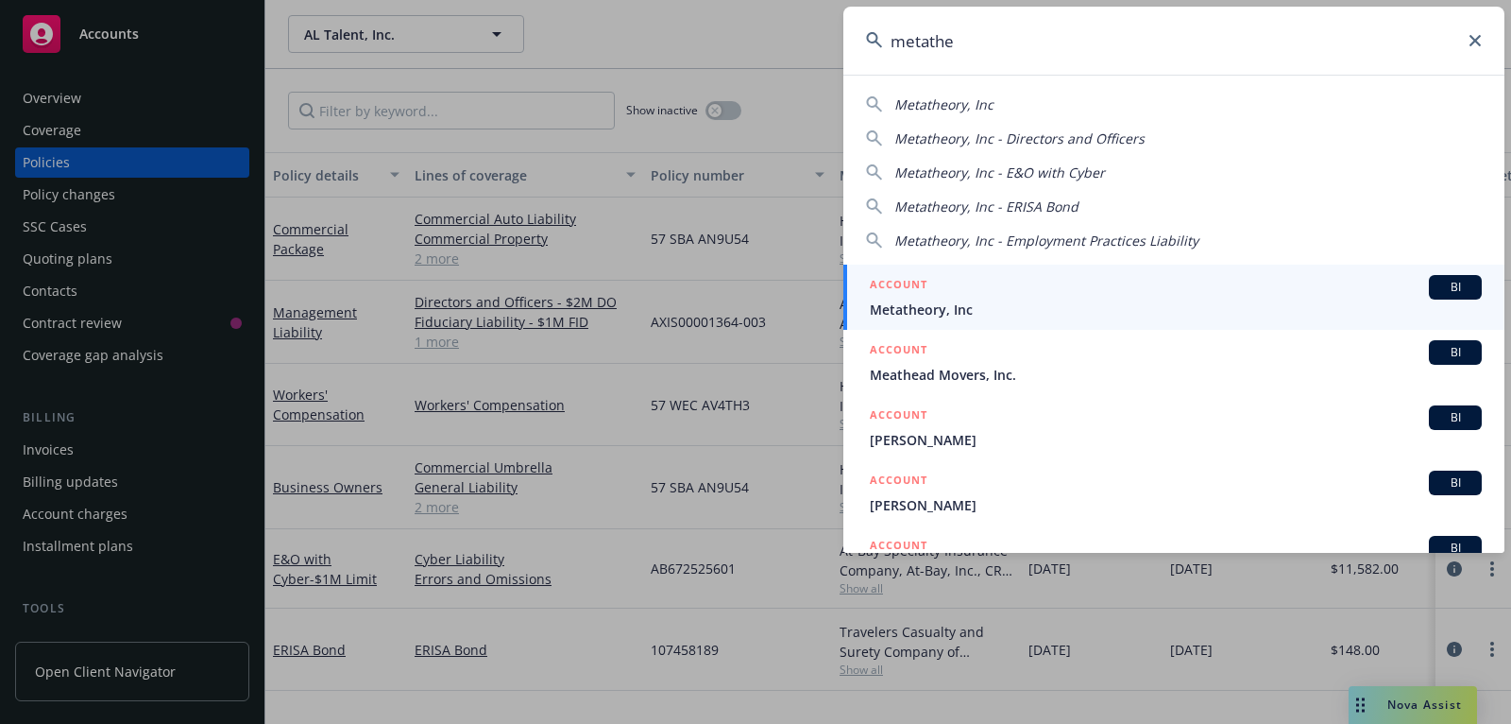
type input "metathe"
click at [1206, 301] on span "Metatheory, Inc" at bounding box center [1176, 309] width 612 height 20
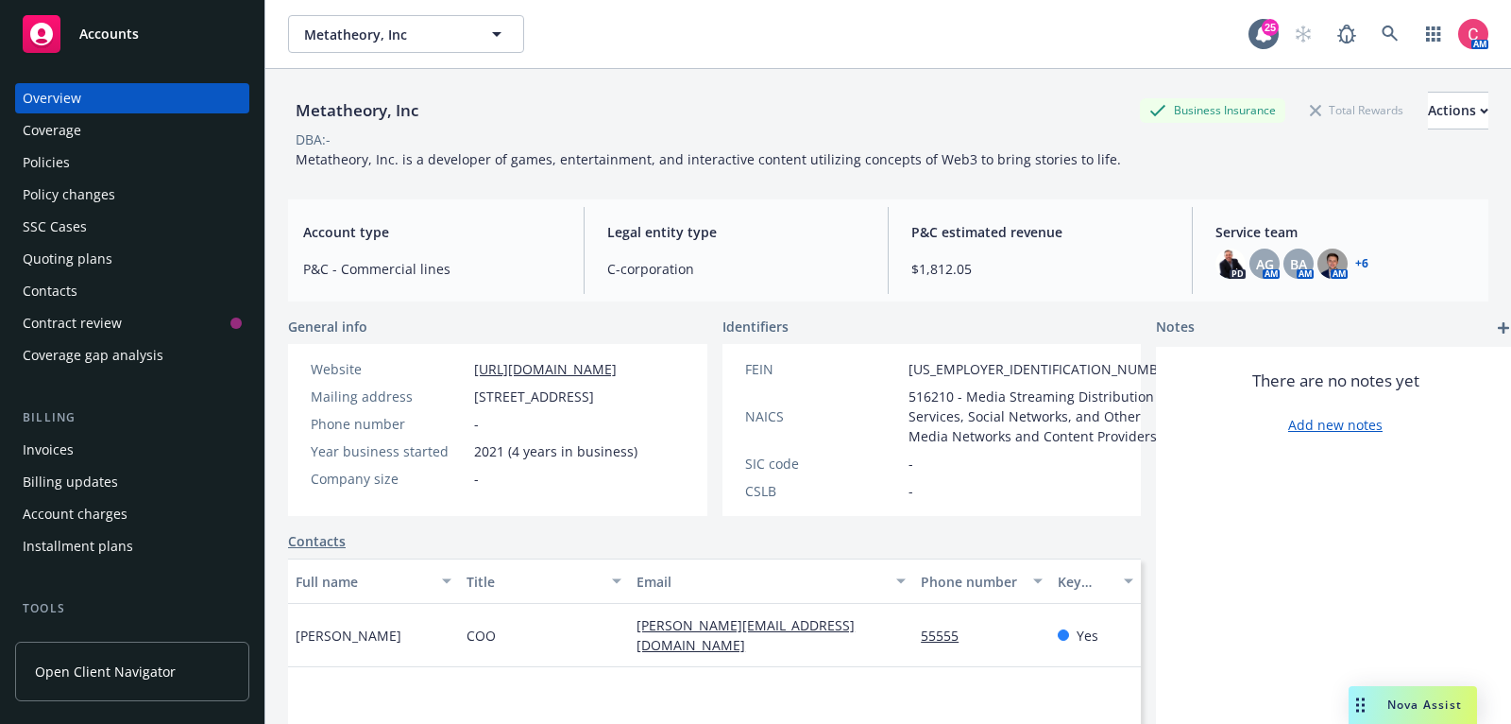
click at [318, 551] on link "Contacts" at bounding box center [317, 541] width 58 height 20
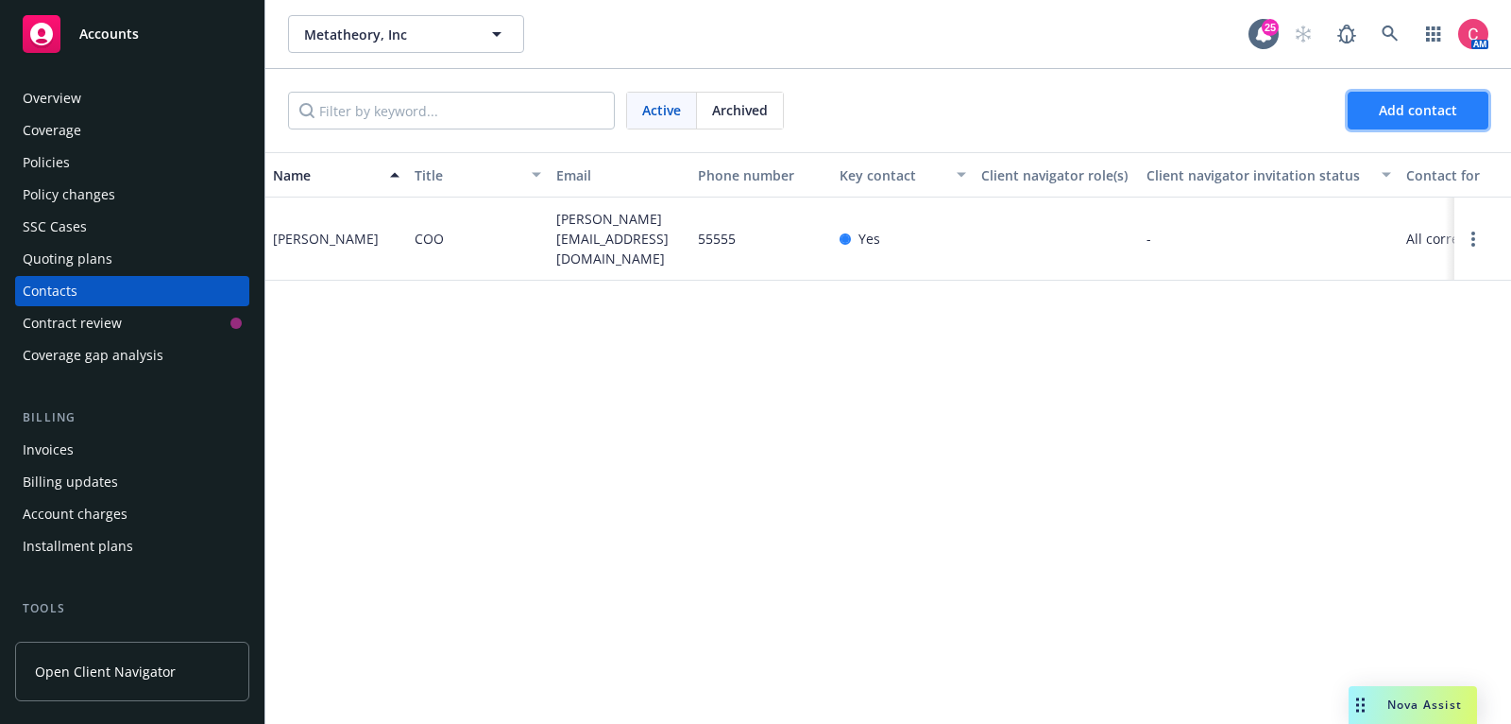
click at [1429, 104] on span "Add contact" at bounding box center [1418, 110] width 78 height 18
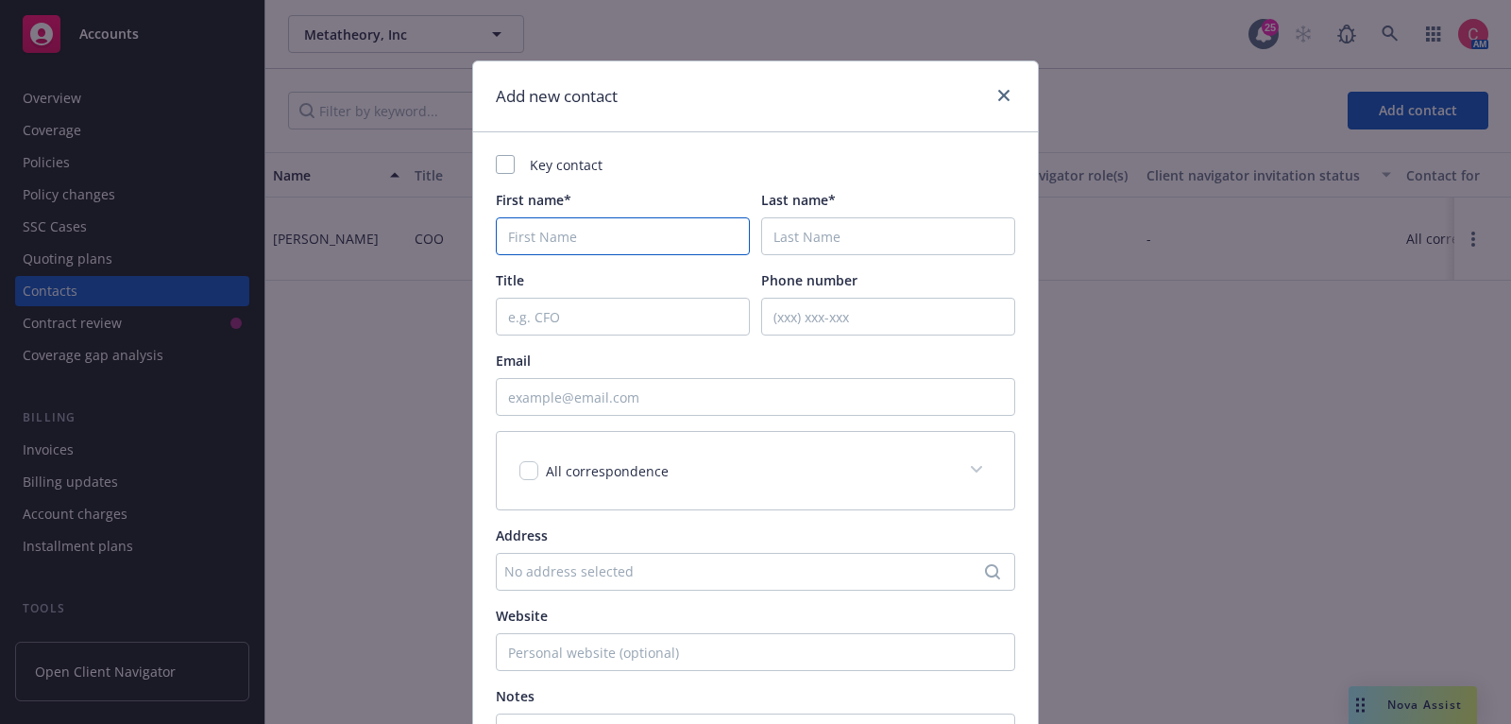
click at [624, 228] on input "First name*" at bounding box center [623, 236] width 254 height 38
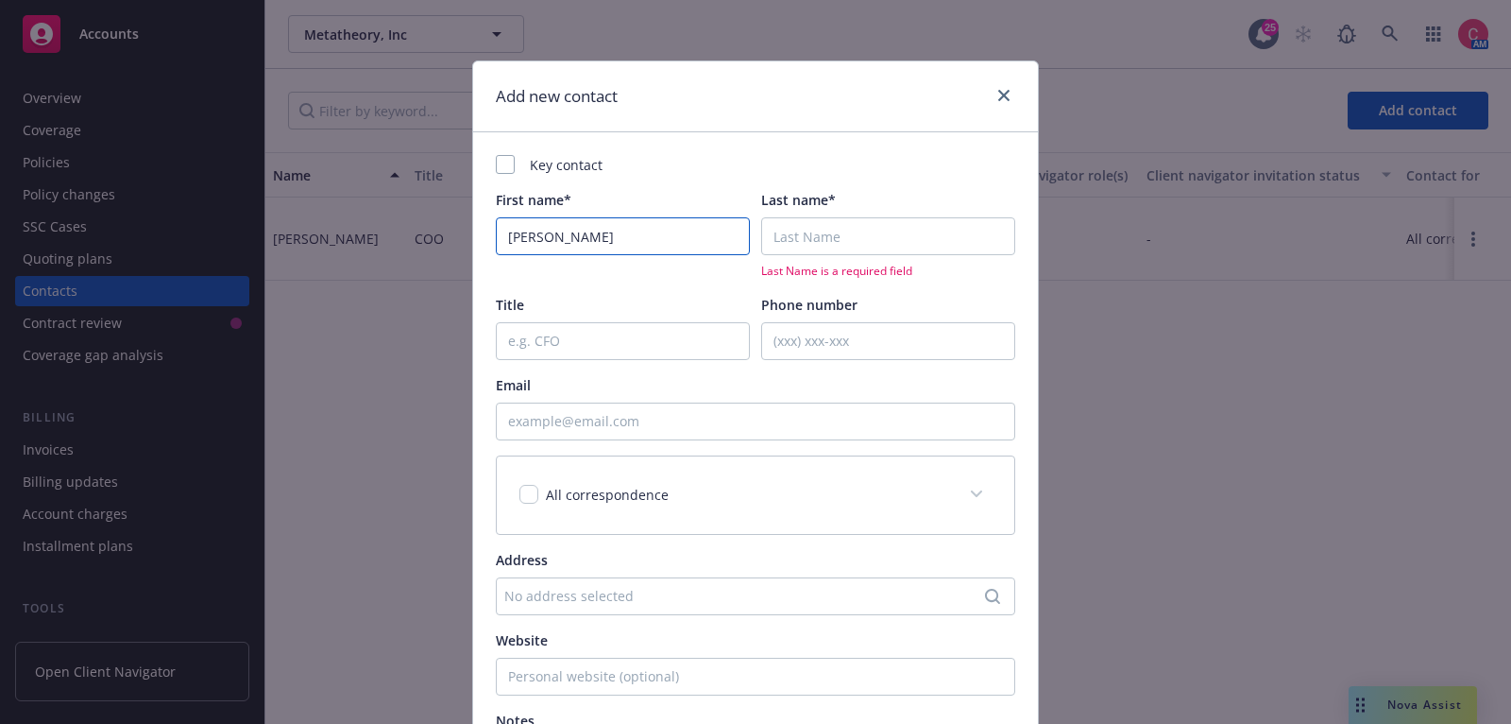
type input "Megan"
type input "p"
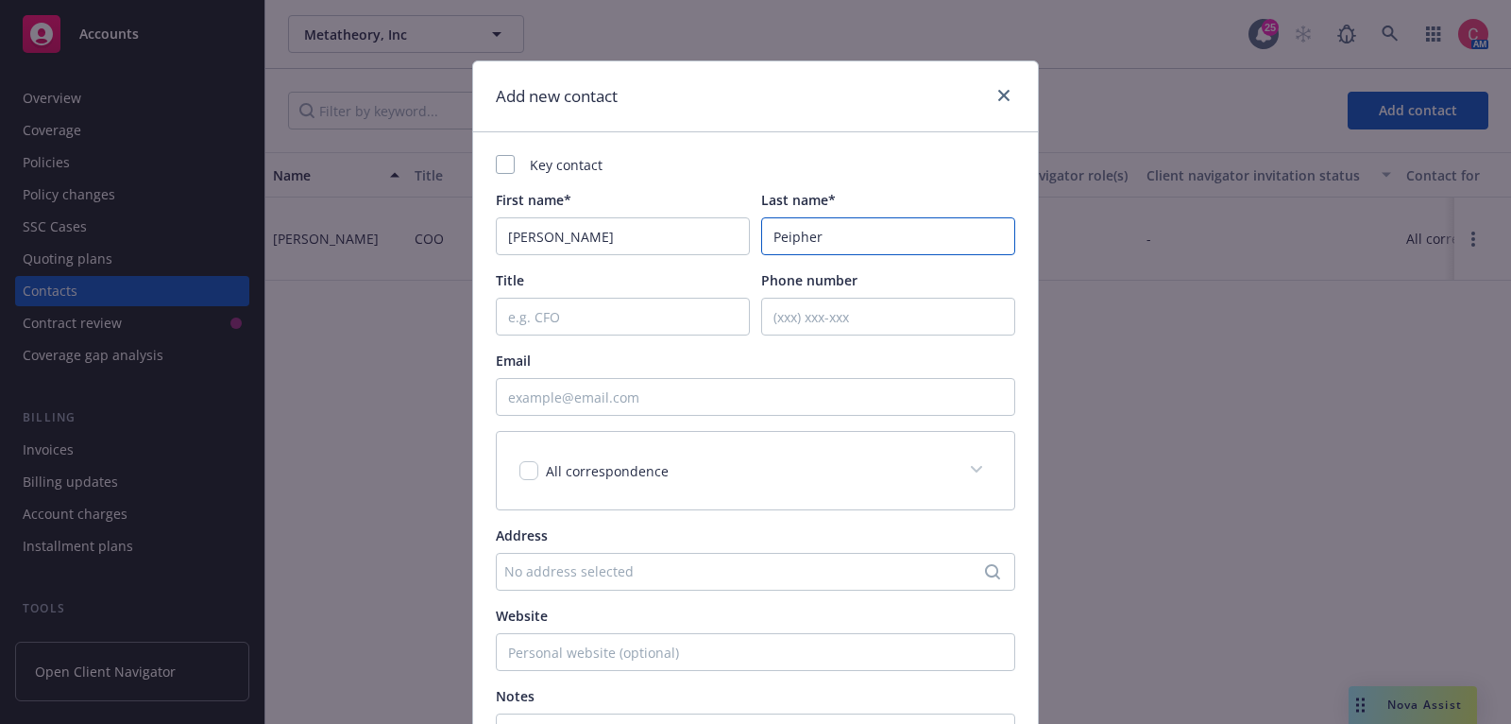
type input "Peipher"
click at [623, 403] on input "Email" at bounding box center [755, 397] width 519 height 38
paste input "megan@metatheory.gg"
type input "megan@metatheory.gg"
click at [511, 170] on div at bounding box center [505, 164] width 19 height 19
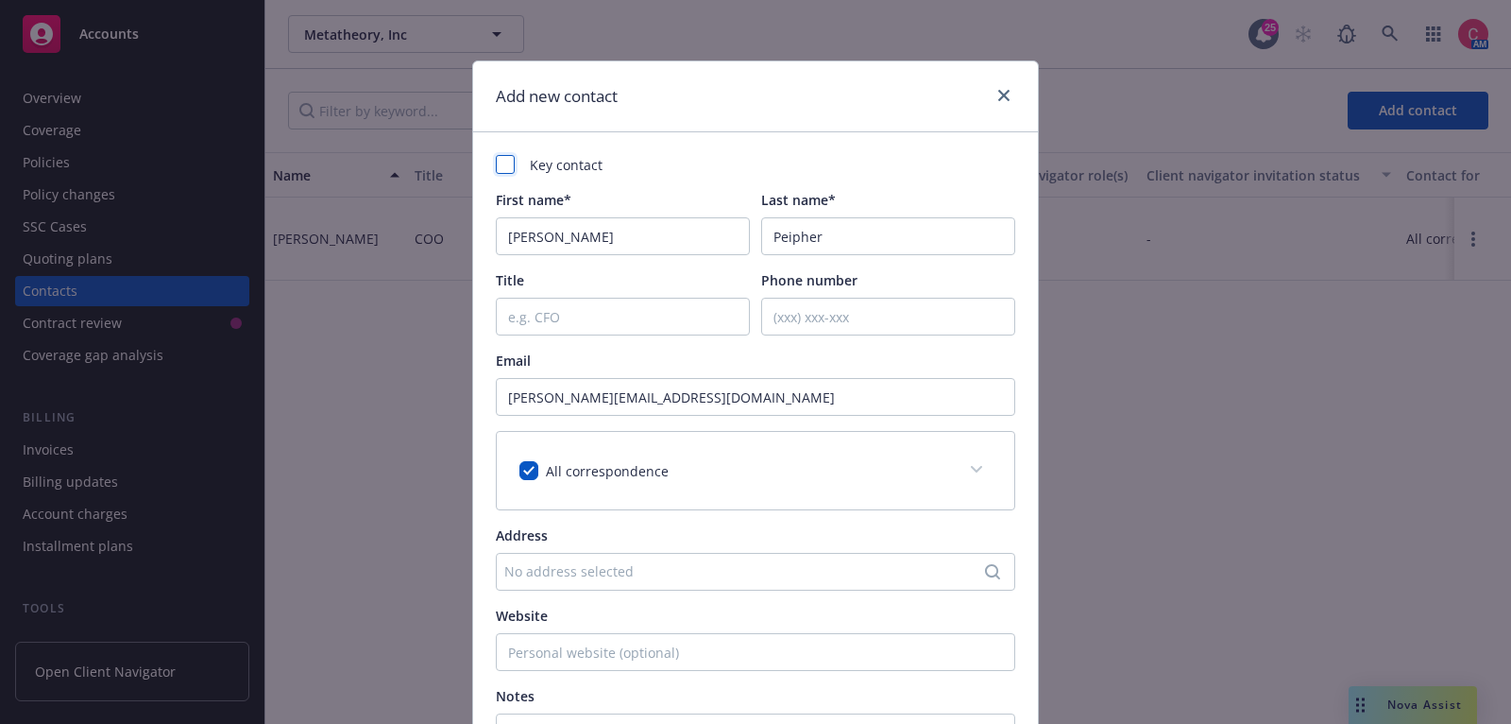
checkbox input "true"
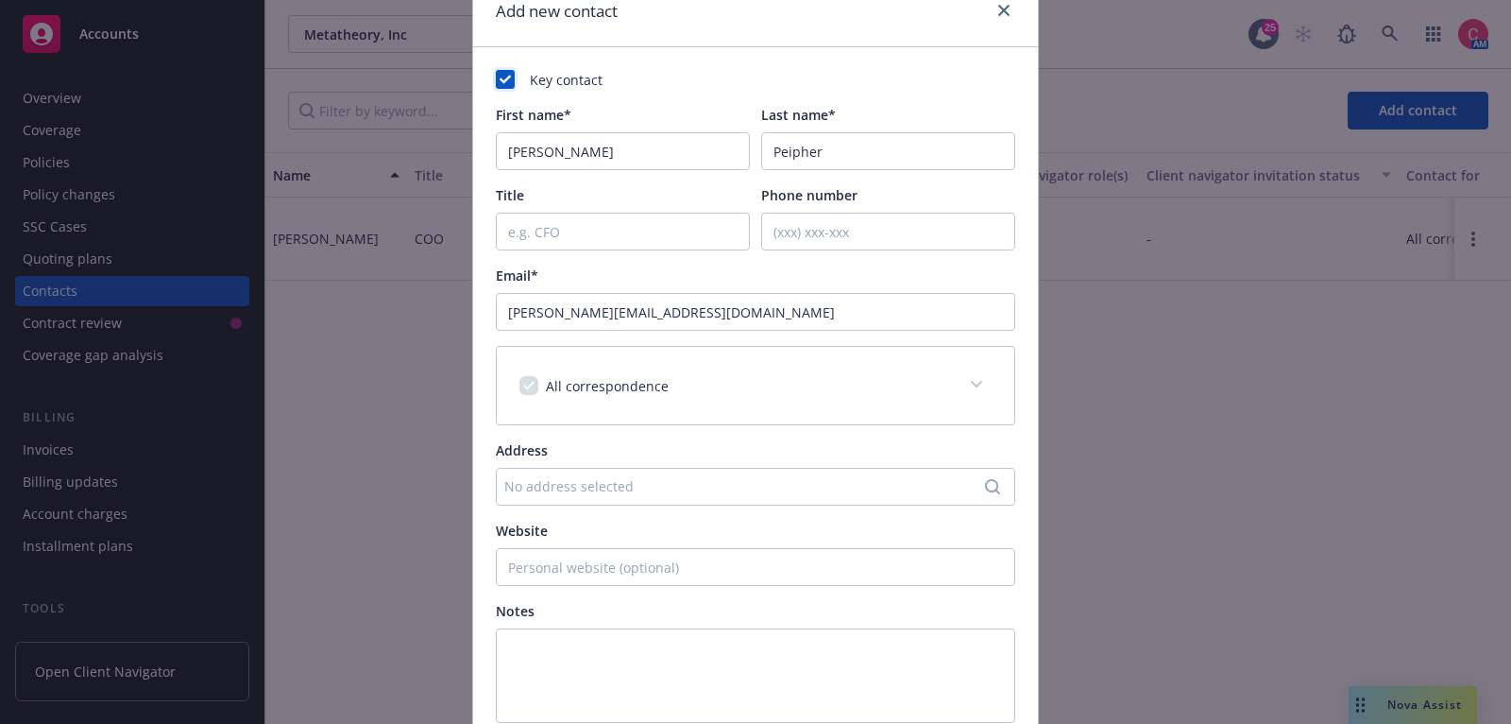
scroll to position [86, 0]
click at [631, 224] on input "Title" at bounding box center [623, 231] width 254 height 38
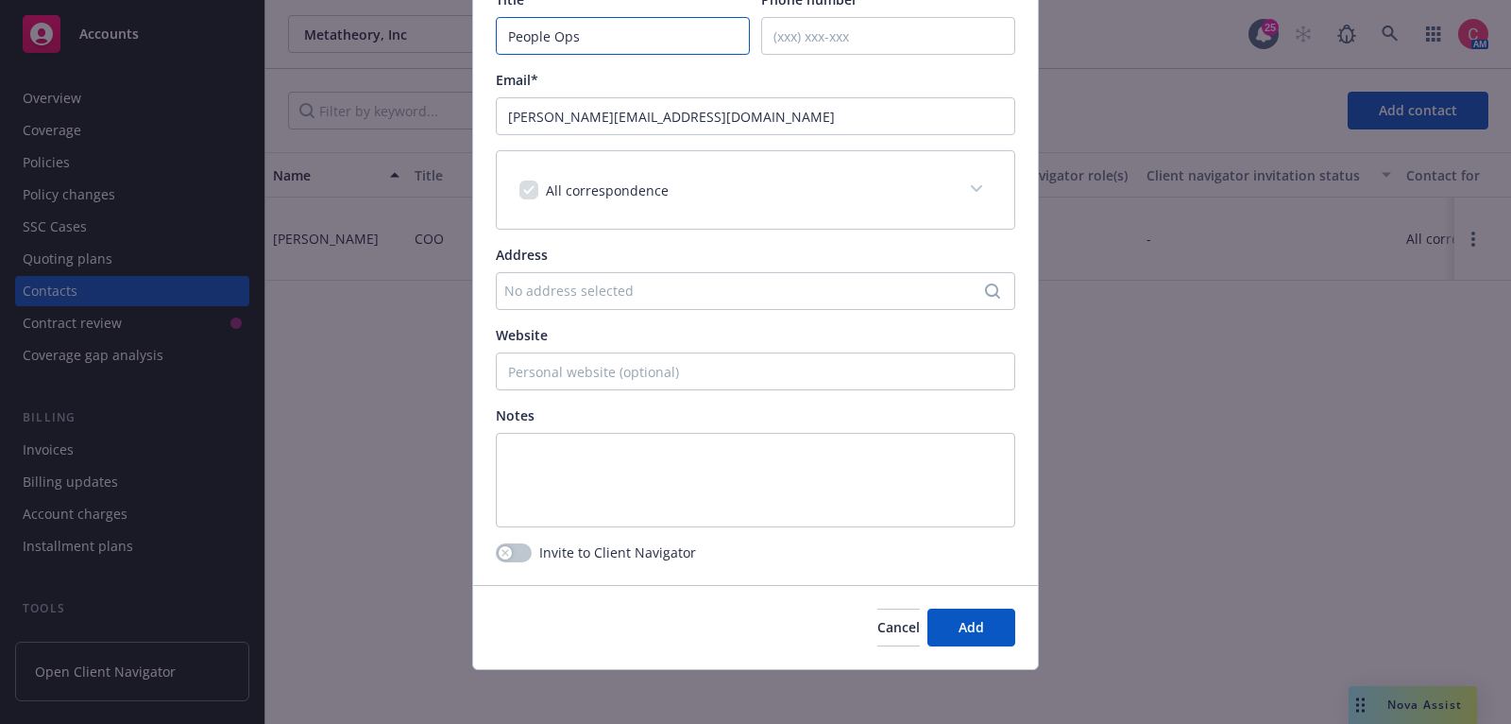
scroll to position [284, 0]
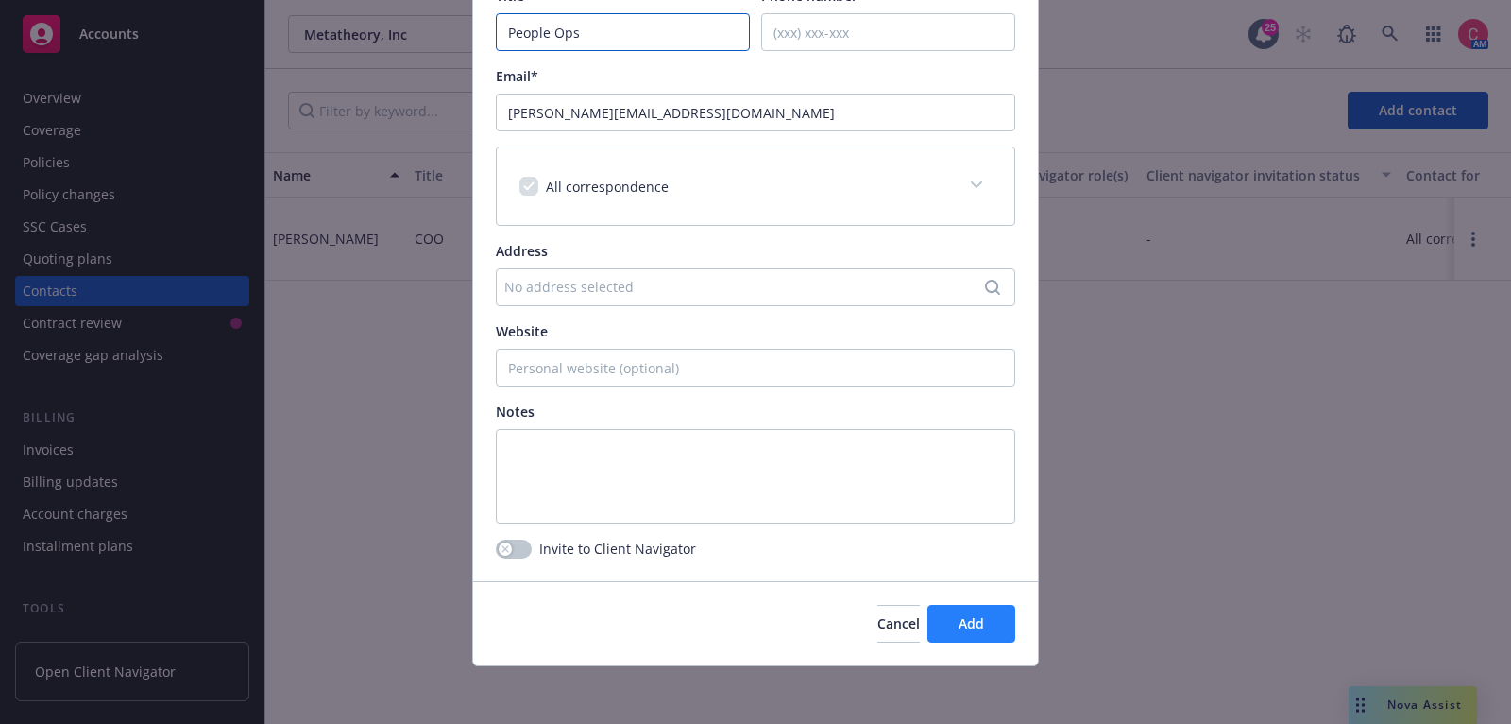
type input "People Ops"
click at [972, 633] on button "Add" at bounding box center [972, 623] width 88 height 38
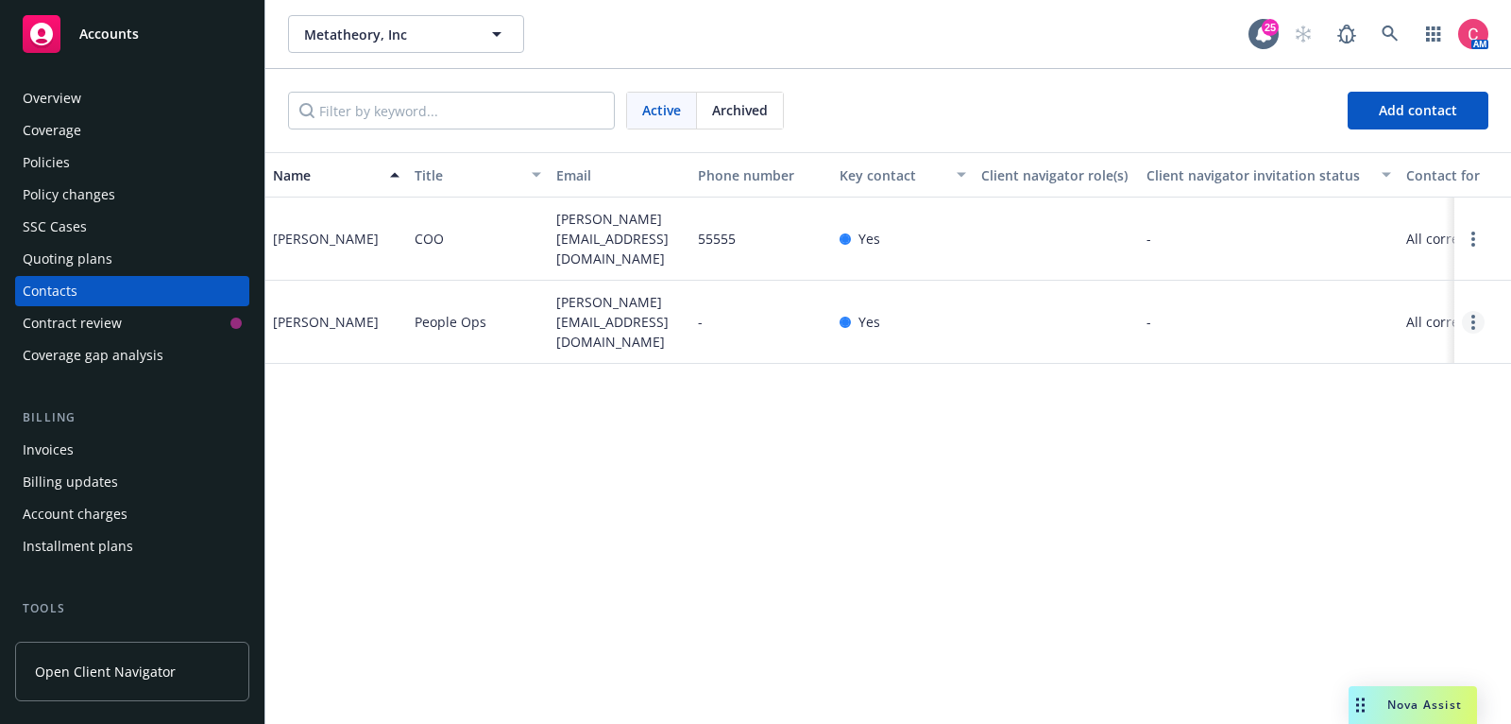
click at [1480, 311] on link "Open options" at bounding box center [1473, 322] width 23 height 23
click at [1364, 200] on link "Edit contact" at bounding box center [1352, 204] width 213 height 38
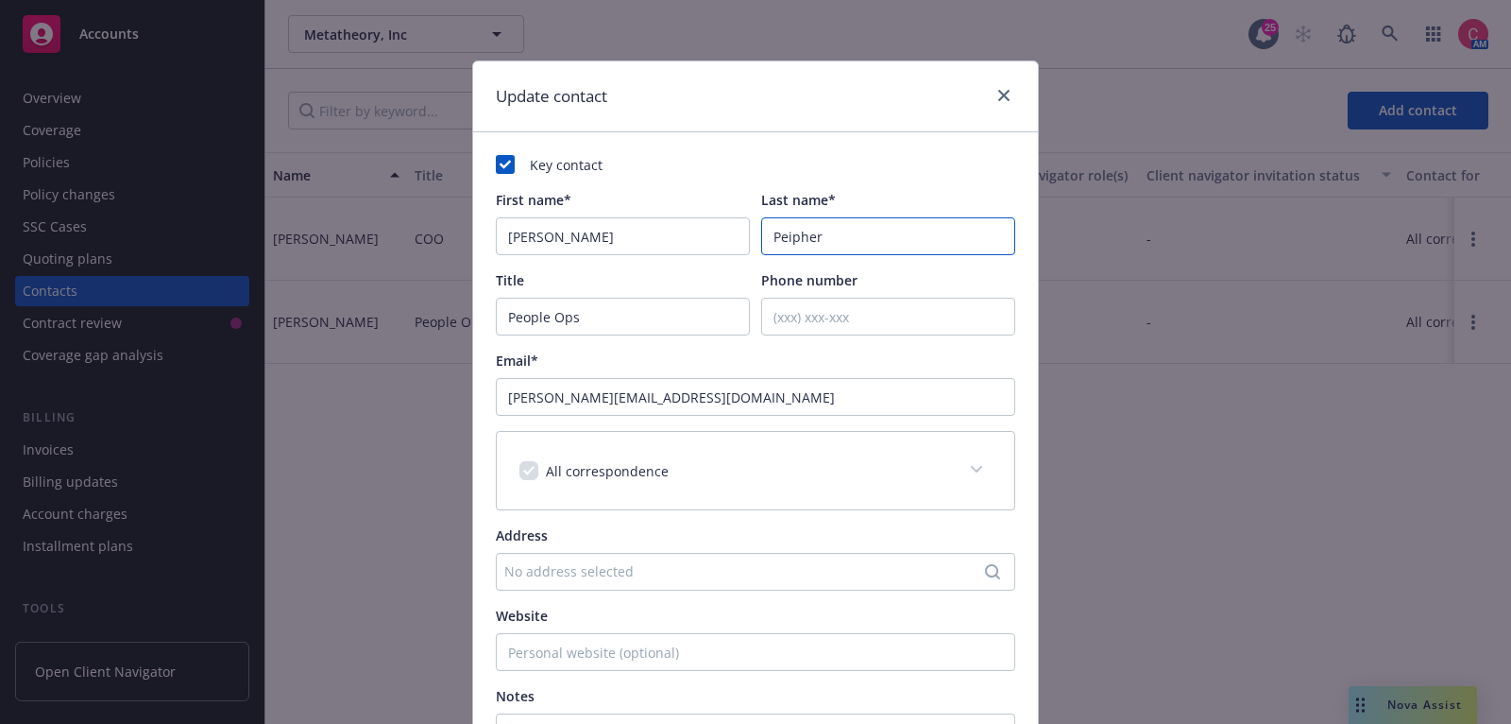
click at [806, 239] on input "Peipher" at bounding box center [888, 236] width 254 height 38
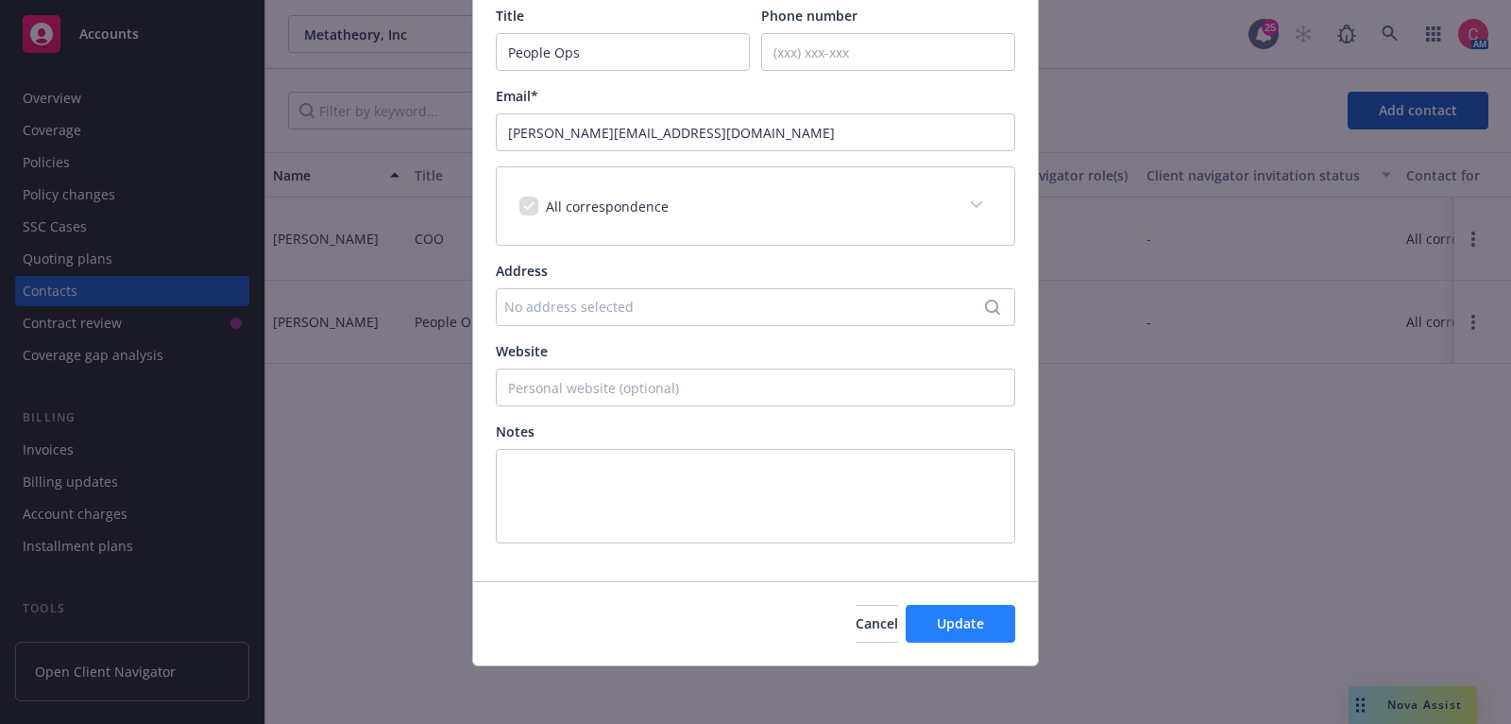
type input "Peifer"
click at [975, 628] on span "Update" at bounding box center [960, 623] width 47 height 18
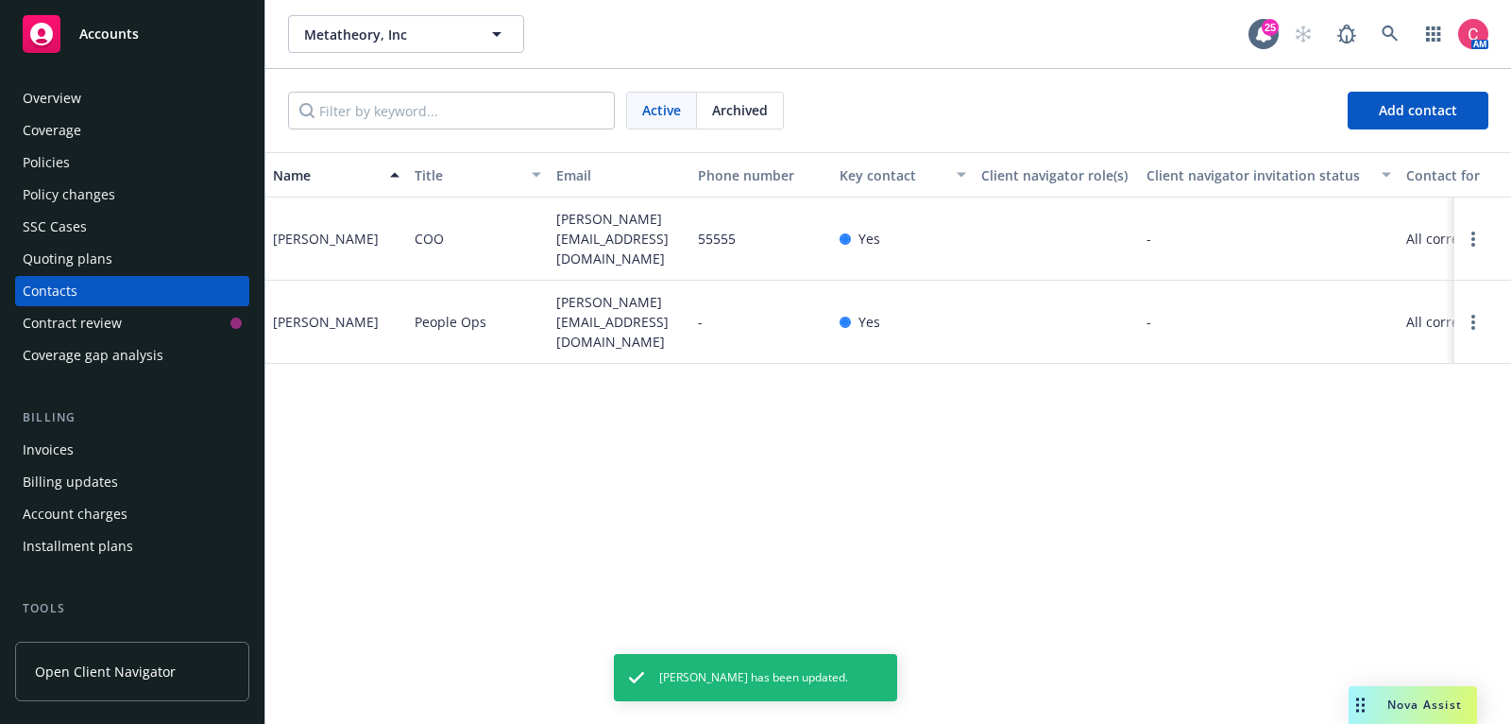
click at [103, 92] on div "Overview" at bounding box center [132, 98] width 219 height 30
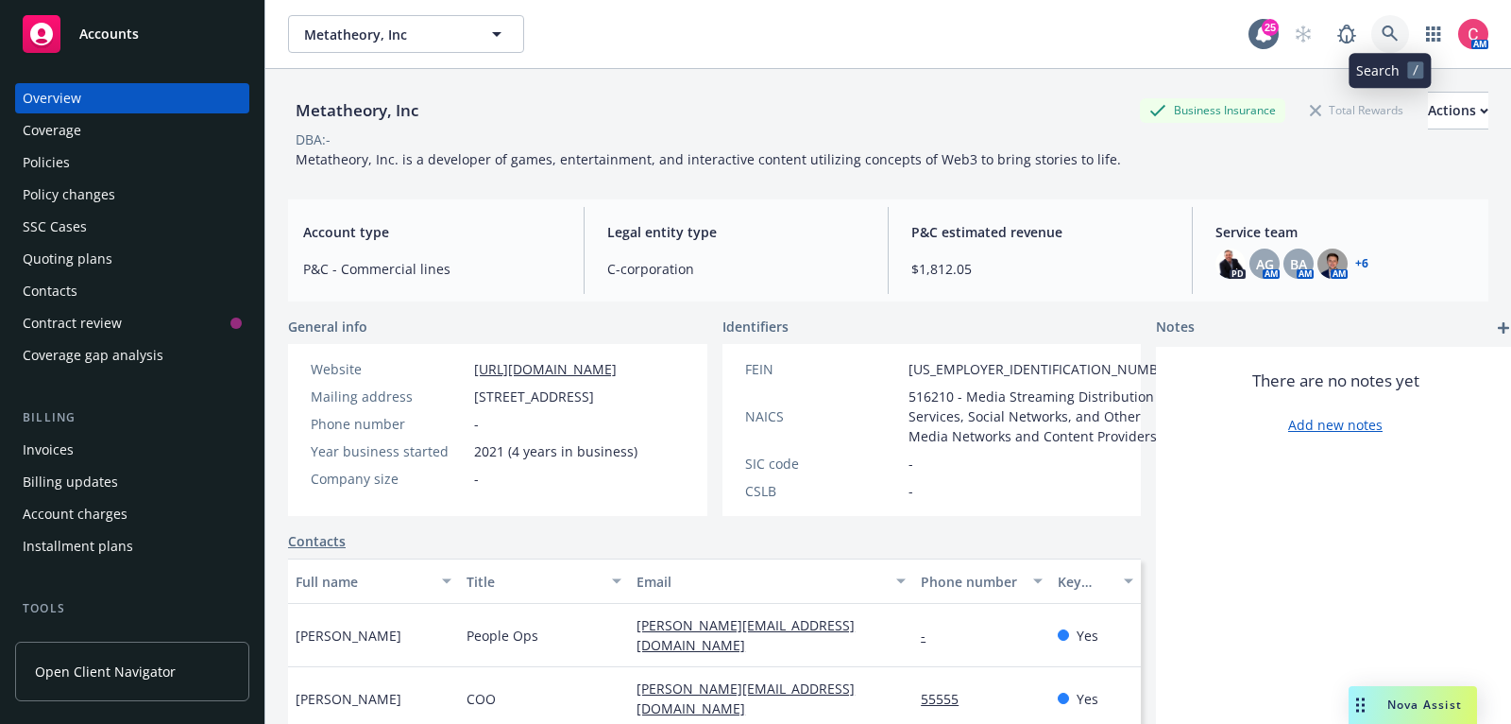
click at [1381, 43] on link at bounding box center [1390, 34] width 38 height 38
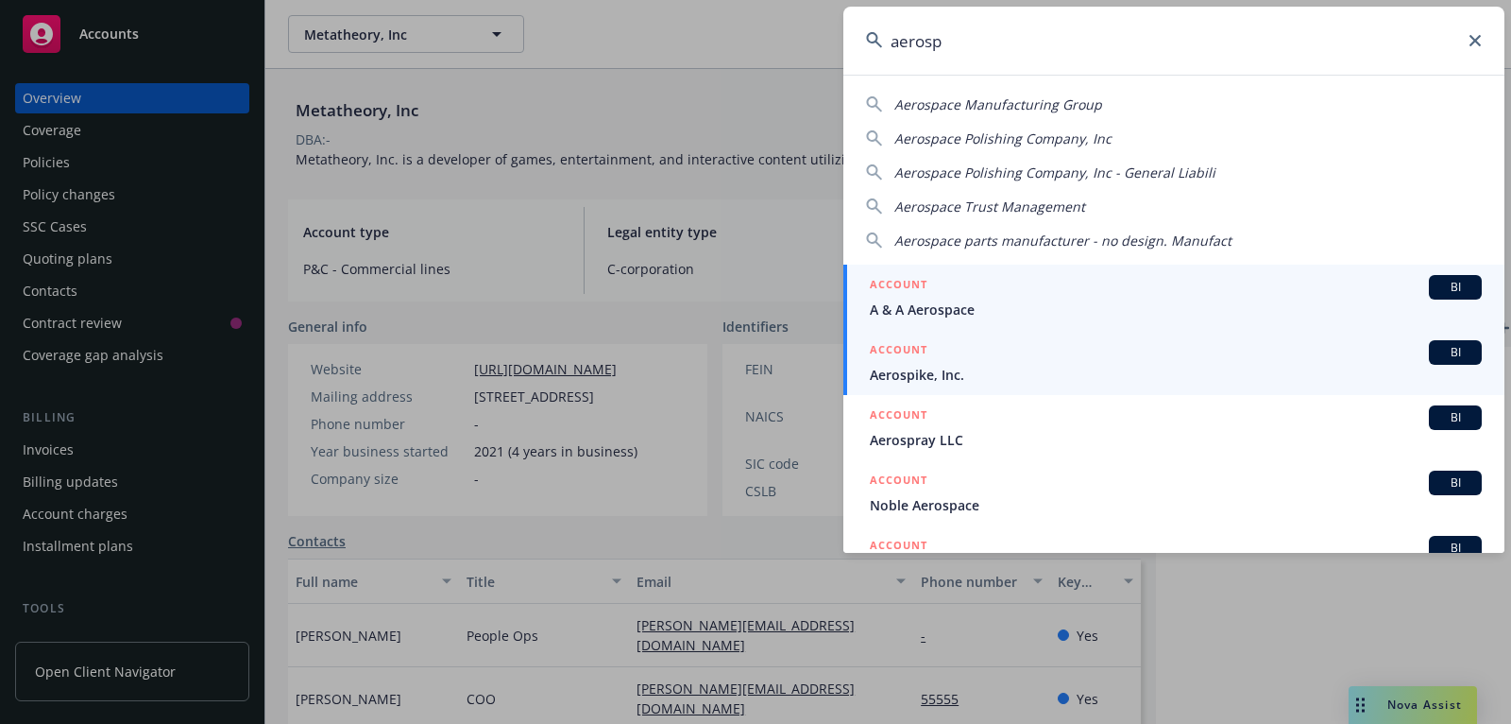
type input "aerosp"
click at [1220, 379] on span "Aerospike, Inc." at bounding box center [1176, 375] width 612 height 20
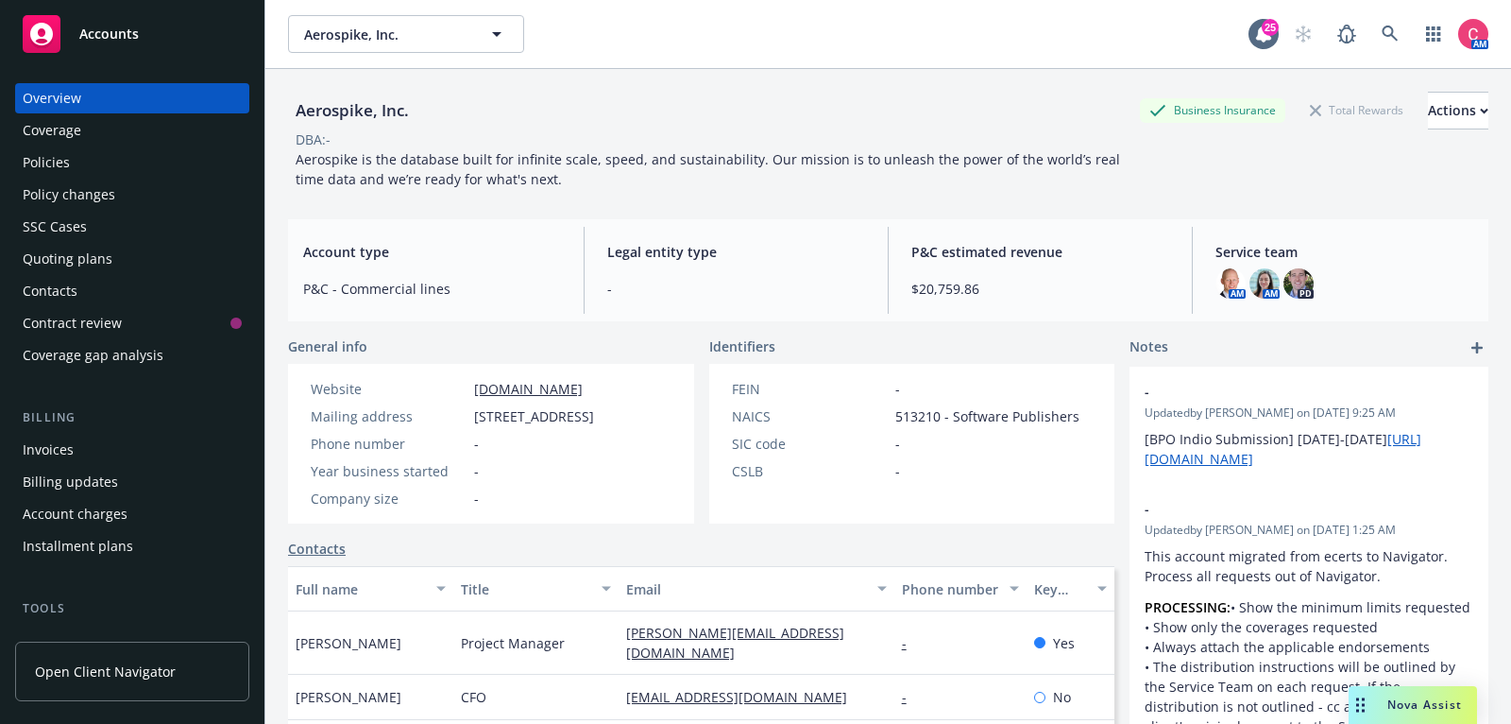
click at [170, 167] on div "Policies" at bounding box center [132, 162] width 219 height 30
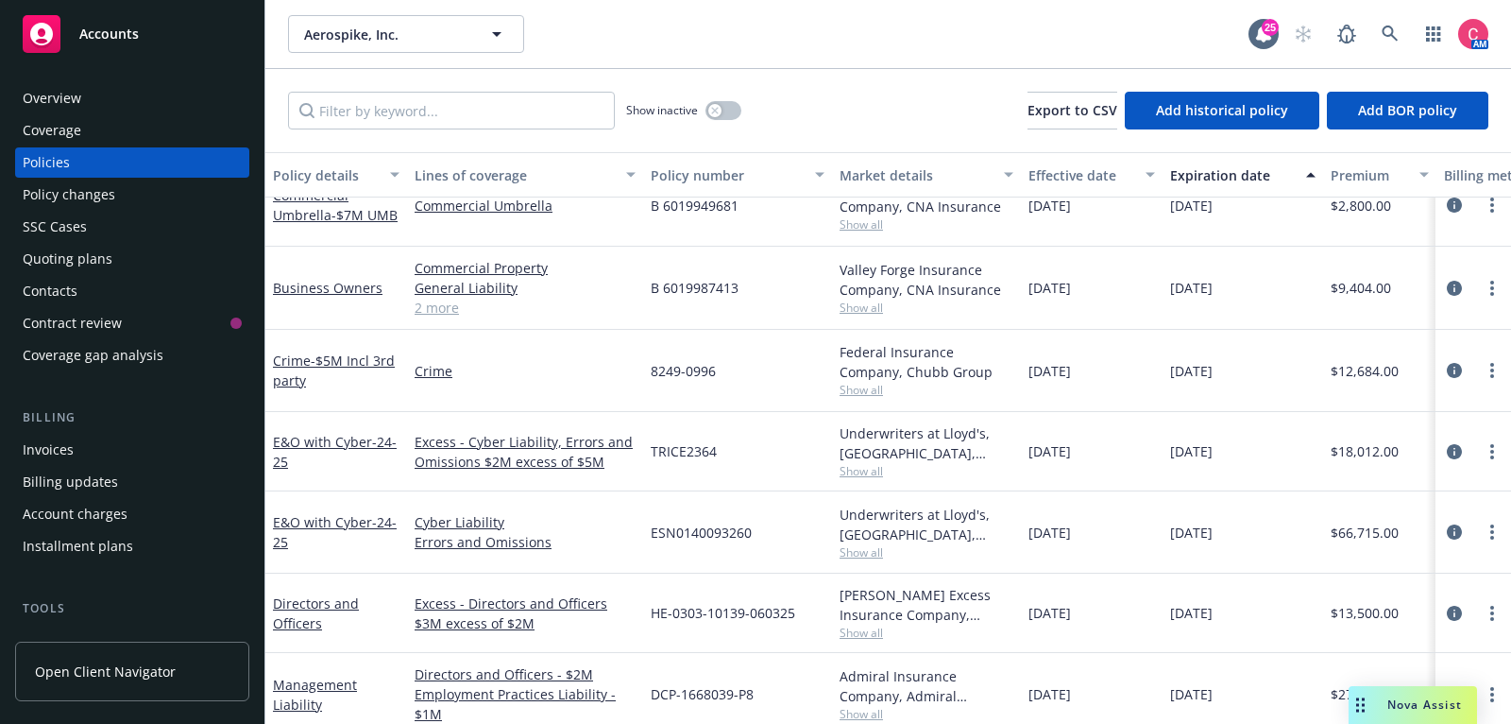
scroll to position [43, 0]
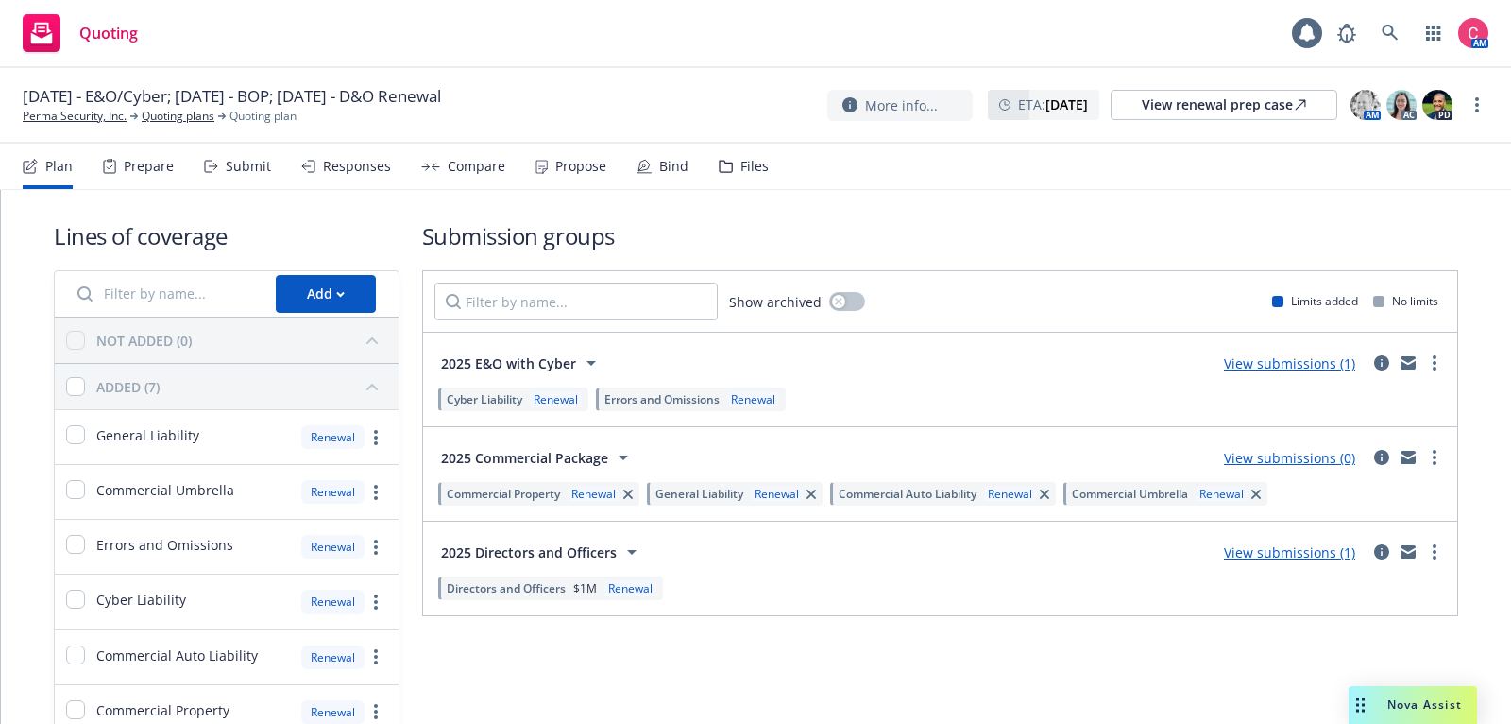
click at [757, 173] on div "Files" at bounding box center [755, 166] width 28 height 15
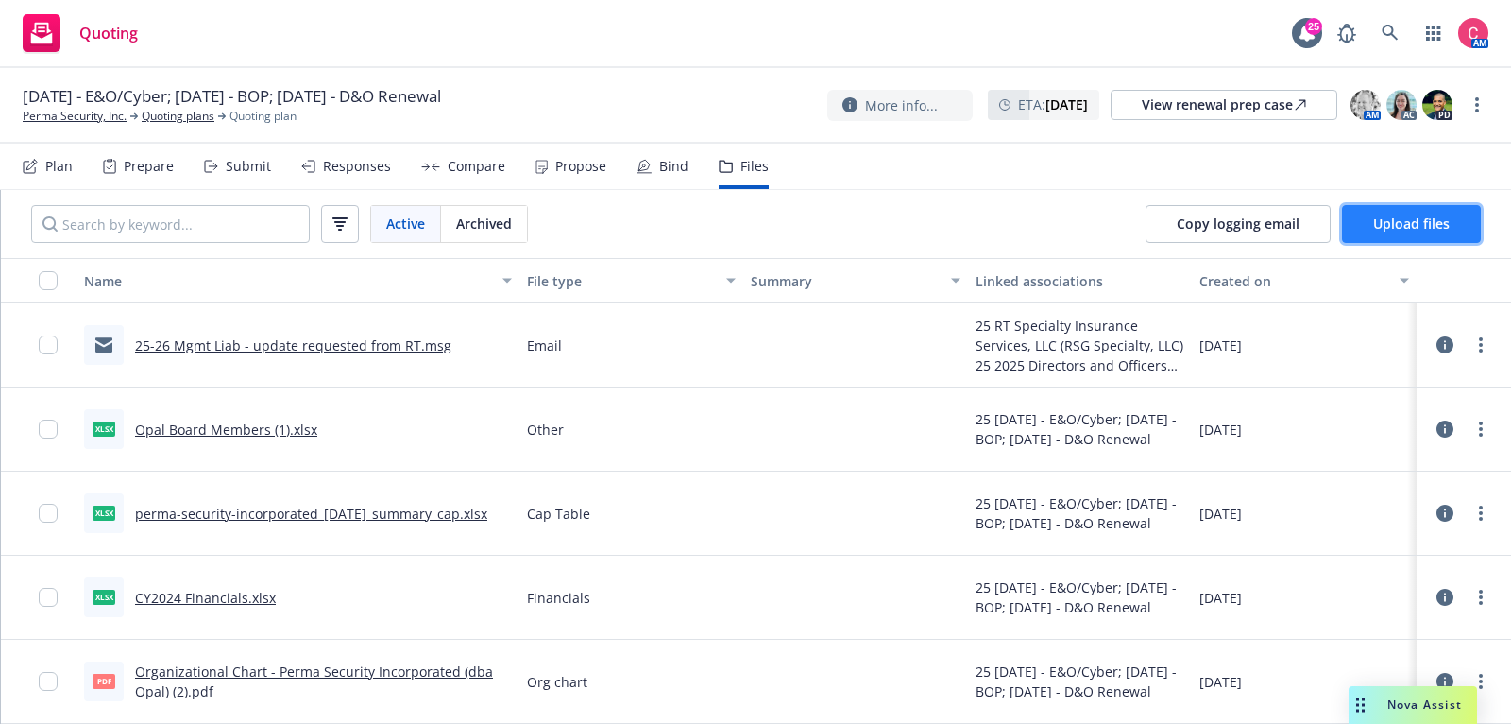
click at [1391, 220] on span "Upload files" at bounding box center [1411, 223] width 77 height 18
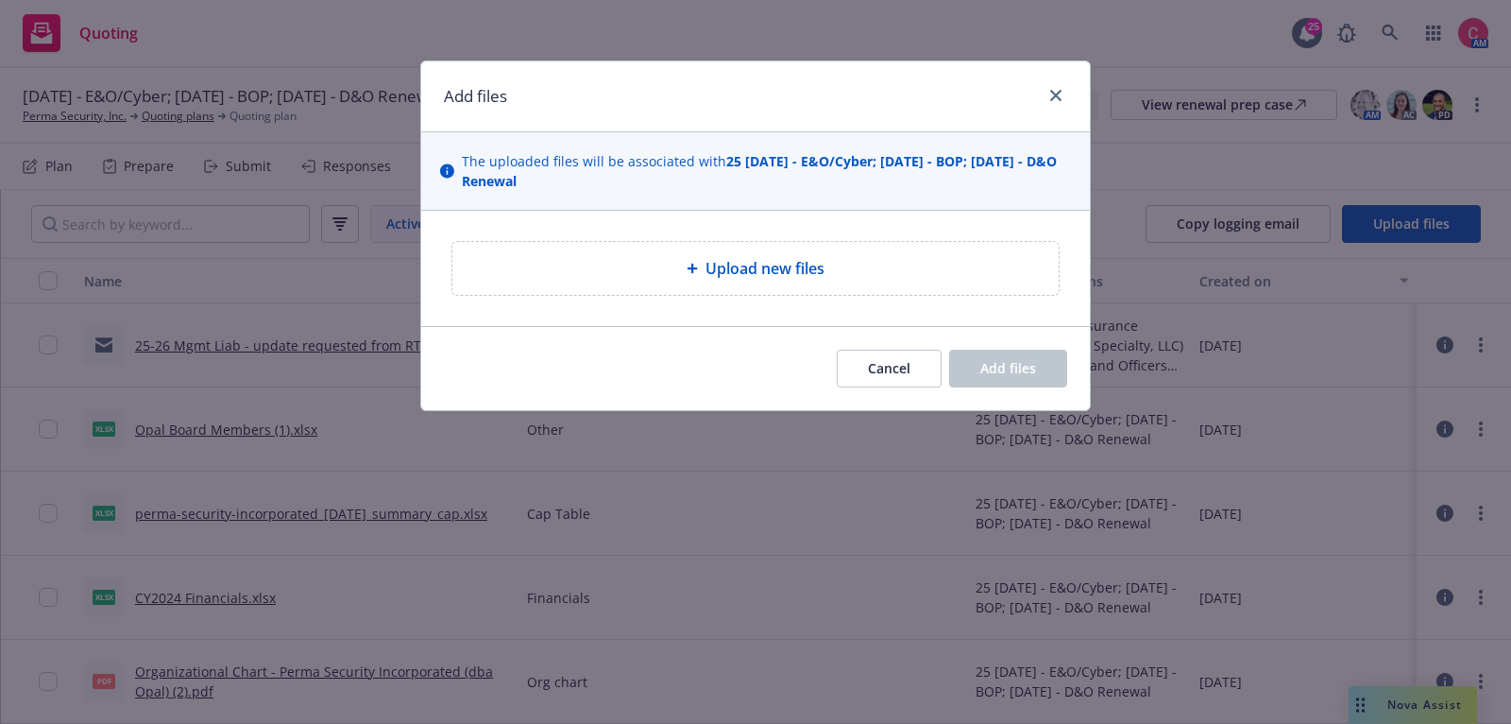
click at [668, 279] on div "Upload new files" at bounding box center [755, 268] width 606 height 53
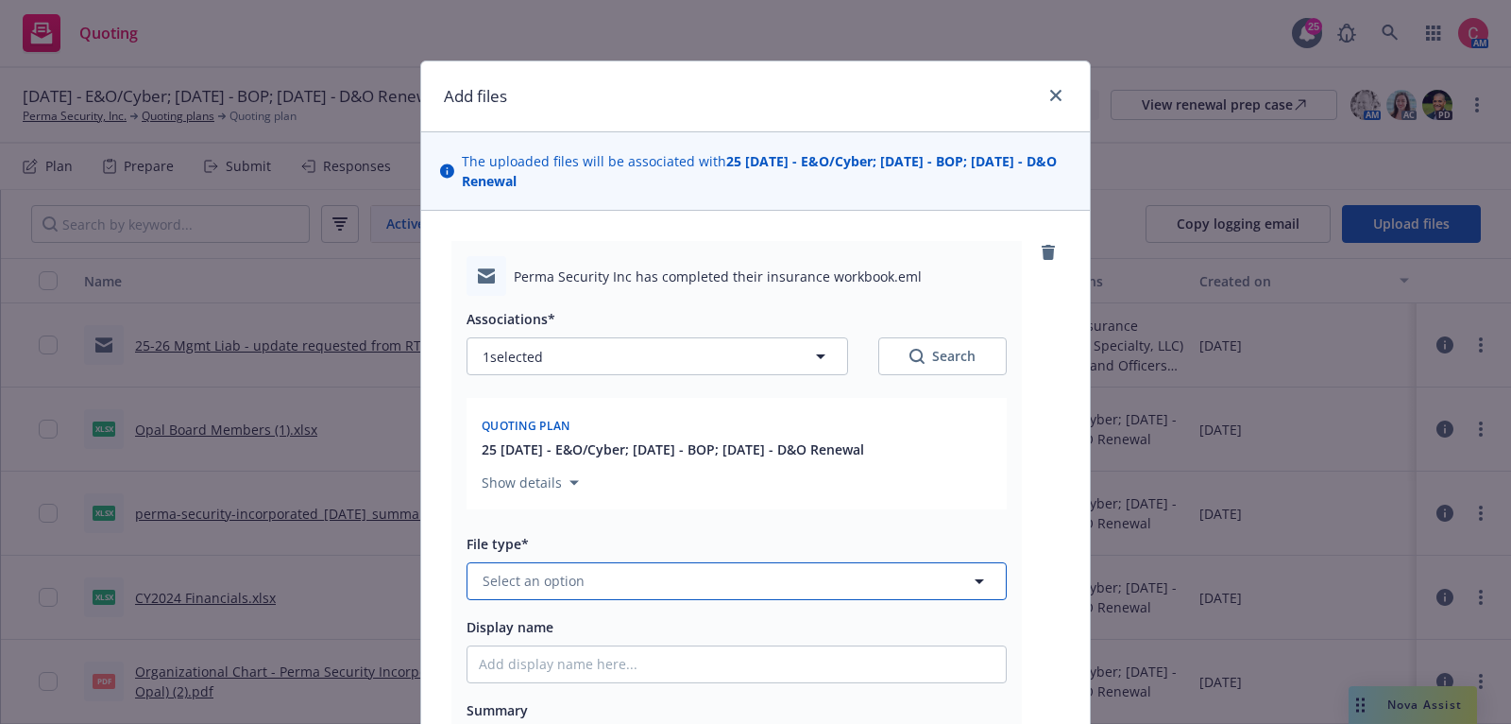
click at [821, 577] on button "Select an option" at bounding box center [737, 581] width 540 height 38
type input "work"
click at [811, 485] on div "Workbook" at bounding box center [737, 478] width 516 height 27
click at [764, 652] on input "Display name" at bounding box center [737, 664] width 538 height 36
type textarea "x"
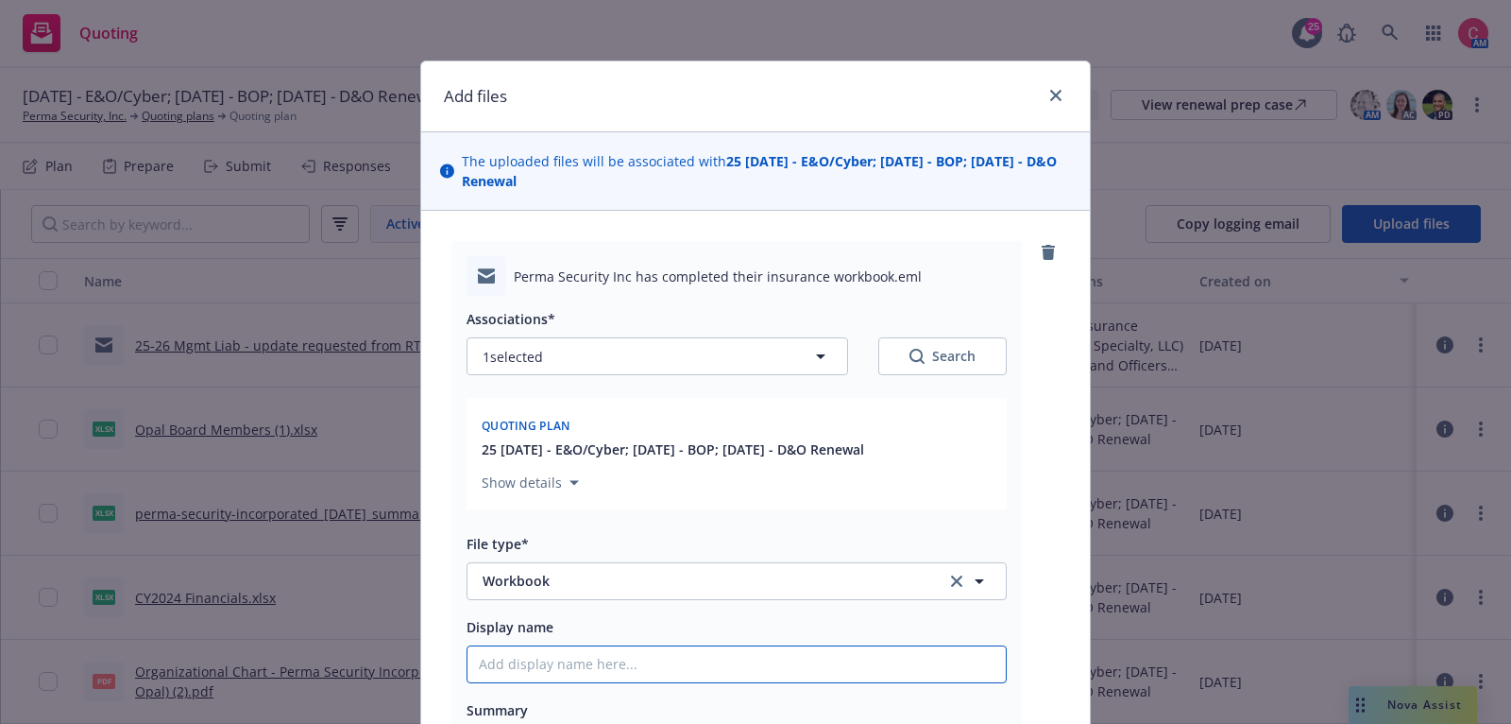
type input "["
type textarea "x"
type input "[C"
type textarea "x"
type input "[CO"
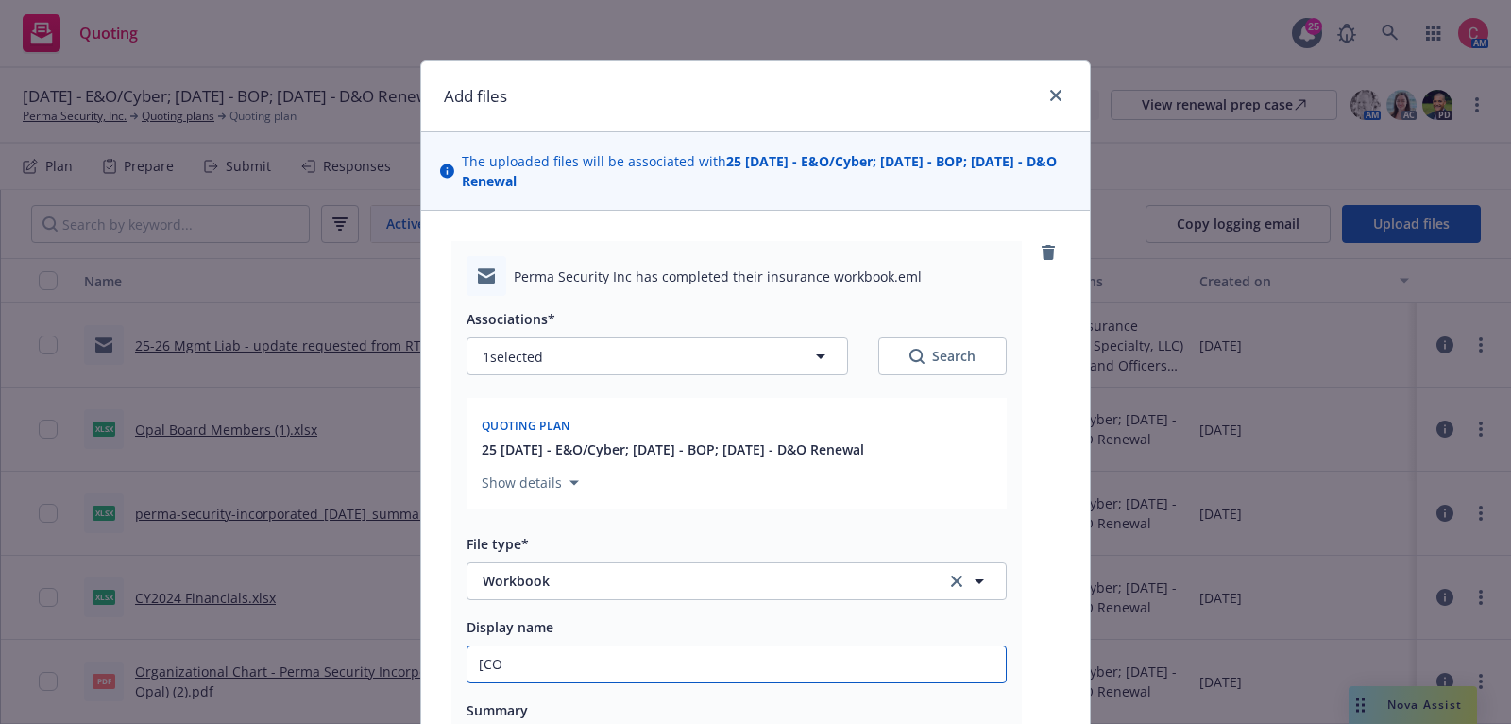
type textarea "x"
type input "[COM"
type textarea "x"
type input "[COMP"
type textarea "x"
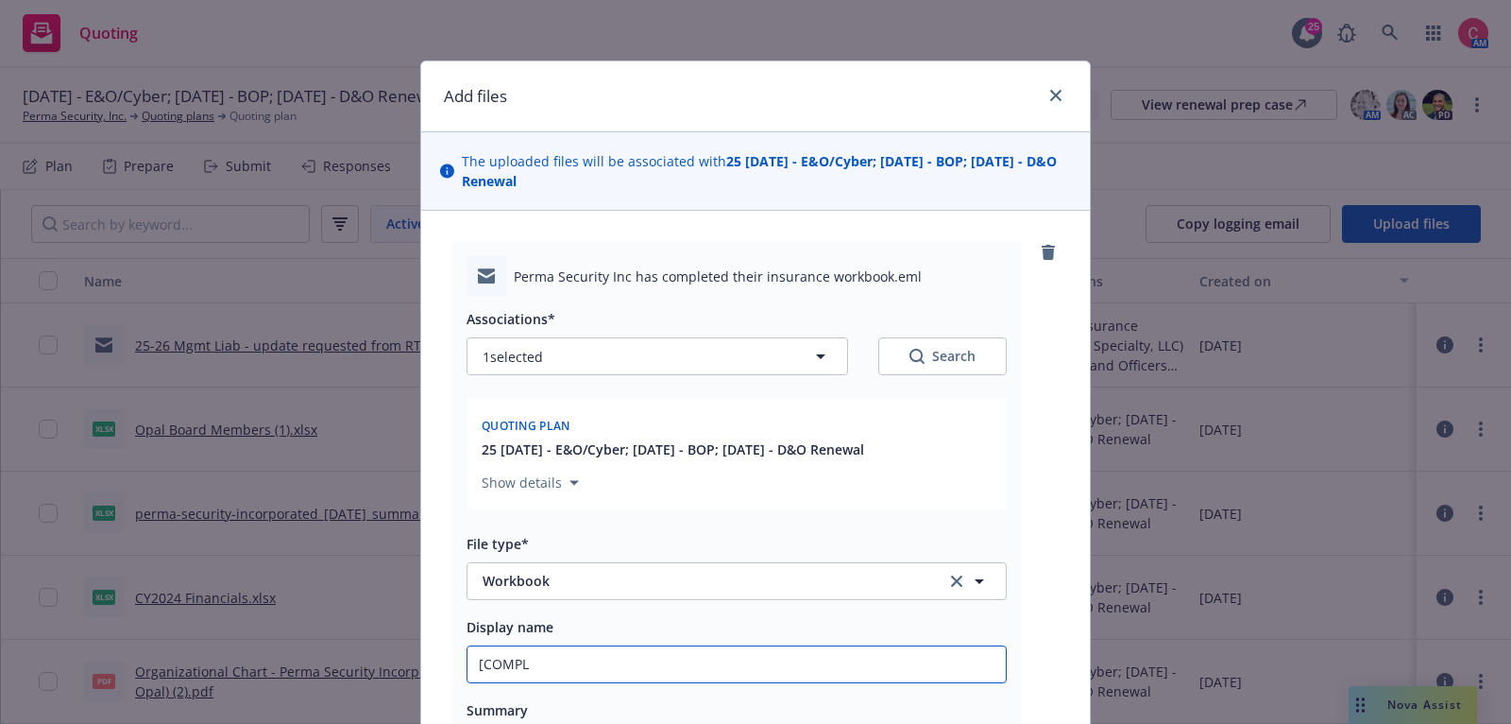
type input "[COMPLE"
type textarea "x"
type input "[COMPLETE"
type textarea "x"
type input "[COMPLETED"
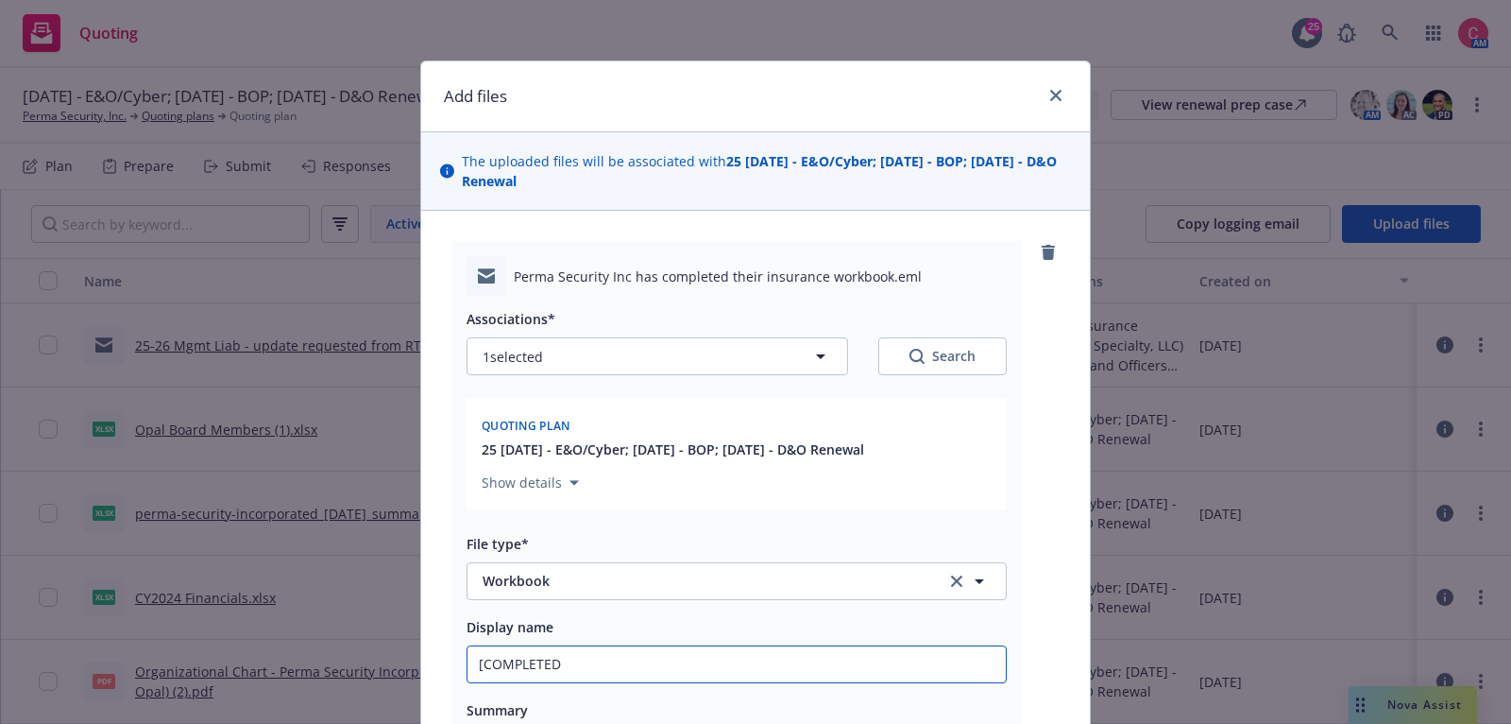
type textarea "x"
type input "[COMPLETED]"
type textarea "x"
type input "[COMPLETED]"
type textarea "x"
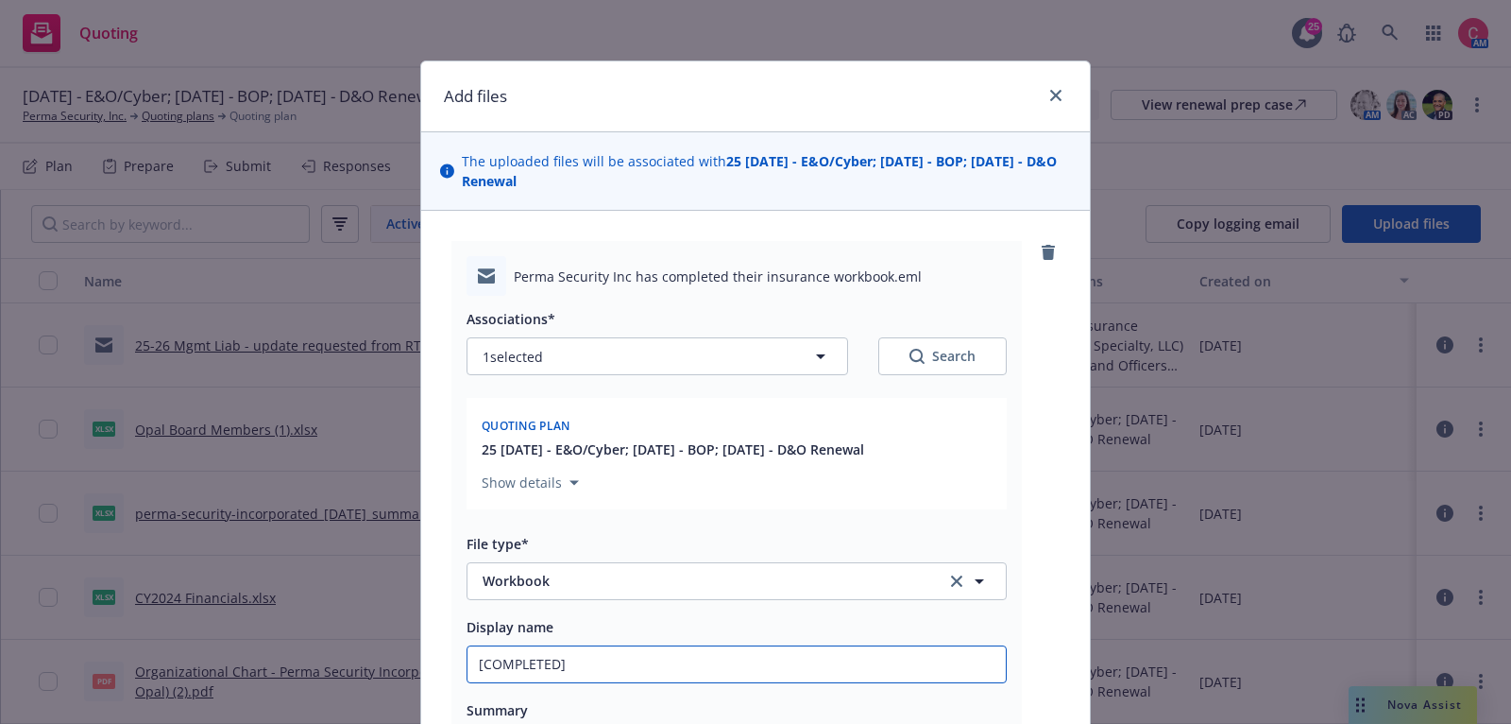
type input "[COMPLETED] 2"
type textarea "x"
type input "[COMPLETED] 25"
type textarea "x"
type input "[COMPLETED] 25"
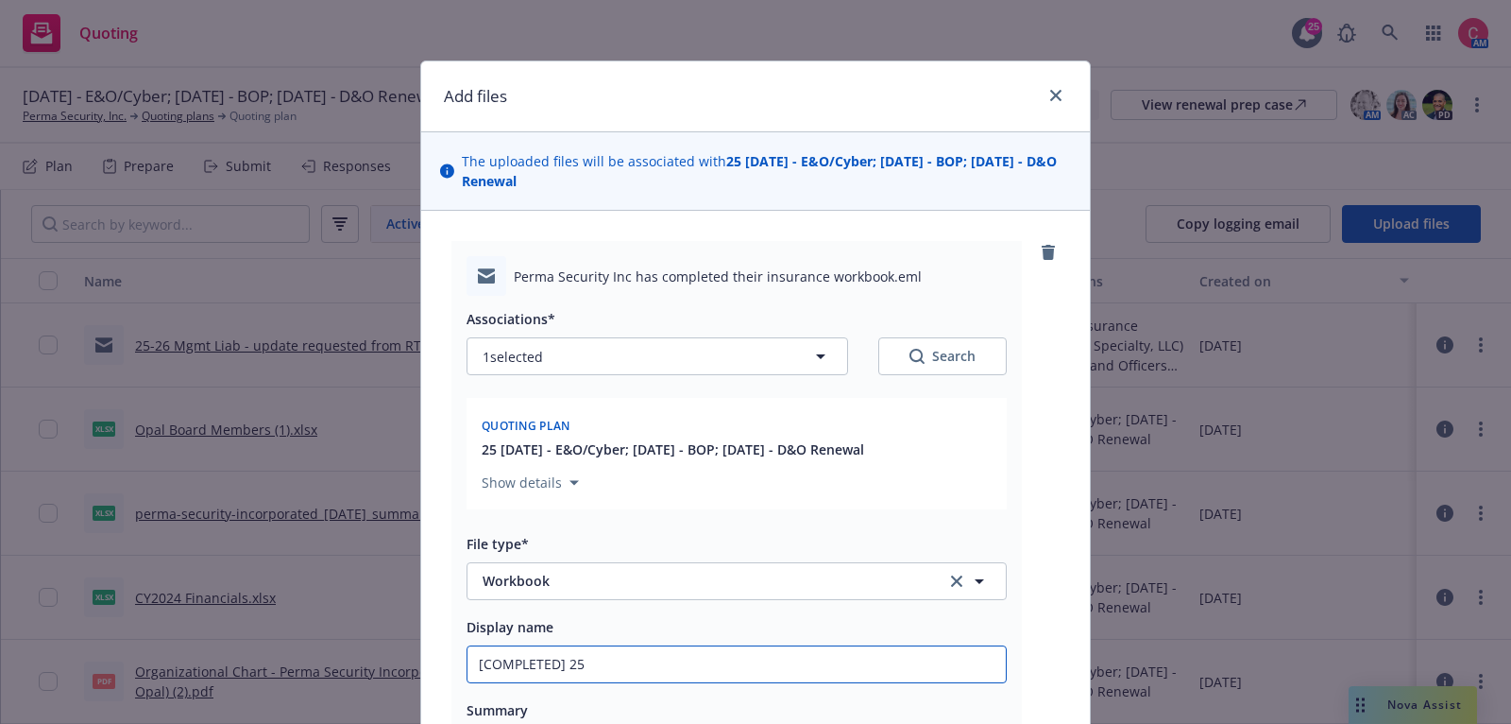
type textarea "x"
type input "[COMPLETED] 25 I"
type textarea "x"
type input "[COMPLETED] 25 In"
type textarea "x"
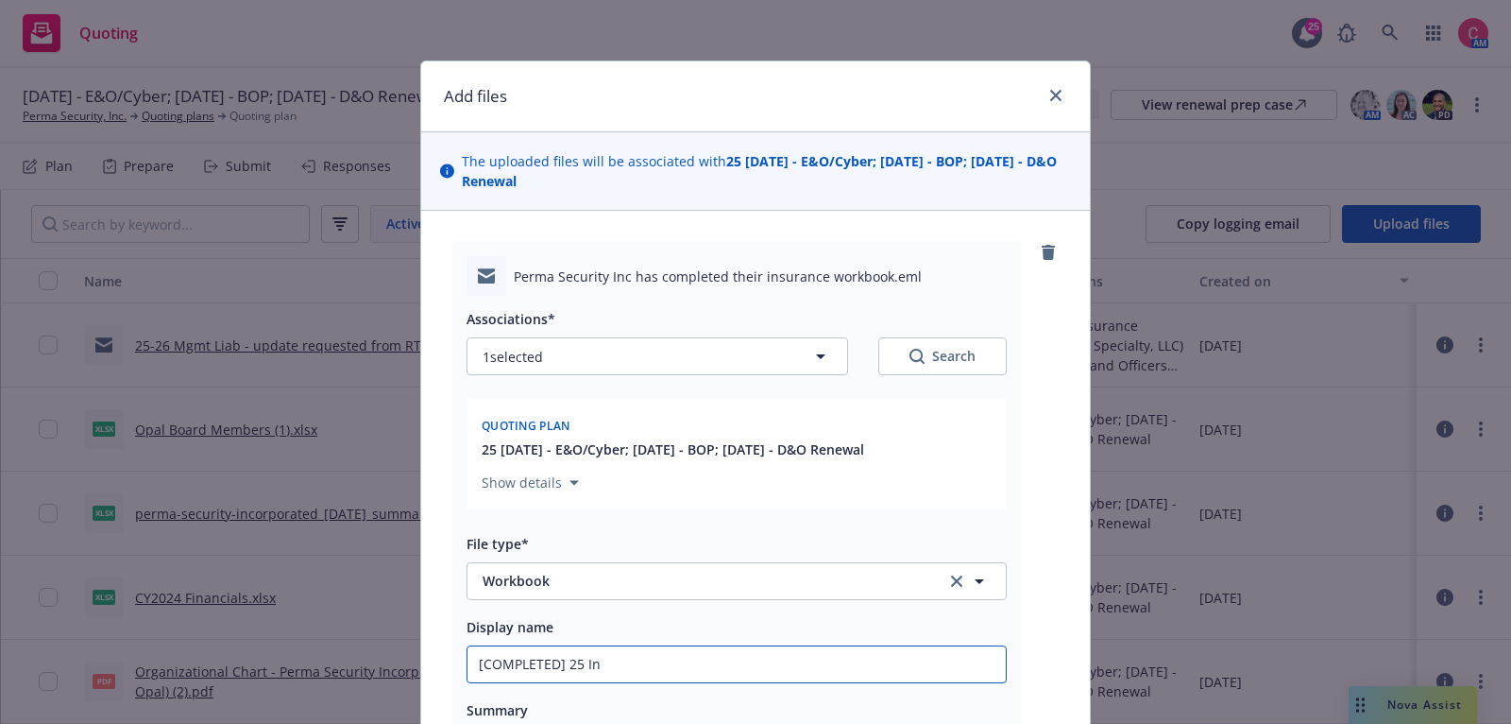
type input "[COMPLETED] 25 Ind"
type textarea "x"
type input "[COMPLETED] 25 Indi"
type textarea "x"
type input "[COMPLETED] 25 Indio"
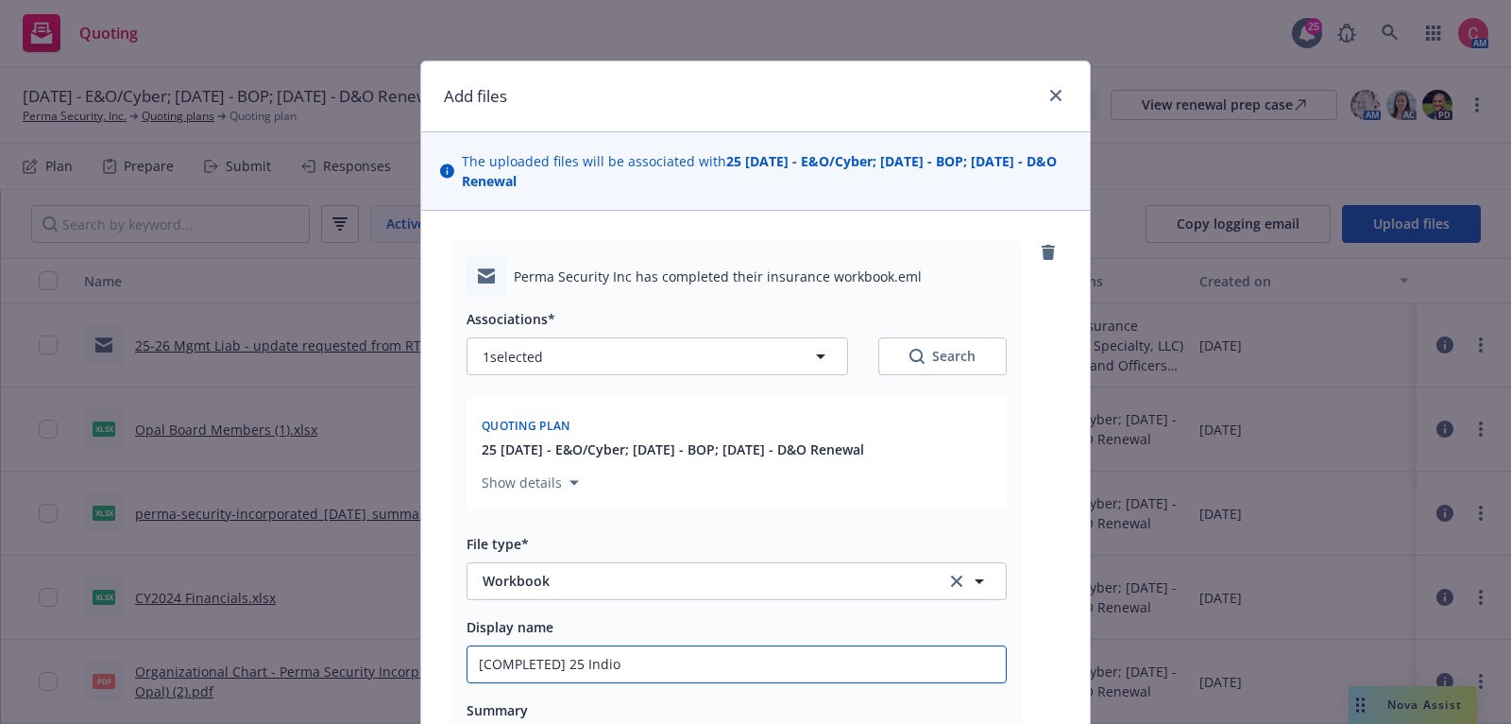
type textarea "x"
type input "[COMPLETED] 25 Indio"
type textarea "x"
type input "[COMPLETED] 25 Indio W"
type textarea "x"
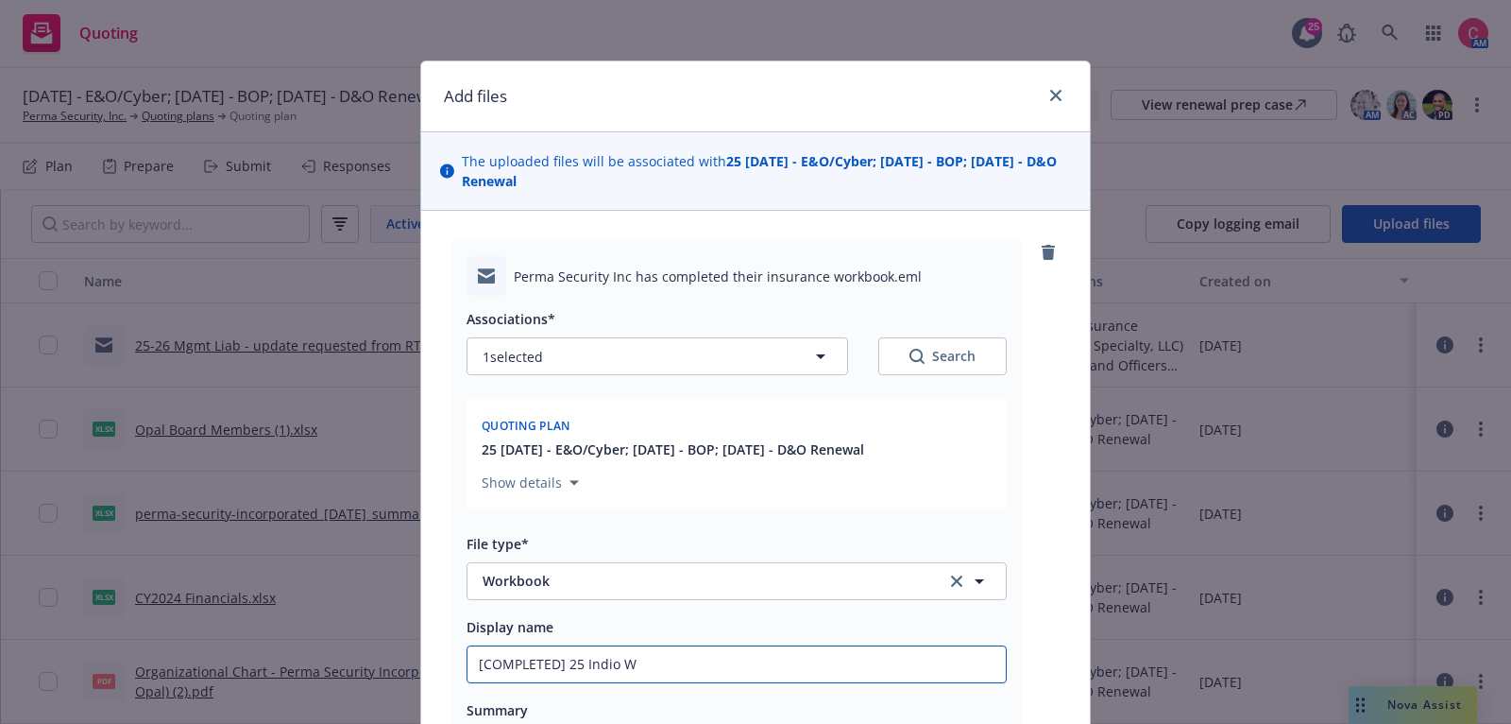
type input "[COMPLETED] 25 Indio Wo"
type textarea "x"
type input "[COMPLETED] 25 Indio Wor"
type textarea "x"
type input "[COMPLETED] 25 Indio Work"
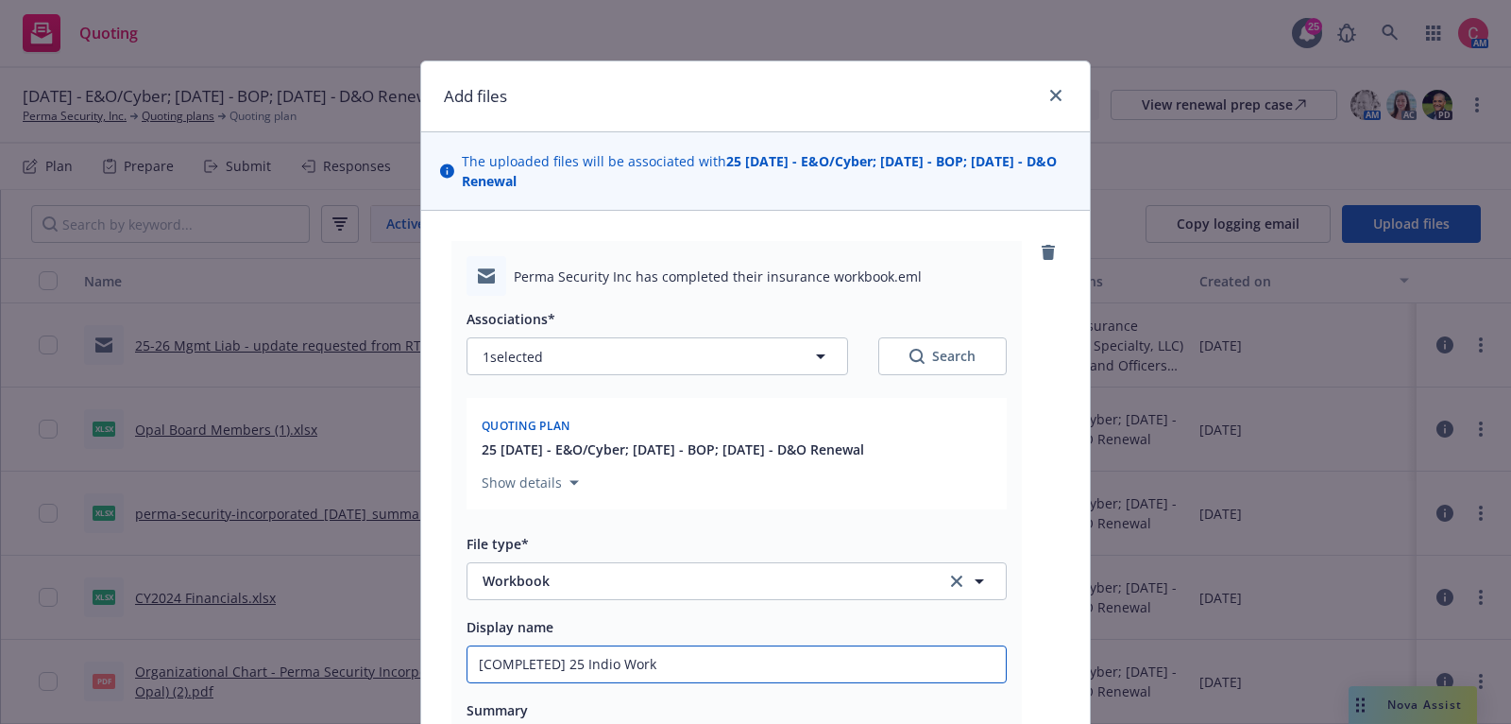
type textarea "x"
type input "[COMPLETED] 25 Indio Workb"
type textarea "x"
type input "[COMPLETED] 25 Indio Workbo"
type textarea "x"
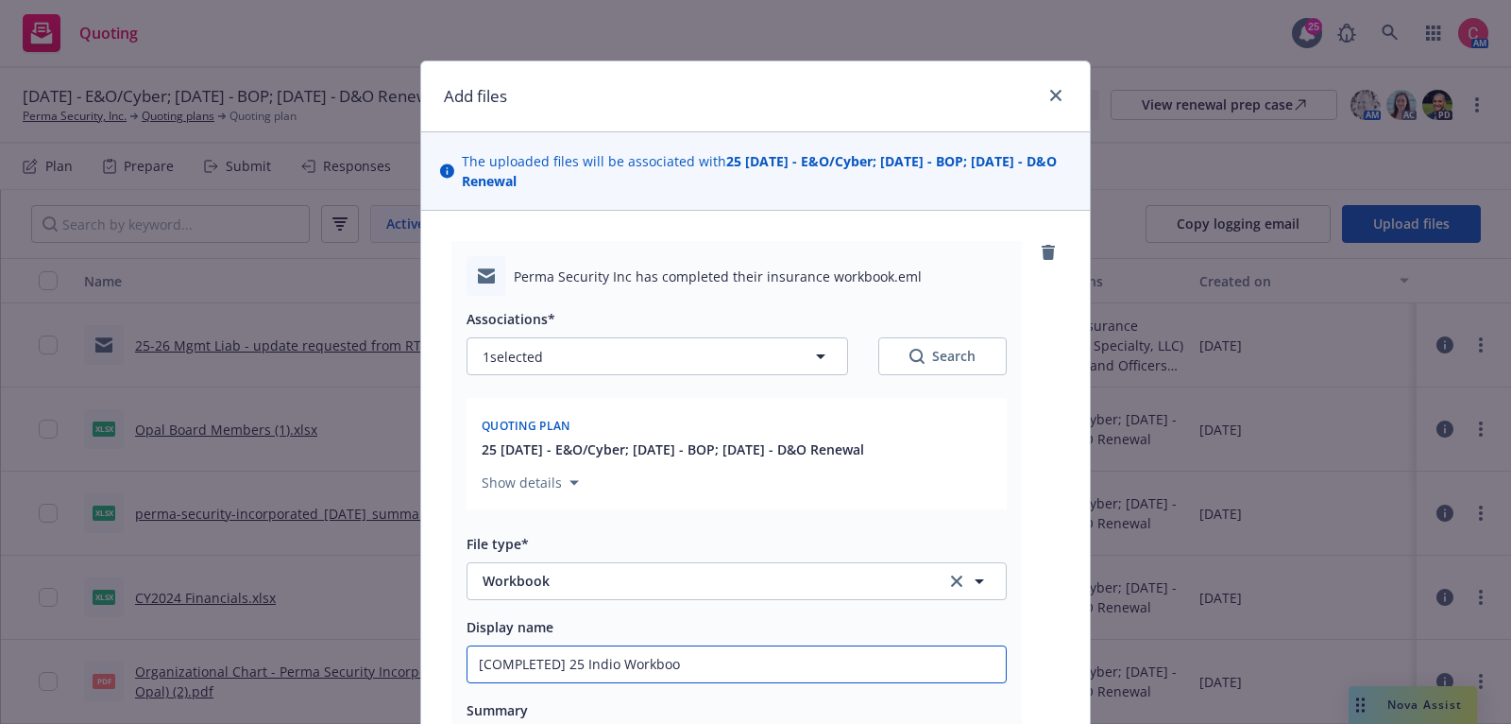
type input "[COMPLETED] 25 Indio Workbook"
type textarea "x"
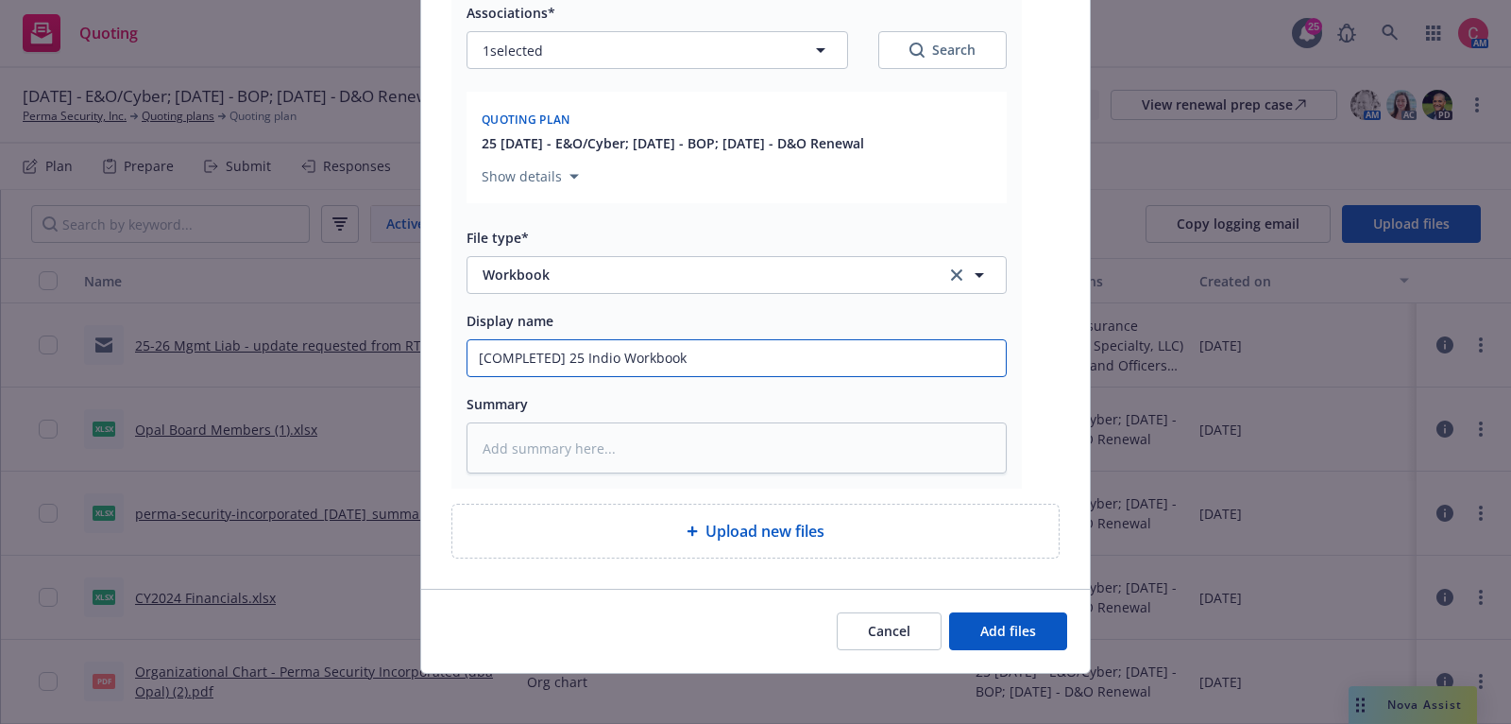
scroll to position [313, 0]
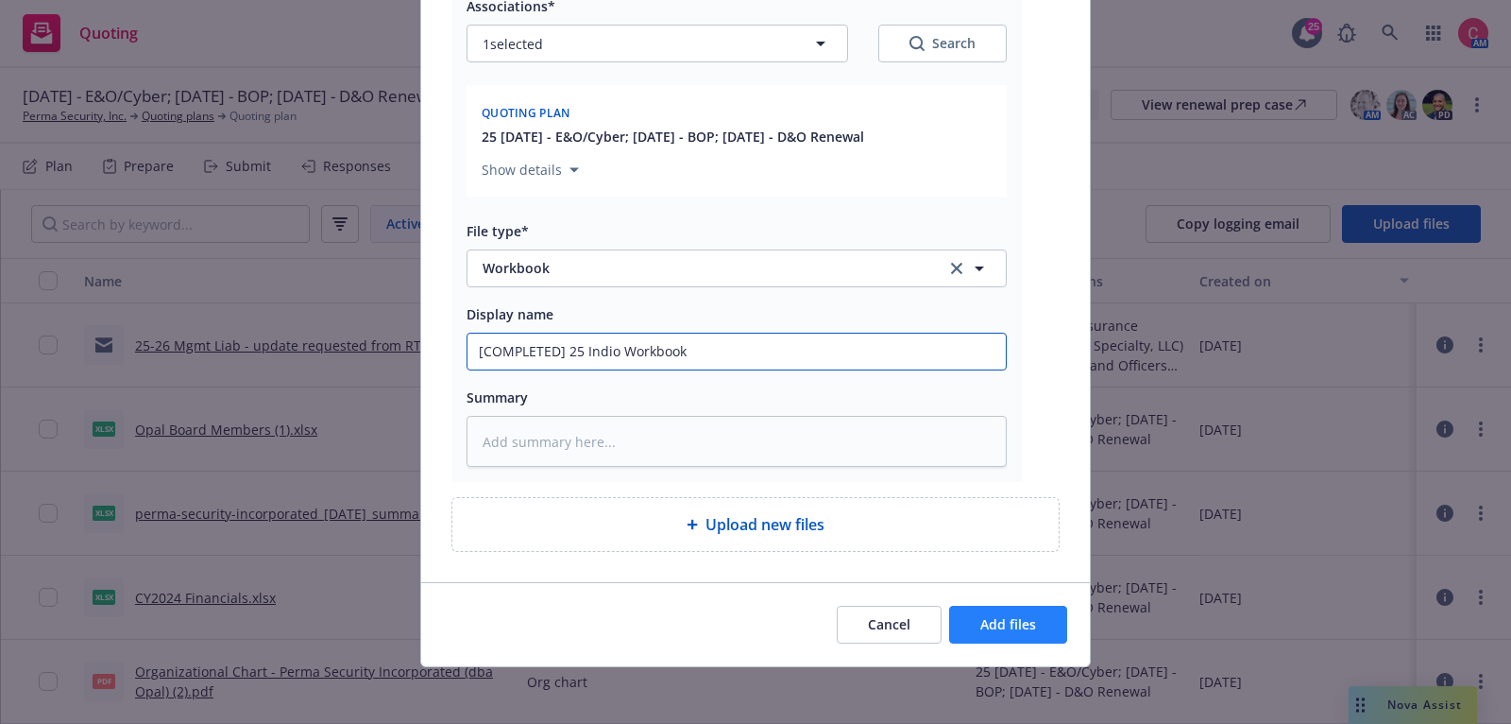
type input "[COMPLETED] 25 Indio Workbook"
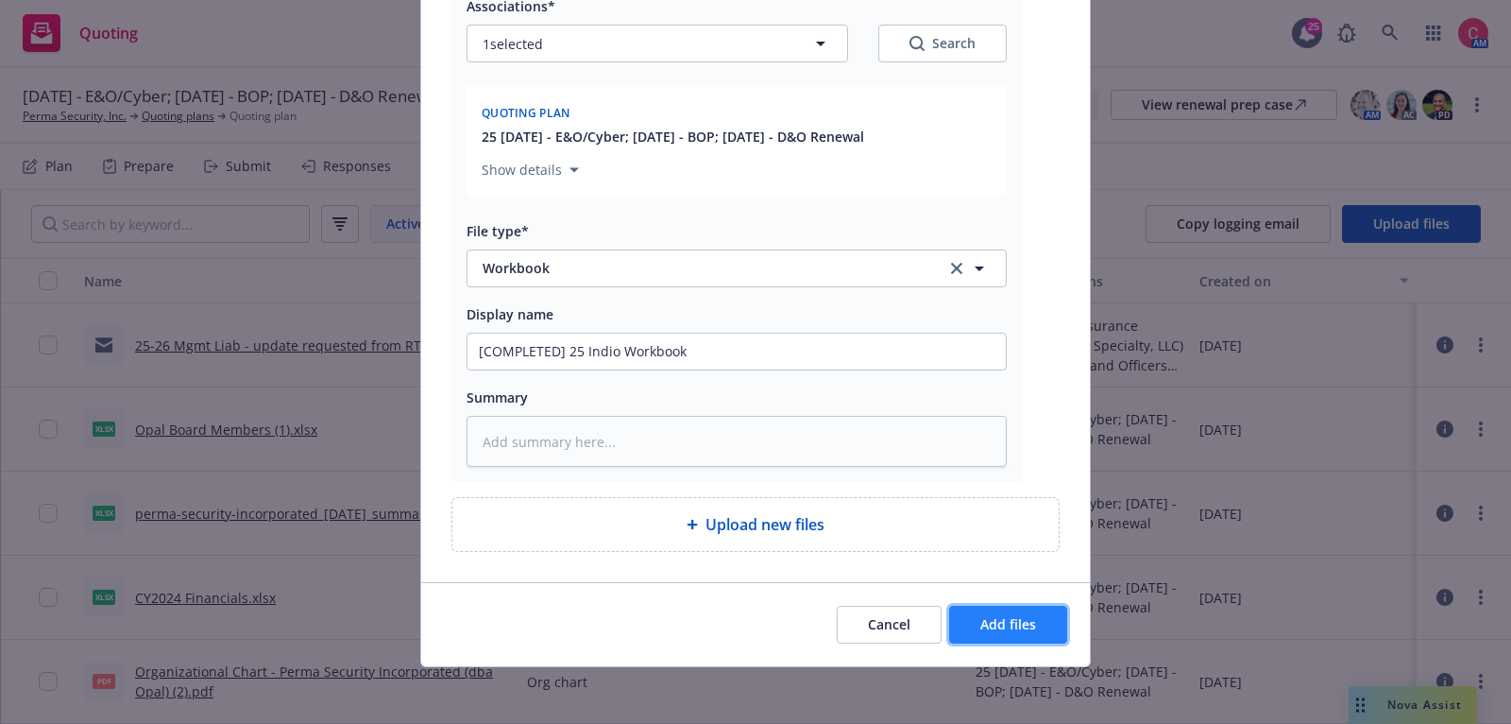
click at [1006, 616] on span "Add files" at bounding box center [1008, 624] width 56 height 18
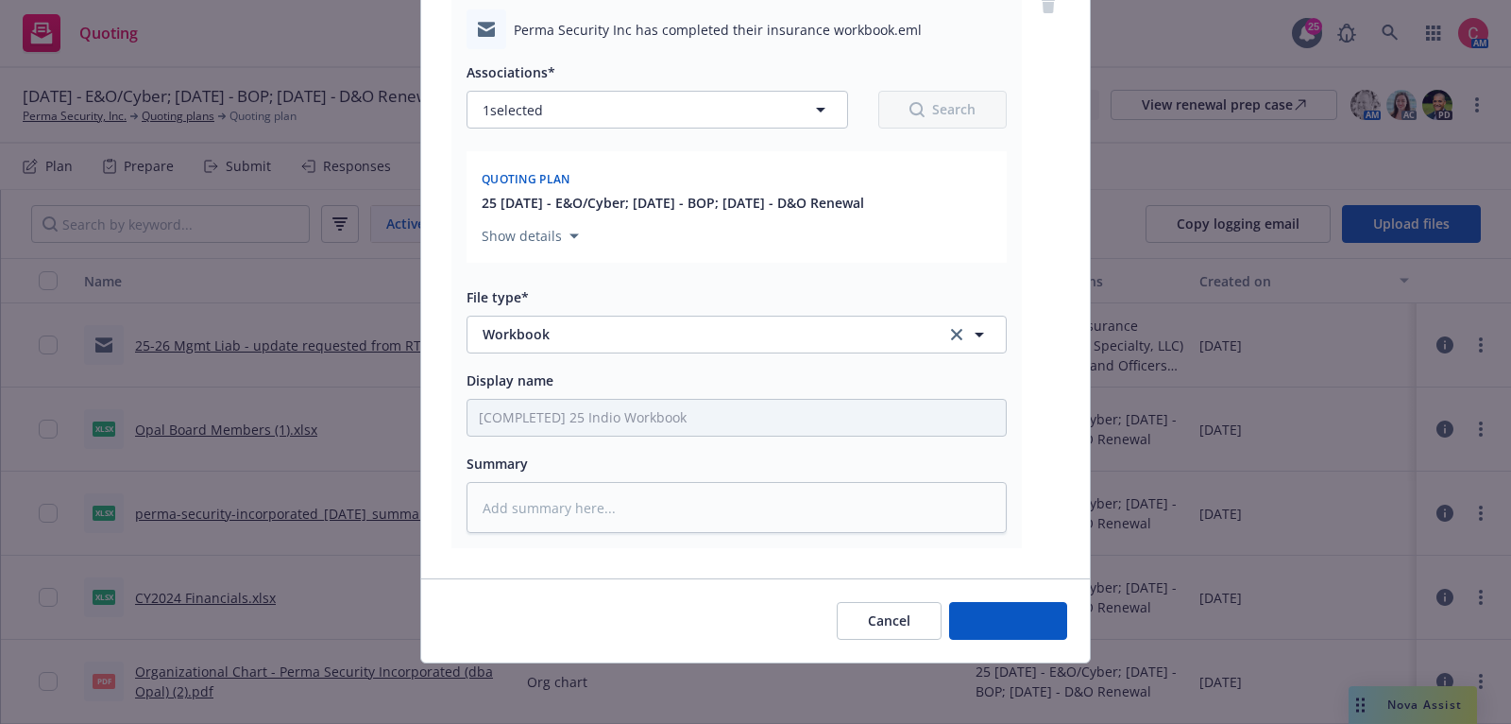
scroll to position [244, 0]
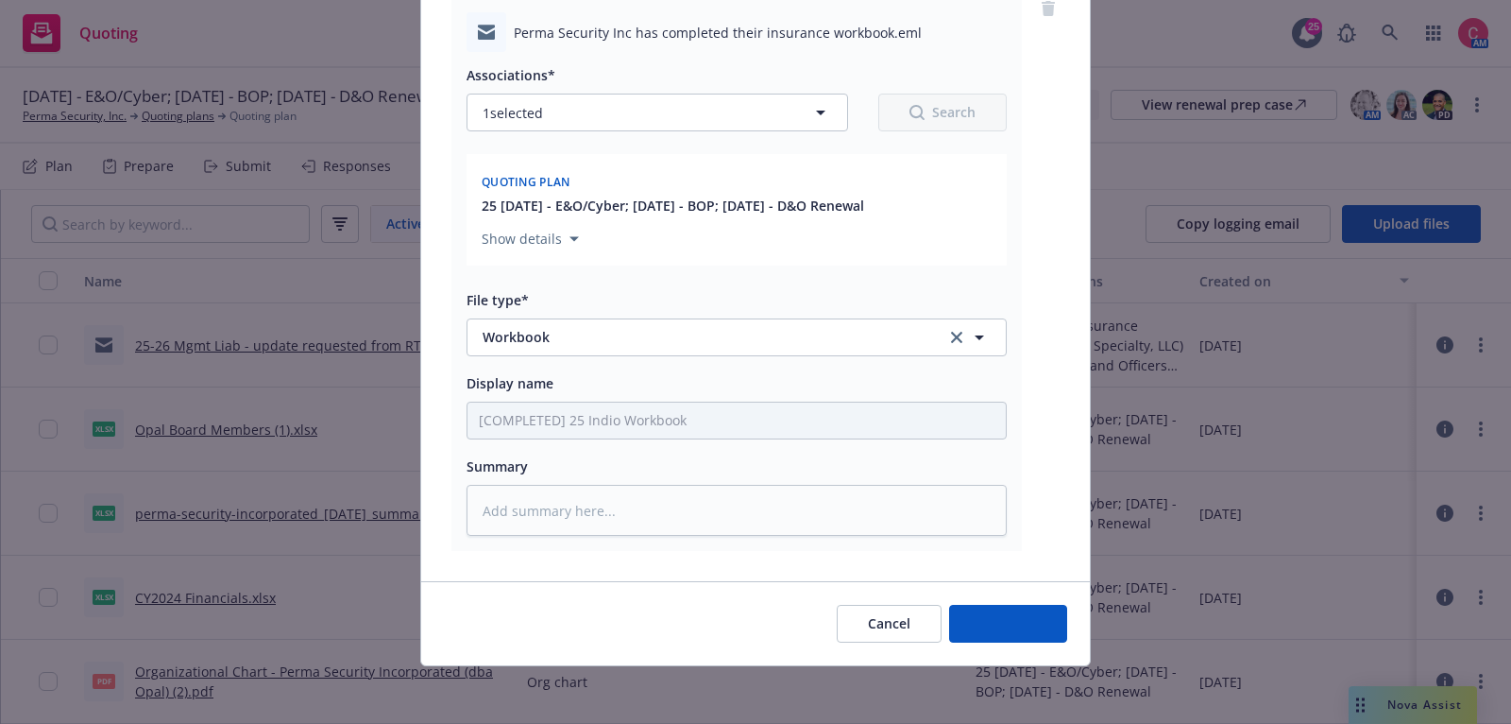
type textarea "x"
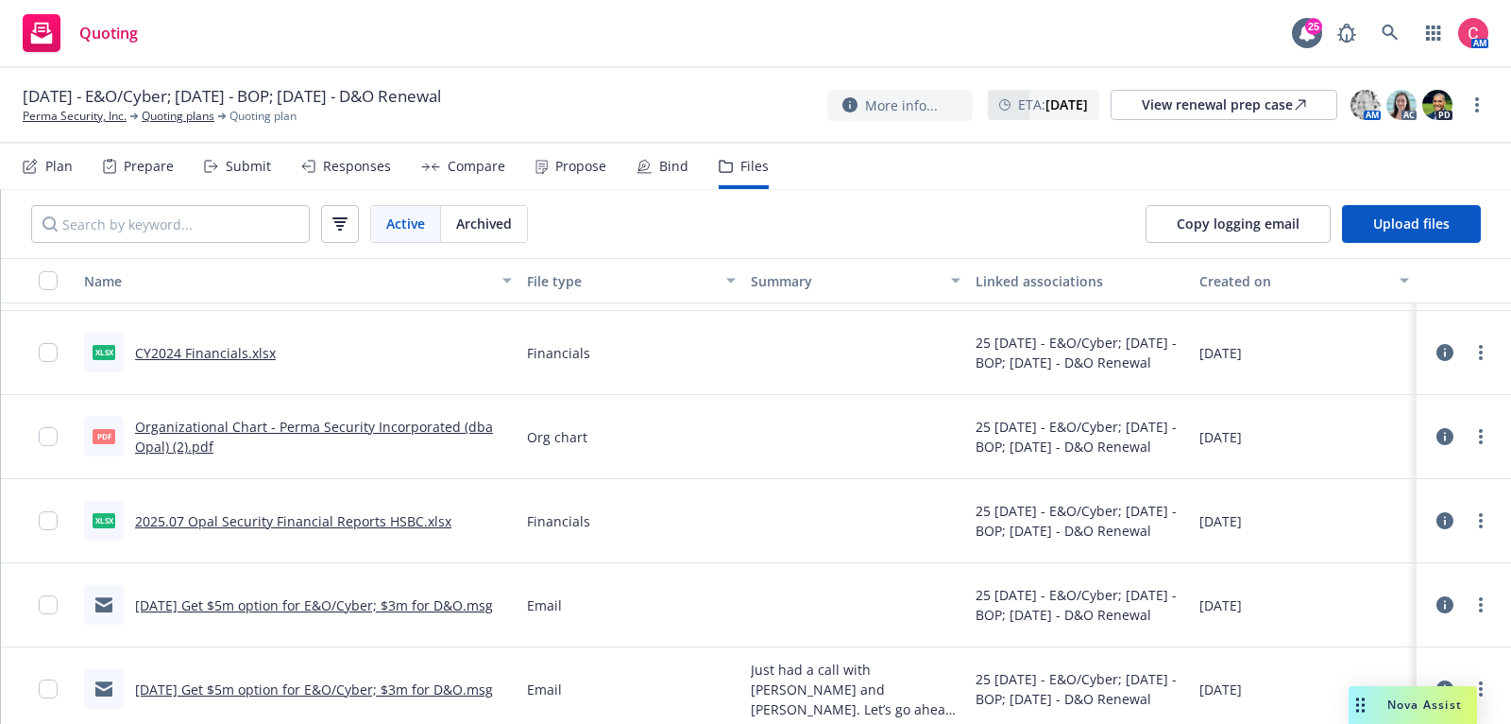
scroll to position [399, 0]
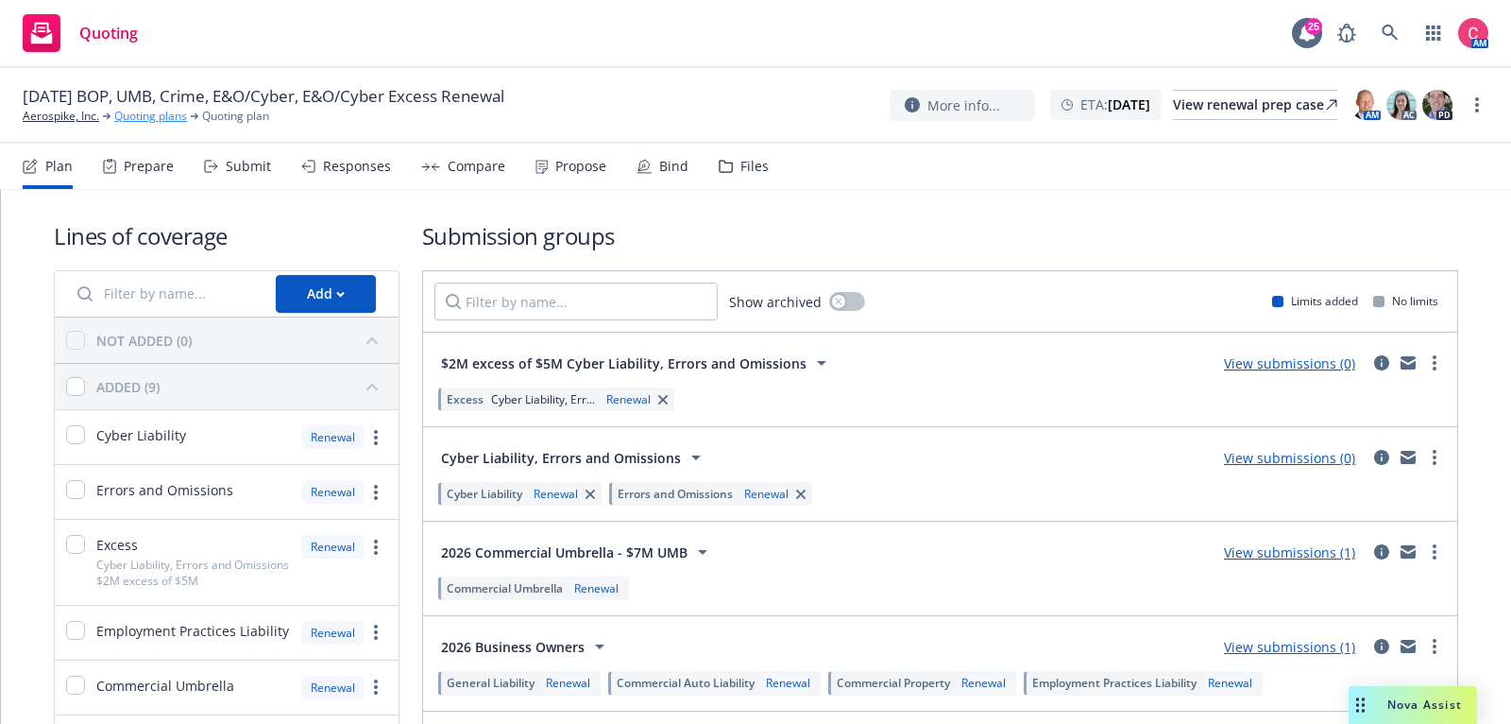
click at [171, 116] on link "Quoting plans" at bounding box center [150, 116] width 73 height 17
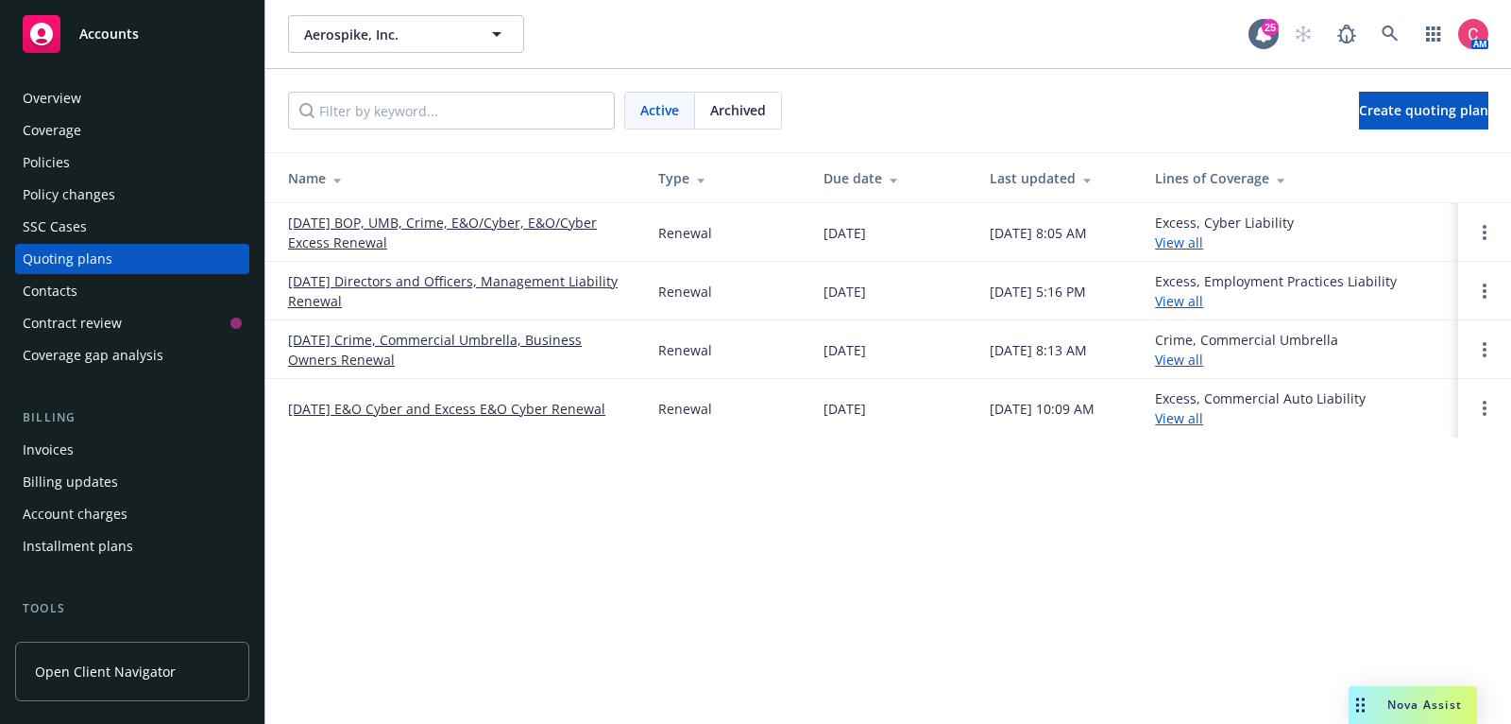
click at [408, 323] on td "[DATE] Crime, Commercial Umbrella, Business Owners Renewal" at bounding box center [454, 349] width 378 height 59
click at [413, 339] on link "[DATE] Crime, Commercial Umbrella, Business Owners Renewal" at bounding box center [458, 350] width 340 height 40
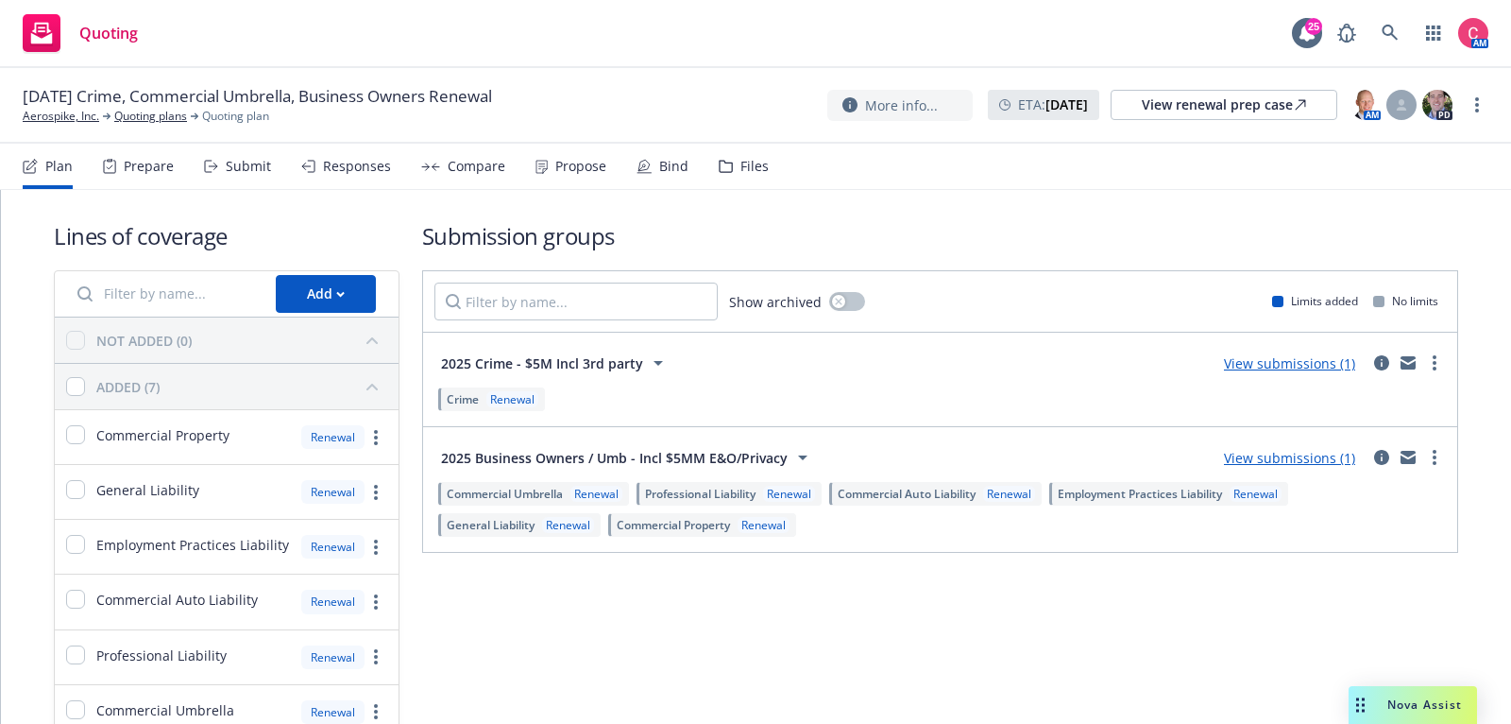
click at [755, 169] on div "Files" at bounding box center [755, 166] width 28 height 15
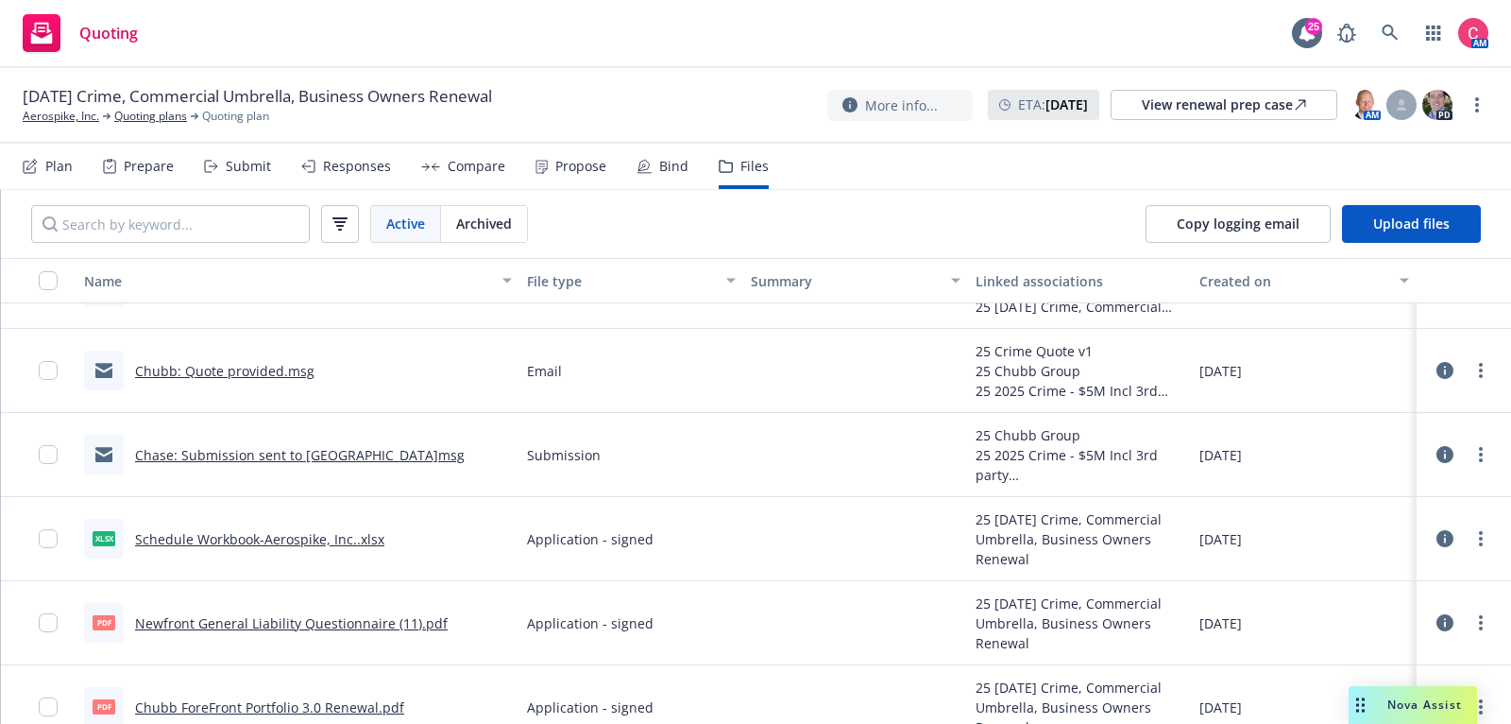
scroll to position [496, 0]
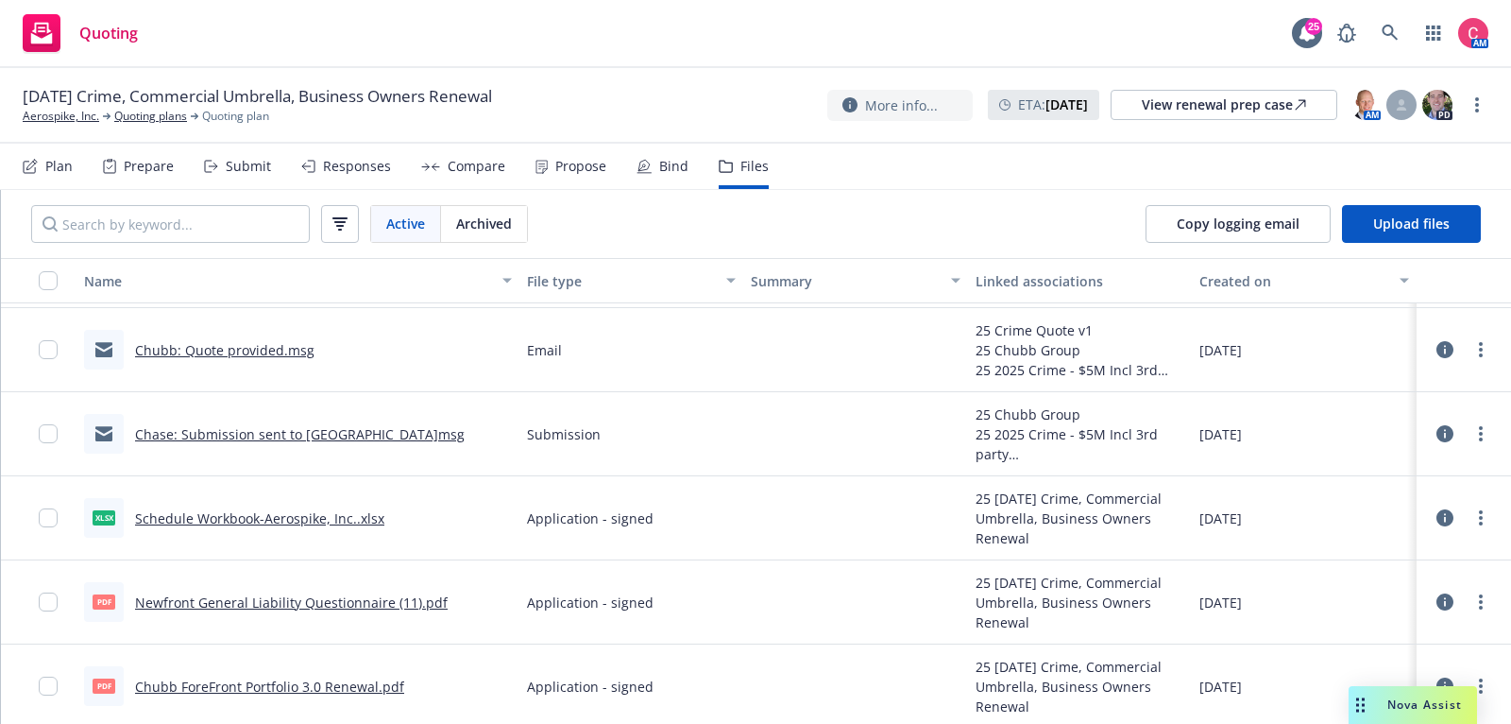
click at [300, 683] on link "Chubb ForeFront Portfolio 3.0 Renewal.pdf" at bounding box center [269, 686] width 269 height 18
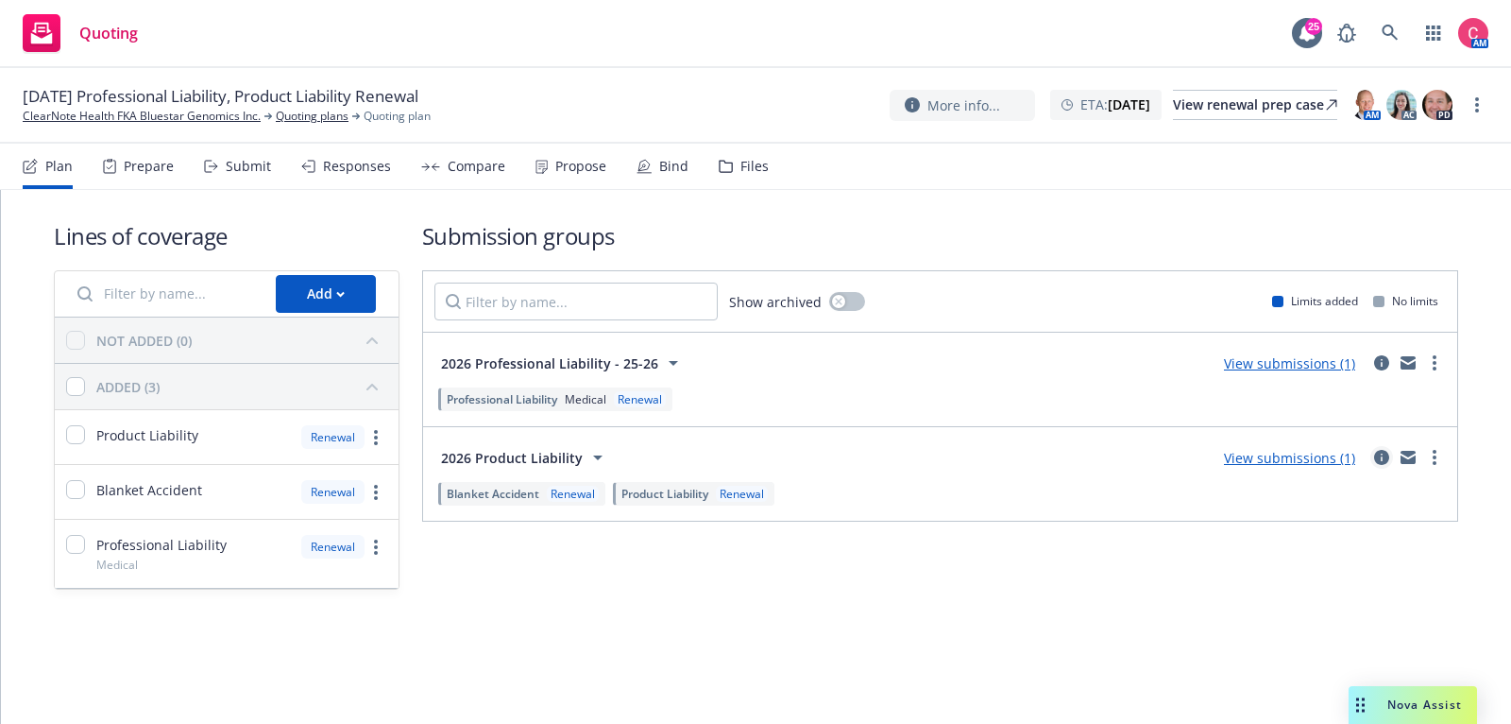
click at [1379, 456] on icon "circleInformation" at bounding box center [1381, 457] width 15 height 15
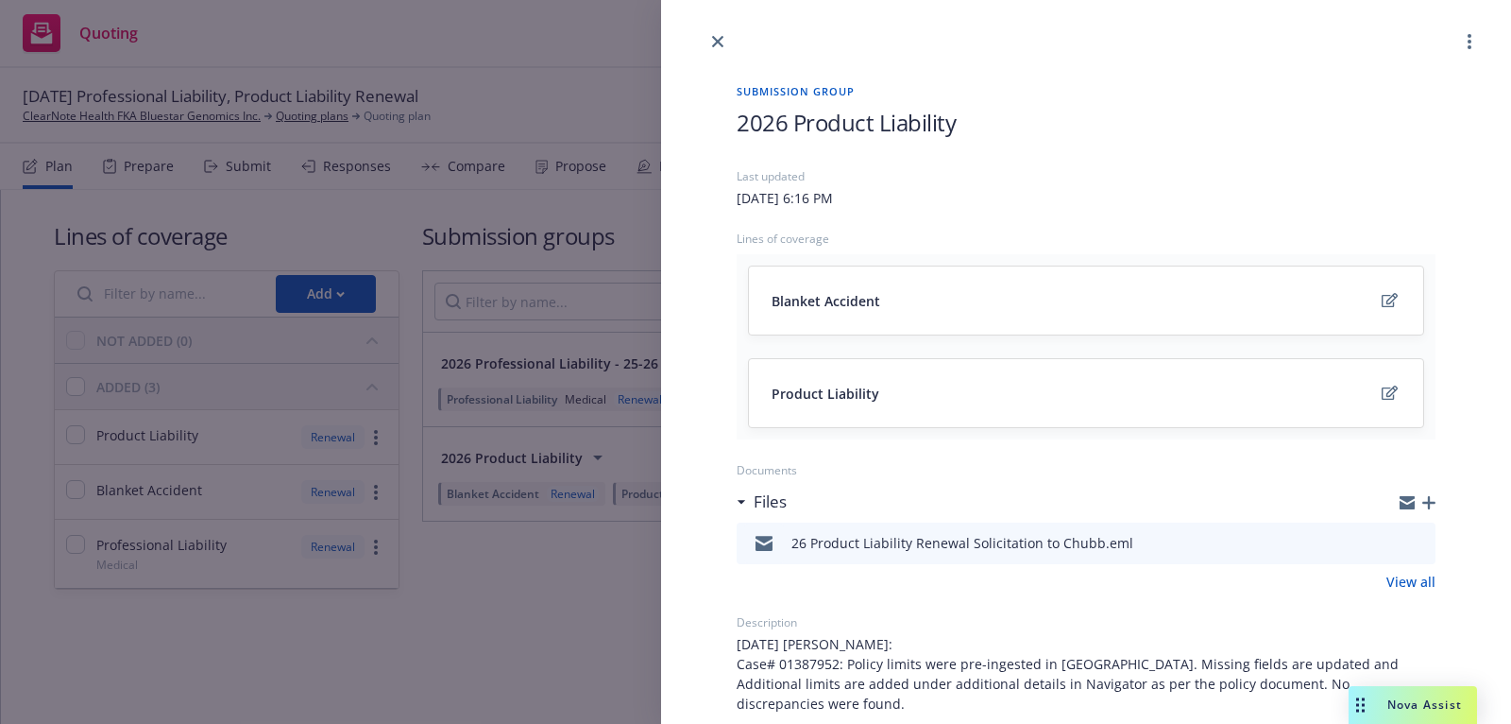
click at [1430, 495] on div at bounding box center [1418, 502] width 36 height 15
click at [1431, 499] on icon "button" at bounding box center [1428, 502] width 13 height 13
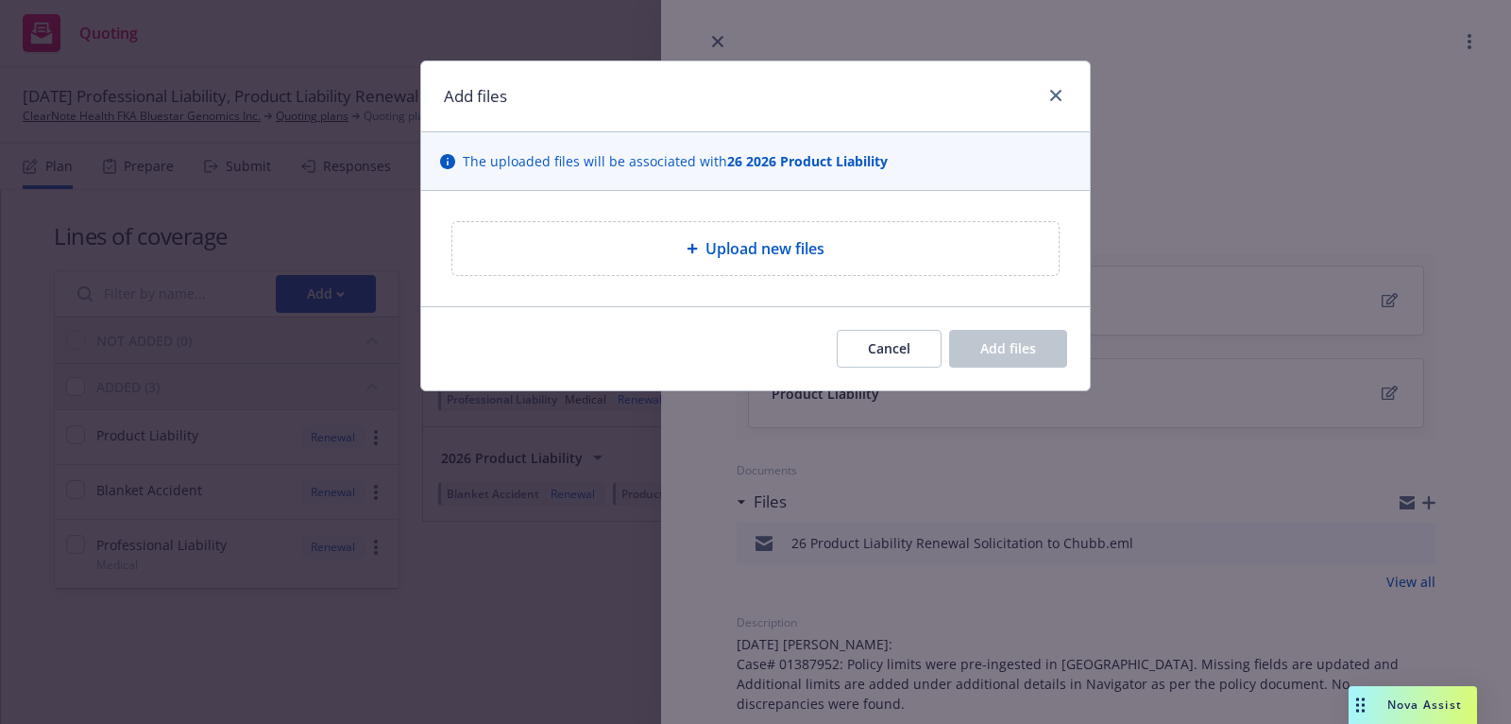
click at [845, 233] on div "Upload new files" at bounding box center [755, 248] width 606 height 53
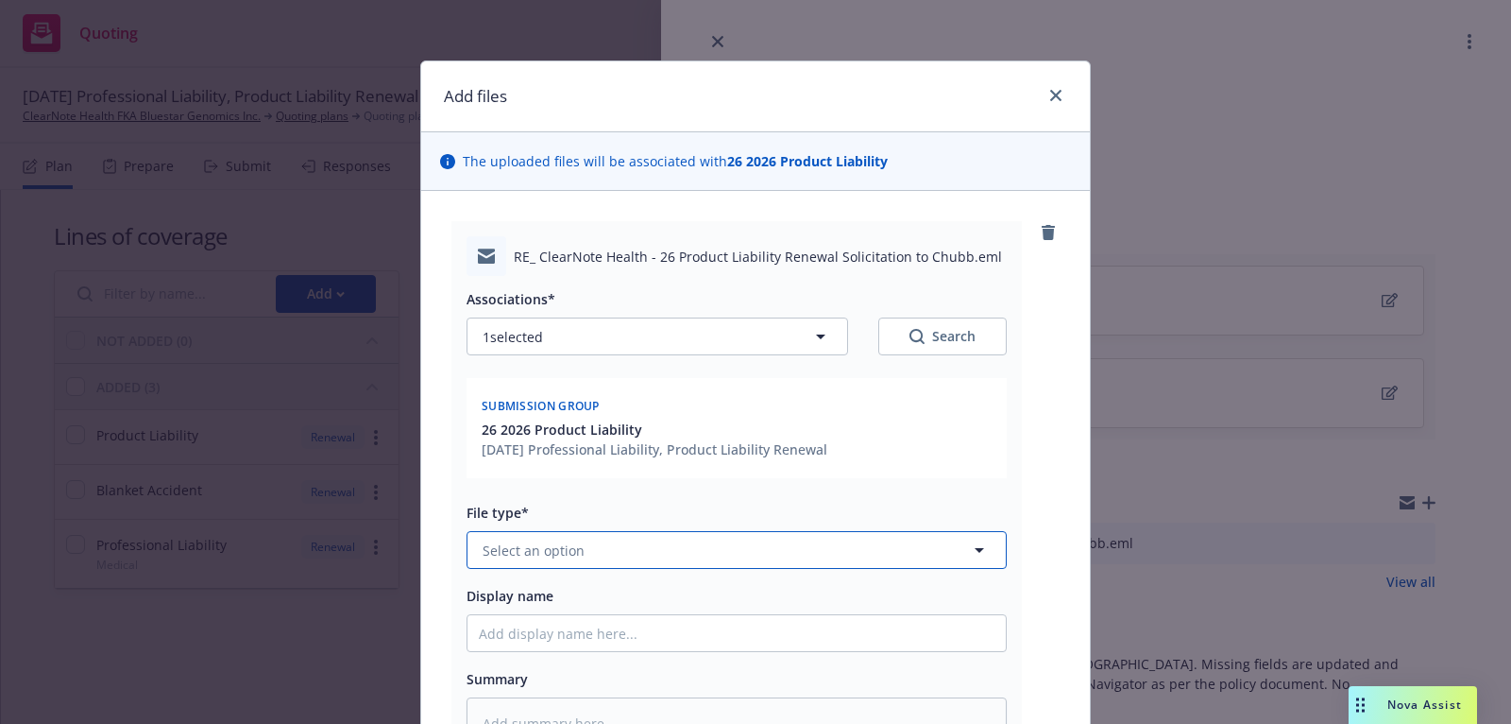
click at [692, 539] on button "Select an option" at bounding box center [737, 550] width 540 height 38
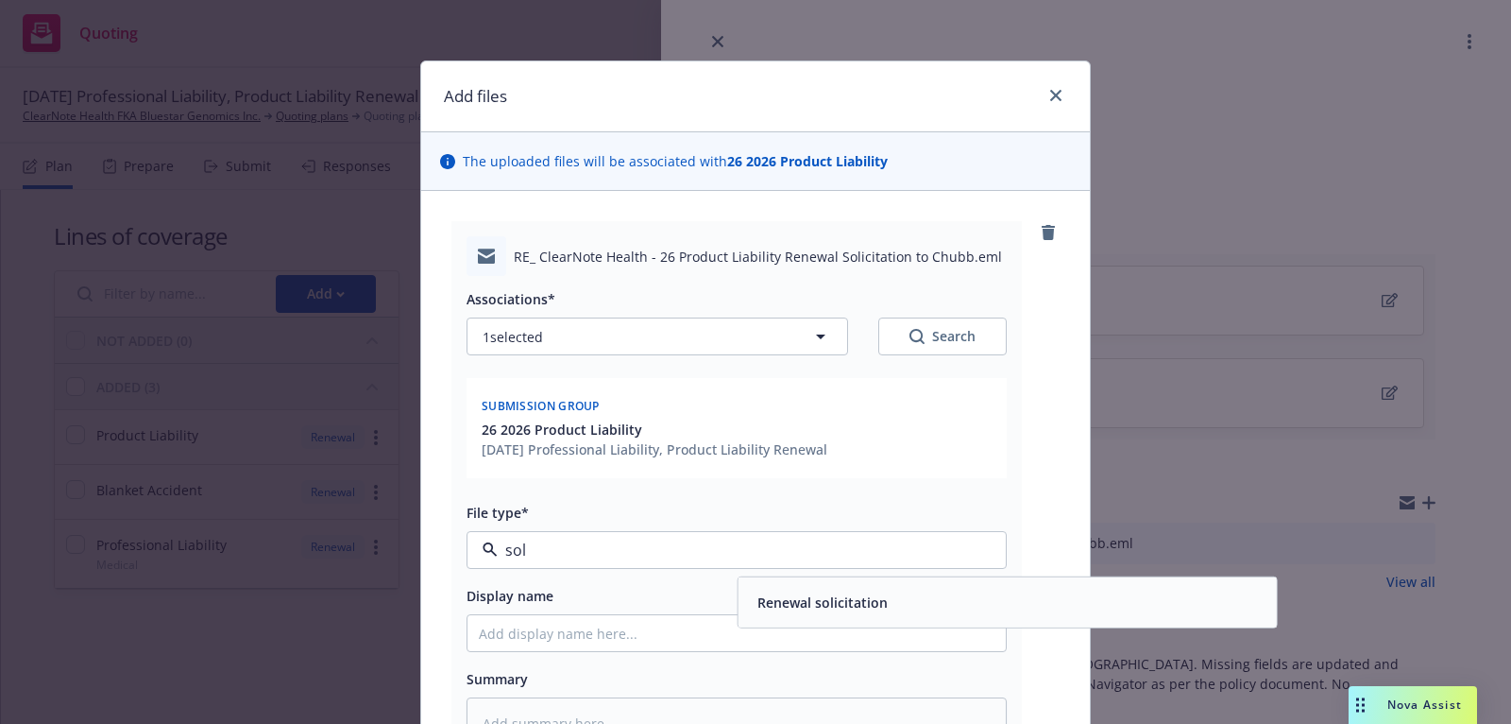
type input "soli"
click at [786, 595] on span "Renewal solicitation" at bounding box center [823, 602] width 130 height 20
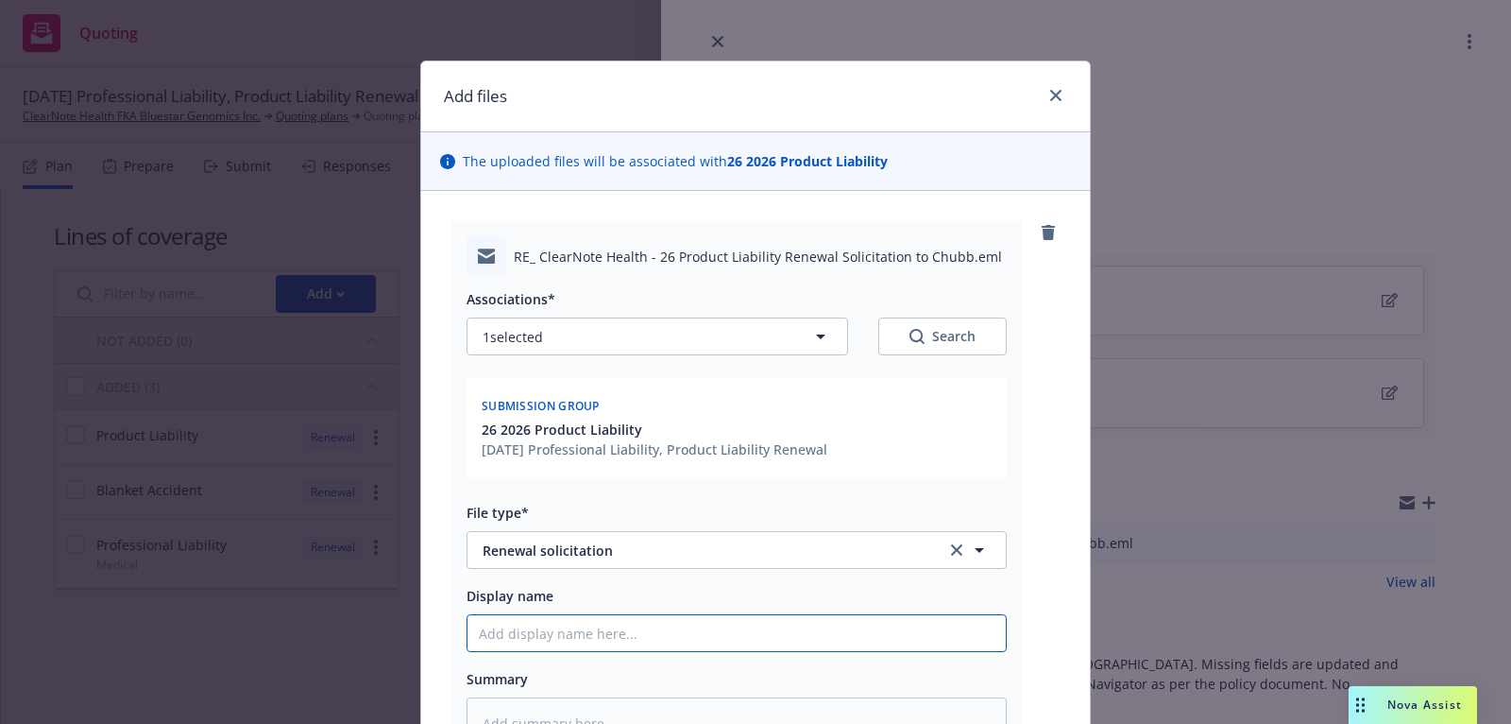
click at [770, 633] on input "Display name" at bounding box center [737, 633] width 538 height 36
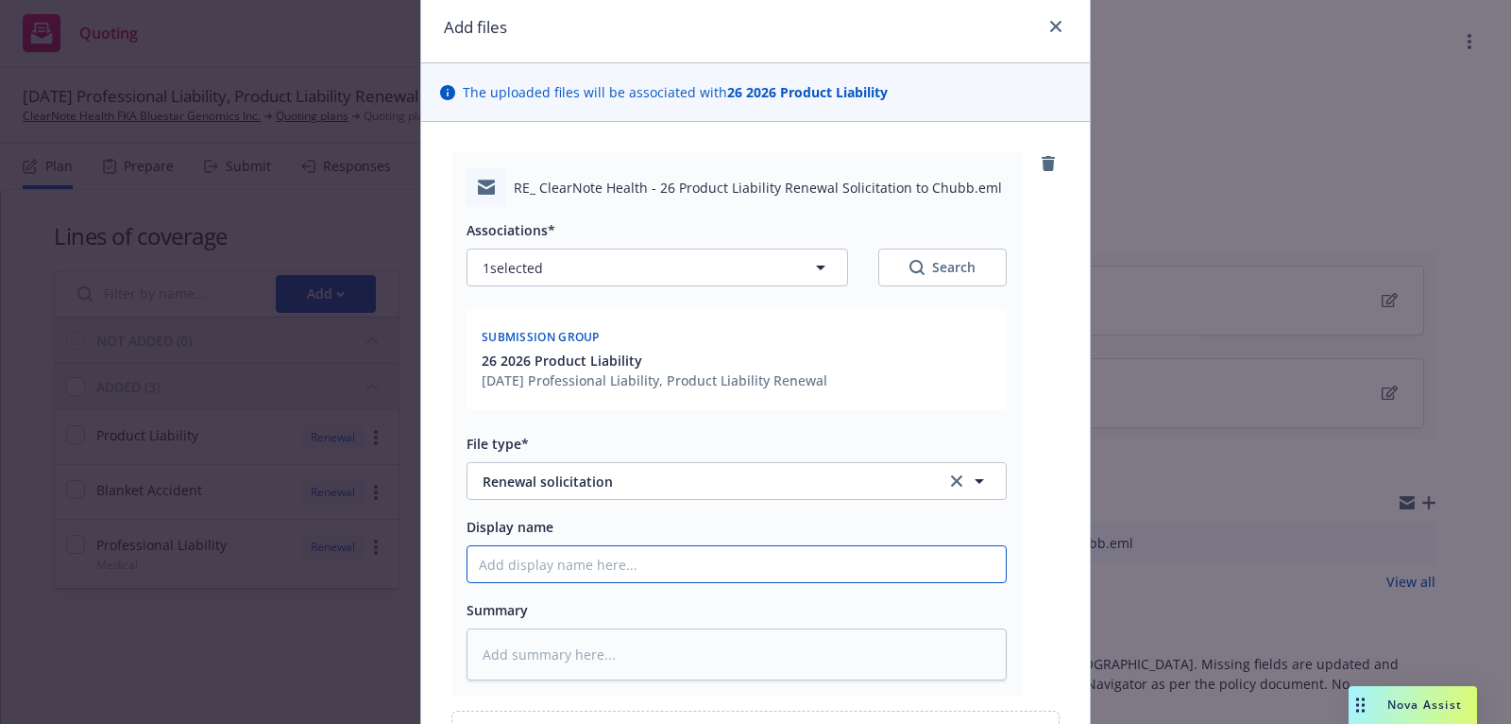
scroll to position [76, 0]
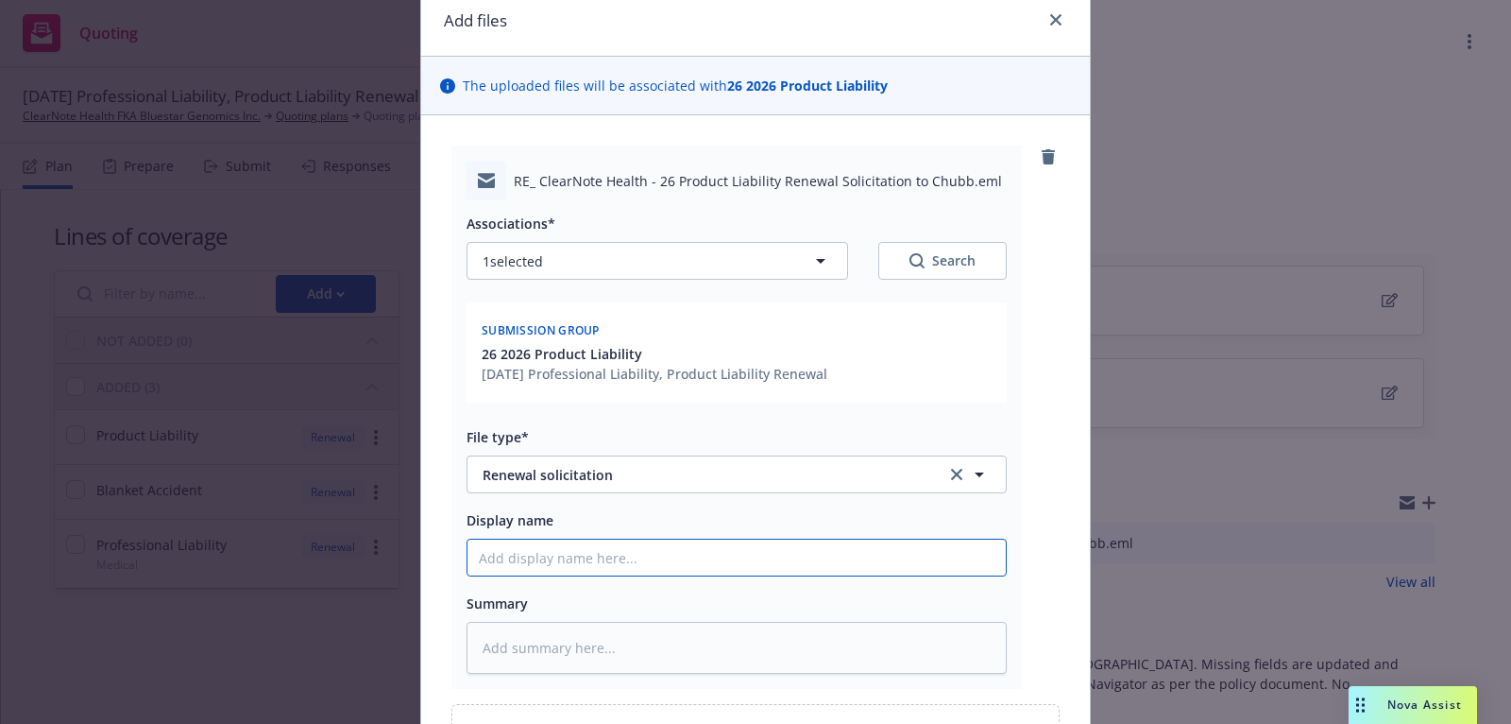
type textarea "x"
type input "2"
type textarea "x"
type input "25"
type textarea "x"
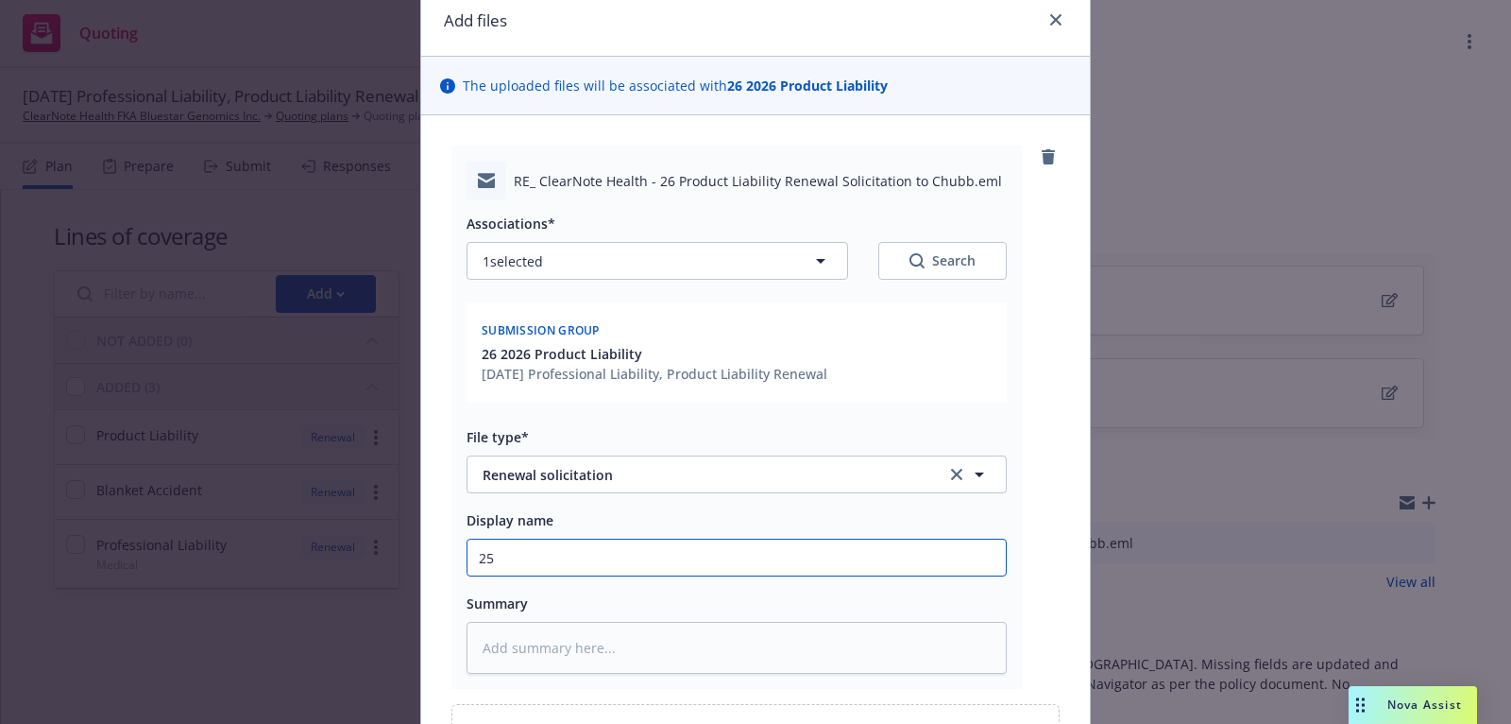
type input "2"
type textarea "x"
type input "26"
type textarea "x"
type input "26"
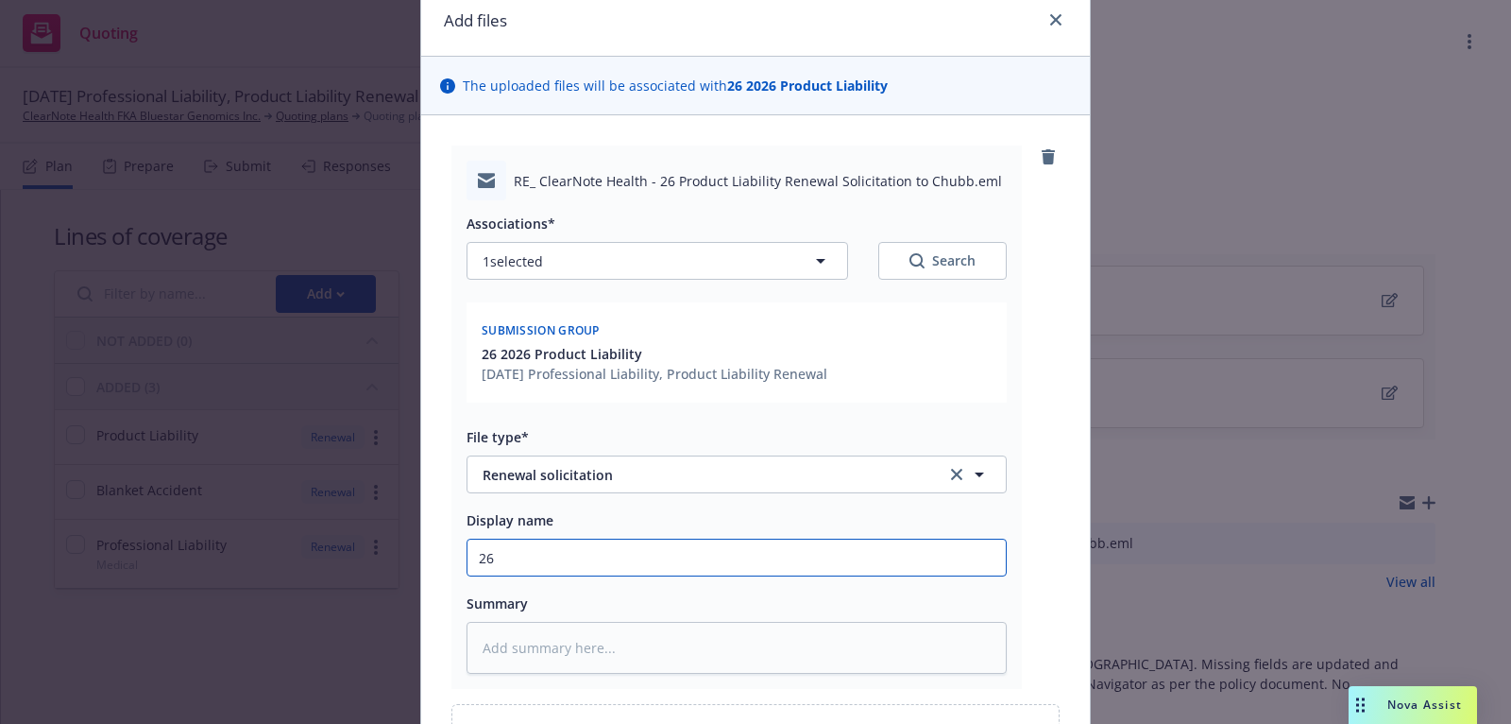
type textarea "x"
type input "26 P"
type textarea "x"
type input "26 Pr"
type textarea "x"
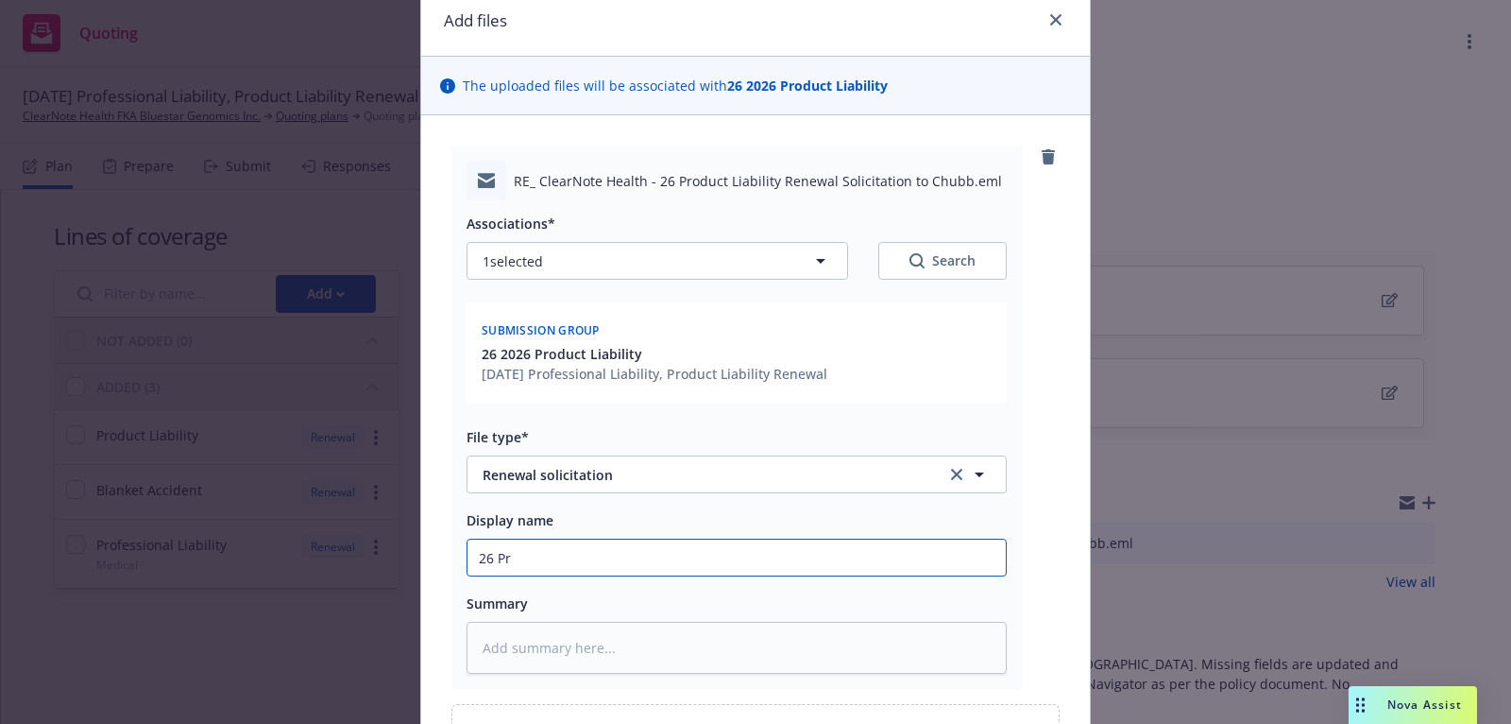
type input "26 Pro"
type textarea "x"
type input "26 Prod"
type textarea "x"
type input "26 Produ"
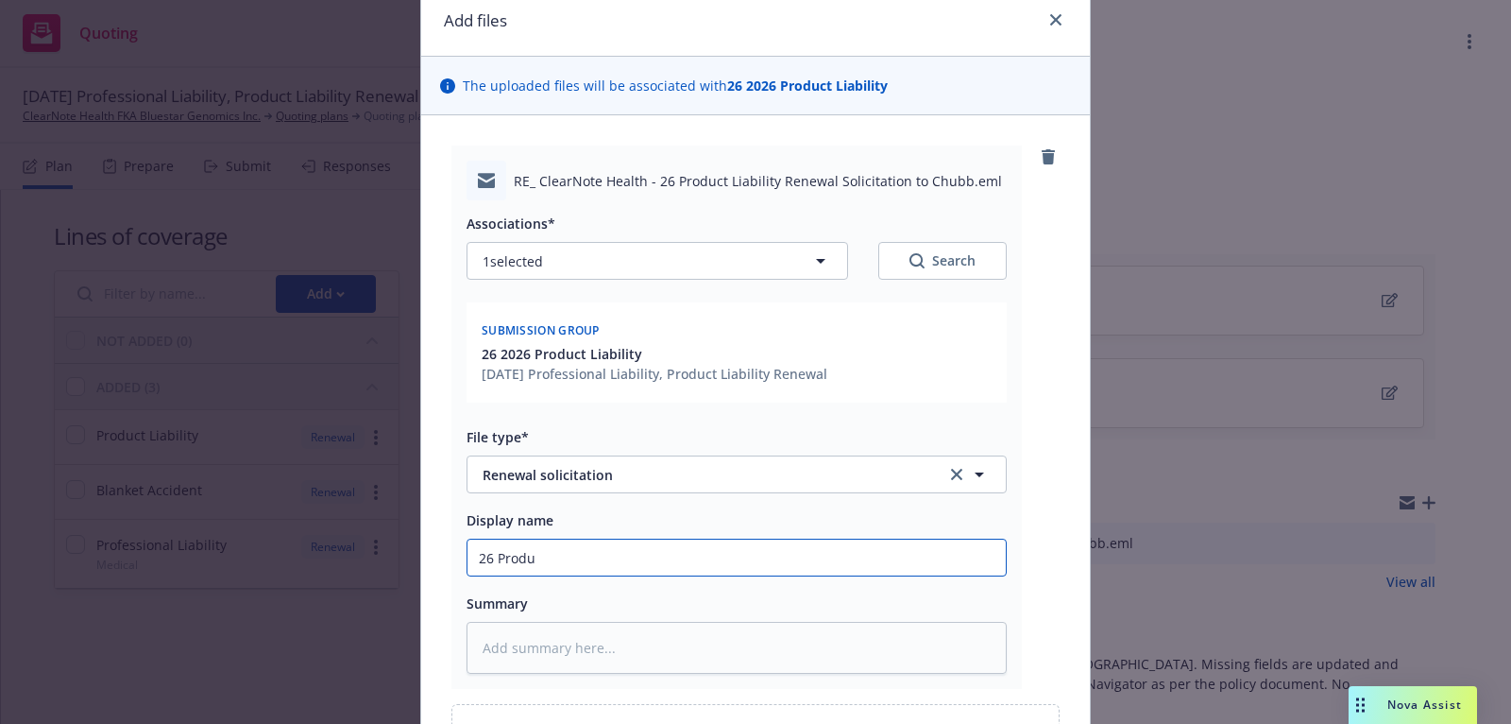
type textarea "x"
type input "26 Produc"
type textarea "x"
type input "26 Product"
type textarea "x"
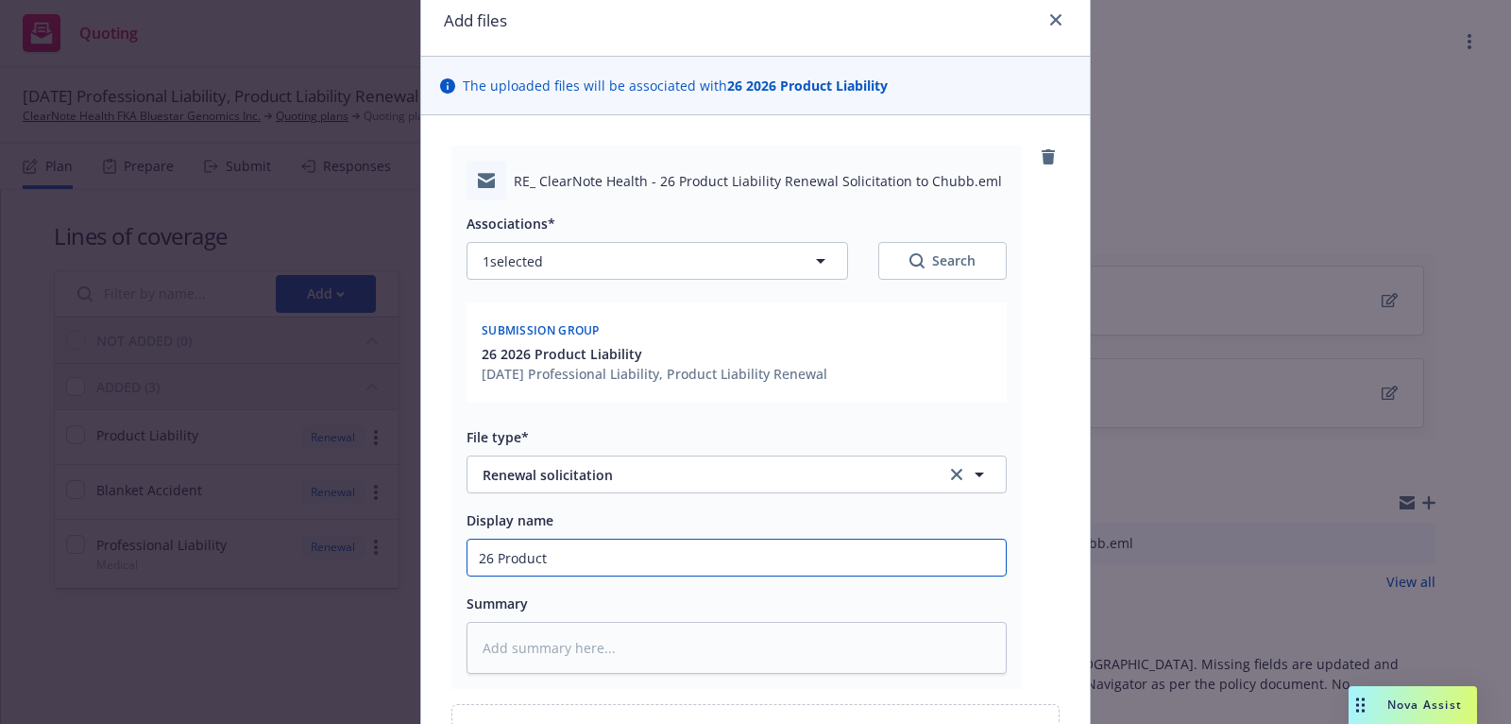
type input "26 Product"
type textarea "x"
type input "26 Product L"
type textarea "x"
type input "26 Product Li"
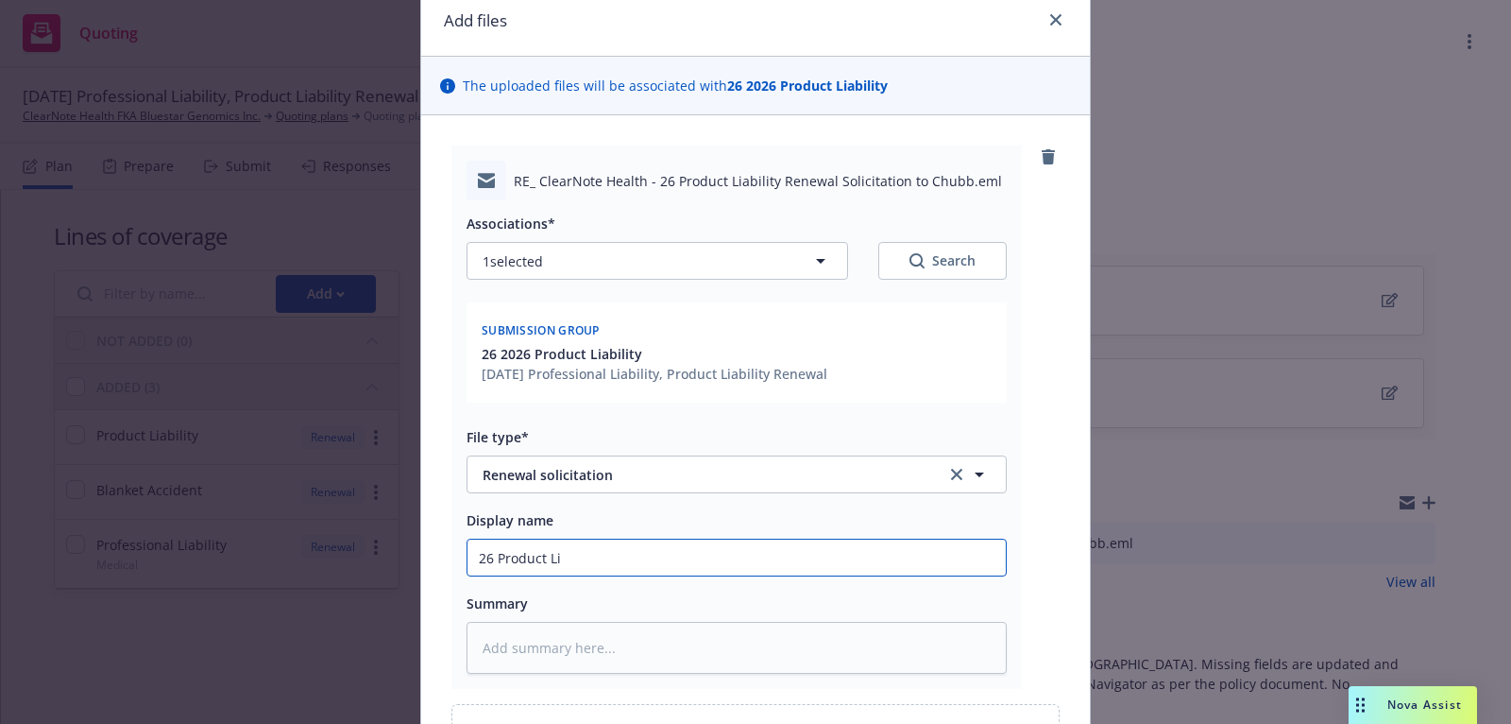
type textarea "x"
type input "26 Product Lia"
type textarea "x"
type input "26 Product Liab"
type textarea "x"
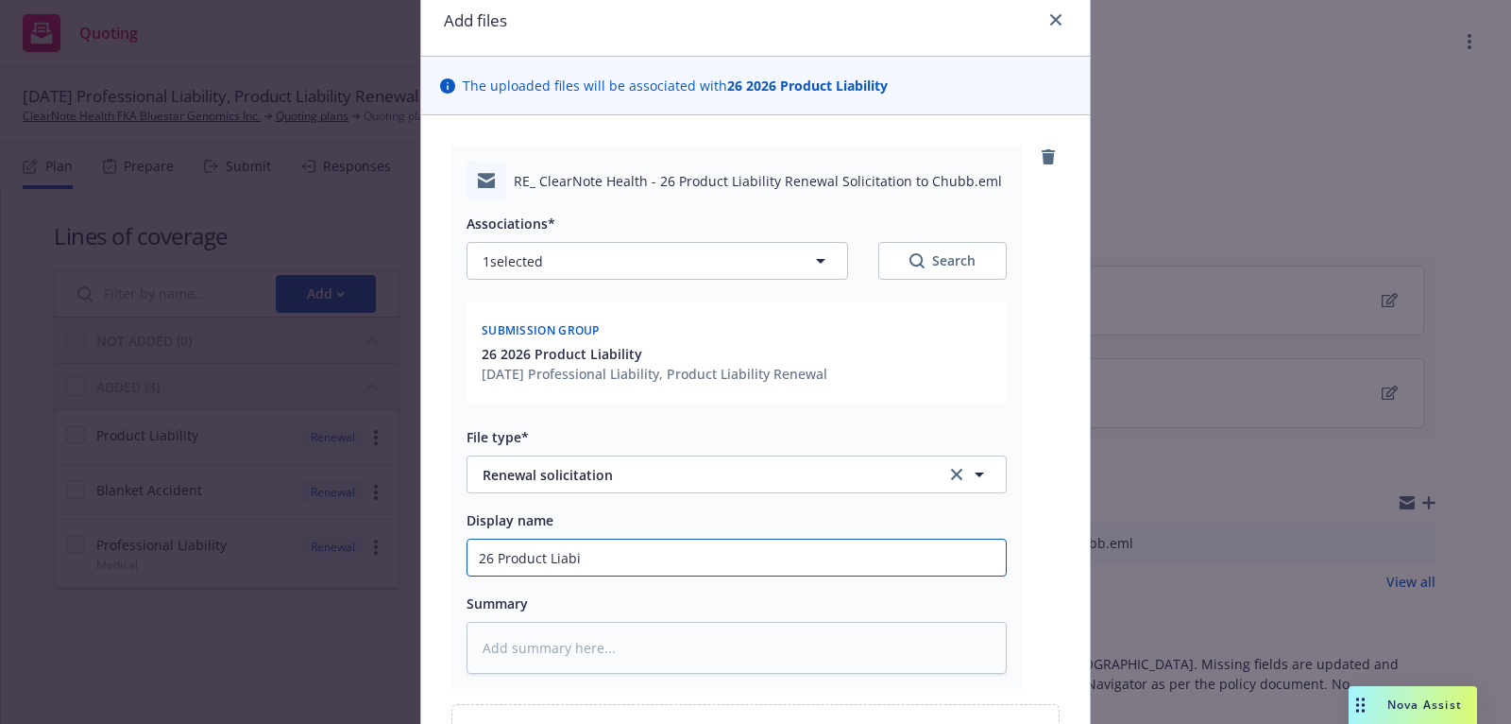
type input "26 Product Liabil"
type textarea "x"
type input "26 Product Liabili"
type textarea "x"
type input "26 Product Liabilit"
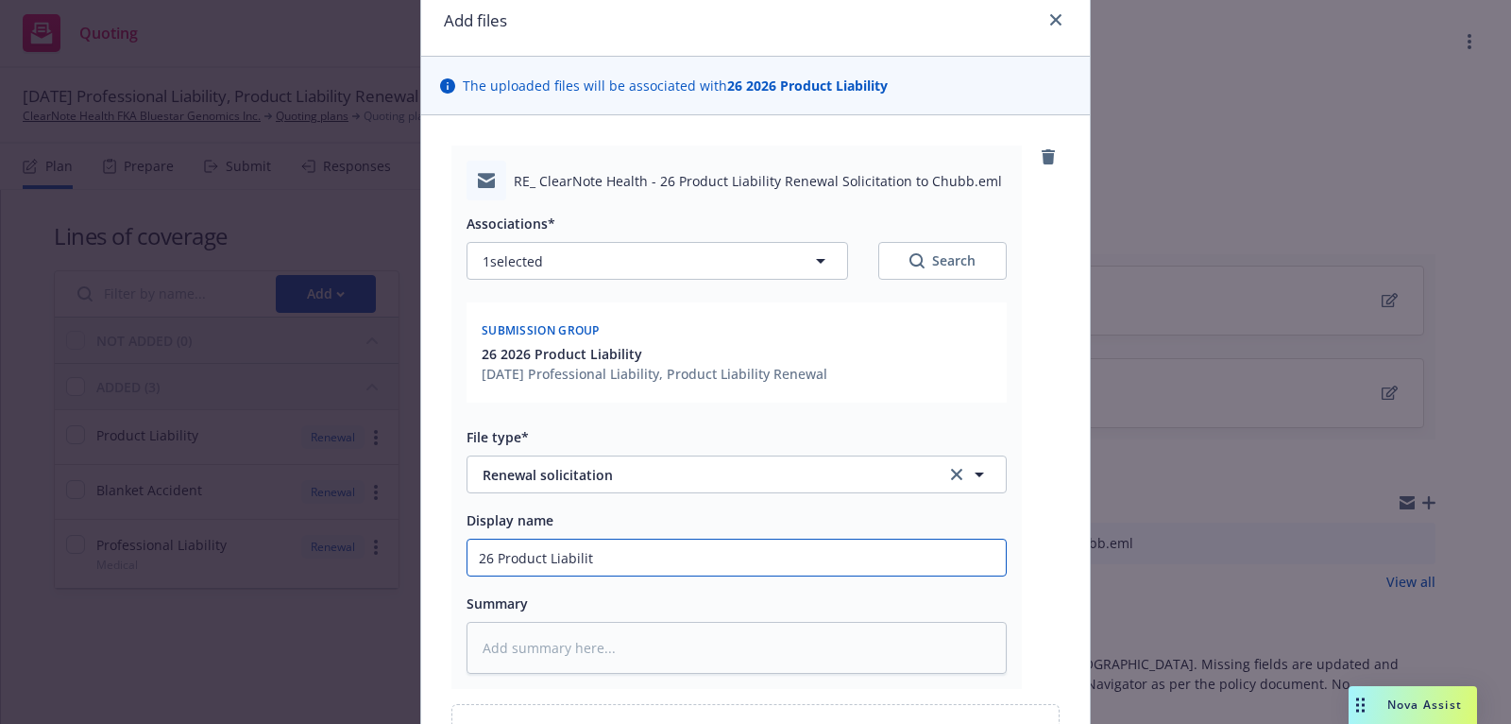
type textarea "x"
type input "26 Product Liability"
type textarea "x"
type input "26 Product Liability"
type textarea "x"
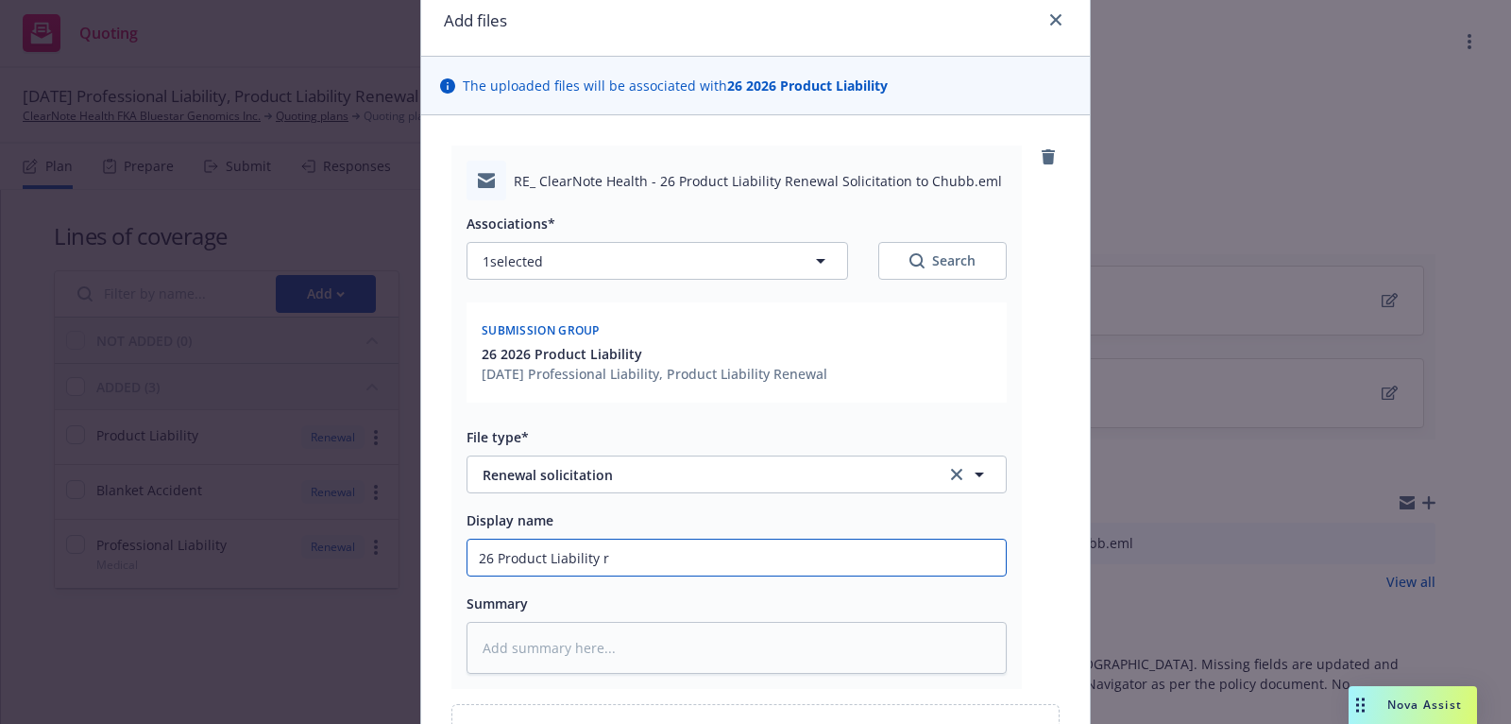
type input "26 Product Liability re"
type textarea "x"
type input "26 Product Liability [PERSON_NAME]"
type textarea "x"
type input "26 Product Liability renew"
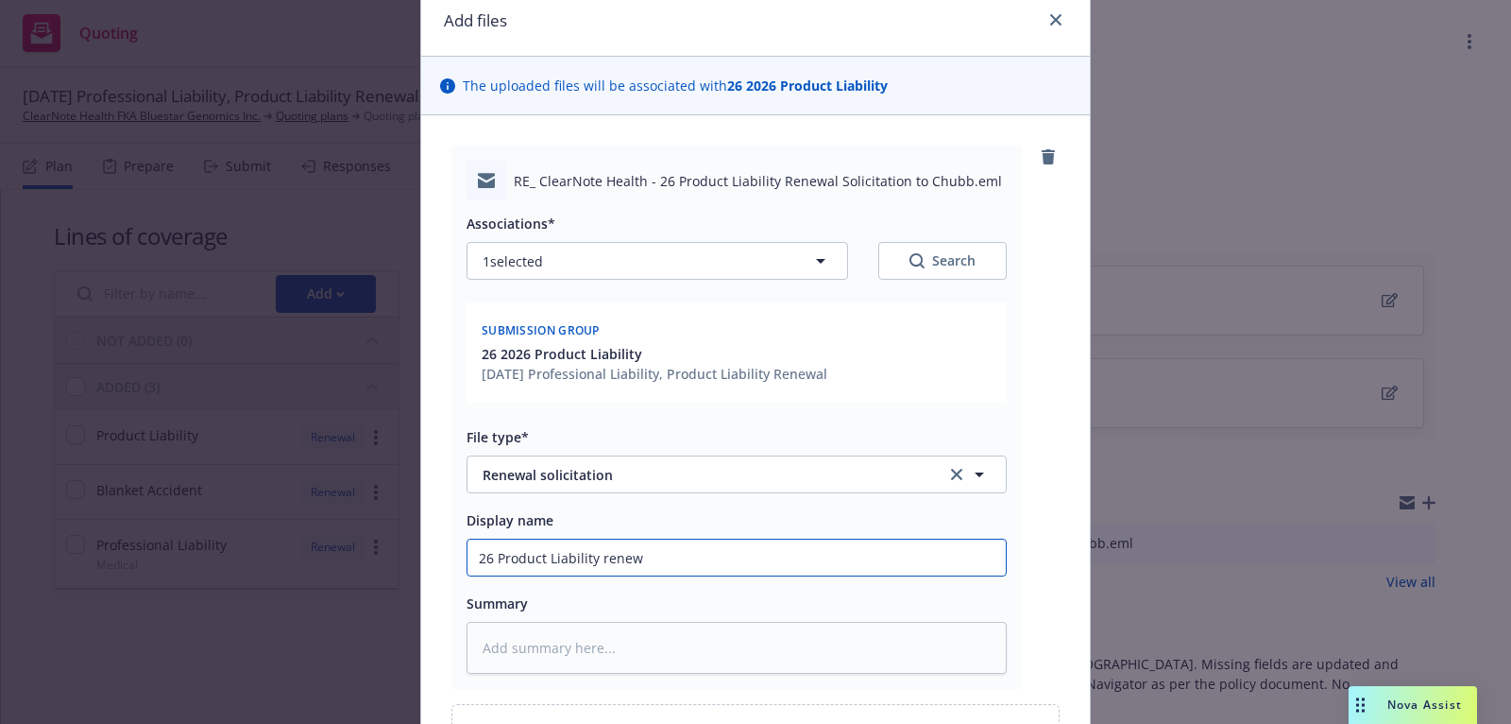
type textarea "x"
type input "26 Product Liability renewa"
type textarea "x"
type input "26 Product Liability renewal"
type textarea "x"
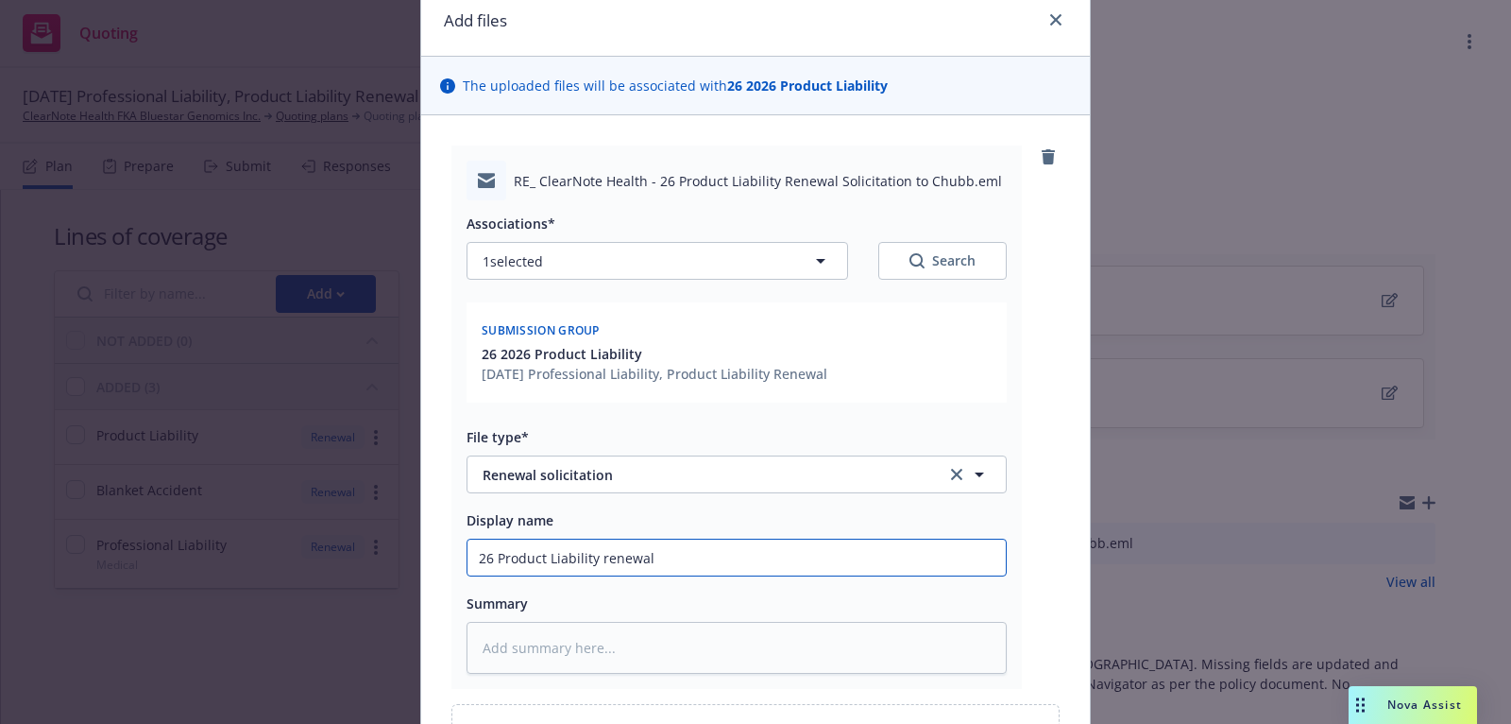
type input "26 Product Liability renewal"
type textarea "x"
type input "26 Product Liability renewal r"
type textarea "x"
type input "26 Product Liability renewal re"
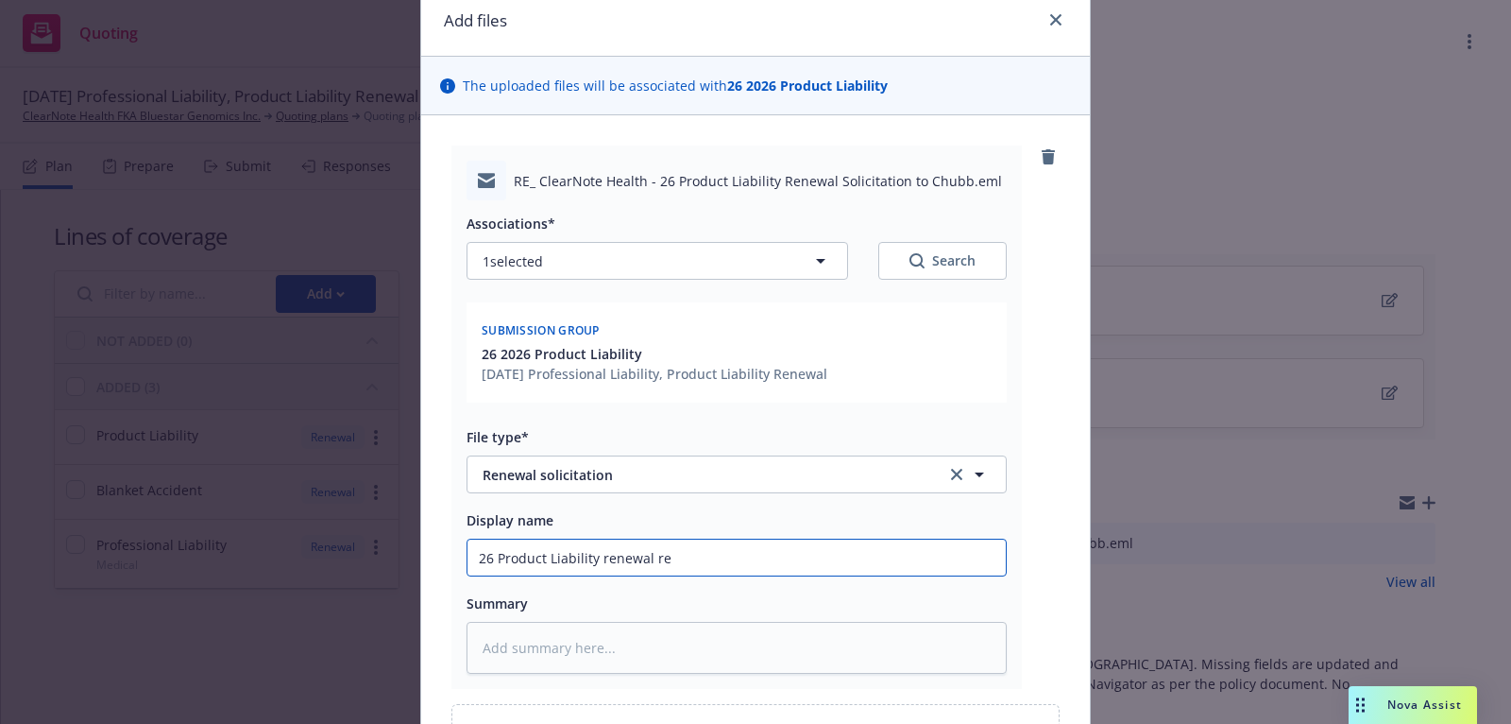
type textarea "x"
type input "26 Product Liability renewal req"
type textarea "x"
type input "26 Product Liability renewal requ"
type textarea "x"
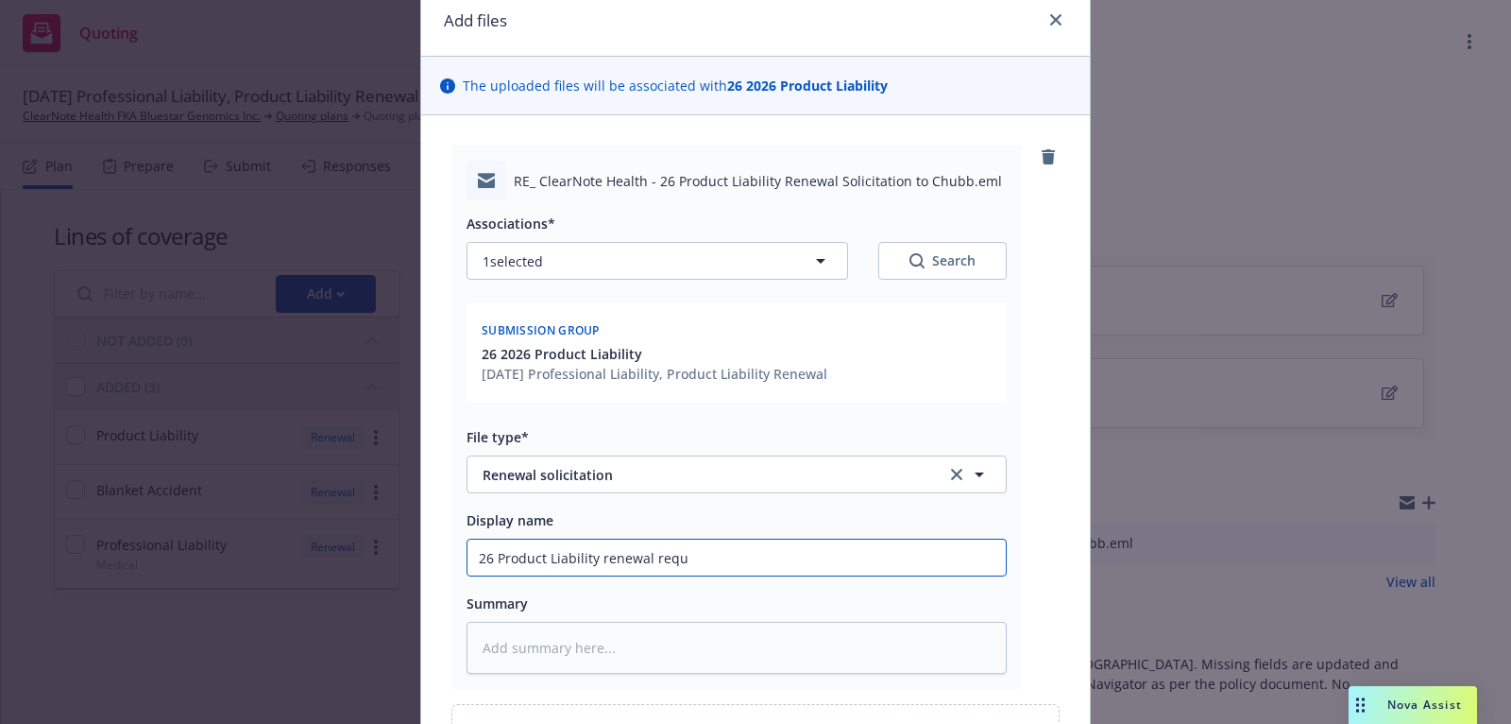
type input "26 Product Liability renewal requi"
type textarea "x"
type input "26 Product Liability renewal requir"
type textarea "x"
type input "26 Product Liability renewal require"
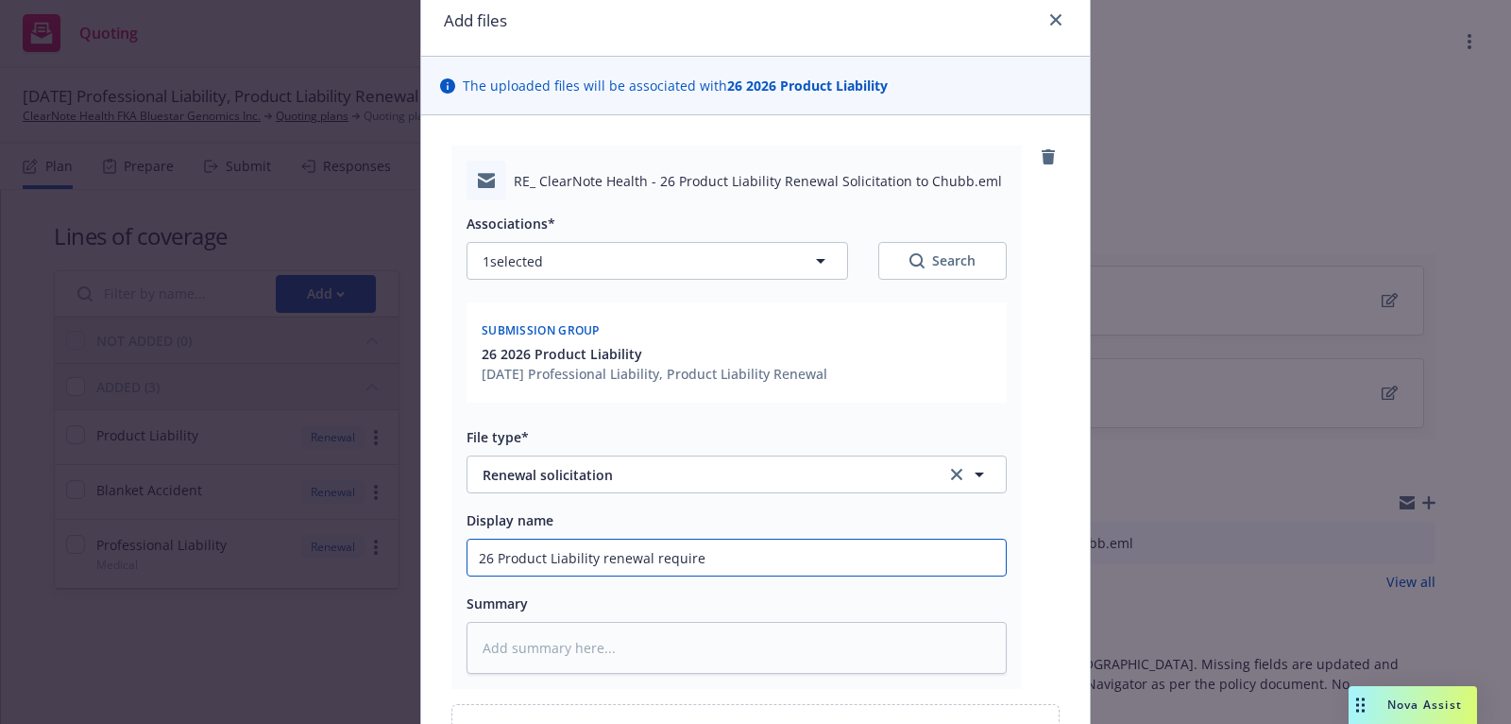
type textarea "x"
type input "26 Product Liability renewal requirem"
type textarea "x"
type input "26 Product Liability renewal requireme"
type textarea "x"
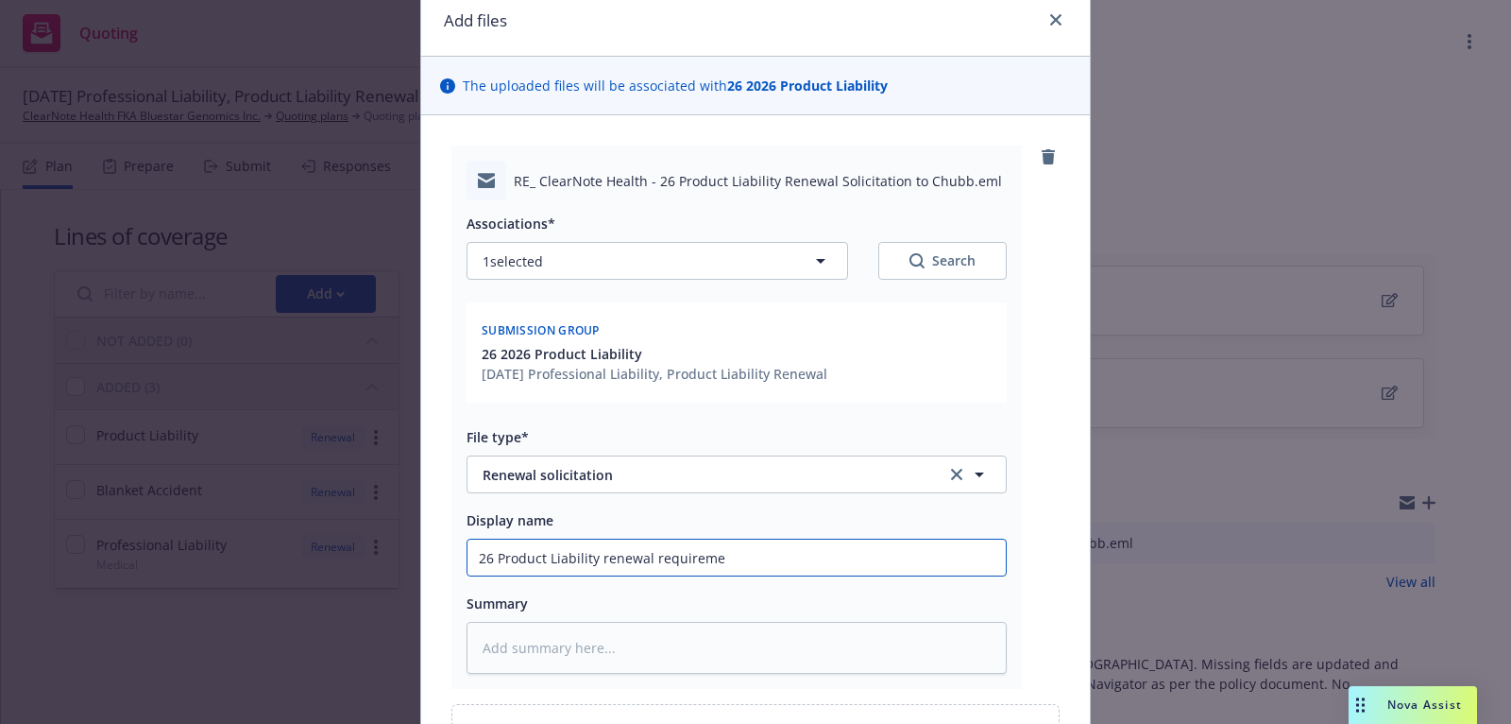
type input "26 Product Liability renewal requiremen"
type textarea "x"
type input "26 Product Liability renewal requirement"
type textarea "x"
type input "26 Product Liability renewal requirements"
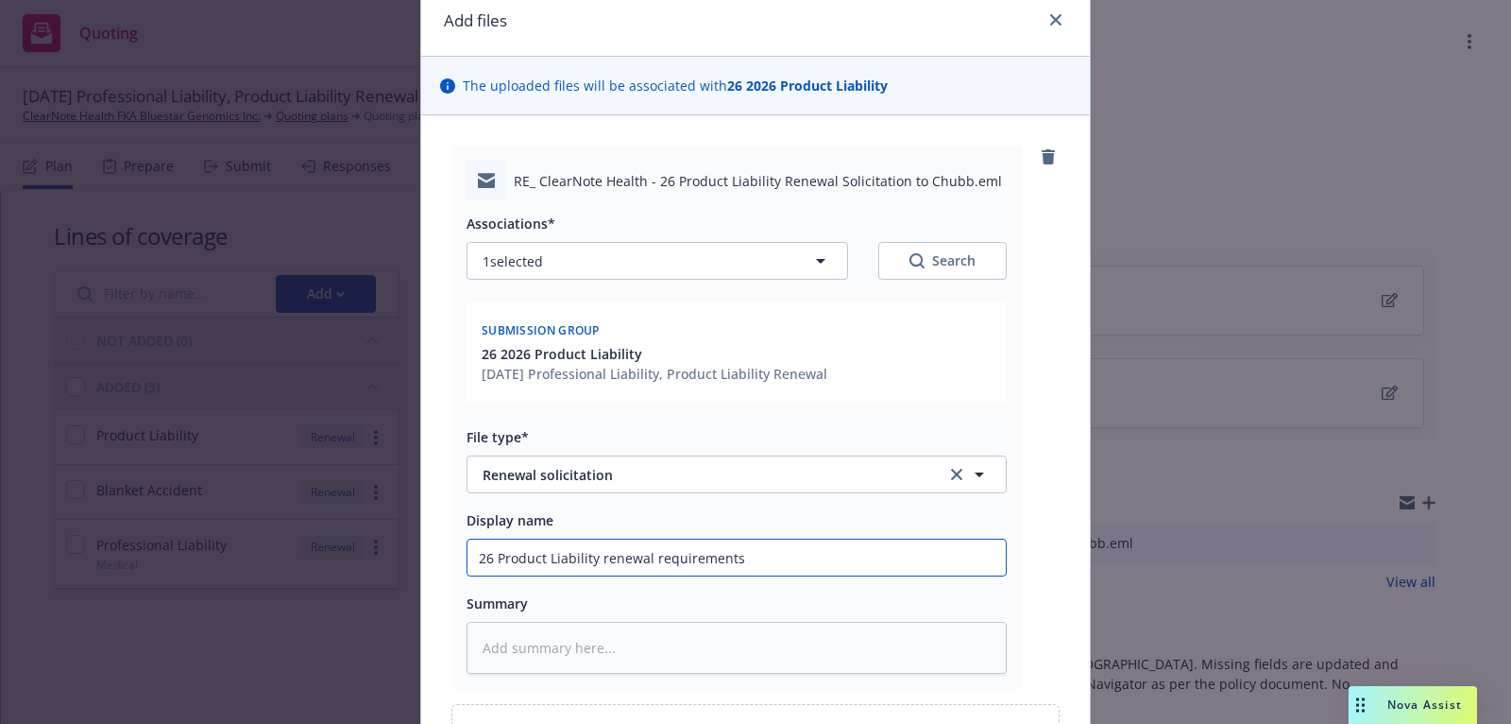
type textarea "x"
type input "26 Product Liability renewal requirements"
type textarea "x"
type input "26 Product Liability renewal requirements r"
type textarea "x"
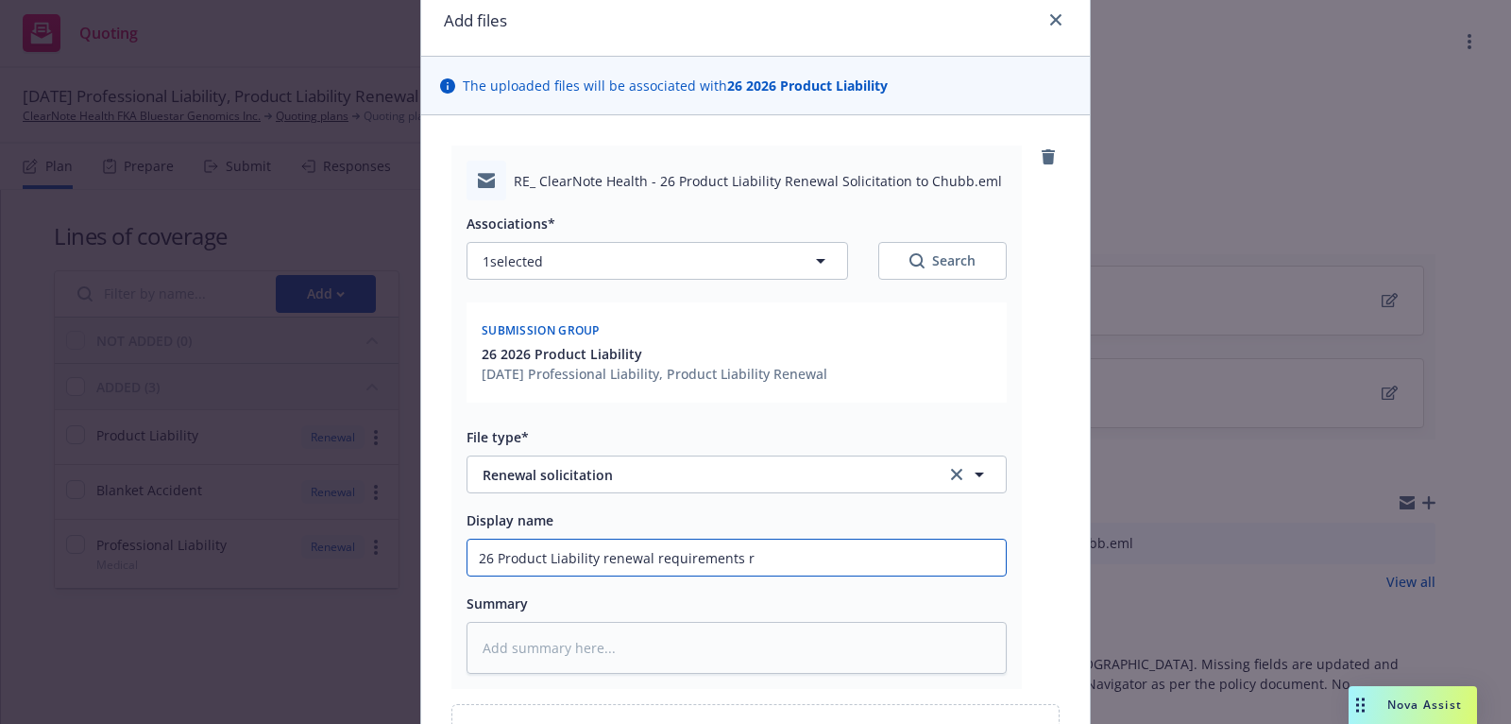
type input "26 Product Liability renewal requirements re"
type textarea "x"
type input "26 Product Liability renewal requirements rec"
type textarea "x"
type input "26 Product Liability renewal requirements rece"
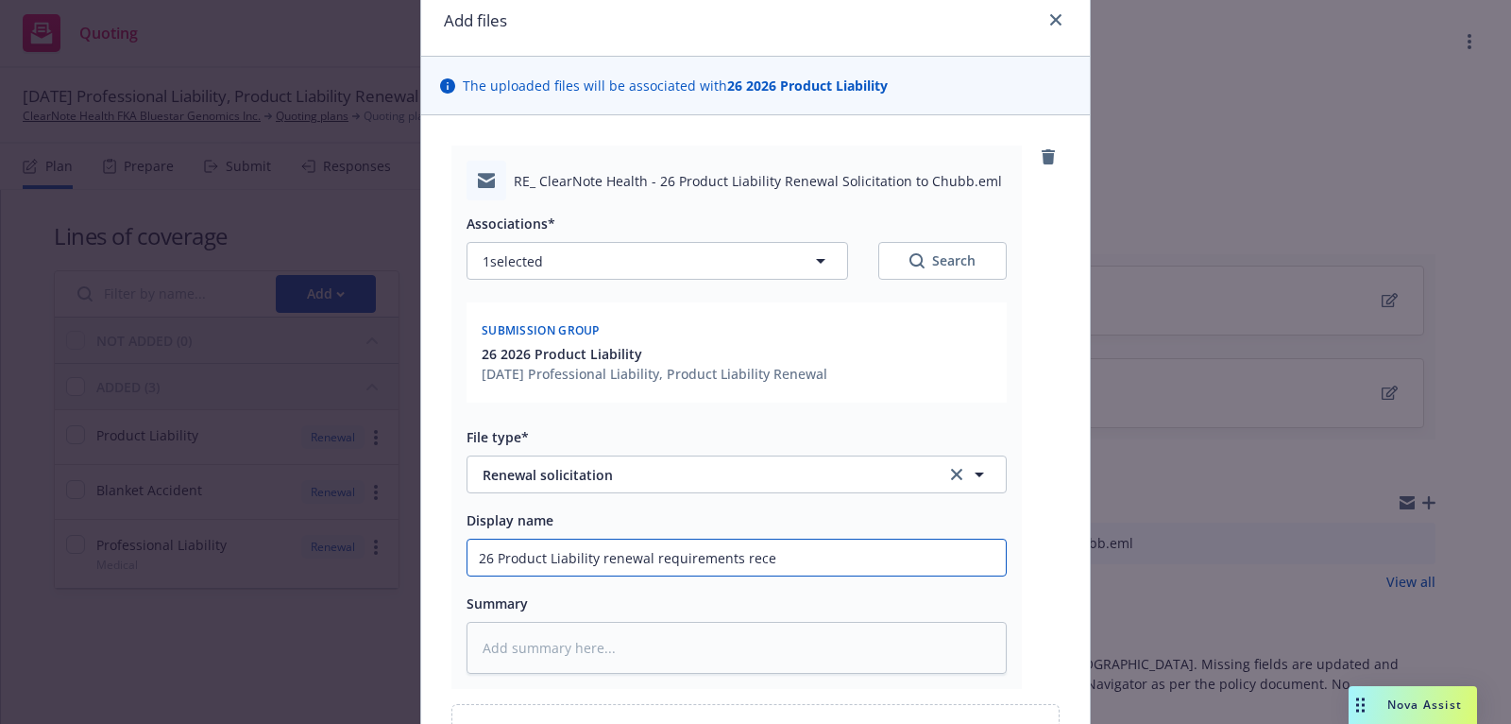
type textarea "x"
type input "26 Product Liability renewal requirements recei"
type textarea "x"
type input "26 Product Liability renewal requirements receiv"
type textarea "x"
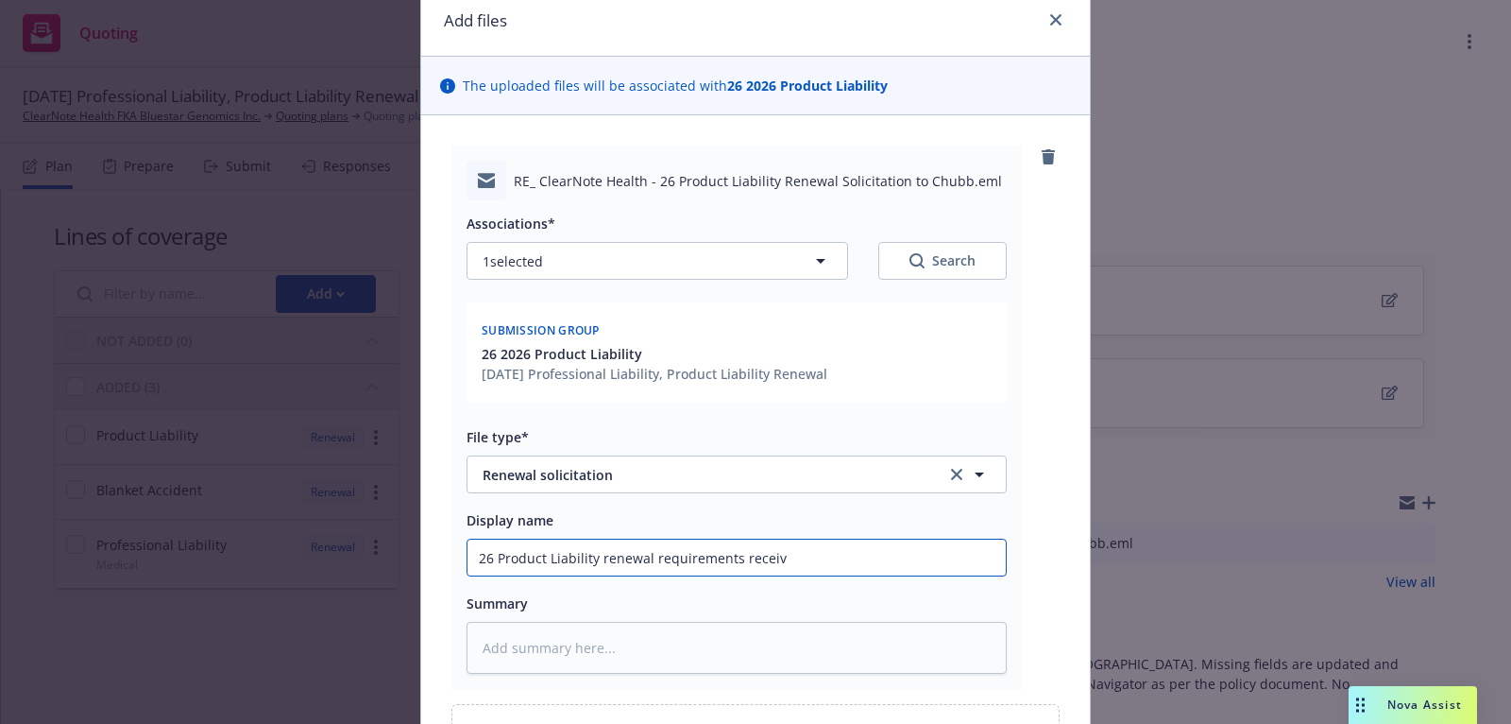
type input "26 Product Liability renewal requirements receive"
type textarea "x"
type input "26 Product Liability renewal requirements received"
type textarea "x"
type input "26 Product Liability renewal requirements received"
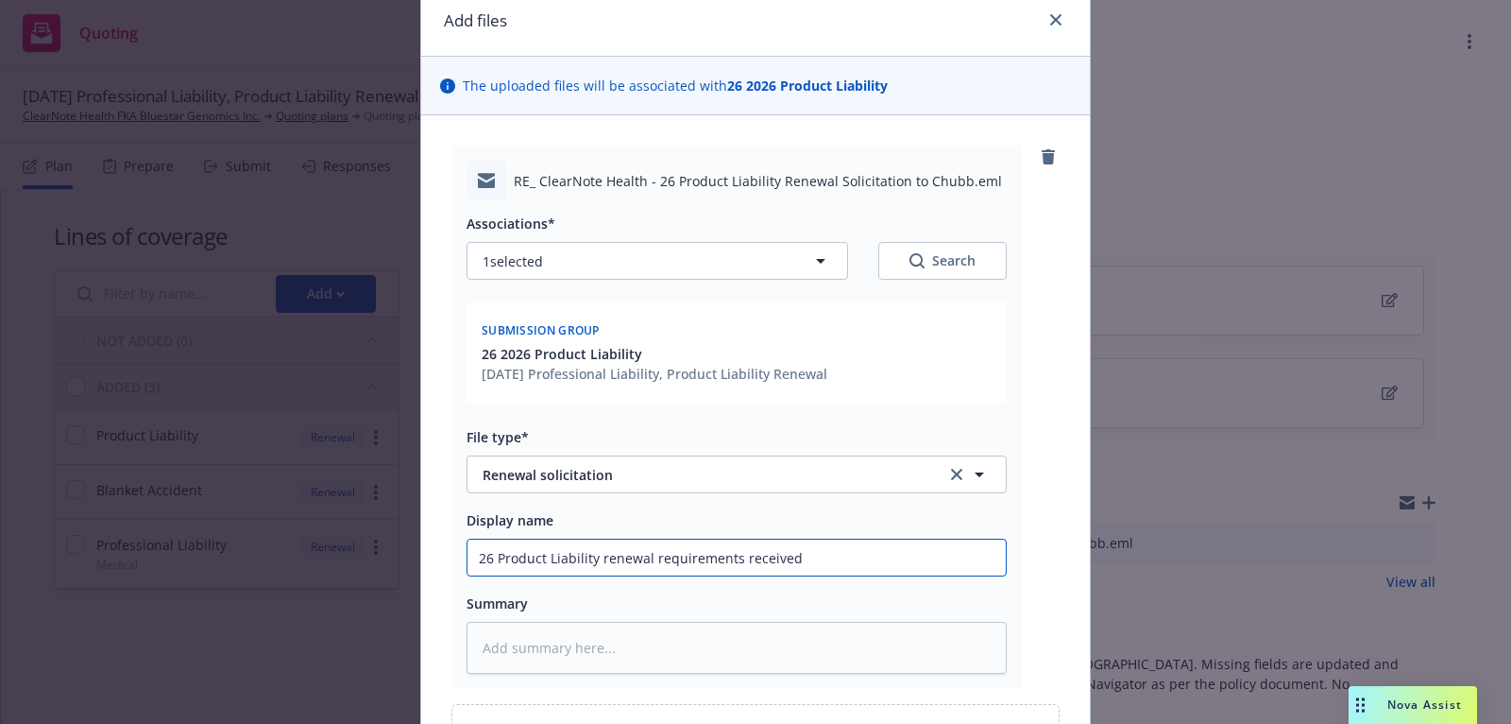
type textarea "x"
type input "26 Product Liability renewal requirements received fr"
type textarea "x"
type input "26 Product Liability renewal requirements received fro"
type textarea "x"
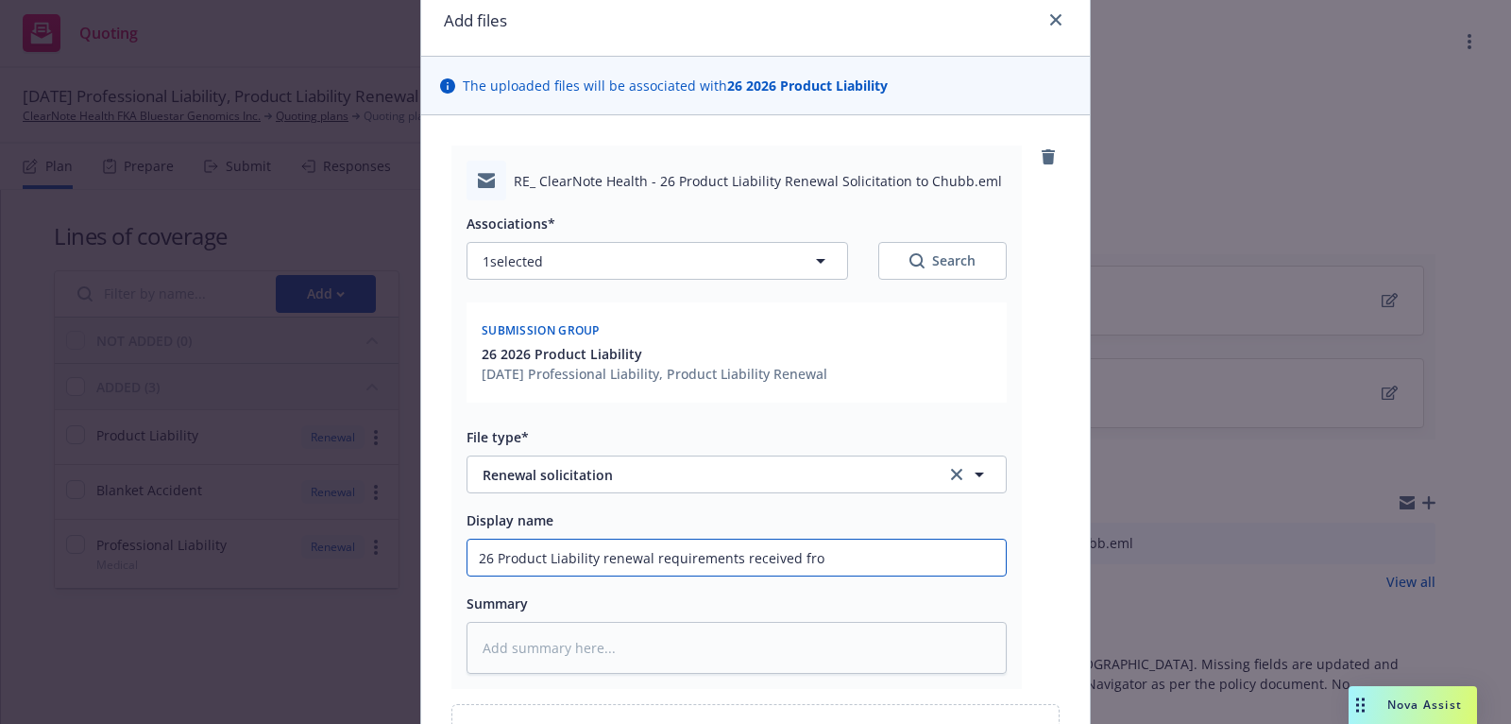
type input "26 Product Liability renewal requirements received from"
type textarea "x"
type input "26 Product Liability renewal requirements received from"
type textarea "x"
type input "26 Product Liability renewal requirements received from C"
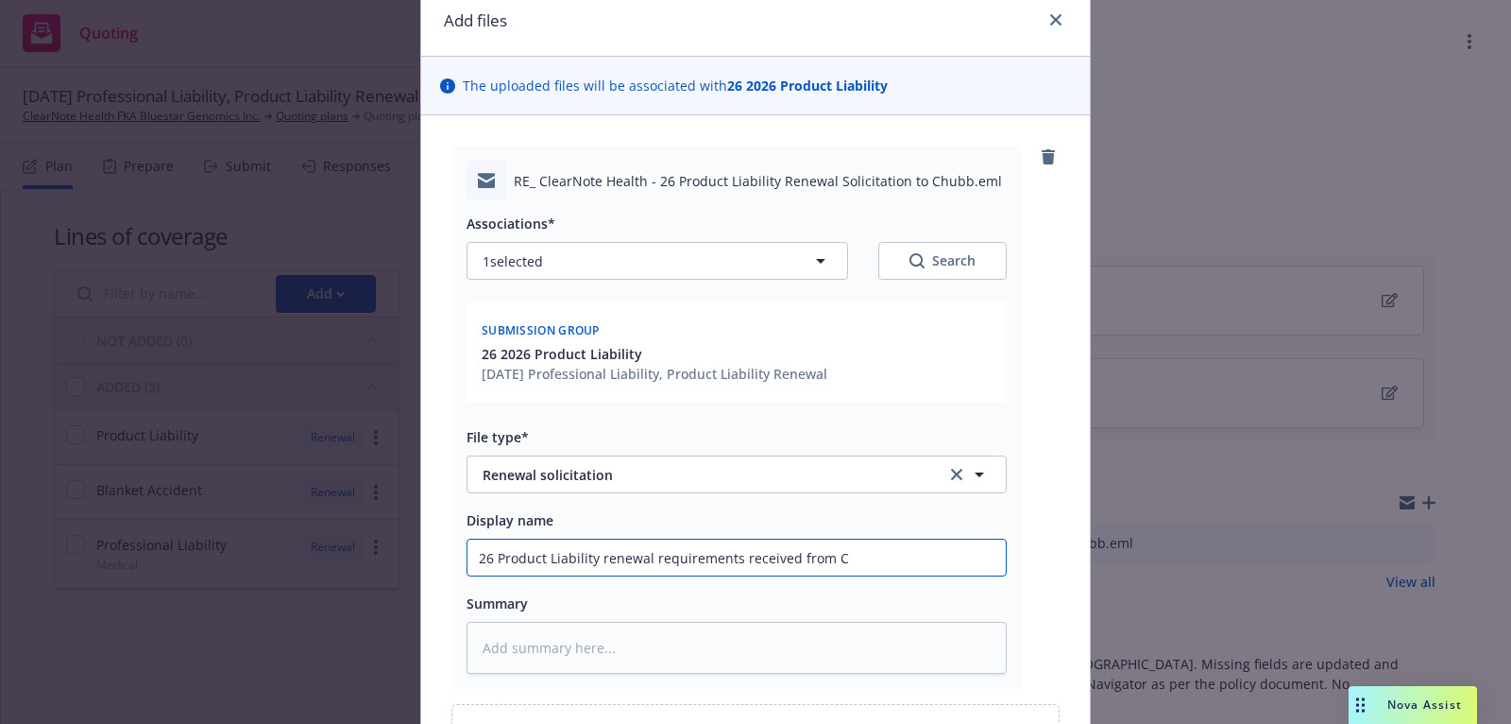
type textarea "x"
type input "26 Product Liability renewal requirements received from Ch"
type textarea "x"
type input "26 Product Liability renewal requirements received from Chu"
type textarea "x"
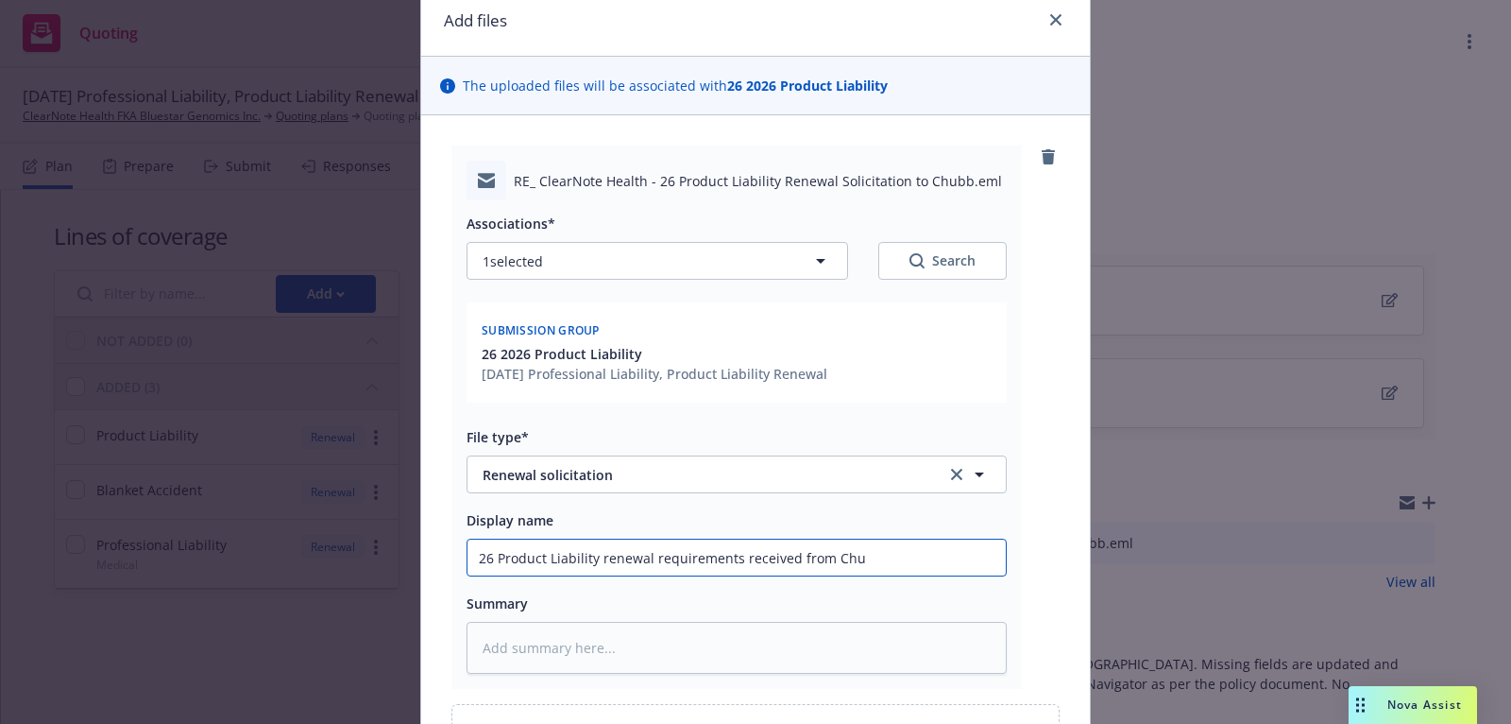
type input "26 Product Liability renewal requirements received from Chub"
type textarea "x"
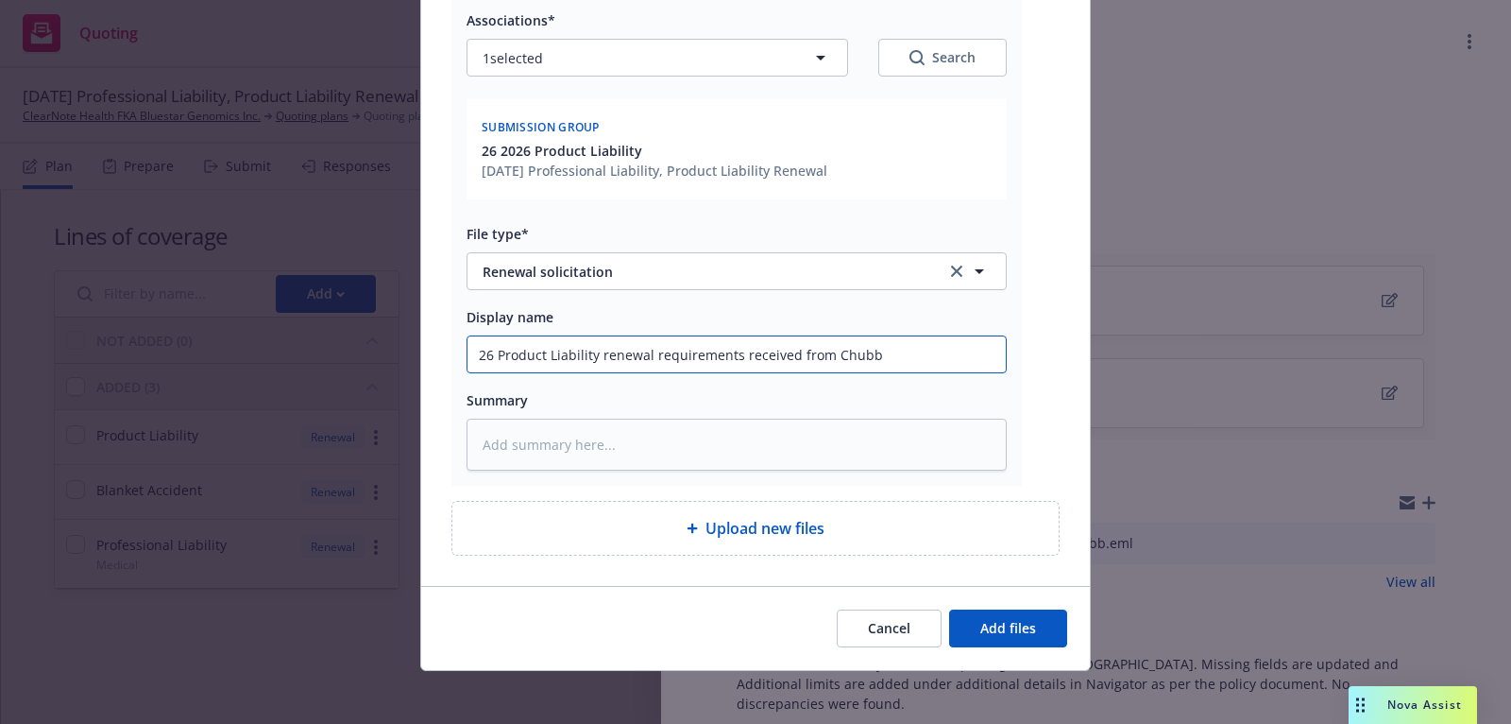
scroll to position [281, 0]
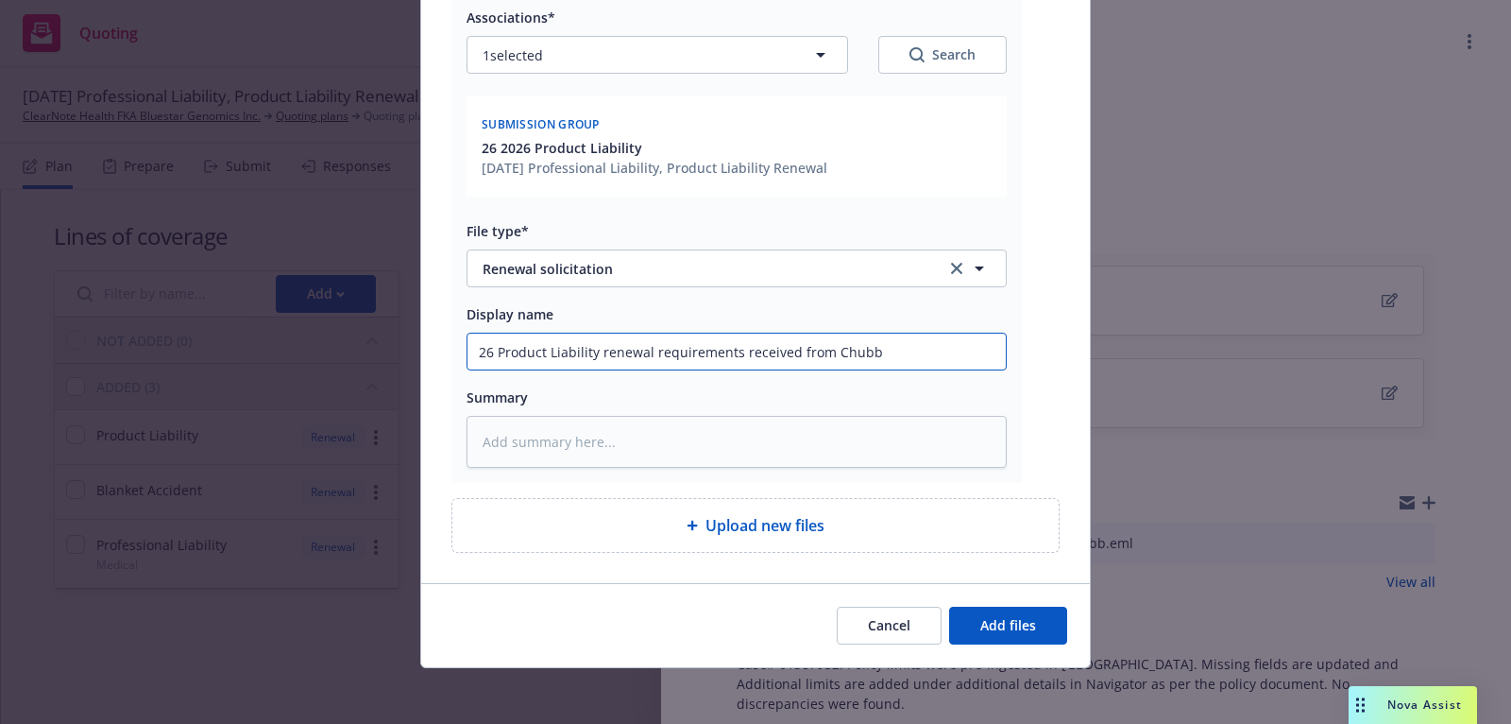
type input "26 Product Liability renewal requirements received from Chubb"
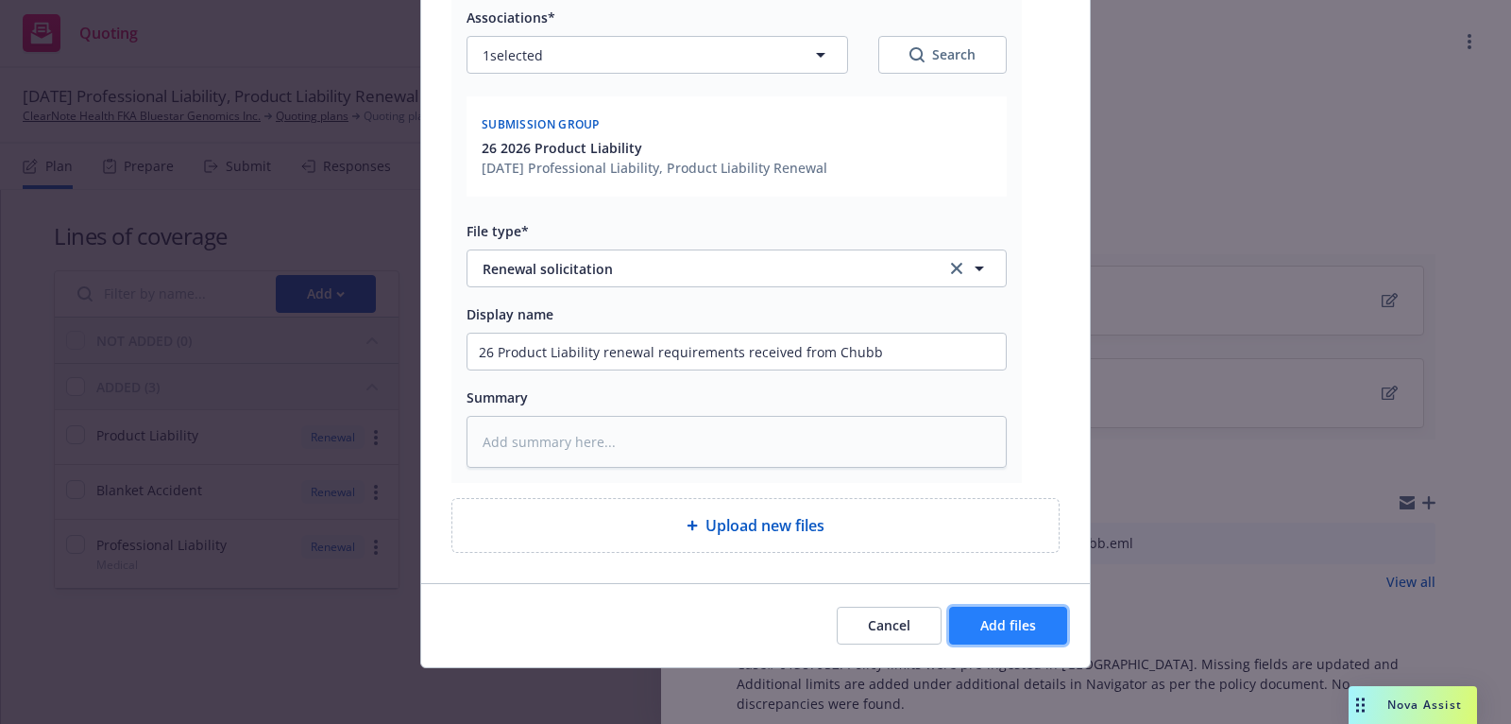
click at [1015, 616] on span "Add files" at bounding box center [1008, 625] width 56 height 18
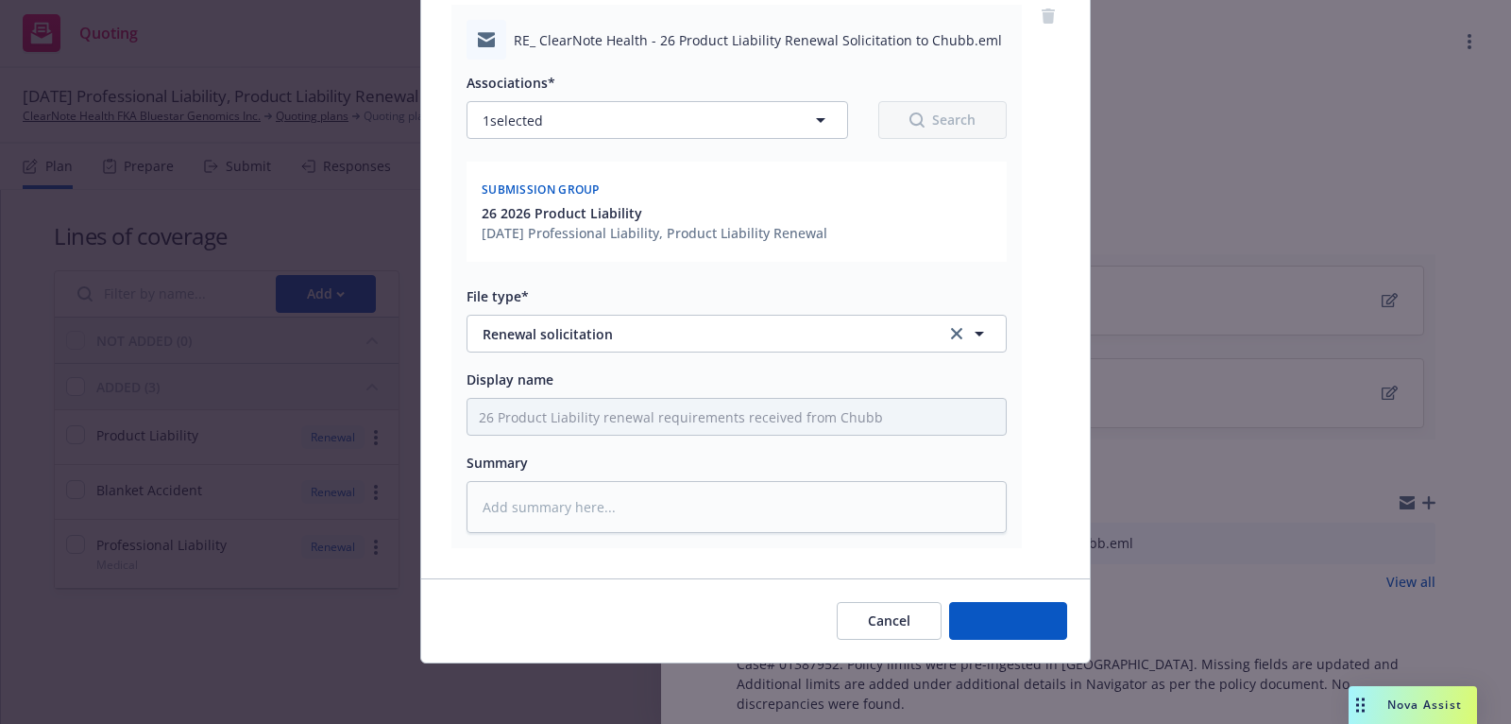
scroll to position [213, 0]
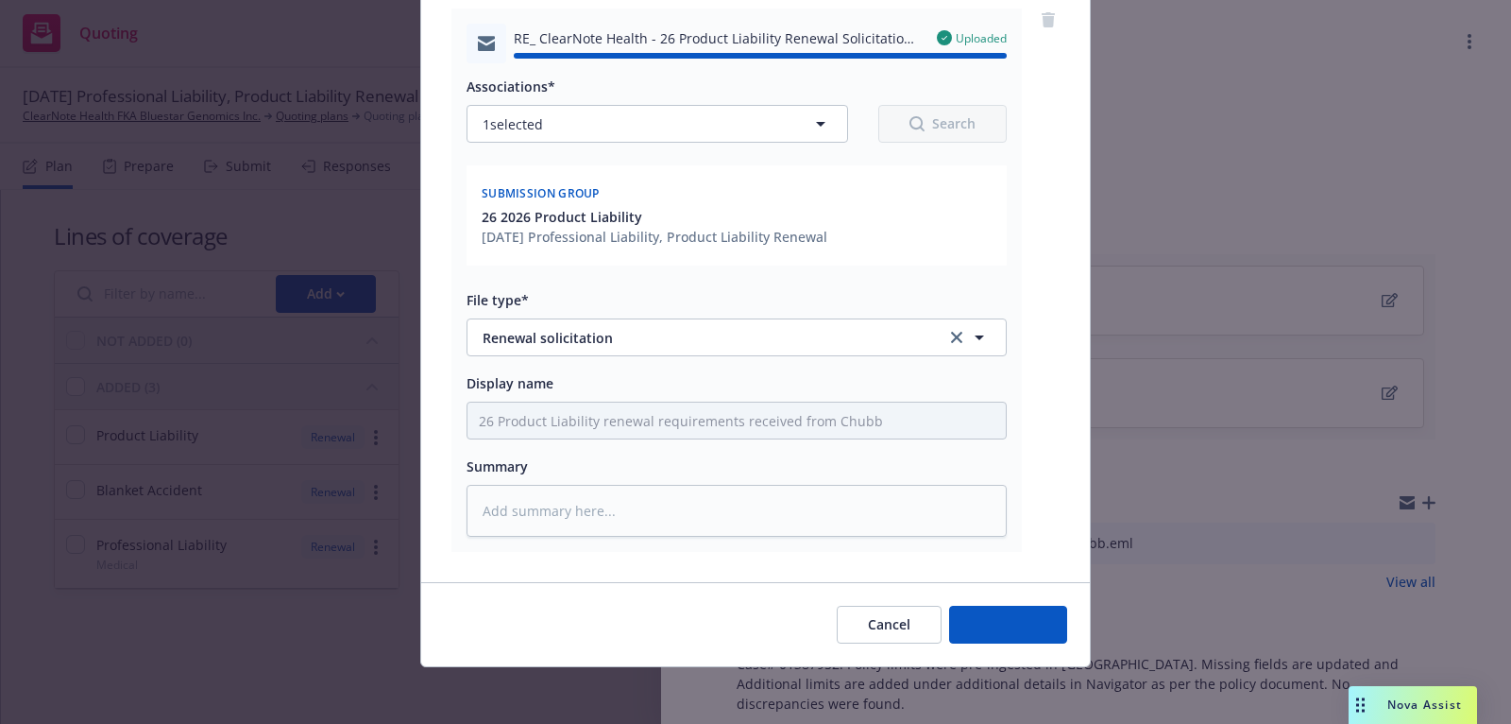
type textarea "x"
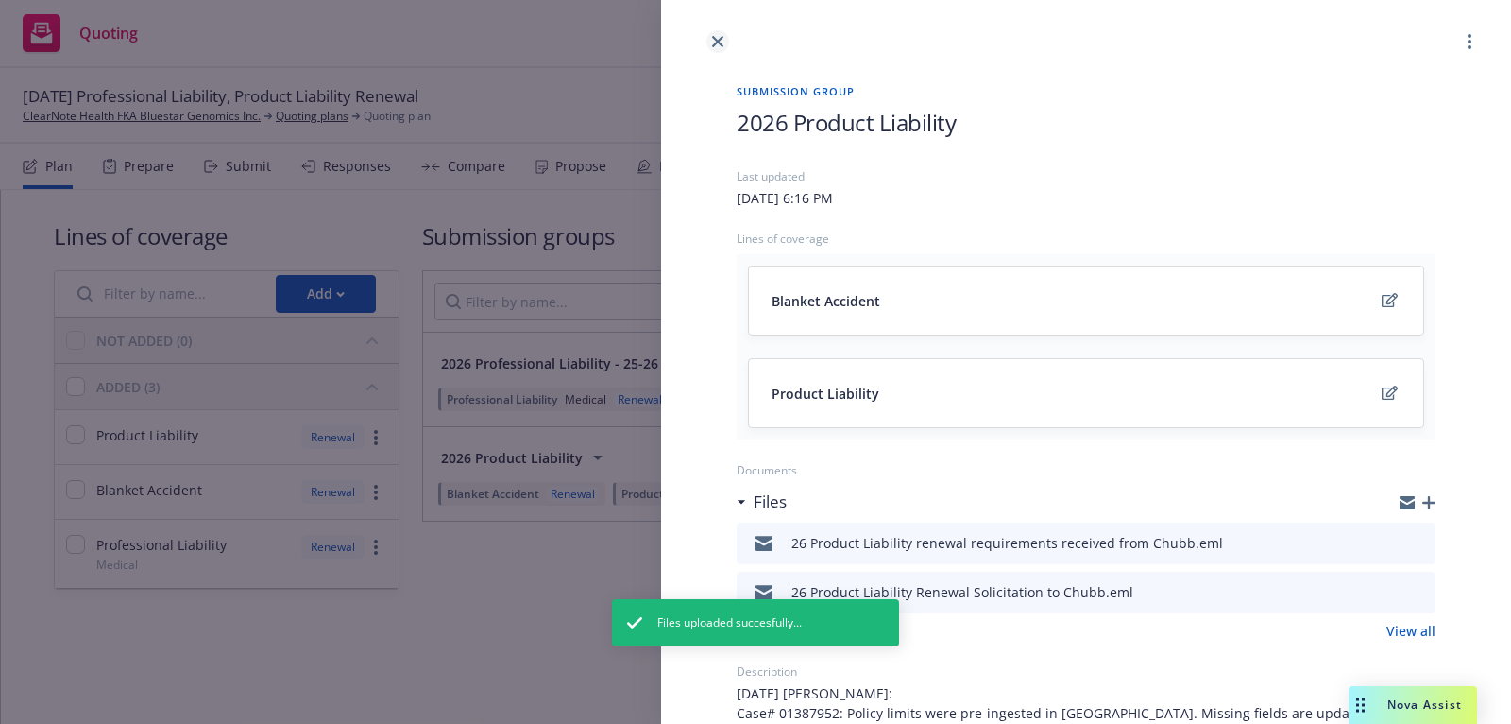
click at [713, 37] on icon "close" at bounding box center [717, 41] width 11 height 11
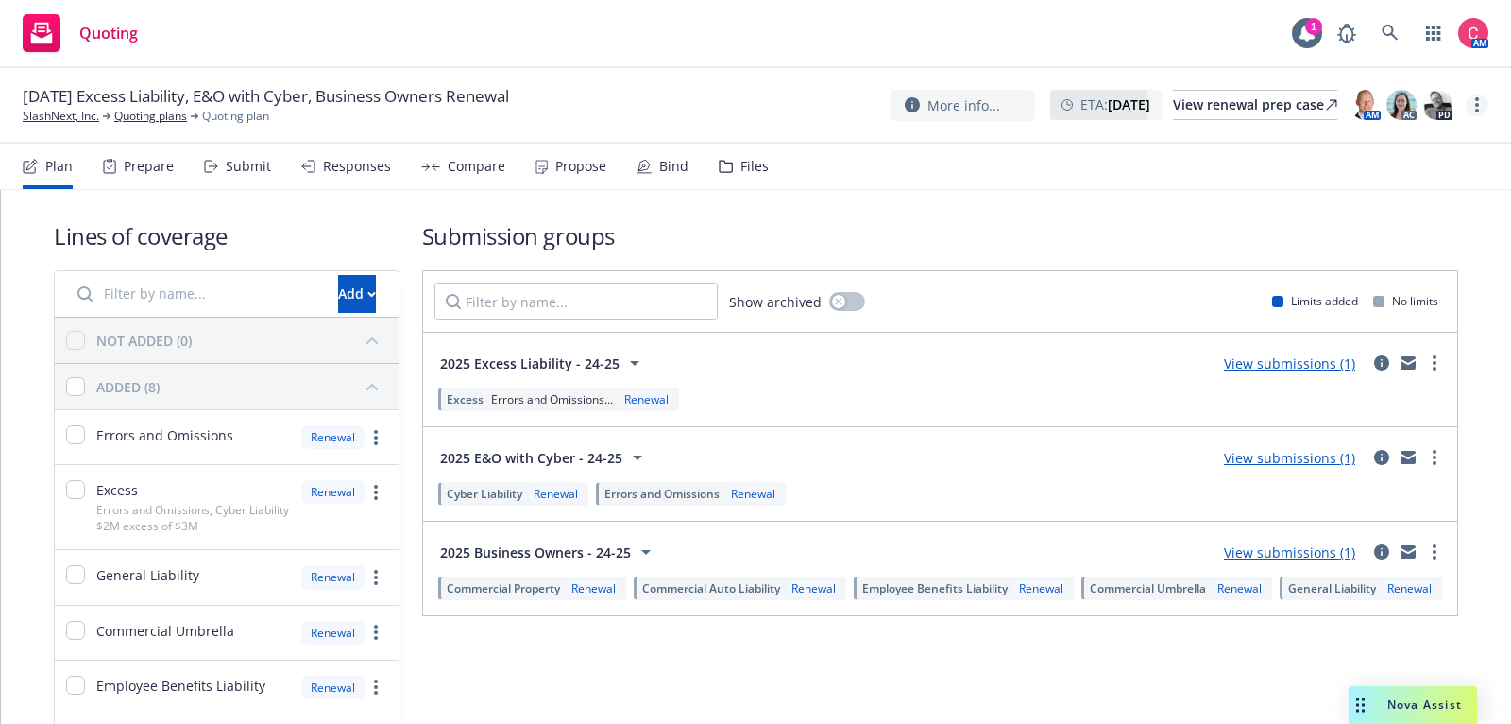
click at [1480, 105] on link "more" at bounding box center [1477, 105] width 23 height 23
click at [1434, 196] on link "Rename quoting plan" at bounding box center [1382, 181] width 211 height 38
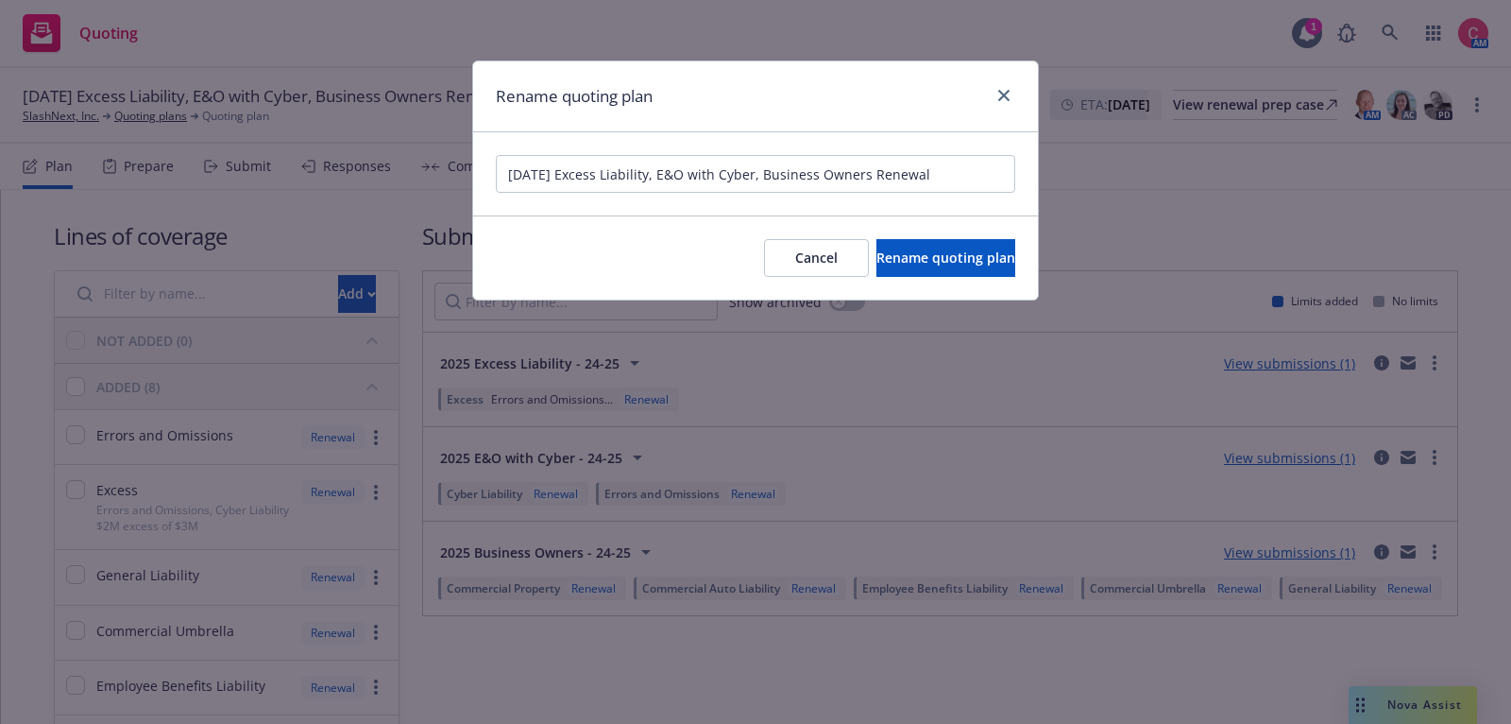
click at [507, 175] on input "10/04/25 Excess Liability, E&O with Cyber, Business Owners Renewal" at bounding box center [755, 174] width 519 height 38
type input "[policies cancelling/not renewing] 10/04/25 Excess Liability, E&O with Cyber, B…"
click at [894, 247] on button "Rename quoting plan" at bounding box center [946, 258] width 139 height 38
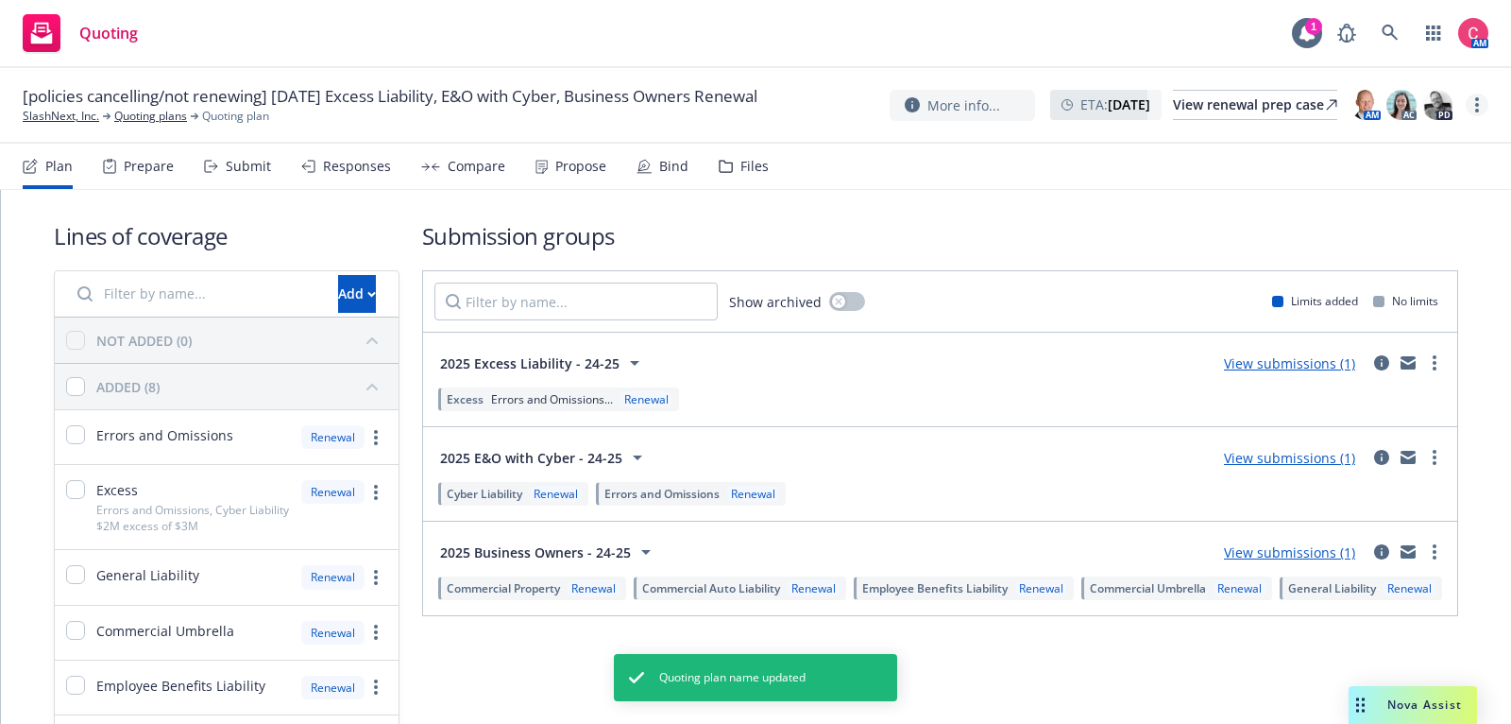
click at [1480, 110] on link "more" at bounding box center [1477, 105] width 23 height 23
click at [1409, 295] on link "Archive quoting plan" at bounding box center [1382, 295] width 211 height 38
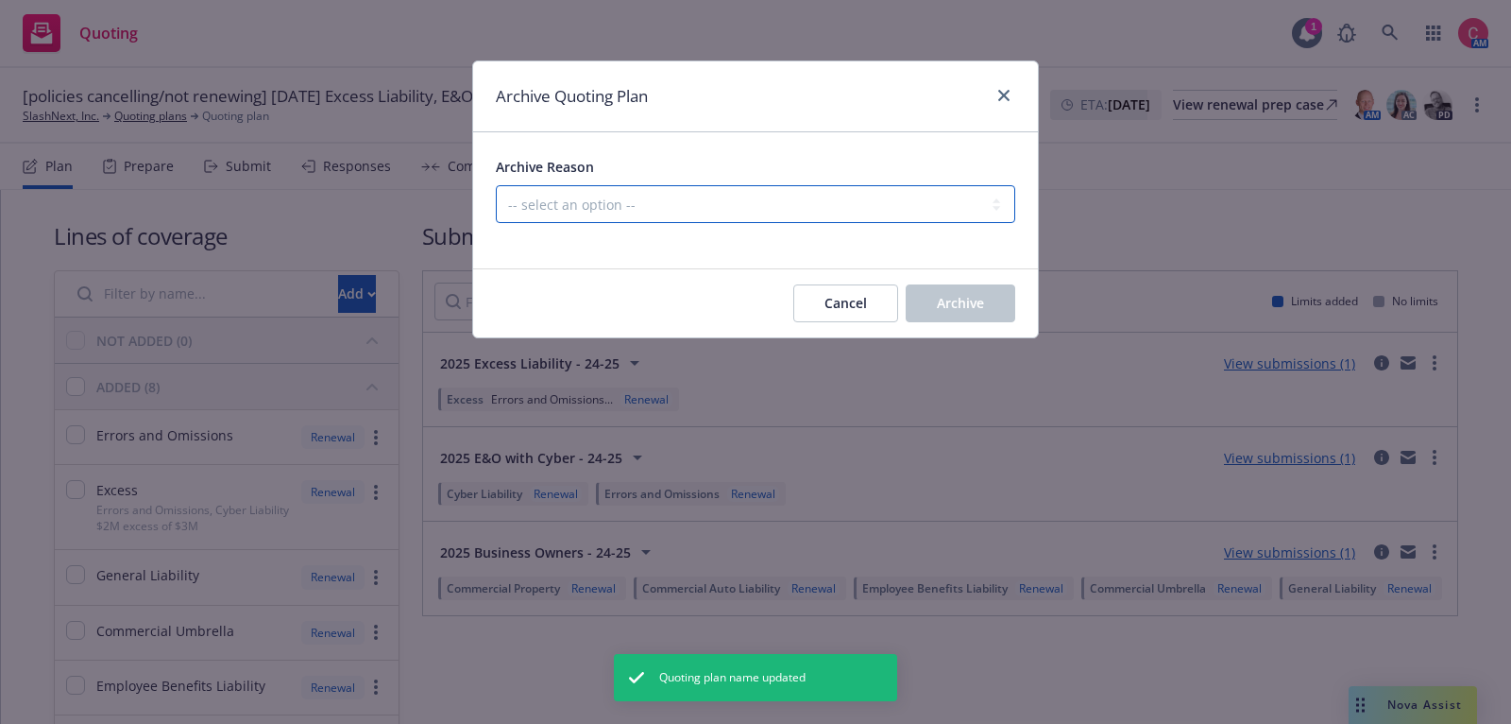
click at [775, 204] on select "-- select an option -- All policies in this renewal plan are auto-renewed Creat…" at bounding box center [755, 204] width 519 height 38
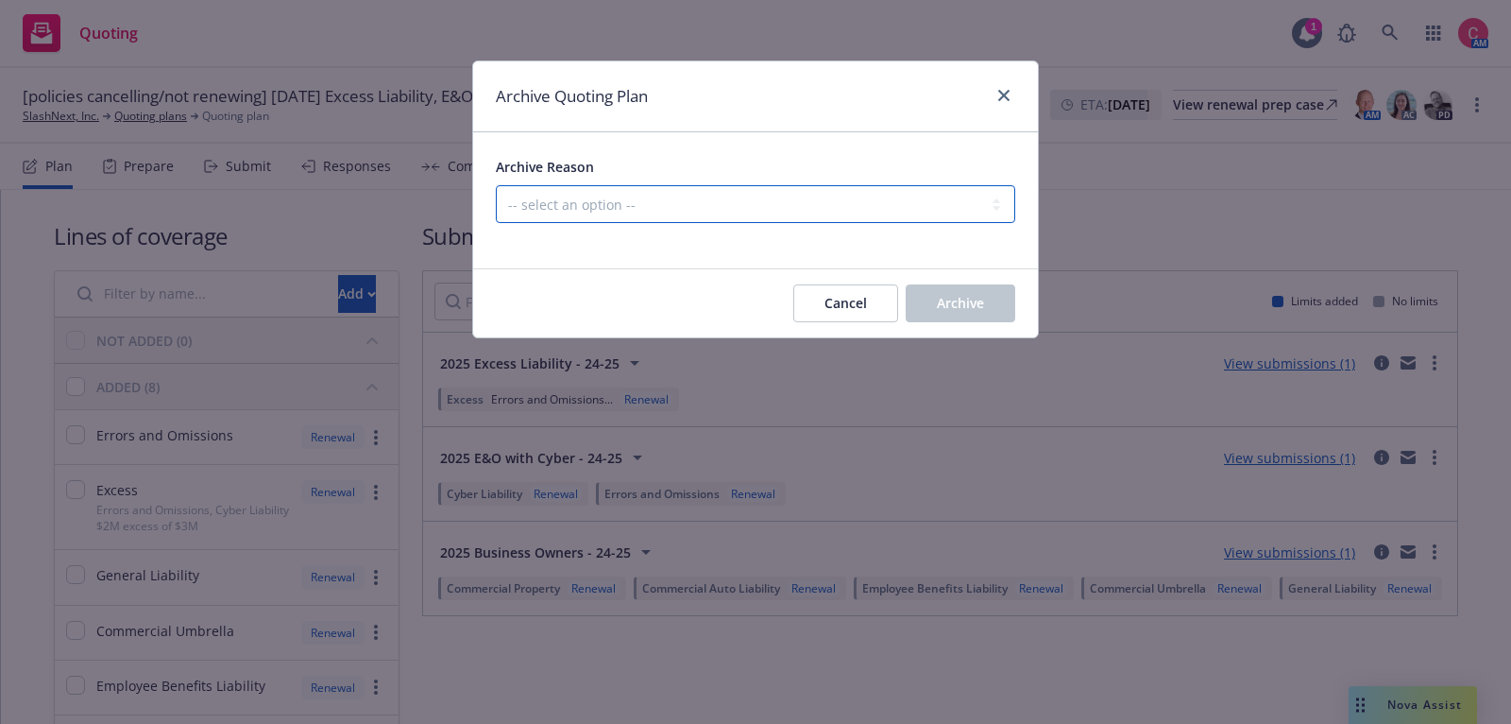
select select "ARCHIVED_RENEWAL_CANCELED"
click at [496, 185] on select "-- select an option -- All policies in this renewal plan are auto-renewed Creat…" at bounding box center [755, 204] width 519 height 38
click at [965, 319] on button "Archive" at bounding box center [961, 303] width 110 height 38
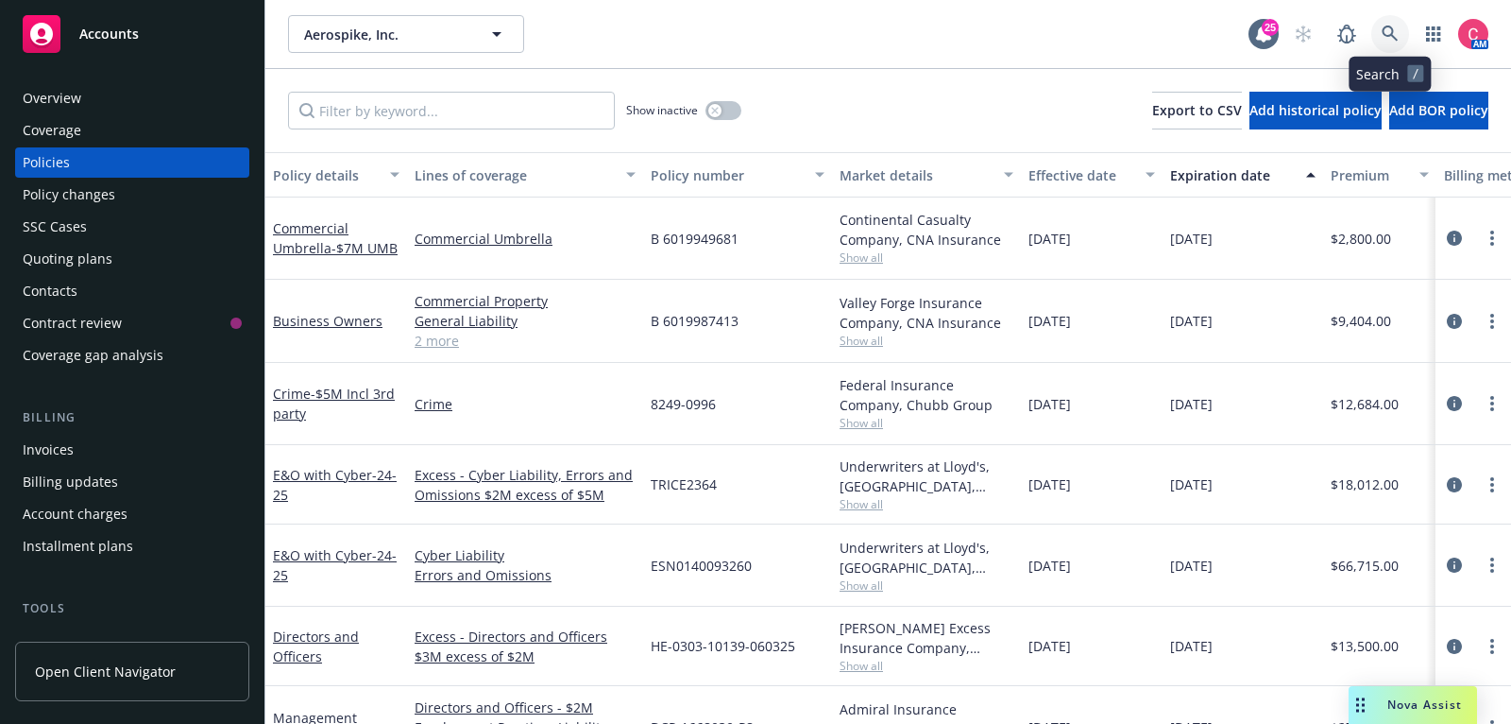
click at [1388, 33] on icon at bounding box center [1390, 34] width 17 height 17
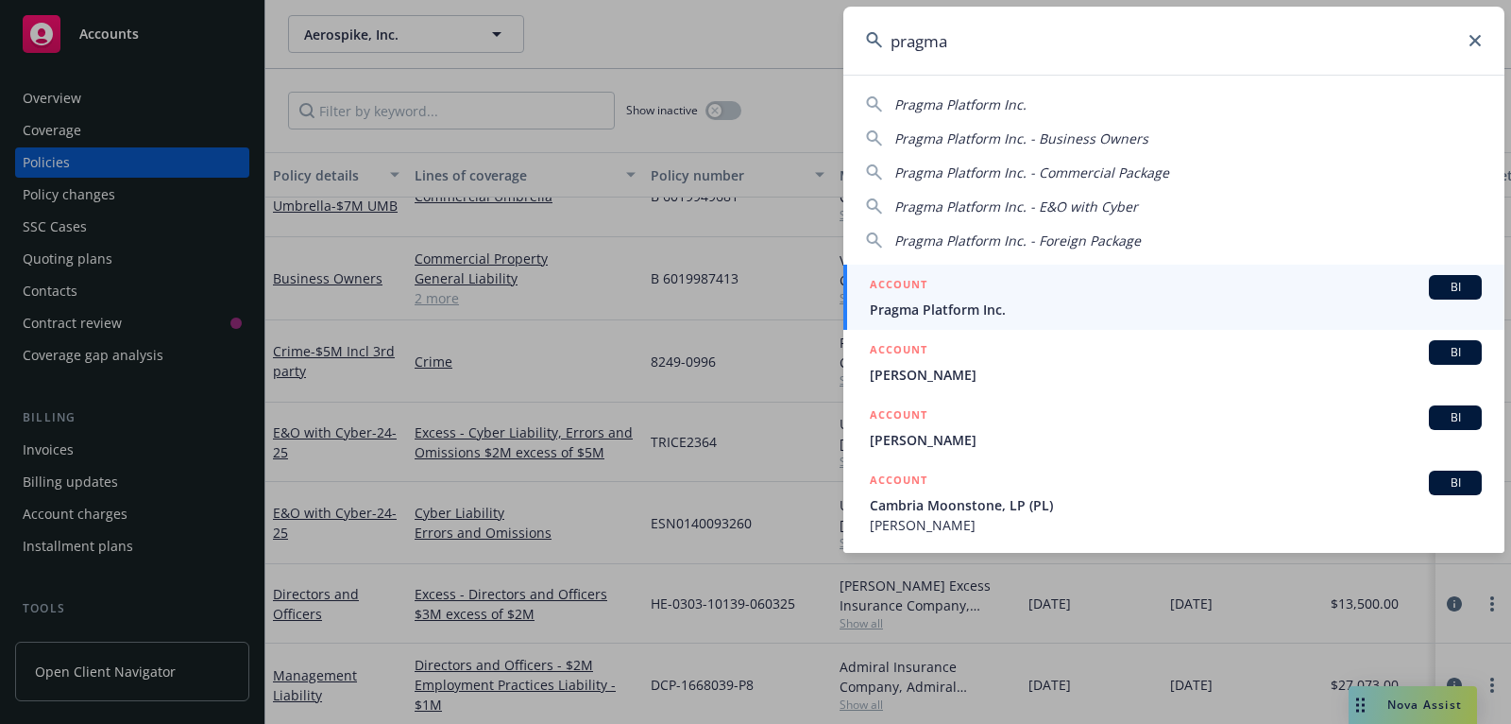
type input "pragma"
click at [1196, 299] on span "Pragma Platform Inc." at bounding box center [1176, 309] width 612 height 20
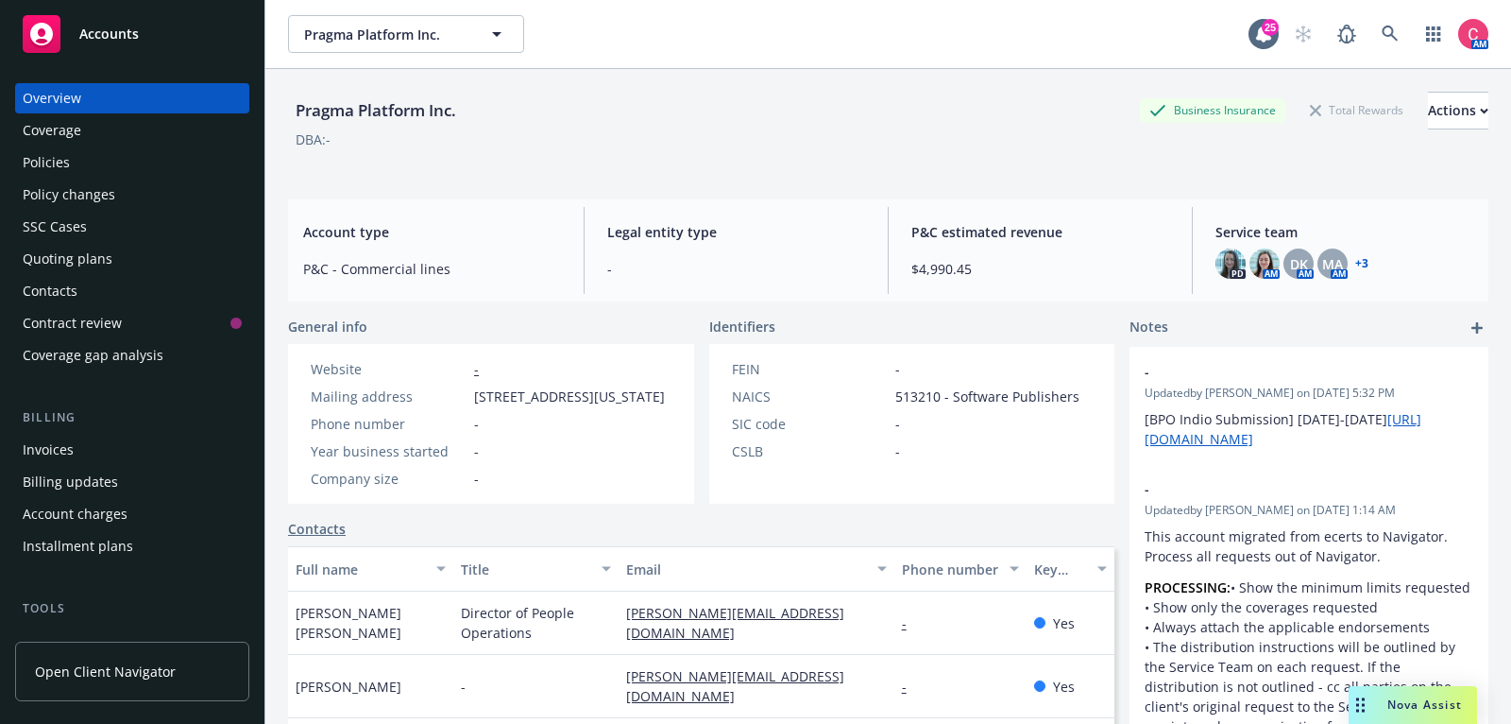
click at [117, 165] on div "Policies" at bounding box center [132, 162] width 219 height 30
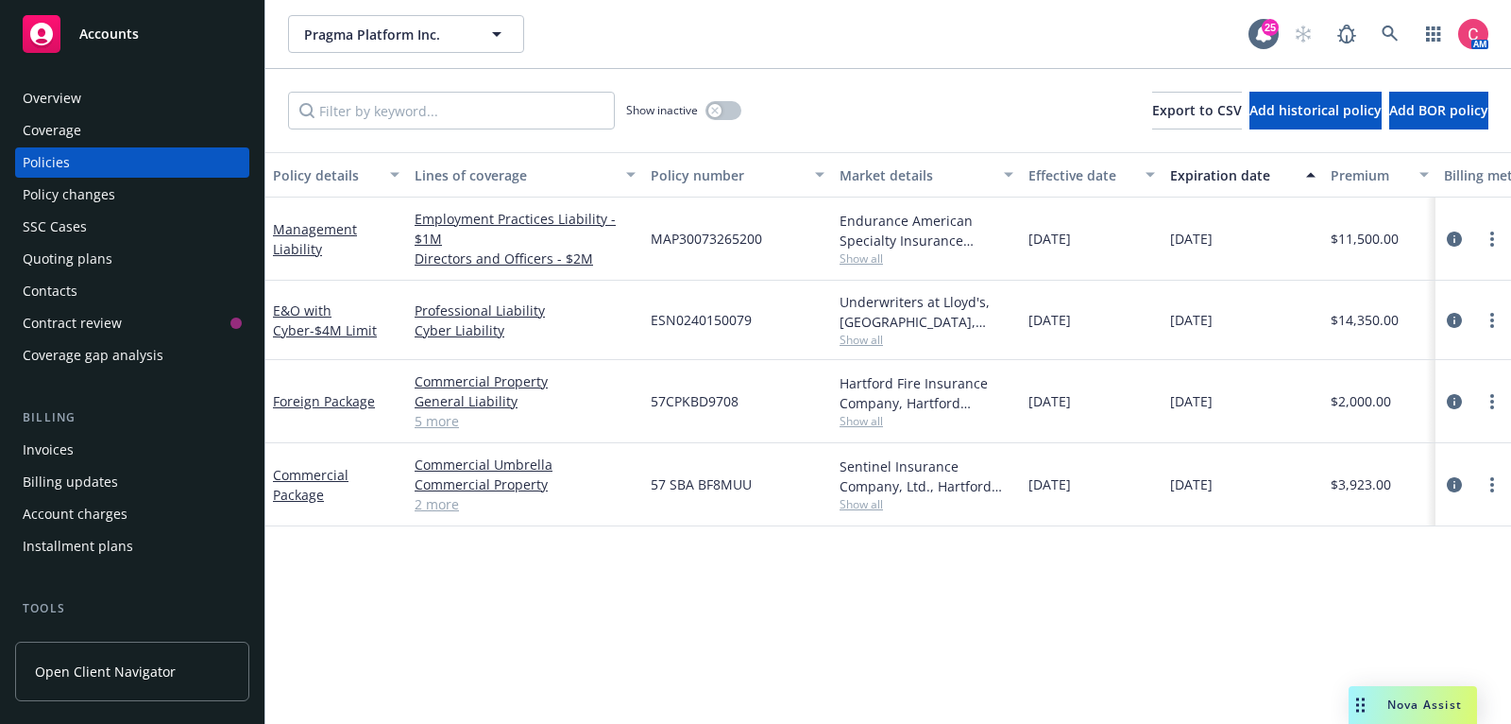
click at [105, 266] on div "Quoting plans" at bounding box center [68, 259] width 90 height 30
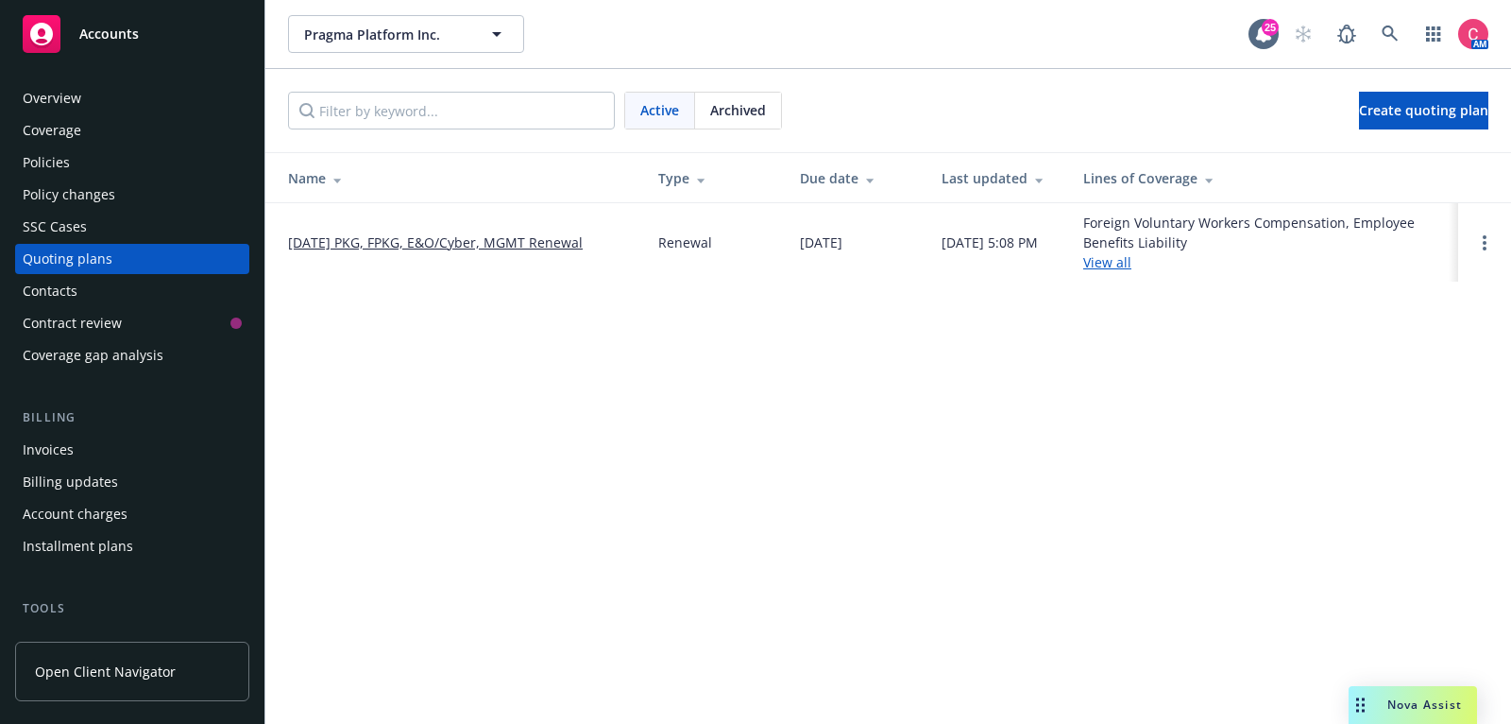
click at [390, 232] on link "[DATE] PKG, FPKG, E&O/Cyber, MGMT Renewal" at bounding box center [435, 242] width 295 height 20
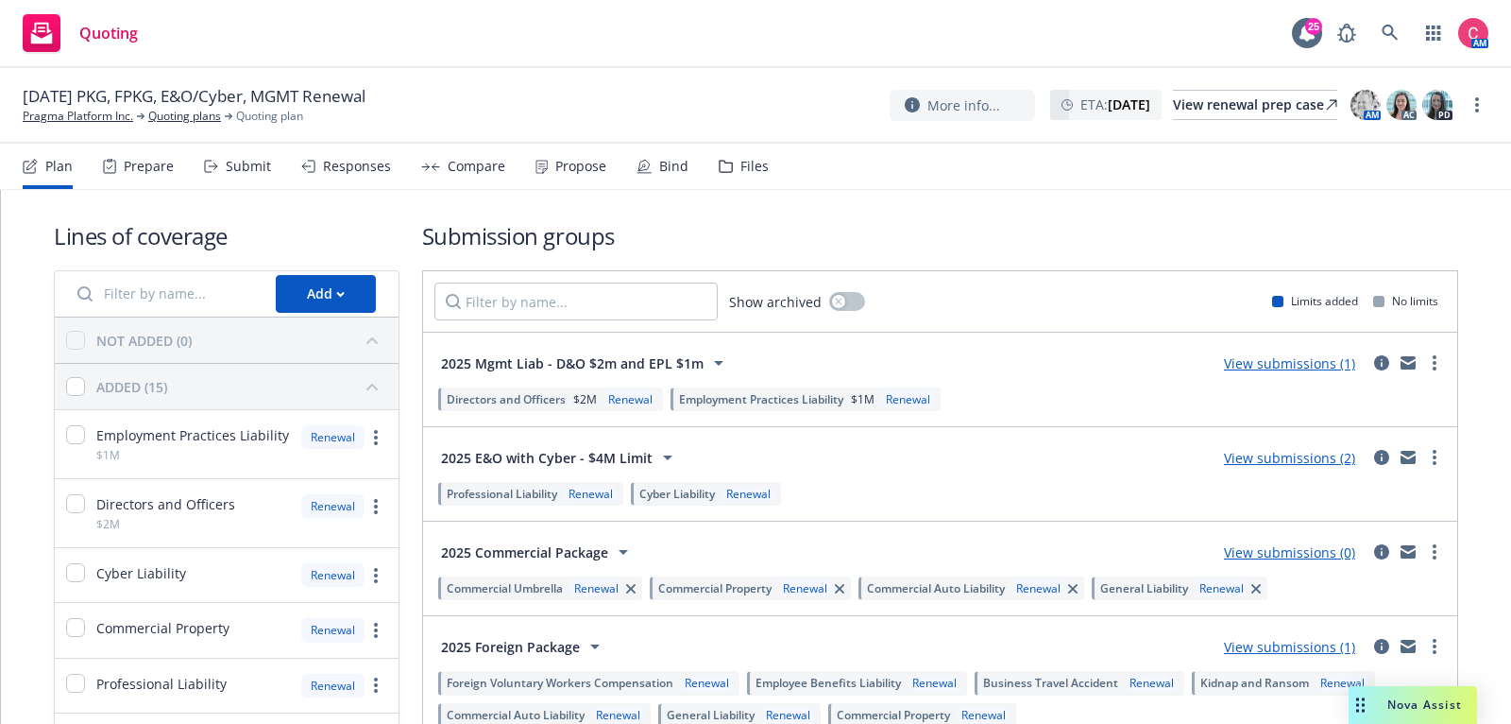
click at [753, 176] on div "Files" at bounding box center [744, 166] width 50 height 45
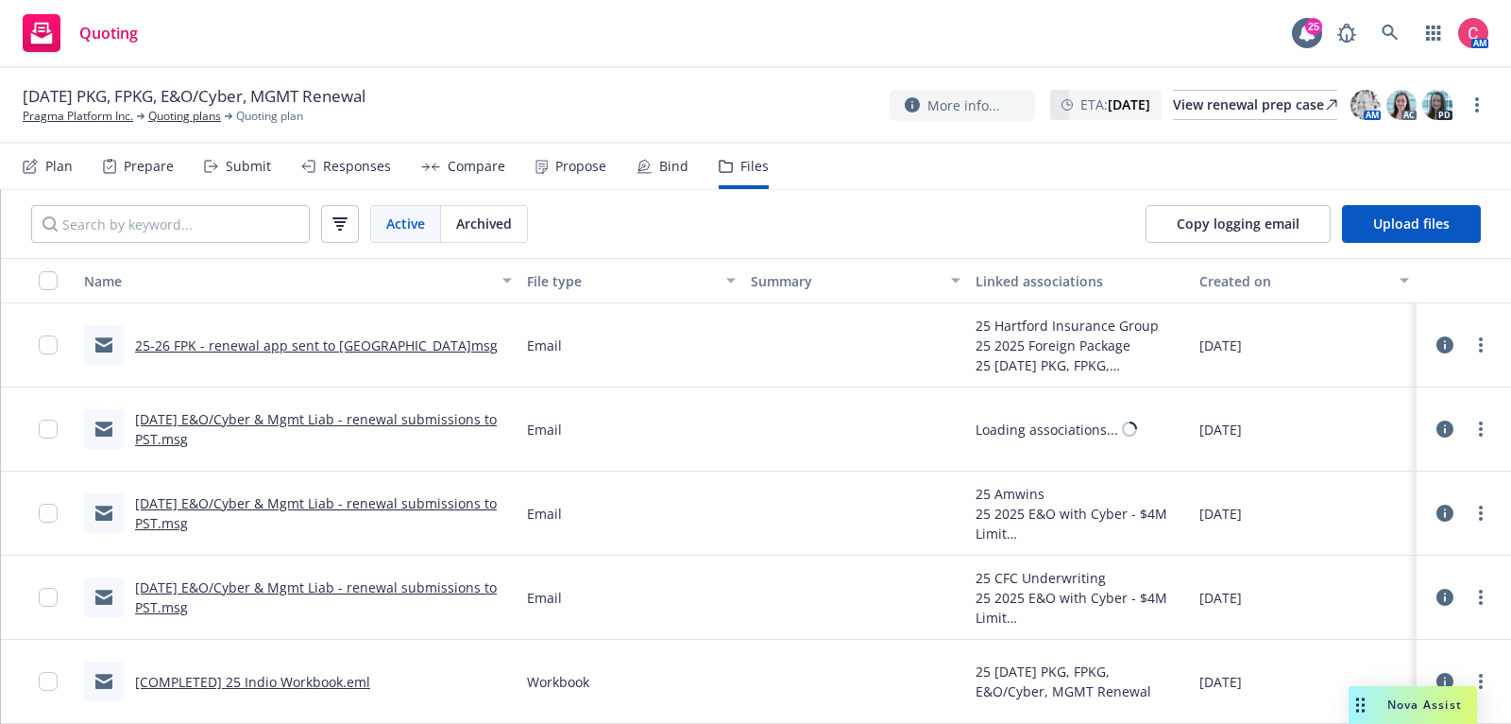
click at [58, 162] on div "Plan" at bounding box center [58, 166] width 27 height 15
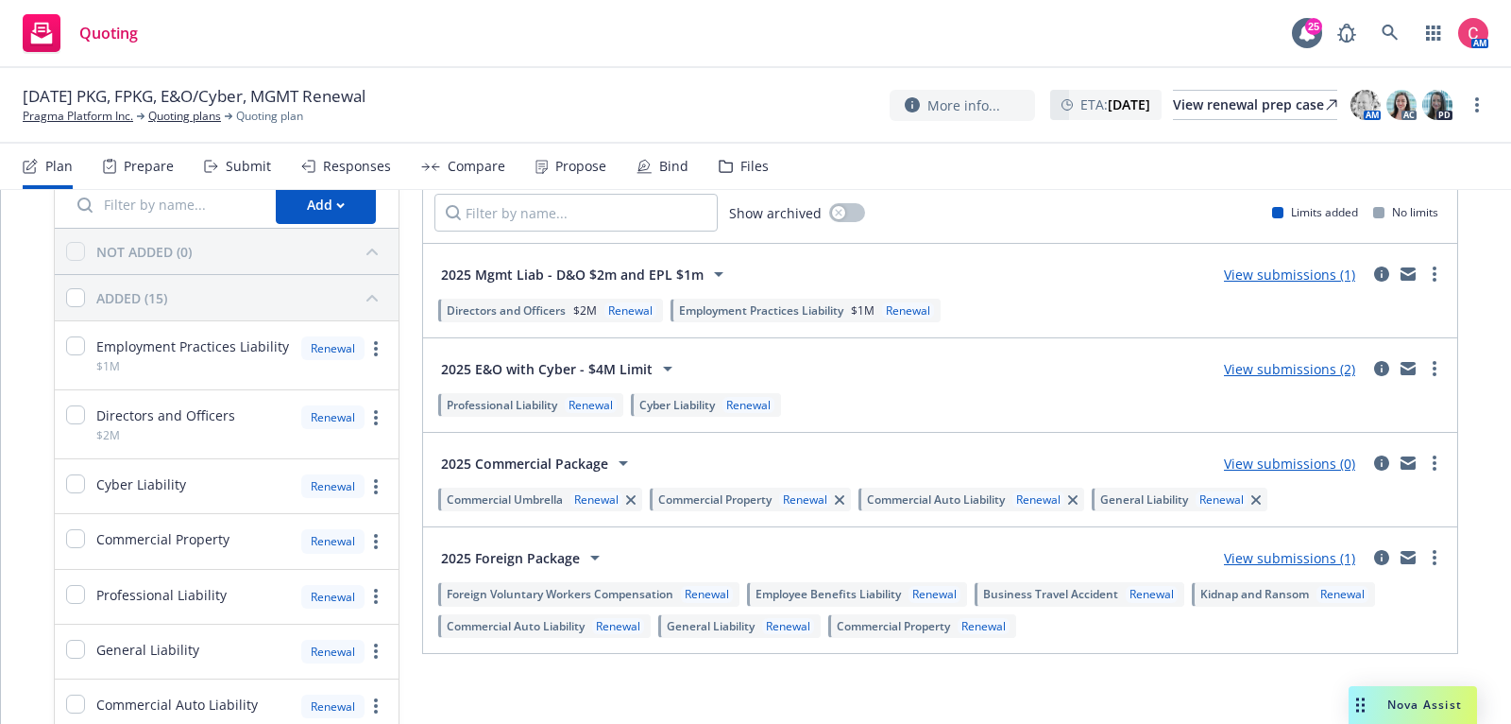
scroll to position [96, 0]
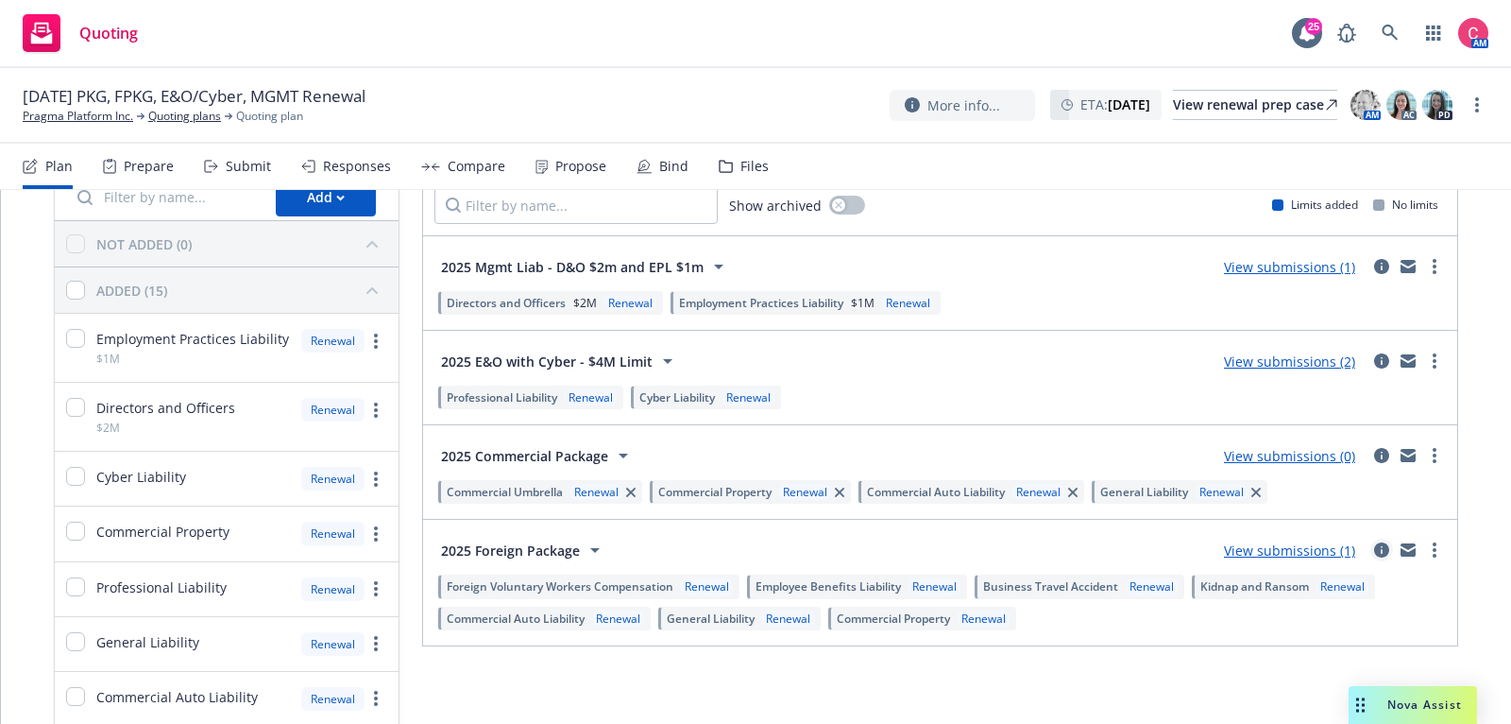
click at [1382, 543] on icon "circleInformation" at bounding box center [1381, 549] width 15 height 15
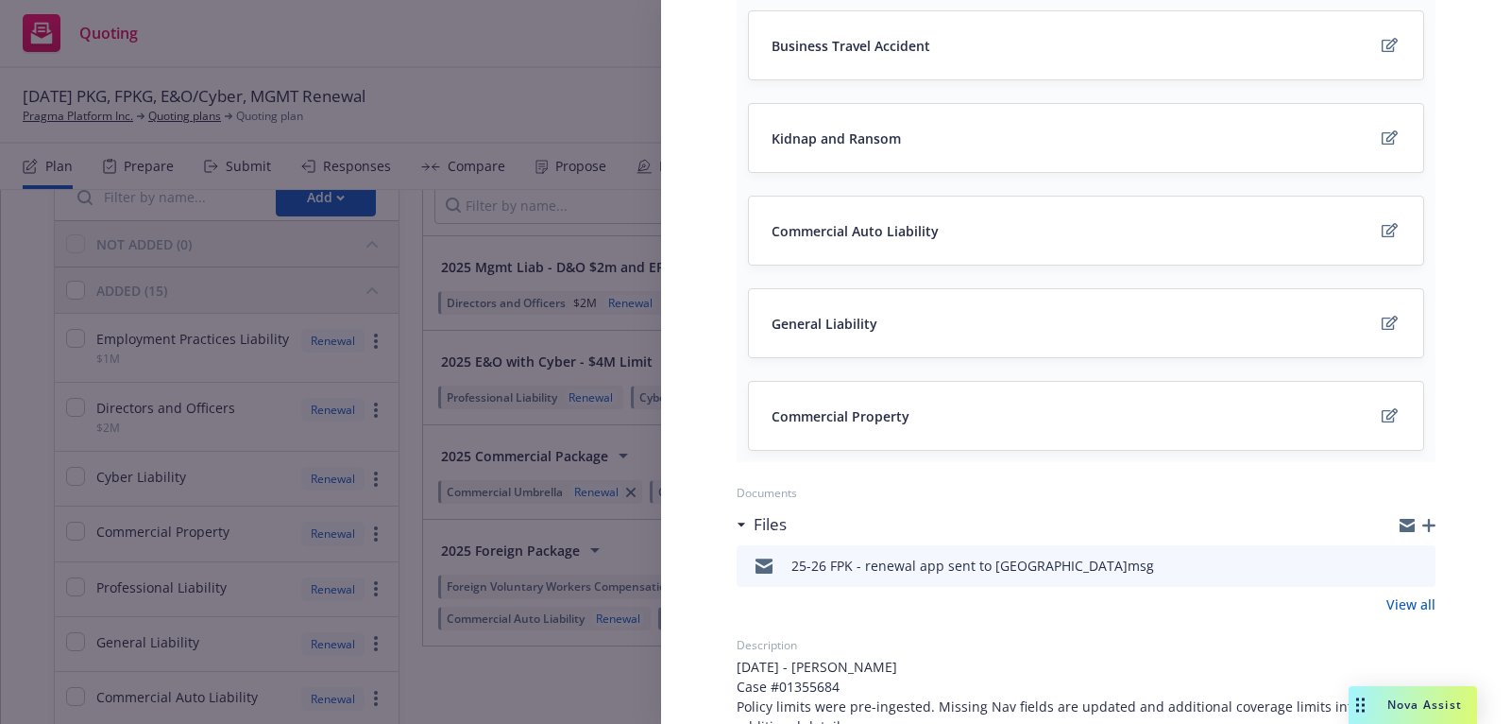
scroll to position [603, 0]
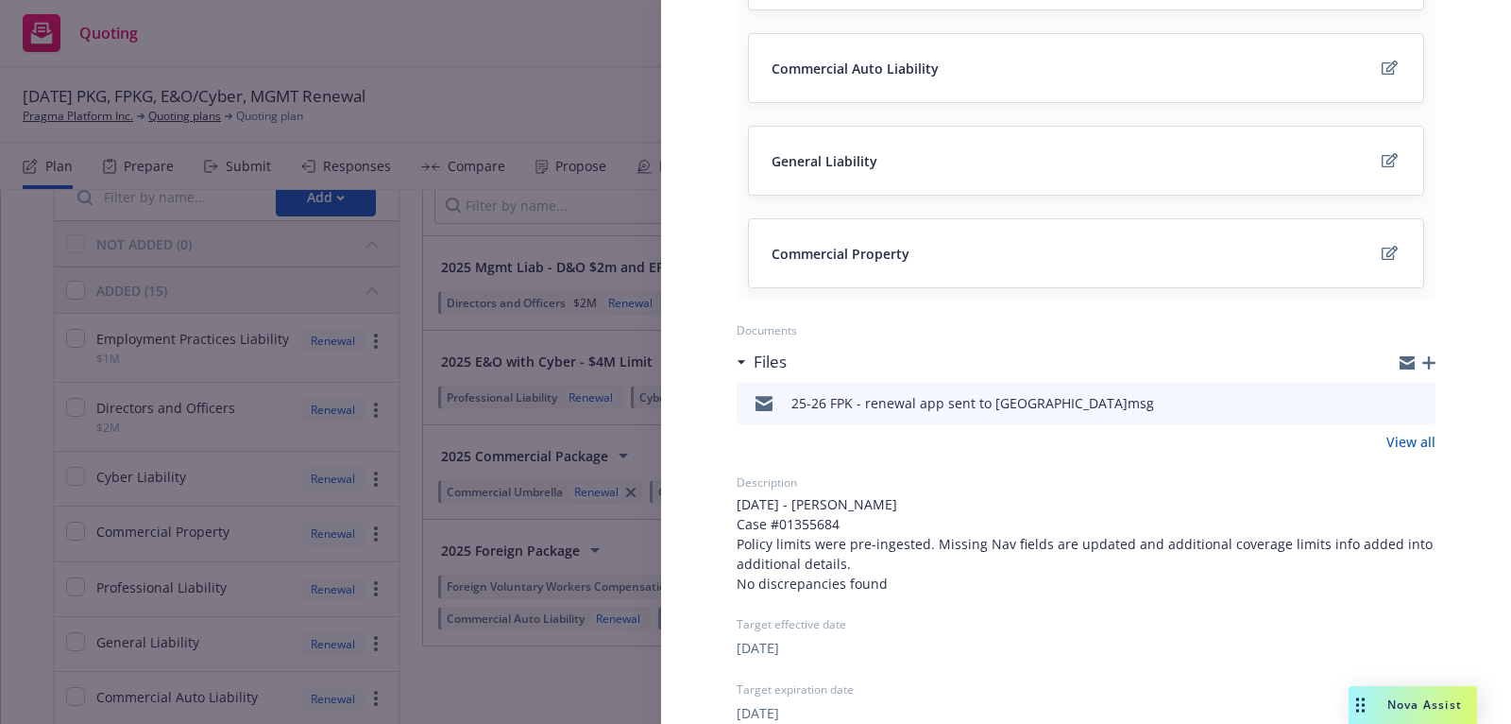
click at [1426, 360] on icon "button" at bounding box center [1428, 362] width 13 height 13
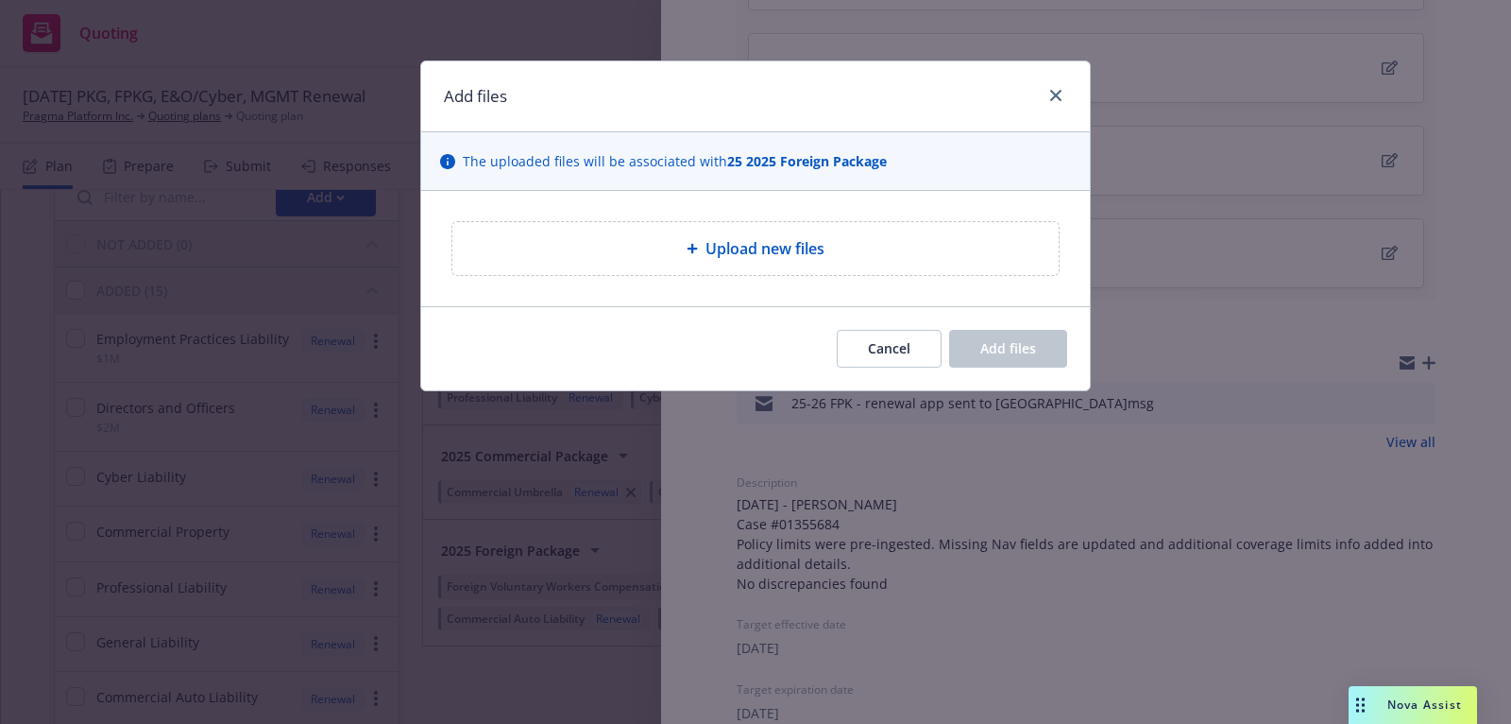
click at [881, 231] on div "Upload new files" at bounding box center [755, 248] width 606 height 53
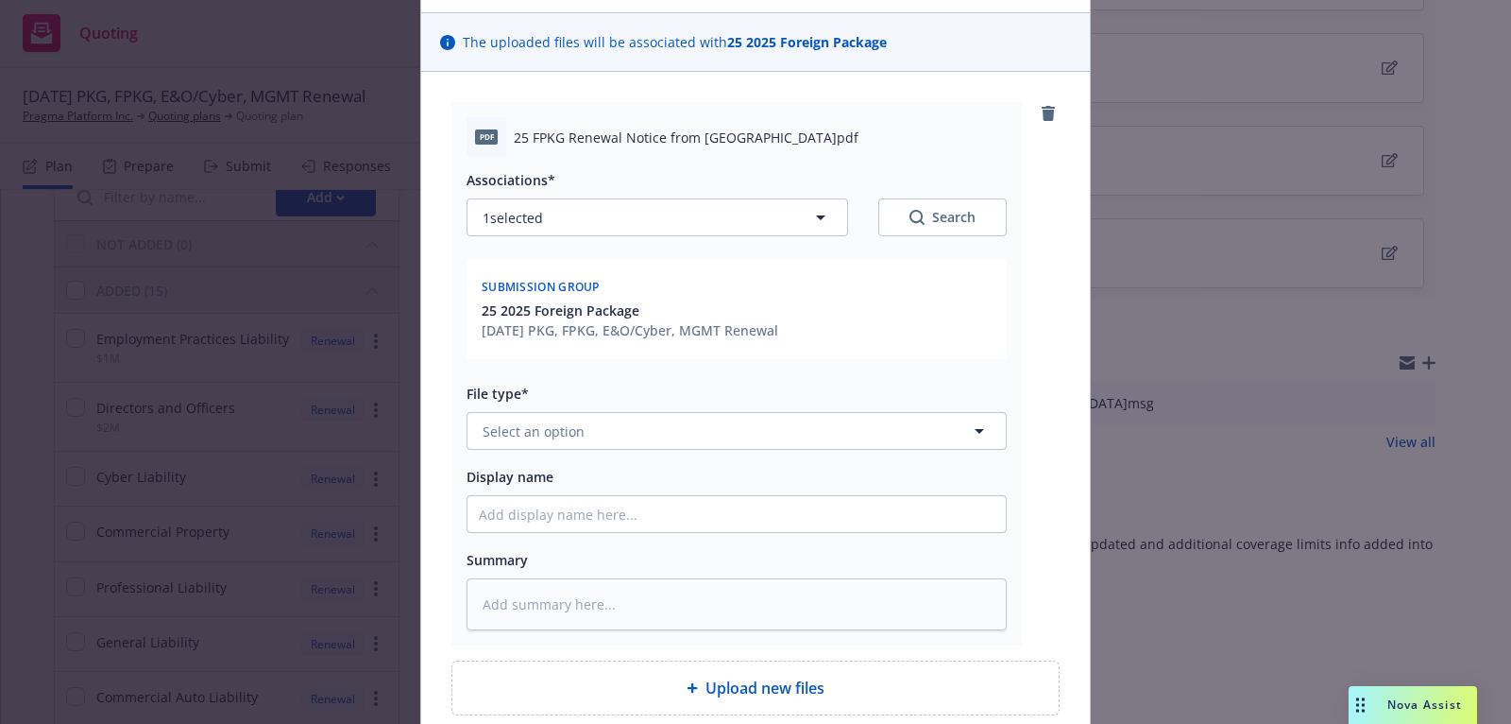
scroll to position [281, 0]
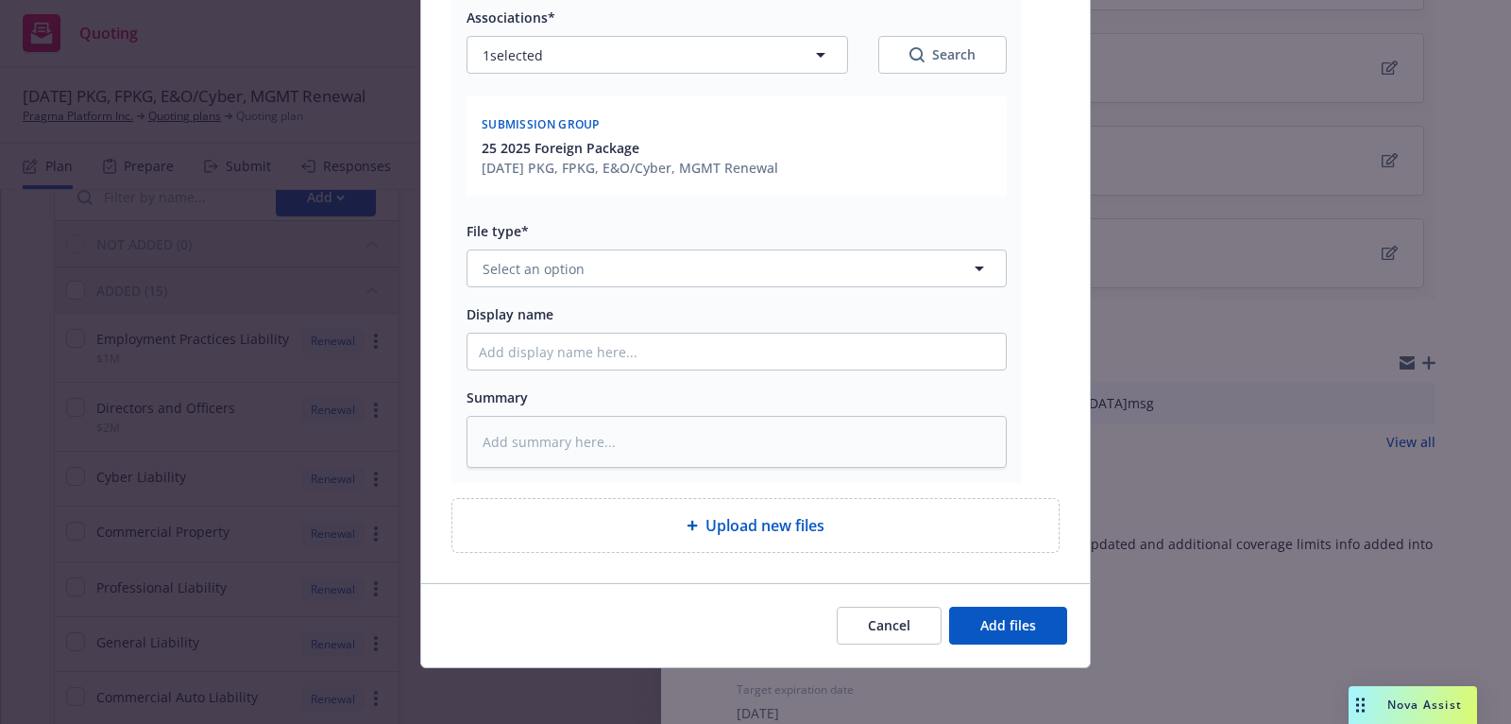
click at [752, 289] on div "Associations* 1 selected Search Submission group 25 2025 Foreign Package [DATE]…" at bounding box center [737, 230] width 540 height 472
click at [751, 284] on button "Select an option" at bounding box center [737, 268] width 540 height 38
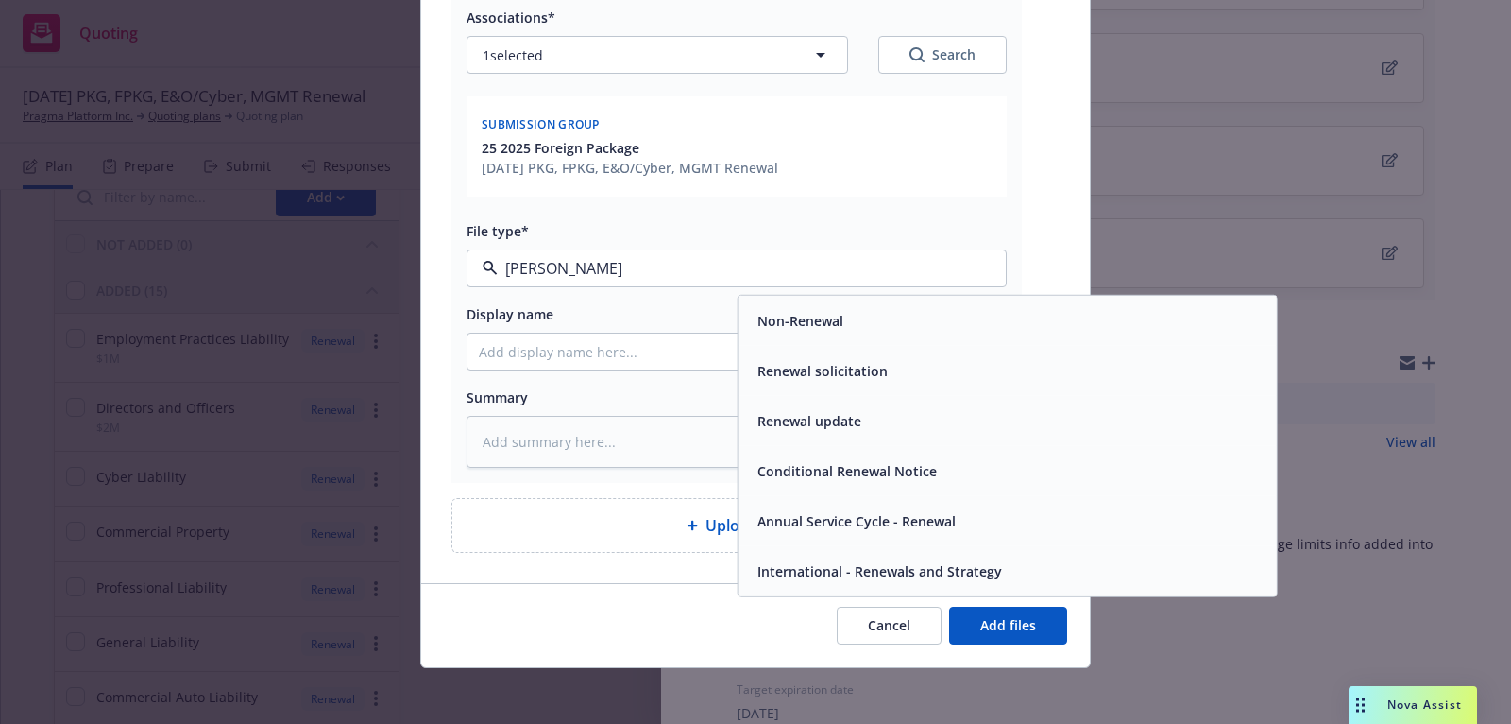
type input "renew"
click at [778, 389] on div "Renewal solicitation" at bounding box center [1008, 371] width 538 height 50
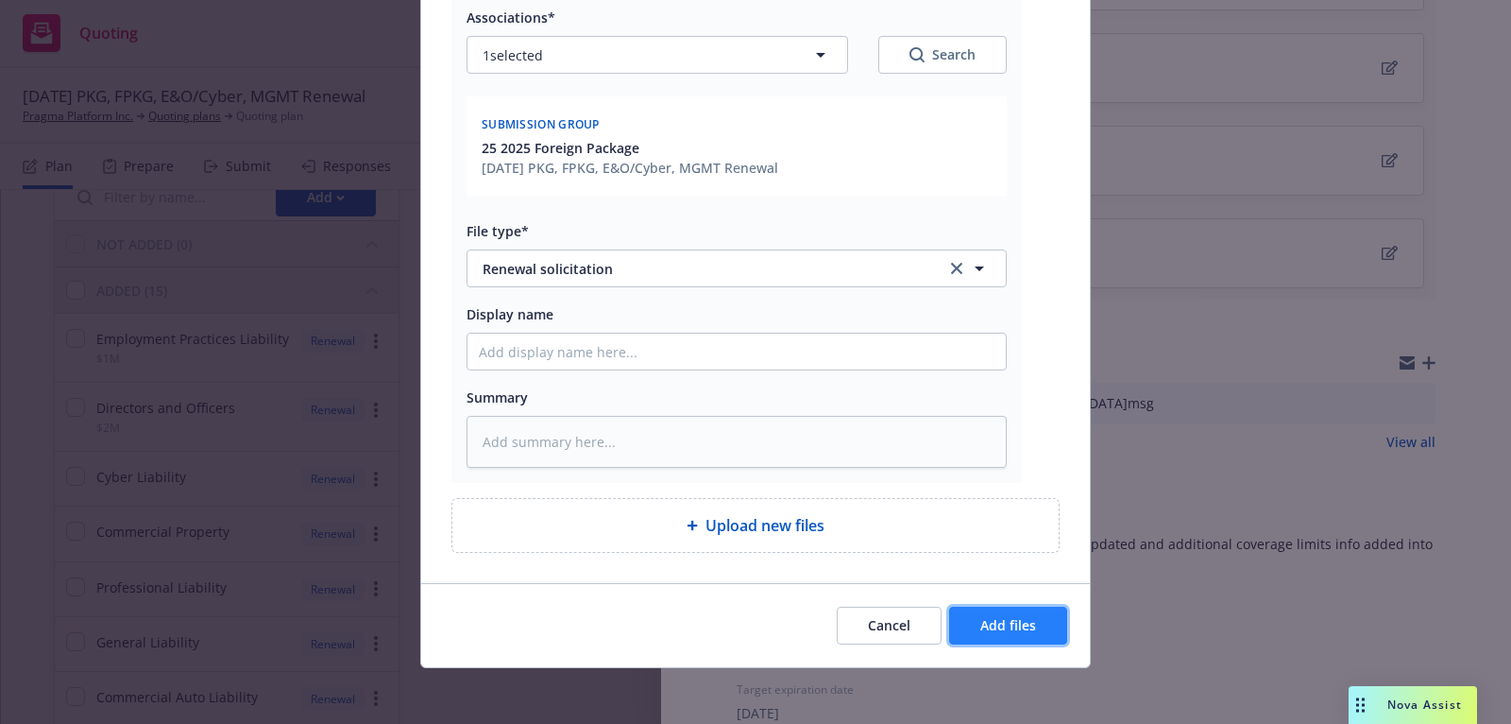
click at [980, 628] on button "Add files" at bounding box center [1008, 625] width 118 height 38
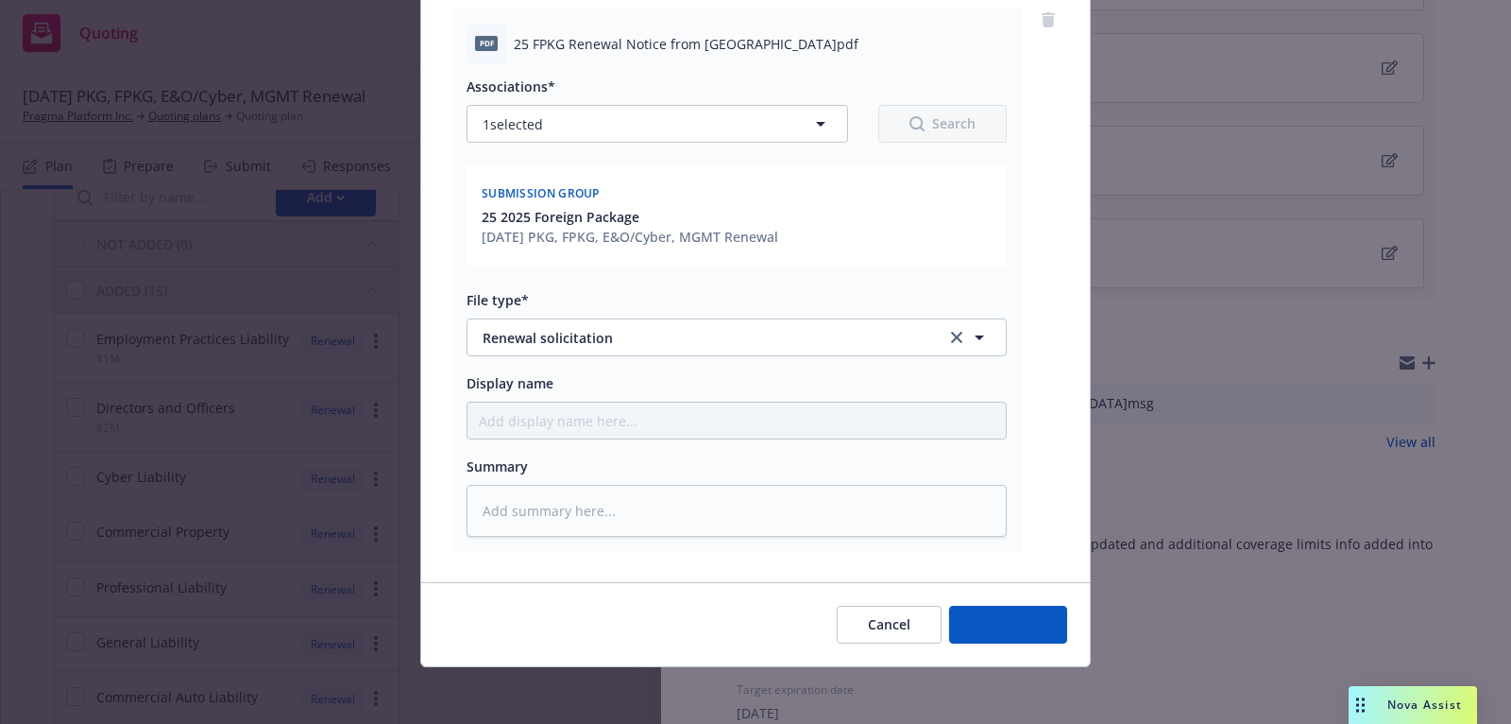
type textarea "x"
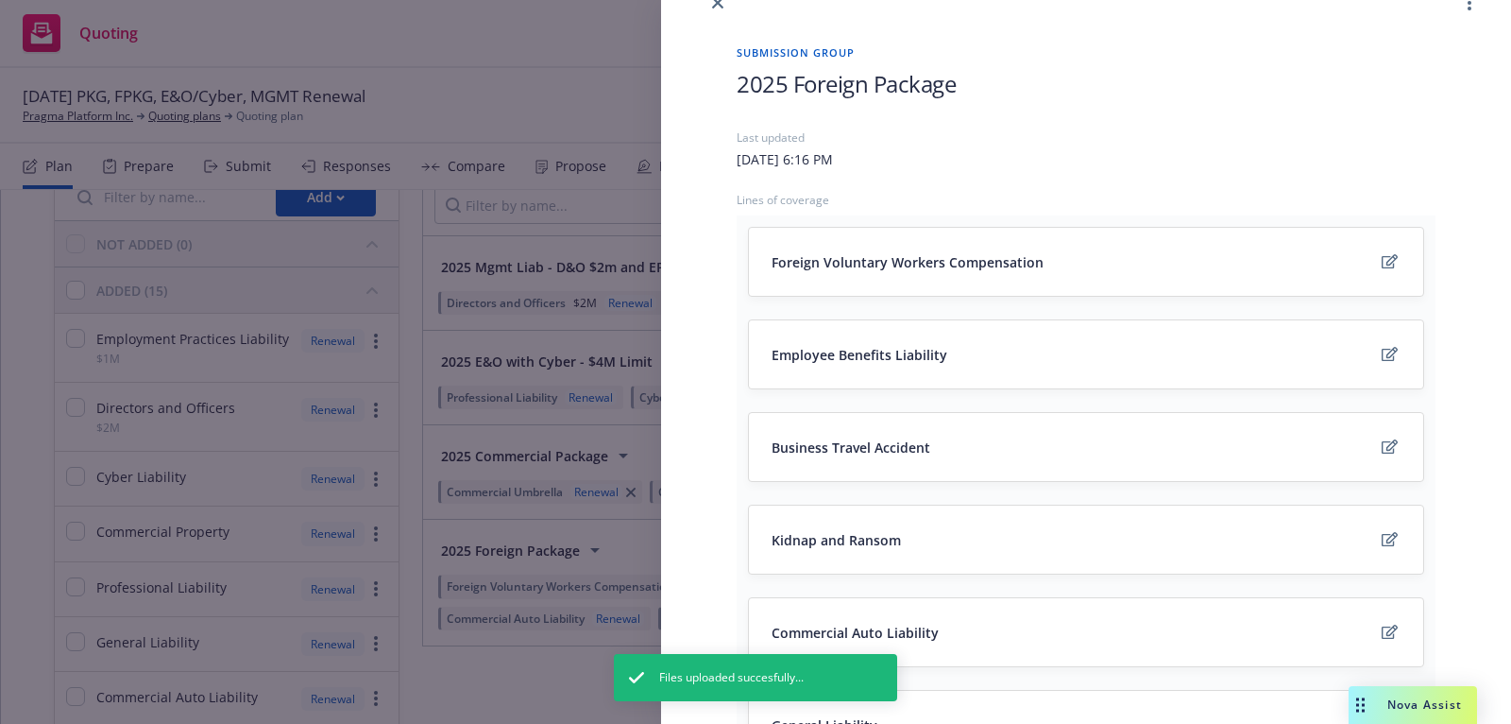
scroll to position [0, 0]
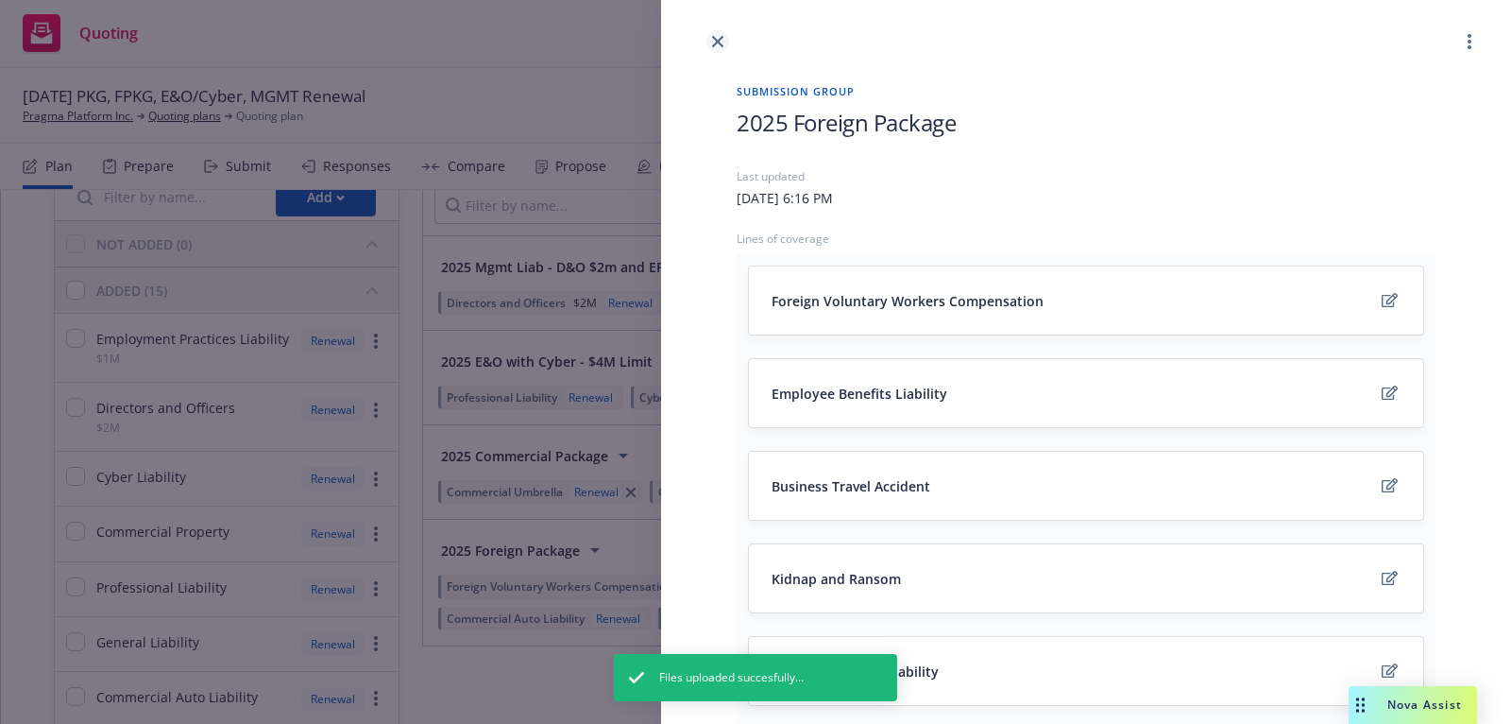
click at [724, 41] on link "close" at bounding box center [718, 41] width 23 height 23
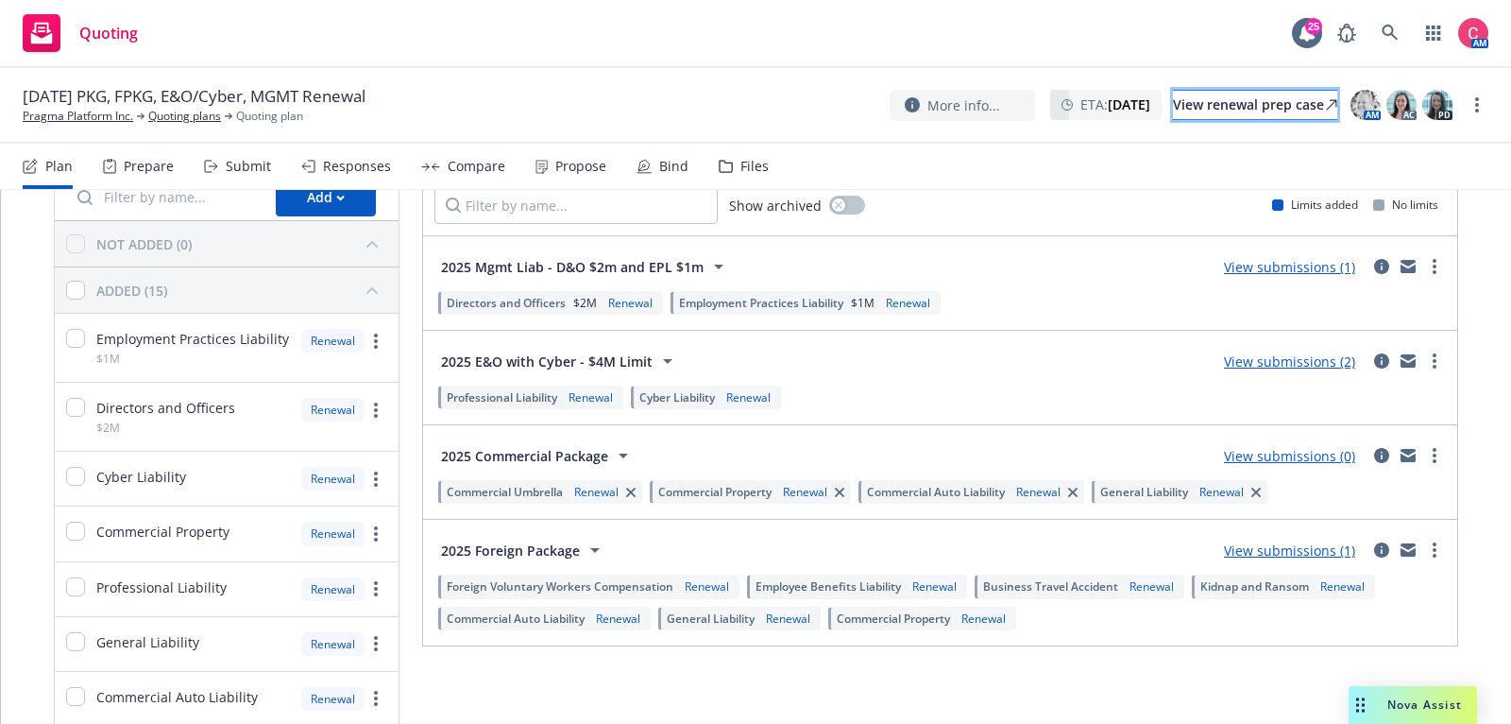
click at [1234, 106] on div "View renewal prep case" at bounding box center [1255, 105] width 164 height 28
